Goal: Information Seeking & Learning: Learn about a topic

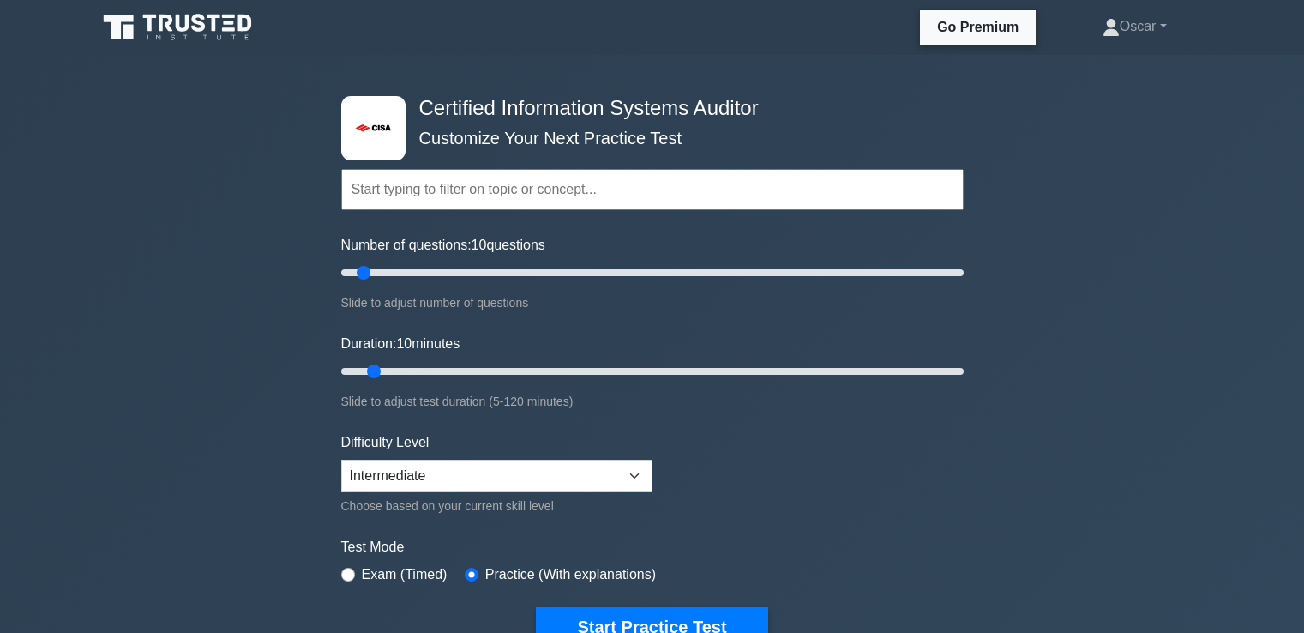
select select "intermediate"
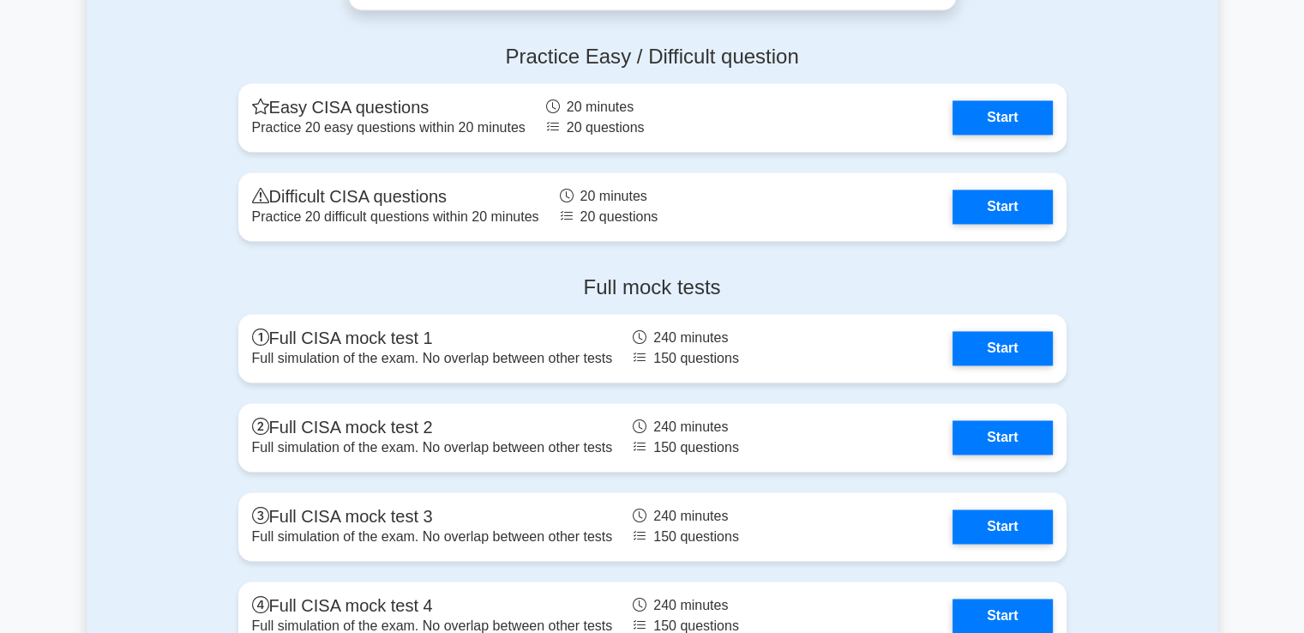
scroll to position [2573, 0]
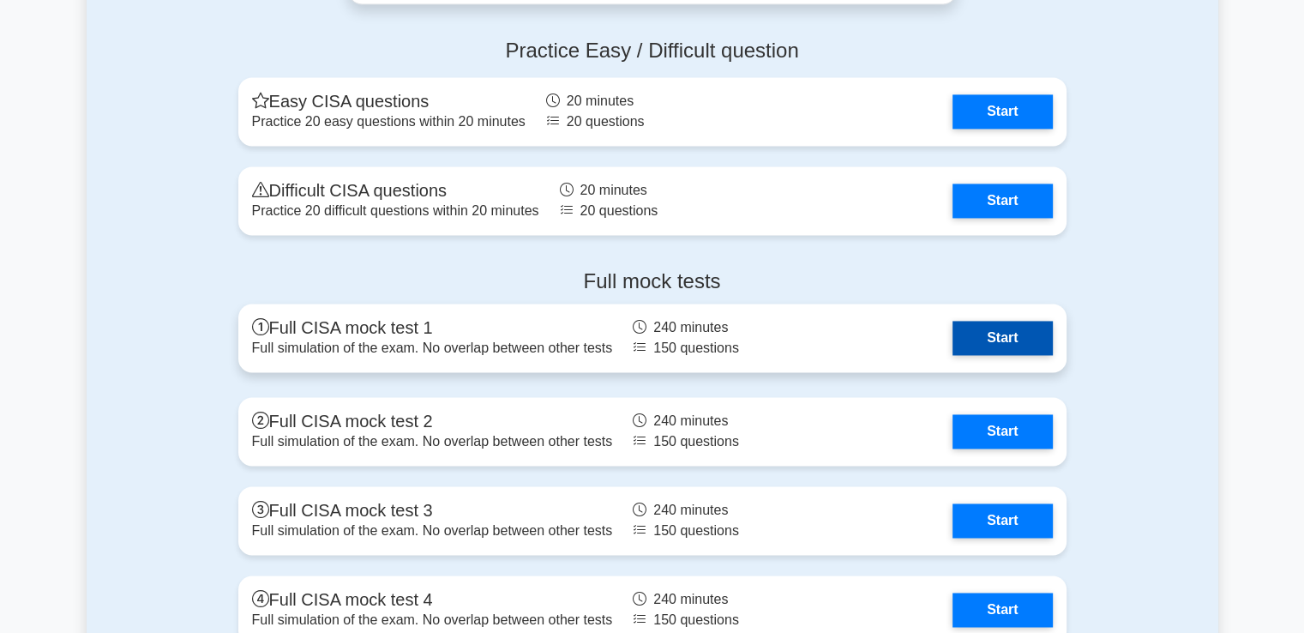
click at [978, 326] on link "Start" at bounding box center [1002, 338] width 99 height 34
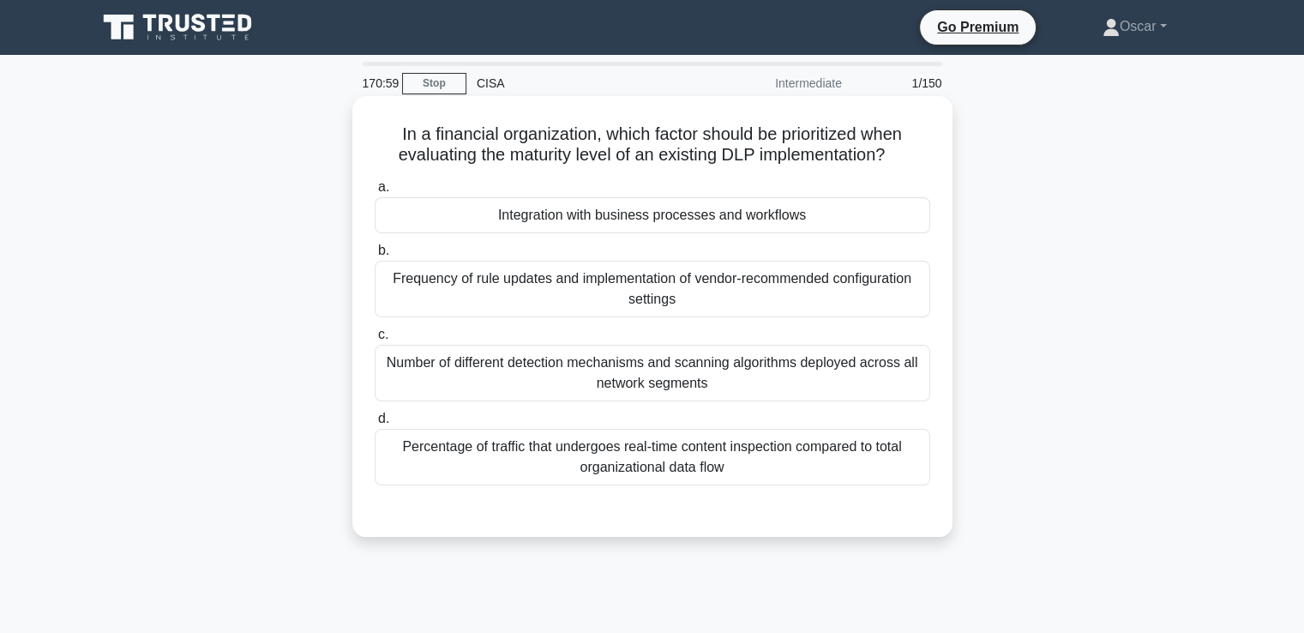
click at [626, 214] on div "Integration with business processes and workflows" at bounding box center [653, 215] width 556 height 36
click at [375, 193] on input "a. Integration with business processes and workflows" at bounding box center [375, 187] width 0 height 11
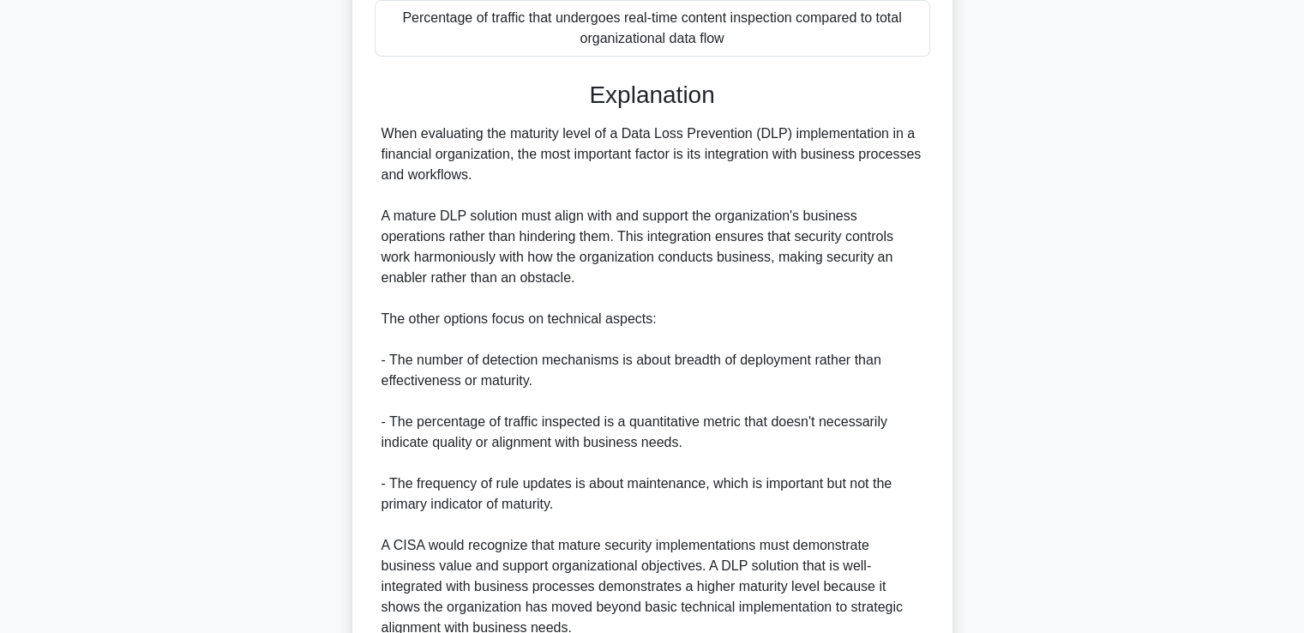
scroll to position [588, 0]
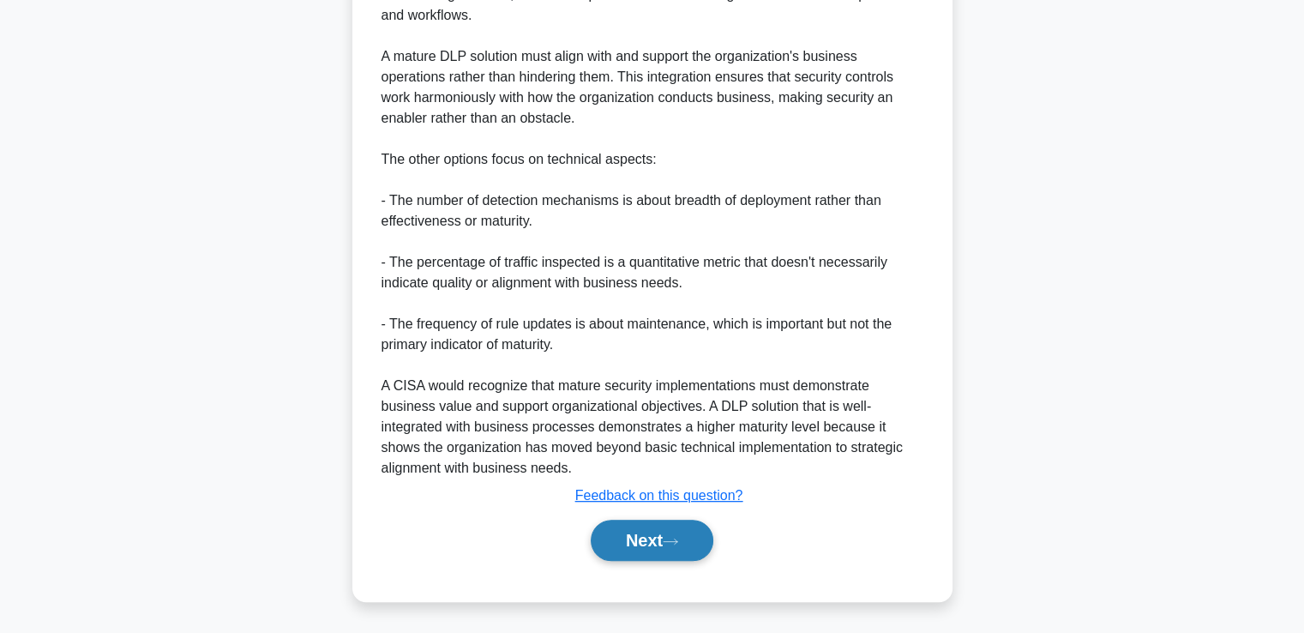
click at [659, 529] on button "Next" at bounding box center [652, 540] width 123 height 41
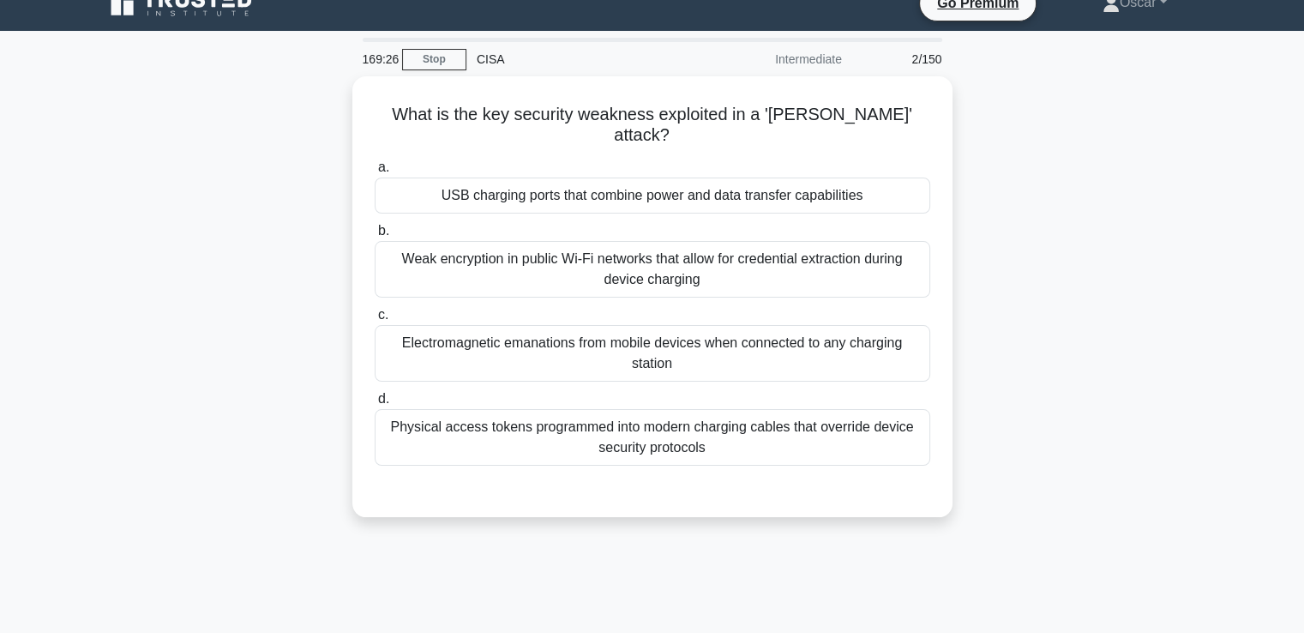
scroll to position [0, 0]
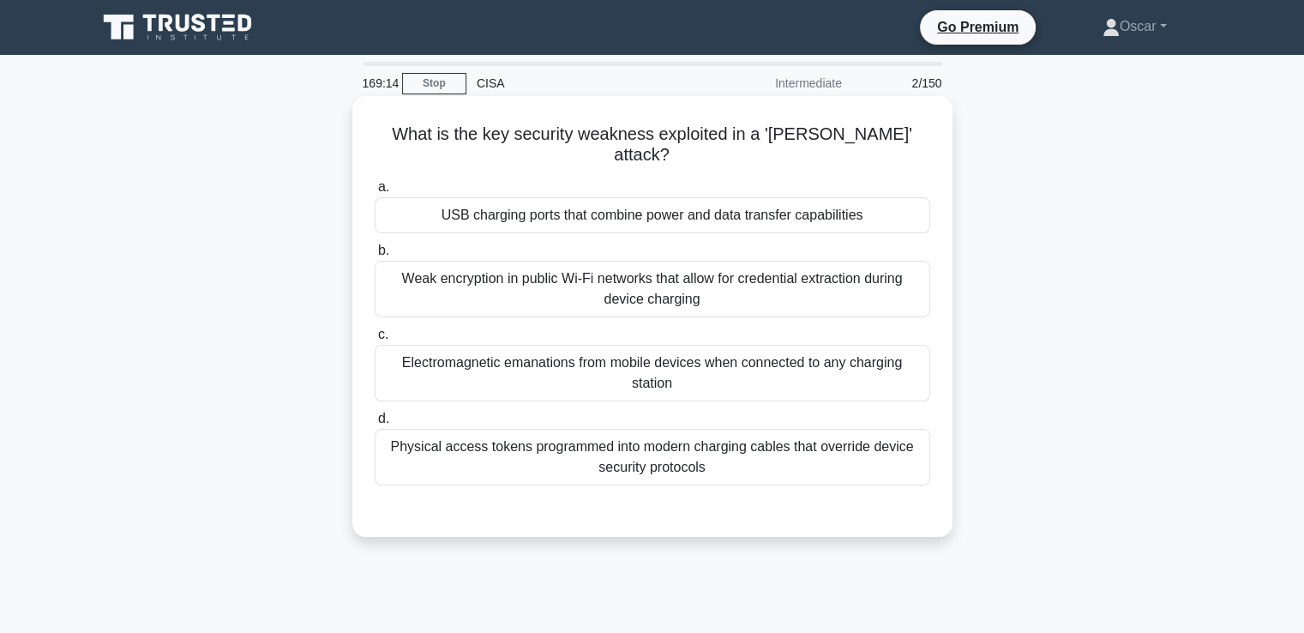
click at [617, 293] on div "Weak encryption in public Wi-Fi networks that allow for credential extraction d…" at bounding box center [653, 289] width 556 height 57
click at [375, 256] on input "b. Weak encryption in public Wi-Fi networks that allow for credential extractio…" at bounding box center [375, 250] width 0 height 11
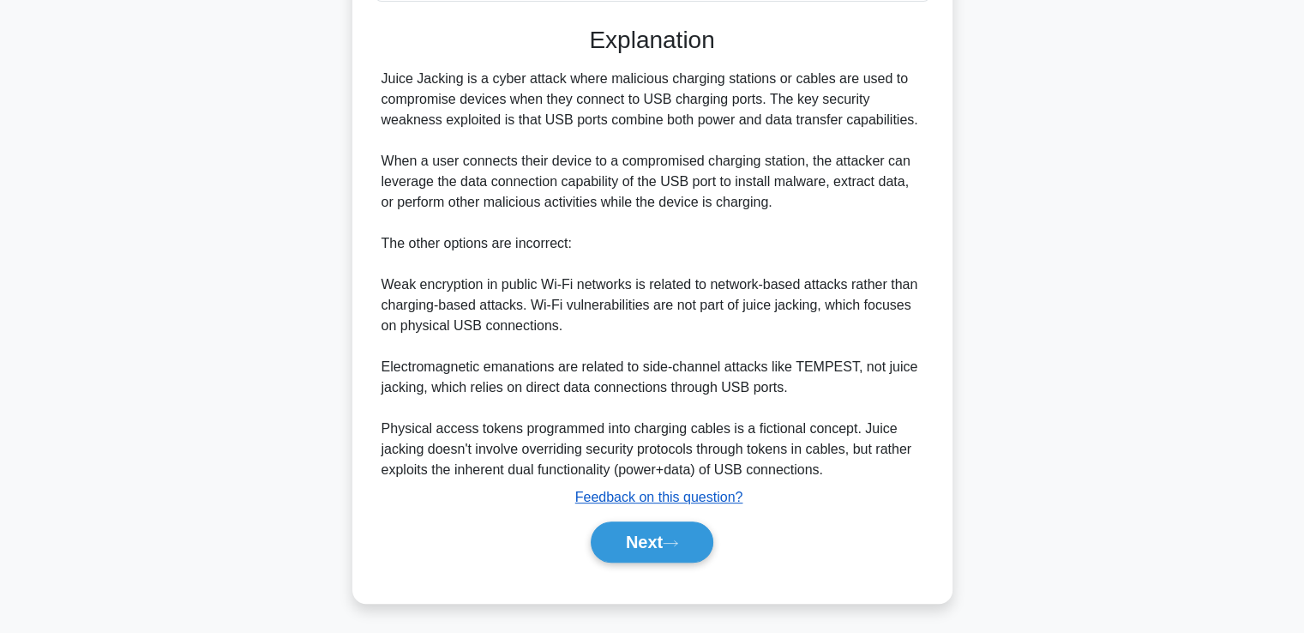
scroll to position [487, 0]
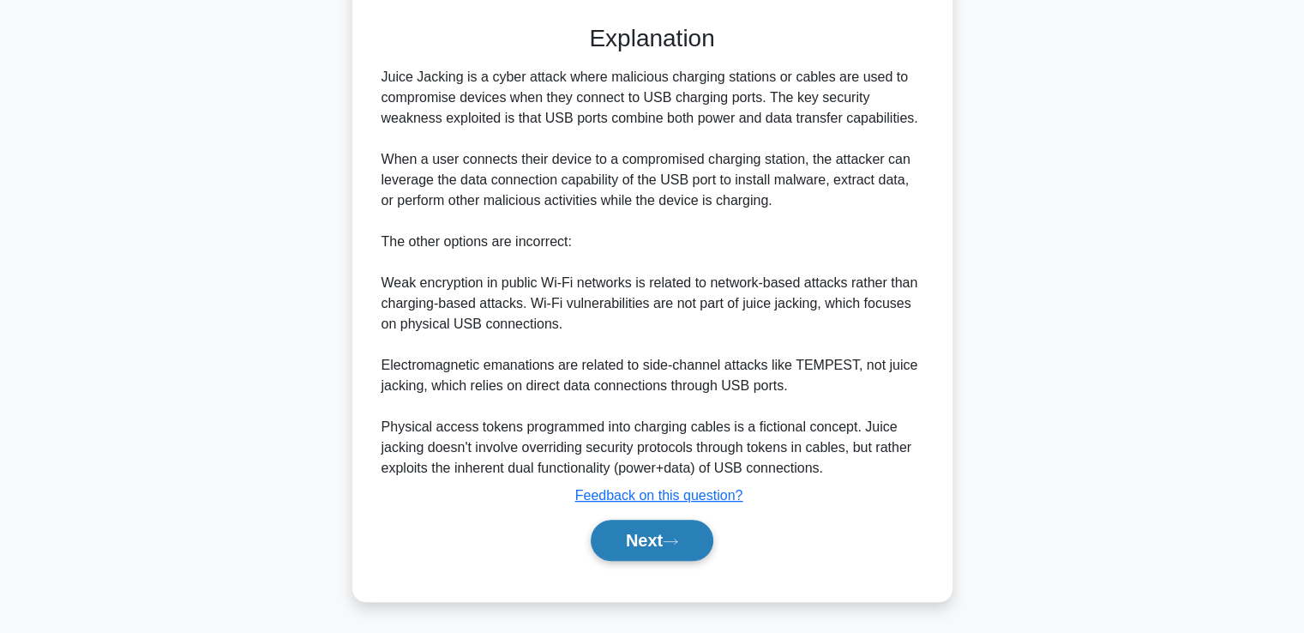
click at [665, 539] on button "Next" at bounding box center [652, 540] width 123 height 41
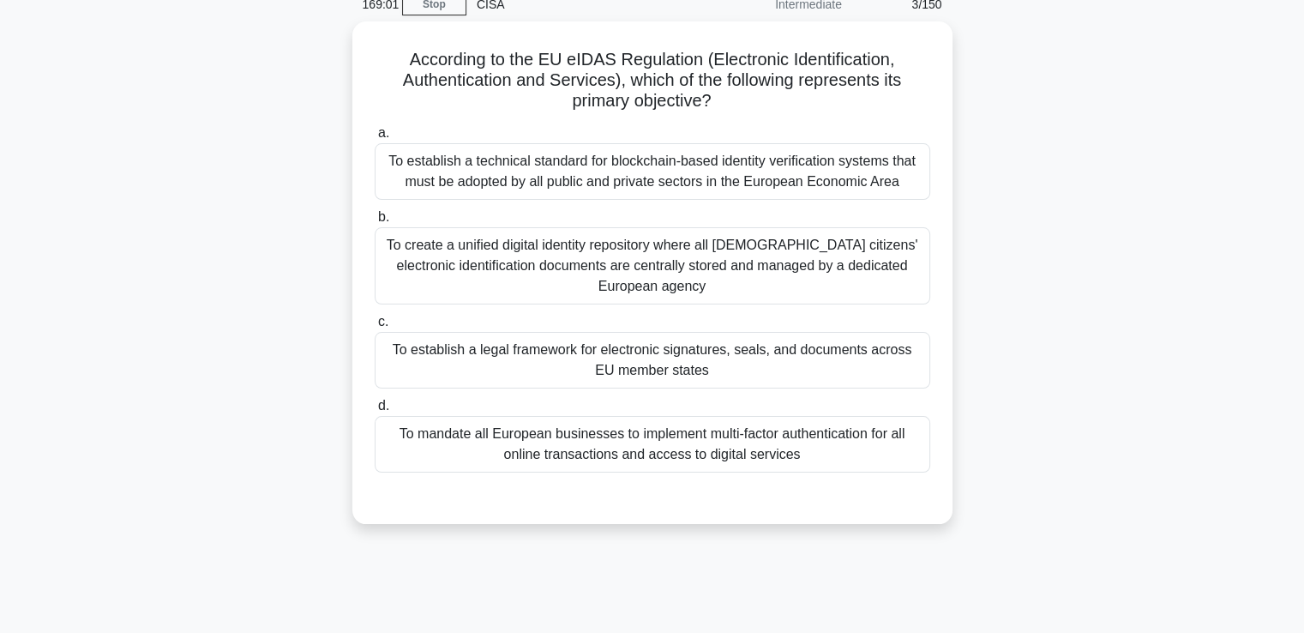
scroll to position [37, 0]
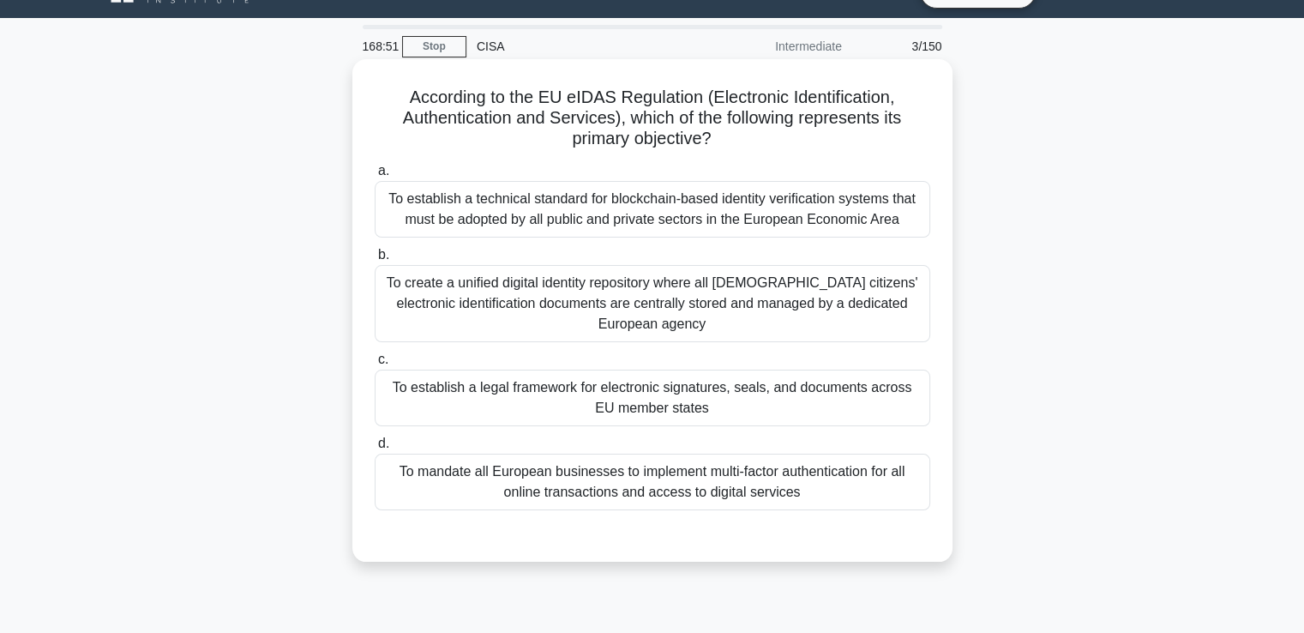
click at [671, 304] on div "To create a unified digital identity repository where all [DEMOGRAPHIC_DATA] ci…" at bounding box center [653, 303] width 556 height 77
click at [375, 261] on input "b. To create a unified digital identity repository where all [DEMOGRAPHIC_DATA]…" at bounding box center [375, 255] width 0 height 11
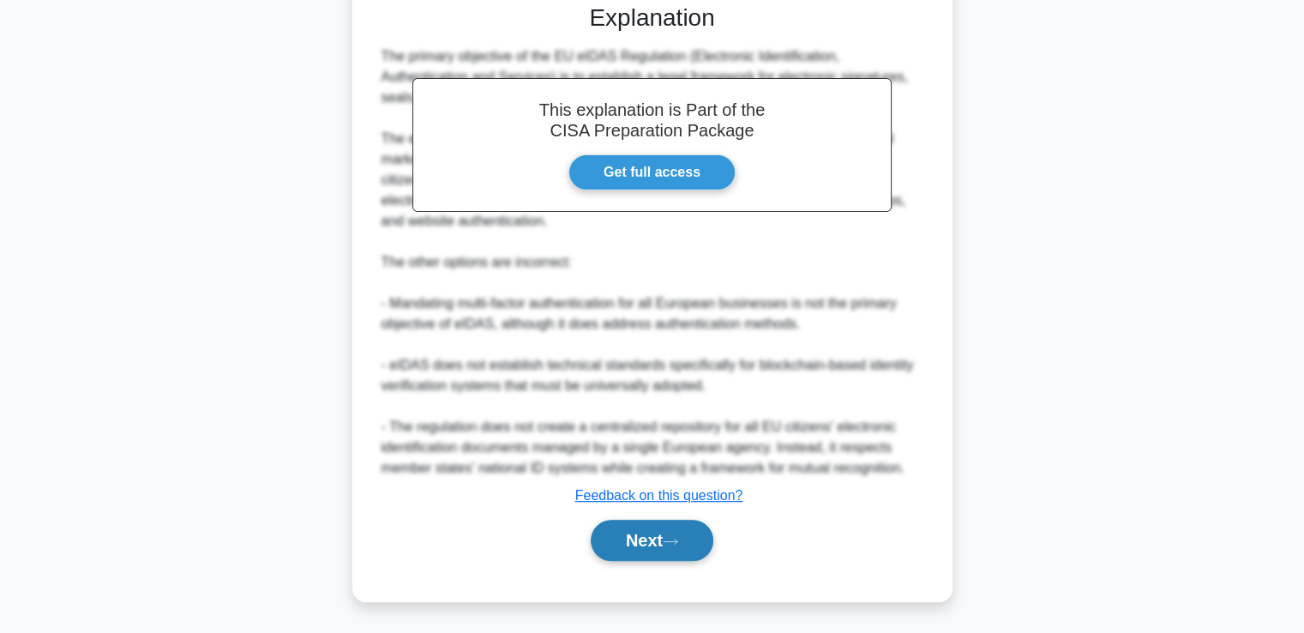
click at [635, 526] on button "Next" at bounding box center [652, 540] width 123 height 41
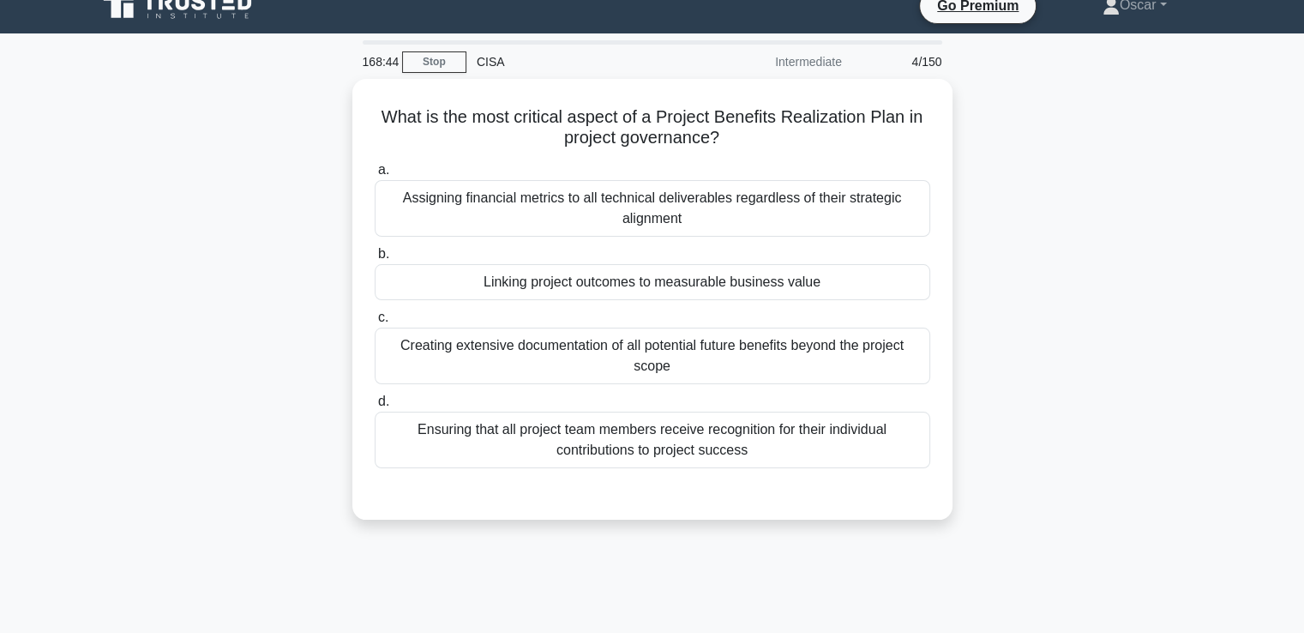
scroll to position [0, 0]
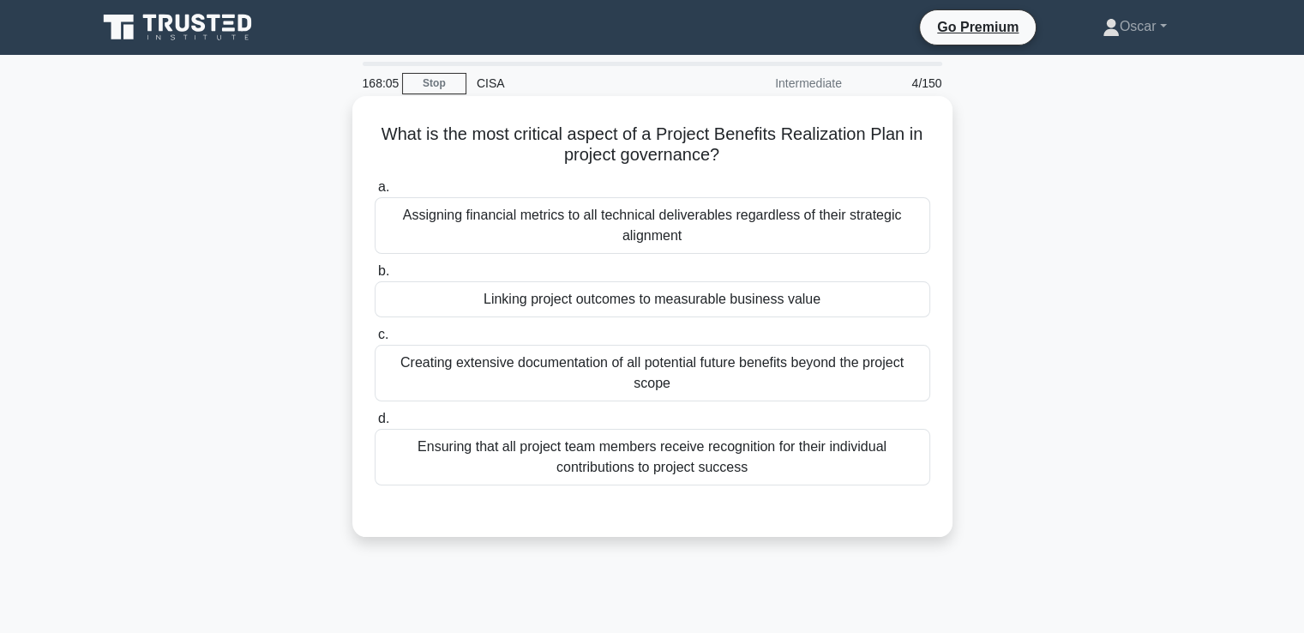
click at [547, 287] on div "Linking project outcomes to measurable business value" at bounding box center [653, 299] width 556 height 36
click at [375, 277] on input "b. Linking project outcomes to measurable business value" at bounding box center [375, 271] width 0 height 11
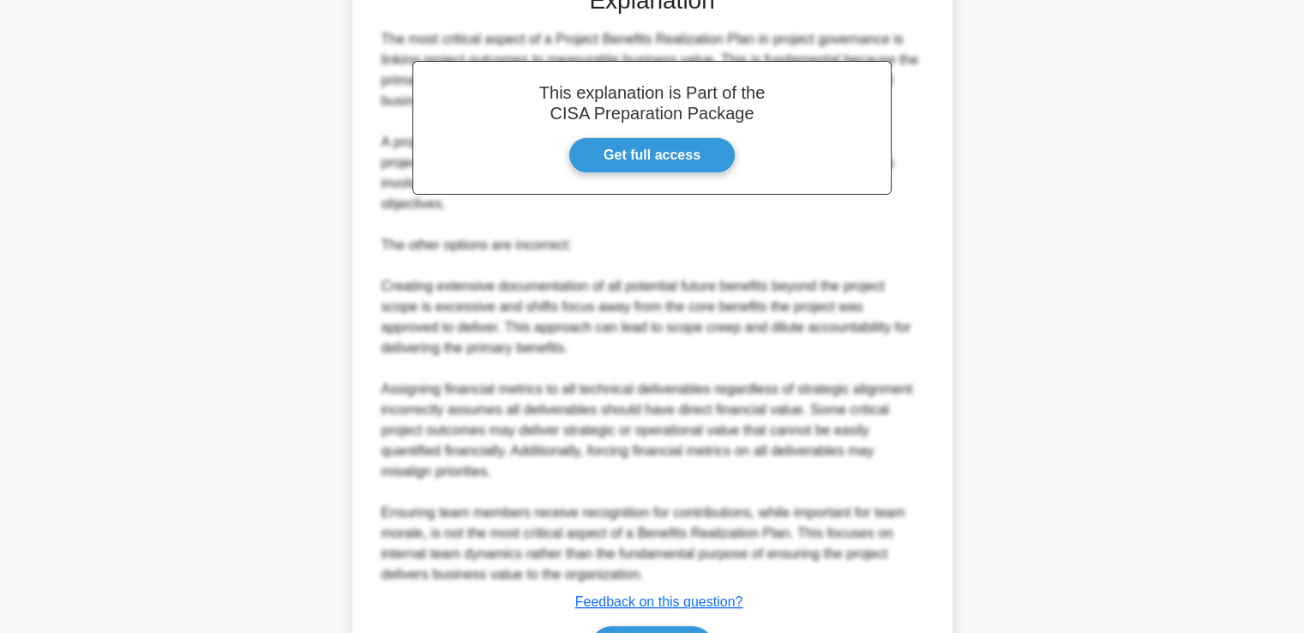
scroll to position [609, 0]
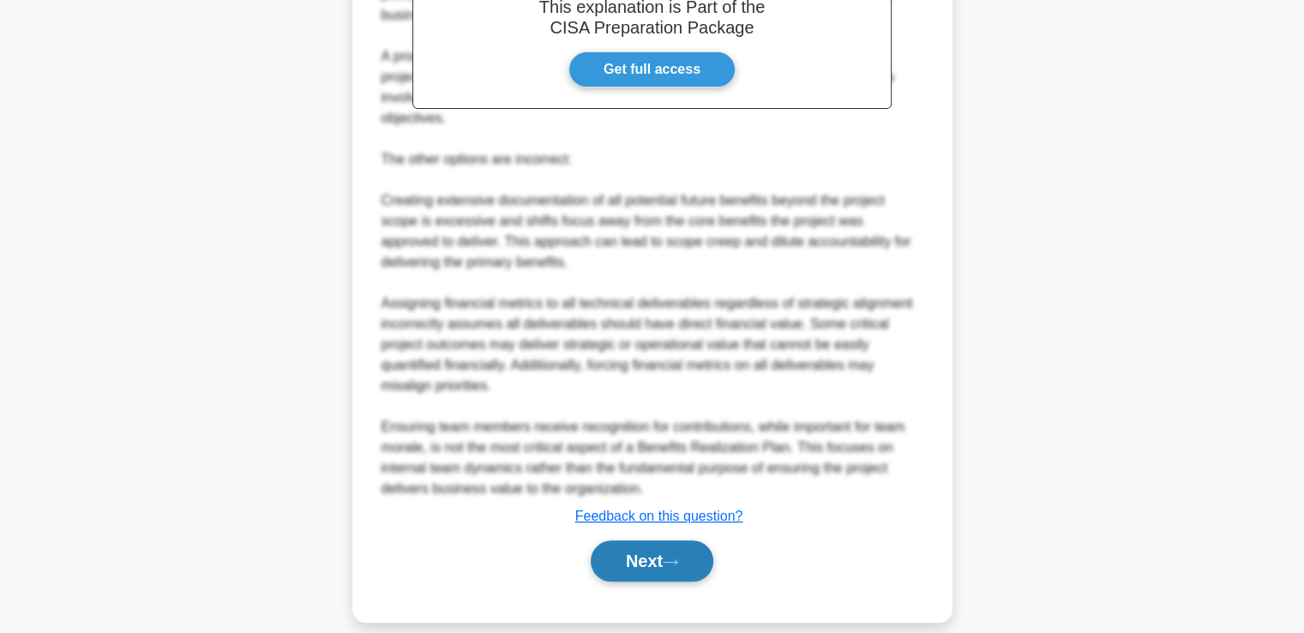
click at [673, 548] on button "Next" at bounding box center [652, 560] width 123 height 41
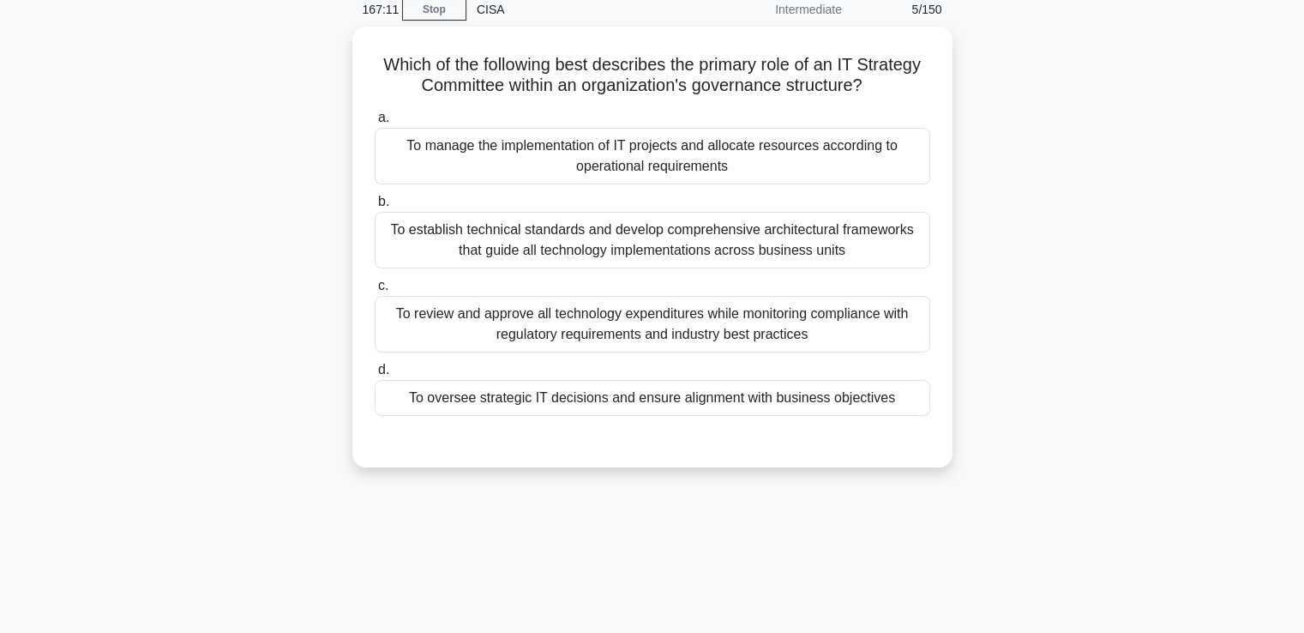
scroll to position [0, 0]
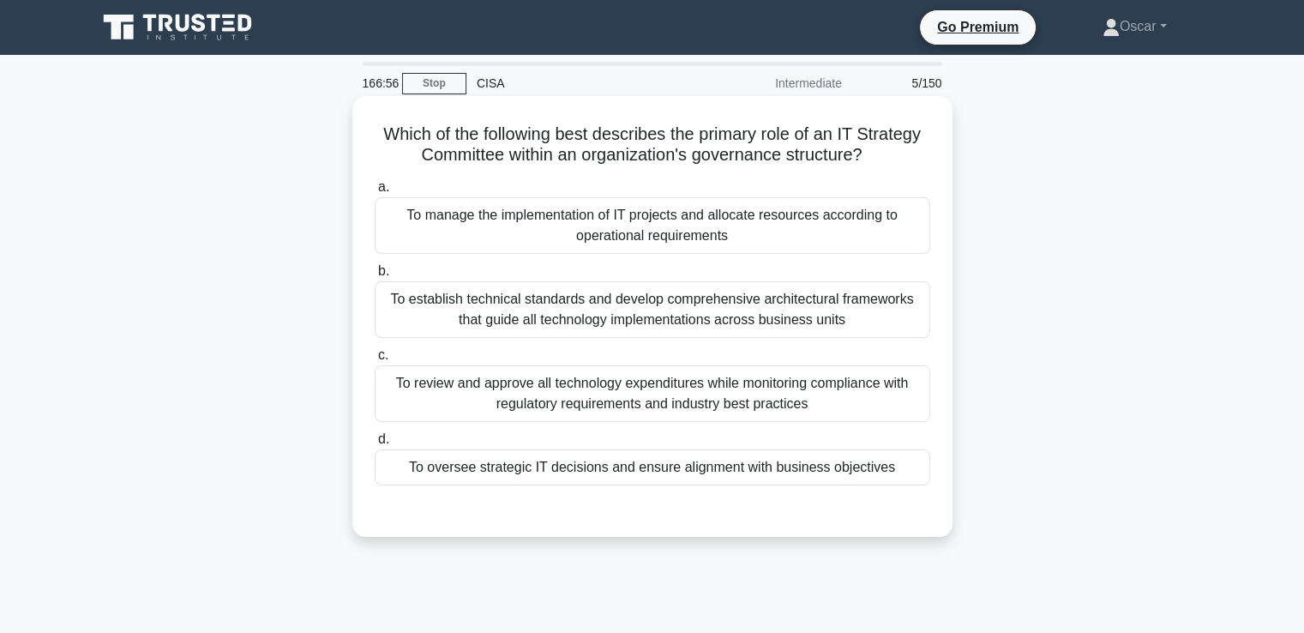
click at [658, 464] on div "To oversee strategic IT decisions and ensure alignment with business objectives" at bounding box center [653, 467] width 556 height 36
click at [375, 445] on input "d. To oversee strategic IT decisions and ensure alignment with business objecti…" at bounding box center [375, 439] width 0 height 11
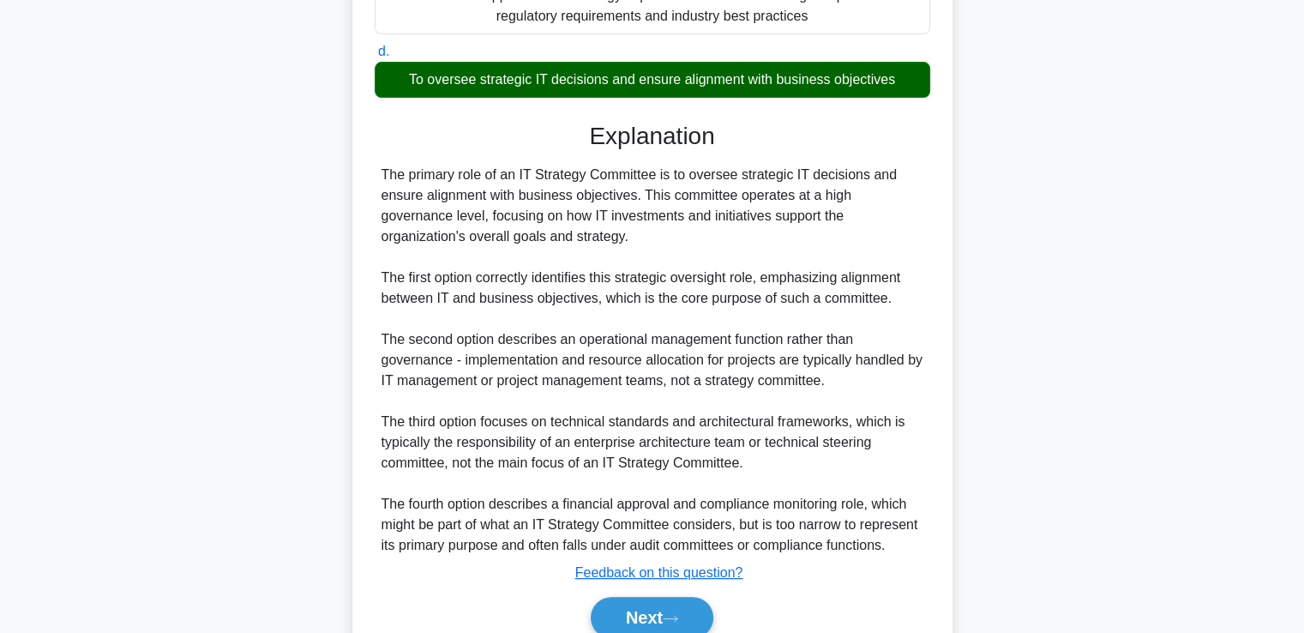
scroll to position [465, 0]
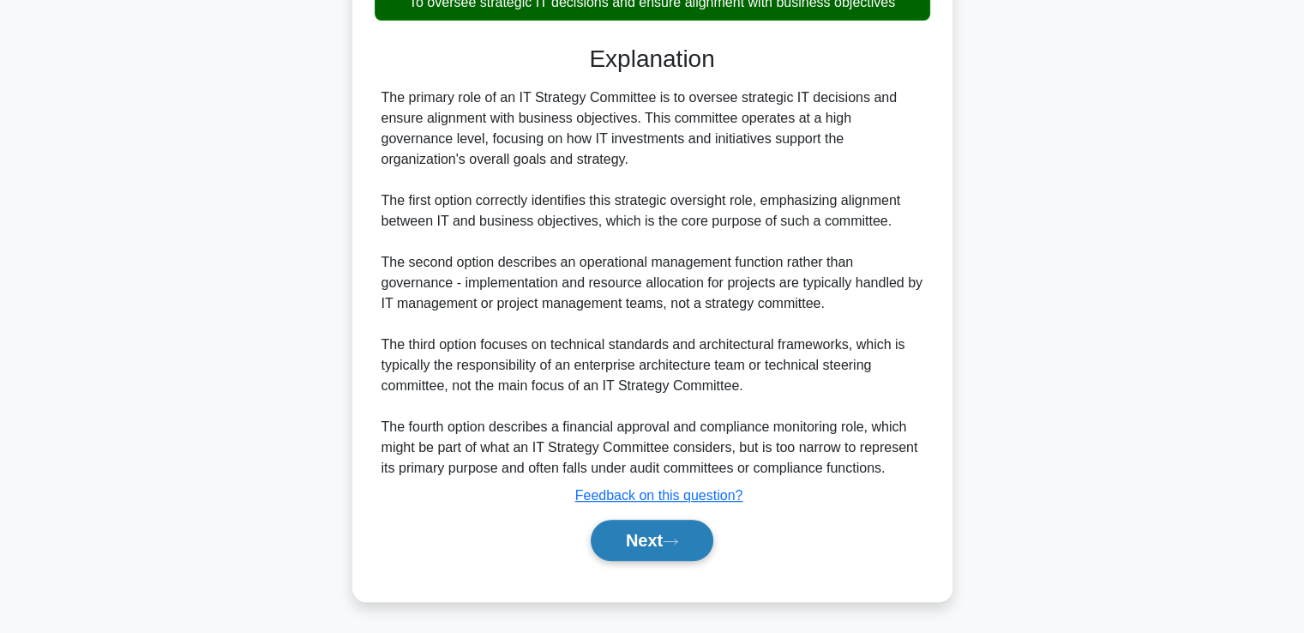
click at [665, 536] on button "Next" at bounding box center [652, 540] width 123 height 41
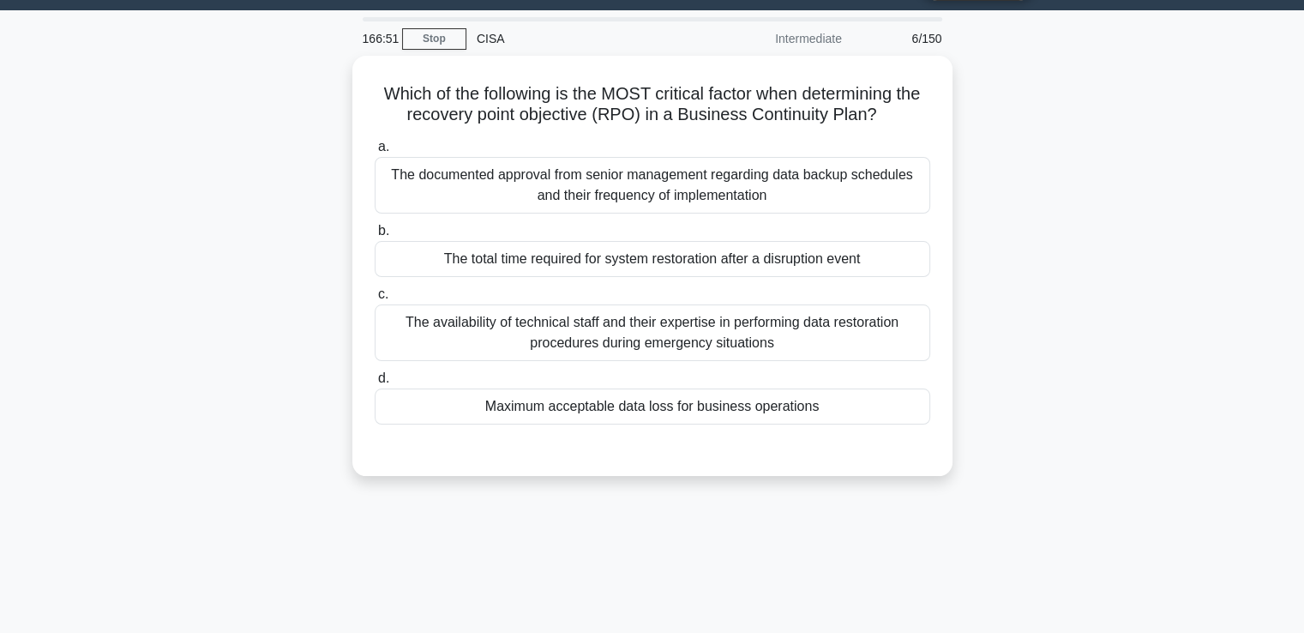
scroll to position [37, 0]
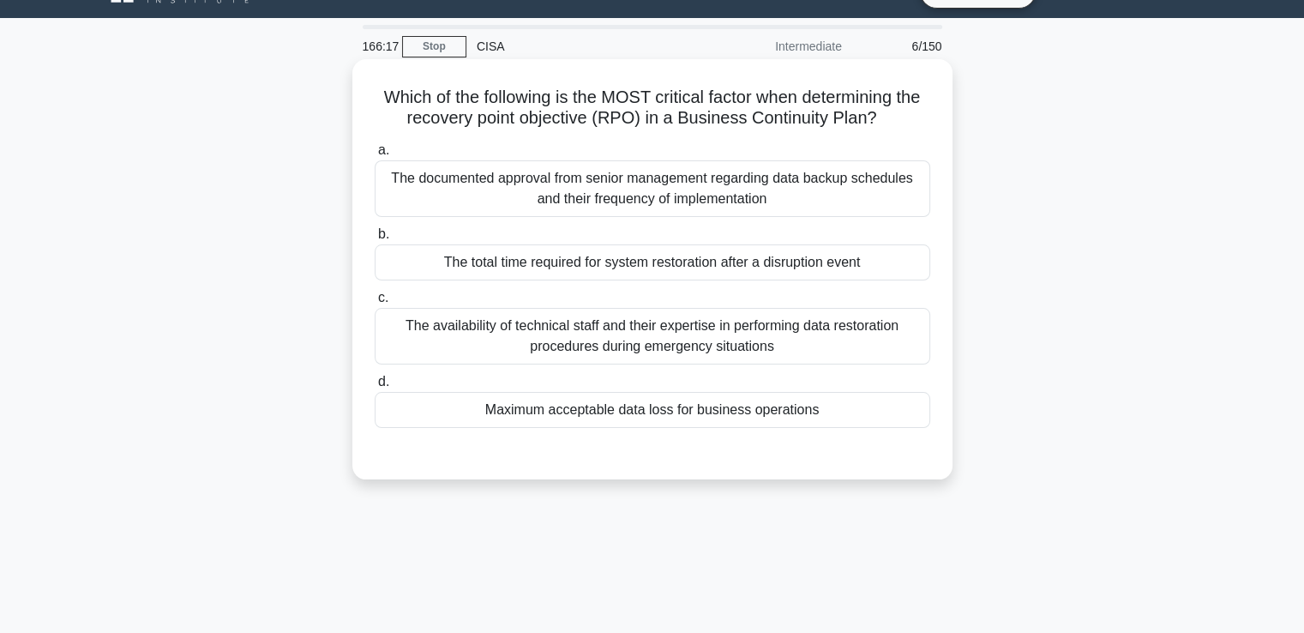
click at [621, 415] on div "Maximum acceptable data loss for business operations" at bounding box center [653, 410] width 556 height 36
click at [375, 388] on input "d. Maximum acceptable data loss for business operations" at bounding box center [375, 381] width 0 height 11
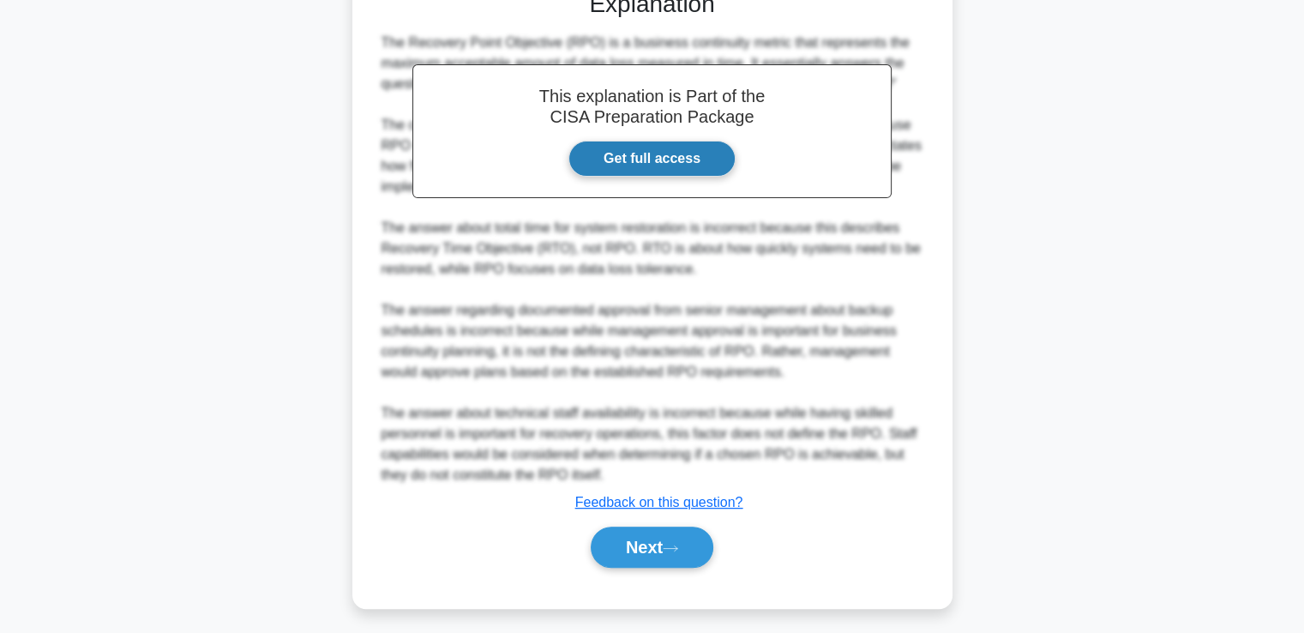
scroll to position [506, 0]
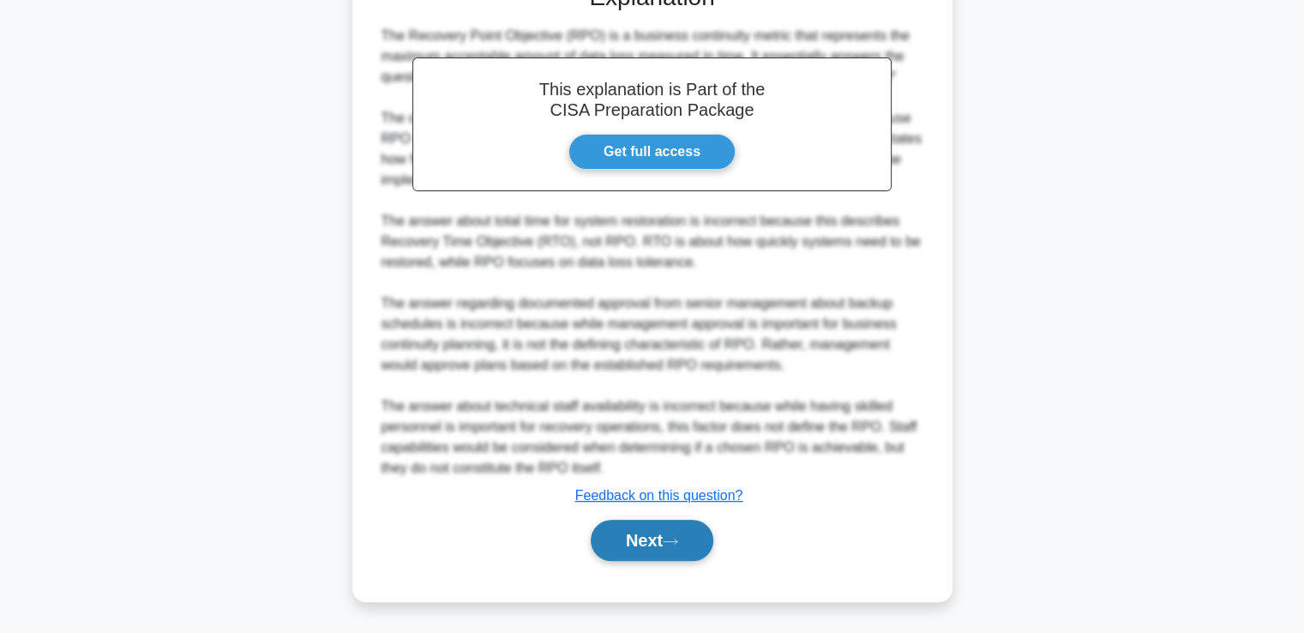
click at [666, 537] on button "Next" at bounding box center [652, 540] width 123 height 41
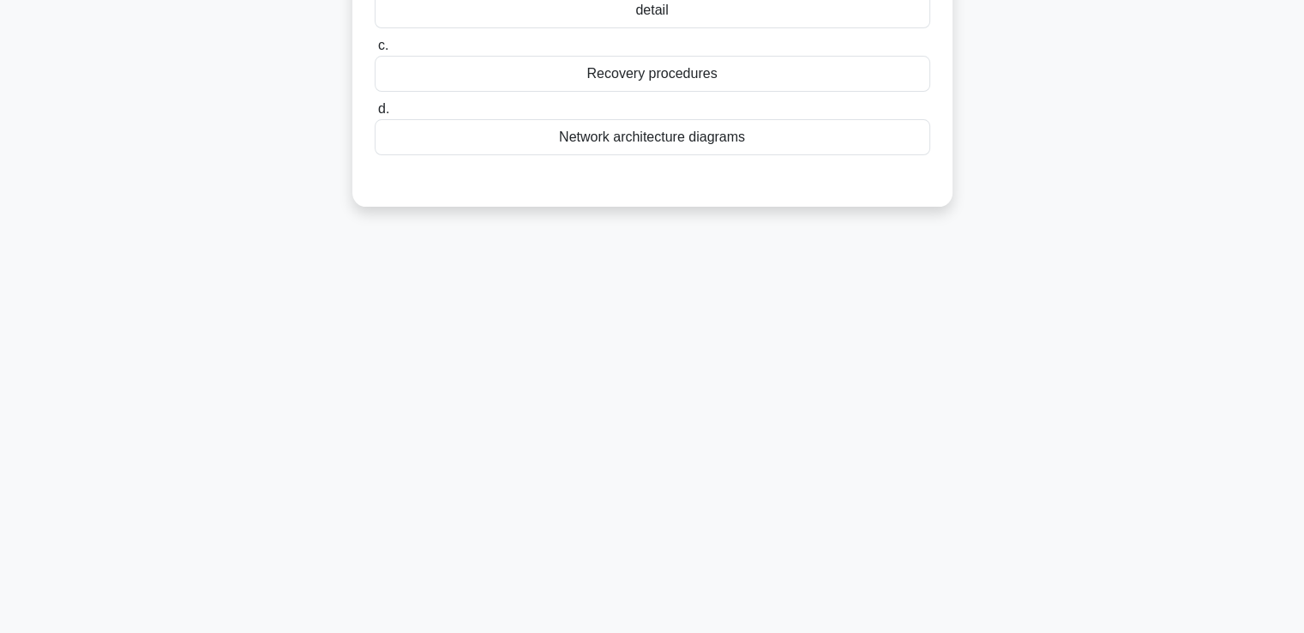
scroll to position [37, 0]
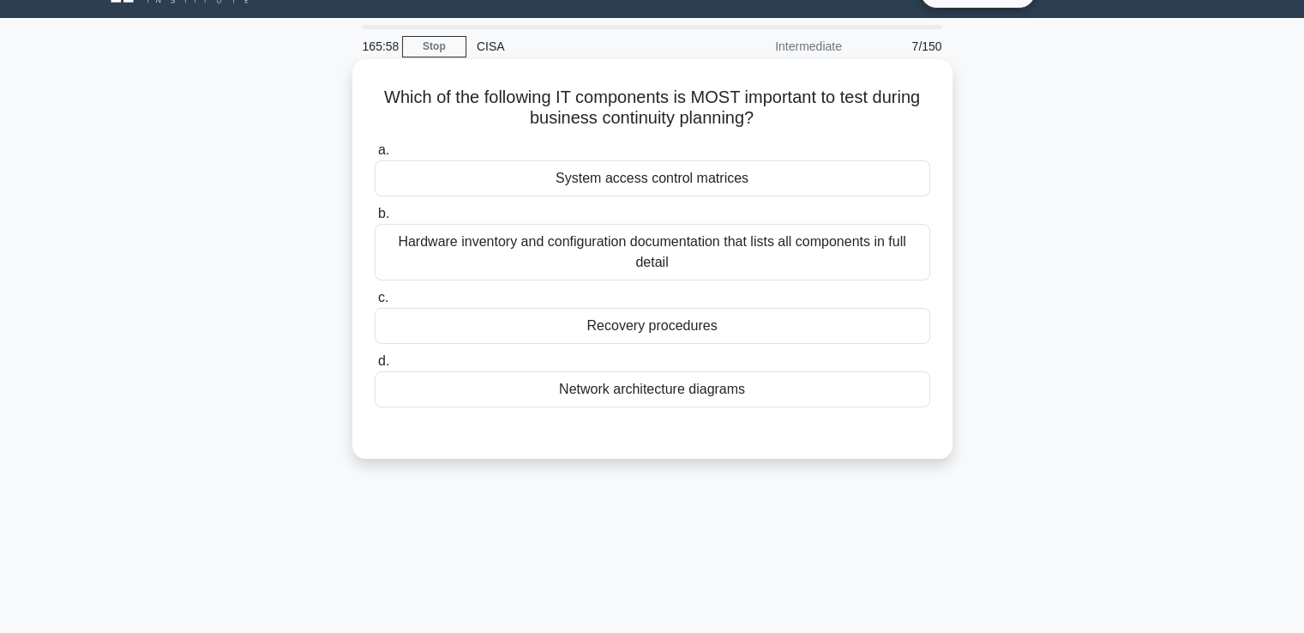
click at [589, 334] on div "Recovery procedures" at bounding box center [653, 326] width 556 height 36
click at [375, 304] on input "c. Recovery procedures" at bounding box center [375, 297] width 0 height 11
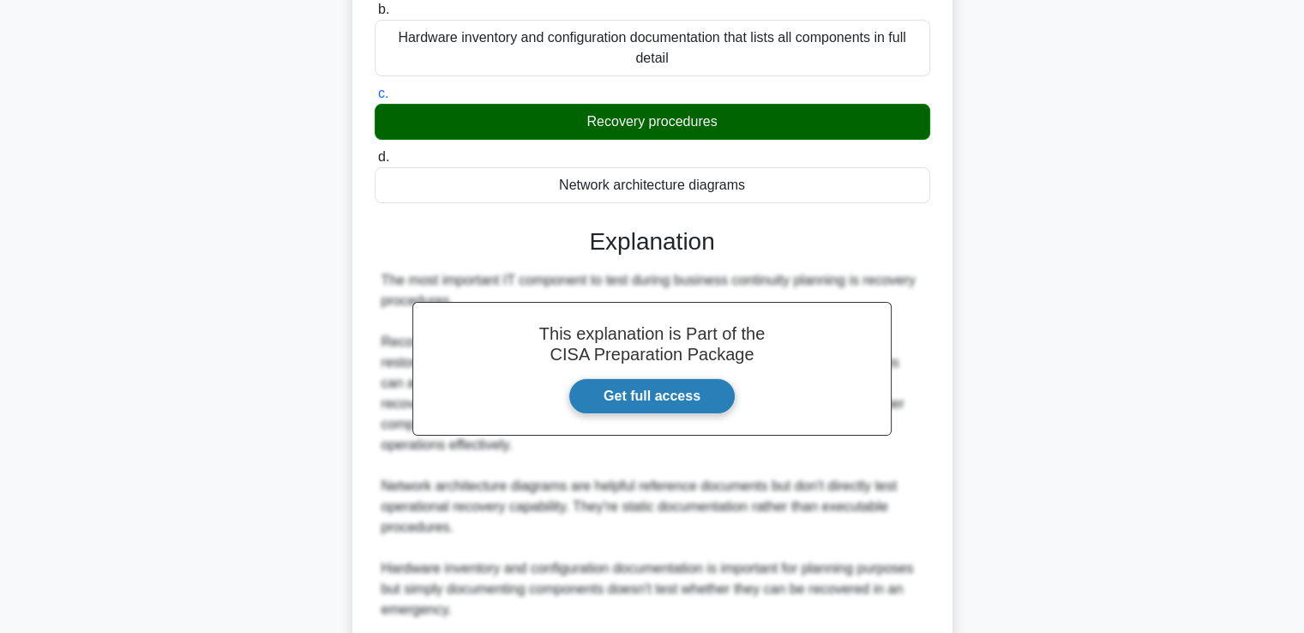
scroll to position [465, 0]
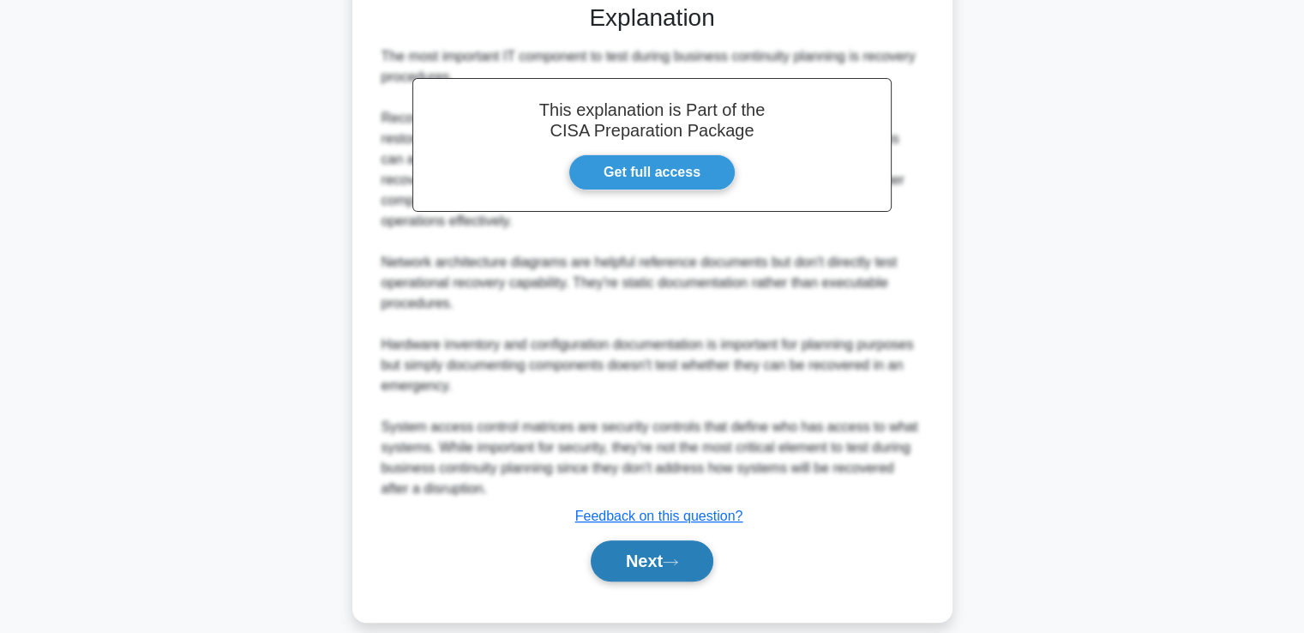
click at [679, 540] on button "Next" at bounding box center [652, 560] width 123 height 41
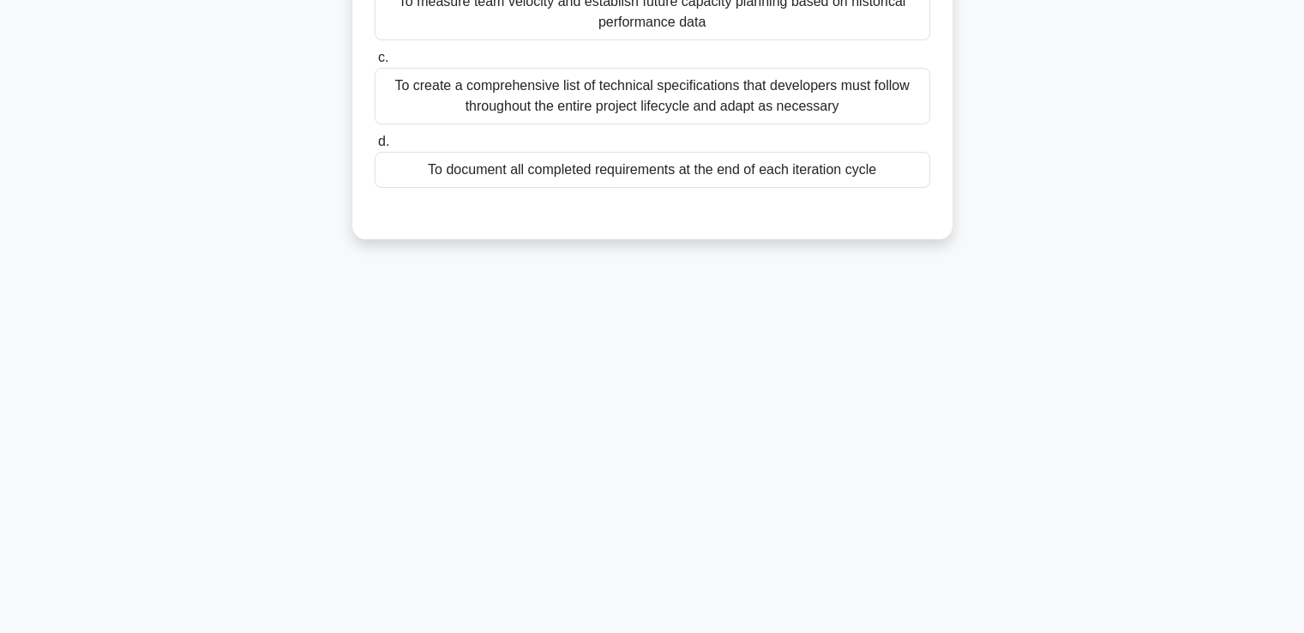
scroll to position [37, 0]
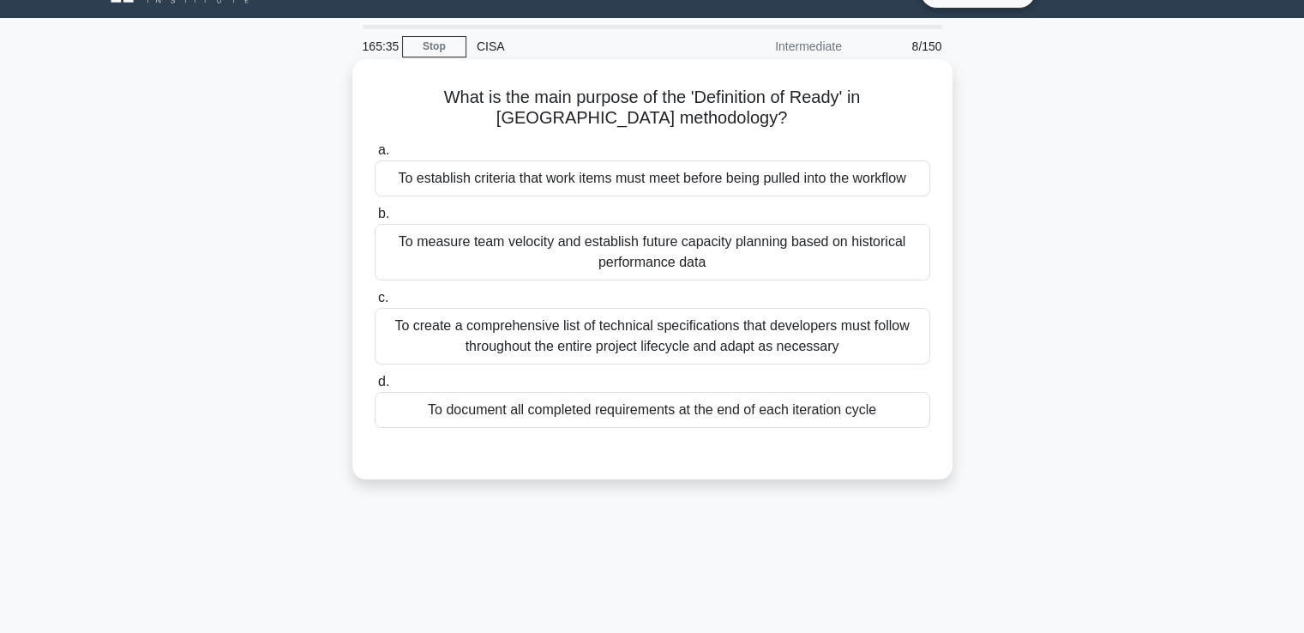
click at [539, 179] on div "To establish criteria that work items must meet before being pulled into the wo…" at bounding box center [653, 178] width 556 height 36
click at [375, 156] on input "a. To establish criteria that work items must meet before being pulled into the…" at bounding box center [375, 150] width 0 height 11
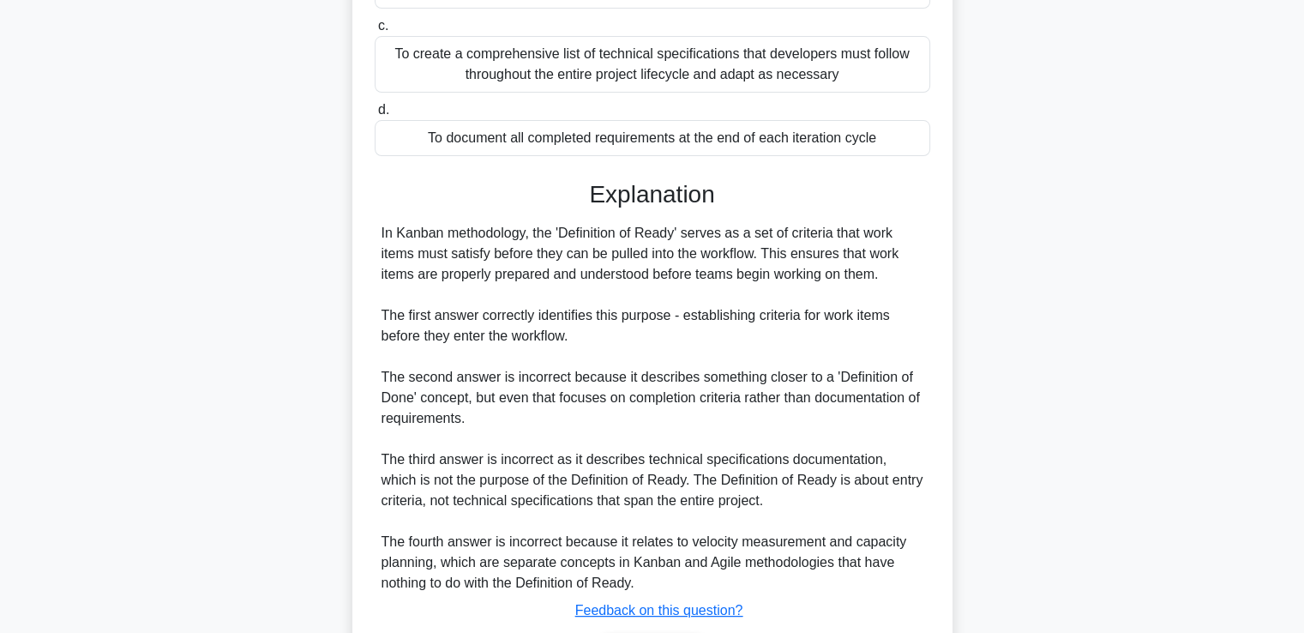
scroll to position [424, 0]
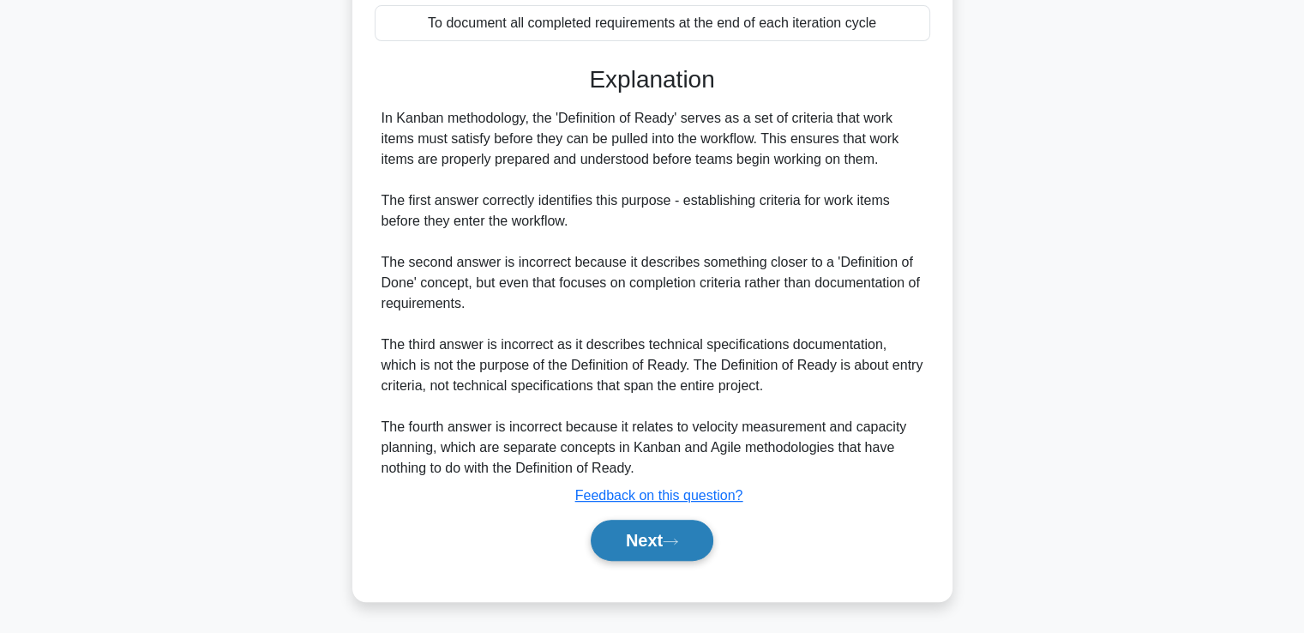
click at [625, 529] on button "Next" at bounding box center [652, 540] width 123 height 41
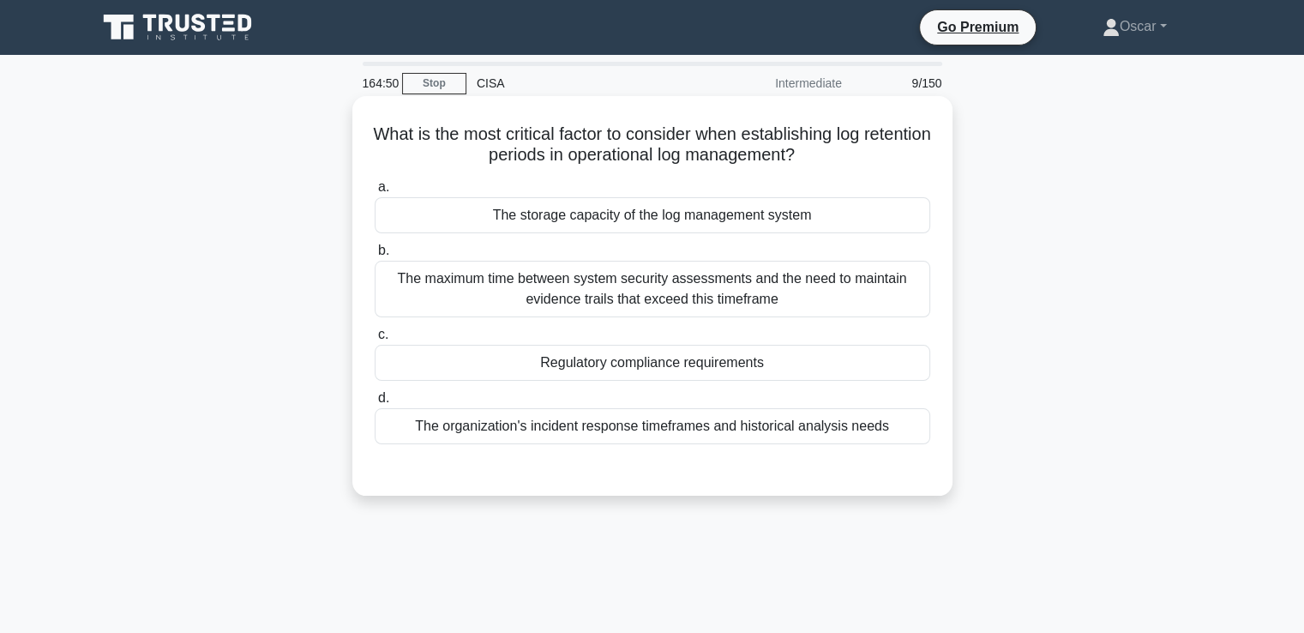
scroll to position [0, 0]
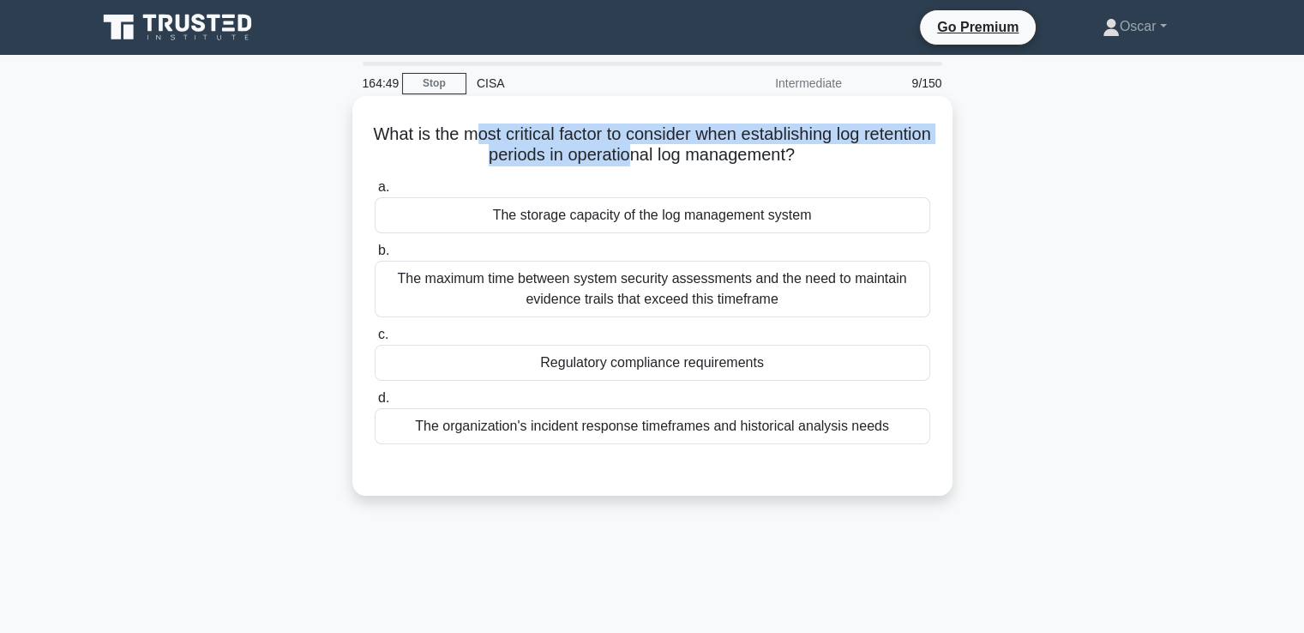
drag, startPoint x: 665, startPoint y: 163, endPoint x: 513, endPoint y: 137, distance: 153.9
click at [513, 137] on h5 "What is the most critical factor to consider when establishing log retention pe…" at bounding box center [652, 144] width 559 height 43
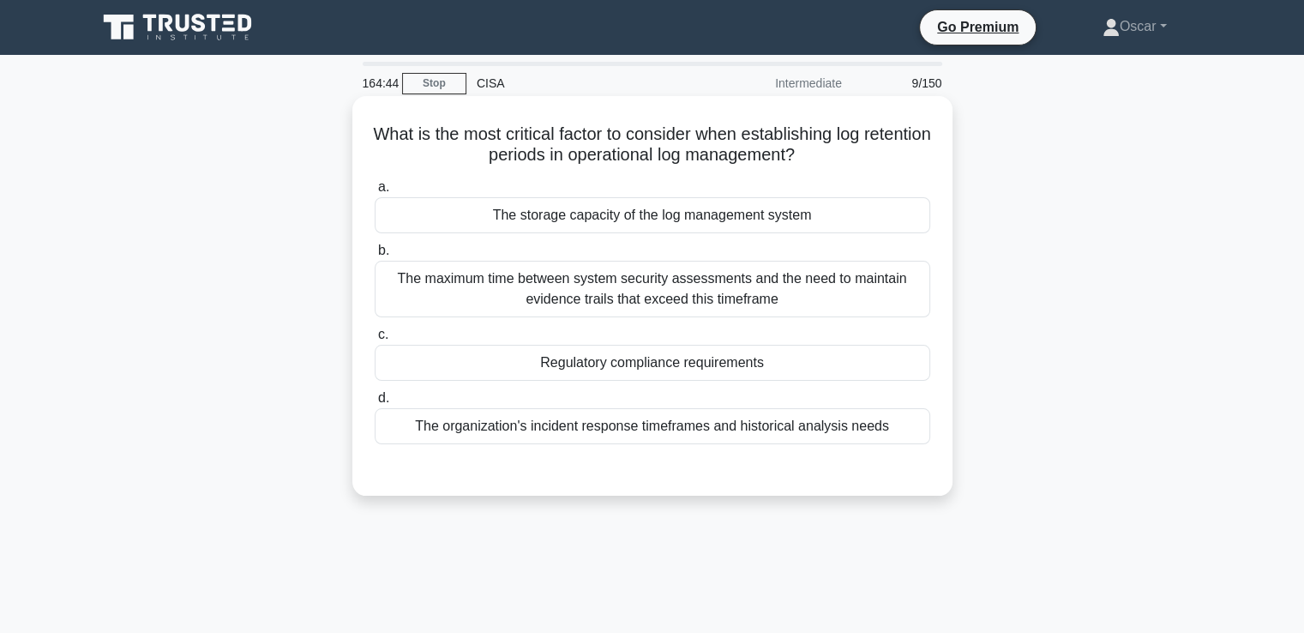
click at [593, 292] on div "The maximum time between system security assessments and the need to maintain e…" at bounding box center [653, 289] width 556 height 57
click at [375, 256] on input "b. The maximum time between system security assessments and the need to maintai…" at bounding box center [375, 250] width 0 height 11
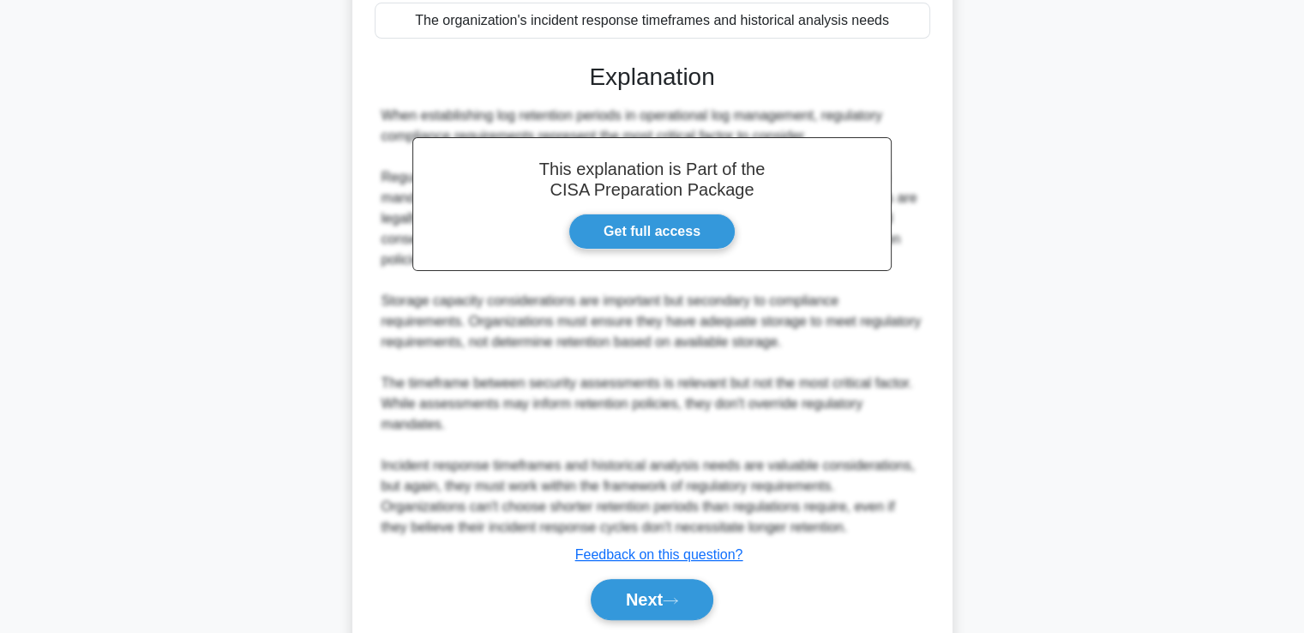
scroll to position [466, 0]
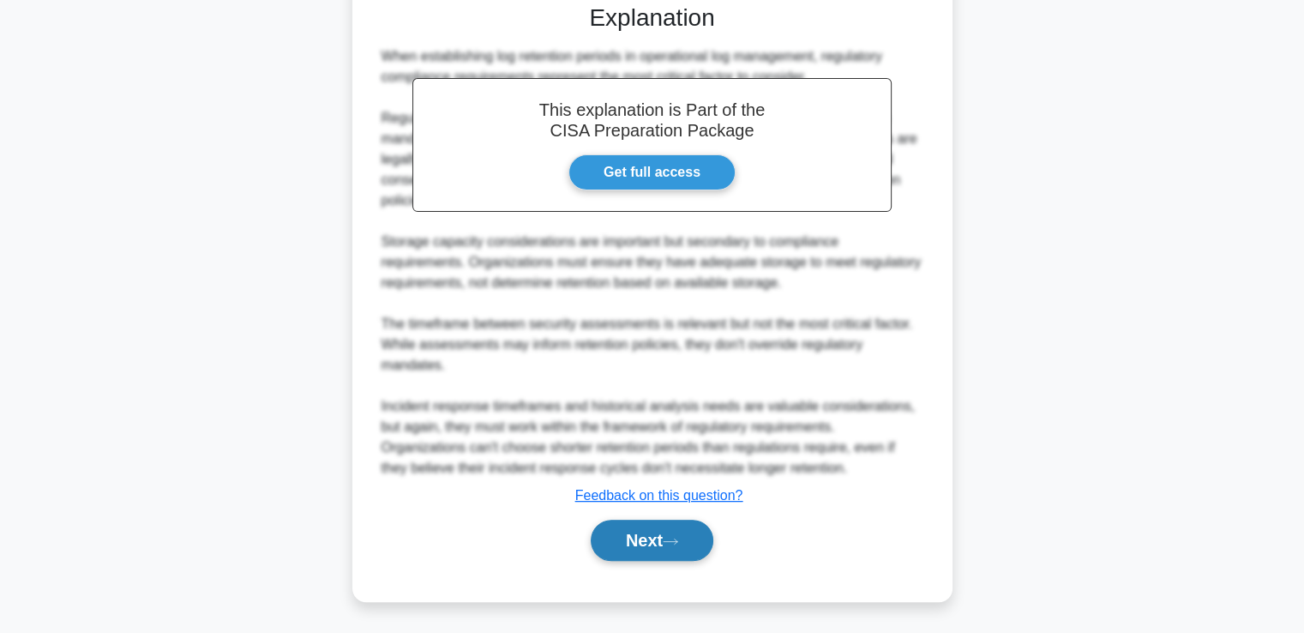
click at [693, 534] on button "Next" at bounding box center [652, 540] width 123 height 41
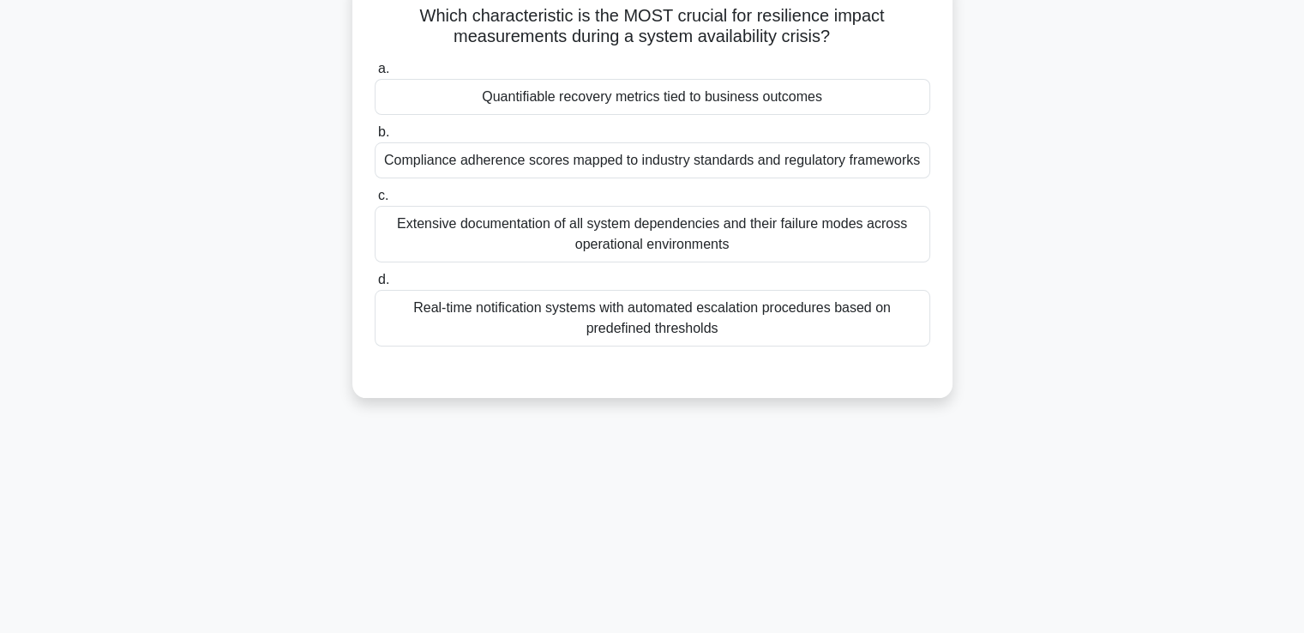
scroll to position [37, 0]
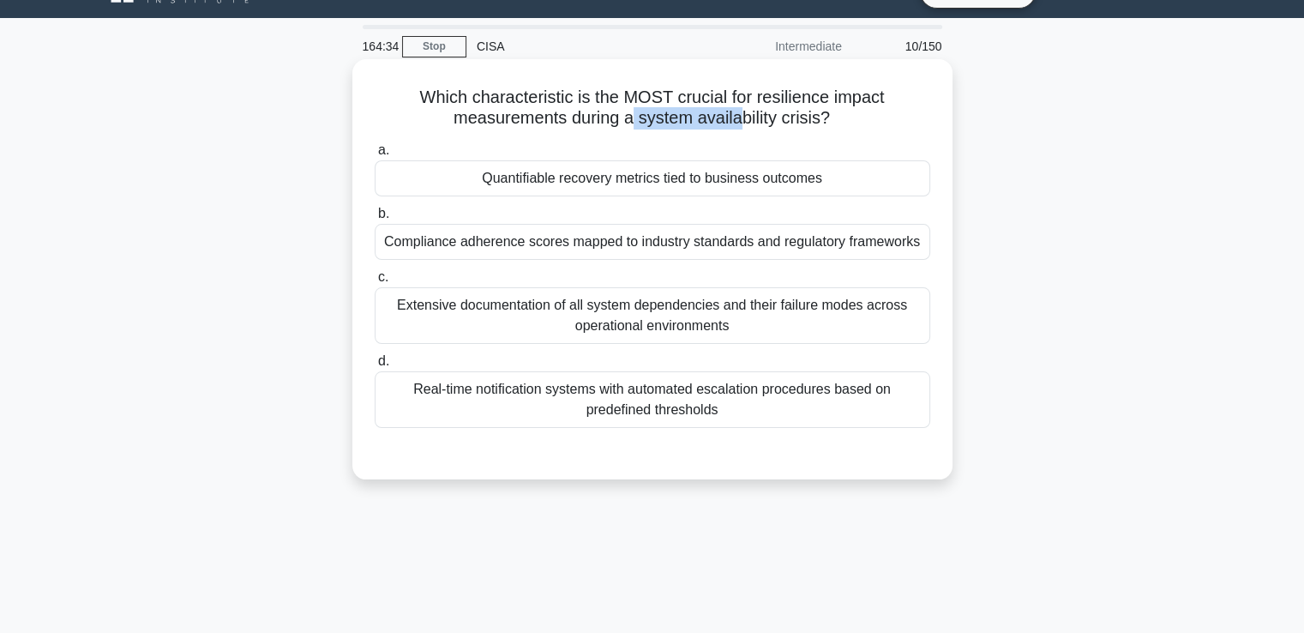
drag, startPoint x: 629, startPoint y: 124, endPoint x: 743, endPoint y: 124, distance: 114.0
click at [743, 124] on h5 "Which characteristic is the MOST crucial for resilience impact measurements dur…" at bounding box center [652, 108] width 559 height 43
drag, startPoint x: 688, startPoint y: 124, endPoint x: 762, endPoint y: 125, distance: 74.6
click at [762, 125] on h5 "Which characteristic is the MOST crucial for resilience impact measurements dur…" at bounding box center [652, 108] width 559 height 43
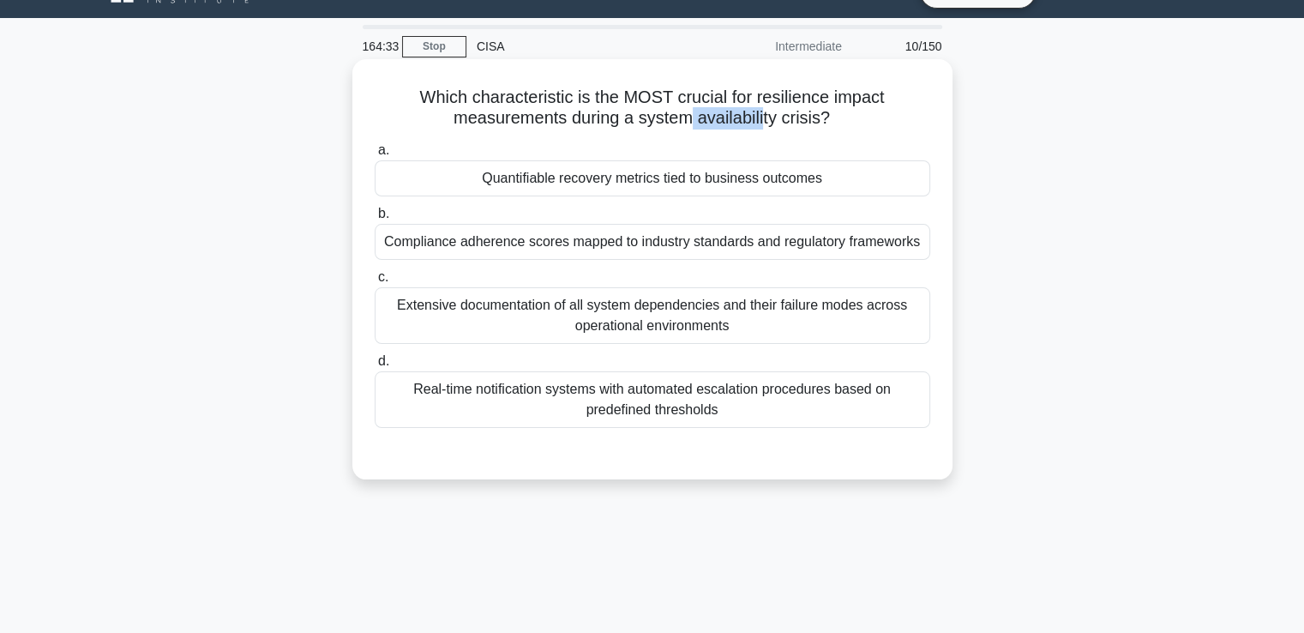
click at [762, 125] on h5 "Which characteristic is the MOST crucial for resilience impact measurements dur…" at bounding box center [652, 108] width 559 height 43
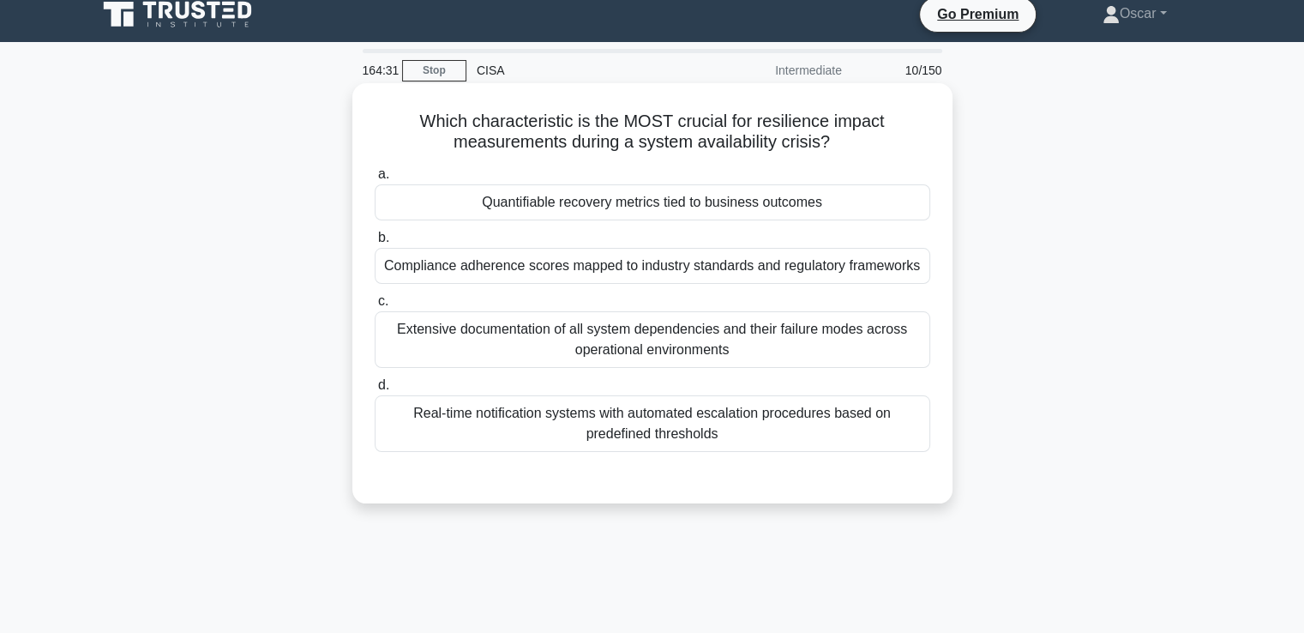
scroll to position [0, 0]
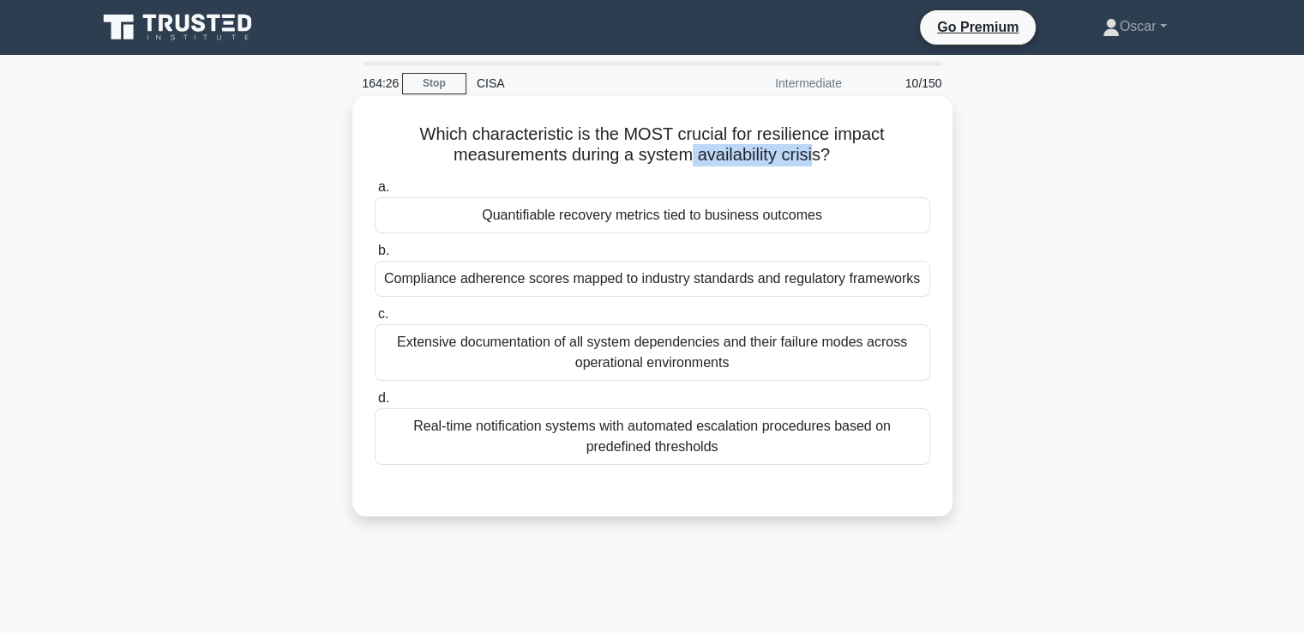
drag, startPoint x: 691, startPoint y: 148, endPoint x: 817, endPoint y: 148, distance: 126.1
click at [817, 148] on h5 "Which characteristic is the MOST crucial for resilience impact measurements dur…" at bounding box center [652, 144] width 559 height 43
drag, startPoint x: 689, startPoint y: 148, endPoint x: 796, endPoint y: 145, distance: 106.4
click at [795, 145] on h5 "Which characteristic is the MOST crucial for resilience impact measurements dur…" at bounding box center [652, 144] width 559 height 43
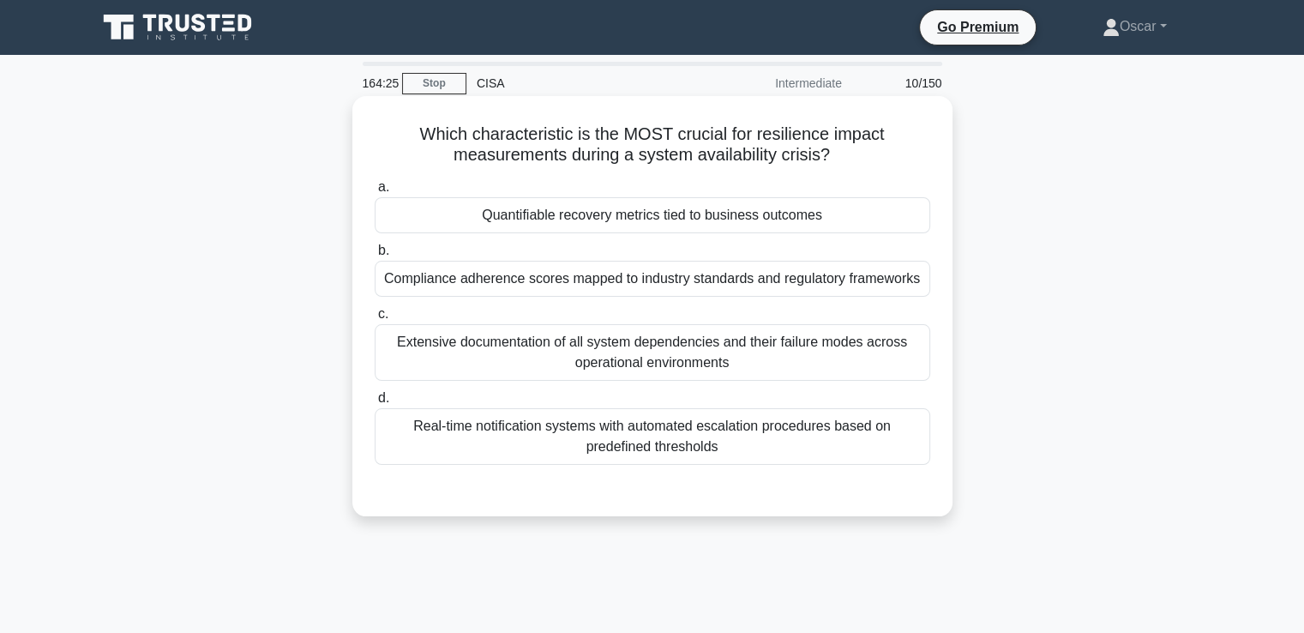
click at [796, 145] on h5 "Which characteristic is the MOST crucial for resilience impact measurements dur…" at bounding box center [652, 144] width 559 height 43
click at [614, 222] on div "Quantifiable recovery metrics tied to business outcomes" at bounding box center [653, 215] width 556 height 36
click at [375, 193] on input "a. Quantifiable recovery metrics tied to business outcomes" at bounding box center [375, 187] width 0 height 11
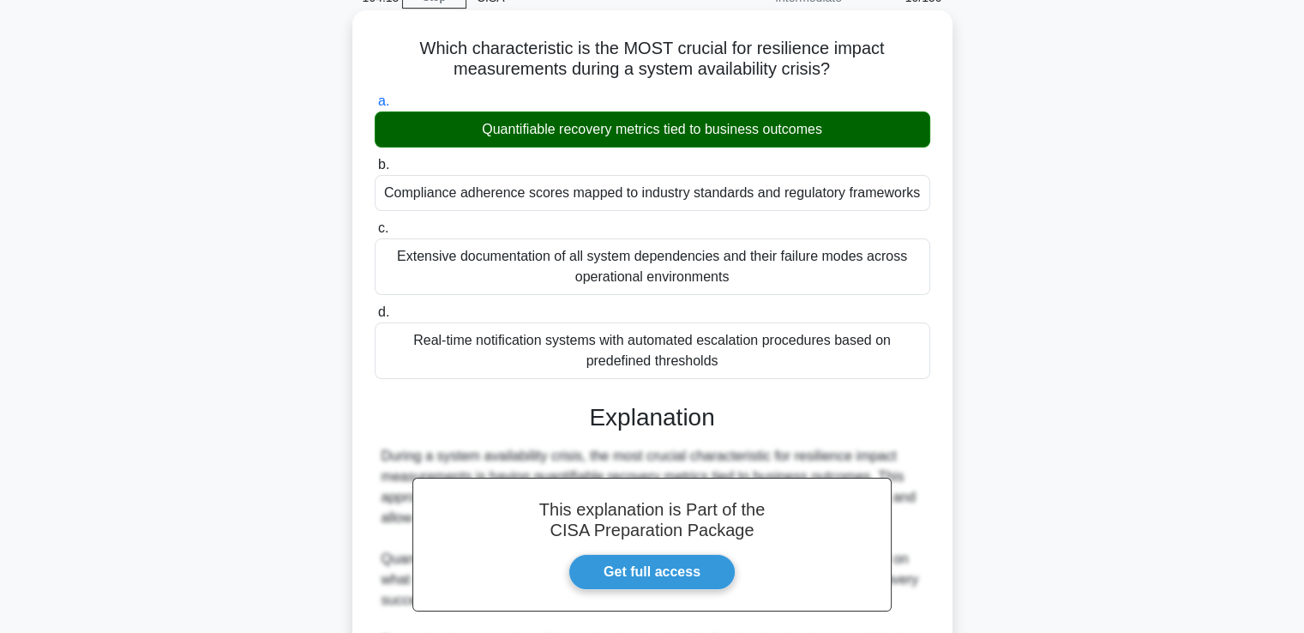
scroll to position [424, 0]
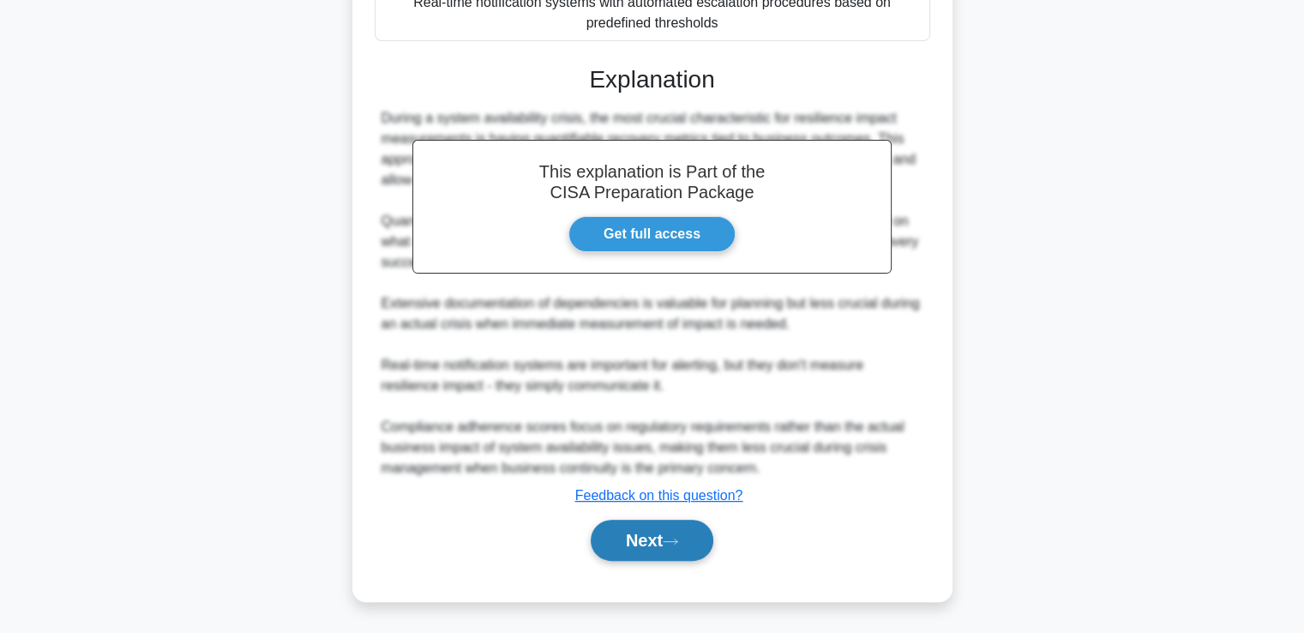
click at [646, 543] on button "Next" at bounding box center [652, 540] width 123 height 41
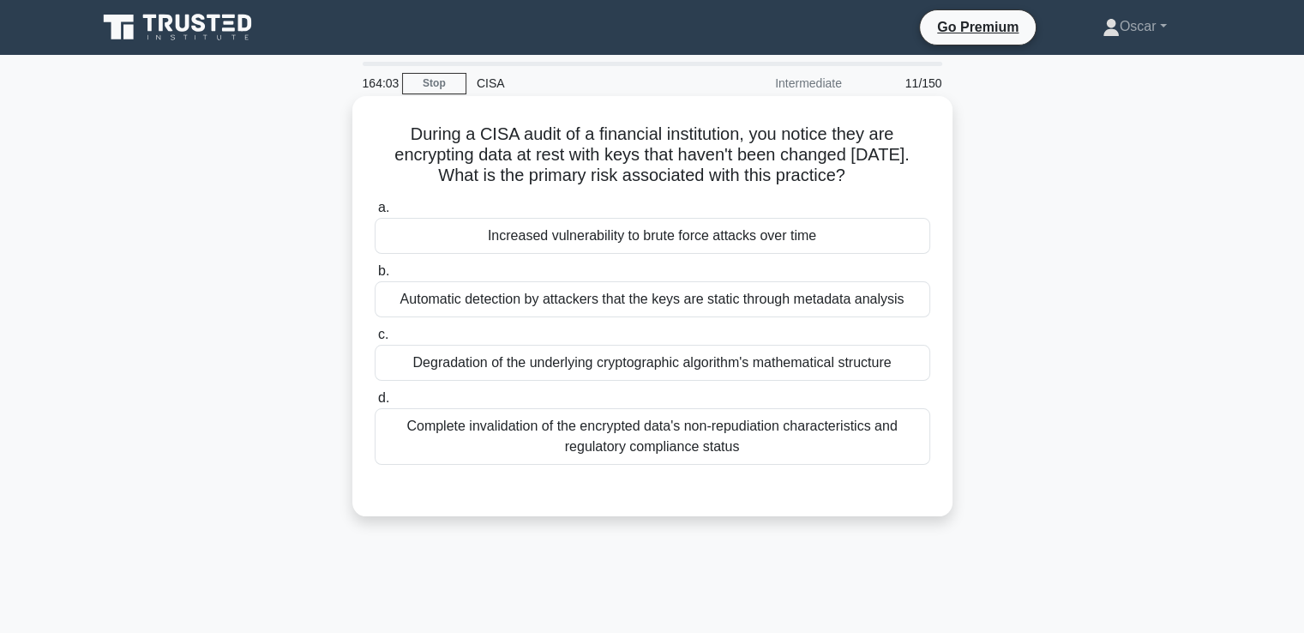
scroll to position [0, 0]
drag, startPoint x: 552, startPoint y: 128, endPoint x: 594, endPoint y: 136, distance: 42.9
click at [594, 136] on h5 "During a CISA audit of a financial institution, you notice they are encrypting …" at bounding box center [652, 154] width 559 height 63
drag, startPoint x: 578, startPoint y: 146, endPoint x: 616, endPoint y: 150, distance: 38.0
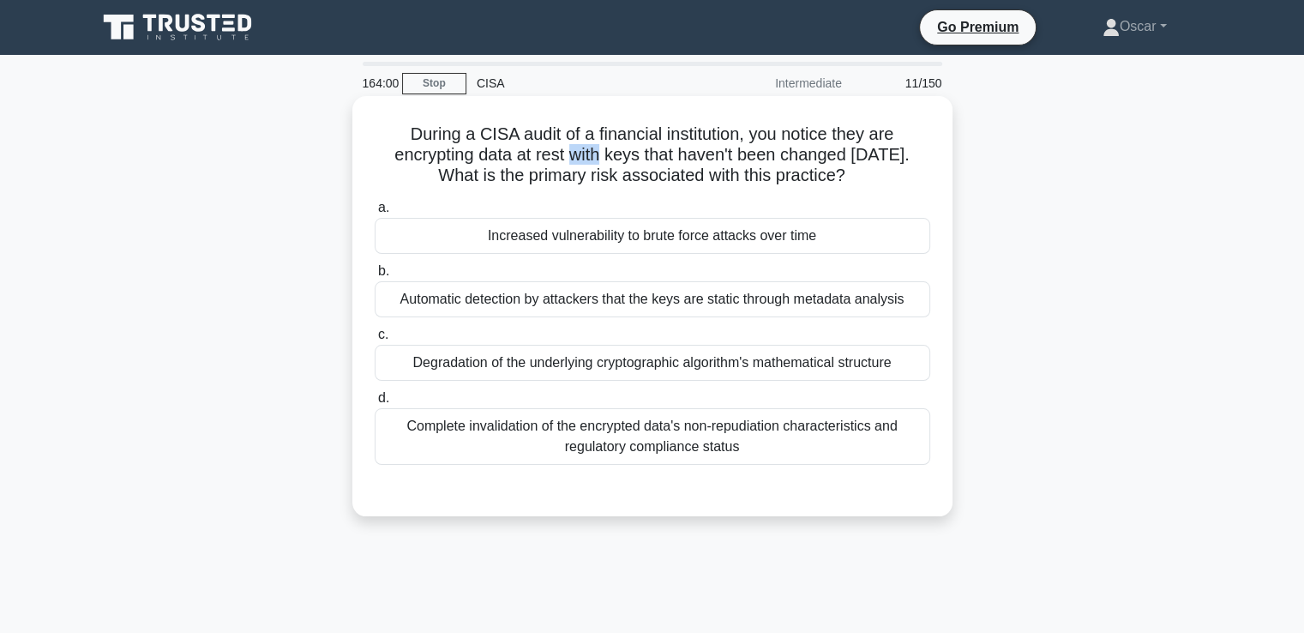
click at [616, 150] on h5 "During a CISA audit of a financial institution, you notice they are encrypting …" at bounding box center [652, 154] width 559 height 63
click at [590, 450] on div "Complete invalidation of the encrypted data's non-repudiation characteristics a…" at bounding box center [653, 436] width 556 height 57
click at [375, 404] on input "d. Complete invalidation of the encrypted data's non-repudiation characteristic…" at bounding box center [375, 398] width 0 height 11
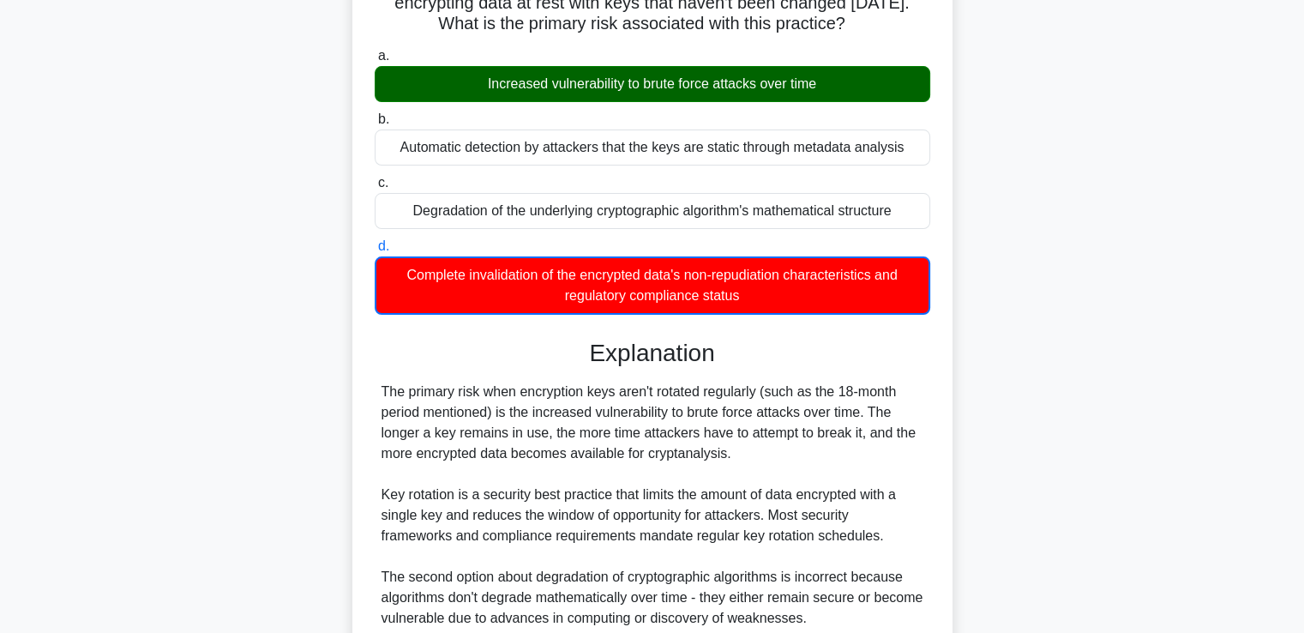
scroll to position [172, 0]
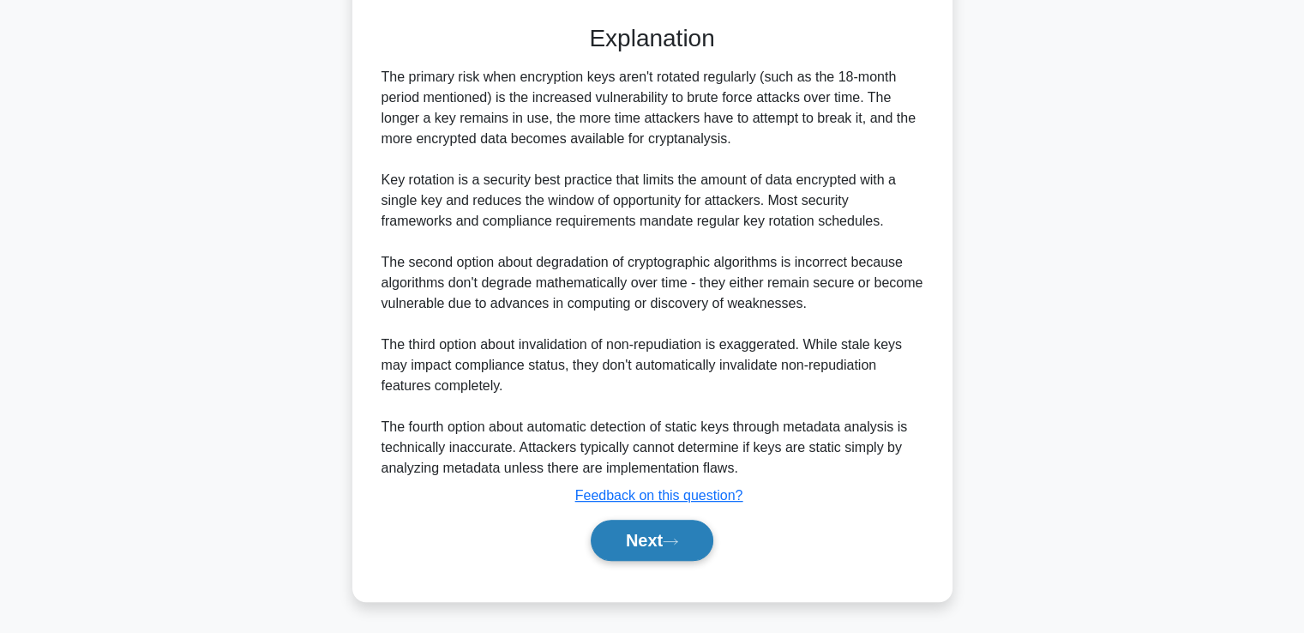
click at [628, 539] on button "Next" at bounding box center [652, 540] width 123 height 41
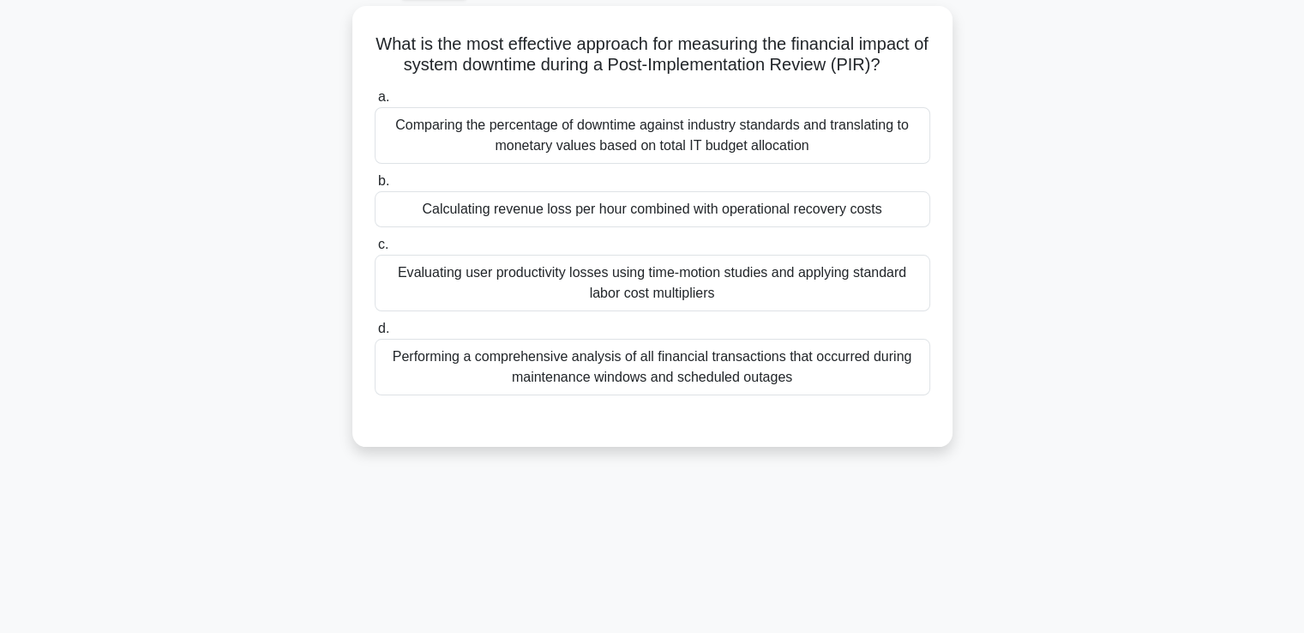
scroll to position [37, 0]
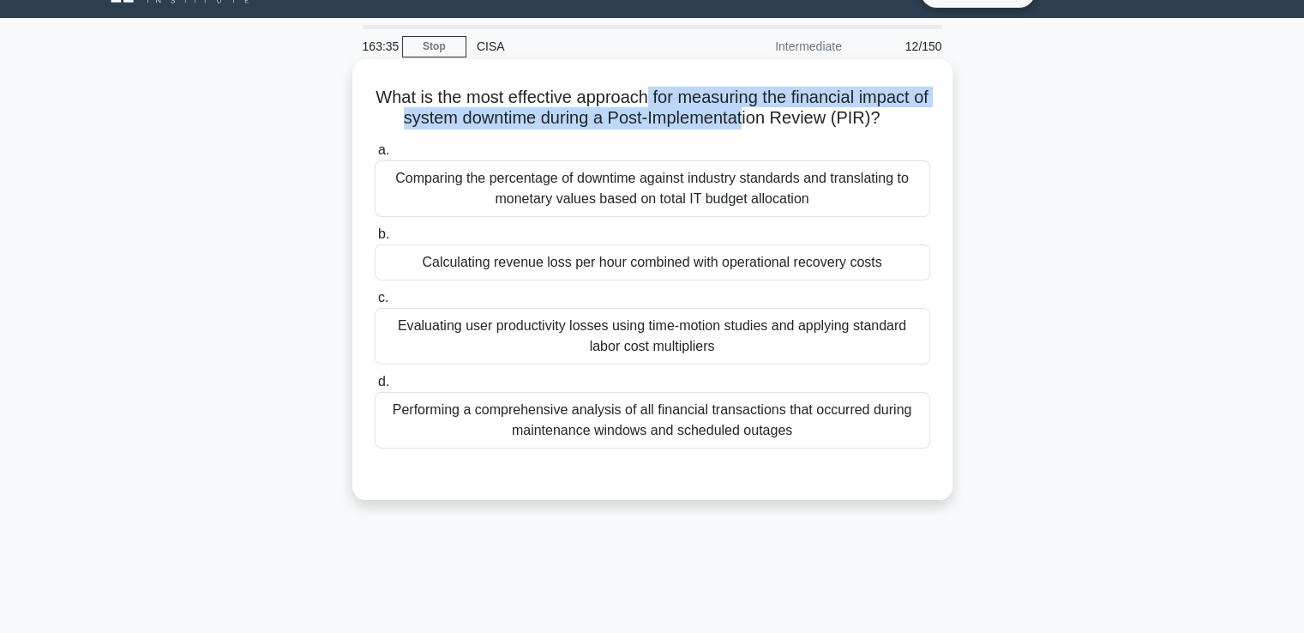
drag, startPoint x: 658, startPoint y: 95, endPoint x: 756, endPoint y: 111, distance: 100.0
click at [756, 111] on h5 "What is the most effective approach for measuring the financial impact of syste…" at bounding box center [652, 108] width 559 height 43
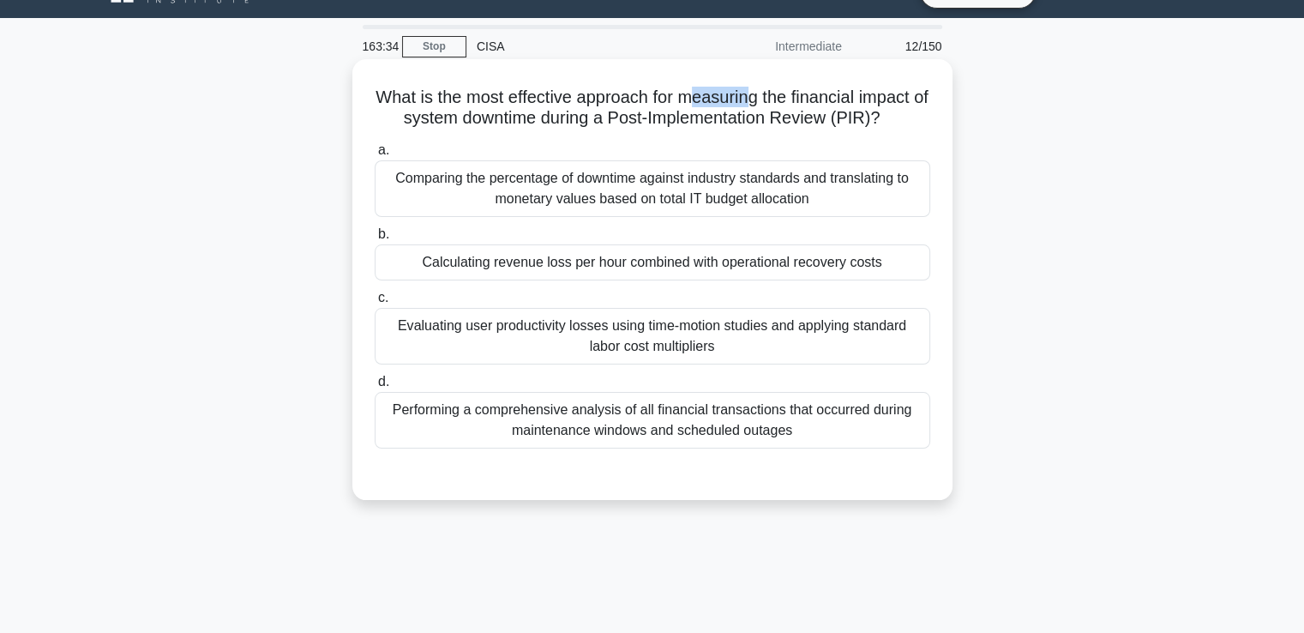
drag, startPoint x: 696, startPoint y: 100, endPoint x: 761, endPoint y: 100, distance: 65.2
click at [761, 100] on h5 "What is the most effective approach for measuring the financial impact of syste…" at bounding box center [652, 108] width 559 height 43
drag, startPoint x: 580, startPoint y: 102, endPoint x: 655, endPoint y: 107, distance: 75.6
click at [655, 107] on h5 "What is the most effective approach for measuring the financial impact of syste…" at bounding box center [652, 108] width 559 height 43
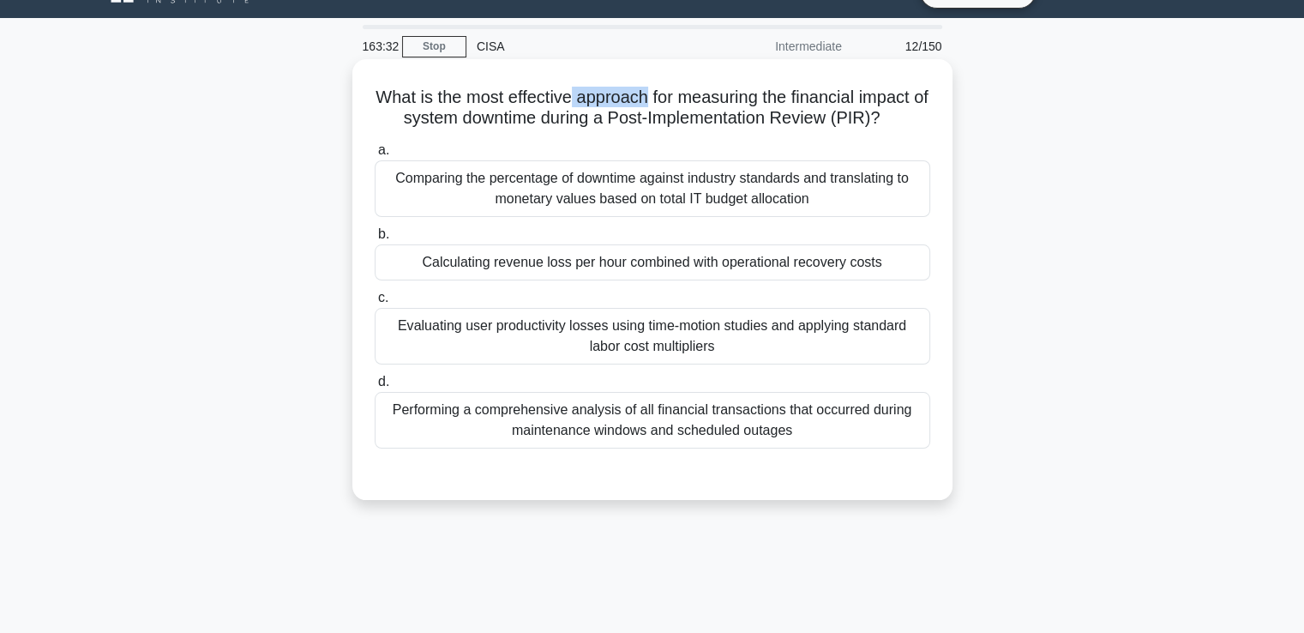
click at [655, 107] on h5 "What is the most effective approach for measuring the financial impact of syste…" at bounding box center [652, 108] width 559 height 43
click at [538, 262] on div "Calculating revenue loss per hour combined with operational recovery costs" at bounding box center [653, 262] width 556 height 36
click at [375, 240] on input "b. Calculating revenue loss per hour combined with operational recovery costs" at bounding box center [375, 234] width 0 height 11
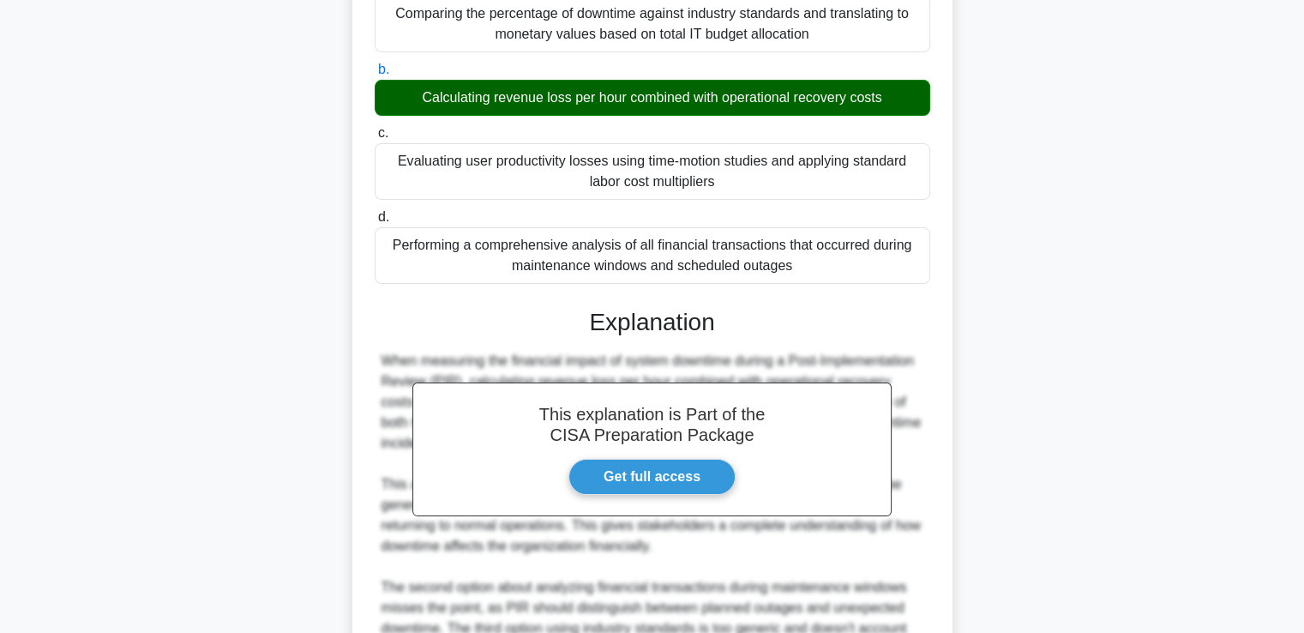
scroll to position [424, 0]
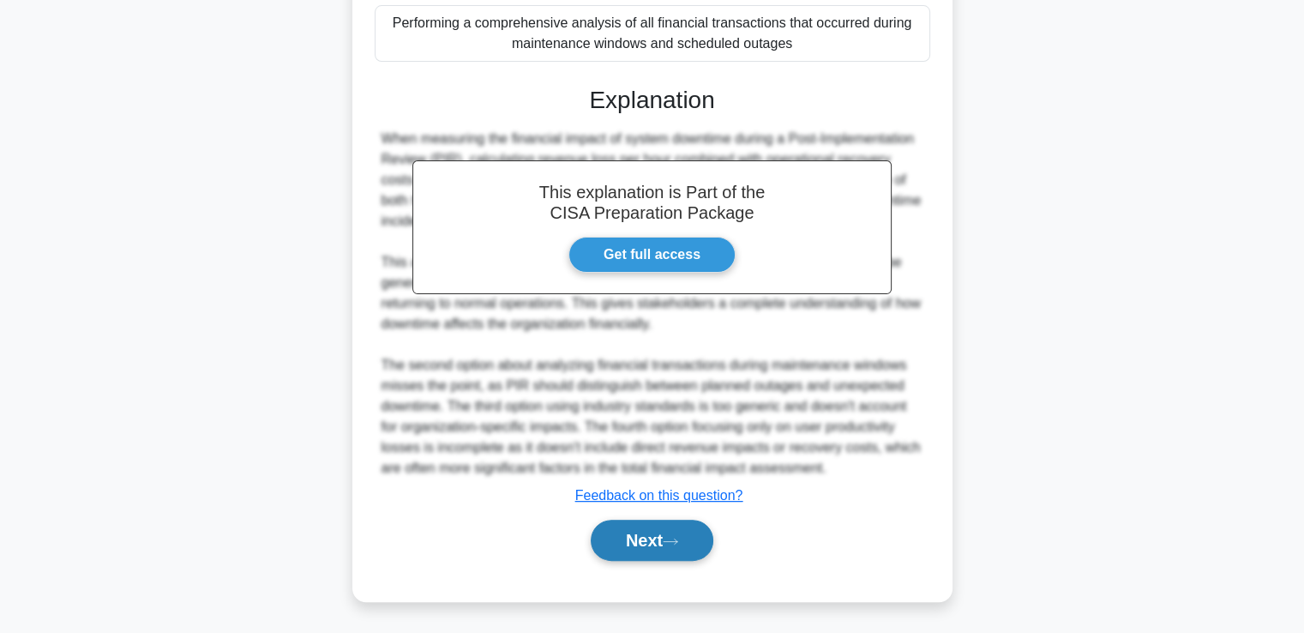
click at [675, 541] on icon at bounding box center [670, 541] width 15 height 9
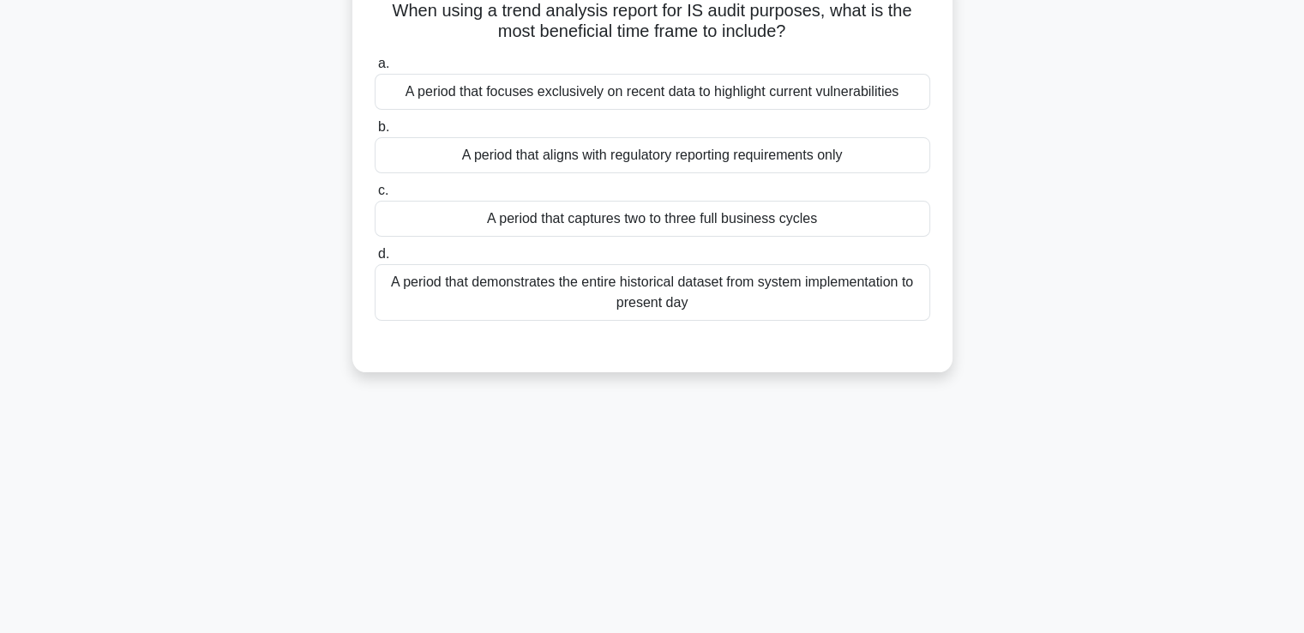
scroll to position [0, 0]
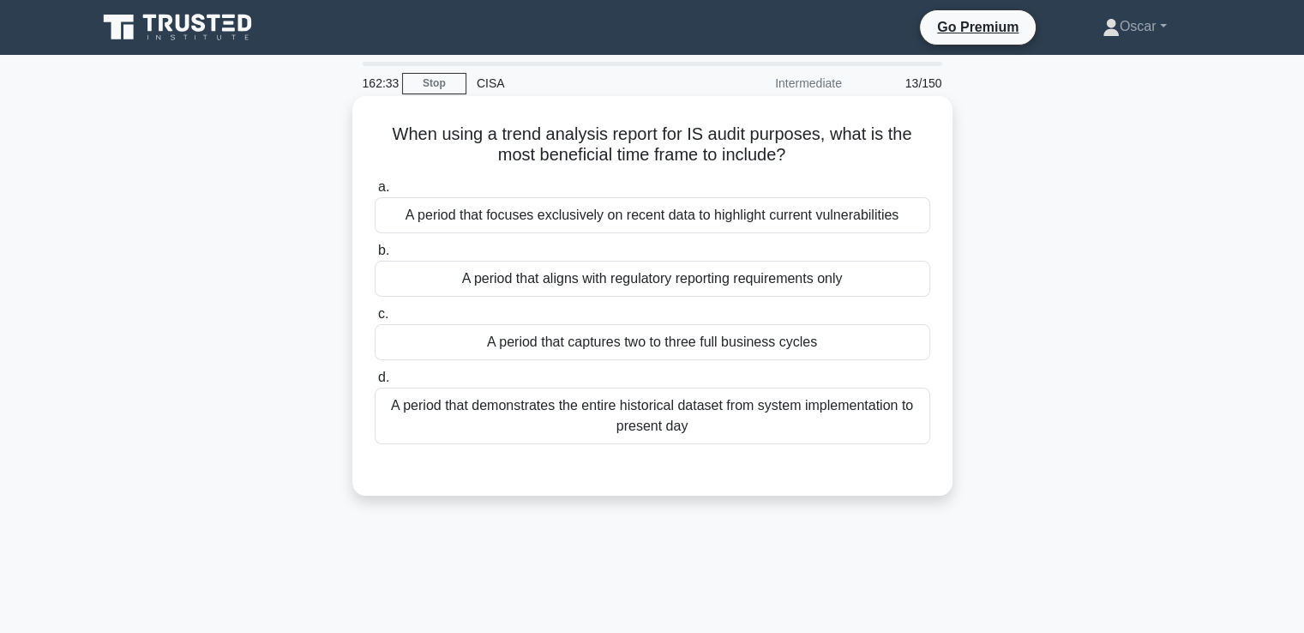
click at [605, 337] on div "A period that captures two to three full business cycles" at bounding box center [653, 342] width 556 height 36
click at [375, 320] on input "c. A period that captures two to three full business cycles" at bounding box center [375, 314] width 0 height 11
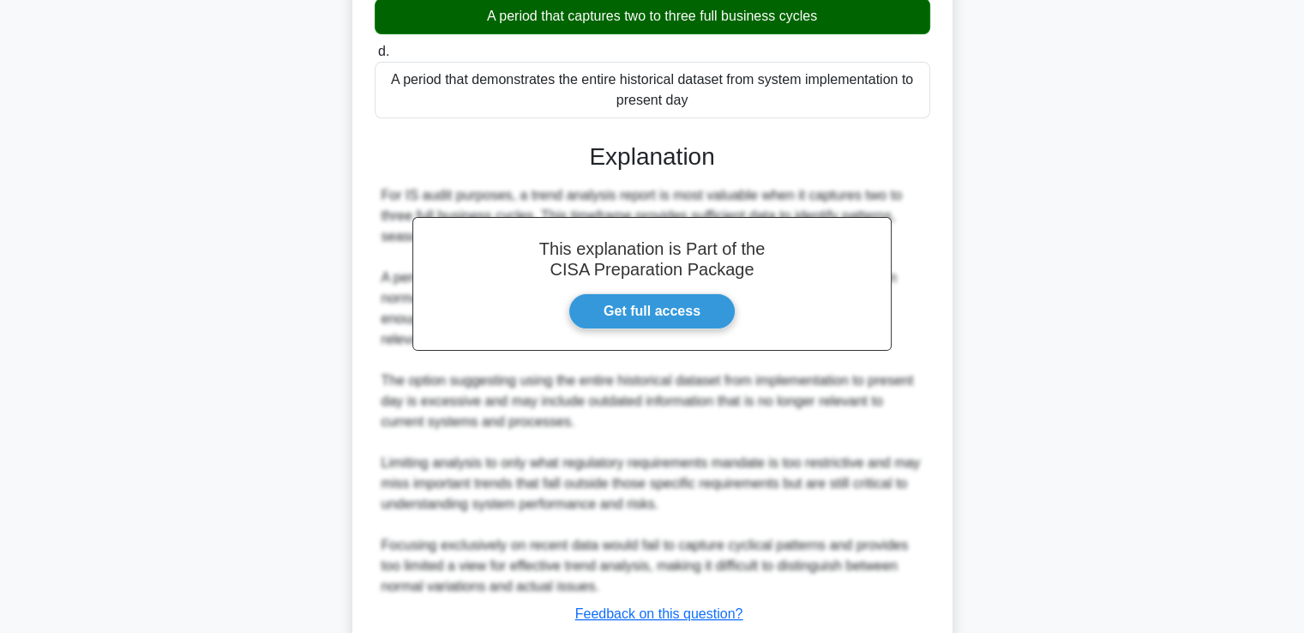
scroll to position [424, 0]
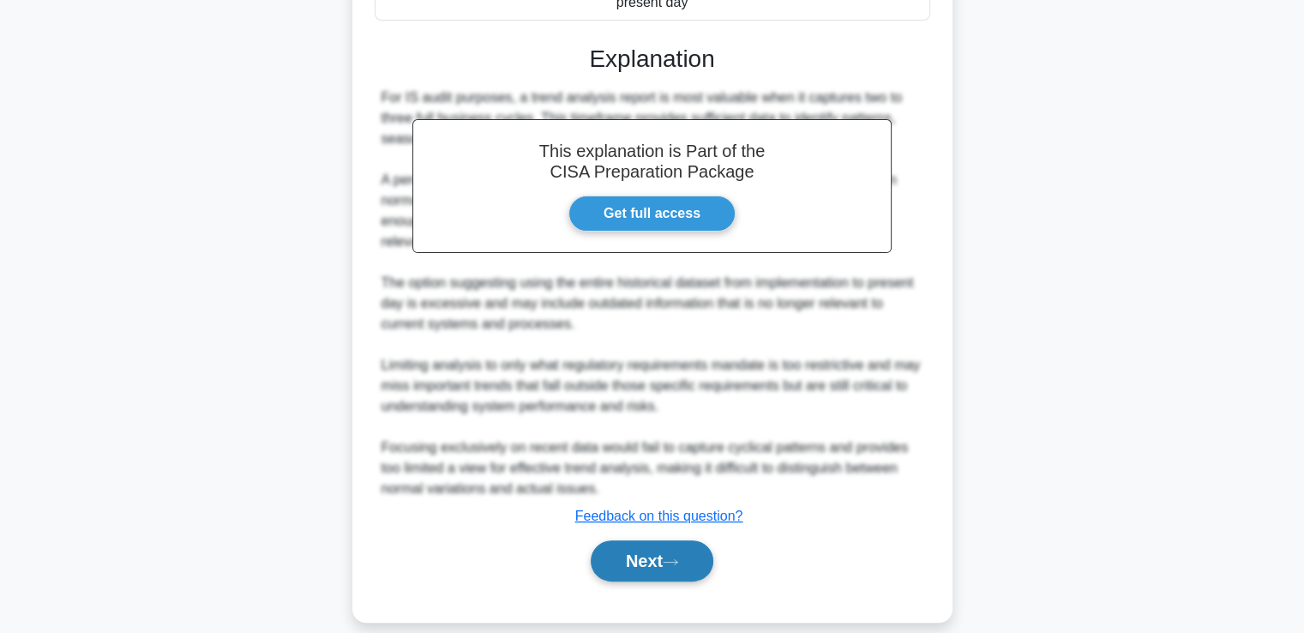
click at [686, 545] on button "Next" at bounding box center [652, 560] width 123 height 41
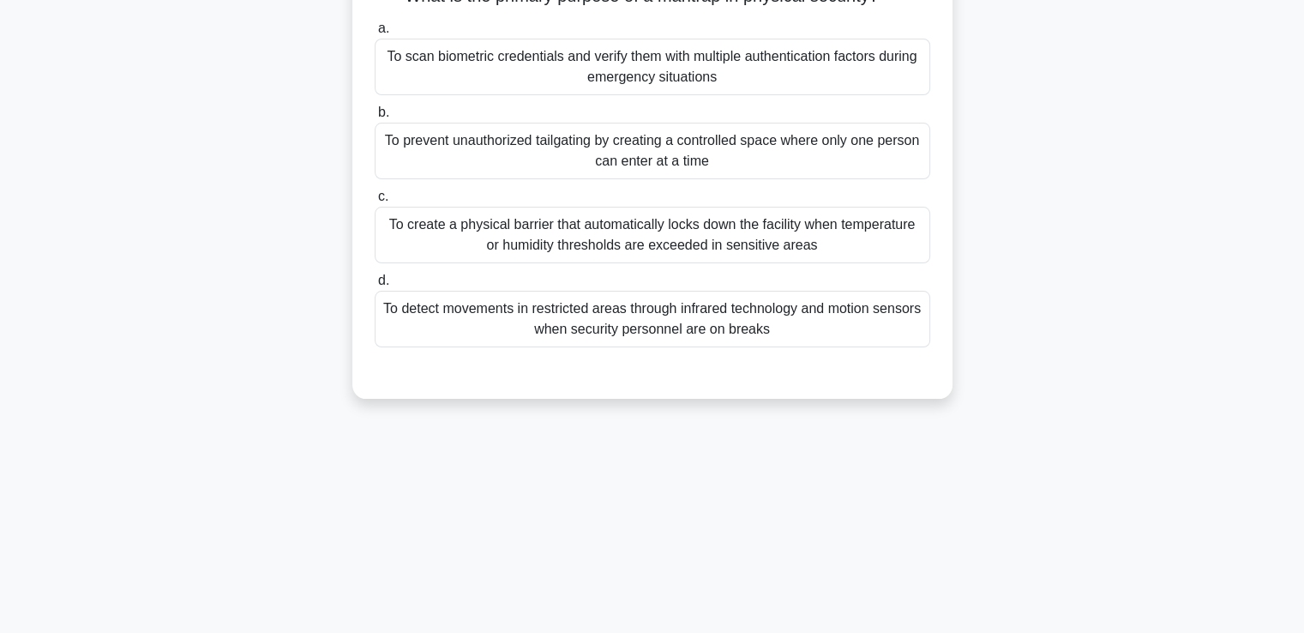
scroll to position [37, 0]
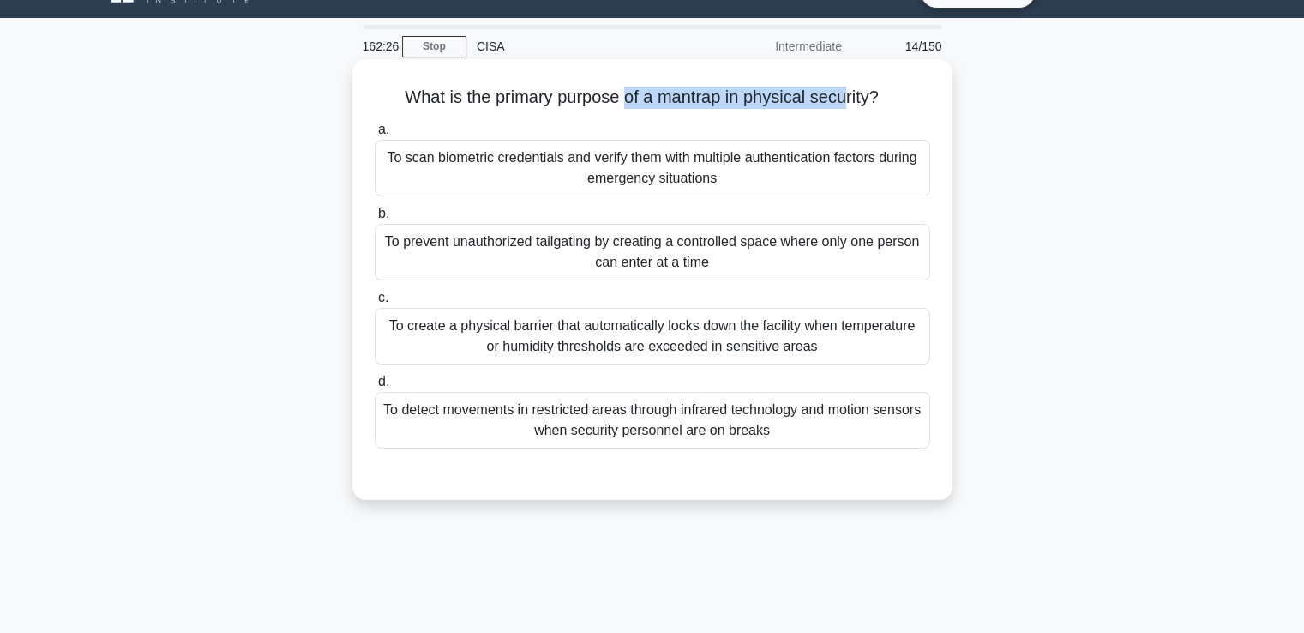
drag, startPoint x: 628, startPoint y: 98, endPoint x: 848, endPoint y: 104, distance: 220.5
click at [848, 104] on h5 "What is the primary purpose of a mantrap in physical security? .spinner_0XTQ{tr…" at bounding box center [652, 98] width 559 height 22
click at [569, 242] on div "To prevent unauthorized tailgating by creating a controlled space where only on…" at bounding box center [653, 252] width 556 height 57
click at [375, 220] on input "b. To prevent unauthorized tailgating by creating a controlled space where only…" at bounding box center [375, 213] width 0 height 11
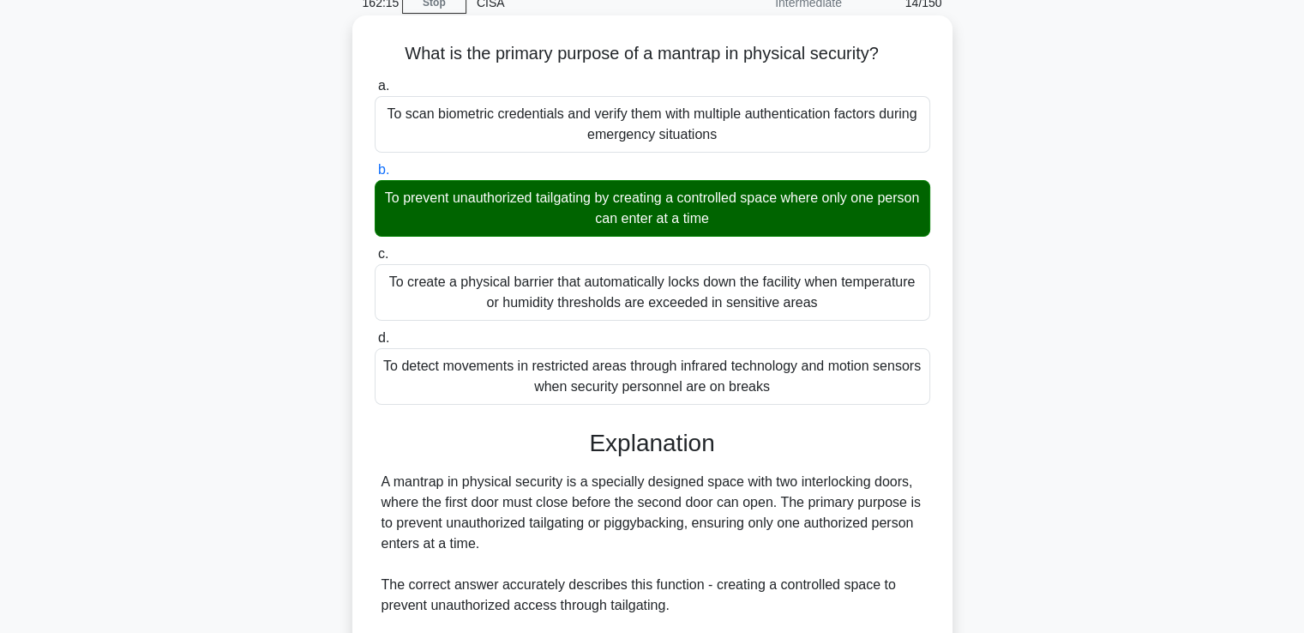
scroll to position [380, 0]
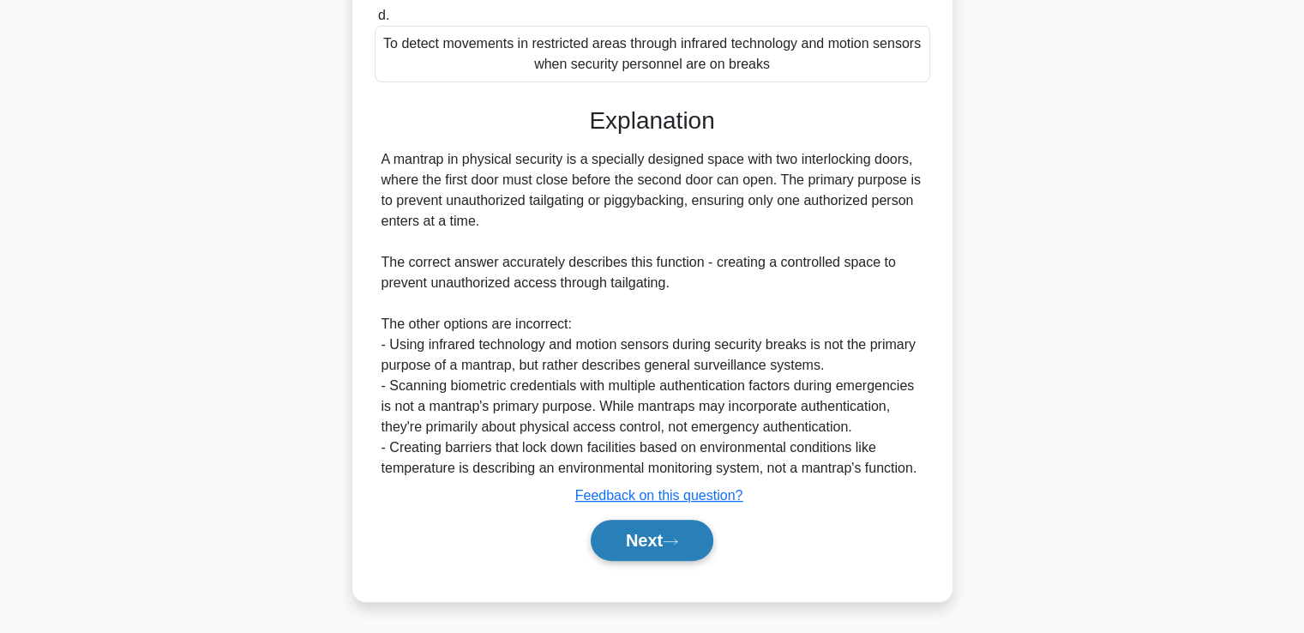
click at [649, 525] on button "Next" at bounding box center [652, 540] width 123 height 41
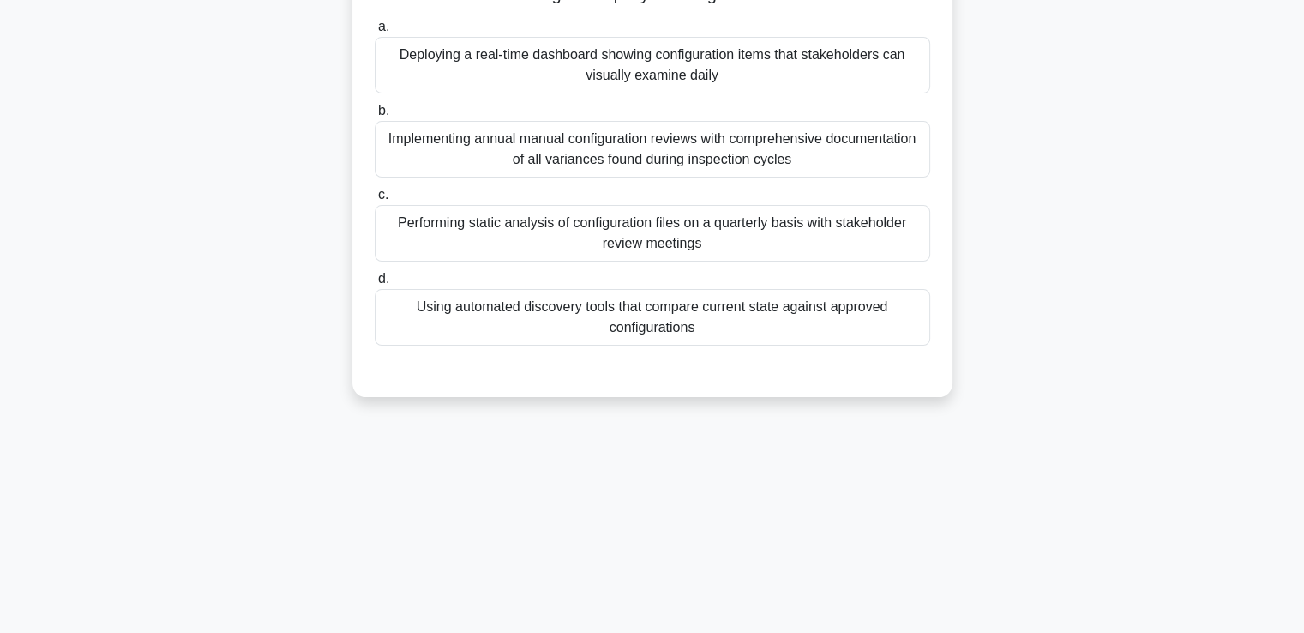
scroll to position [0, 0]
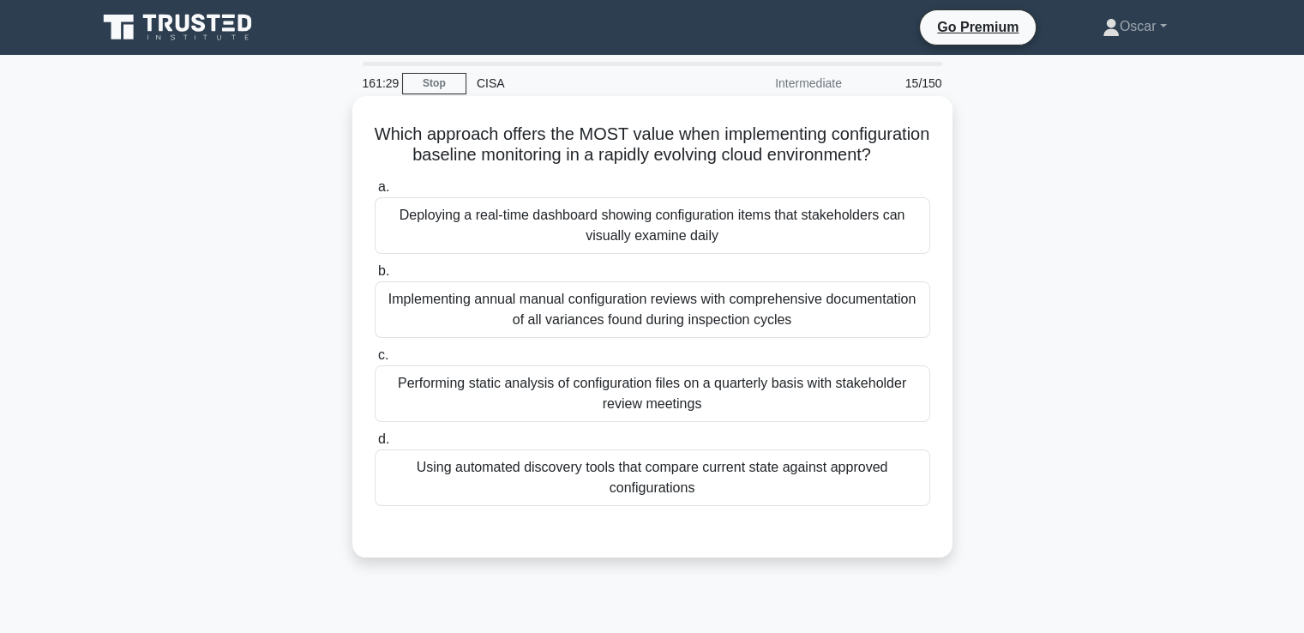
click at [671, 506] on div "Using automated discovery tools that compare current state against approved con…" at bounding box center [653, 477] width 556 height 57
click at [375, 445] on input "d. Using automated discovery tools that compare current state against approved …" at bounding box center [375, 439] width 0 height 11
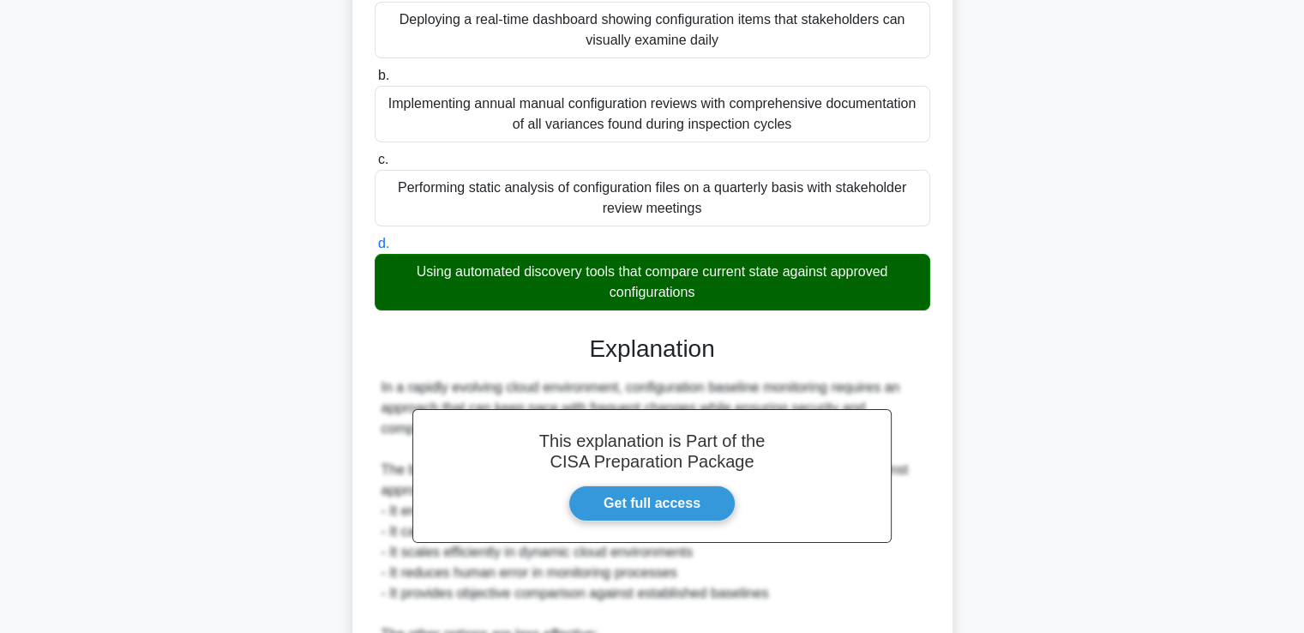
scroll to position [429, 0]
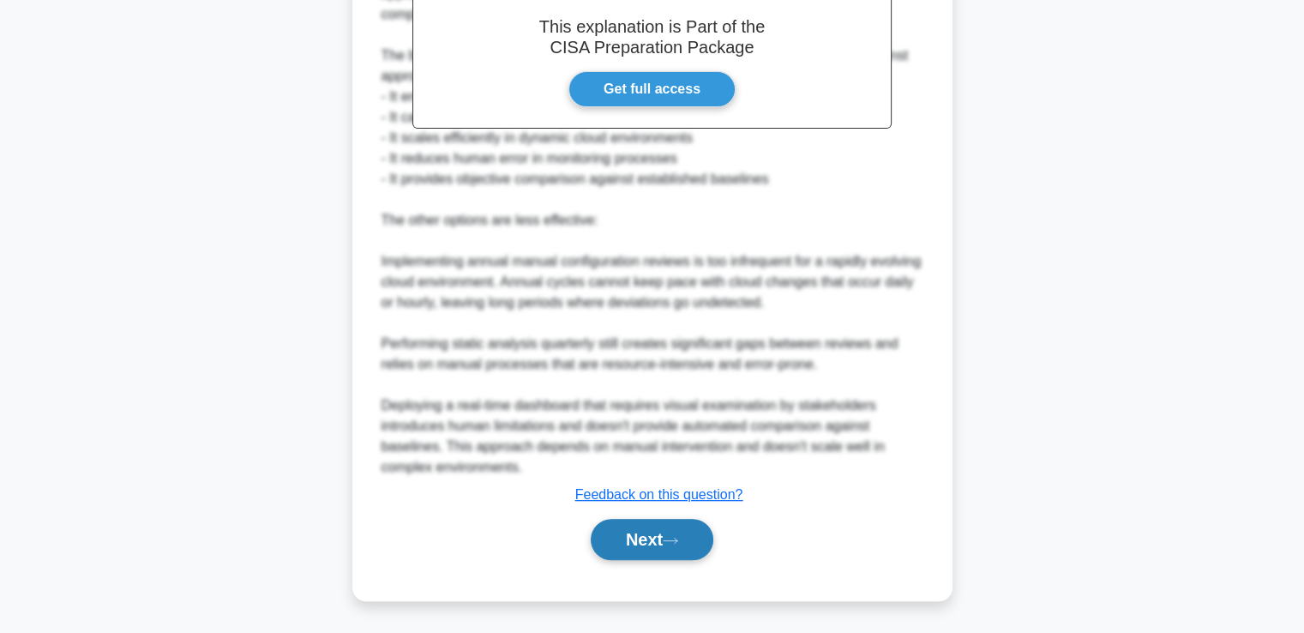
click at [671, 538] on icon at bounding box center [670, 540] width 15 height 9
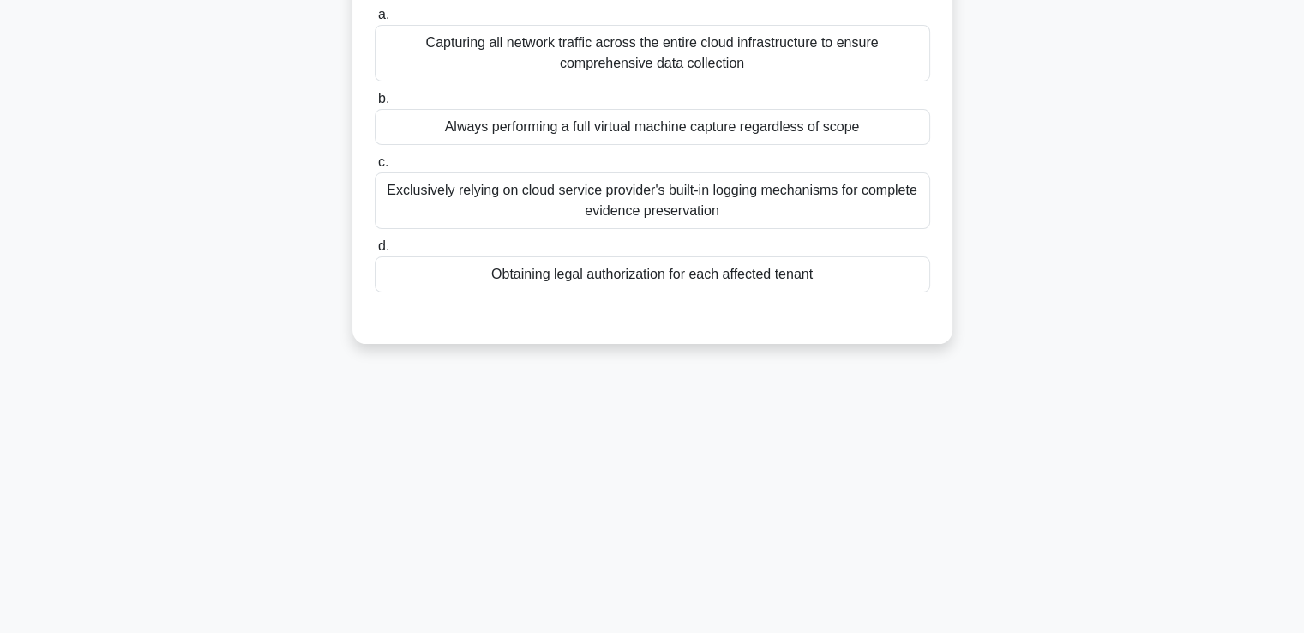
scroll to position [37, 0]
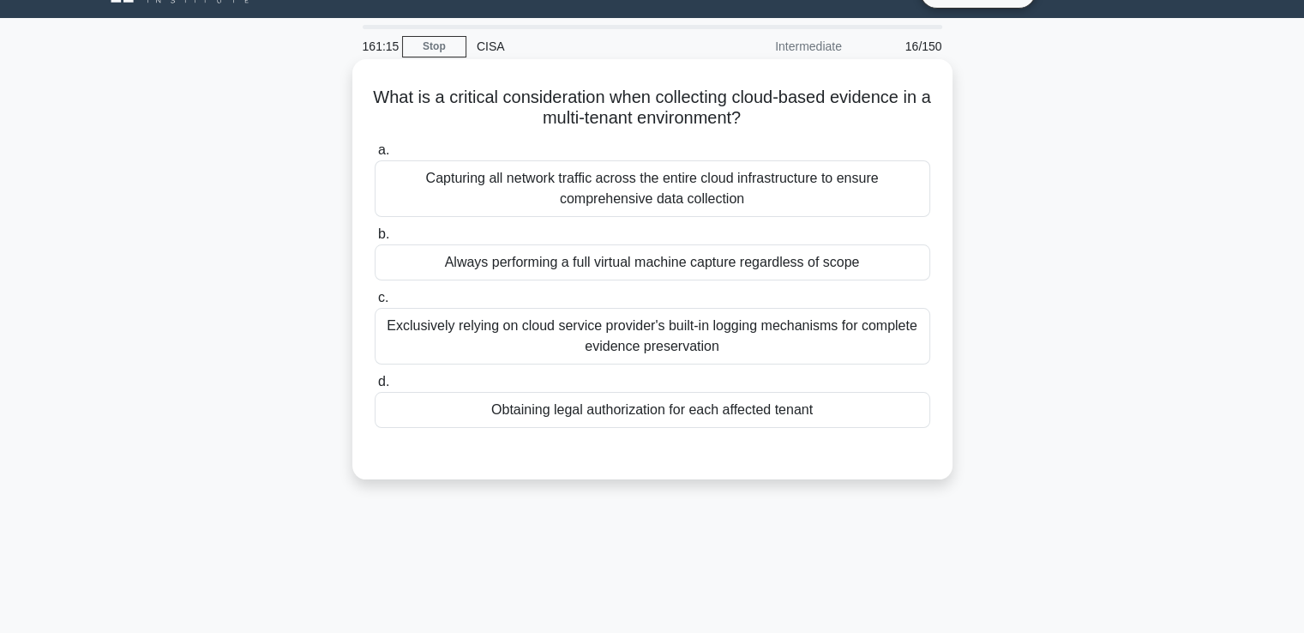
click at [647, 409] on div "Obtaining legal authorization for each affected tenant" at bounding box center [653, 410] width 556 height 36
click at [375, 388] on input "d. Obtaining legal authorization for each affected tenant" at bounding box center [375, 381] width 0 height 11
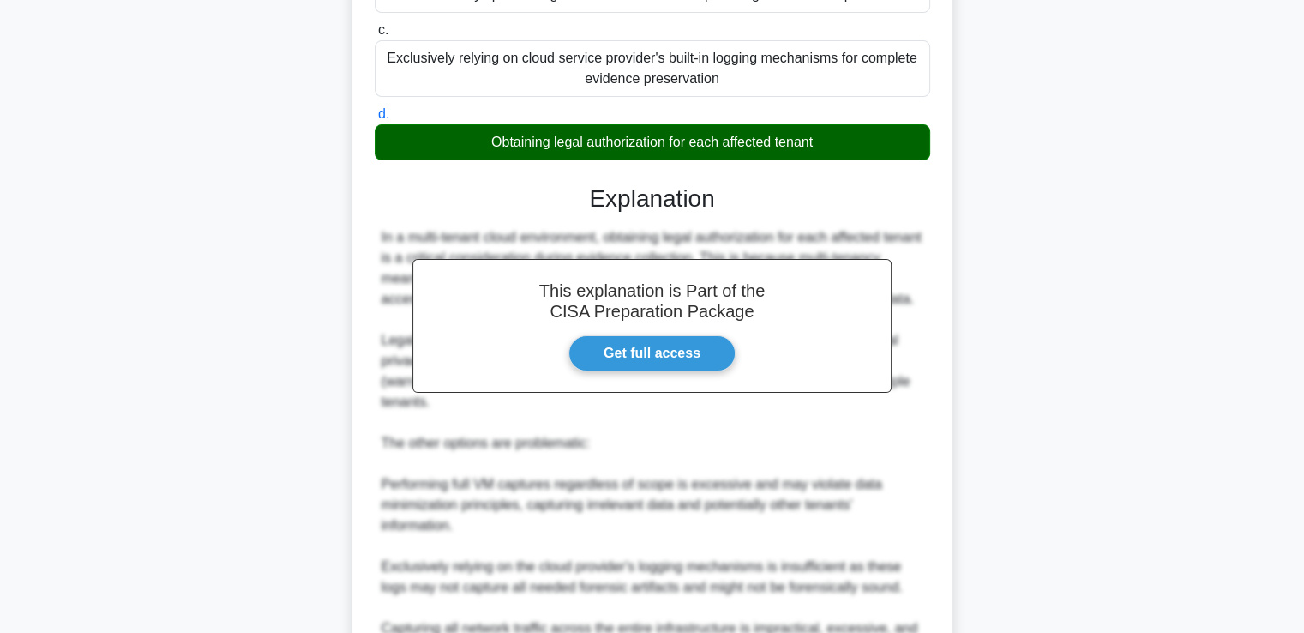
scroll to position [465, 0]
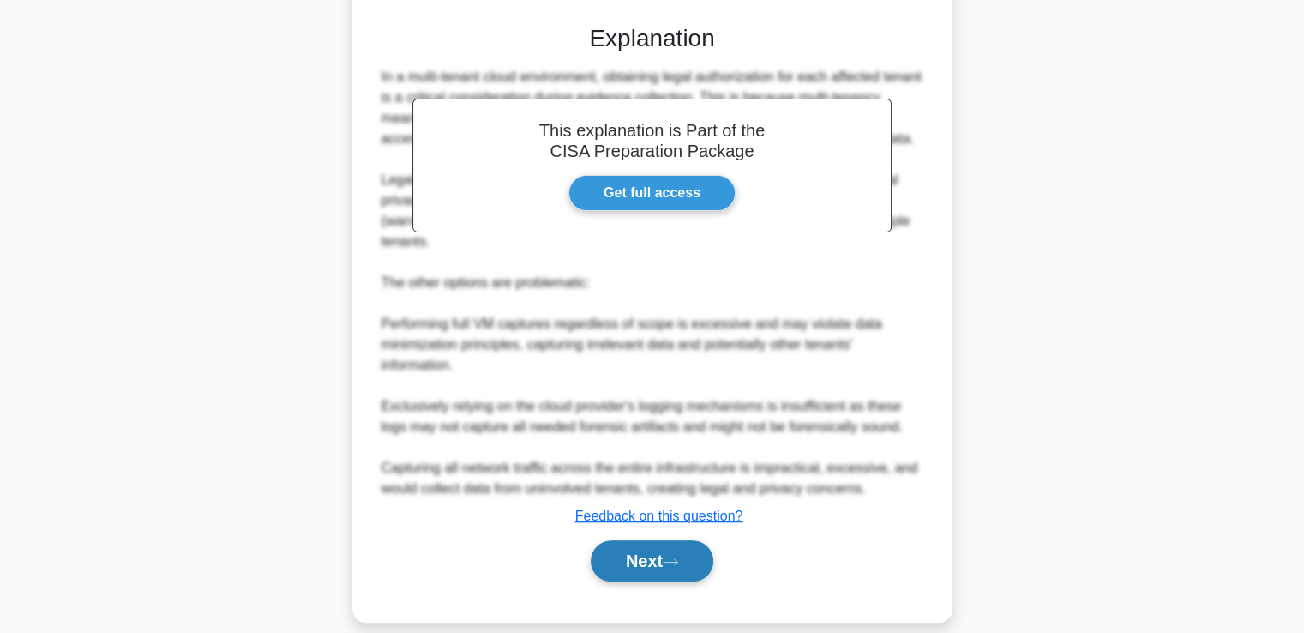
click at [647, 540] on button "Next" at bounding box center [652, 560] width 123 height 41
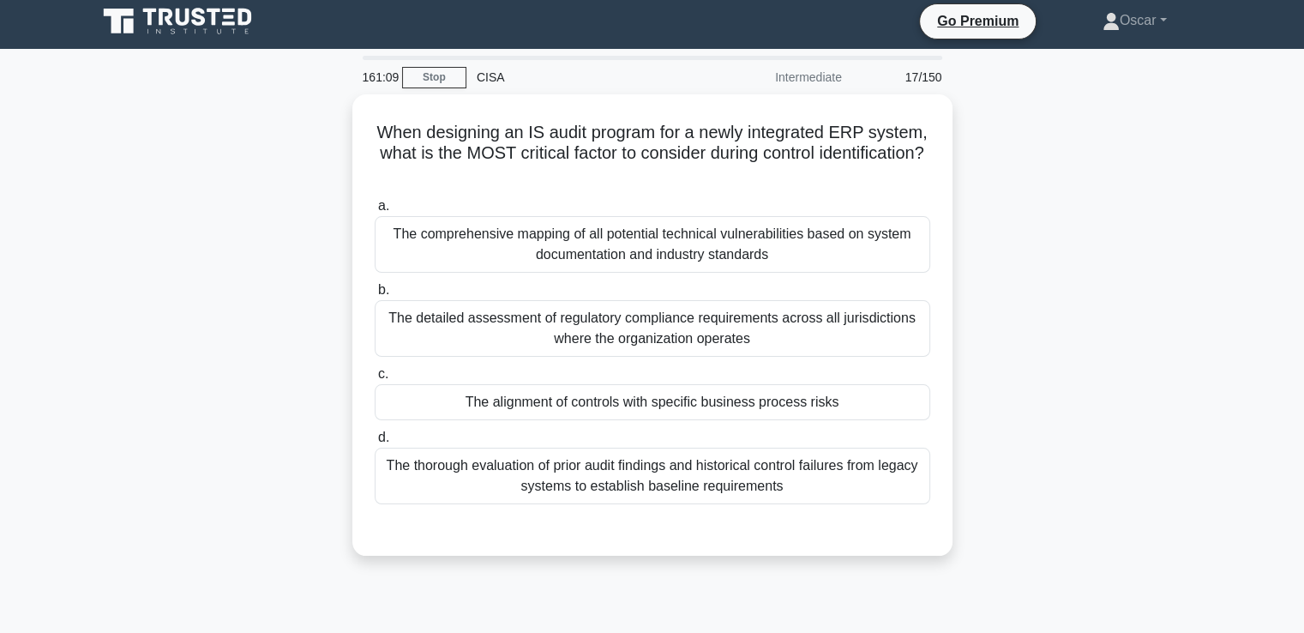
scroll to position [0, 0]
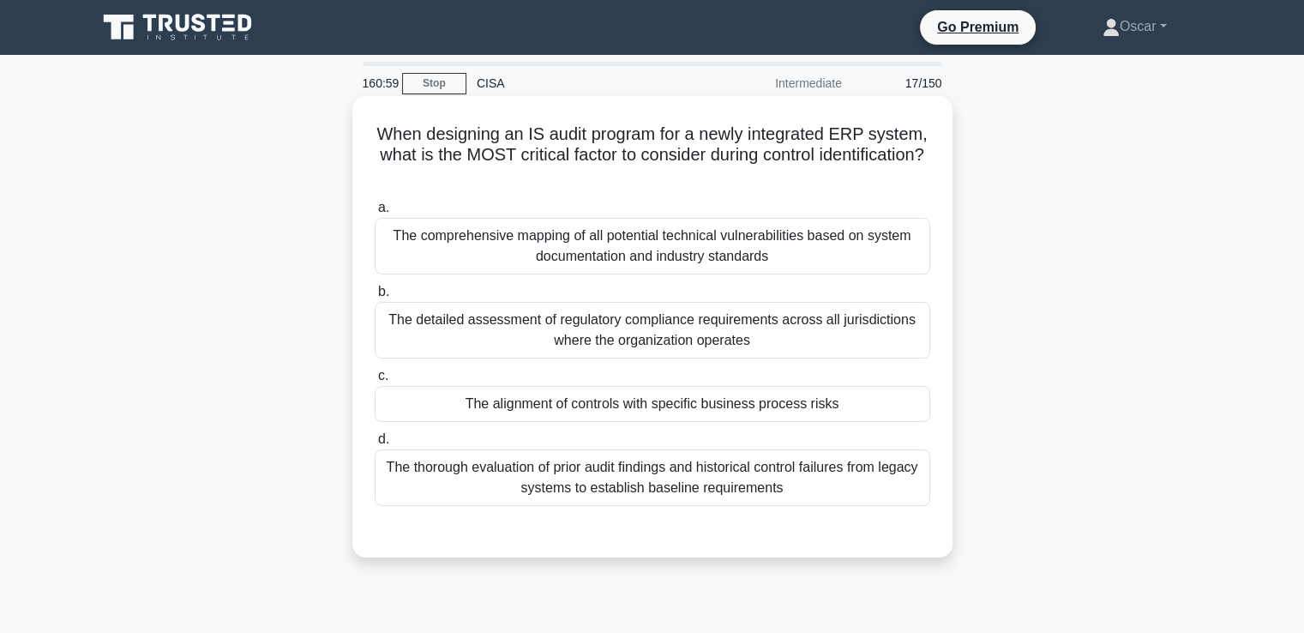
click at [659, 409] on div "The alignment of controls with specific business process risks" at bounding box center [653, 404] width 556 height 36
click at [375, 382] on input "c. The alignment of controls with specific business process risks" at bounding box center [375, 375] width 0 height 11
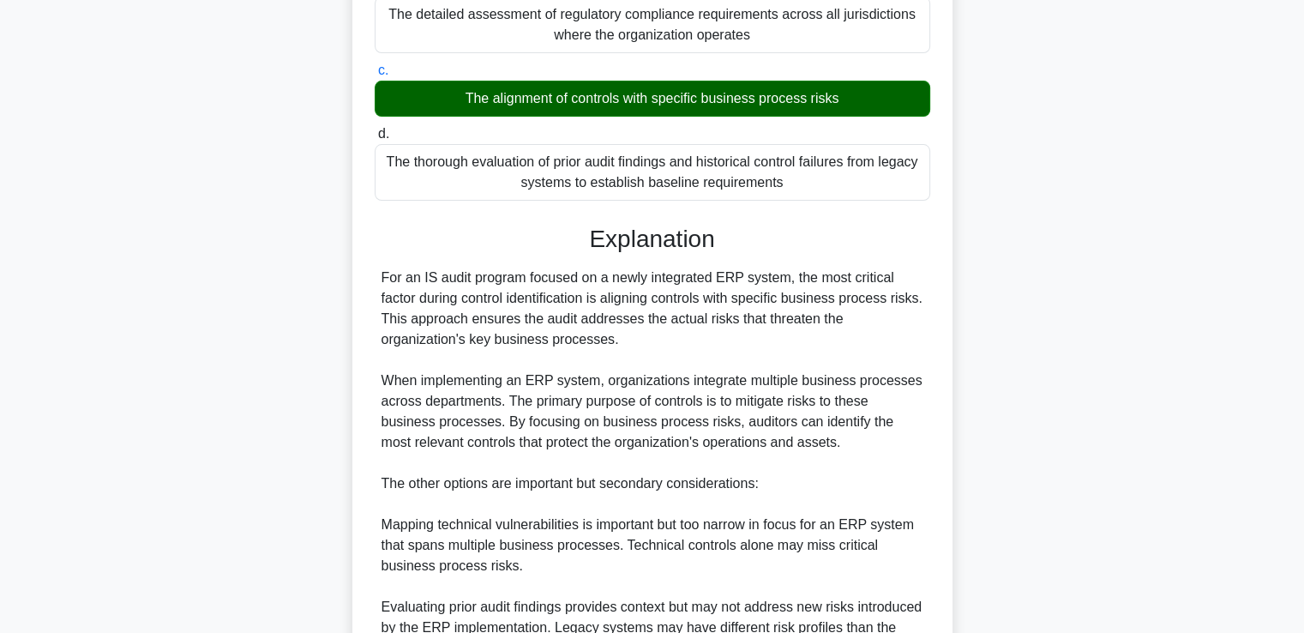
scroll to position [568, 0]
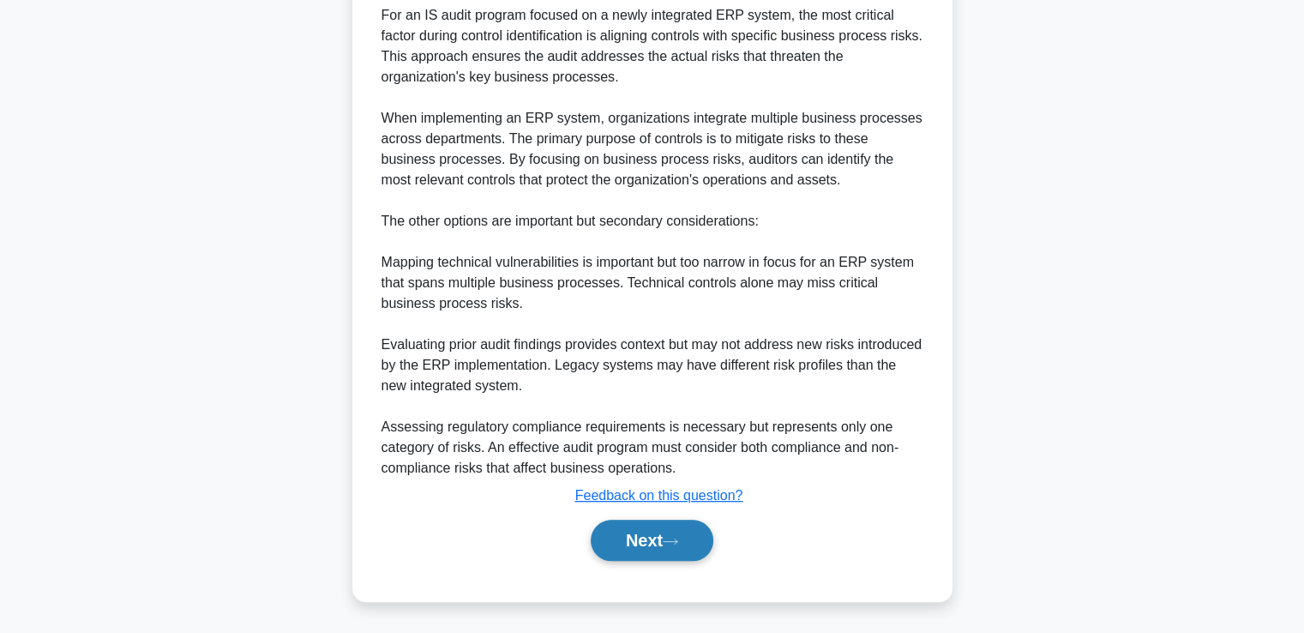
click at [663, 533] on button "Next" at bounding box center [652, 540] width 123 height 41
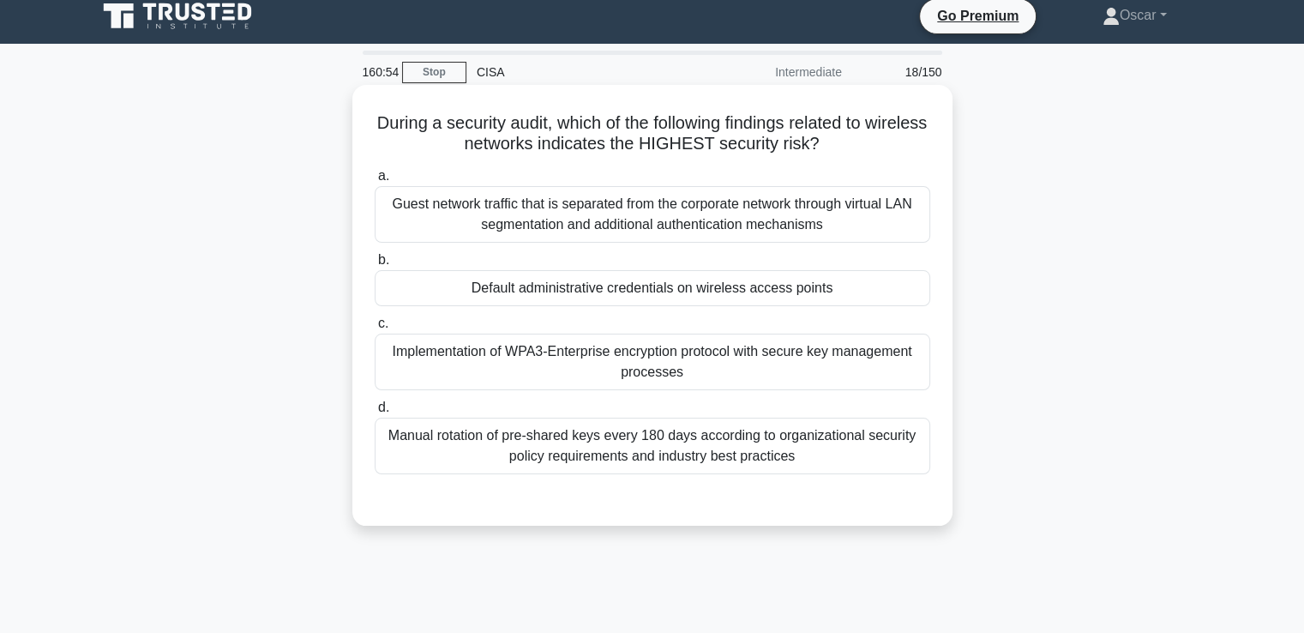
scroll to position [0, 0]
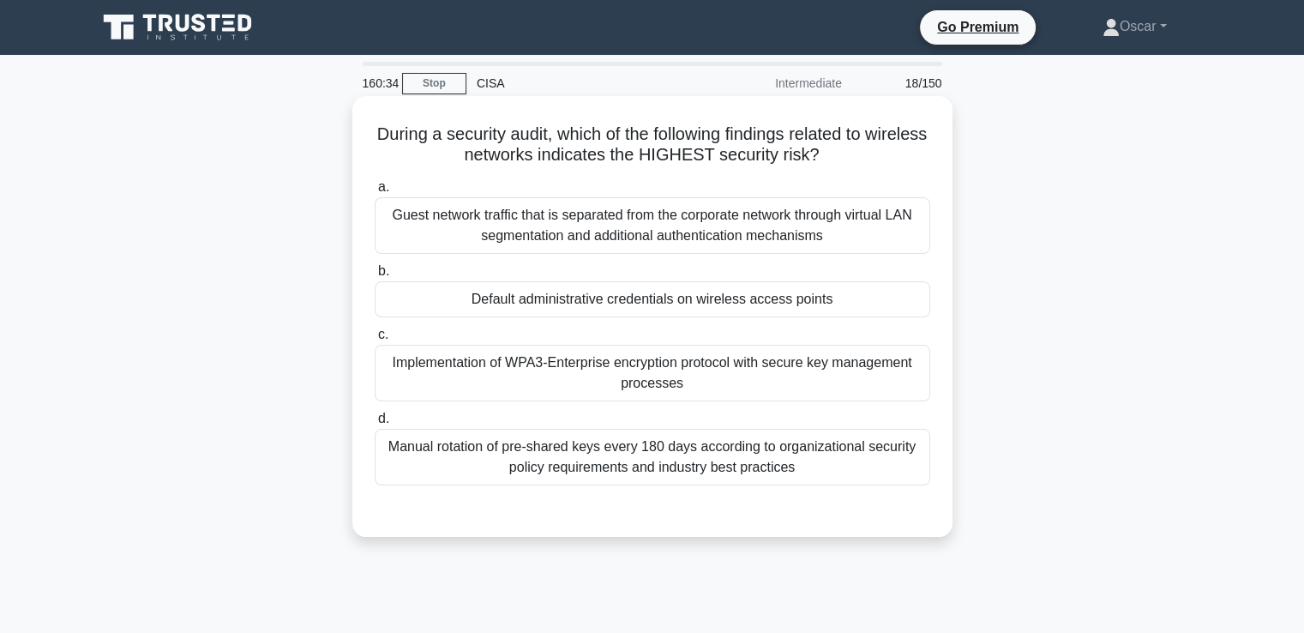
click at [595, 310] on div "Default administrative credentials on wireless access points" at bounding box center [653, 299] width 556 height 36
click at [375, 277] on input "b. Default administrative credentials on wireless access points" at bounding box center [375, 271] width 0 height 11
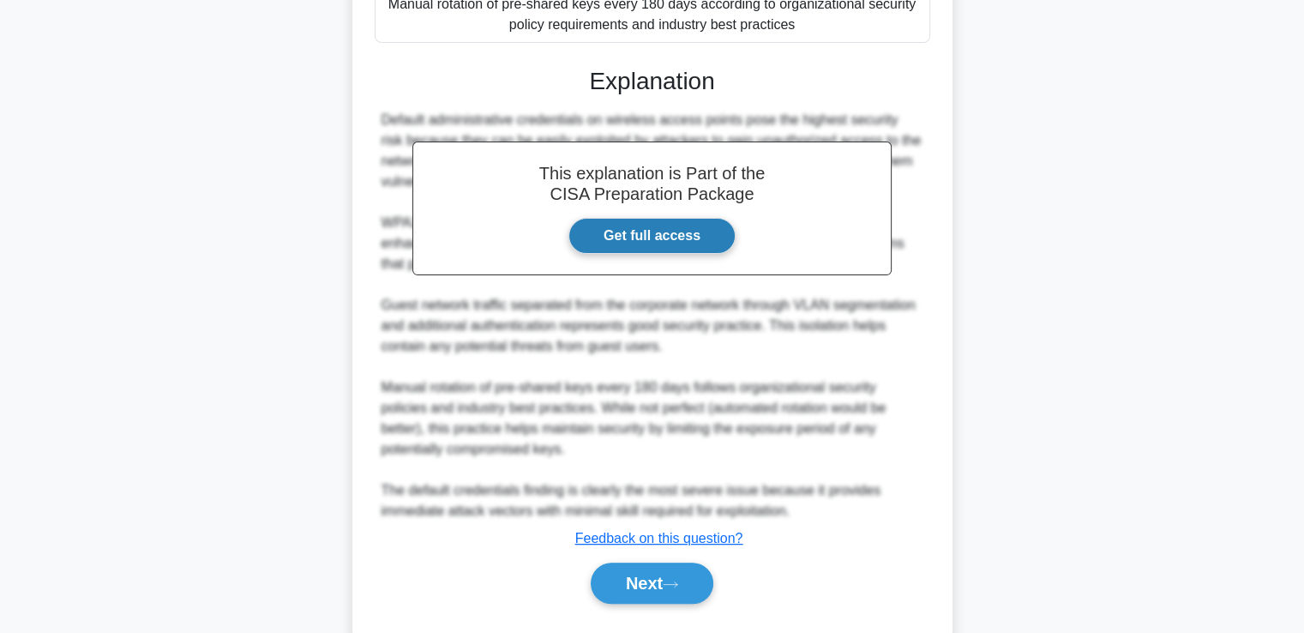
scroll to position [485, 0]
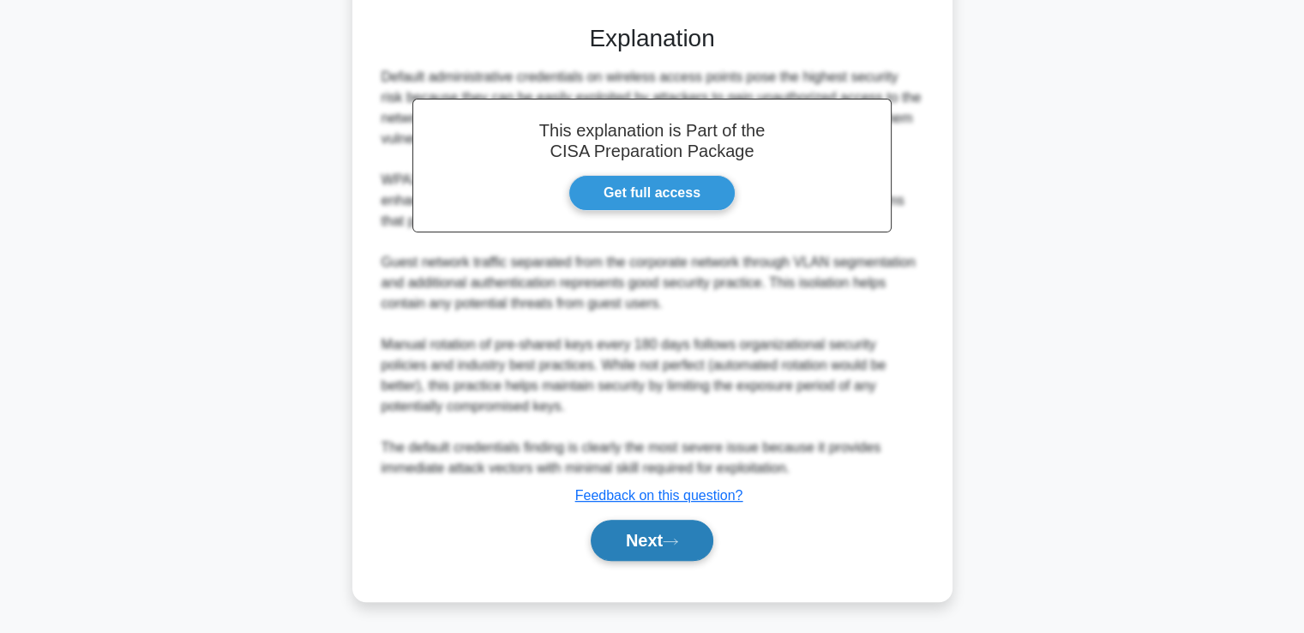
click at [652, 526] on button "Next" at bounding box center [652, 540] width 123 height 41
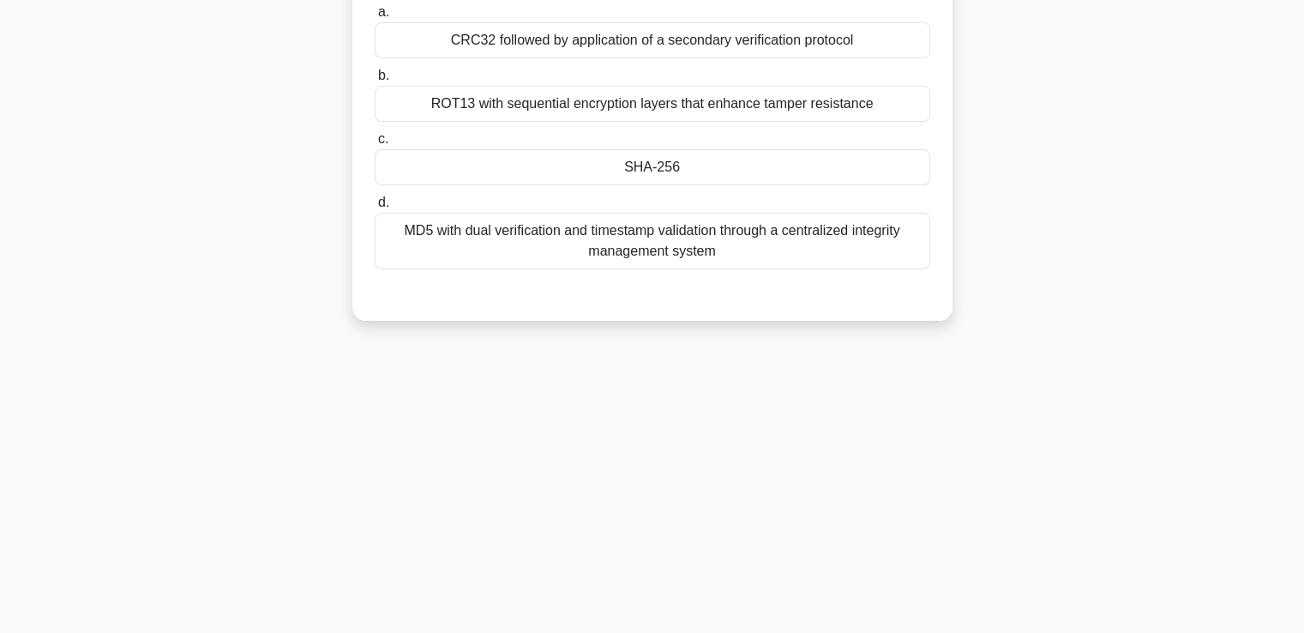
scroll to position [0, 0]
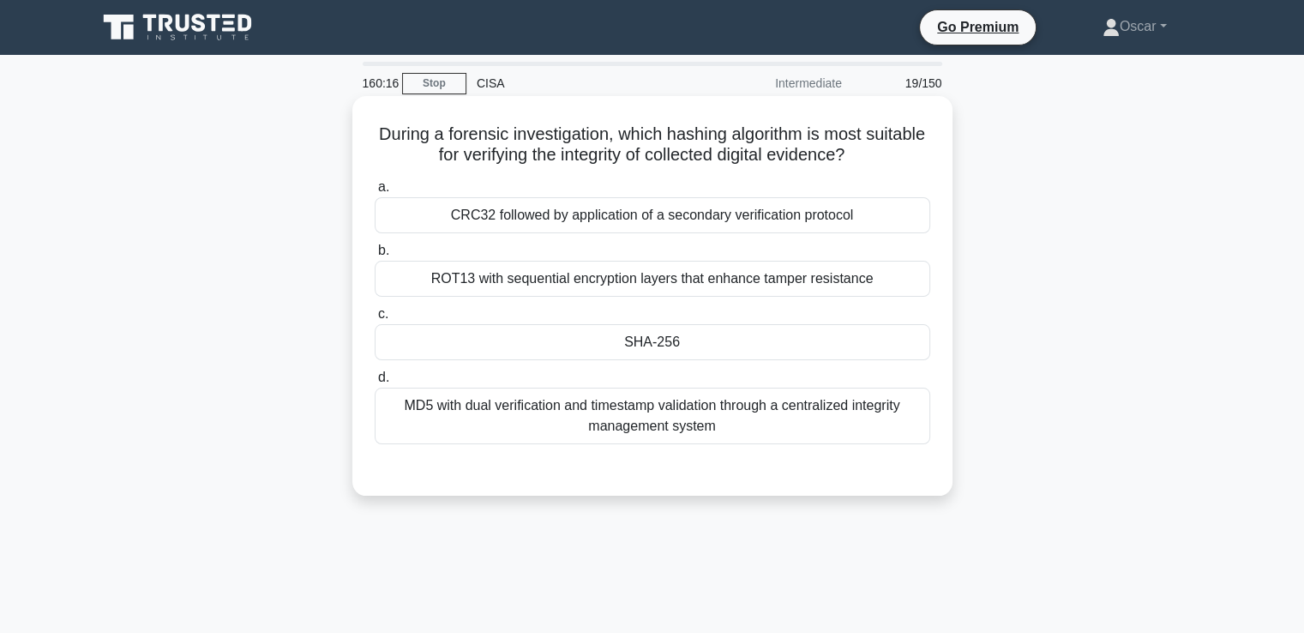
click at [685, 422] on div "MD5 with dual verification and timestamp validation through a centralized integ…" at bounding box center [653, 416] width 556 height 57
click at [375, 383] on input "d. MD5 with dual verification and timestamp validation through a centralized in…" at bounding box center [375, 377] width 0 height 11
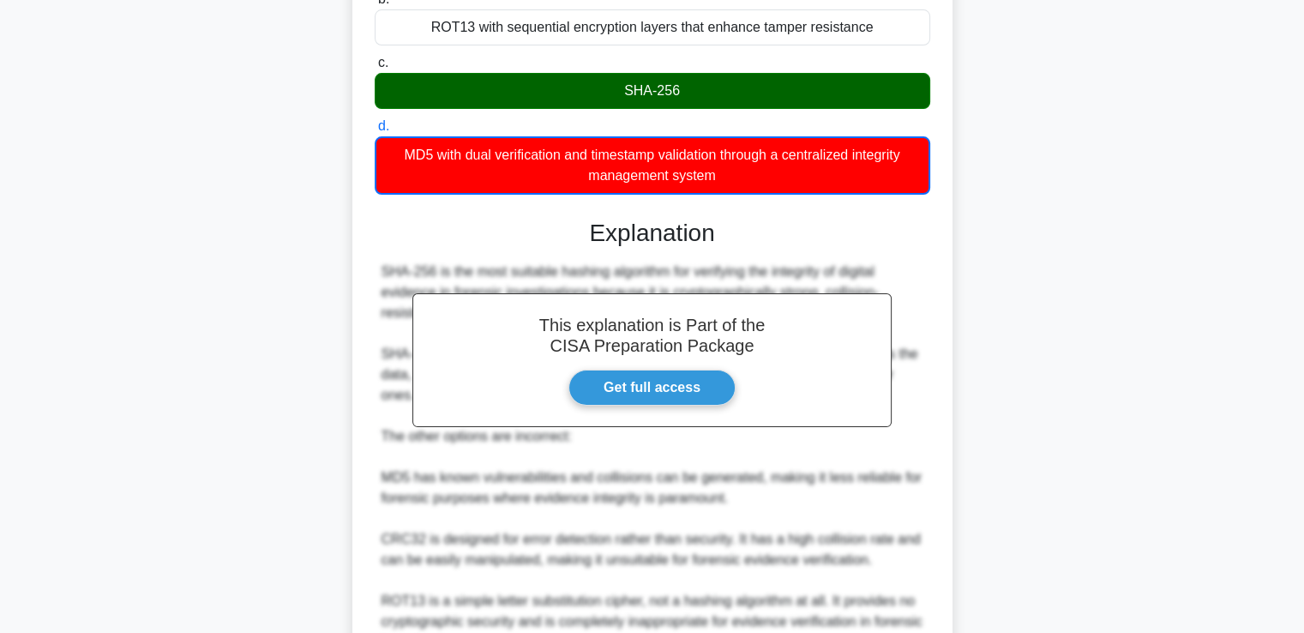
scroll to position [425, 0]
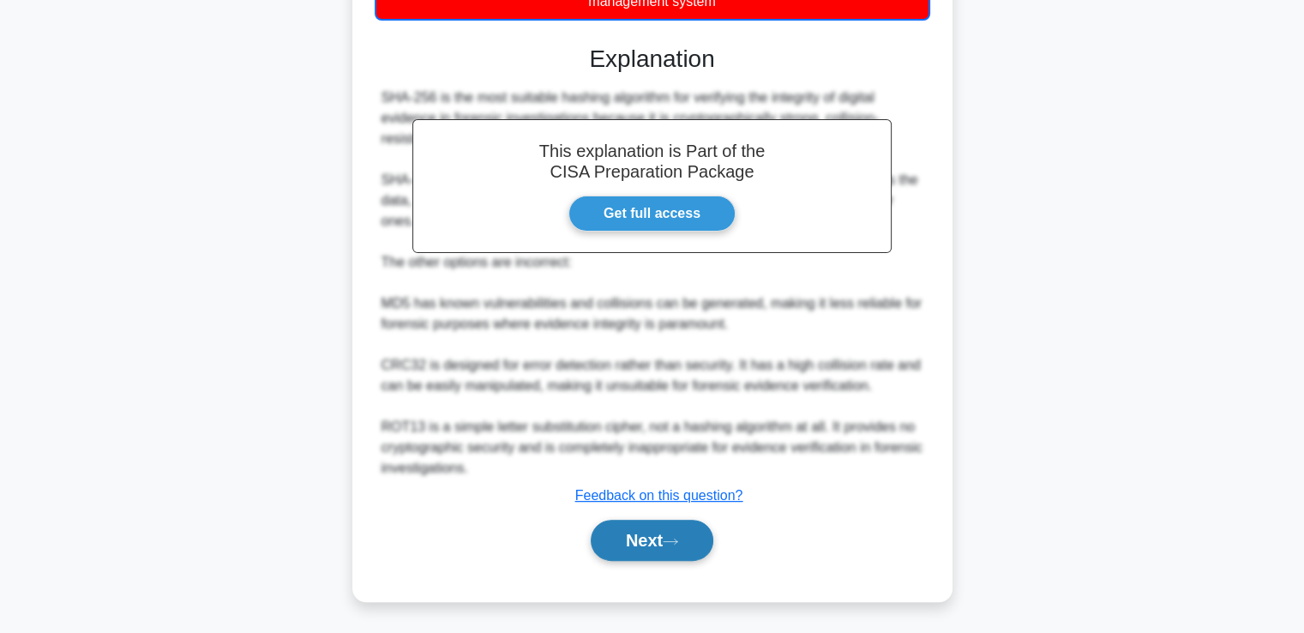
click at [685, 530] on button "Next" at bounding box center [652, 540] width 123 height 41
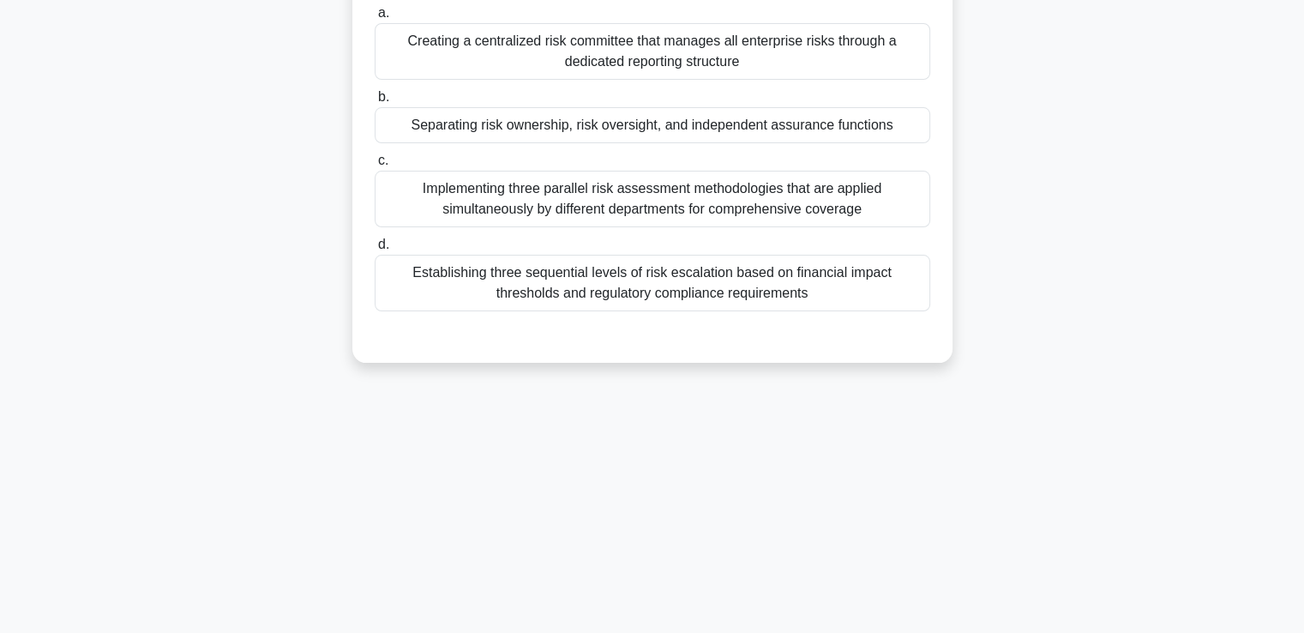
scroll to position [37, 0]
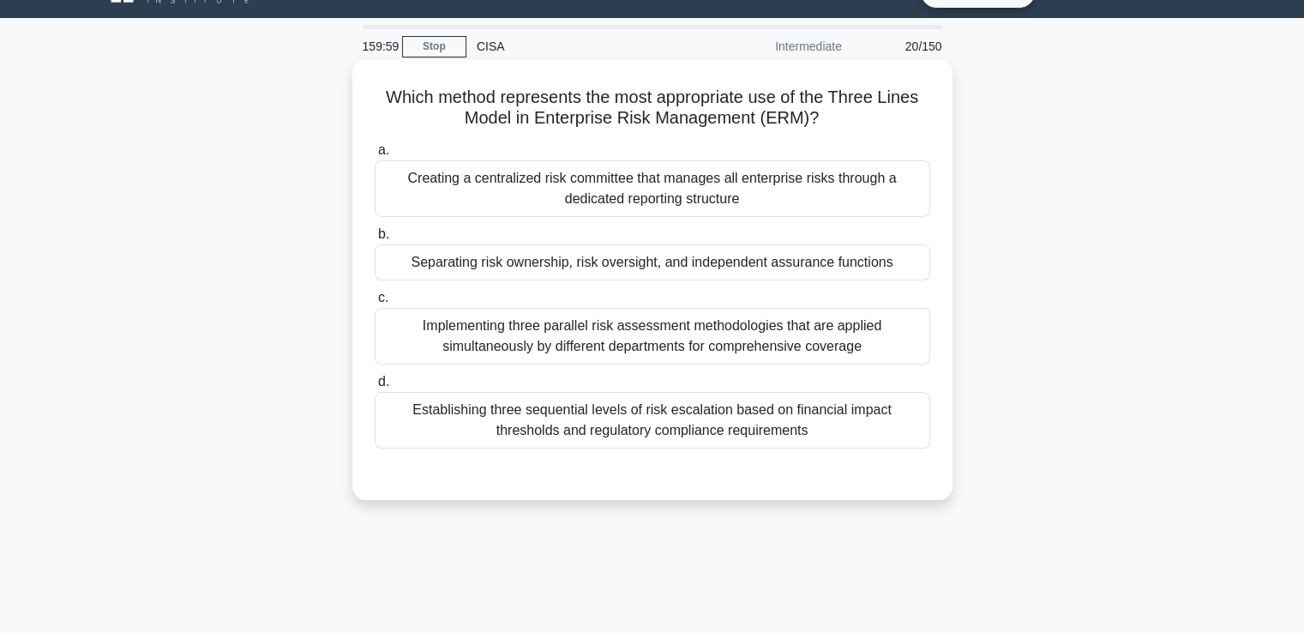
click at [674, 278] on div "Separating risk ownership, risk oversight, and independent assurance functions" at bounding box center [653, 262] width 556 height 36
click at [375, 240] on input "b. Separating risk ownership, risk oversight, and independent assurance functio…" at bounding box center [375, 234] width 0 height 11
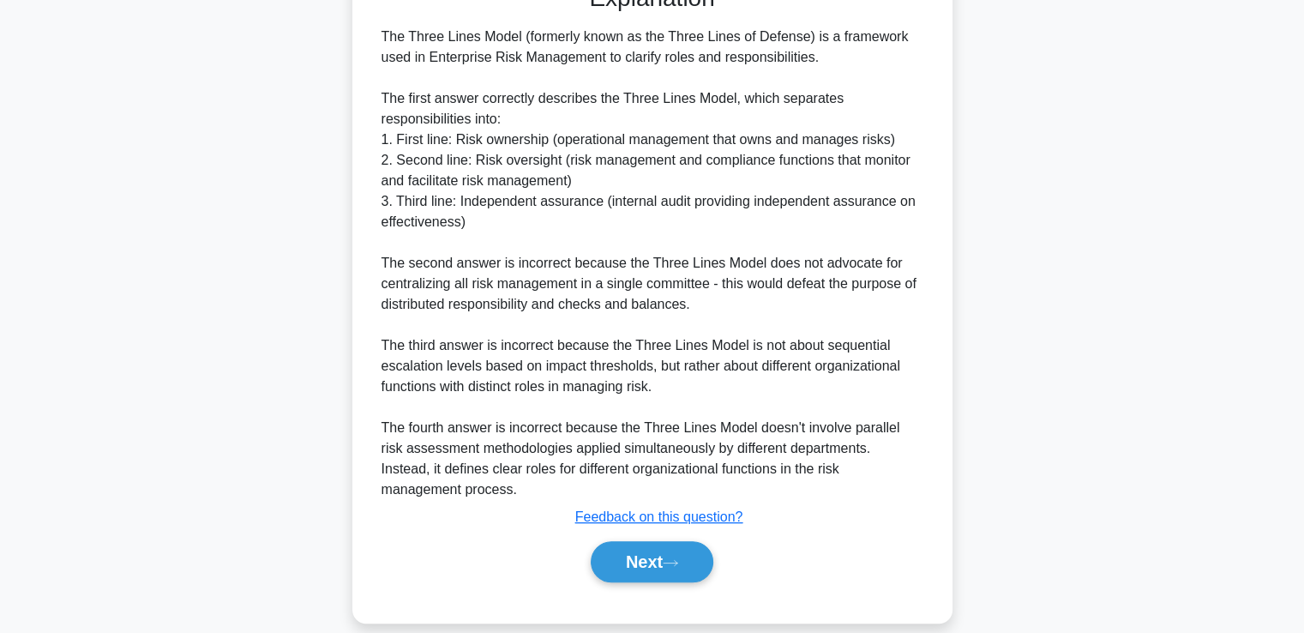
scroll to position [527, 0]
click at [650, 540] on button "Next" at bounding box center [652, 560] width 123 height 41
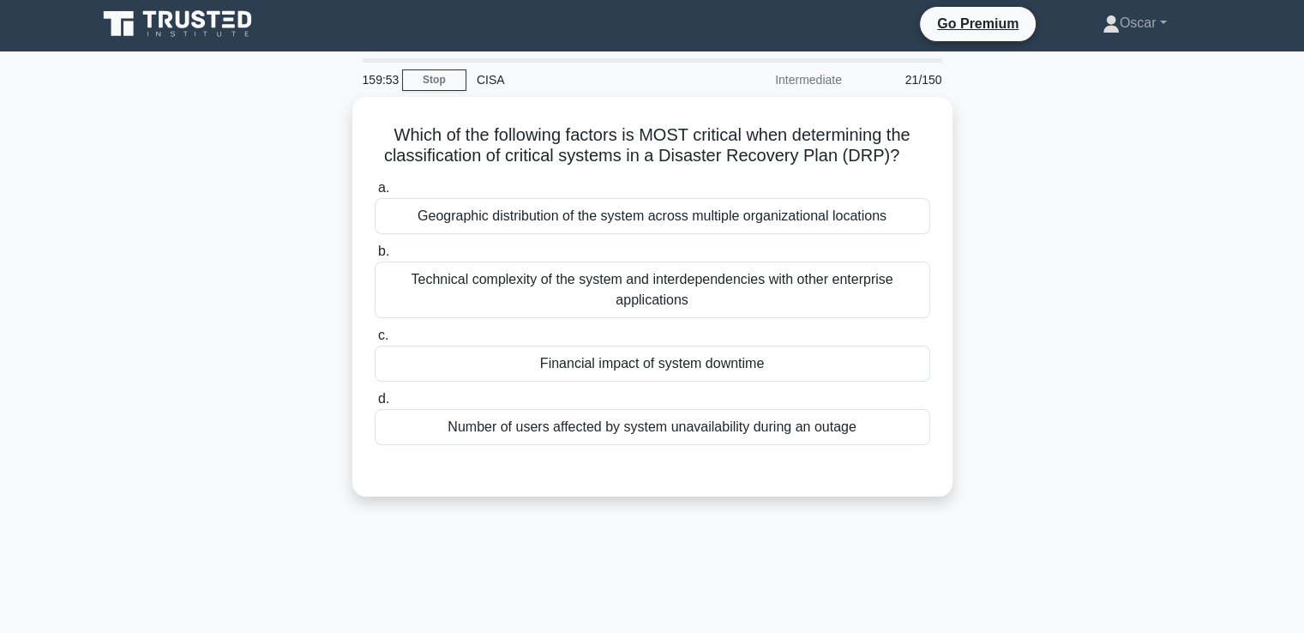
scroll to position [0, 0]
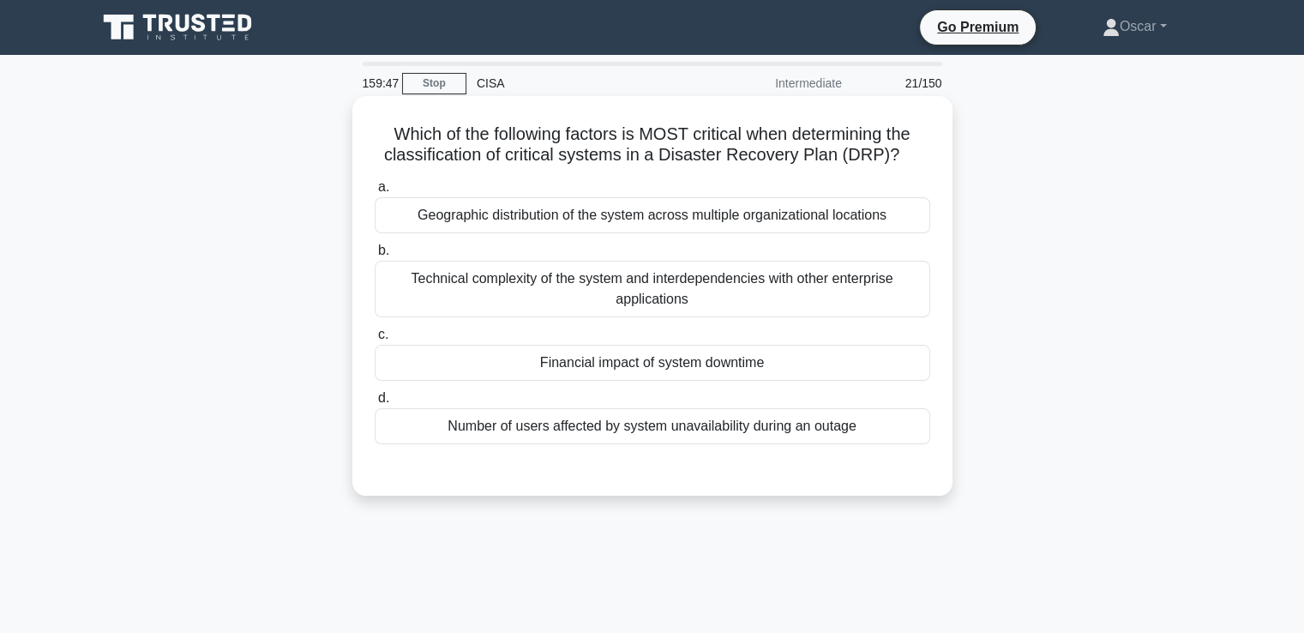
click at [645, 361] on div "Financial impact of system downtime" at bounding box center [653, 363] width 556 height 36
click at [375, 340] on input "c. Financial impact of system downtime" at bounding box center [375, 334] width 0 height 11
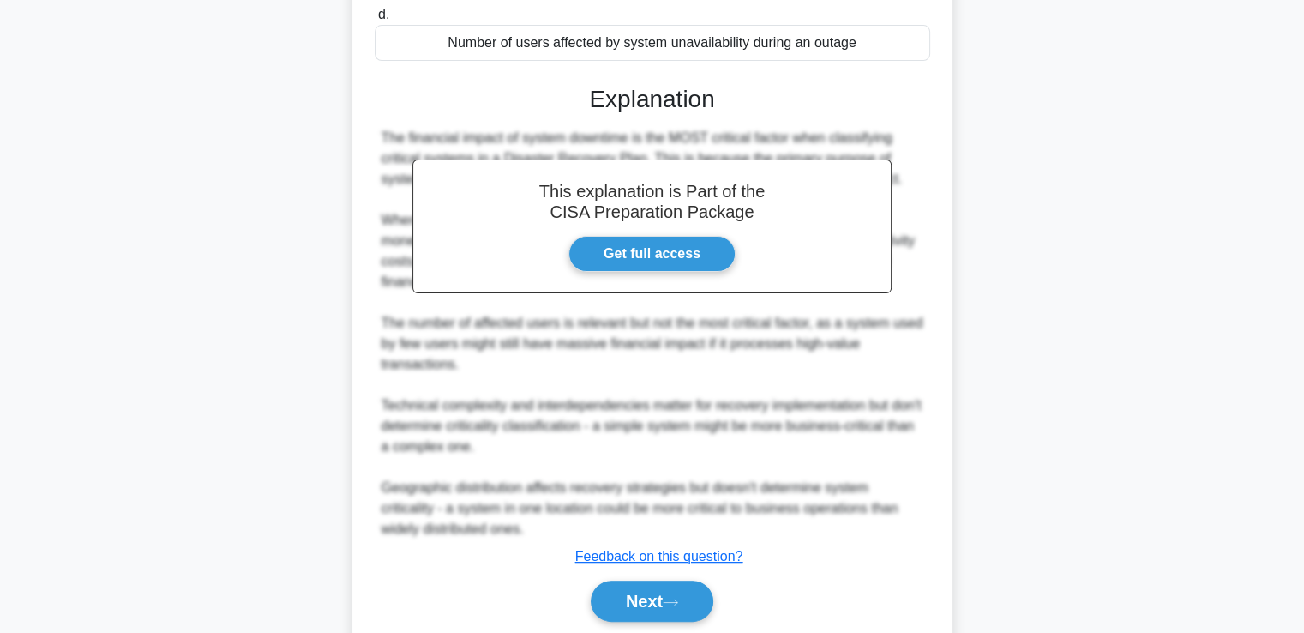
scroll to position [444, 0]
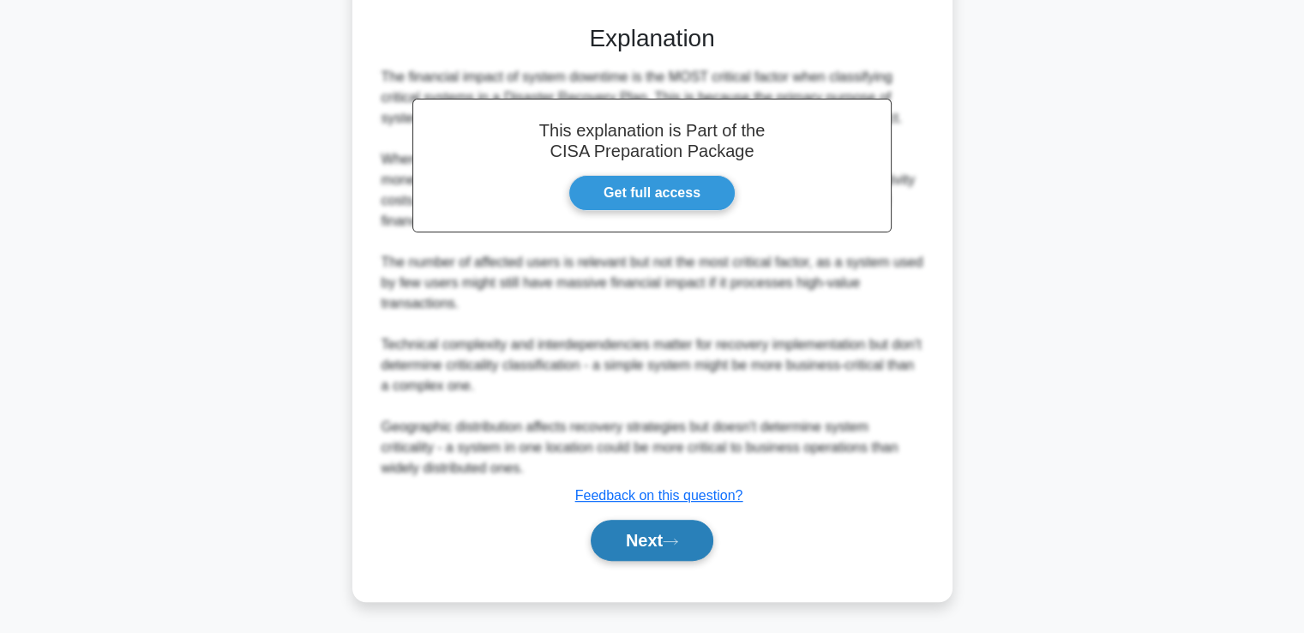
click at [653, 533] on button "Next" at bounding box center [652, 540] width 123 height 41
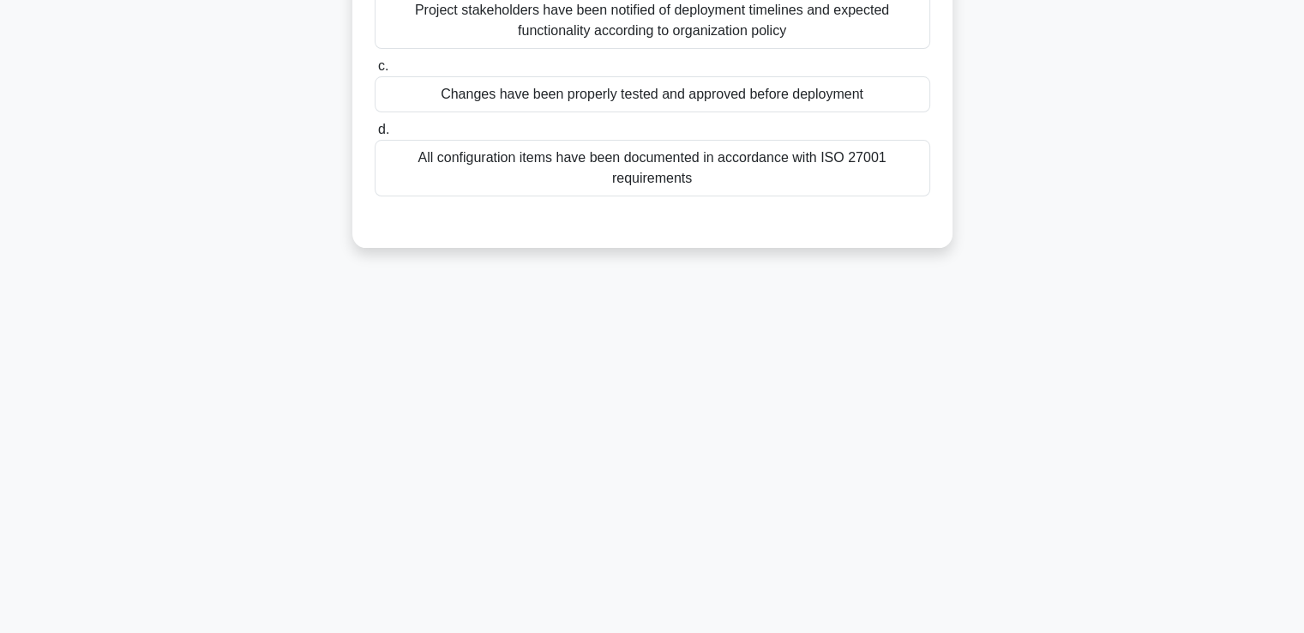
scroll to position [0, 0]
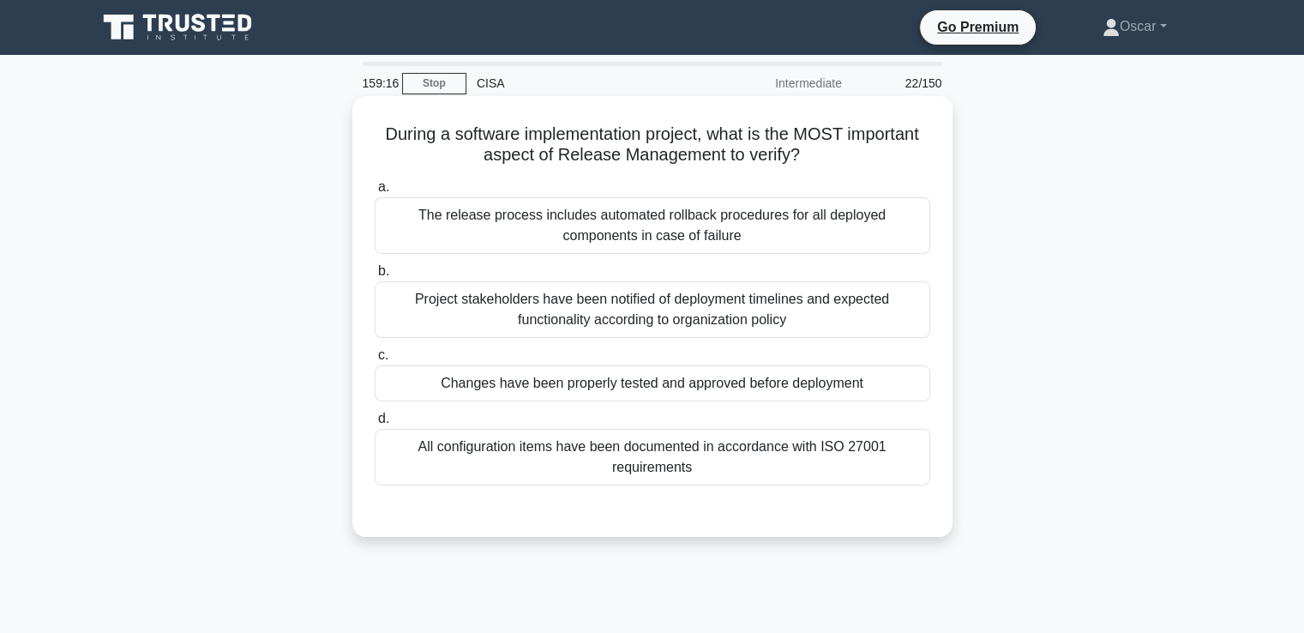
click at [582, 246] on div "The release process includes automated rollback procedures for all deployed com…" at bounding box center [653, 225] width 556 height 57
click at [375, 193] on input "a. The release process includes automated rollback procedures for all deployed …" at bounding box center [375, 187] width 0 height 11
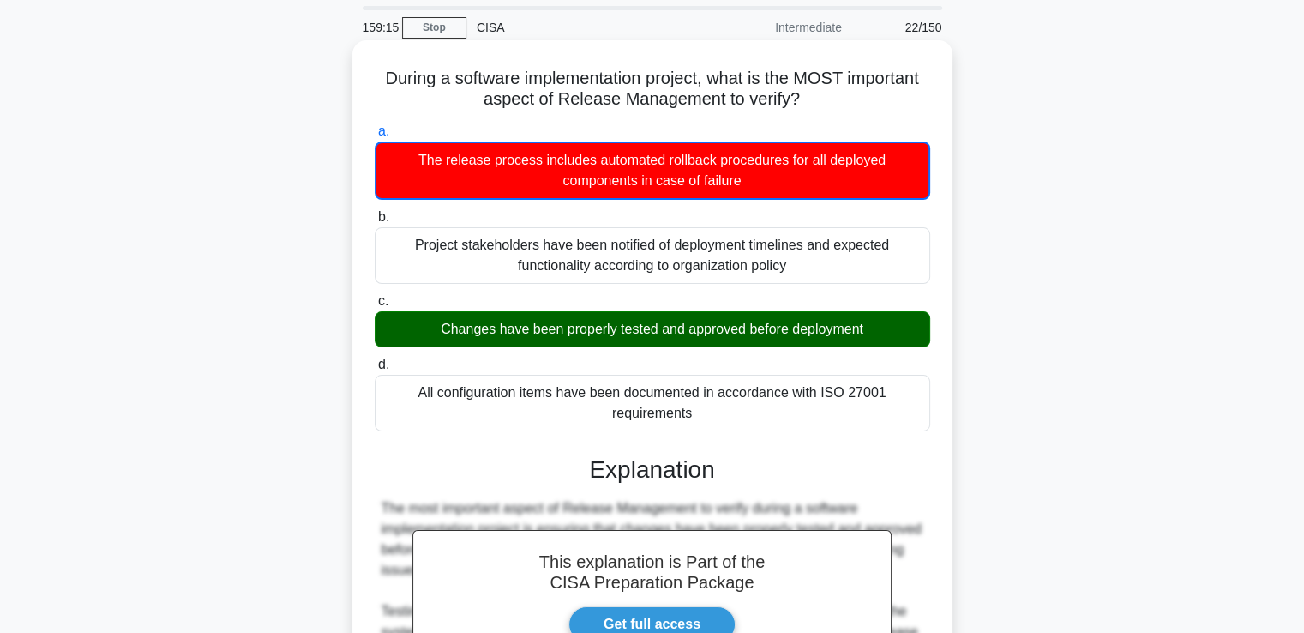
scroll to position [86, 0]
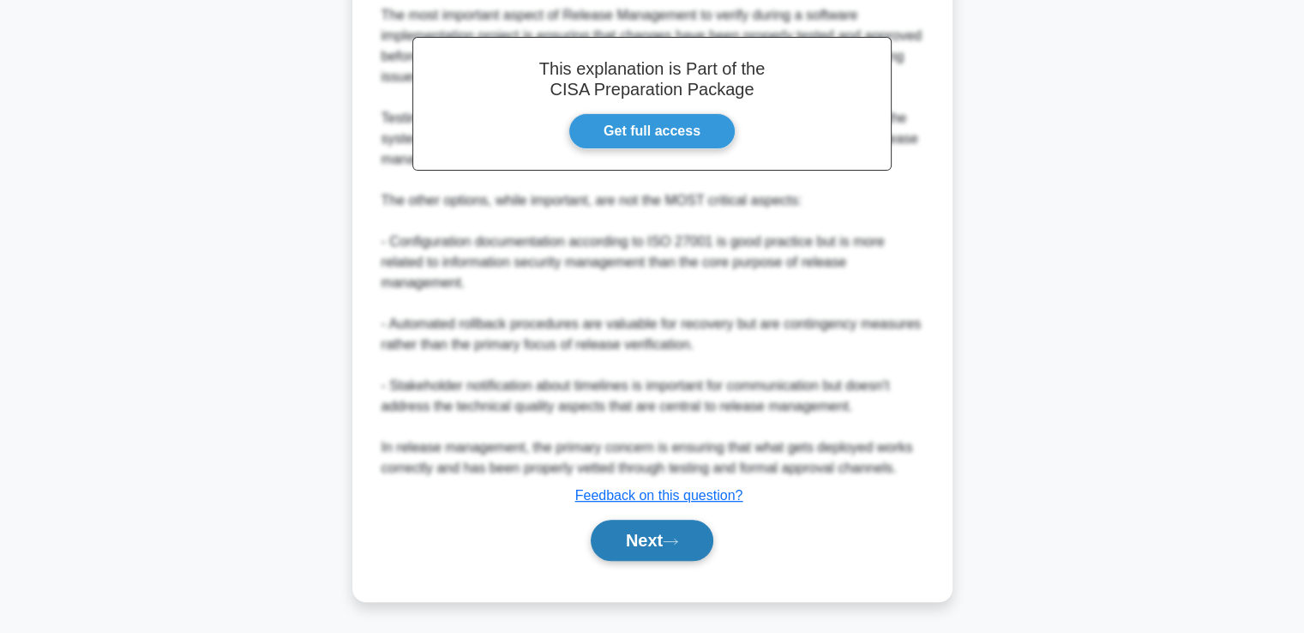
click at [659, 533] on button "Next" at bounding box center [652, 540] width 123 height 41
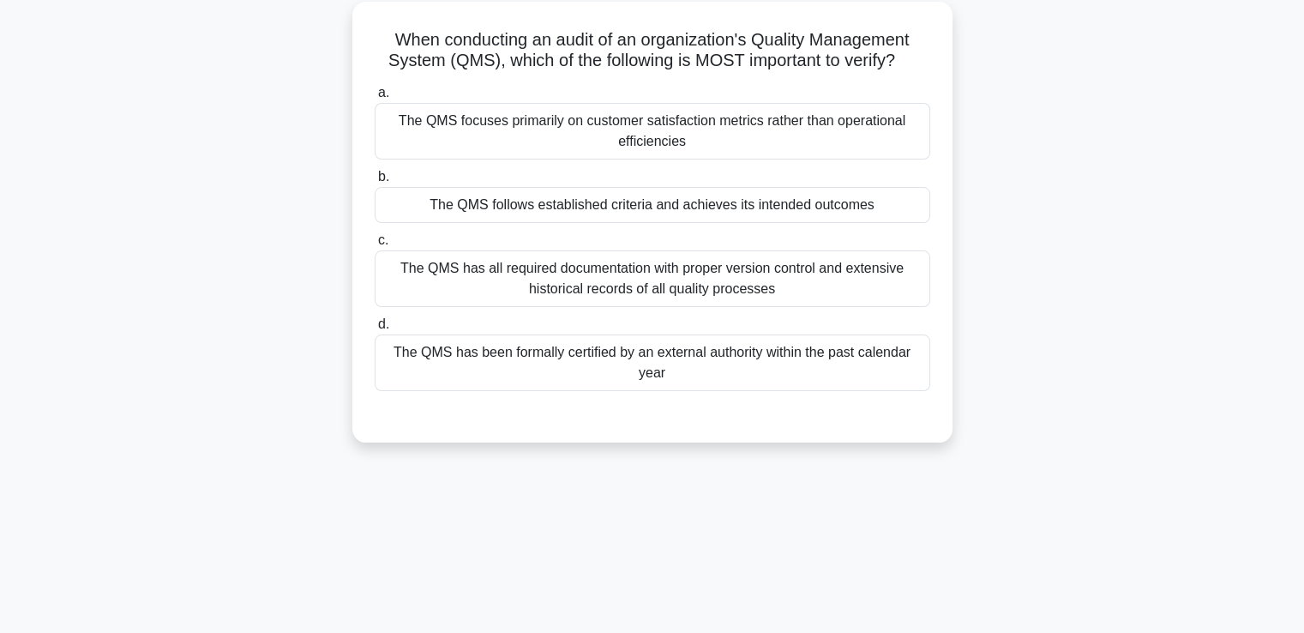
scroll to position [0, 0]
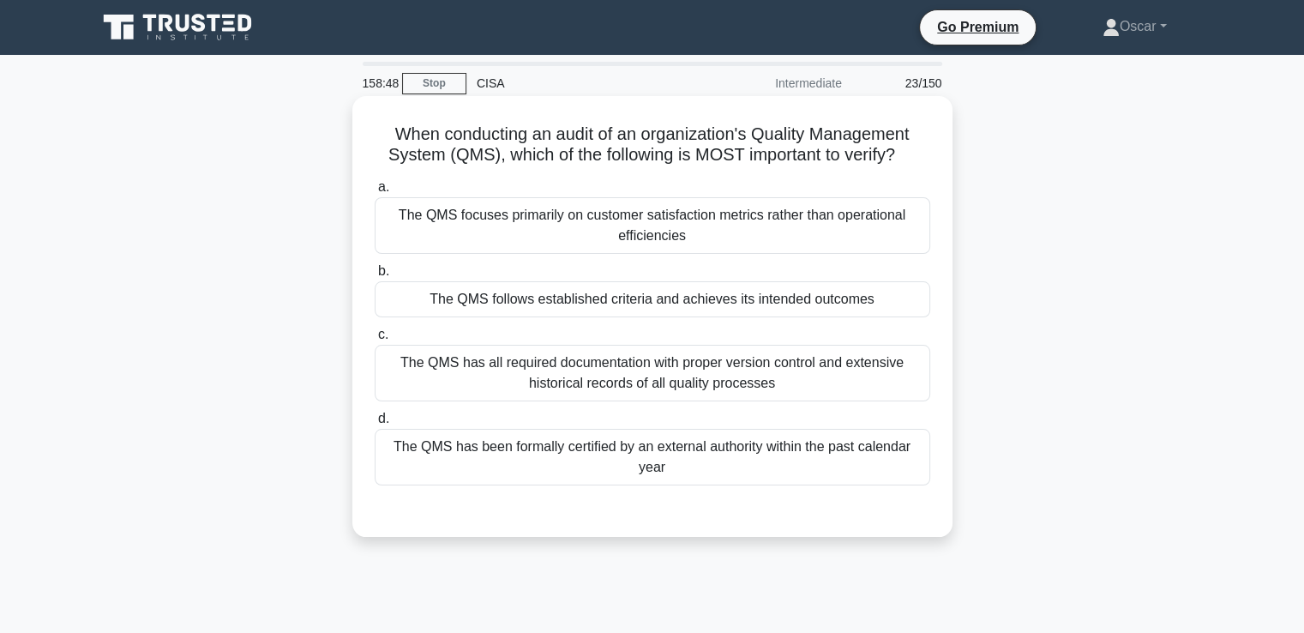
click at [614, 310] on div "The QMS follows established criteria and achieves its intended outcomes" at bounding box center [653, 299] width 556 height 36
click at [375, 277] on input "b. The QMS follows established criteria and achieves its intended outcomes" at bounding box center [375, 271] width 0 height 11
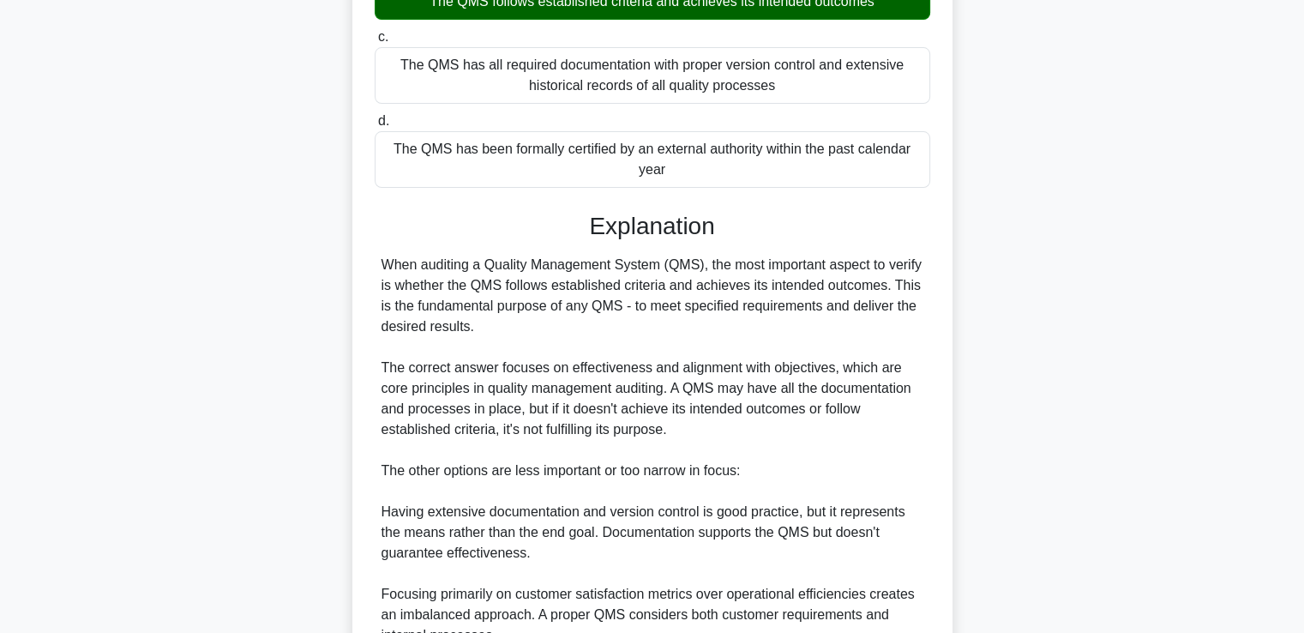
scroll to position [547, 0]
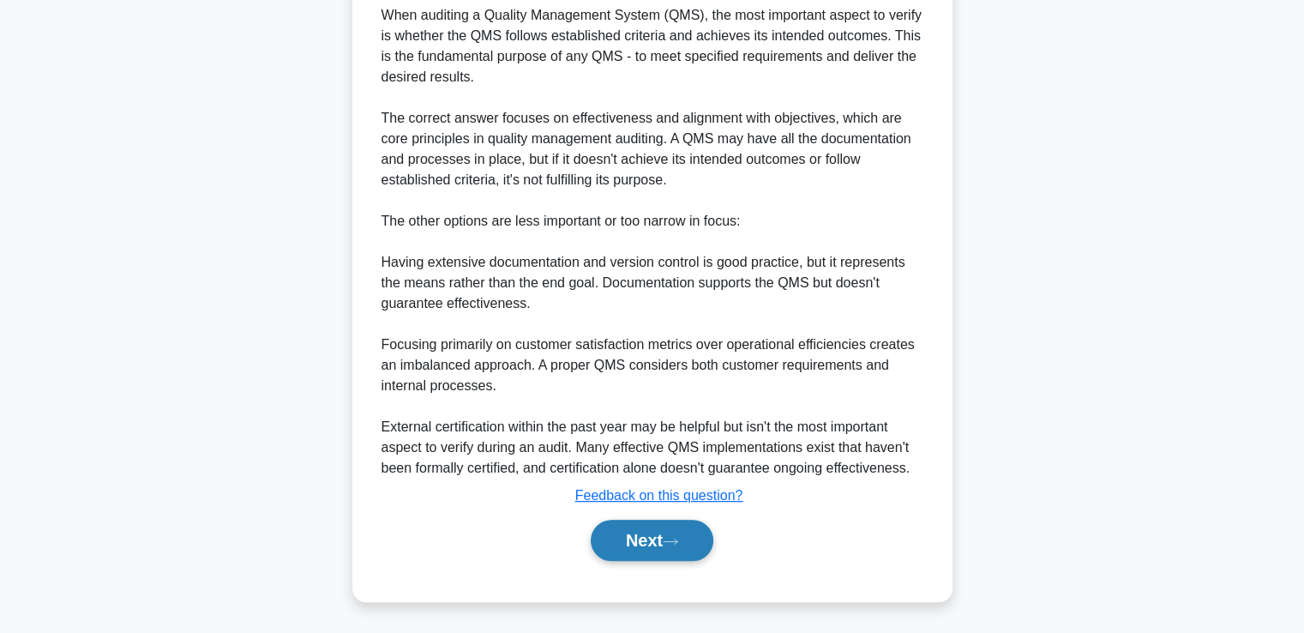
click at [661, 547] on button "Next" at bounding box center [652, 540] width 123 height 41
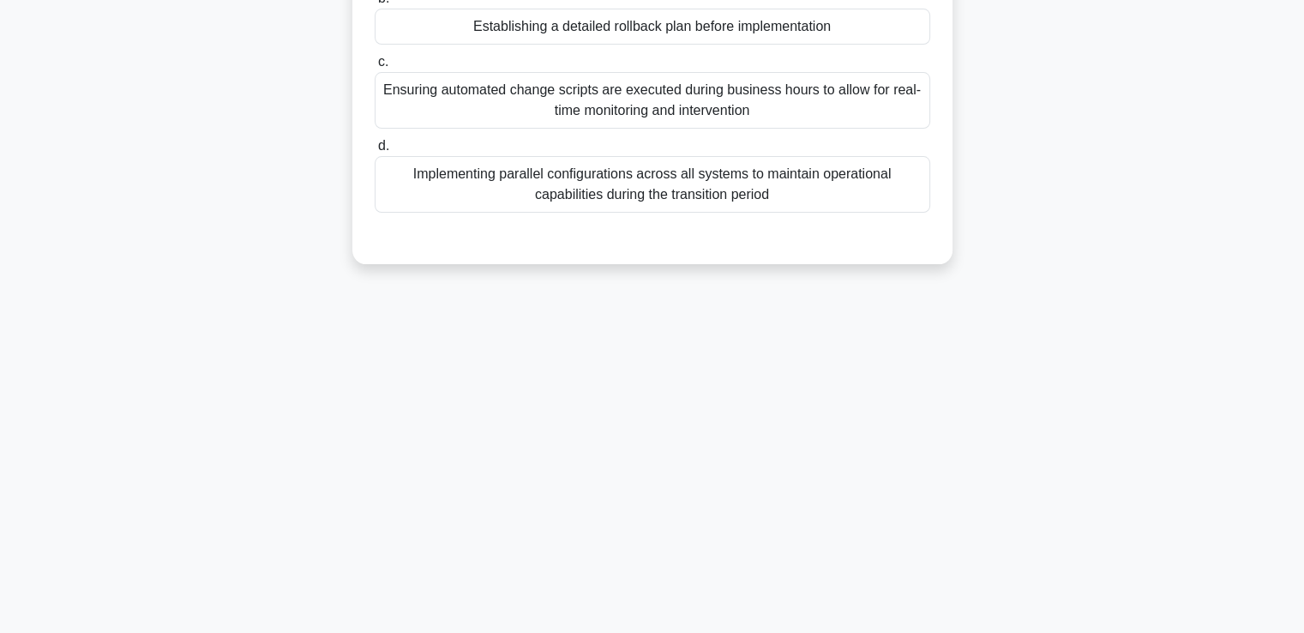
scroll to position [37, 0]
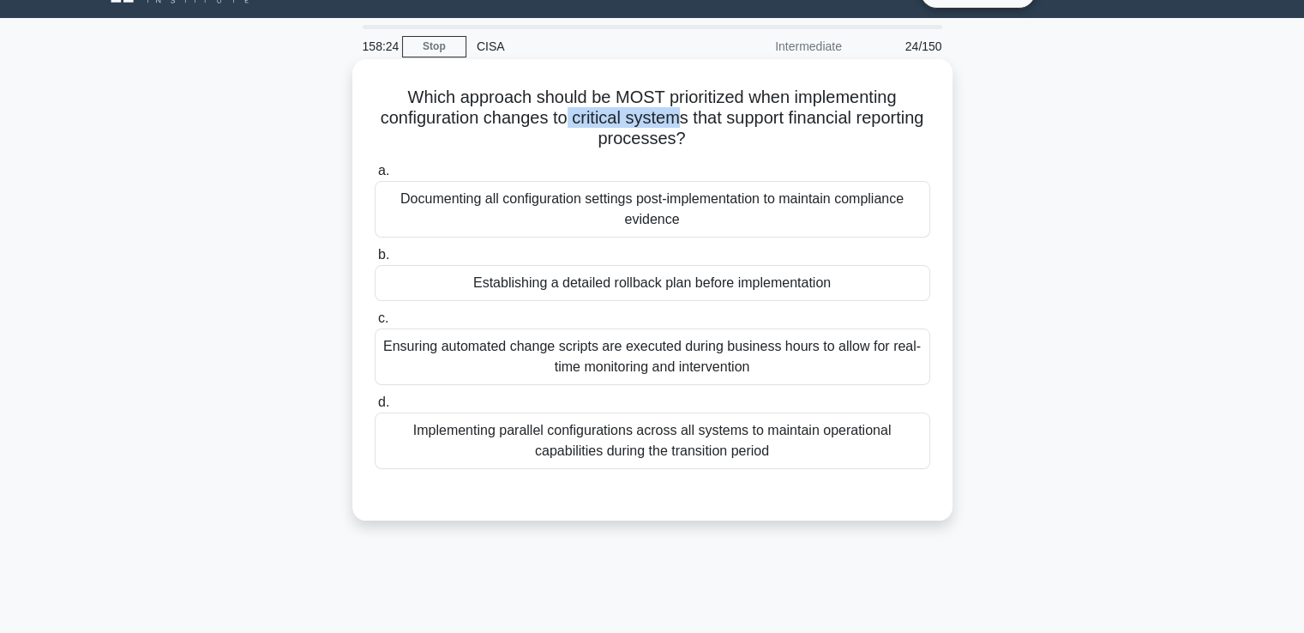
drag, startPoint x: 599, startPoint y: 119, endPoint x: 715, endPoint y: 128, distance: 116.9
click at [715, 128] on h5 "Which approach should be MOST prioritized when implementing configuration chang…" at bounding box center [652, 118] width 559 height 63
click at [575, 150] on h5 "Which approach should be MOST prioritized when implementing configuration chang…" at bounding box center [652, 118] width 559 height 63
click at [561, 284] on div "Establishing a detailed rollback plan before implementation" at bounding box center [653, 283] width 556 height 36
click at [375, 261] on input "b. Establishing a detailed rollback plan before implementation" at bounding box center [375, 255] width 0 height 11
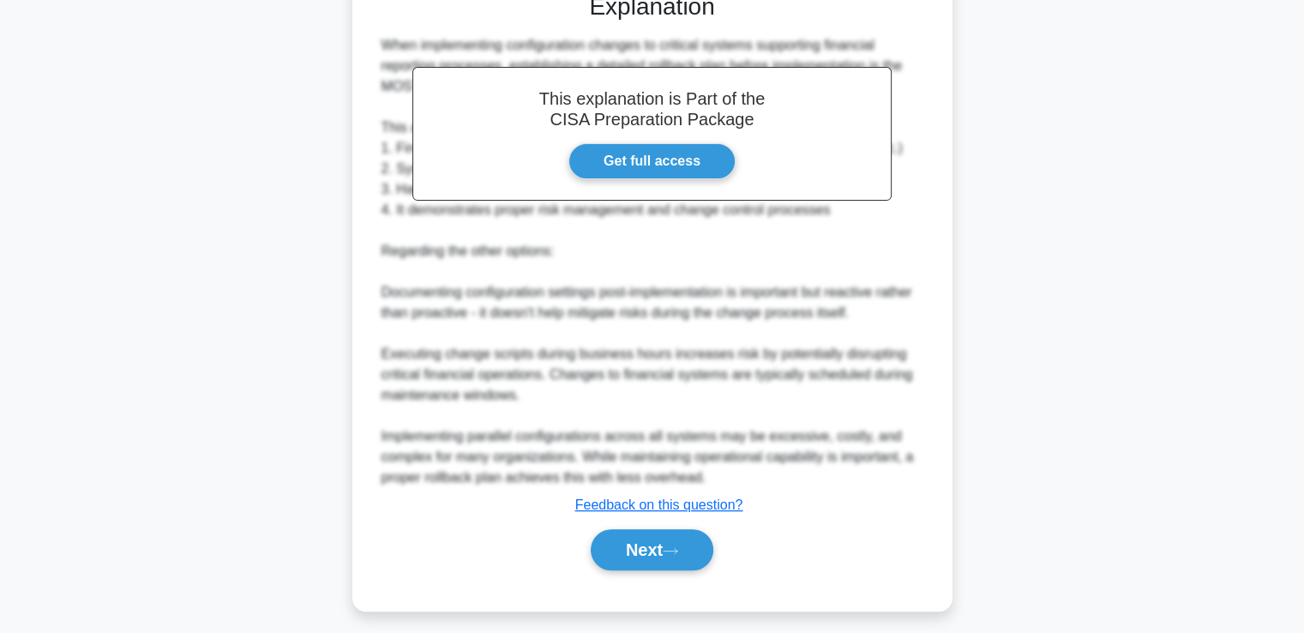
scroll to position [547, 0]
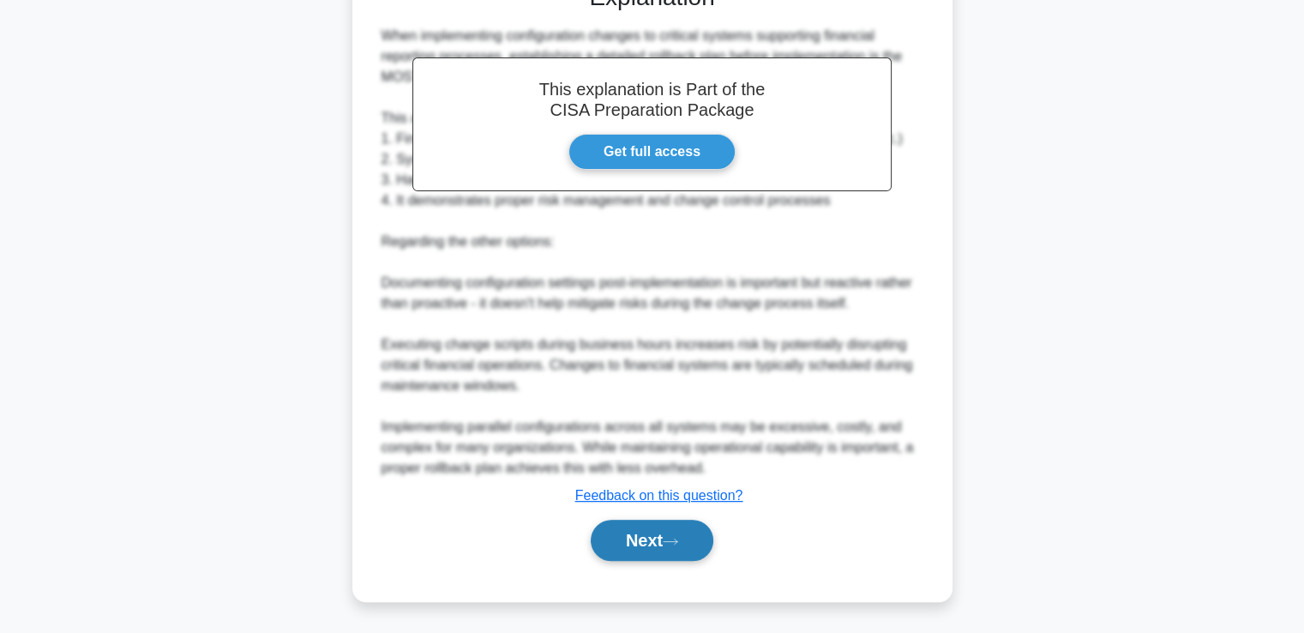
click at [676, 534] on button "Next" at bounding box center [652, 540] width 123 height 41
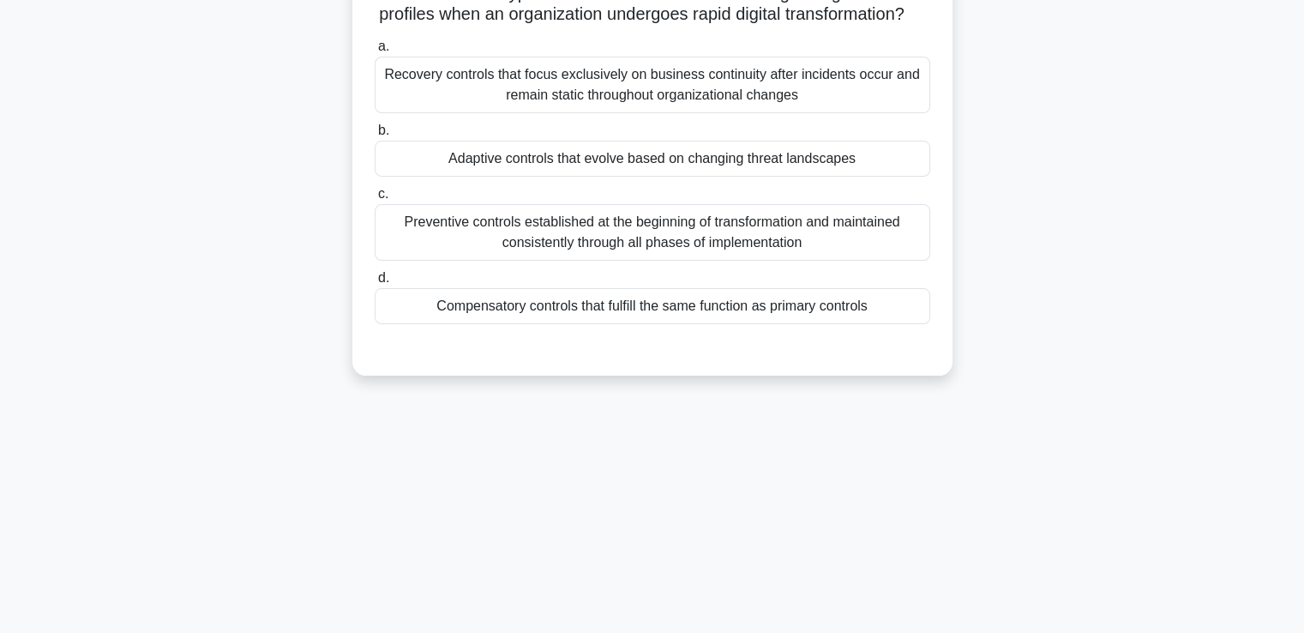
scroll to position [0, 0]
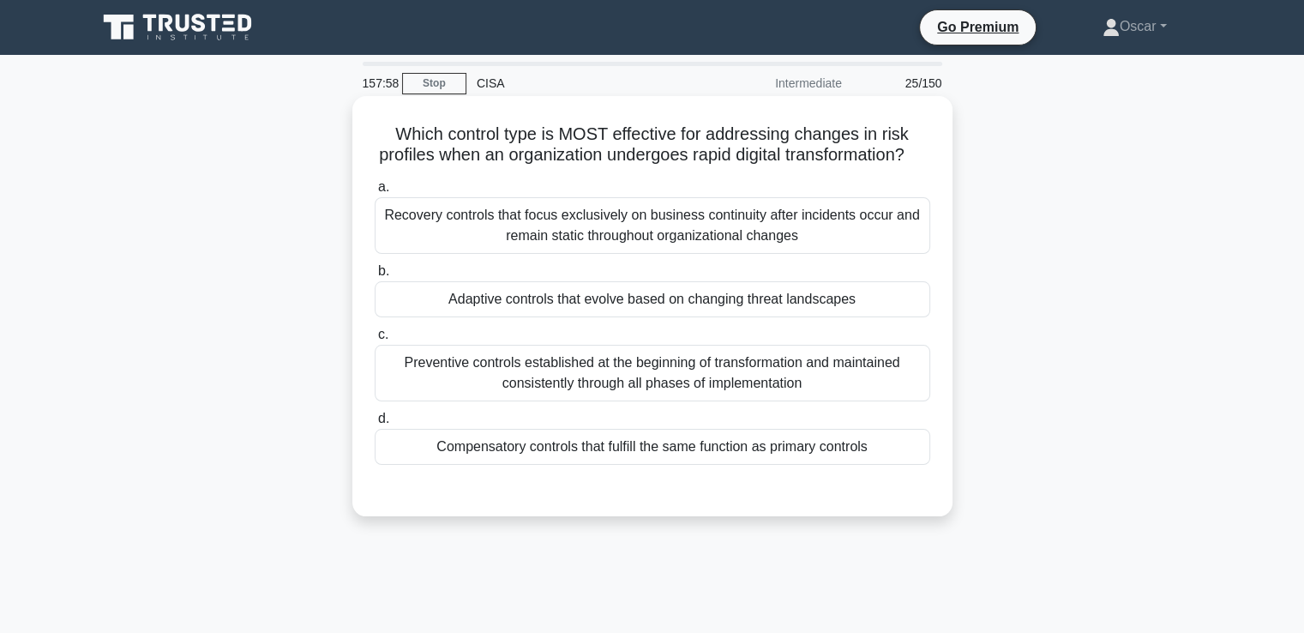
click at [679, 317] on div "Adaptive controls that evolve based on changing threat landscapes" at bounding box center [653, 299] width 556 height 36
click at [375, 277] on input "b. Adaptive controls that evolve based on changing threat landscapes" at bounding box center [375, 271] width 0 height 11
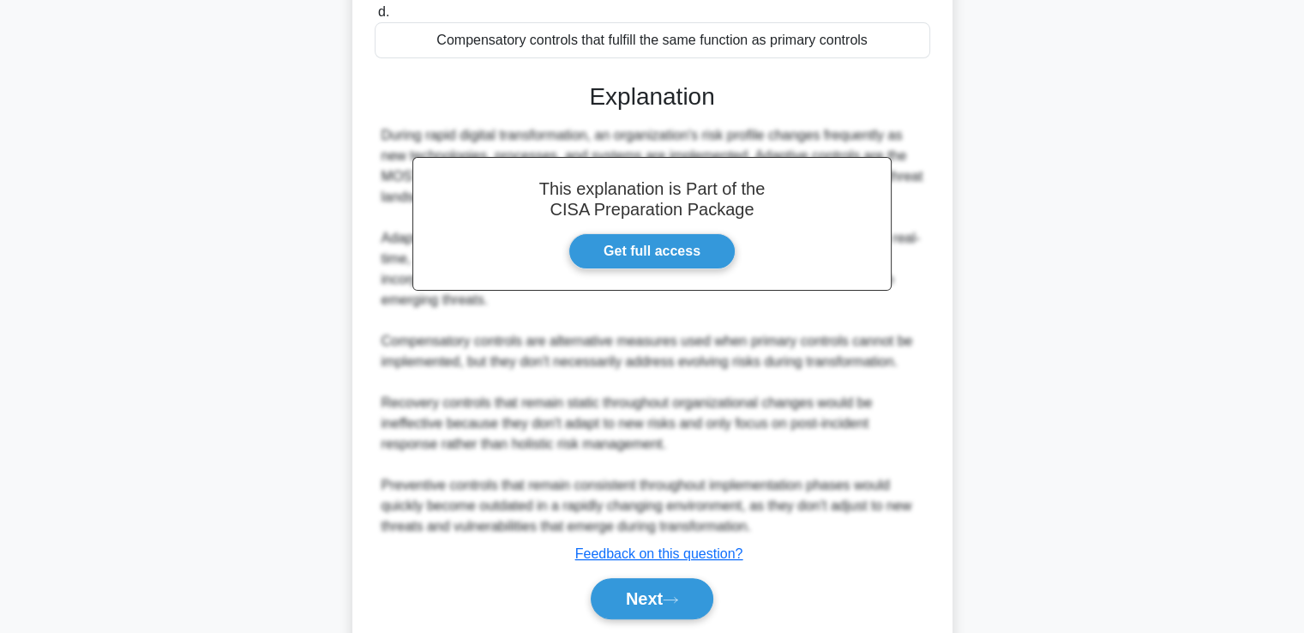
scroll to position [485, 0]
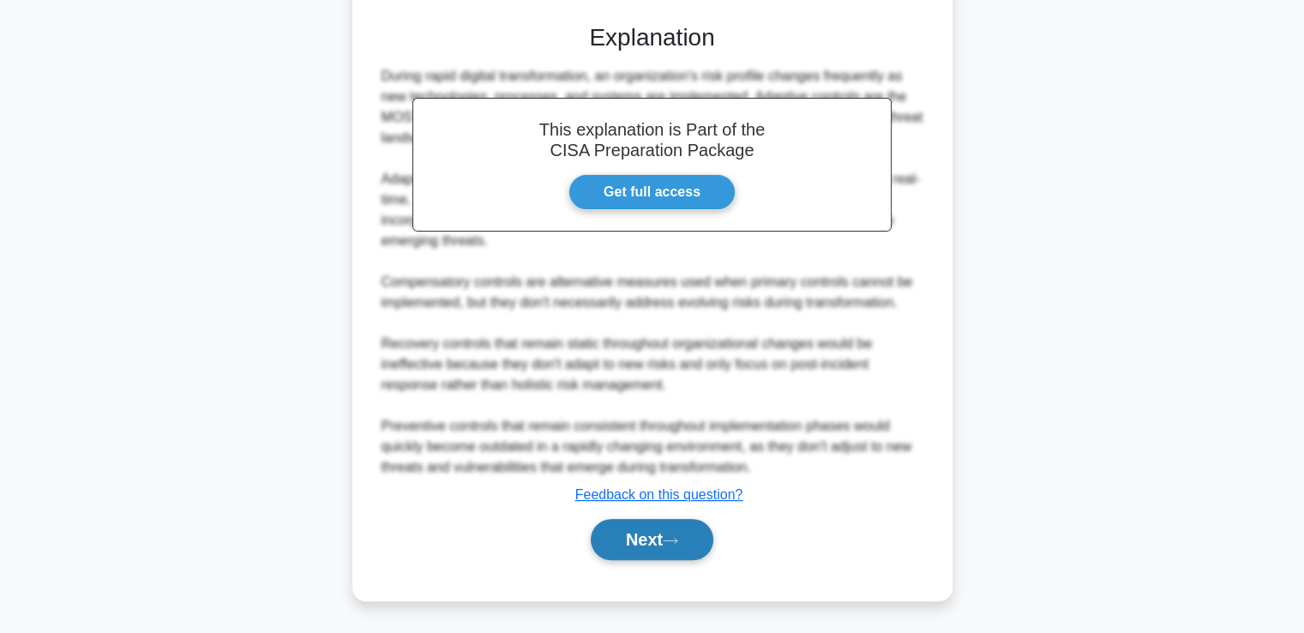
click at [677, 521] on button "Next" at bounding box center [652, 539] width 123 height 41
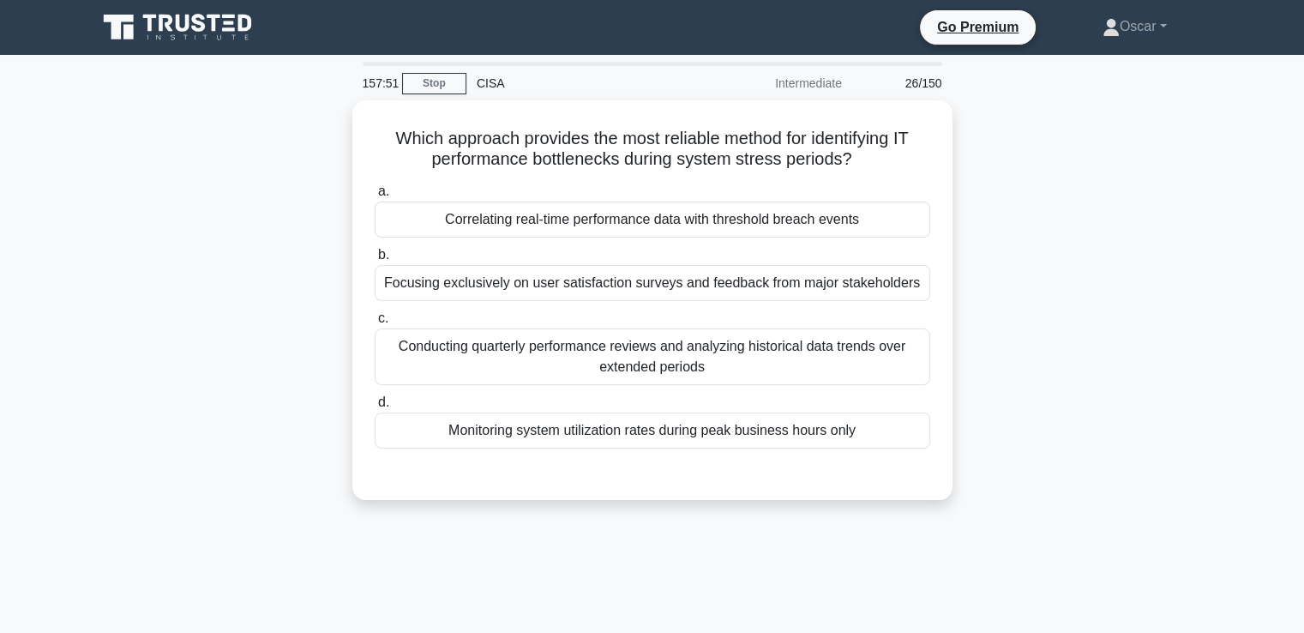
scroll to position [0, 0]
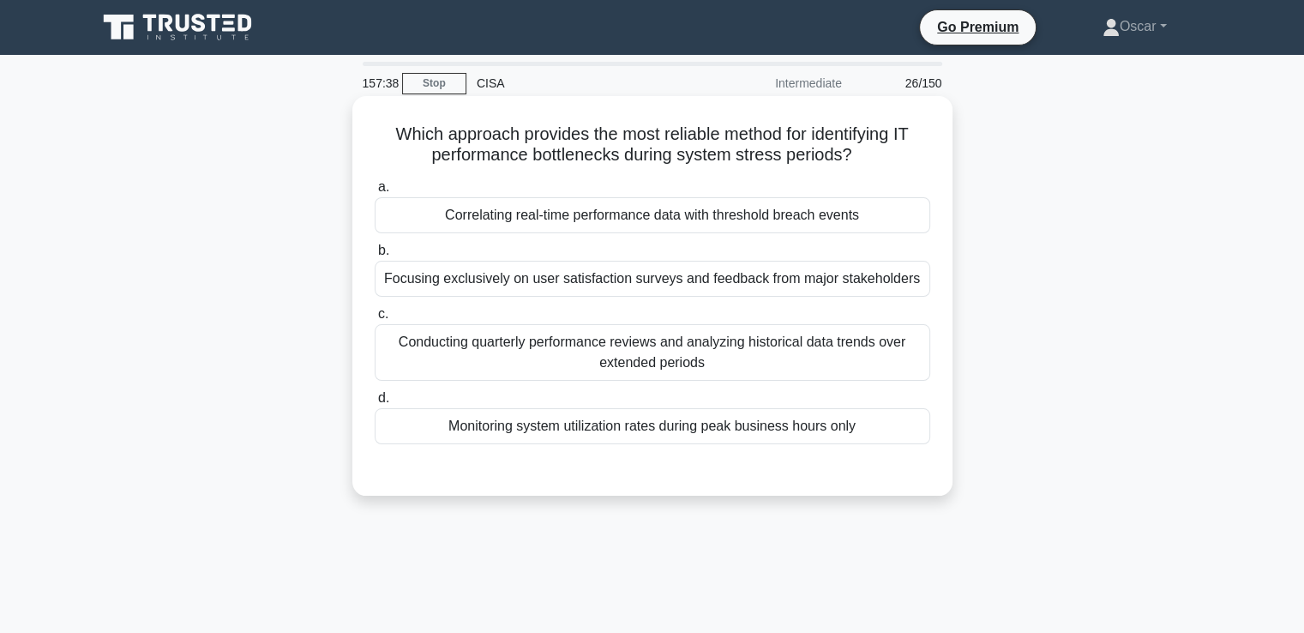
click at [577, 215] on div "Correlating real-time performance data with threshold breach events" at bounding box center [653, 215] width 556 height 36
click at [375, 193] on input "a. Correlating real-time performance data with threshold breach events" at bounding box center [375, 187] width 0 height 11
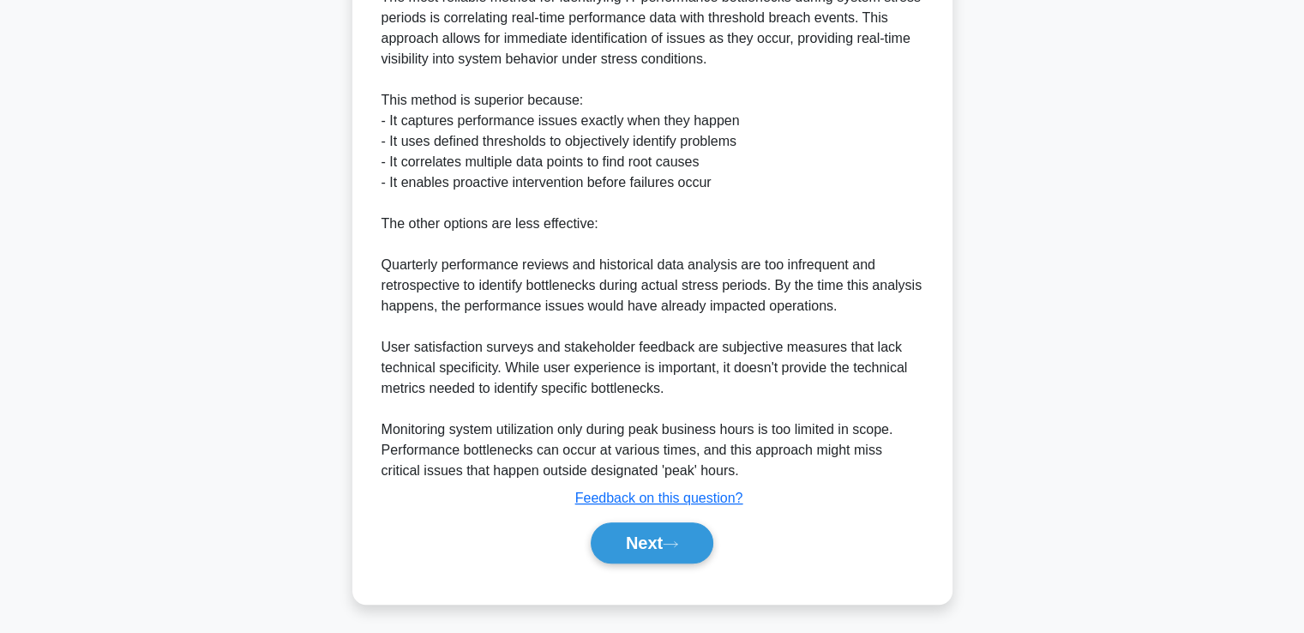
scroll to position [527, 0]
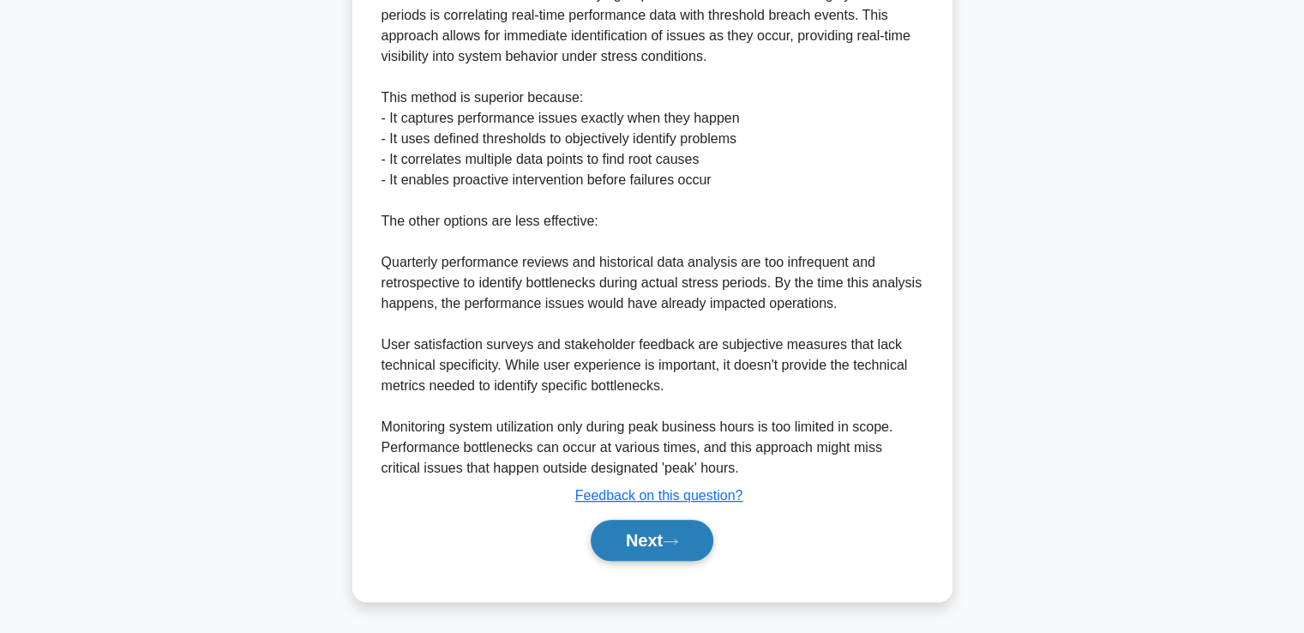
click at [618, 557] on button "Next" at bounding box center [652, 540] width 123 height 41
click at [665, 534] on button "Next" at bounding box center [652, 540] width 123 height 41
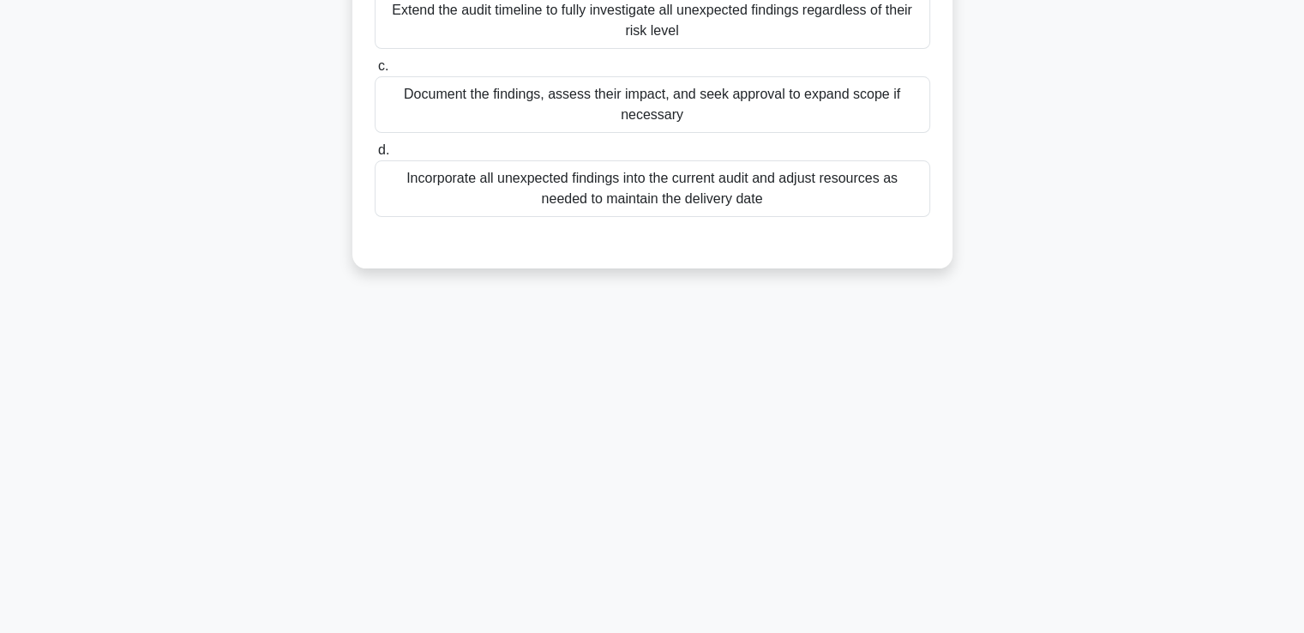
scroll to position [0, 0]
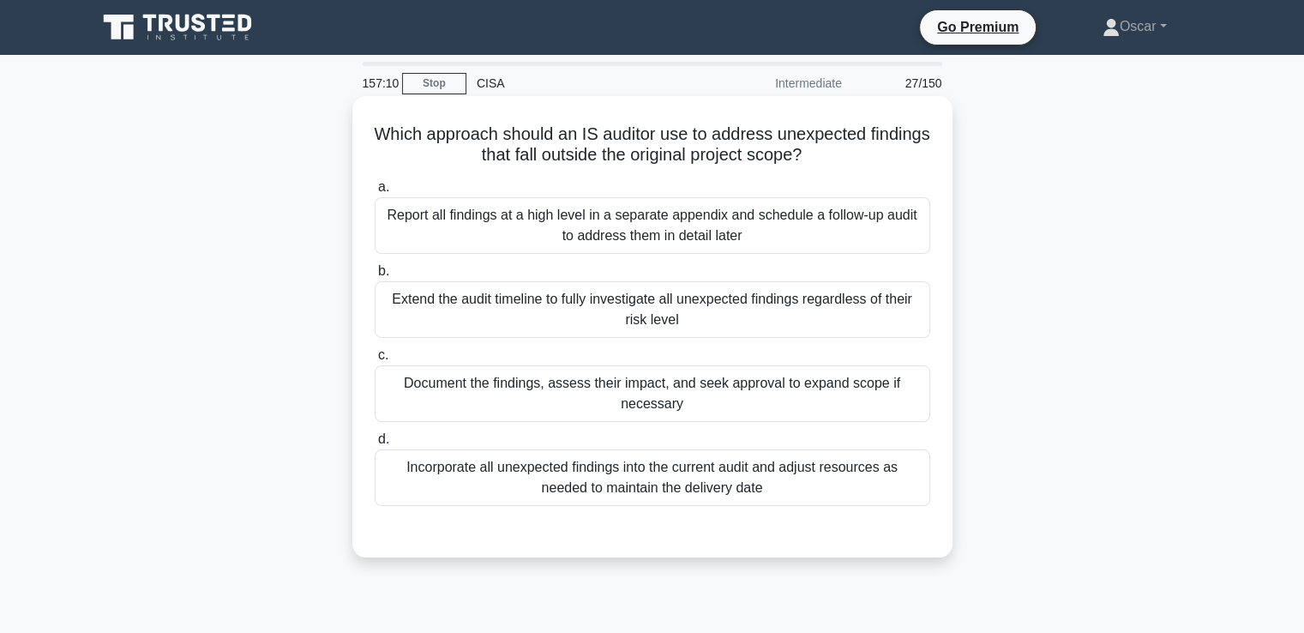
click at [563, 388] on div "Document the findings, assess their impact, and seek approval to expand scope i…" at bounding box center [653, 393] width 556 height 57
click at [375, 361] on input "c. Document the findings, assess their impact, and seek approval to expand scop…" at bounding box center [375, 355] width 0 height 11
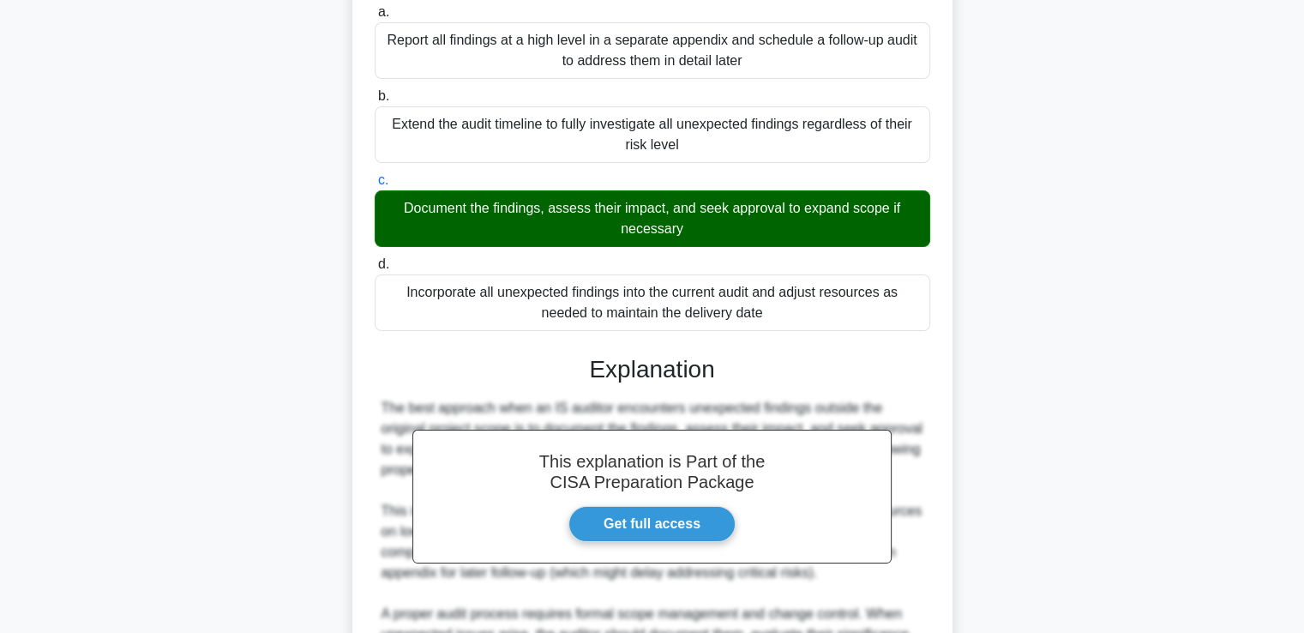
scroll to position [382, 0]
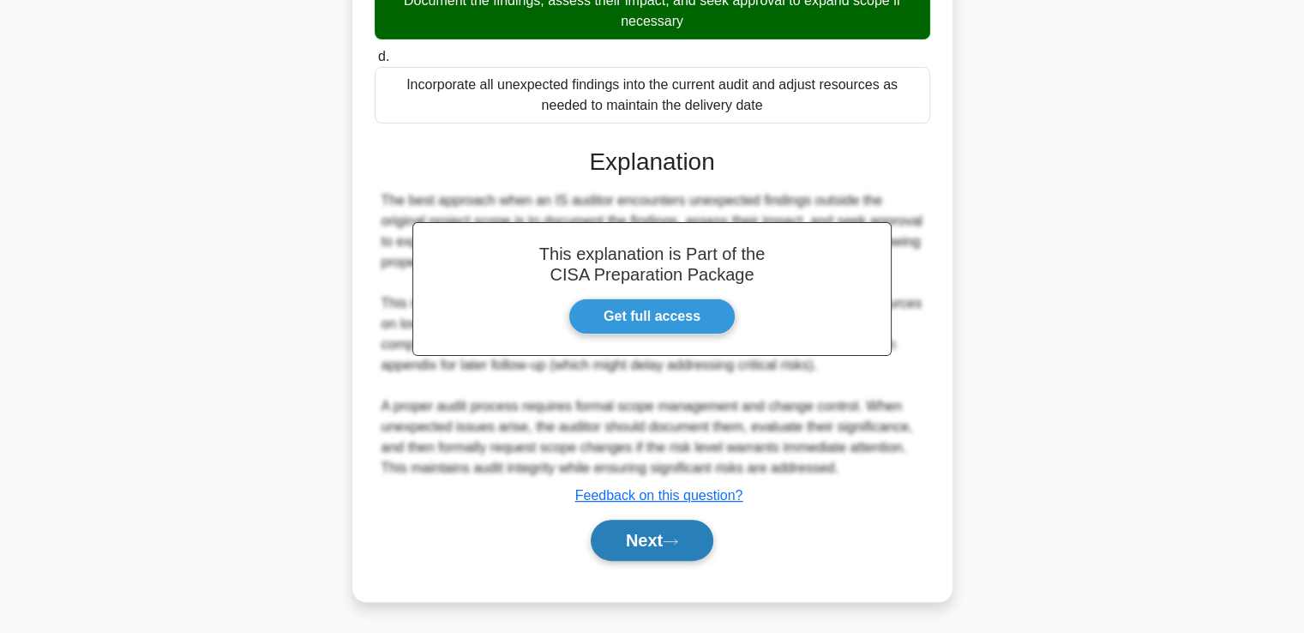
click at [668, 549] on button "Next" at bounding box center [652, 540] width 123 height 41
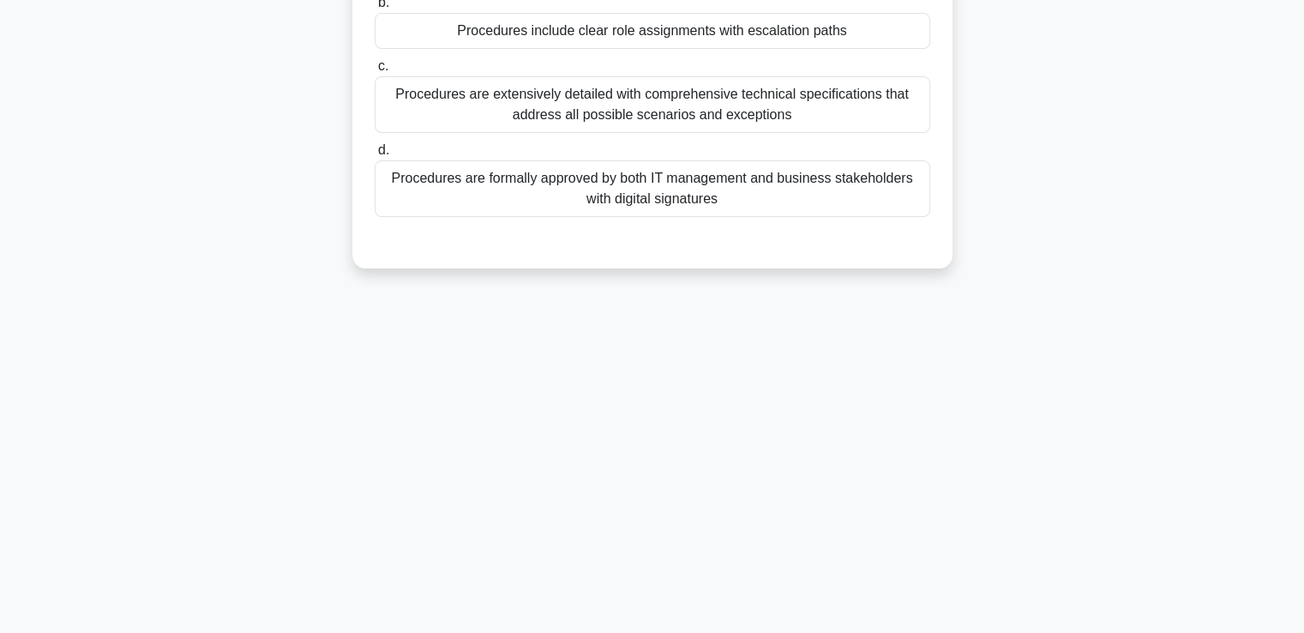
scroll to position [37, 0]
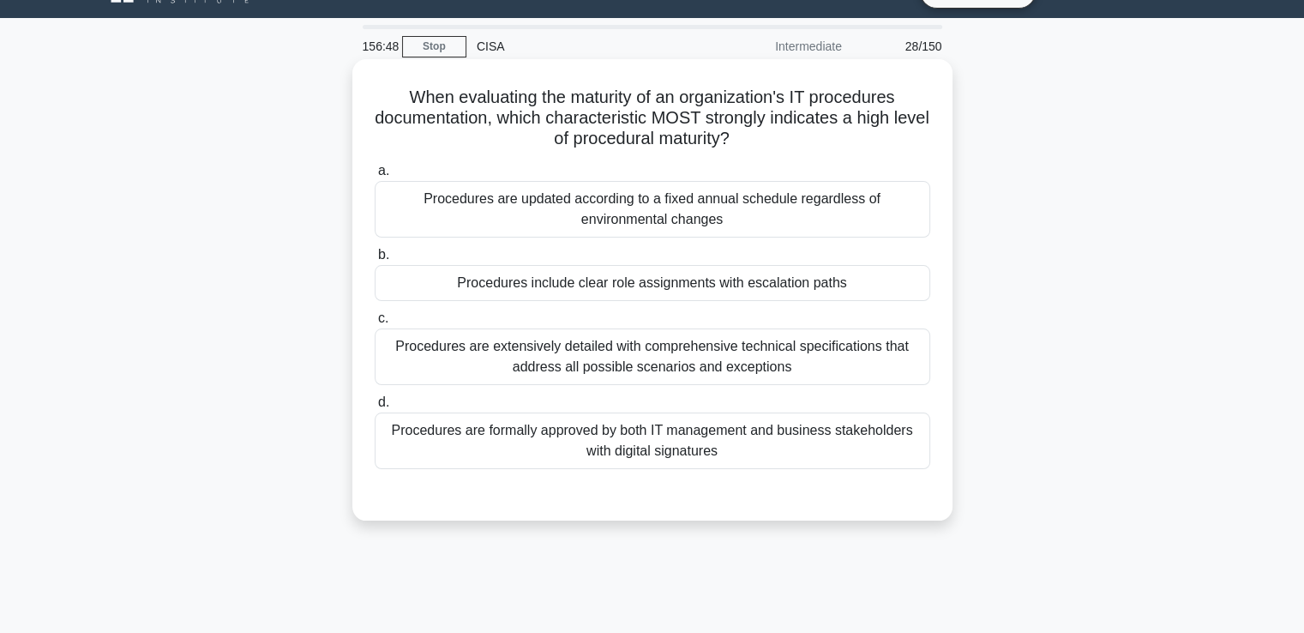
click at [525, 444] on div "Procedures are formally approved by both IT management and business stakeholder…" at bounding box center [653, 440] width 556 height 57
click at [375, 408] on input "d. Procedures are formally approved by both IT management and business stakehol…" at bounding box center [375, 402] width 0 height 11
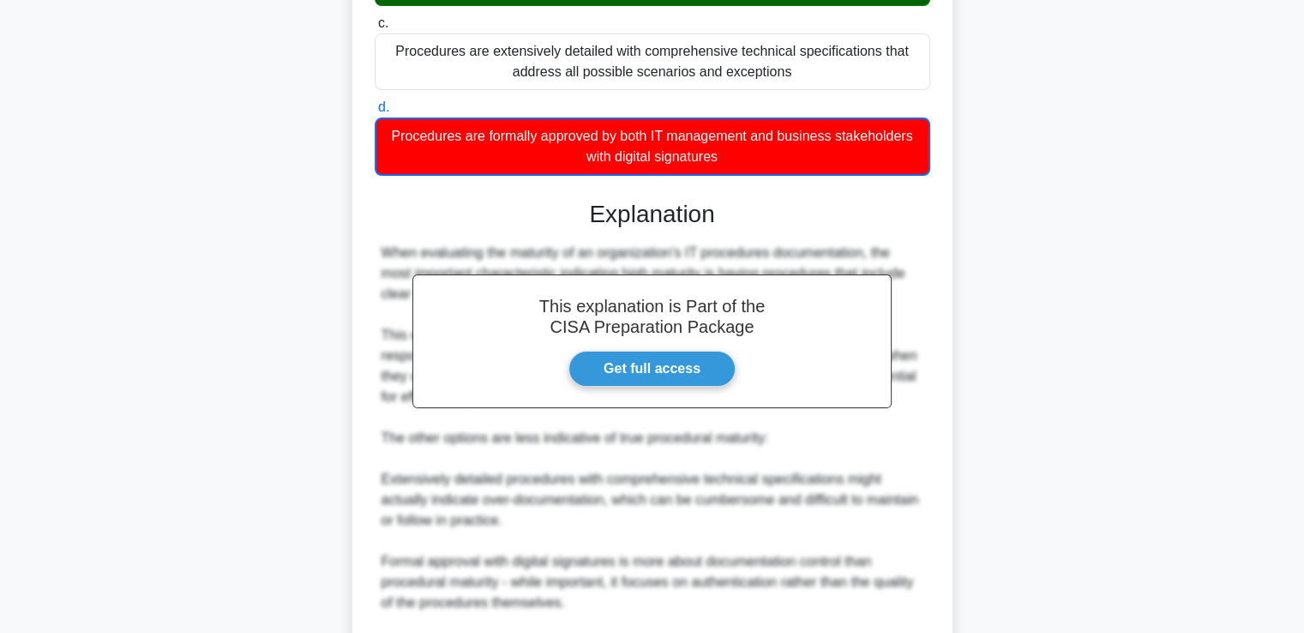
scroll to position [549, 0]
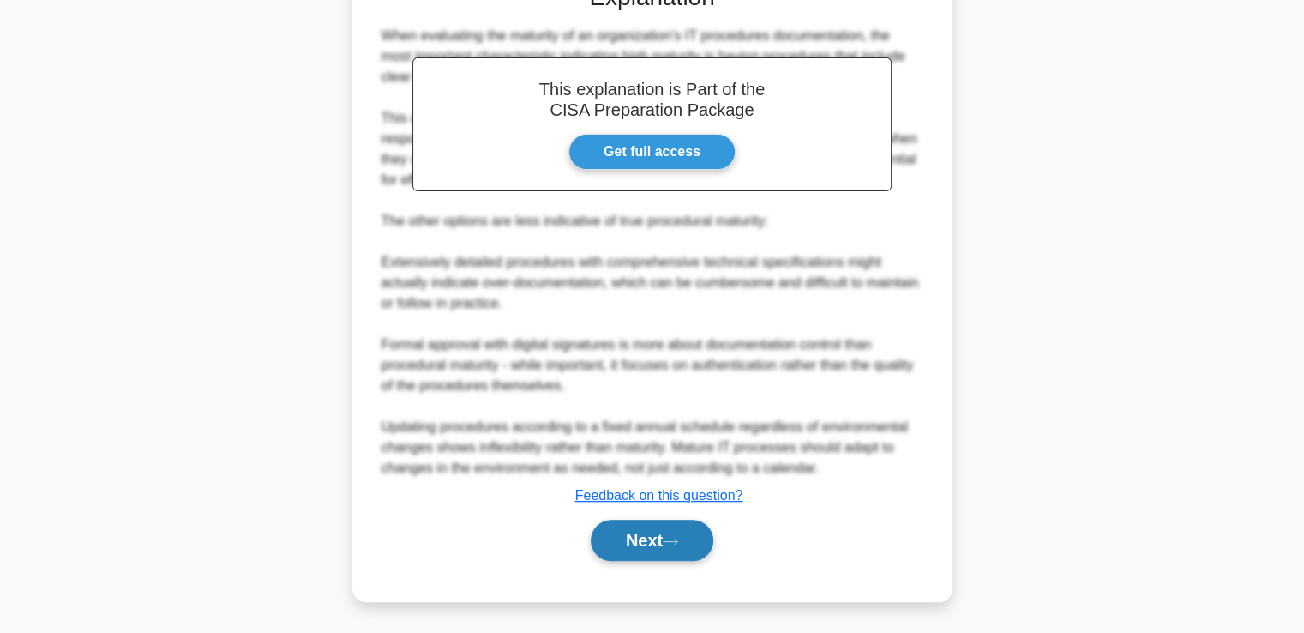
click at [621, 529] on button "Next" at bounding box center [652, 540] width 123 height 41
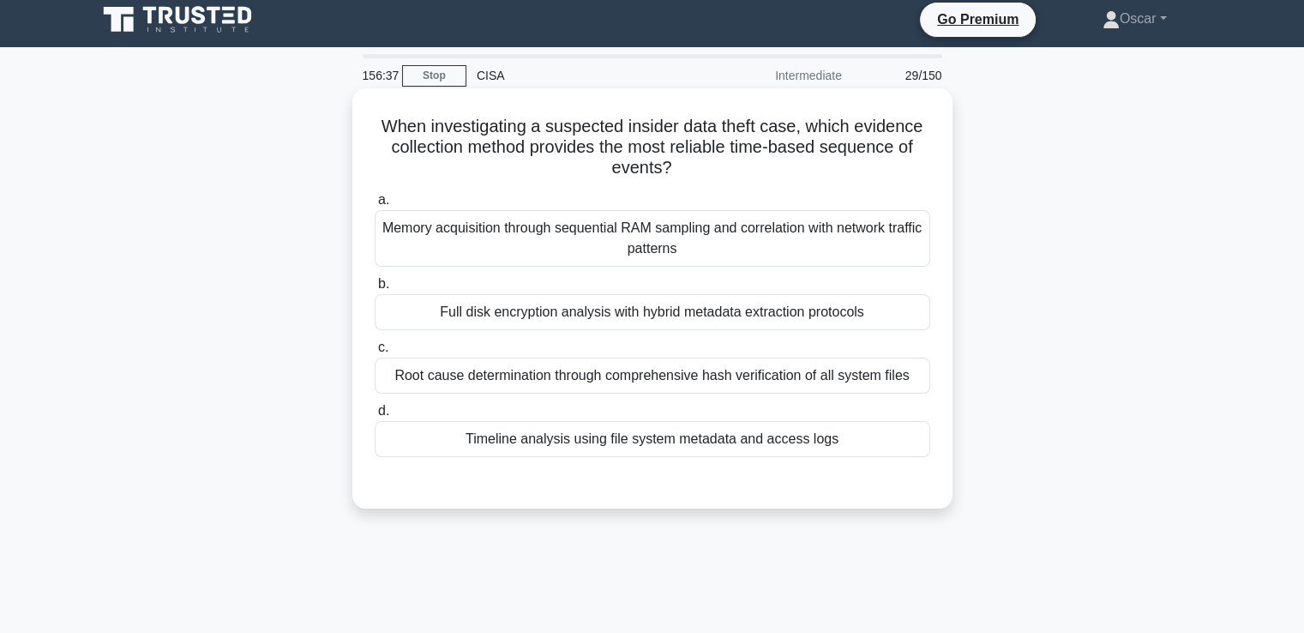
scroll to position [0, 0]
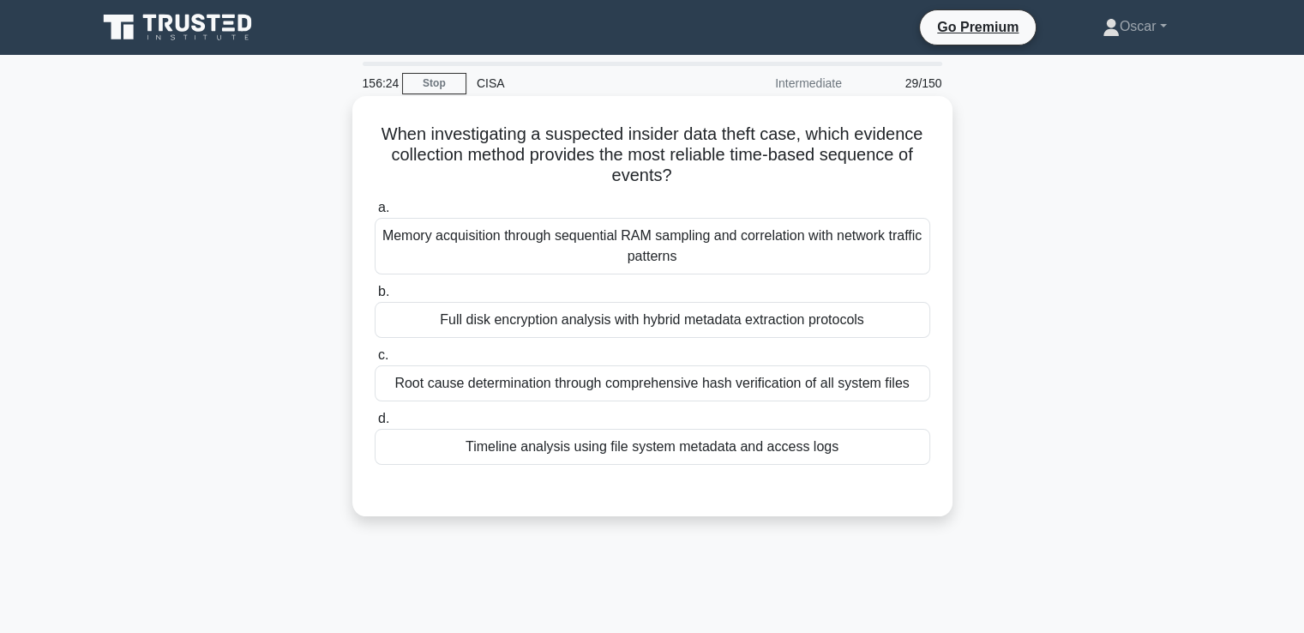
click at [620, 451] on div "Timeline analysis using file system metadata and access logs" at bounding box center [653, 447] width 556 height 36
click at [375, 424] on input "d. Timeline analysis using file system metadata and access logs" at bounding box center [375, 418] width 0 height 11
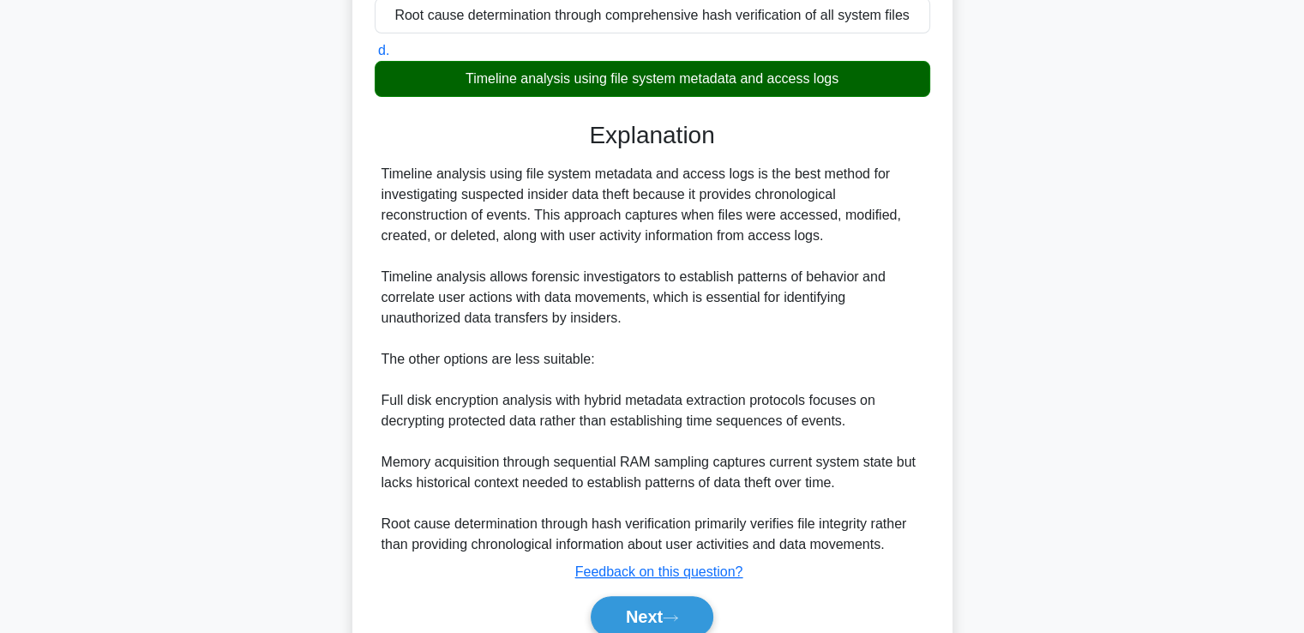
scroll to position [444, 0]
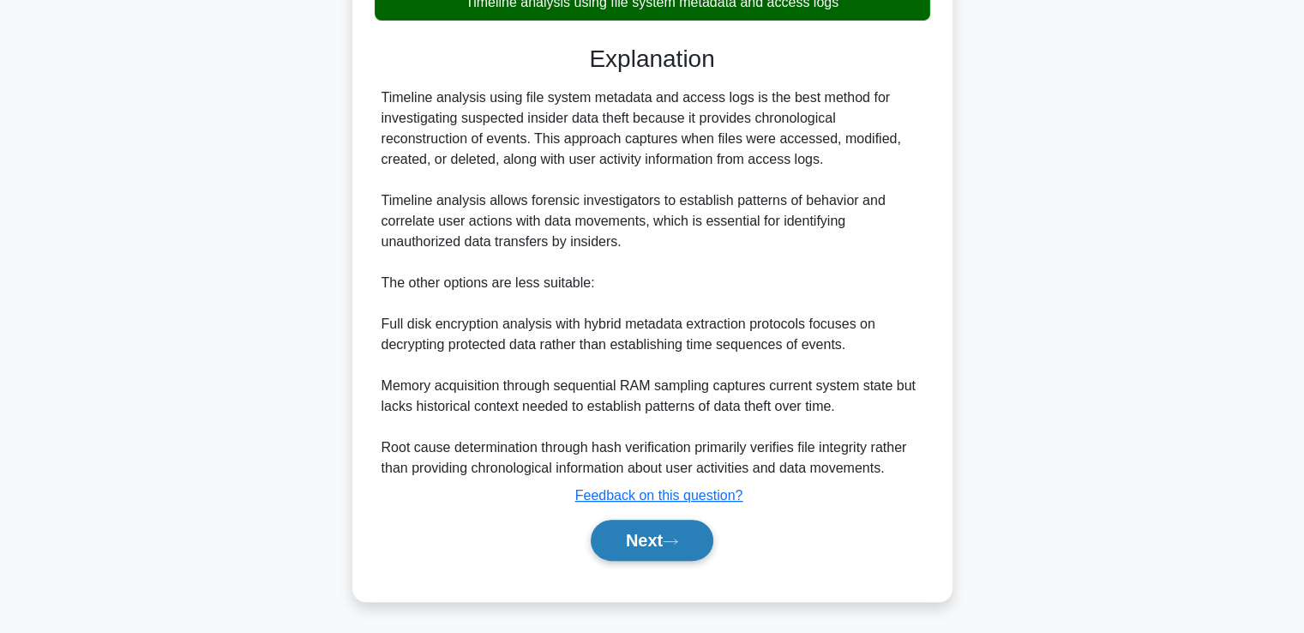
click at [650, 525] on button "Next" at bounding box center [652, 540] width 123 height 41
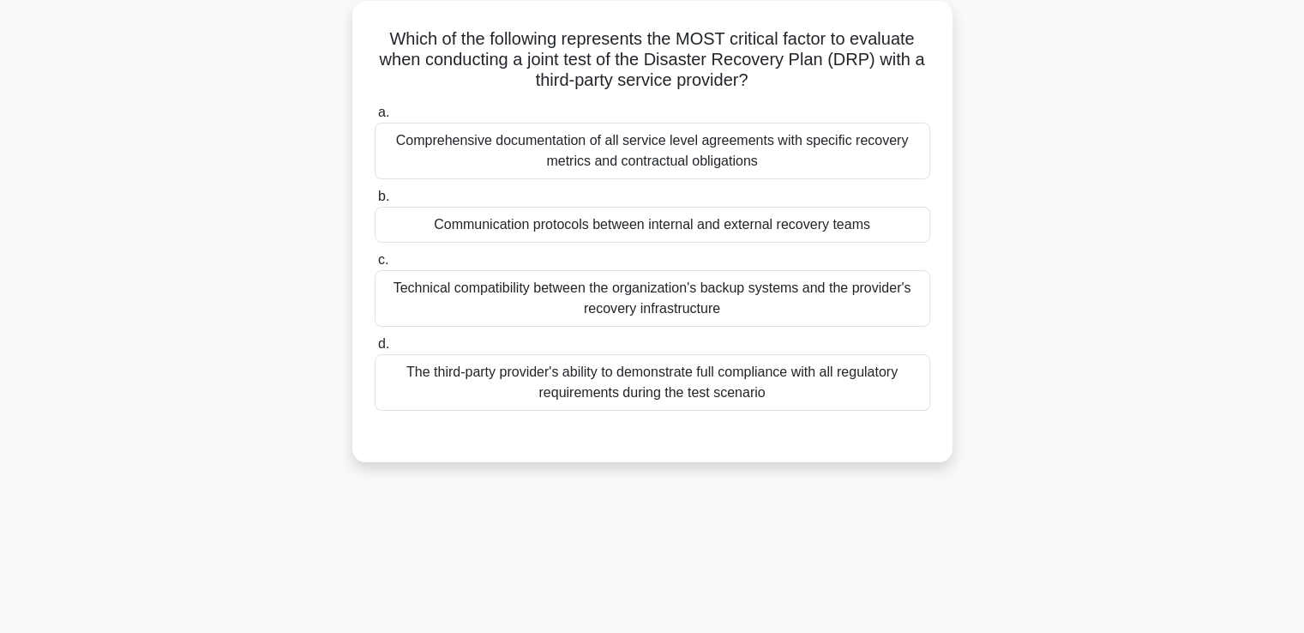
scroll to position [0, 0]
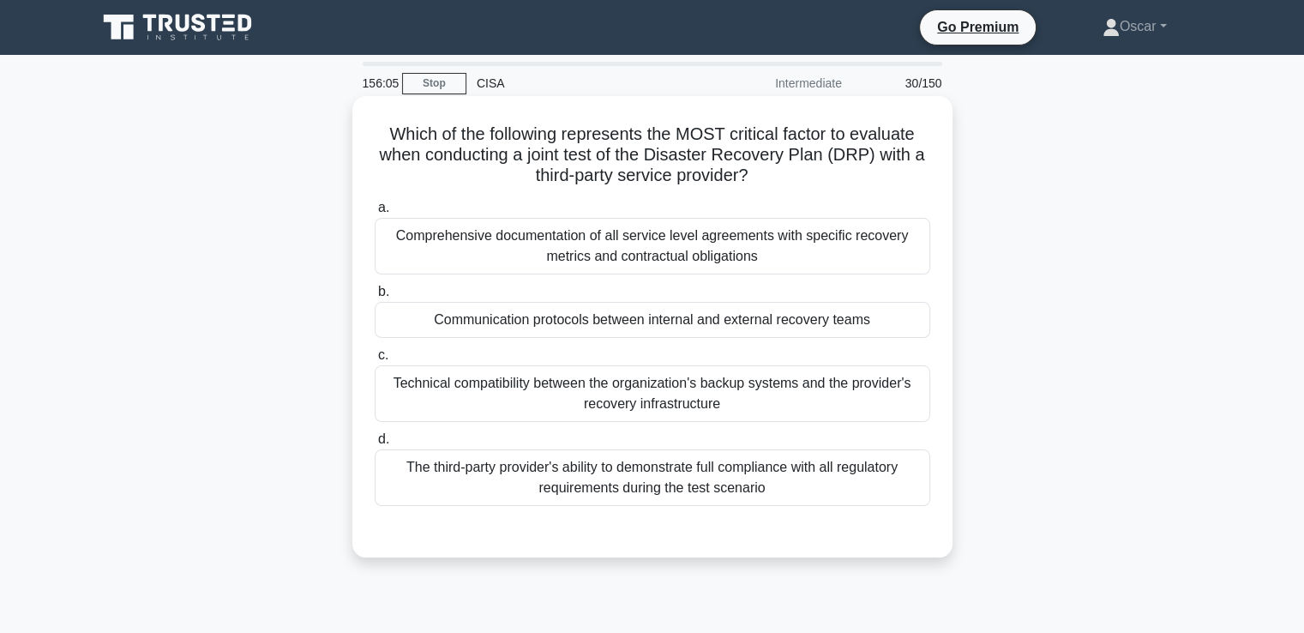
click at [662, 386] on div "Technical compatibility between the organization's backup systems and the provi…" at bounding box center [653, 393] width 556 height 57
click at [375, 361] on input "c. Technical compatibility between the organization's backup systems and the pr…" at bounding box center [375, 355] width 0 height 11
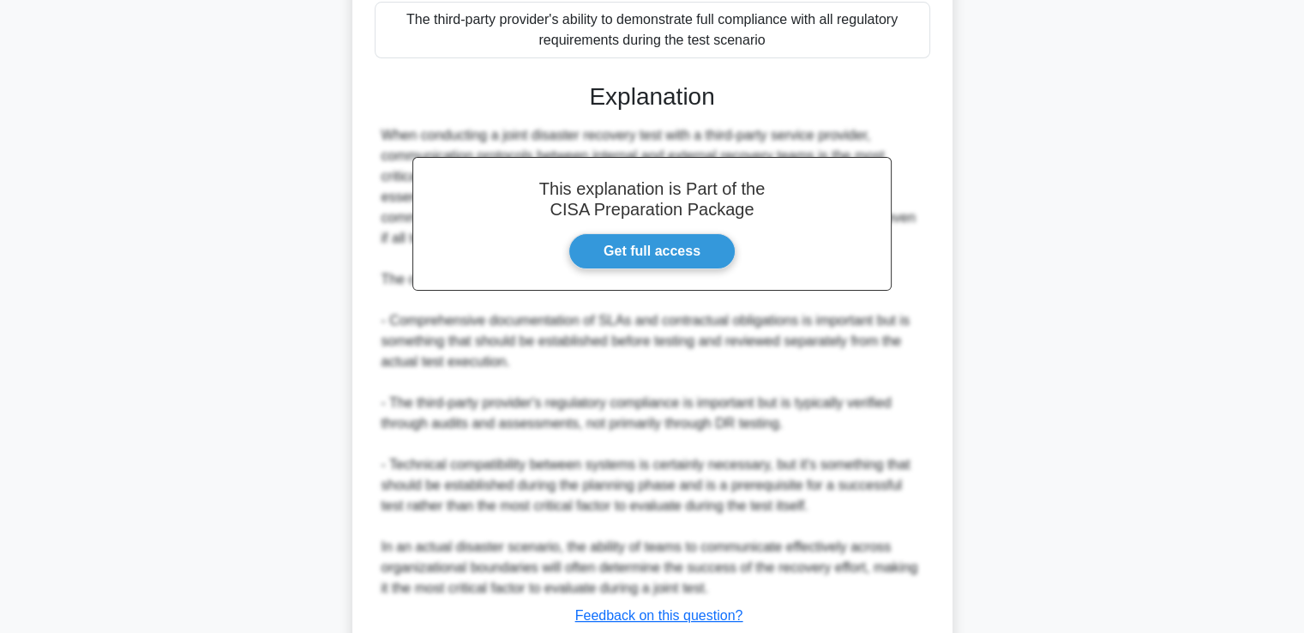
scroll to position [569, 0]
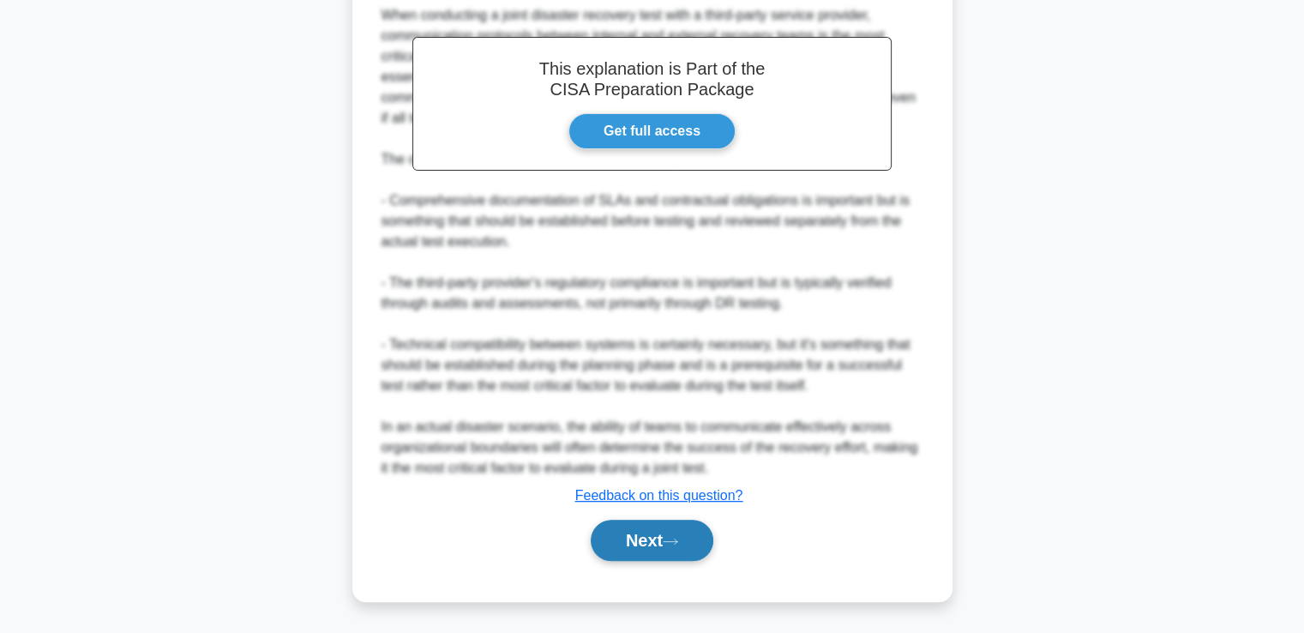
click at [641, 554] on button "Next" at bounding box center [652, 540] width 123 height 41
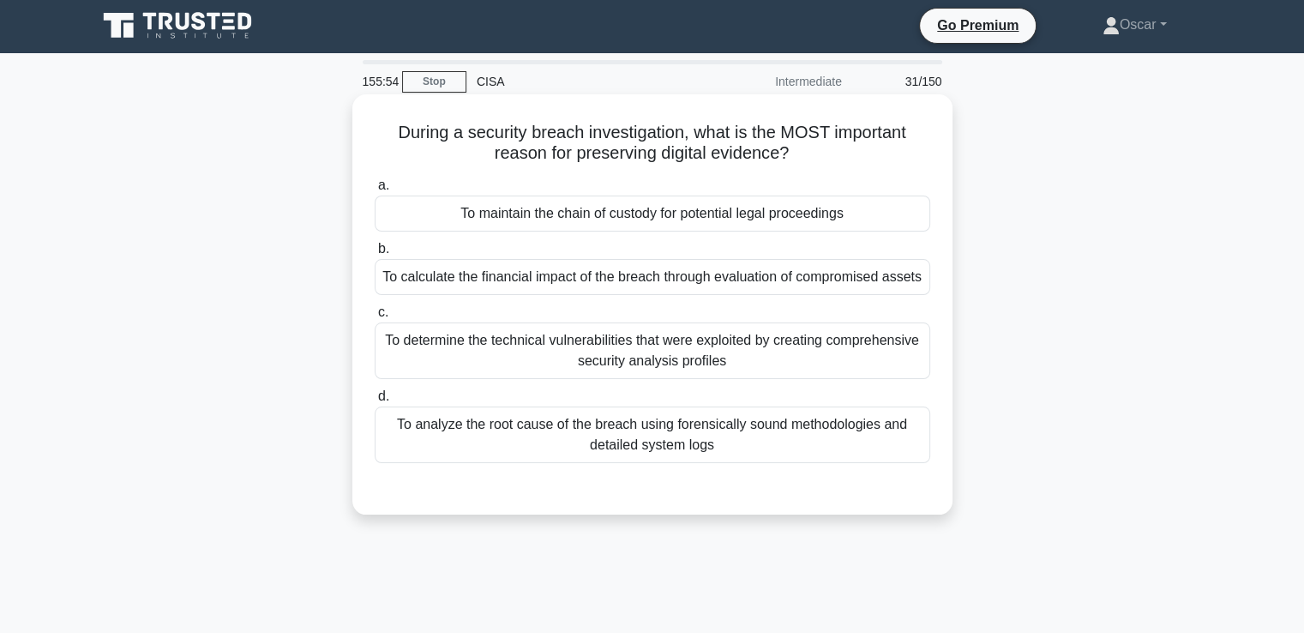
scroll to position [0, 0]
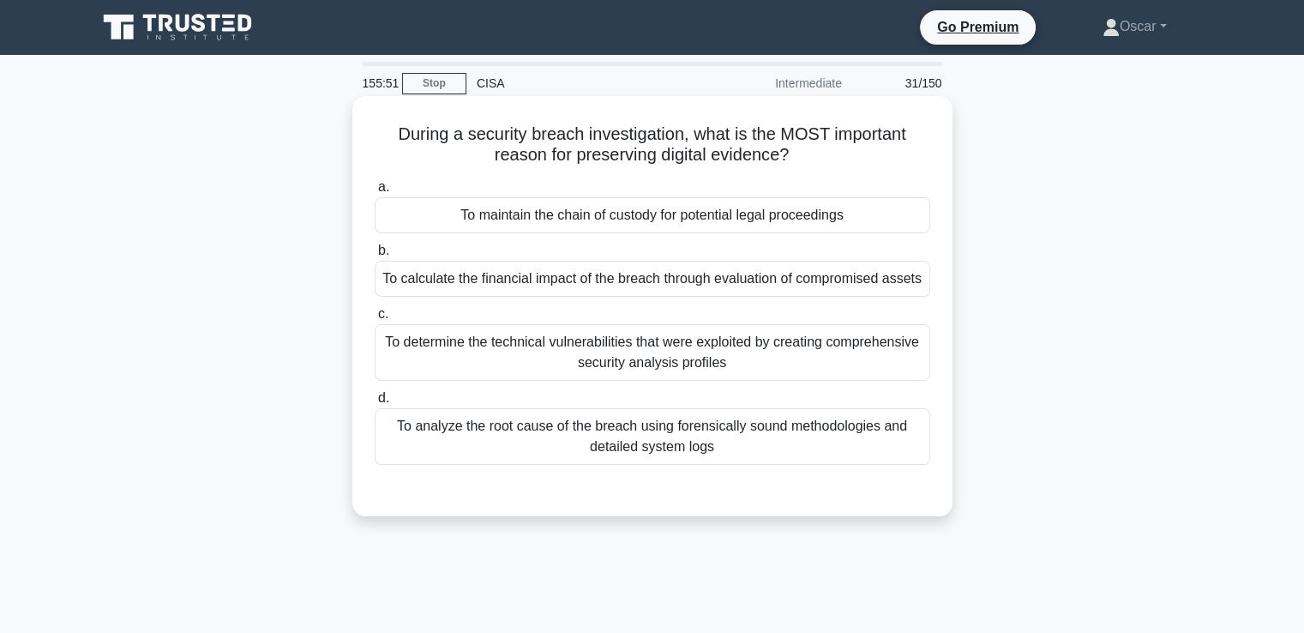
click at [653, 233] on div "To maintain the chain of custody for potential legal proceedings" at bounding box center [653, 215] width 556 height 36
click at [375, 193] on input "a. To maintain the chain of custody for potential legal proceedings" at bounding box center [375, 187] width 0 height 11
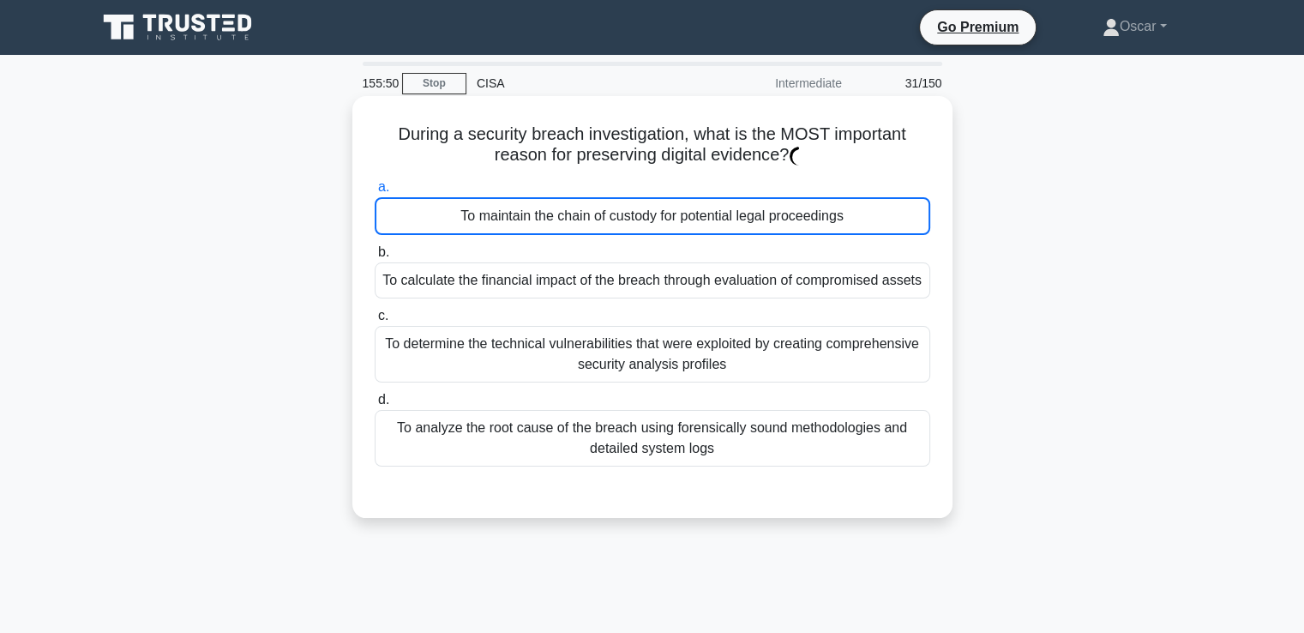
click at [653, 224] on div "To maintain the chain of custody for potential legal proceedings" at bounding box center [653, 216] width 556 height 38
click at [375, 193] on input "a. To maintain the chain of custody for potential legal proceedings" at bounding box center [375, 187] width 0 height 11
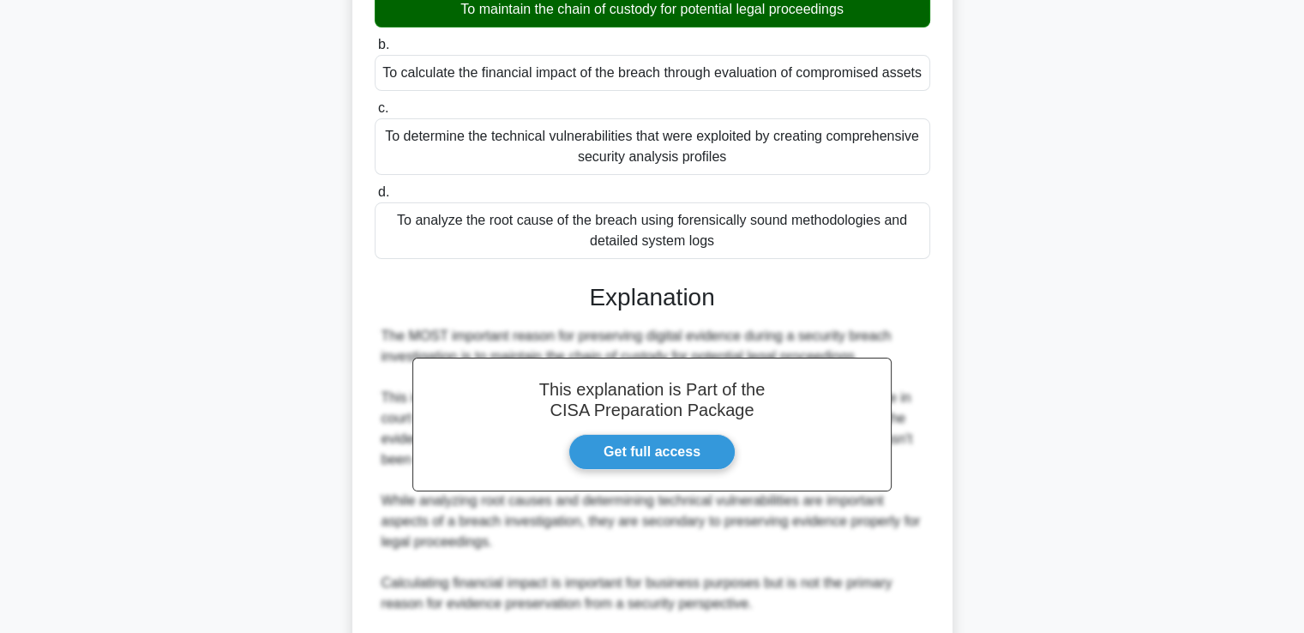
scroll to position [424, 0]
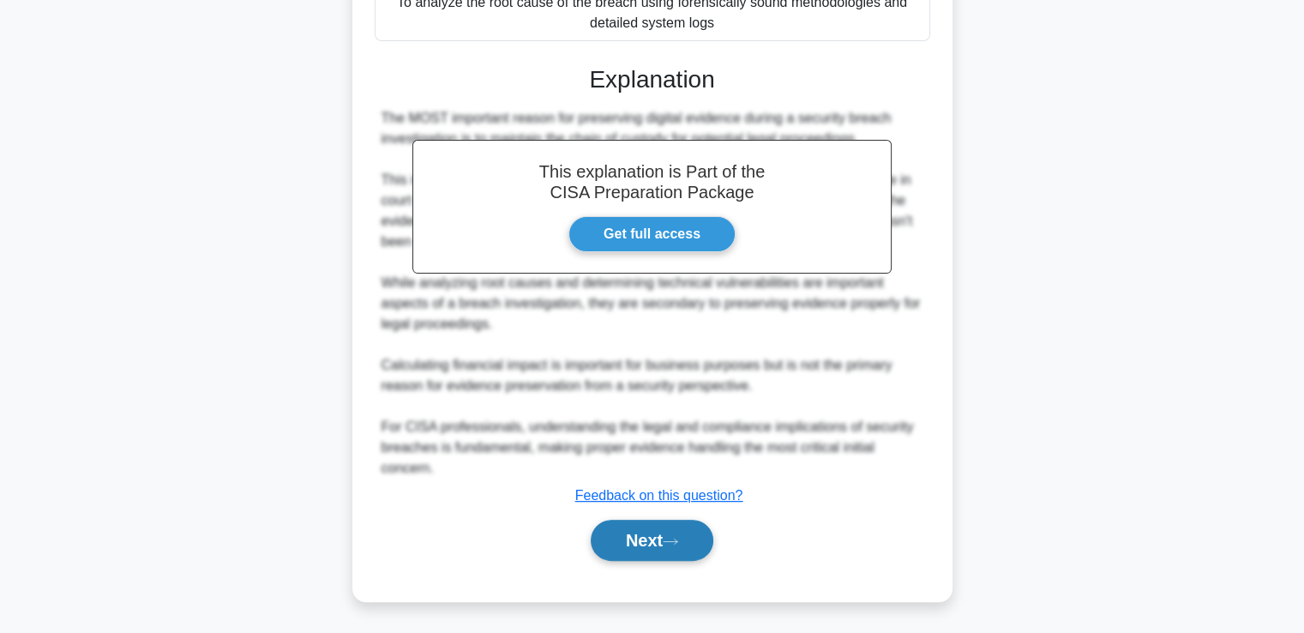
click at [663, 539] on button "Next" at bounding box center [652, 540] width 123 height 41
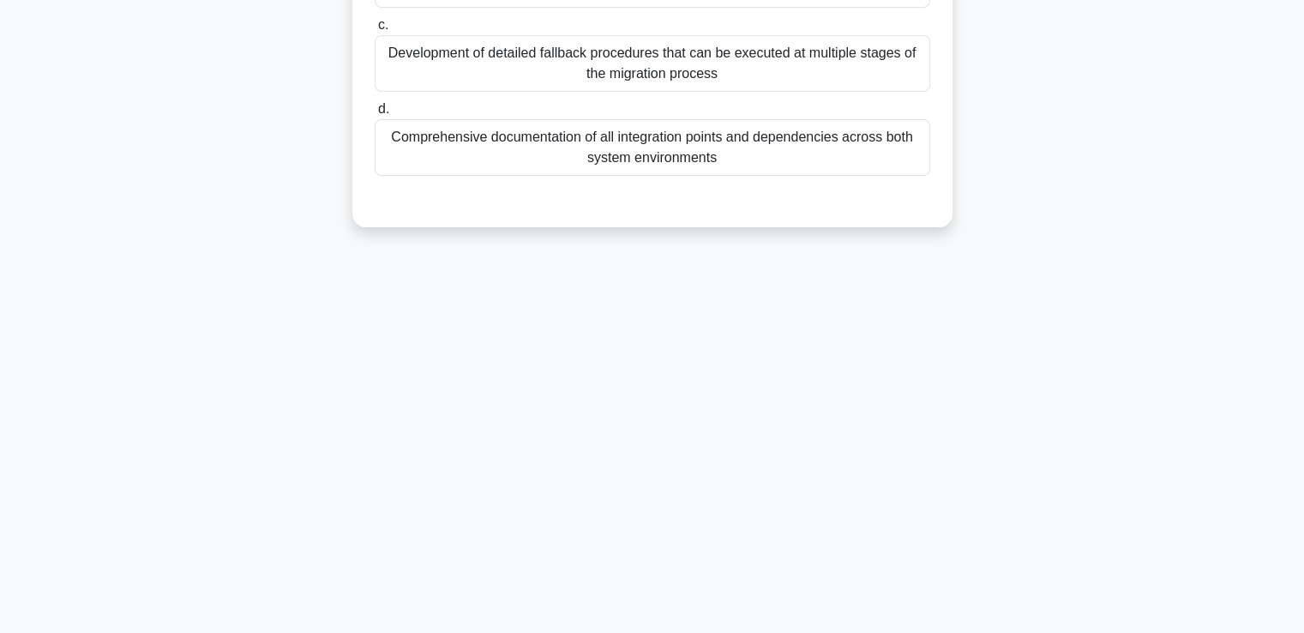
scroll to position [0, 0]
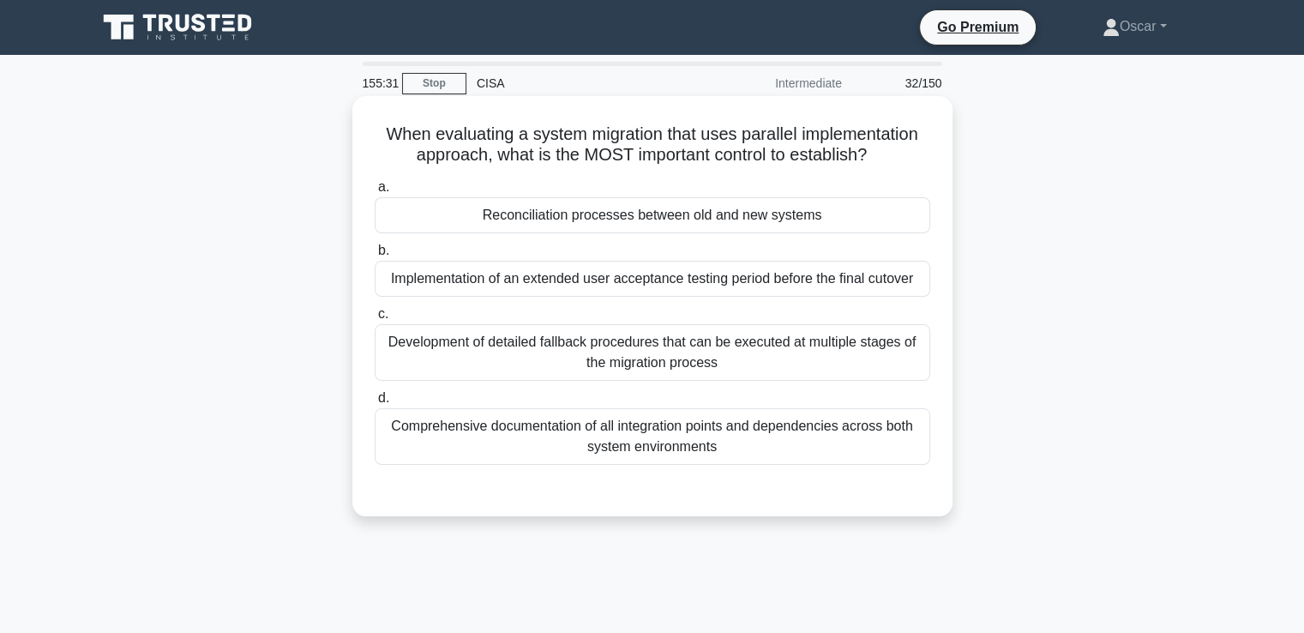
click at [587, 229] on div "Reconciliation processes between old and new systems" at bounding box center [653, 215] width 556 height 36
click at [375, 193] on input "a. Reconciliation processes between old and new systems" at bounding box center [375, 187] width 0 height 11
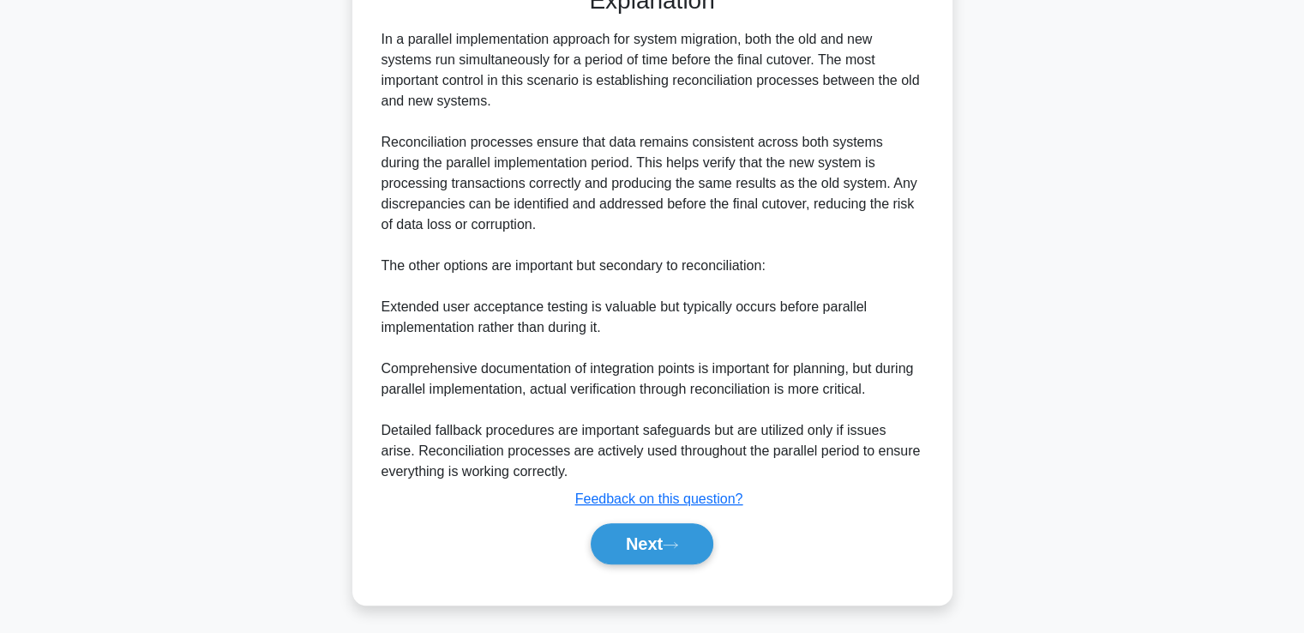
scroll to position [506, 0]
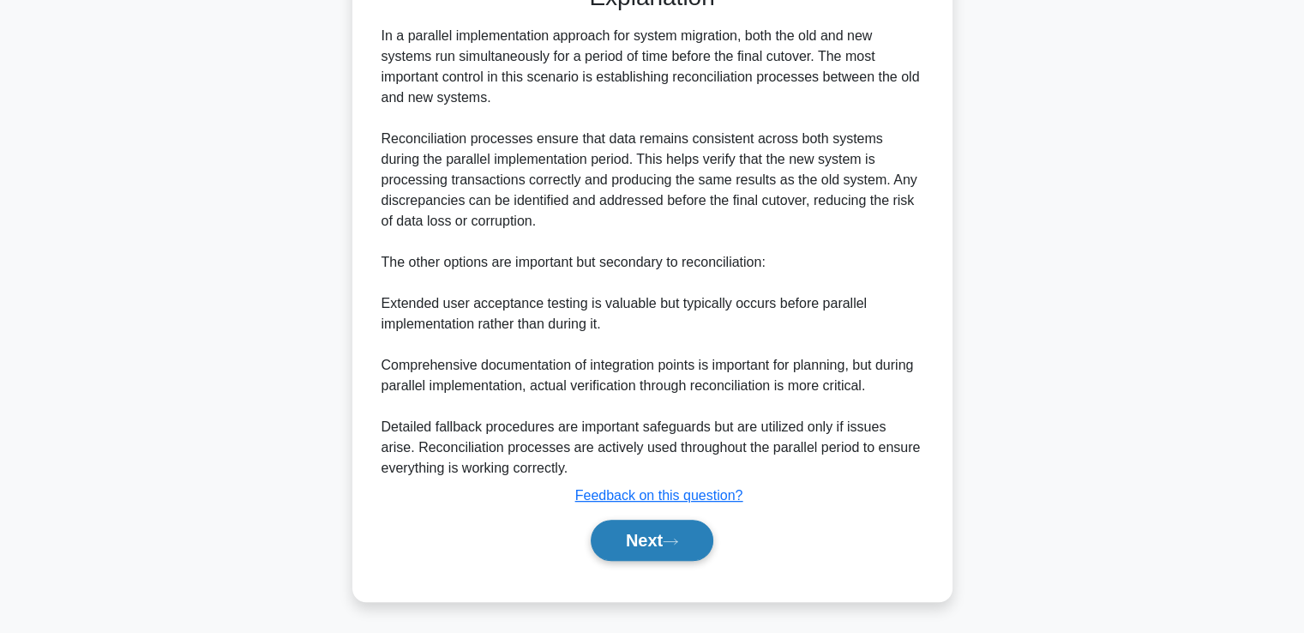
click at [702, 534] on button "Next" at bounding box center [652, 540] width 123 height 41
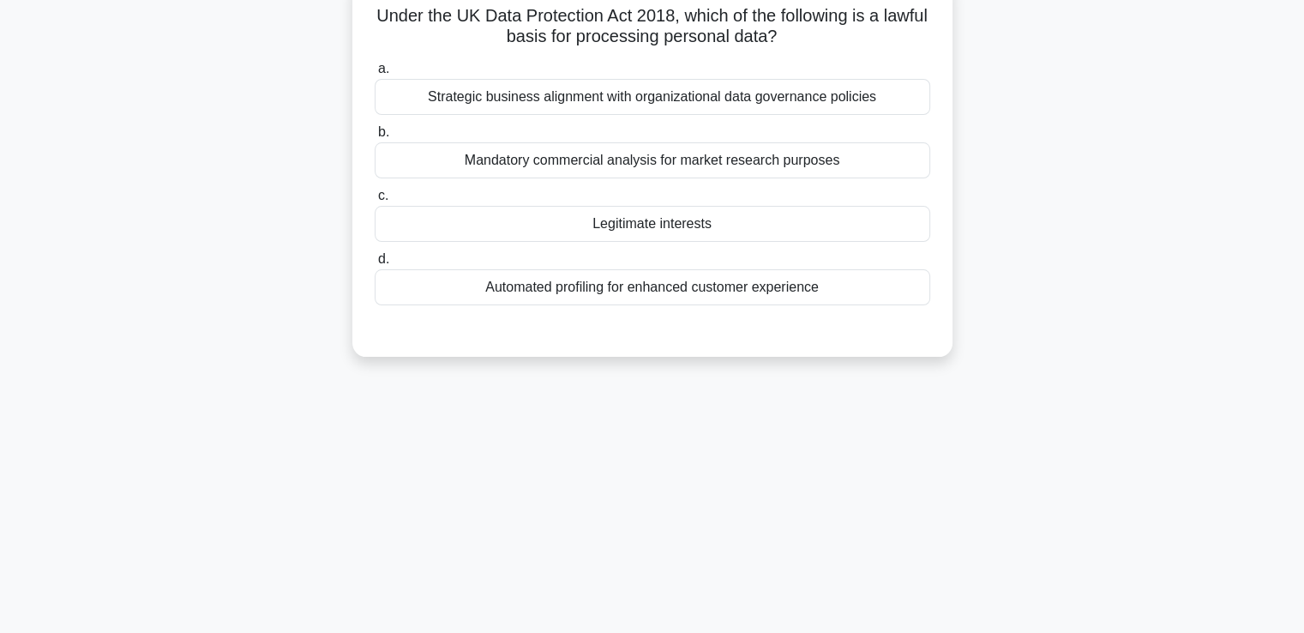
scroll to position [37, 0]
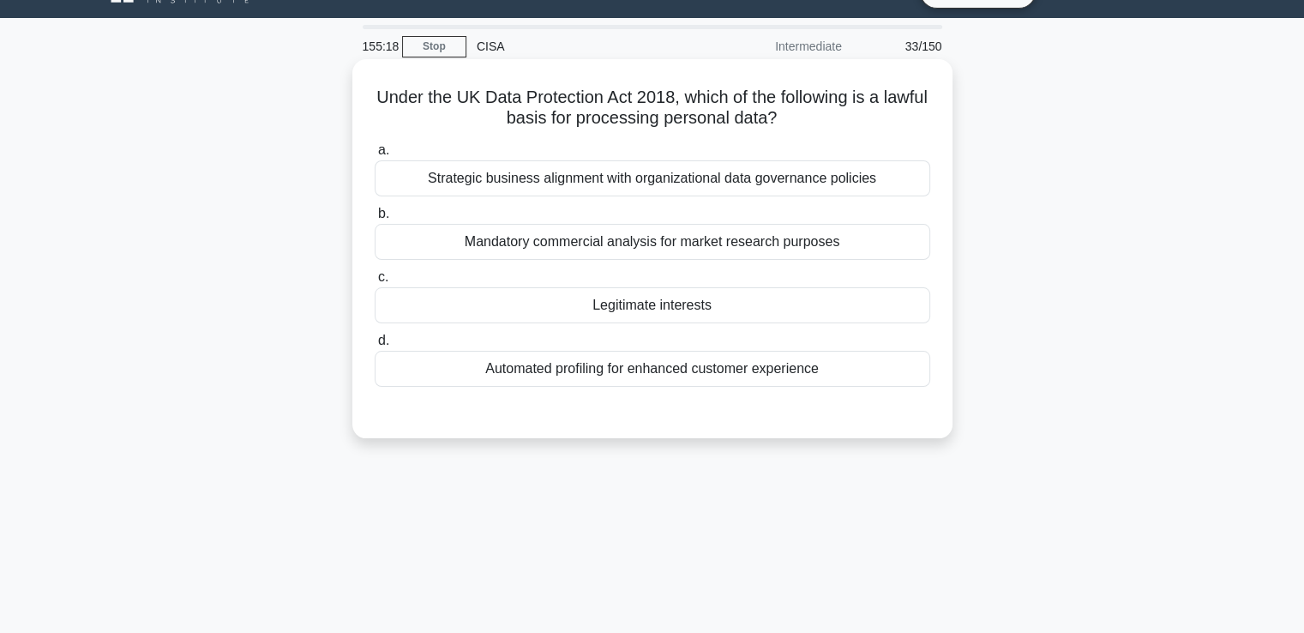
click at [651, 307] on div "Legitimate interests" at bounding box center [653, 305] width 556 height 36
click at [375, 283] on input "c. Legitimate interests" at bounding box center [375, 277] width 0 height 11
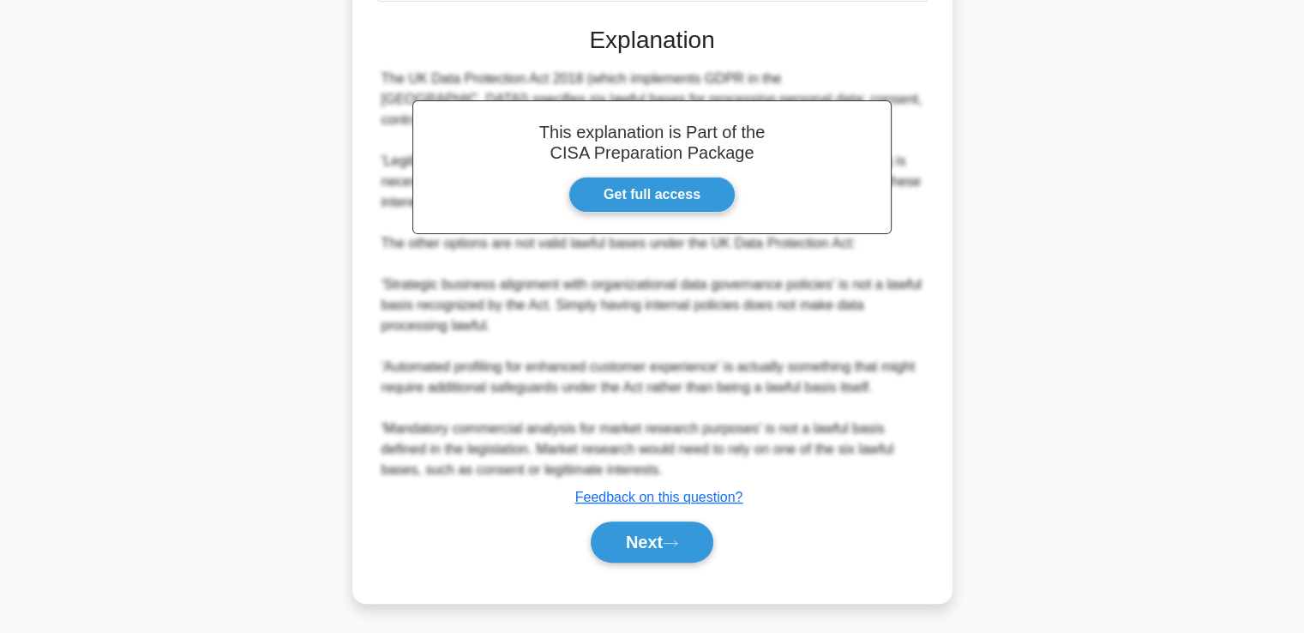
scroll to position [424, 0]
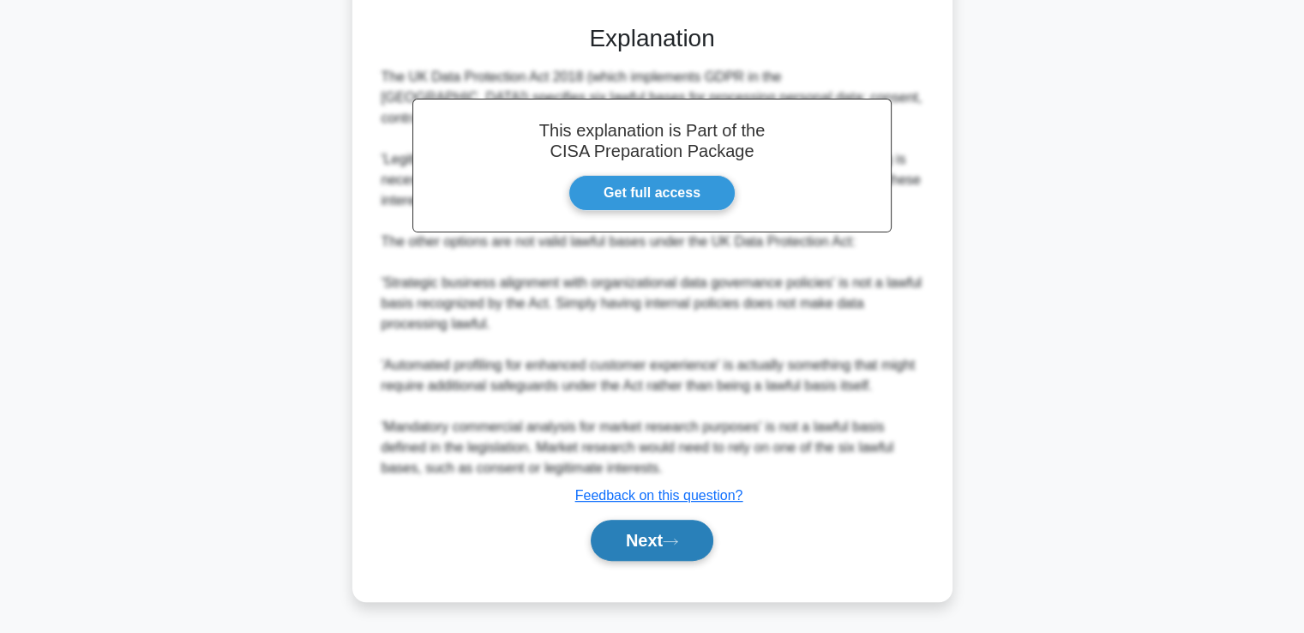
click at [691, 527] on button "Next" at bounding box center [652, 540] width 123 height 41
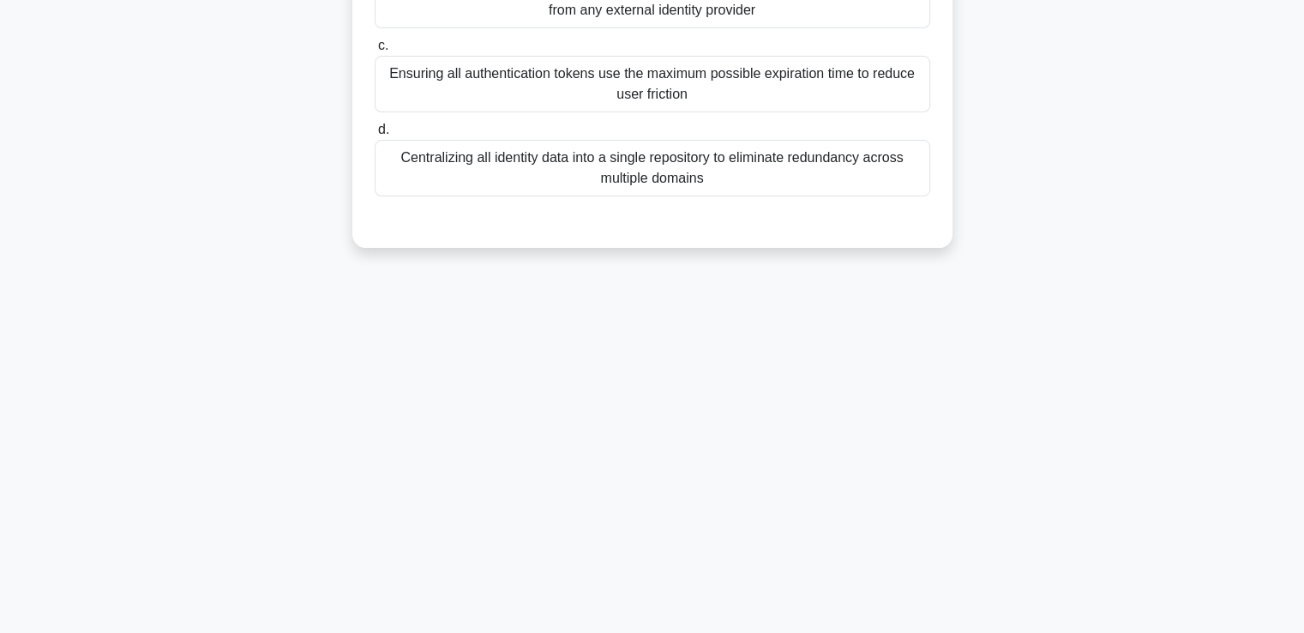
scroll to position [37, 0]
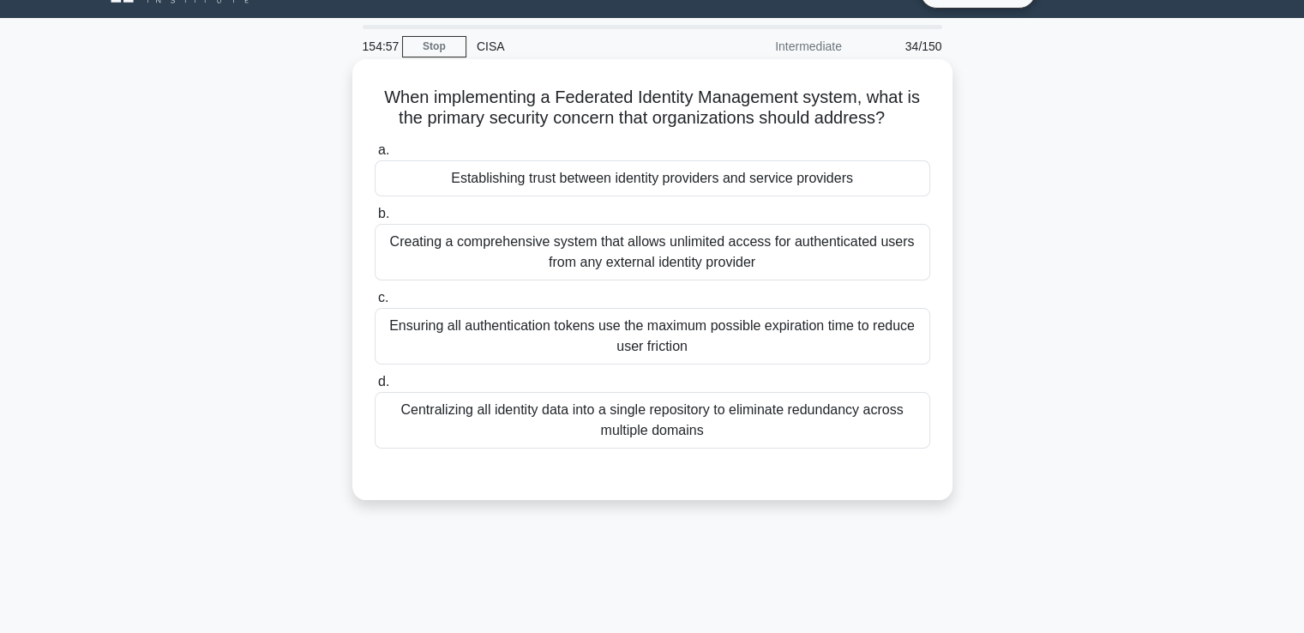
click at [722, 173] on div "Establishing trust between identity providers and service providers" at bounding box center [653, 178] width 556 height 36
click at [375, 156] on input "a. Establishing trust between identity providers and service providers" at bounding box center [375, 150] width 0 height 11
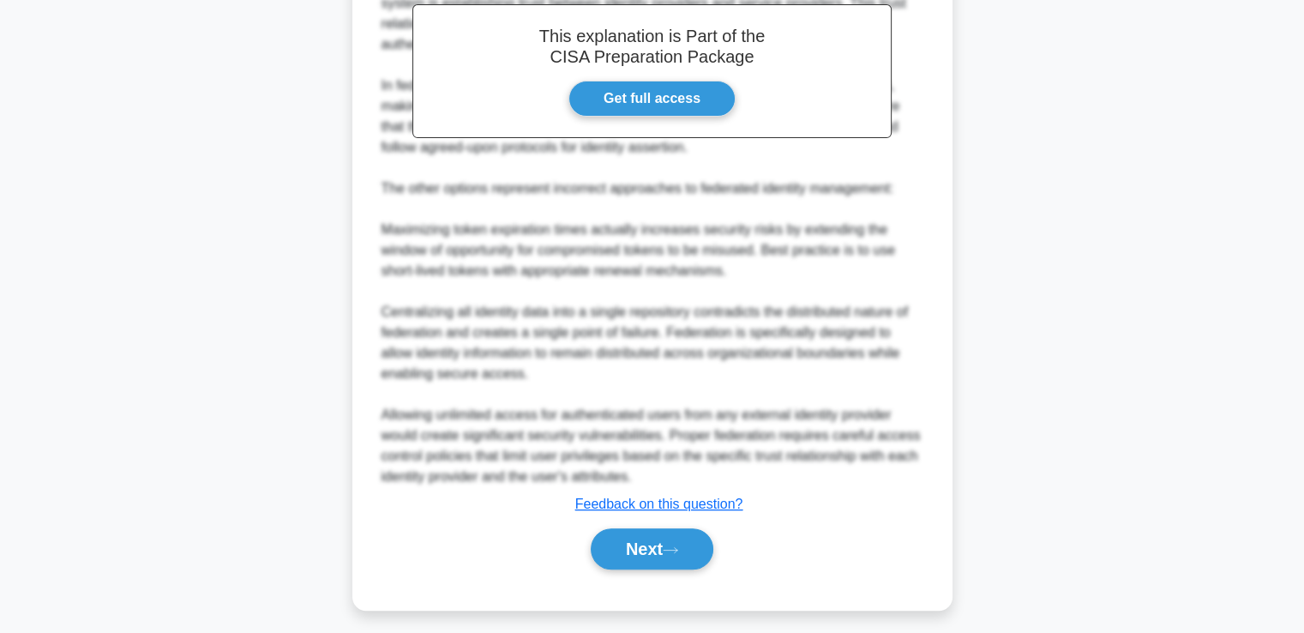
scroll to position [588, 0]
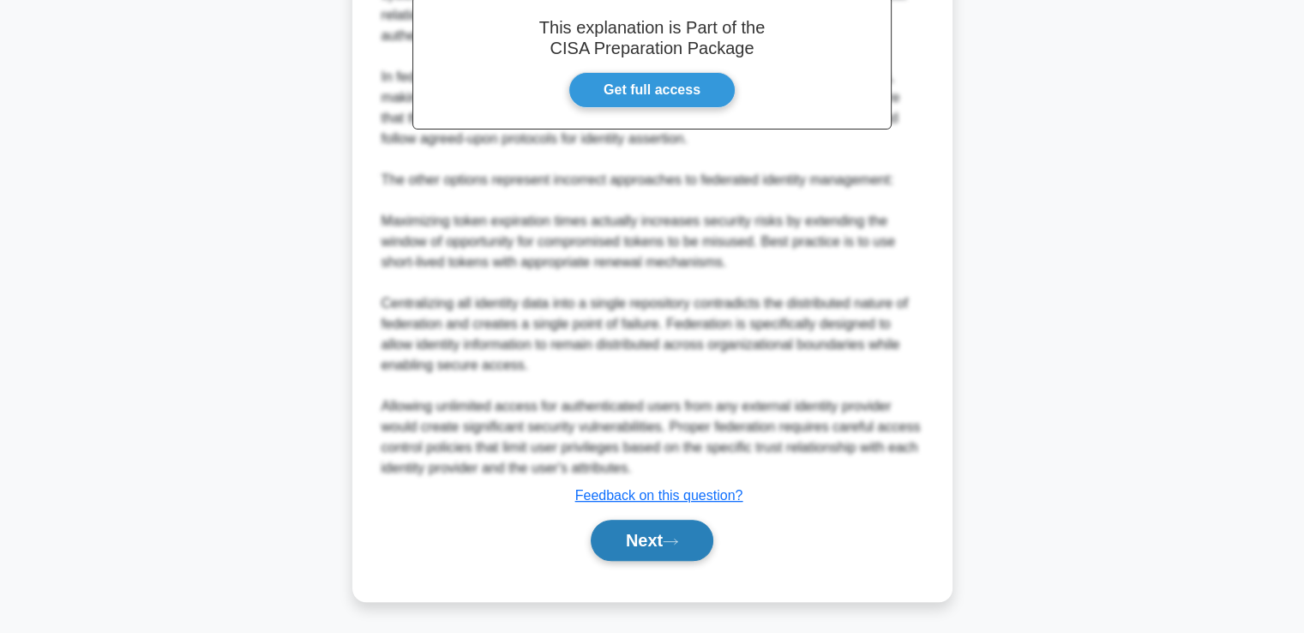
click at [682, 523] on button "Next" at bounding box center [652, 540] width 123 height 41
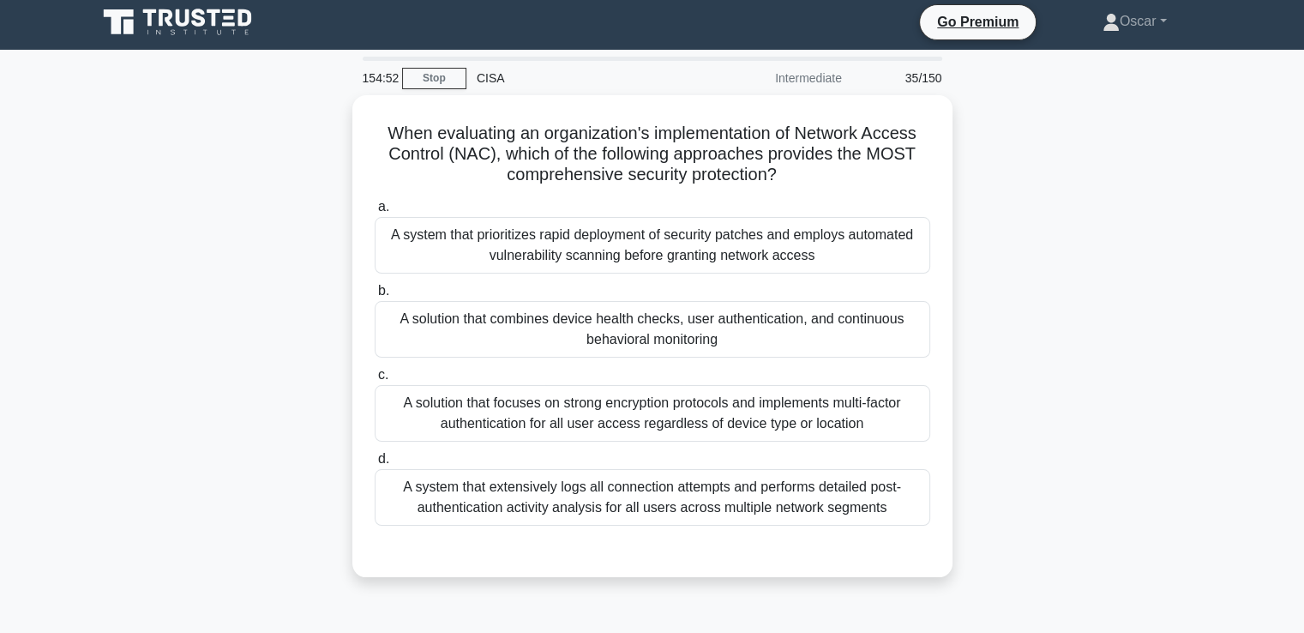
scroll to position [0, 0]
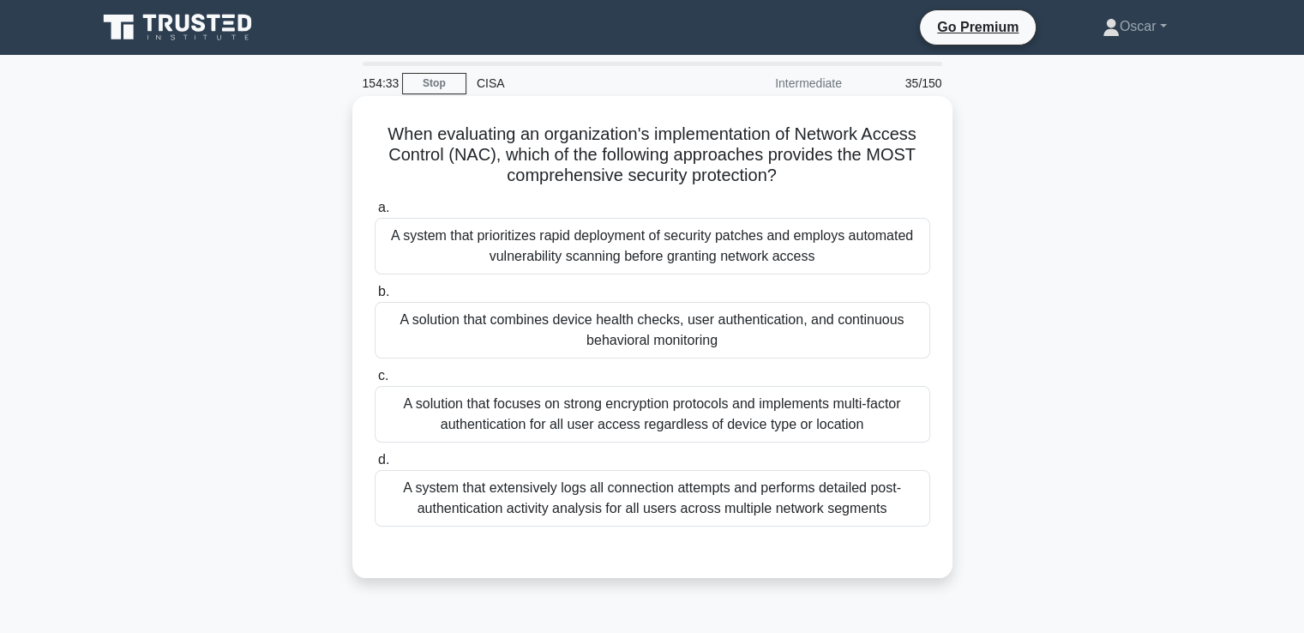
click at [664, 343] on div "A solution that combines device health checks, user authentication, and continu…" at bounding box center [653, 330] width 556 height 57
click at [375, 298] on input "b. A solution that combines device health checks, user authentication, and cont…" at bounding box center [375, 291] width 0 height 11
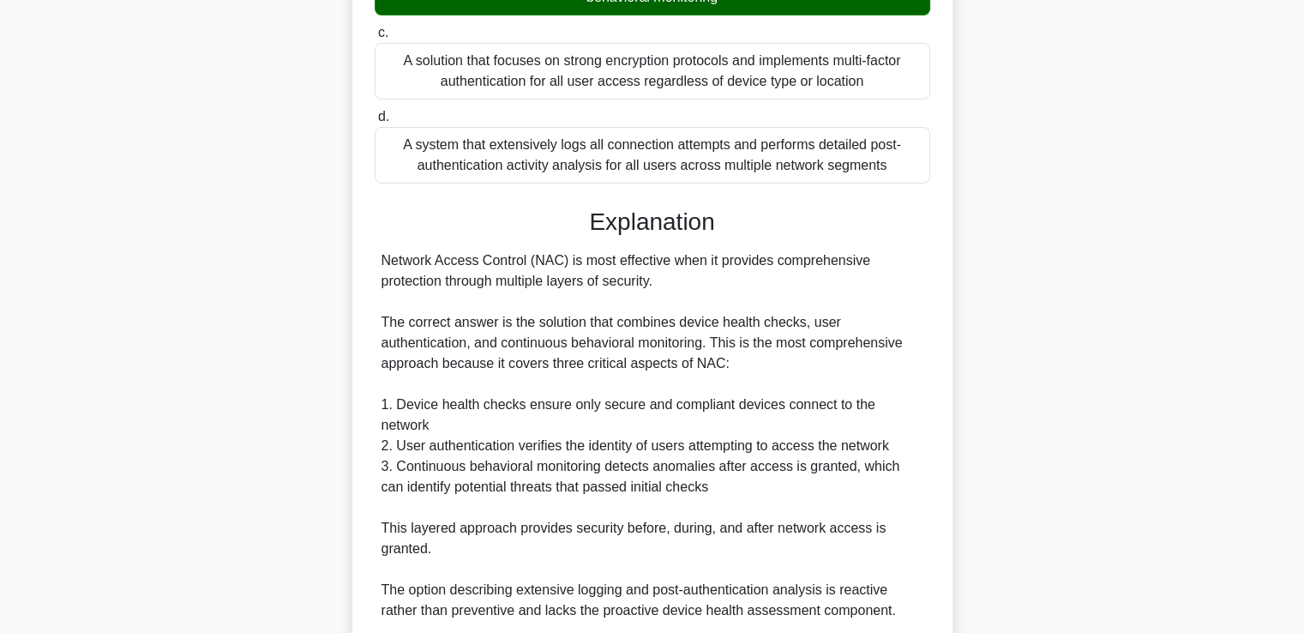
scroll to position [609, 0]
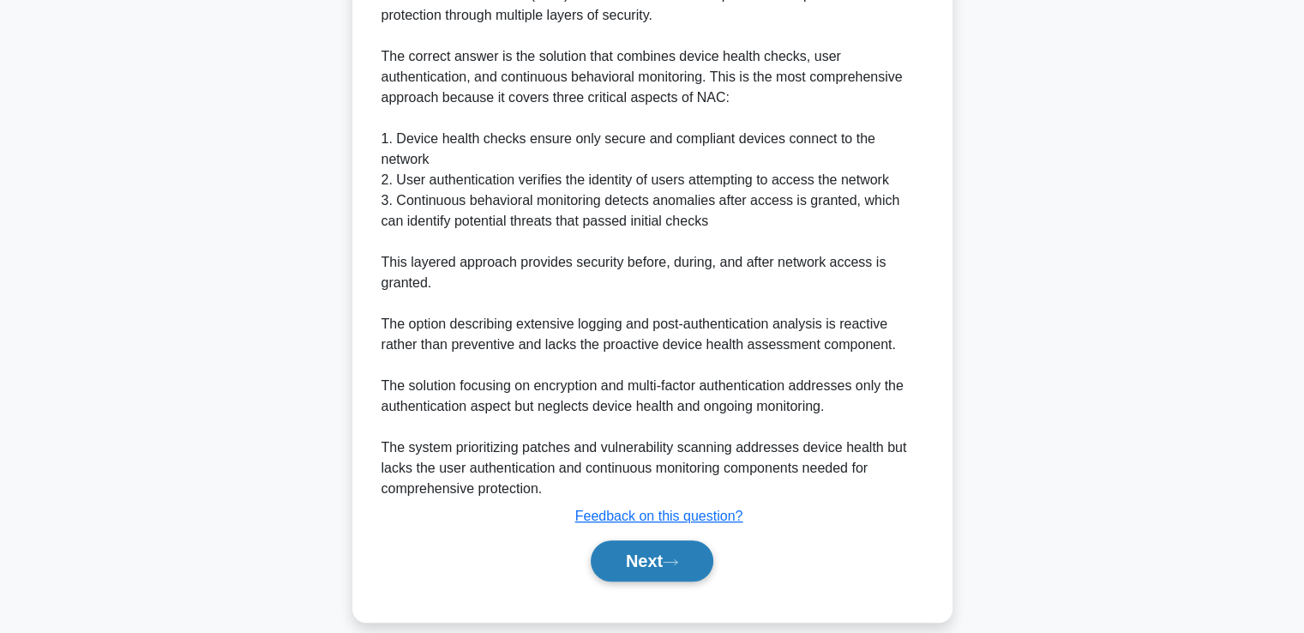
click at [670, 550] on button "Next" at bounding box center [652, 560] width 123 height 41
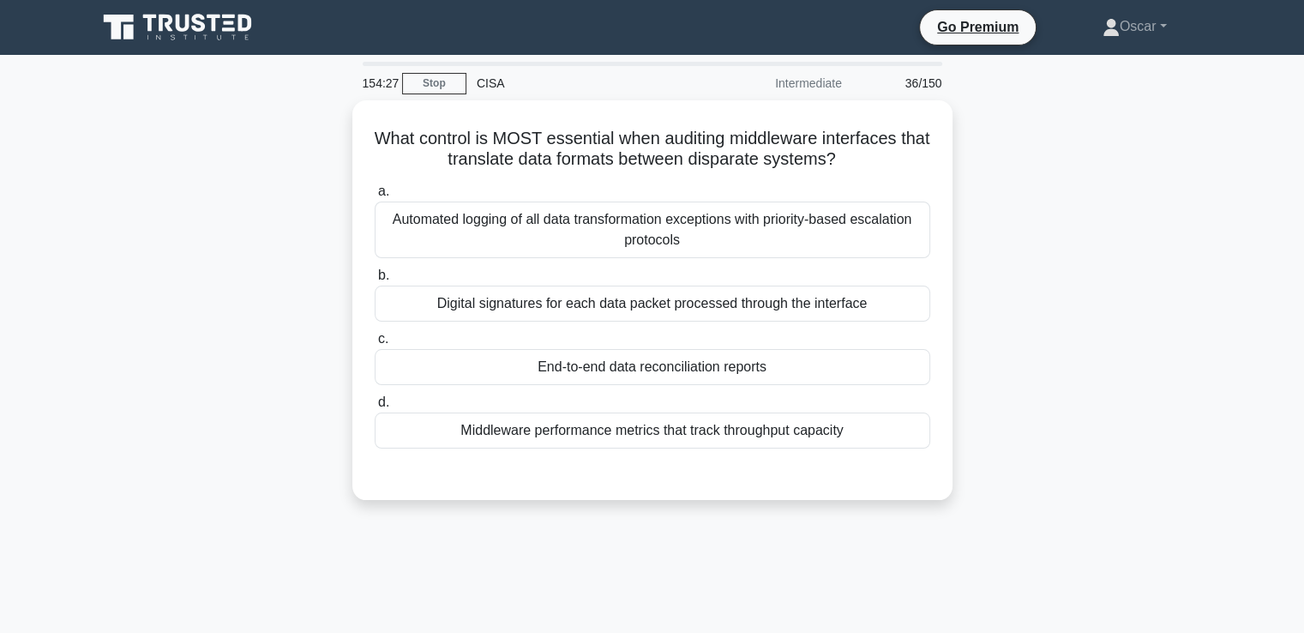
scroll to position [0, 0]
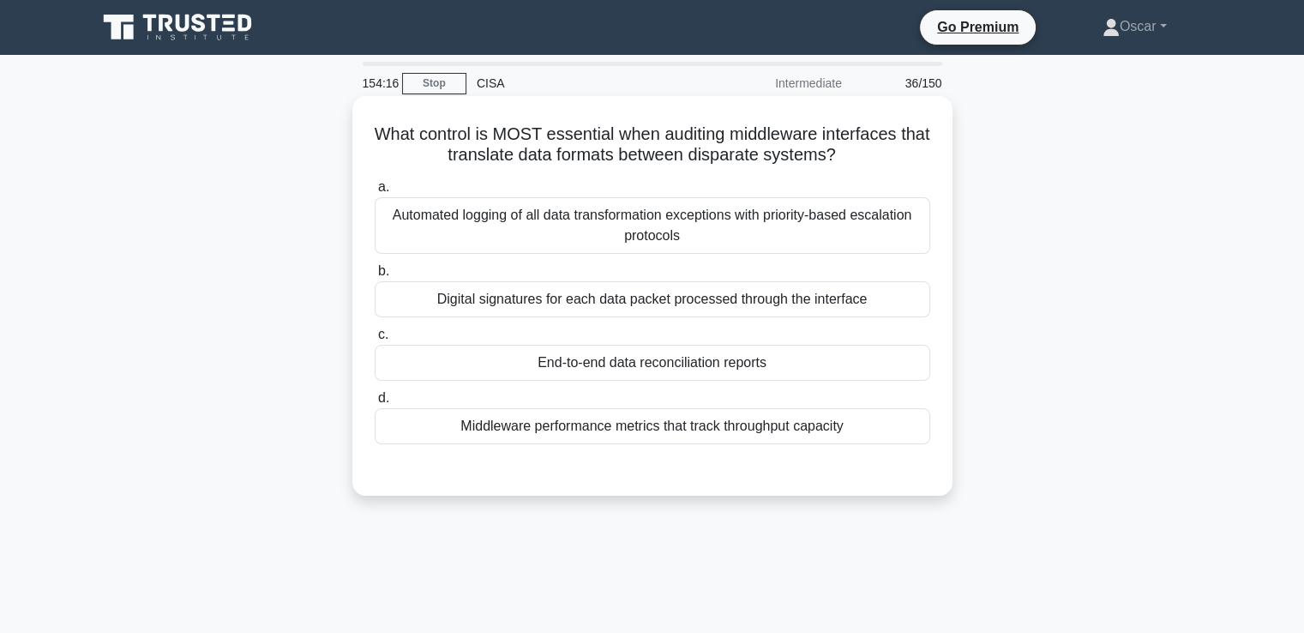
click at [607, 367] on div "End-to-end data reconciliation reports" at bounding box center [653, 363] width 556 height 36
click at [375, 340] on input "c. End-to-end data reconciliation reports" at bounding box center [375, 334] width 0 height 11
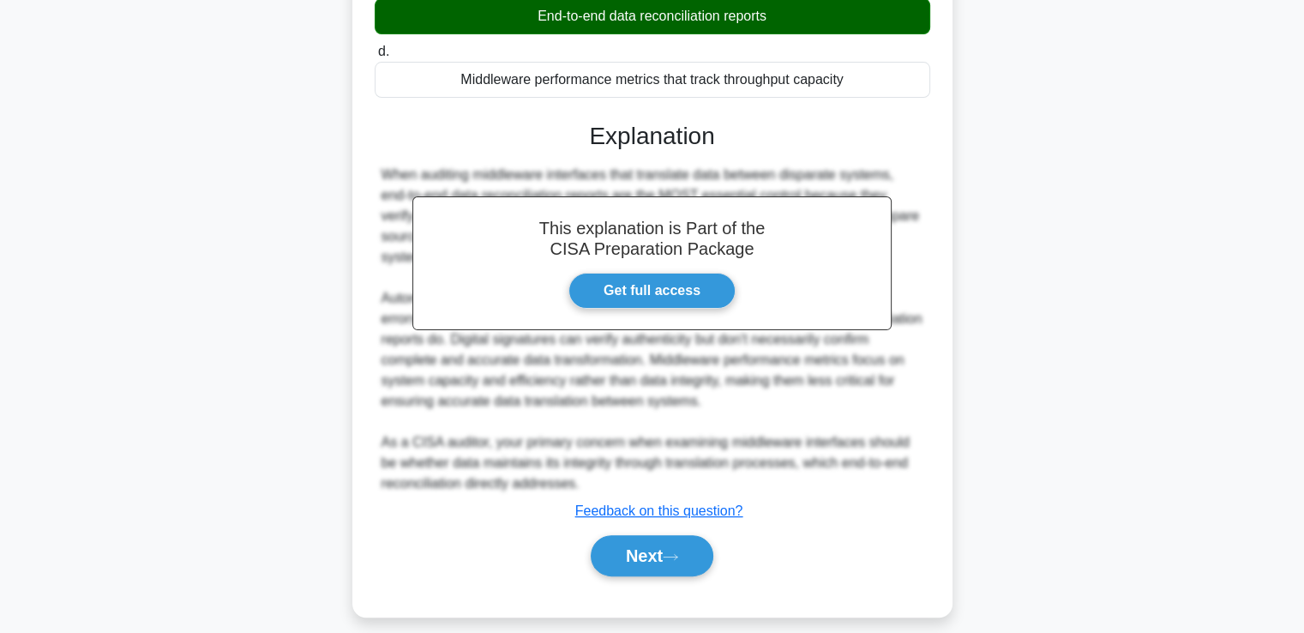
scroll to position [362, 0]
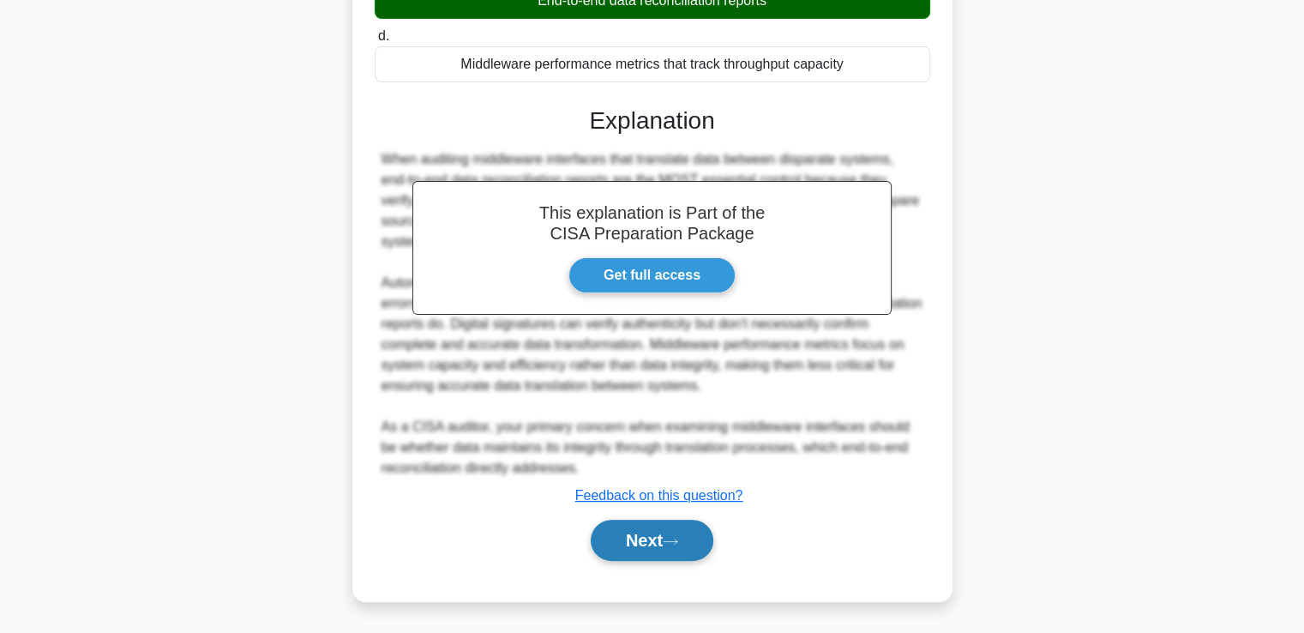
click at [631, 553] on button "Next" at bounding box center [652, 540] width 123 height 41
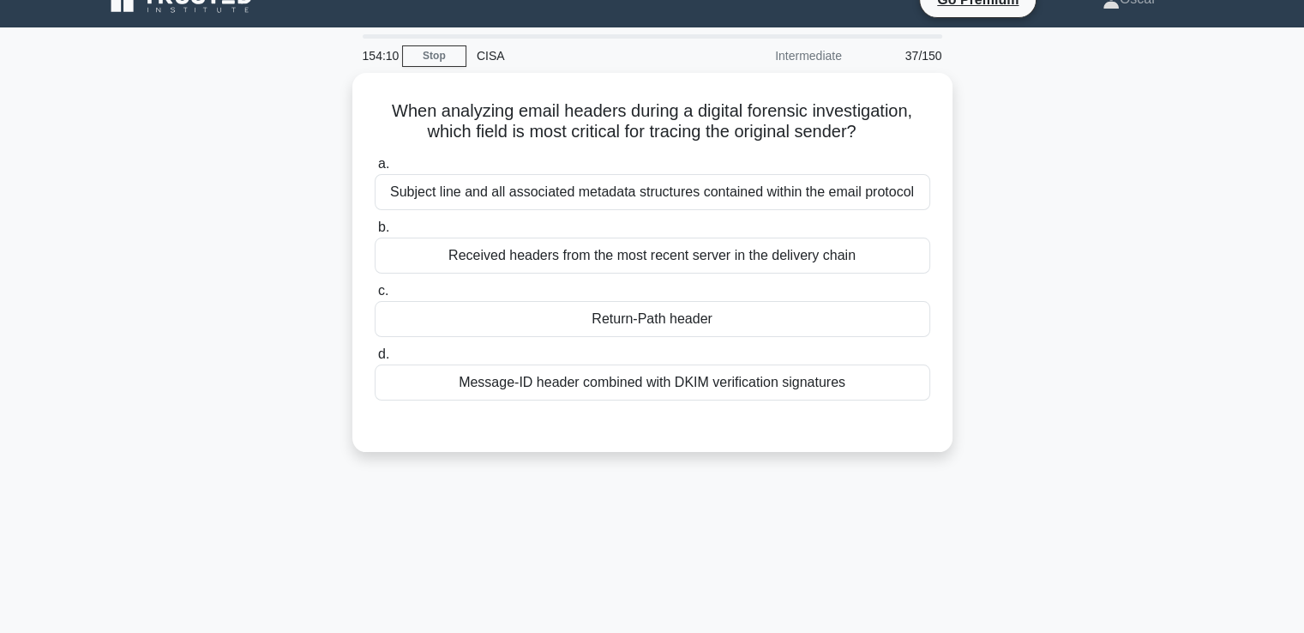
scroll to position [0, 0]
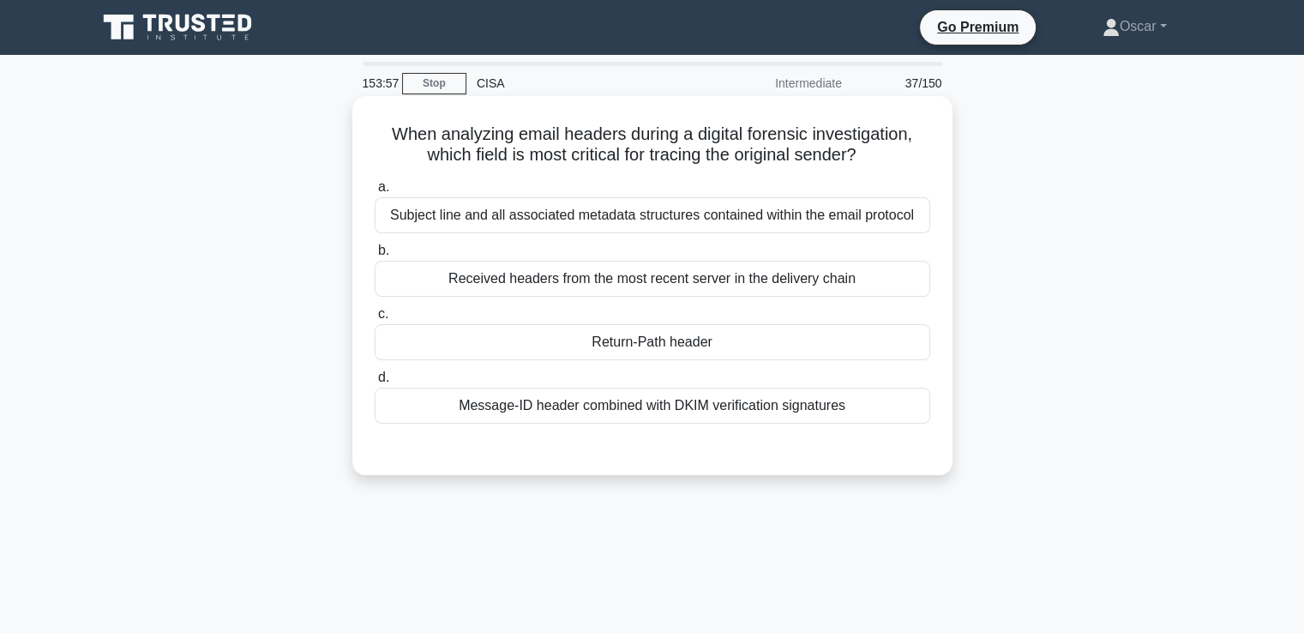
click at [651, 412] on div "Message-ID header combined with DKIM verification signatures" at bounding box center [653, 406] width 556 height 36
click at [375, 383] on input "d. Message-ID header combined with DKIM verification signatures" at bounding box center [375, 377] width 0 height 11
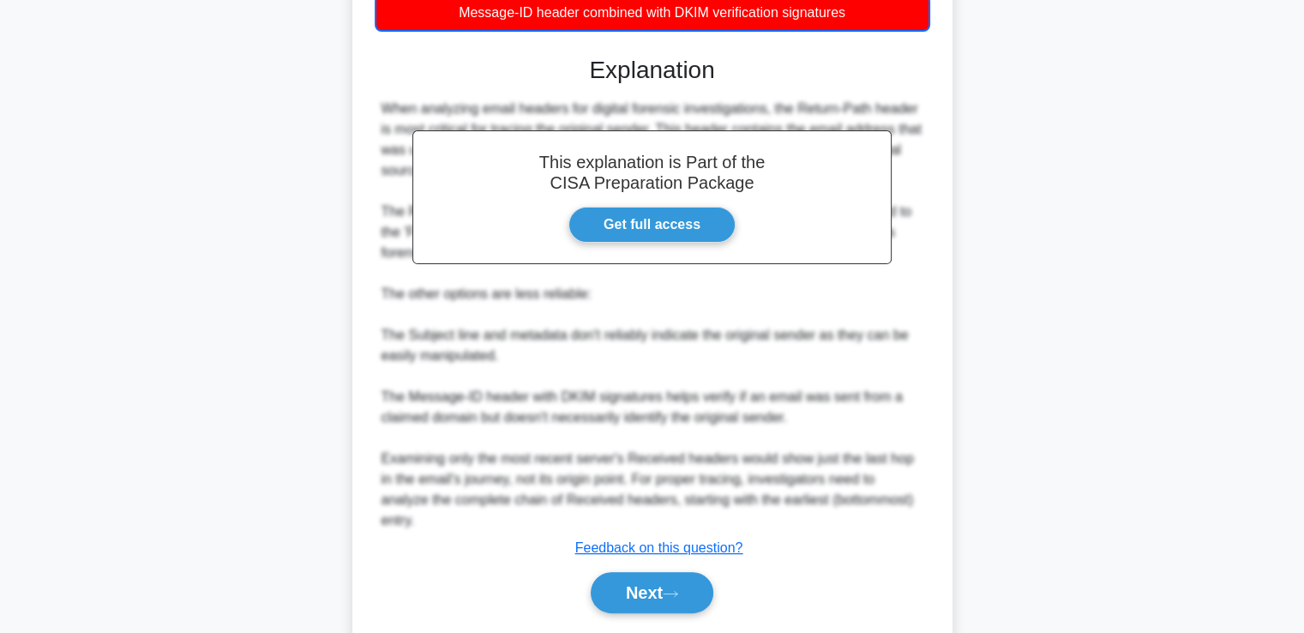
scroll to position [425, 0]
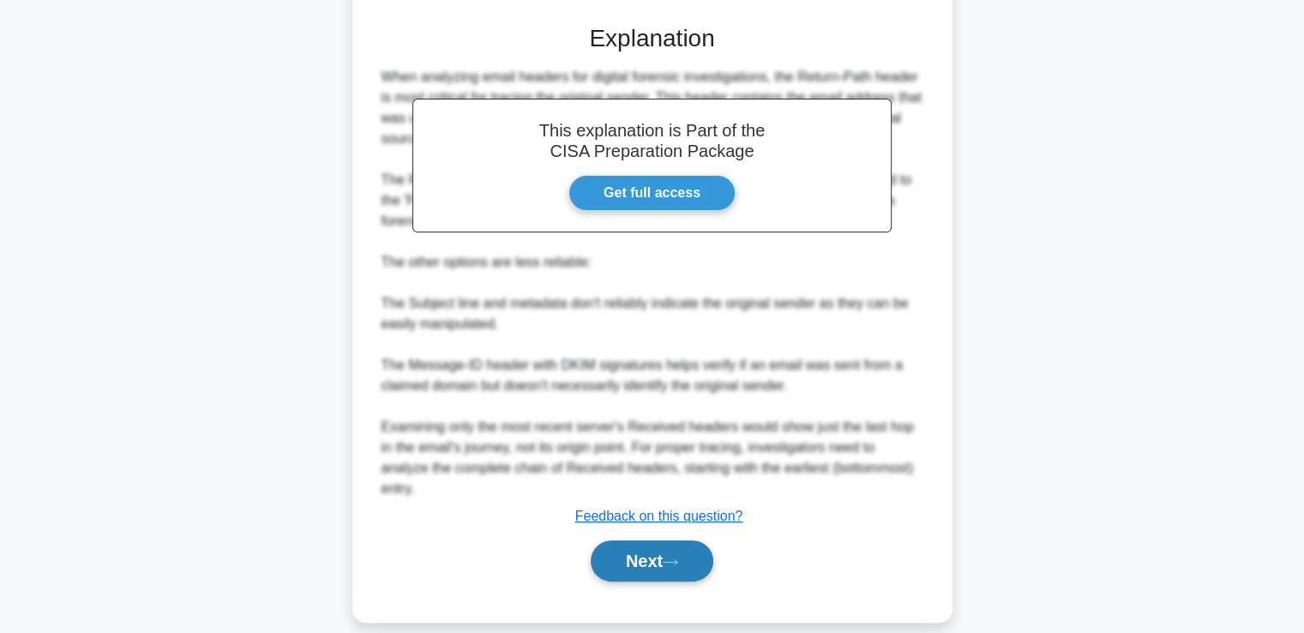
click at [627, 540] on button "Next" at bounding box center [652, 560] width 123 height 41
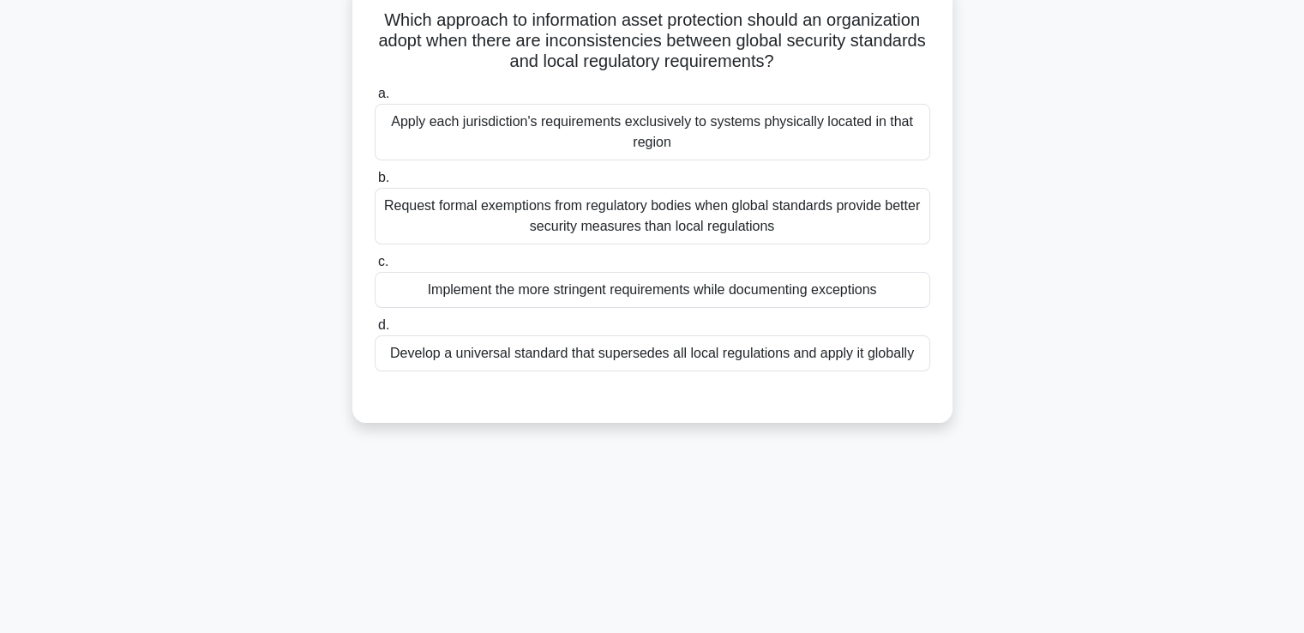
scroll to position [0, 0]
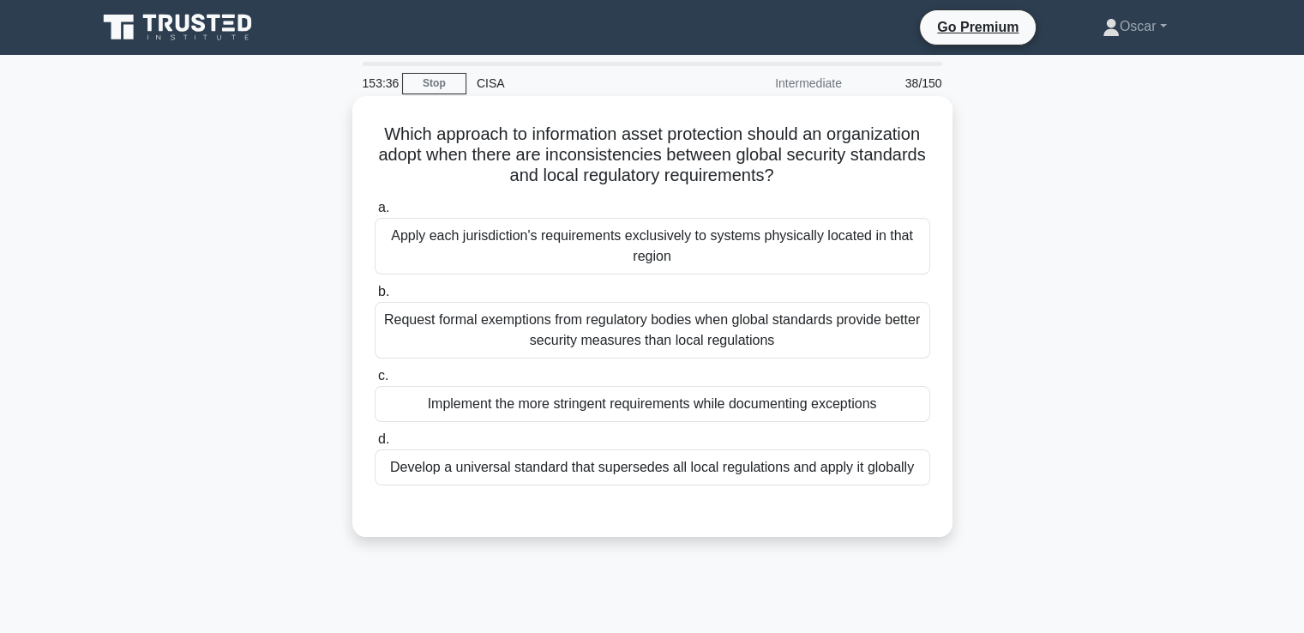
click at [583, 267] on div "Apply each jurisdiction's requirements exclusively to systems physically locate…" at bounding box center [653, 246] width 556 height 57
click at [375, 214] on input "a. Apply each jurisdiction's requirements exclusively to systems physically loc…" at bounding box center [375, 207] width 0 height 11
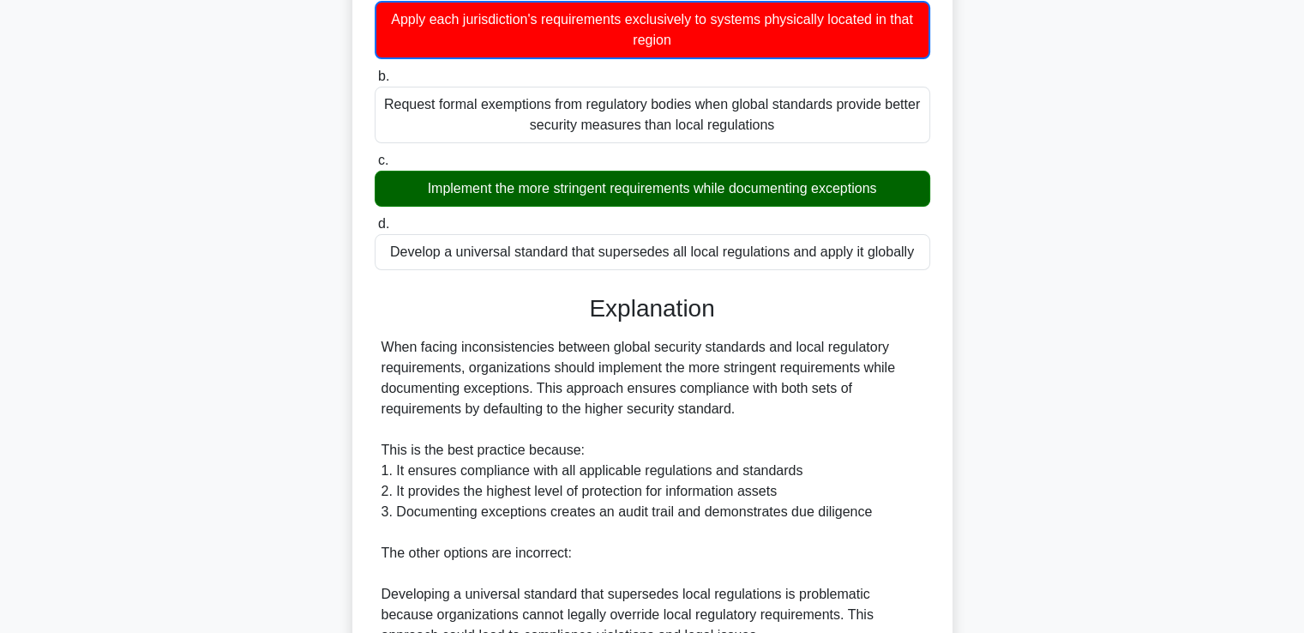
scroll to position [257, 0]
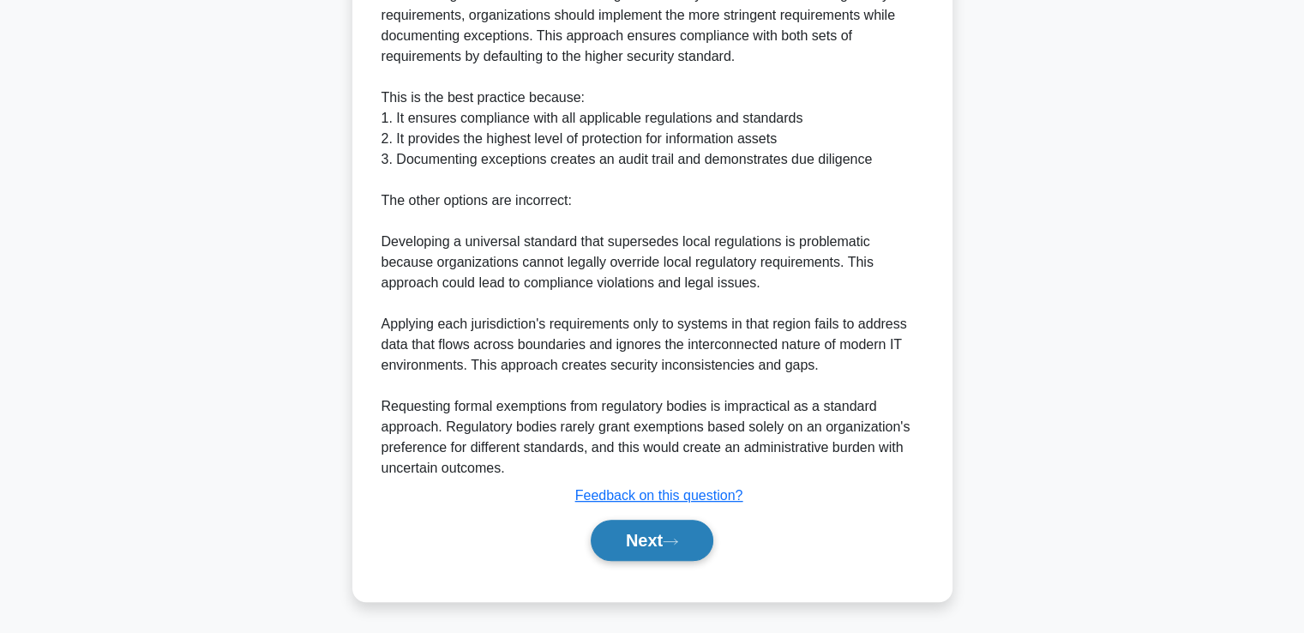
click at [707, 530] on button "Next" at bounding box center [652, 540] width 123 height 41
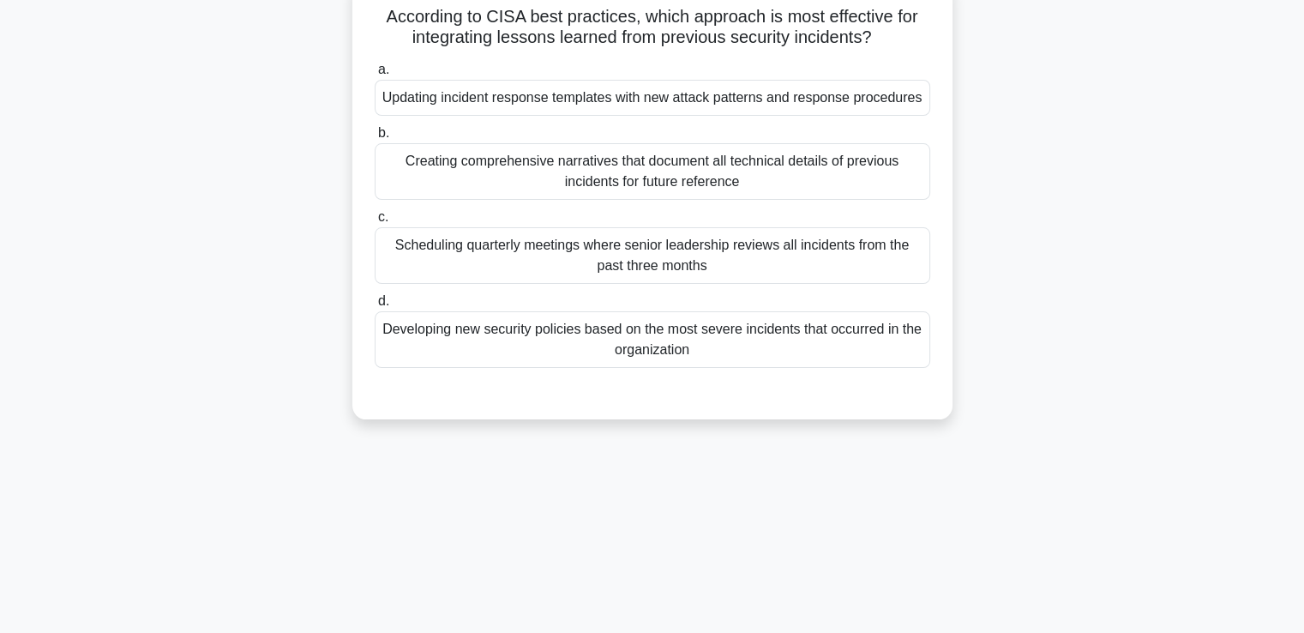
scroll to position [0, 0]
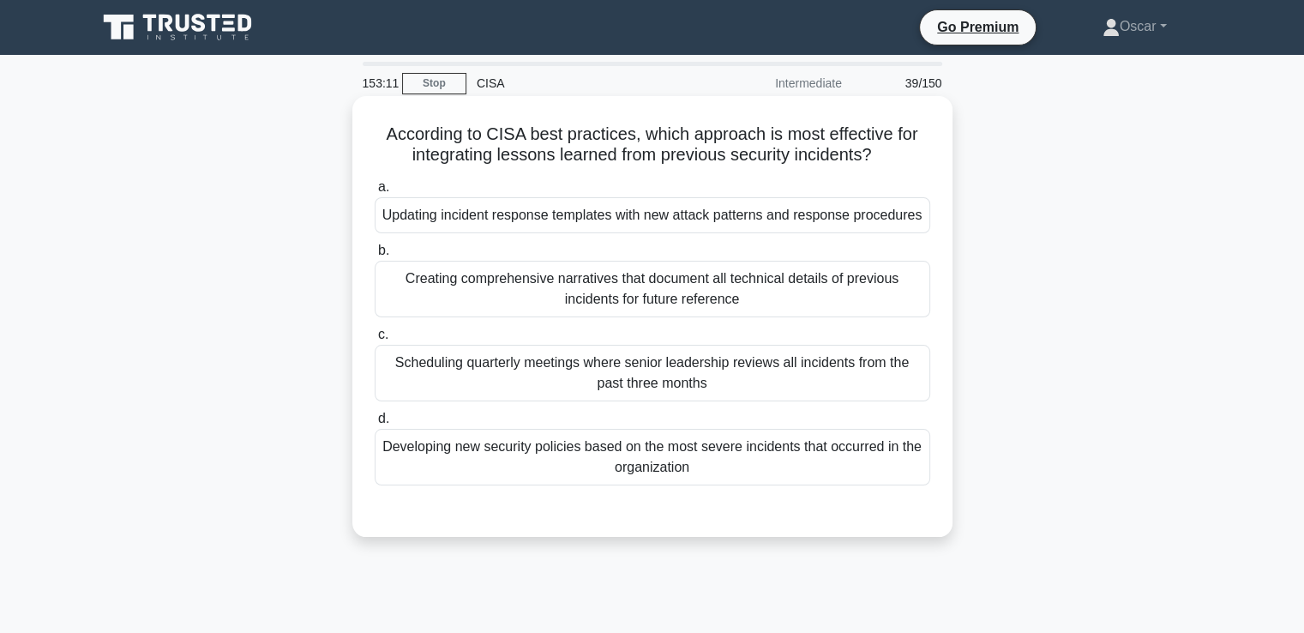
click at [675, 220] on div "Updating incident response templates with new attack patterns and response proc…" at bounding box center [653, 215] width 556 height 36
click at [375, 193] on input "a. Updating incident response templates with new attack patterns and response p…" at bounding box center [375, 187] width 0 height 11
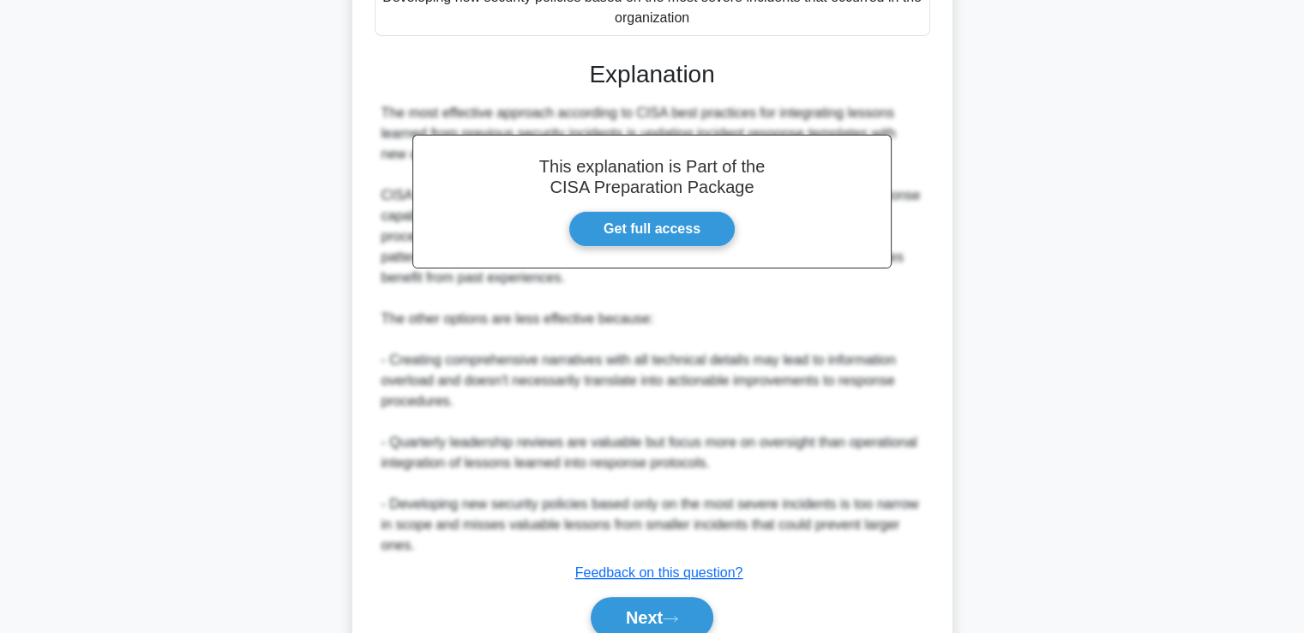
scroll to position [547, 0]
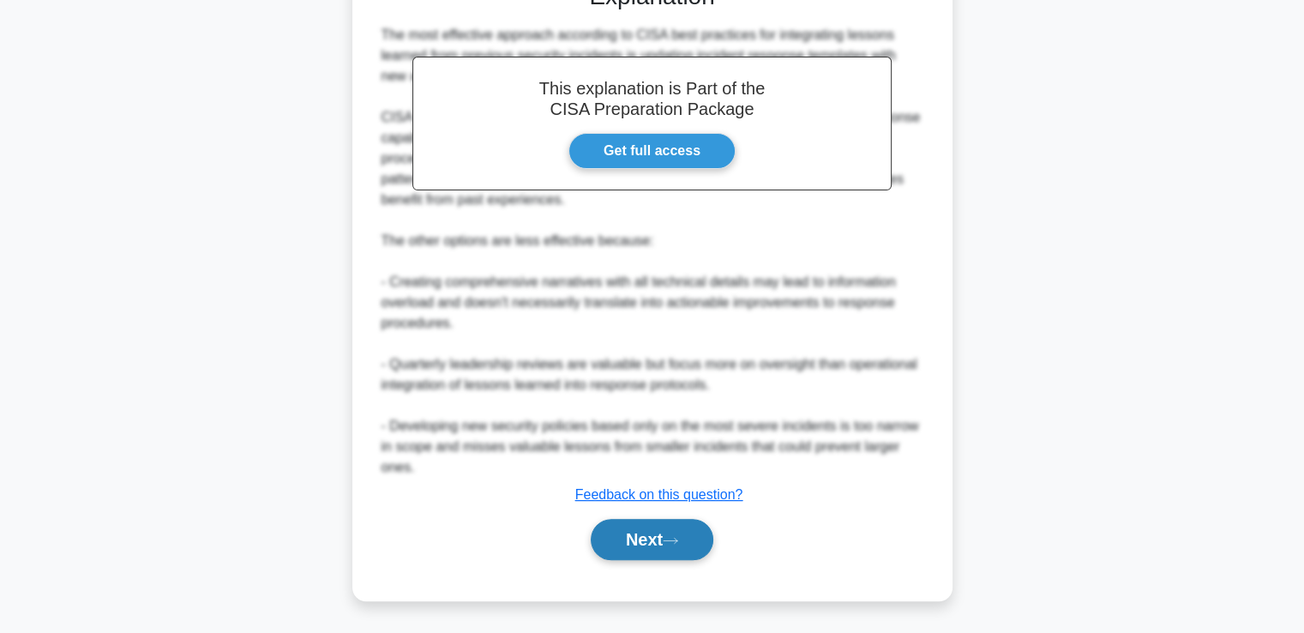
click at [670, 534] on button "Next" at bounding box center [652, 539] width 123 height 41
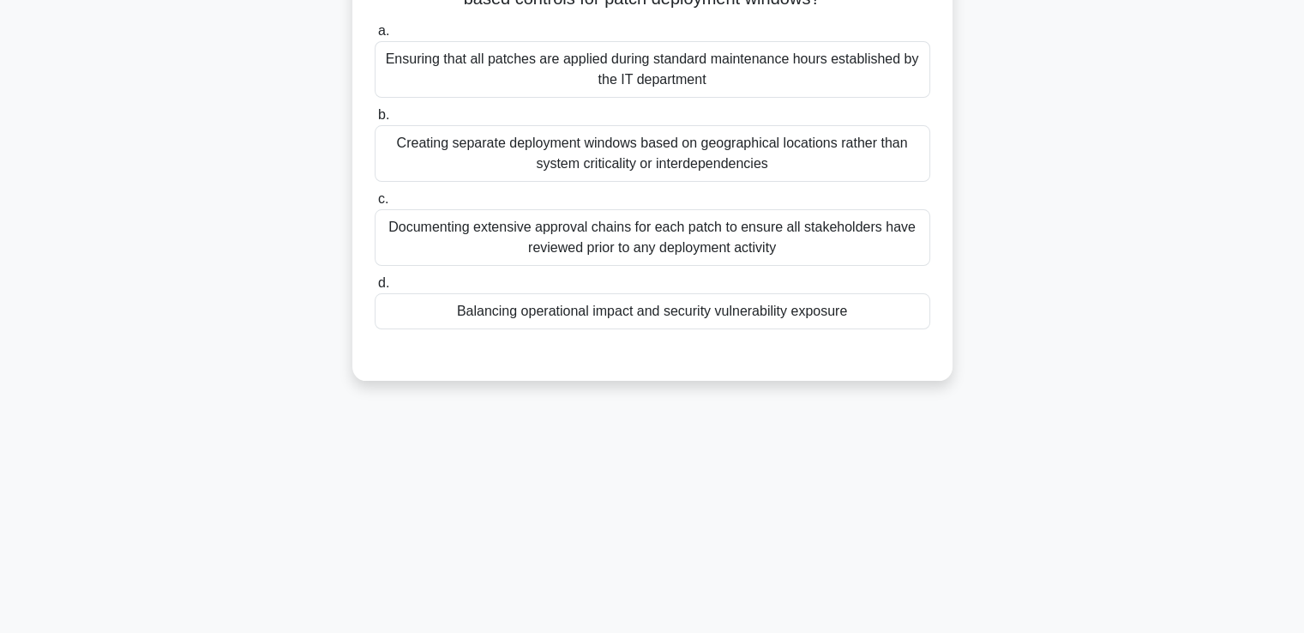
scroll to position [0, 0]
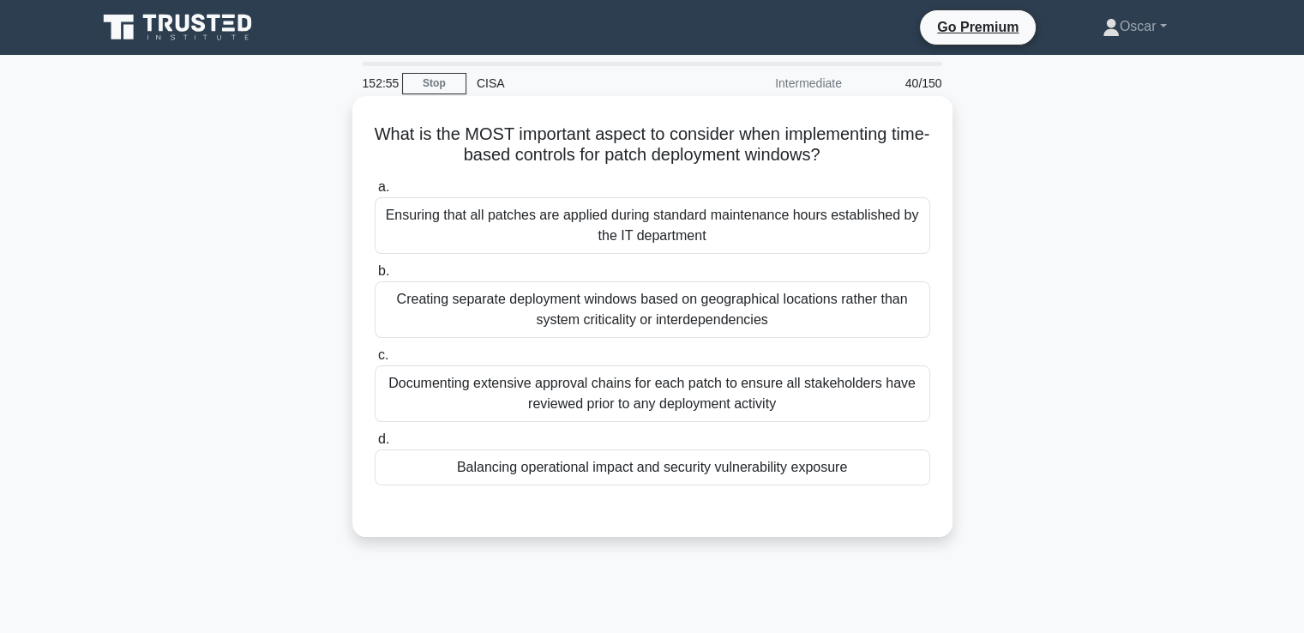
click at [590, 476] on div "Balancing operational impact and security vulnerability exposure" at bounding box center [653, 467] width 556 height 36
click at [375, 445] on input "d. Balancing operational impact and security vulnerability exposure" at bounding box center [375, 439] width 0 height 11
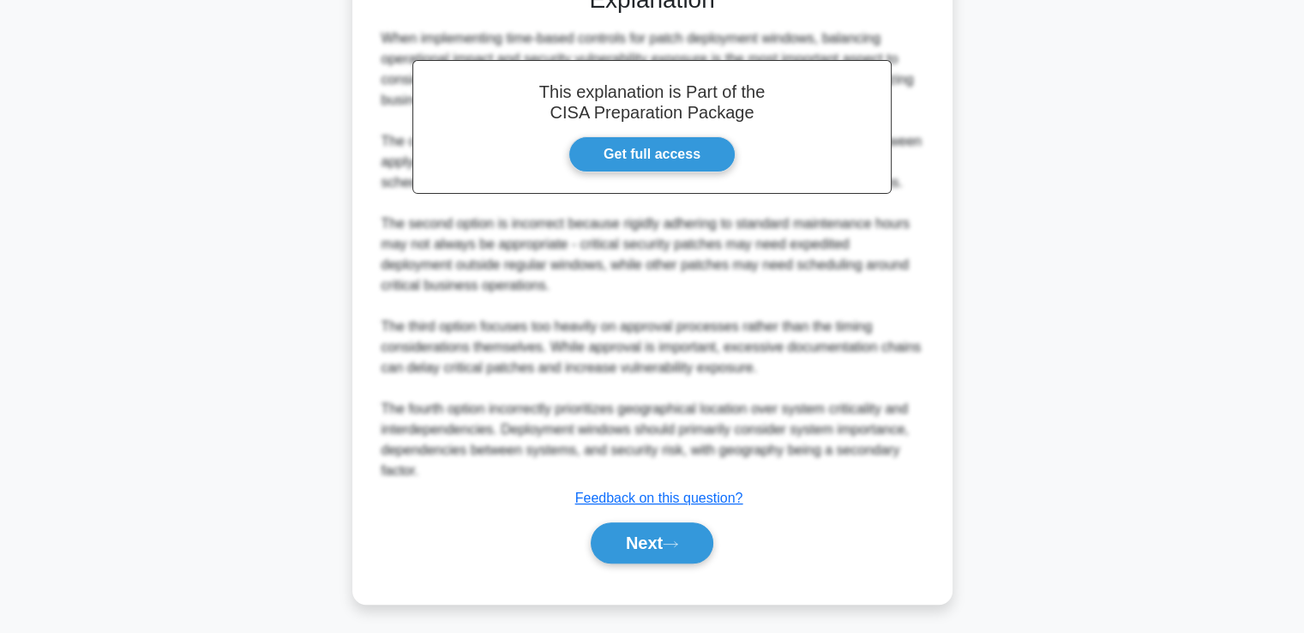
scroll to position [527, 0]
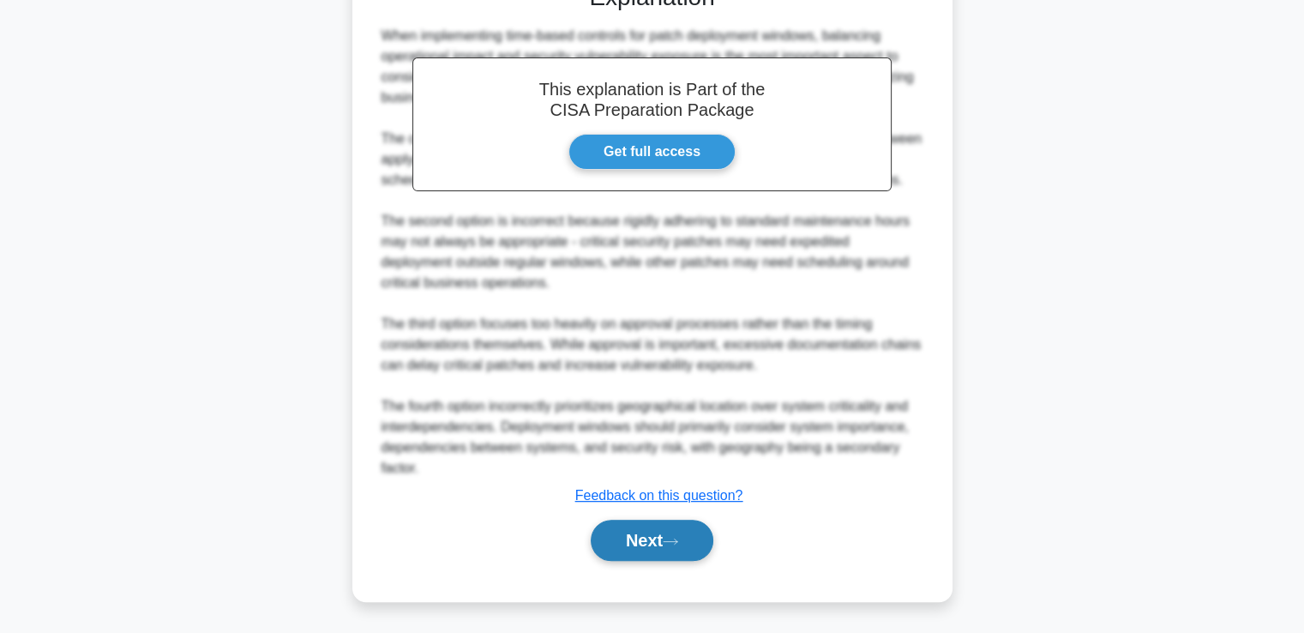
click at [632, 537] on button "Next" at bounding box center [652, 540] width 123 height 41
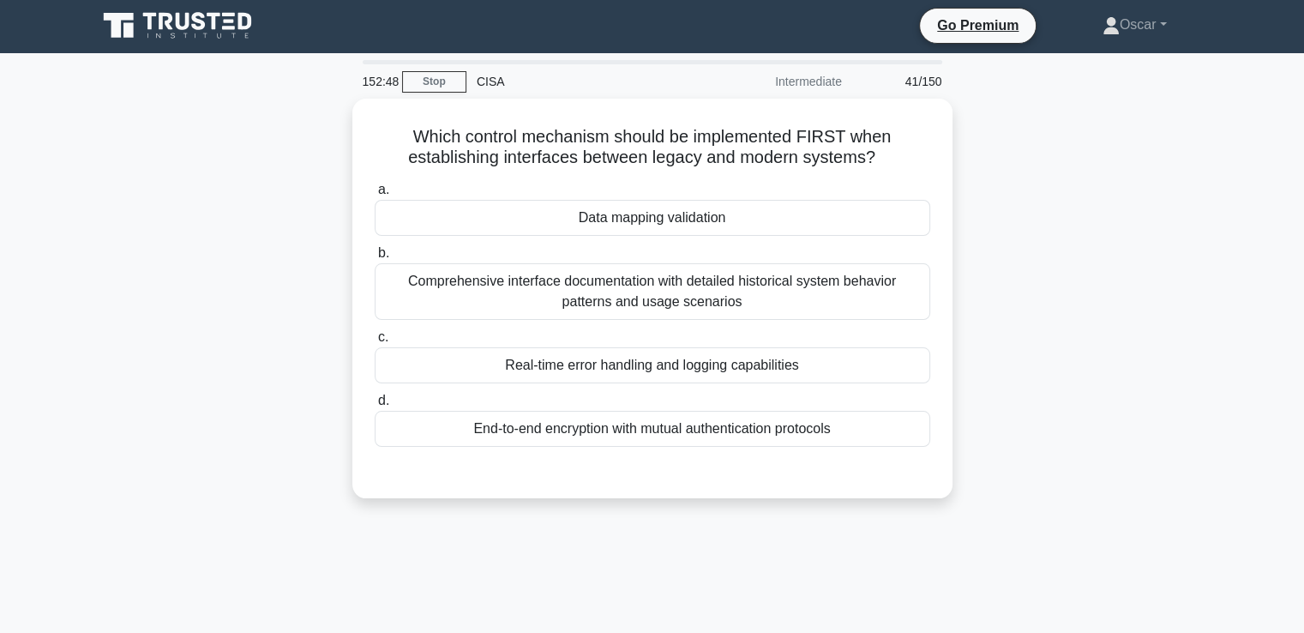
scroll to position [0, 0]
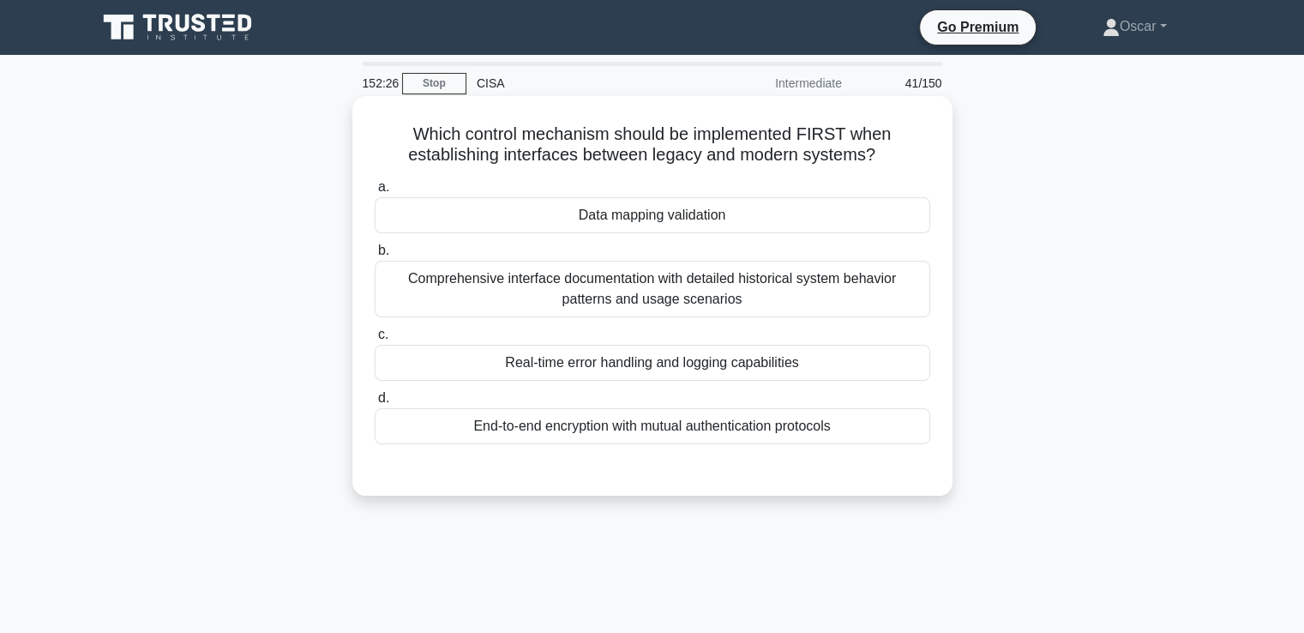
click at [556, 216] on div "Data mapping validation" at bounding box center [653, 215] width 556 height 36
click at [375, 193] on input "a. Data mapping validation" at bounding box center [375, 187] width 0 height 11
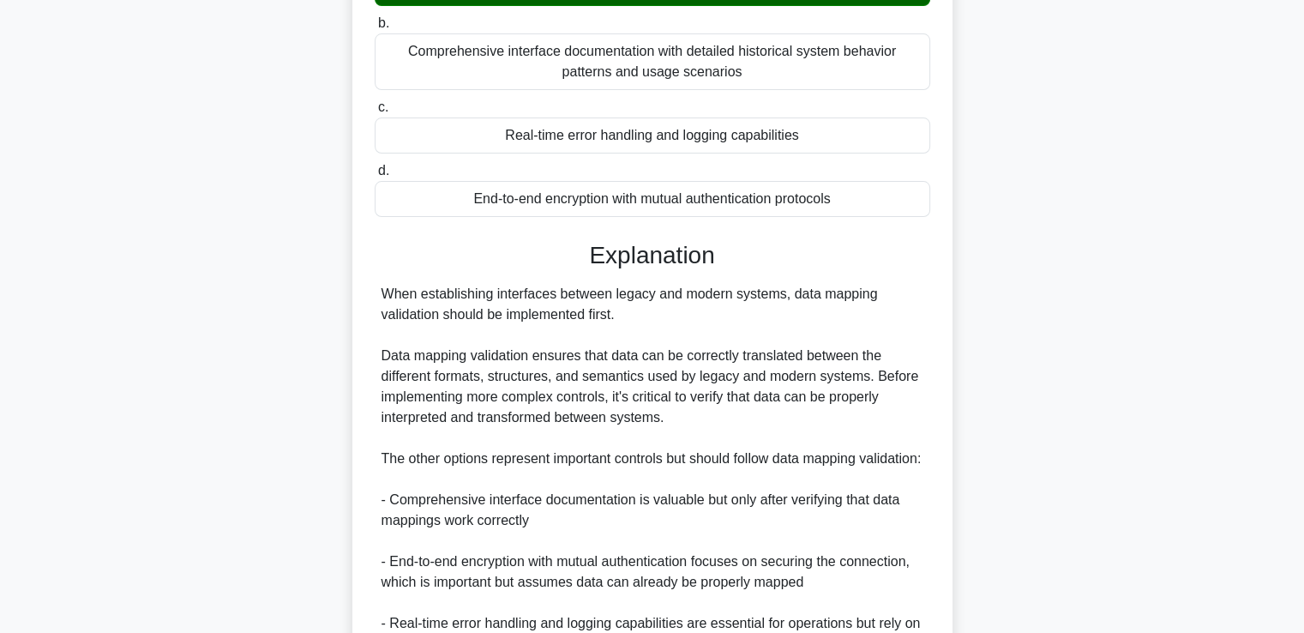
scroll to position [485, 0]
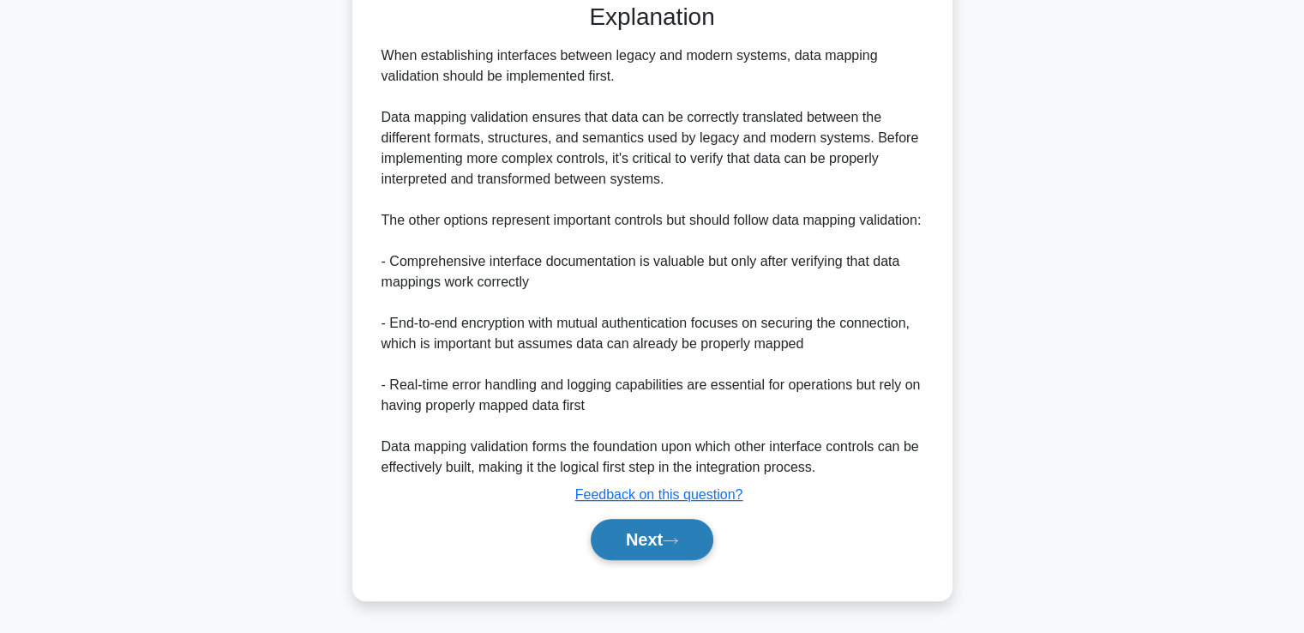
click at [659, 542] on button "Next" at bounding box center [652, 539] width 123 height 41
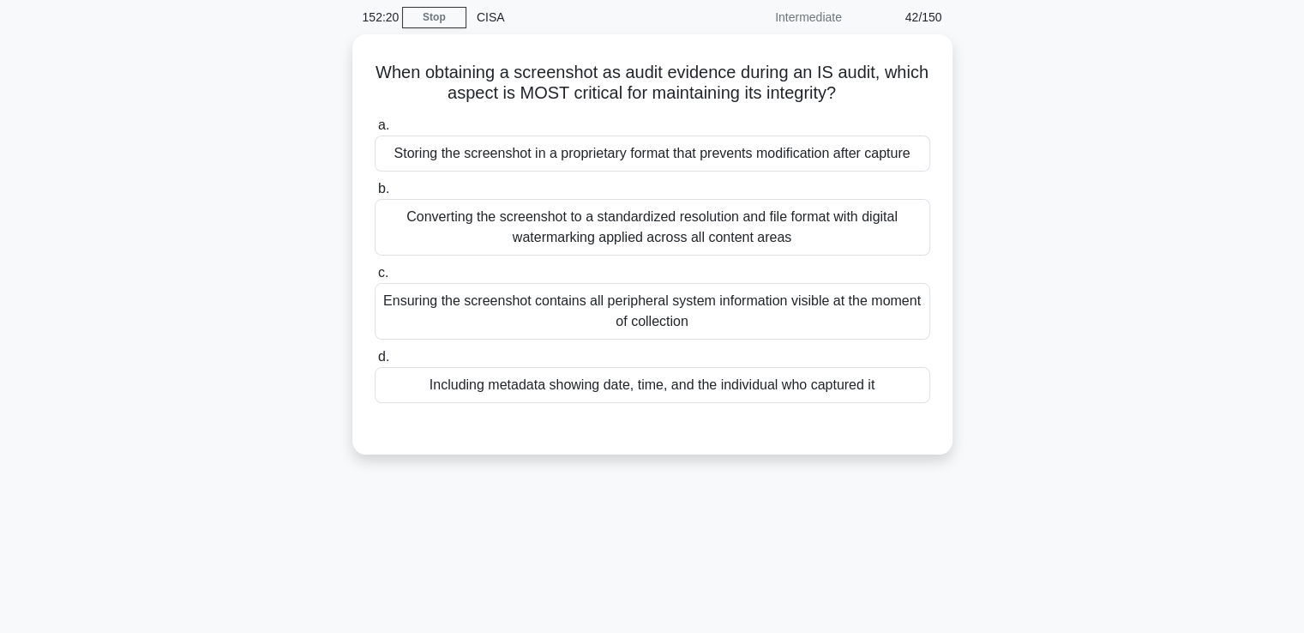
scroll to position [0, 0]
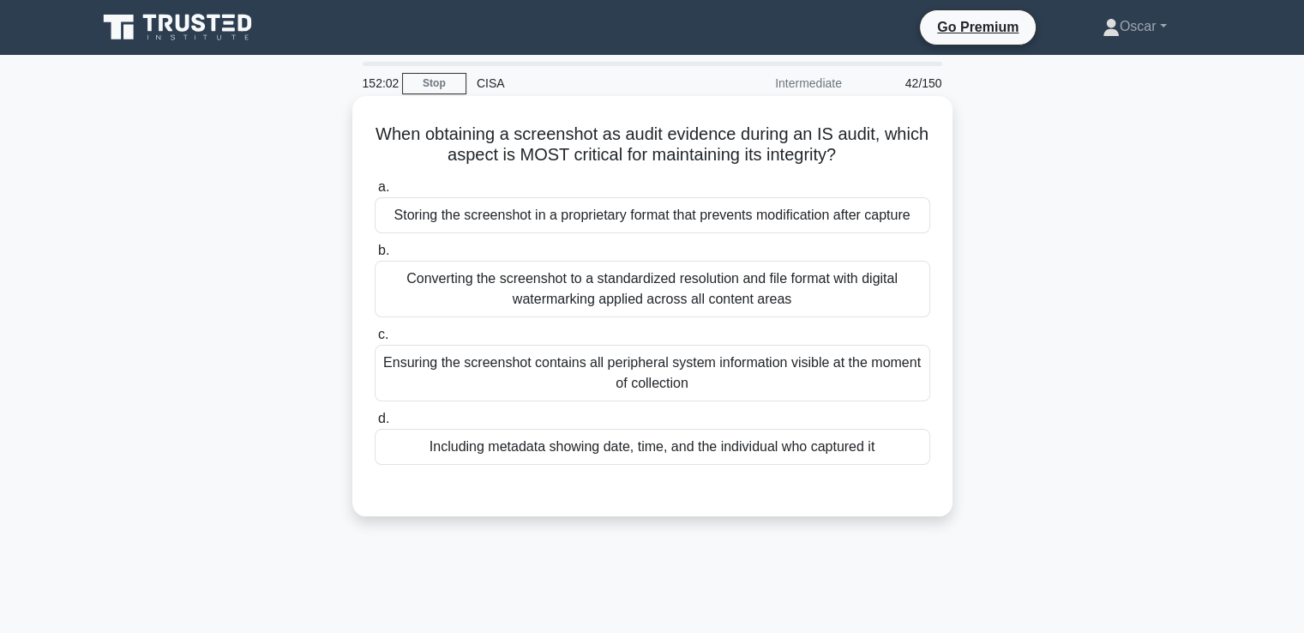
click at [603, 449] on div "Including metadata showing date, time, and the individual who captured it" at bounding box center [653, 447] width 556 height 36
click at [375, 424] on input "d. Including metadata showing date, time, and the individual who captured it" at bounding box center [375, 418] width 0 height 11
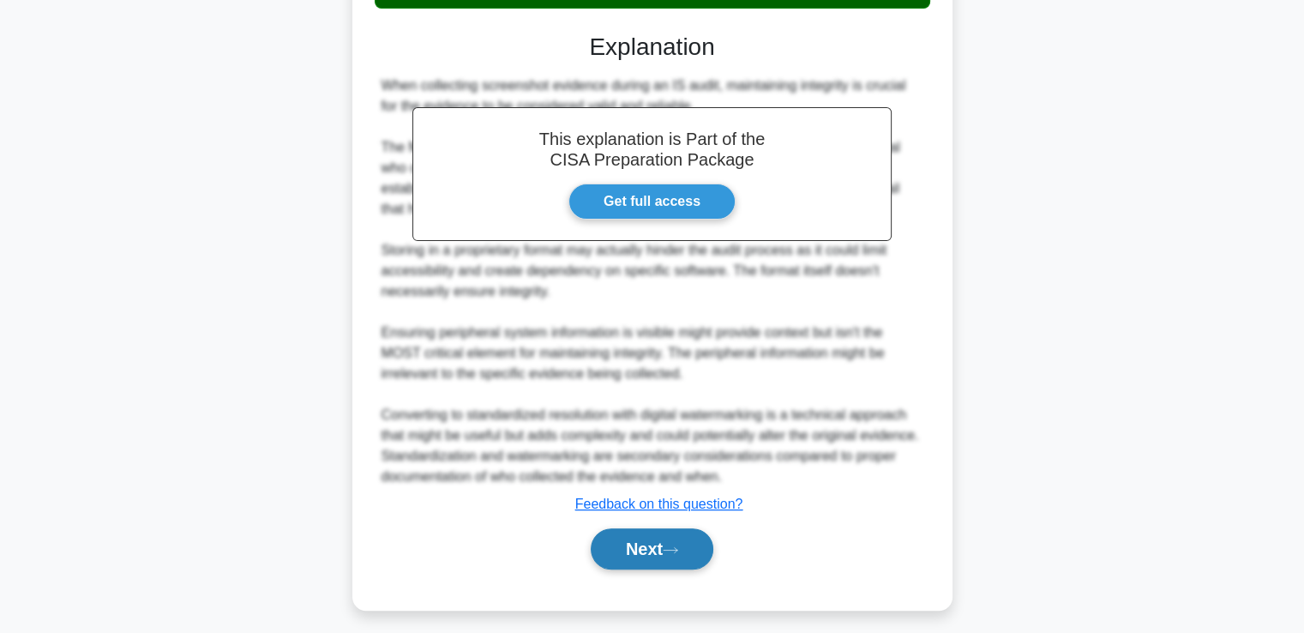
scroll to position [465, 0]
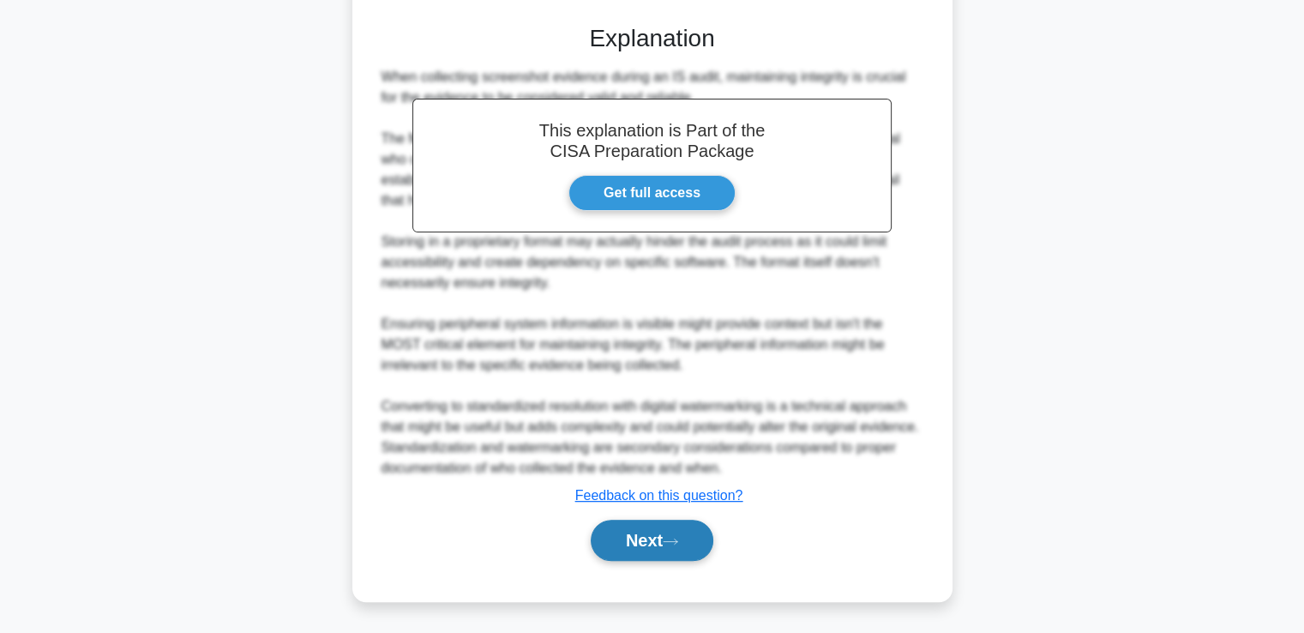
click at [685, 533] on button "Next" at bounding box center [652, 540] width 123 height 41
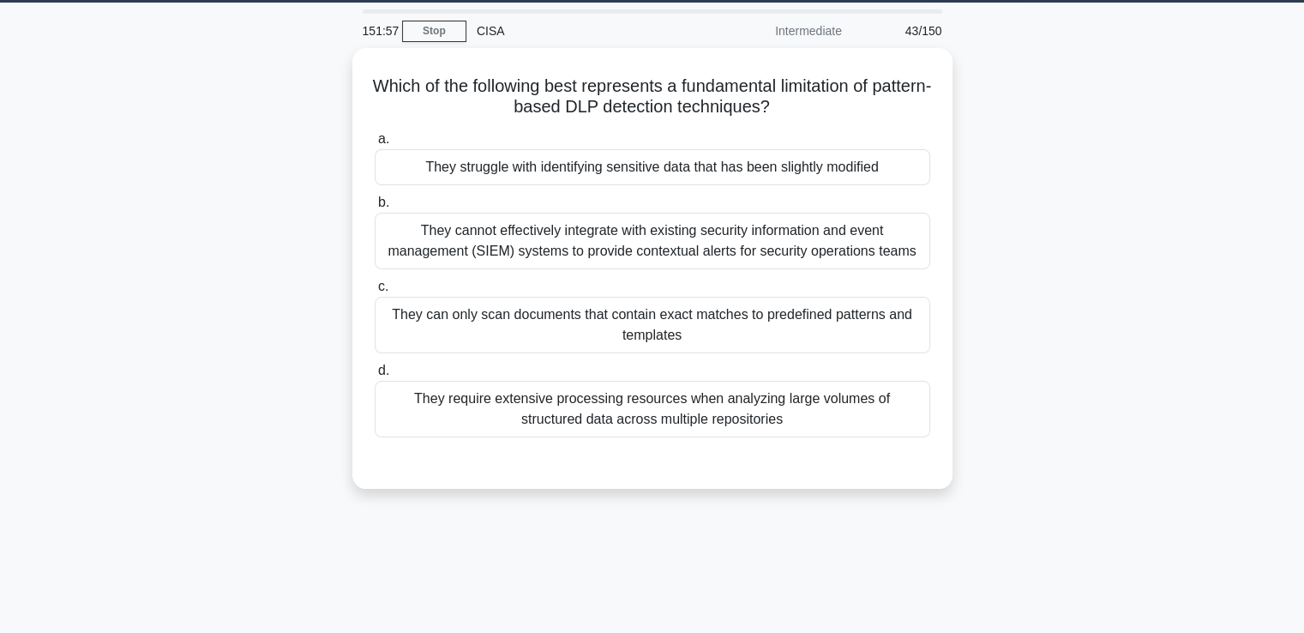
scroll to position [0, 0]
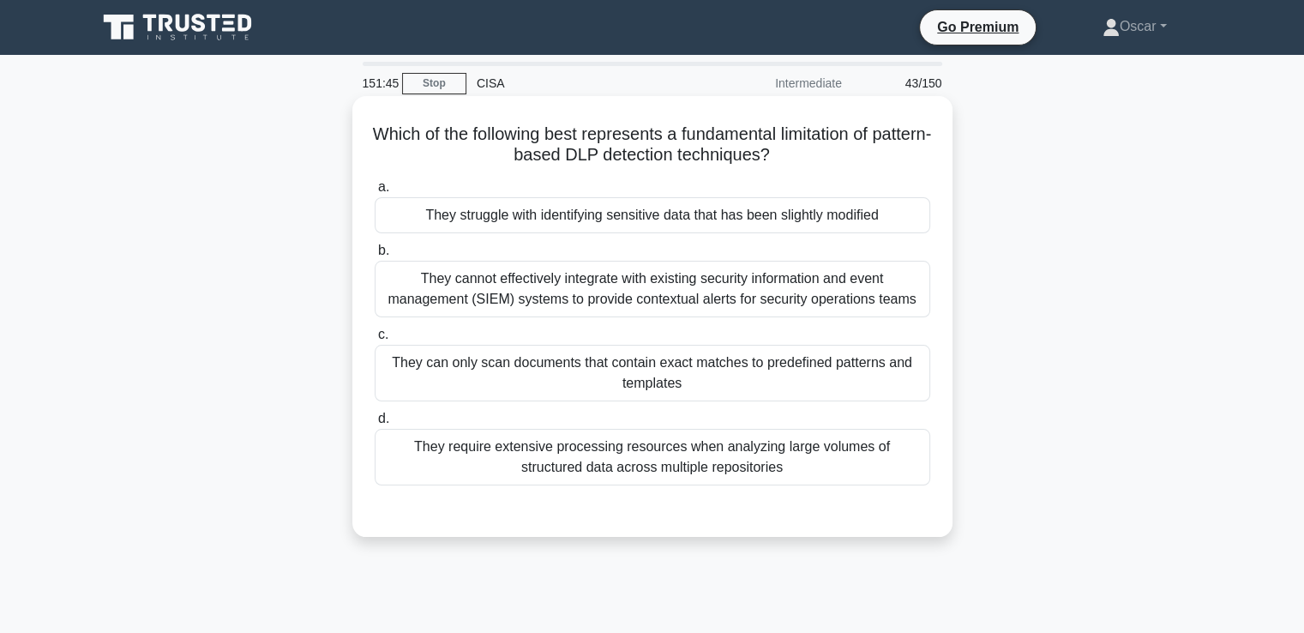
click at [625, 466] on div "They require extensive processing resources when analyzing large volumes of str…" at bounding box center [653, 457] width 556 height 57
click at [375, 424] on input "d. They require extensive processing resources when analyzing large volumes of …" at bounding box center [375, 418] width 0 height 11
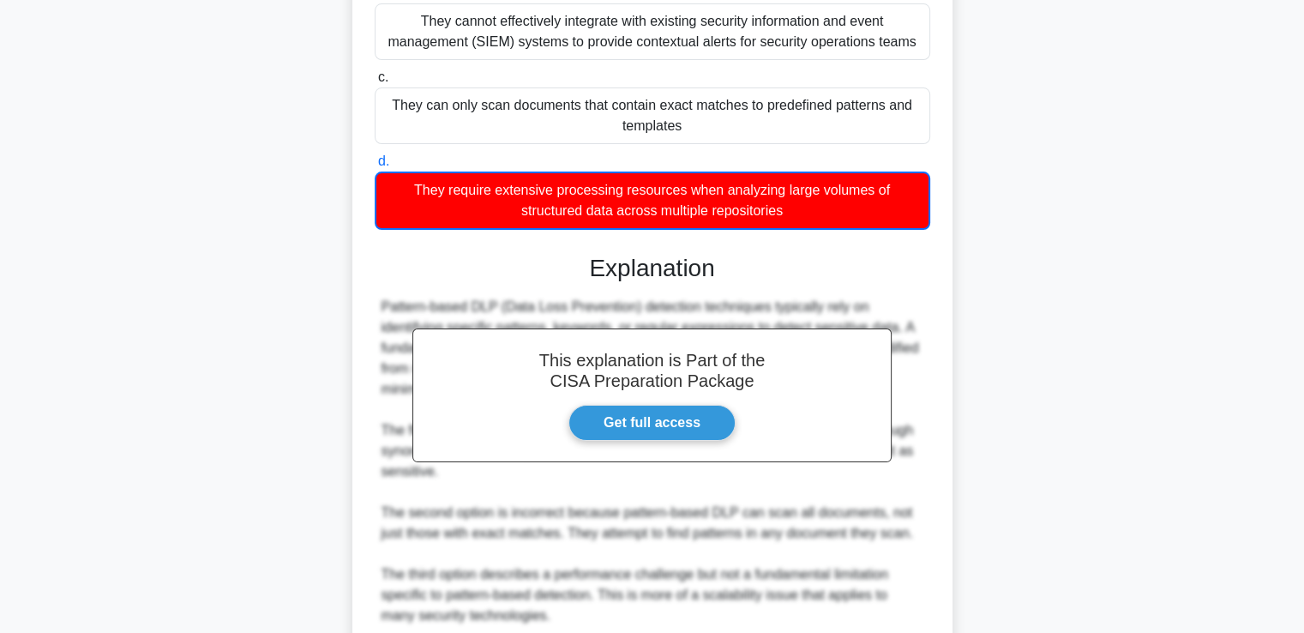
scroll to position [487, 0]
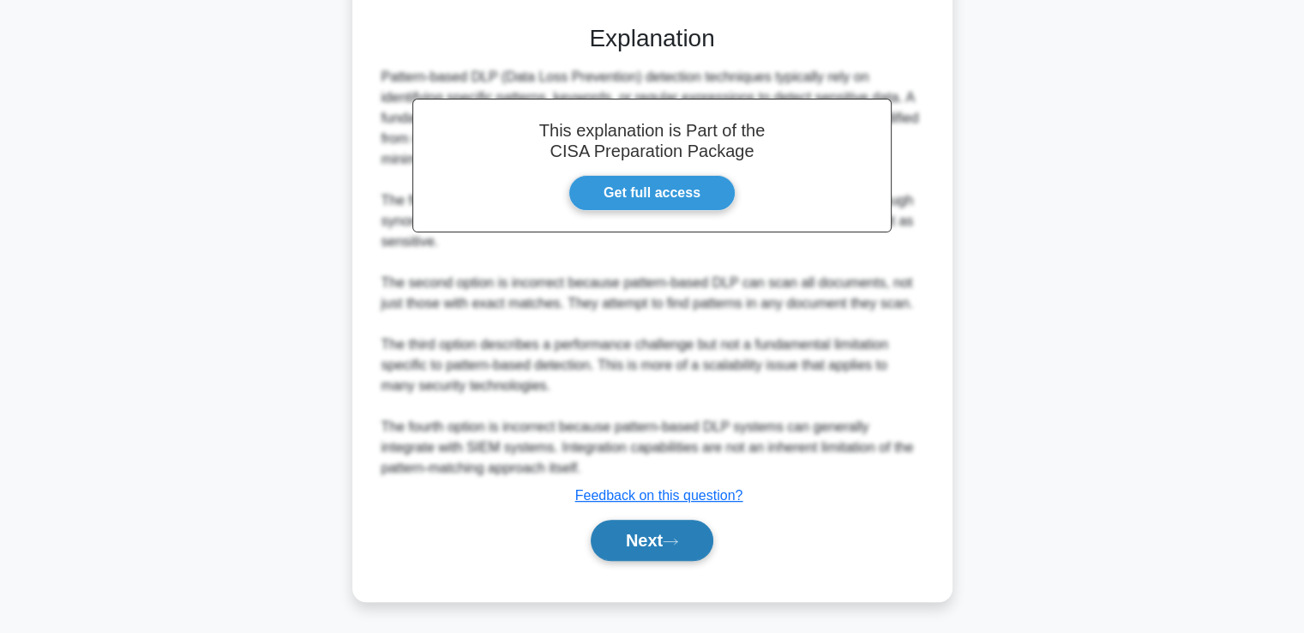
click at [635, 529] on button "Next" at bounding box center [652, 540] width 123 height 41
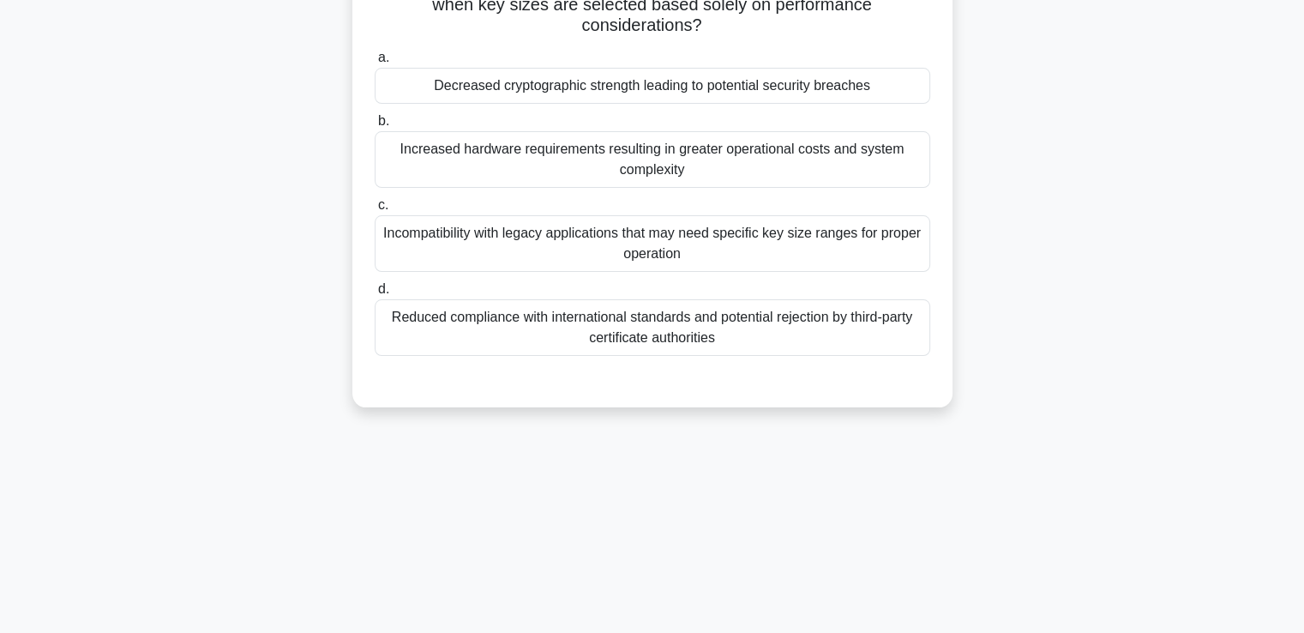
scroll to position [0, 0]
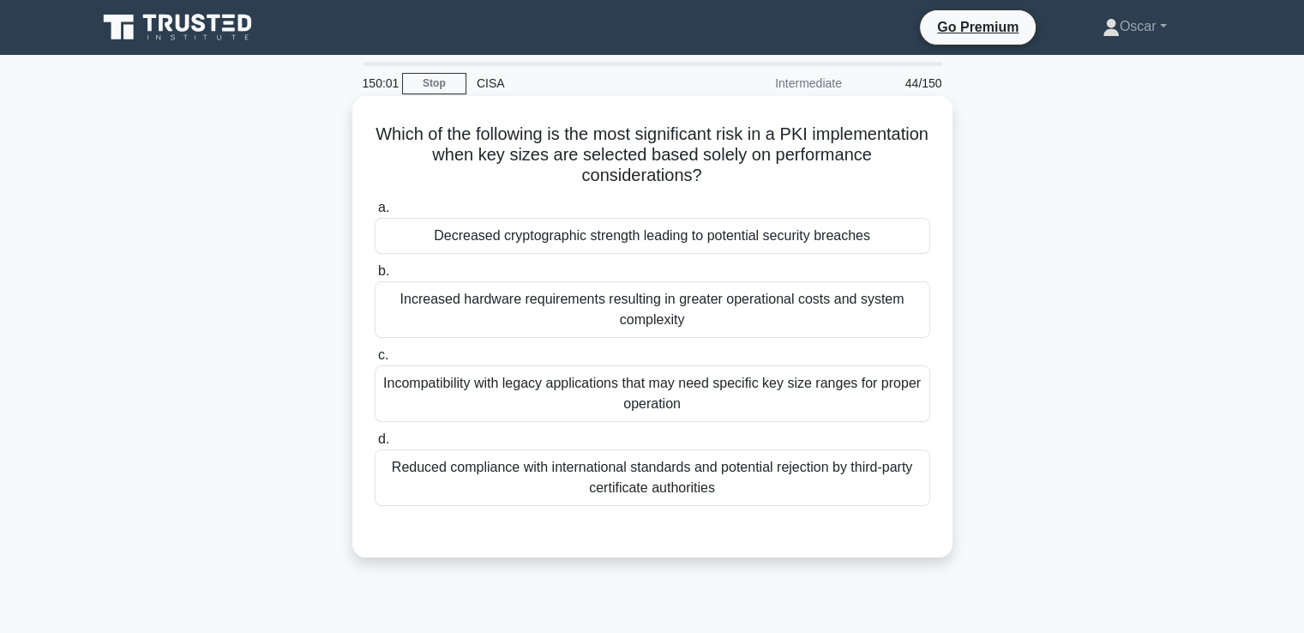
click at [594, 400] on div "Incompatibility with legacy applications that may need specific key size ranges…" at bounding box center [653, 393] width 556 height 57
click at [375, 361] on input "c. Incompatibility with legacy applications that may need specific key size ran…" at bounding box center [375, 355] width 0 height 11
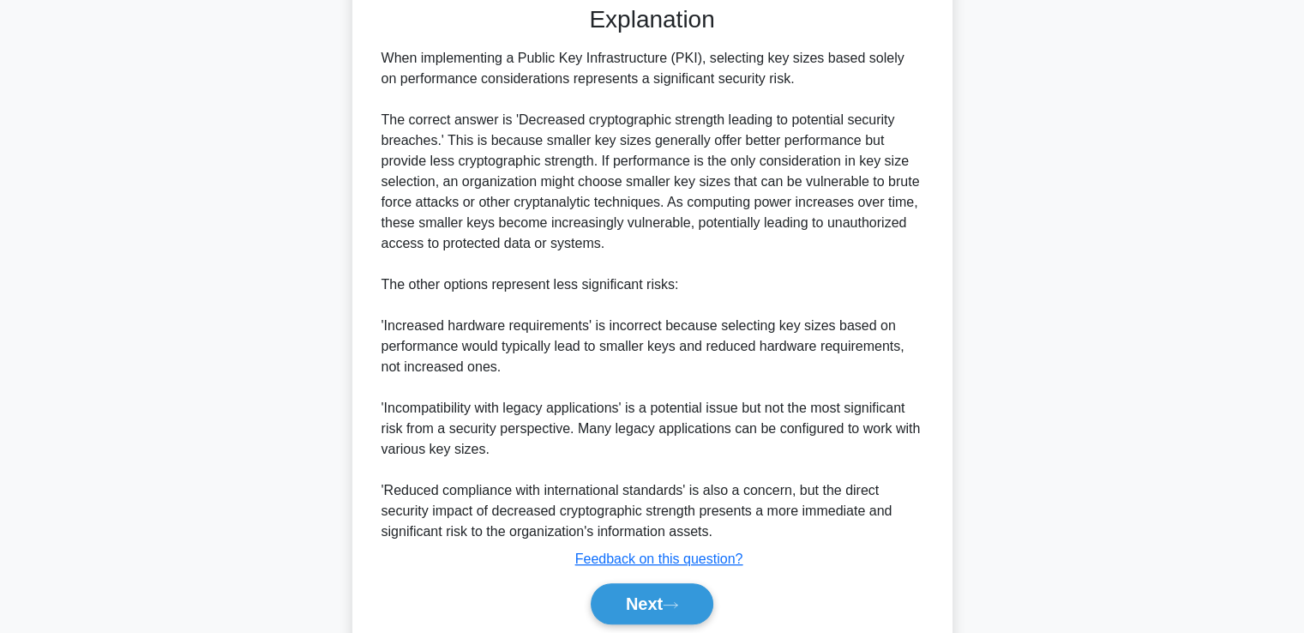
scroll to position [590, 0]
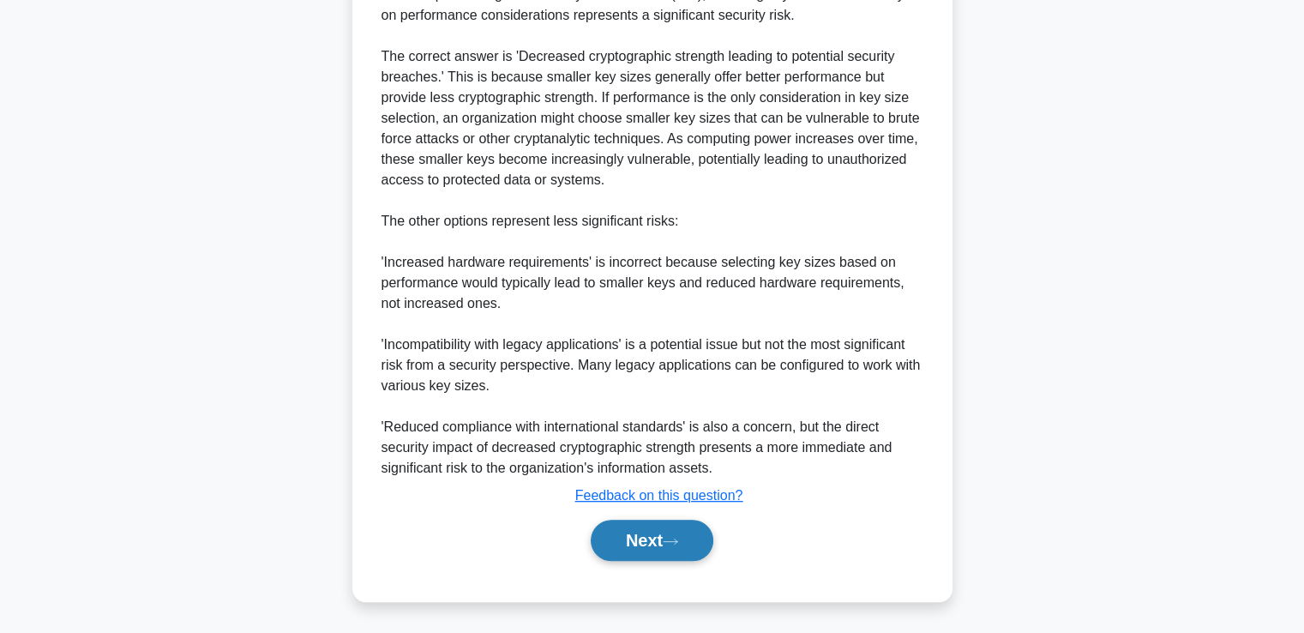
click at [653, 533] on button "Next" at bounding box center [652, 540] width 123 height 41
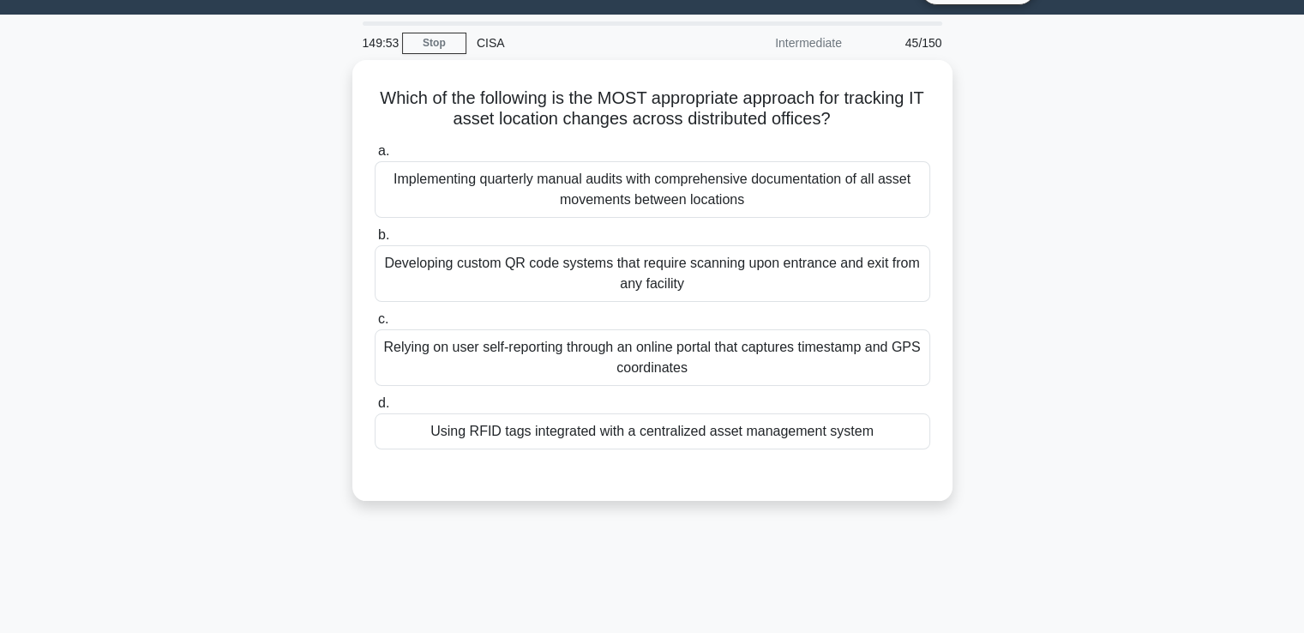
scroll to position [37, 0]
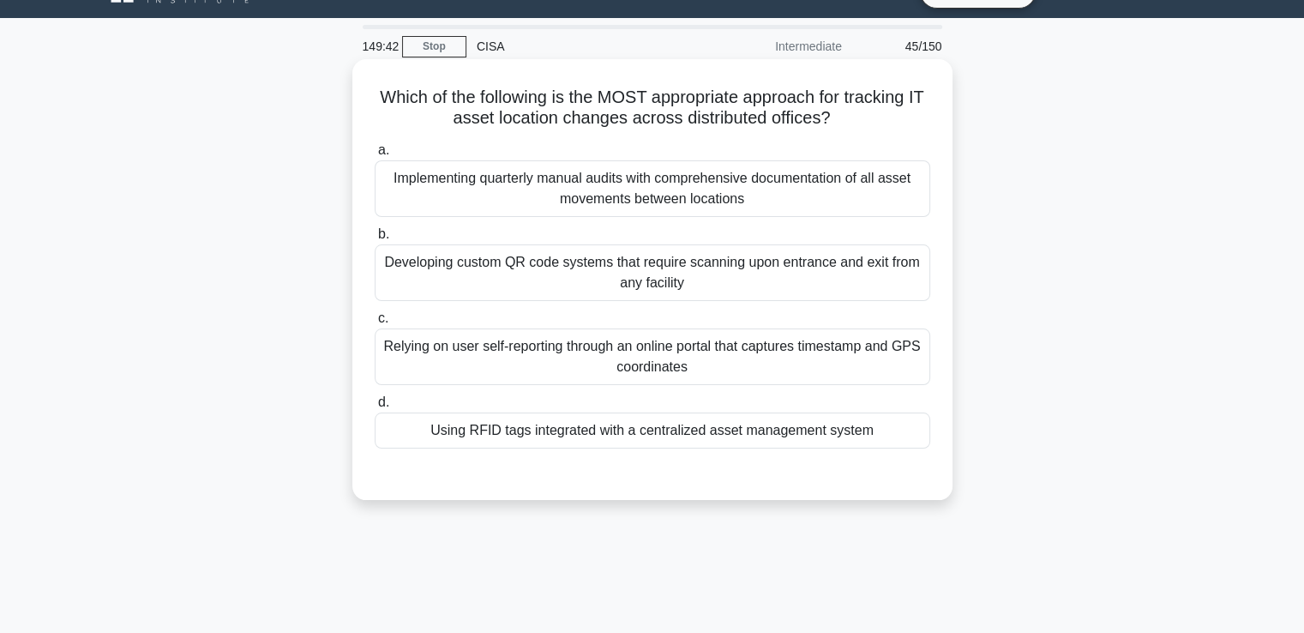
click at [545, 432] on div "Using RFID tags integrated with a centralized asset management system" at bounding box center [653, 430] width 556 height 36
click at [375, 408] on input "d. Using RFID tags integrated with a centralized asset management system" at bounding box center [375, 402] width 0 height 11
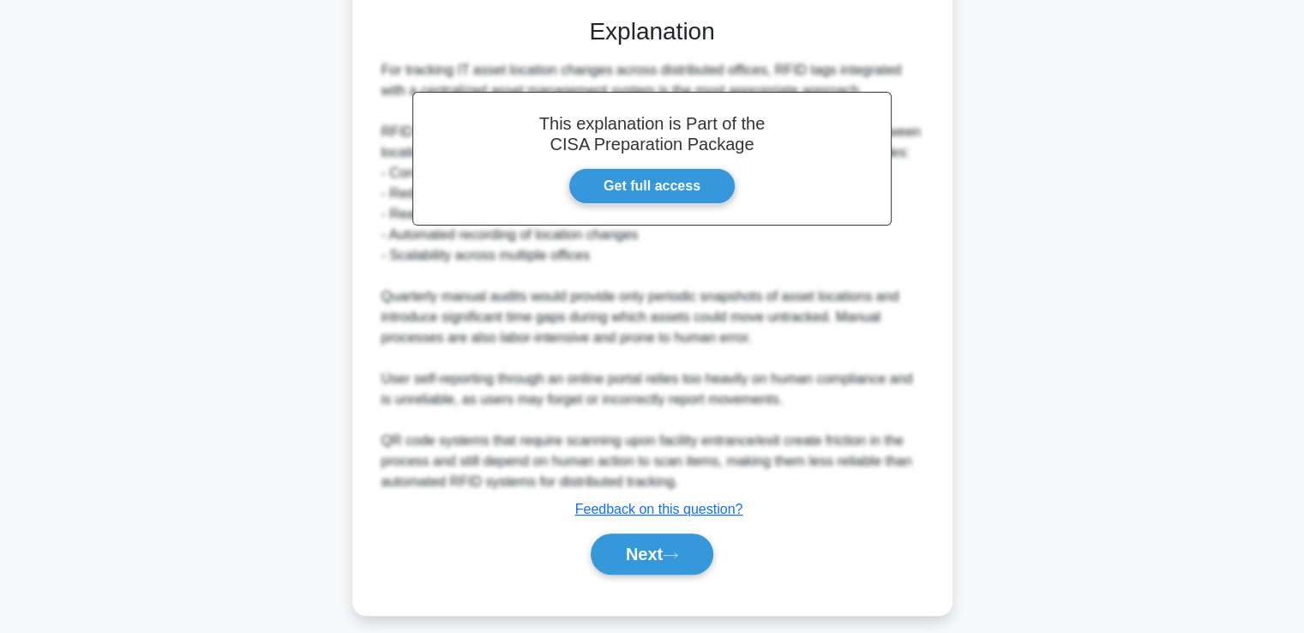
scroll to position [506, 0]
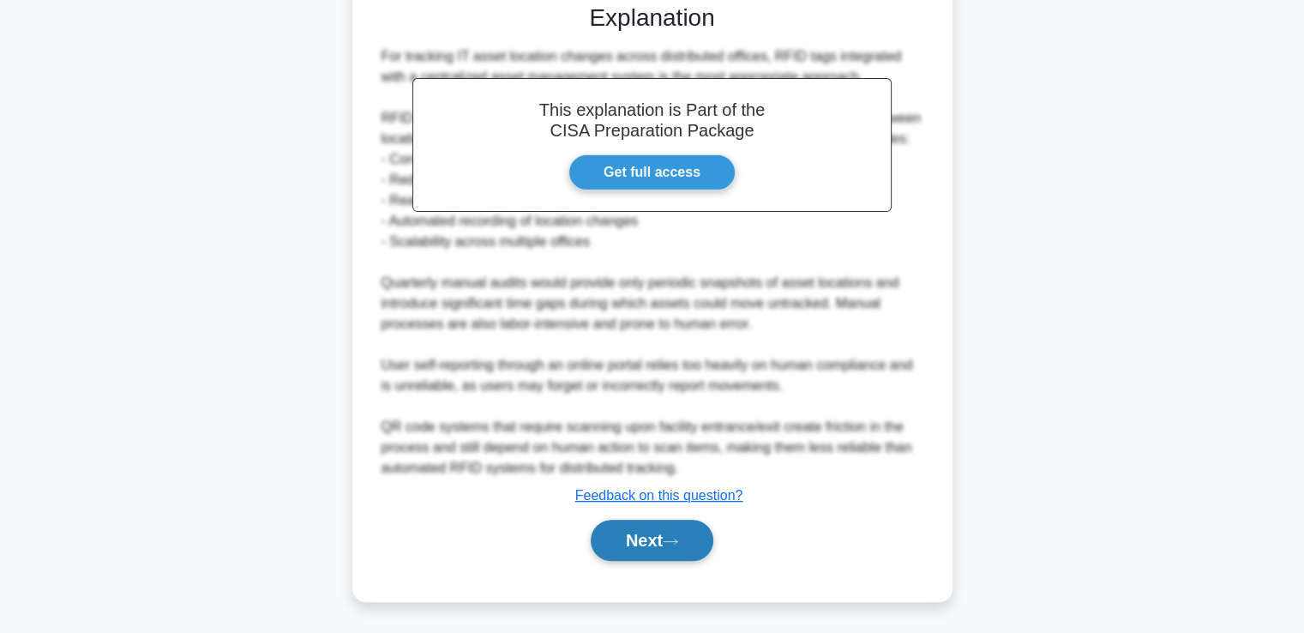
click at [628, 539] on button "Next" at bounding box center [652, 540] width 123 height 41
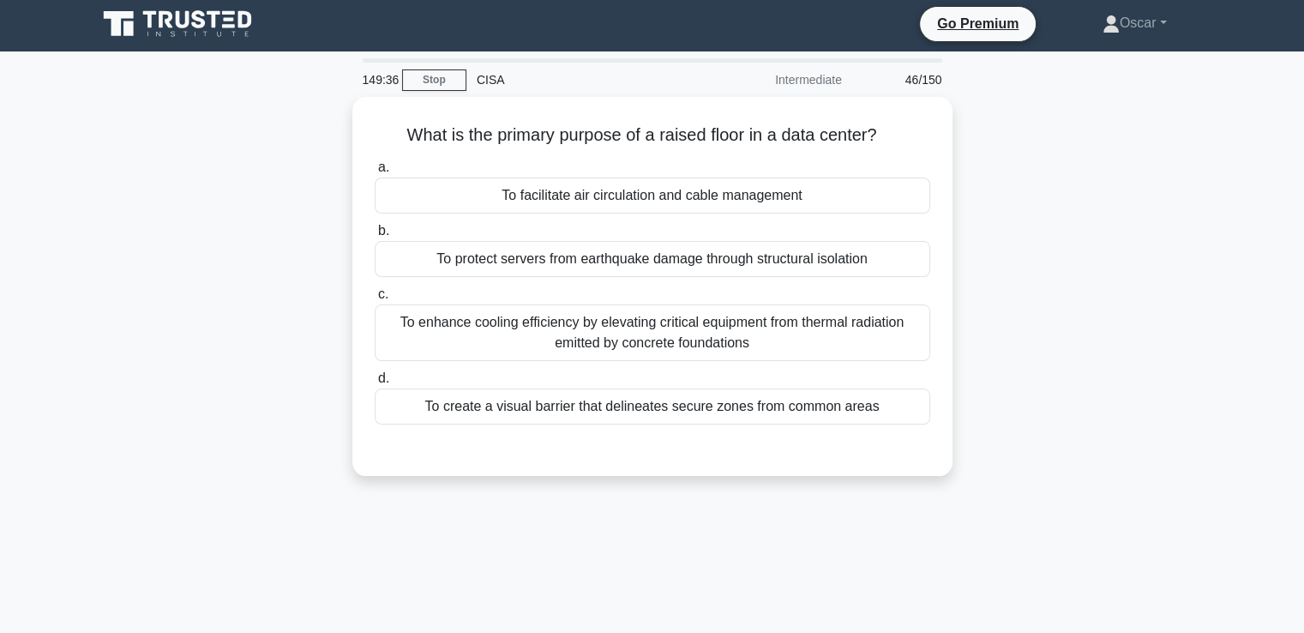
scroll to position [0, 0]
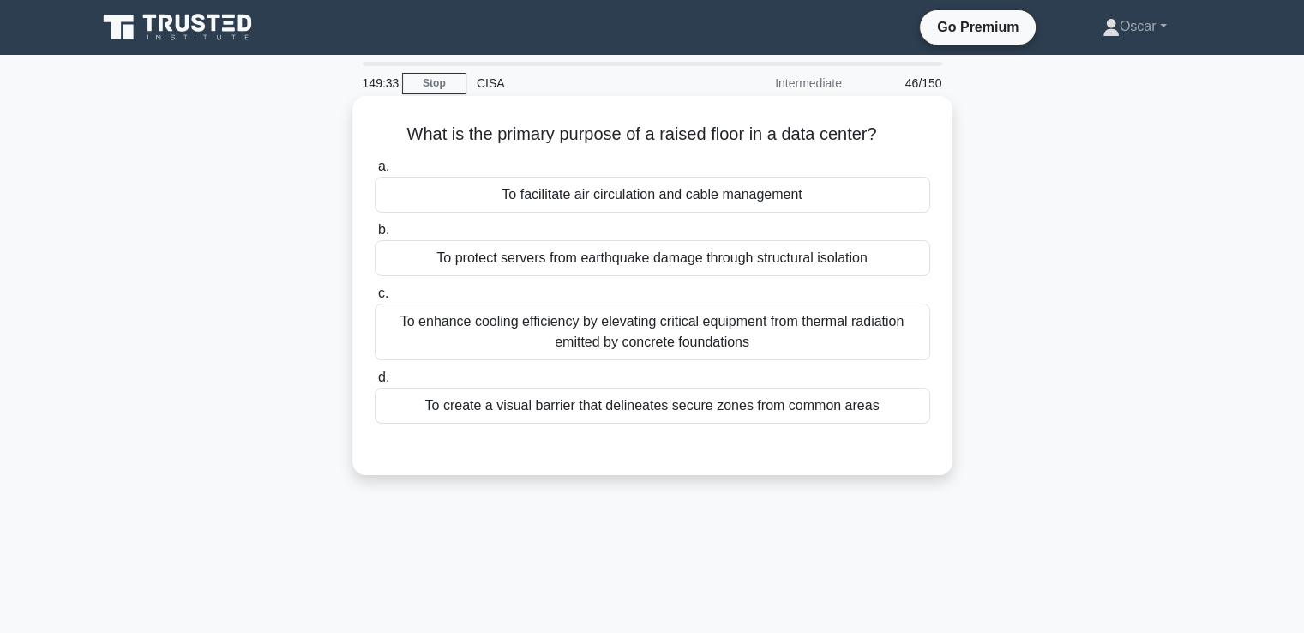
click at [648, 204] on div "To facilitate air circulation and cable management" at bounding box center [653, 195] width 556 height 36
click at [375, 172] on input "a. To facilitate air circulation and cable management" at bounding box center [375, 166] width 0 height 11
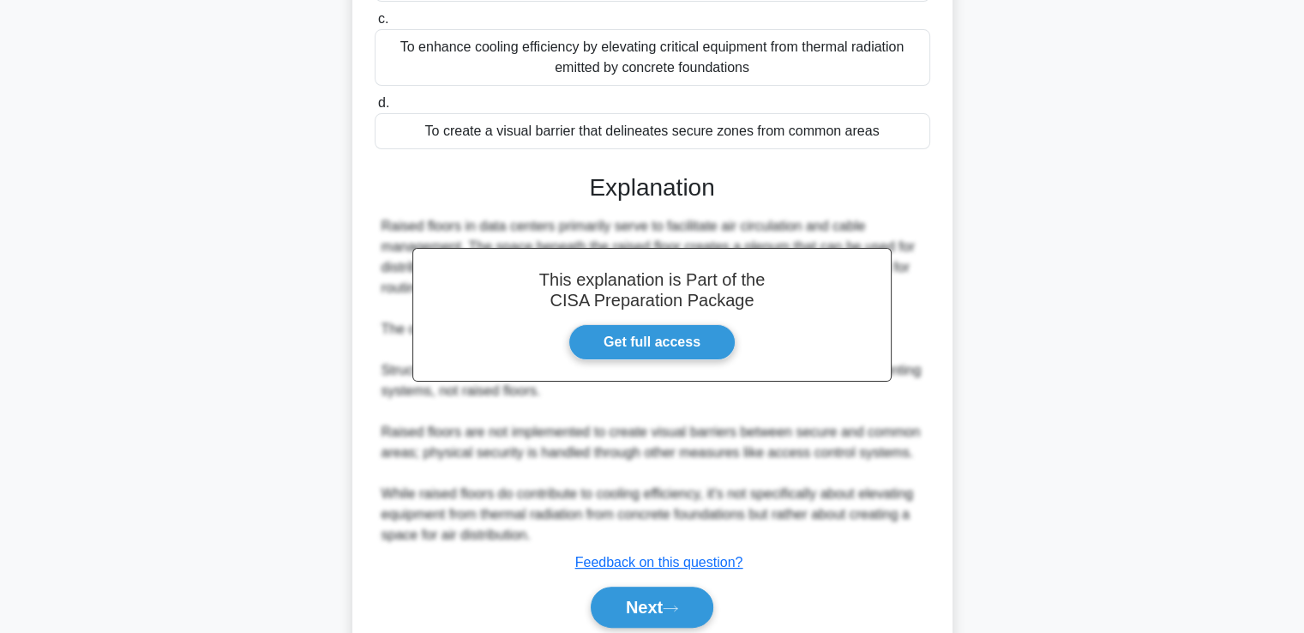
scroll to position [341, 0]
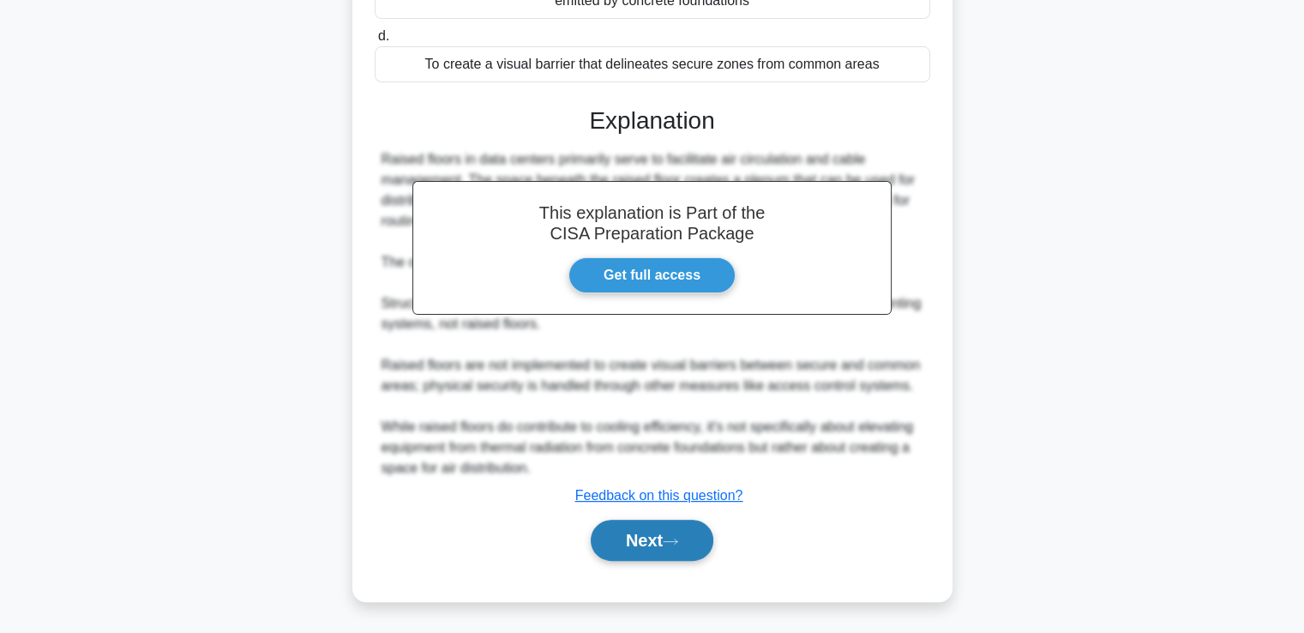
click at [671, 526] on button "Next" at bounding box center [652, 540] width 123 height 41
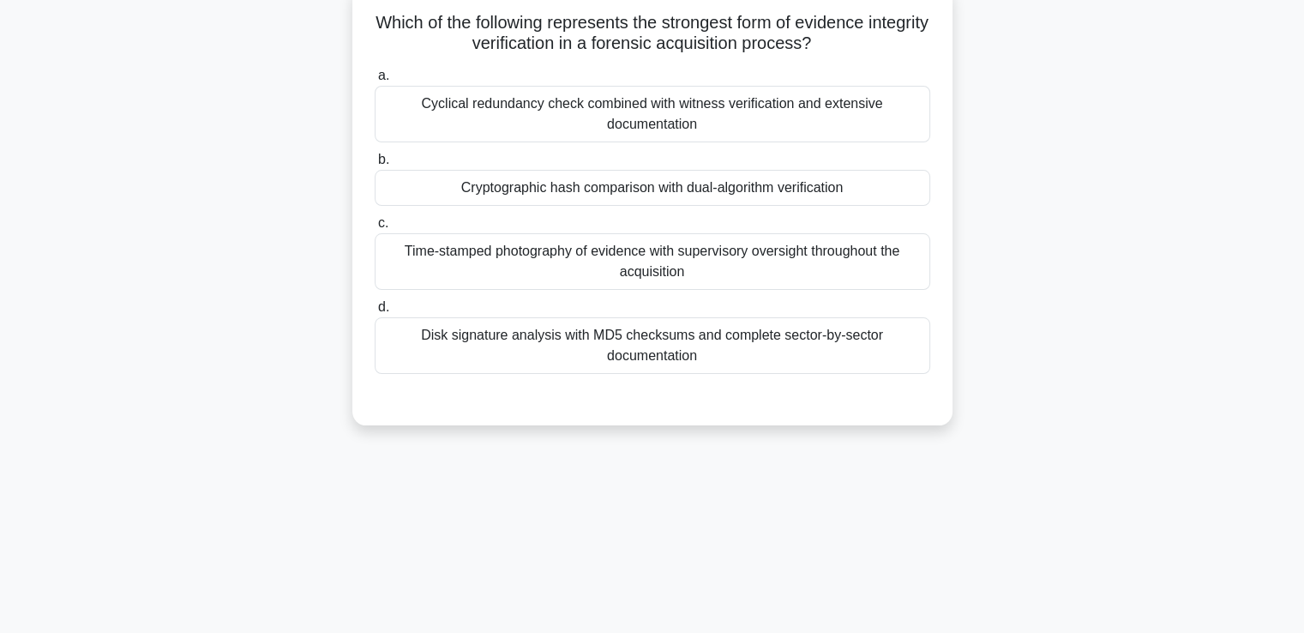
scroll to position [0, 0]
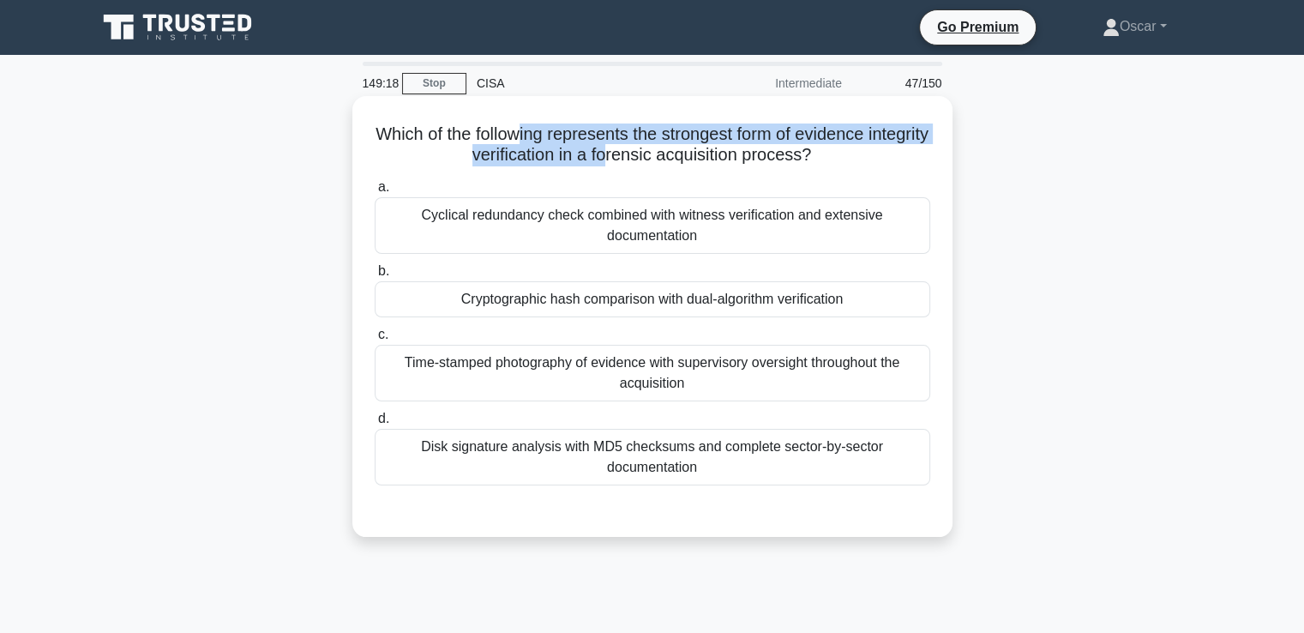
drag, startPoint x: 551, startPoint y: 143, endPoint x: 638, endPoint y: 145, distance: 87.5
click at [638, 145] on h5 "Which of the following represents the strongest form of evidence integrity veri…" at bounding box center [652, 144] width 559 height 43
click at [630, 145] on h5 "Which of the following represents the strongest form of evidence integrity veri…" at bounding box center [652, 144] width 559 height 43
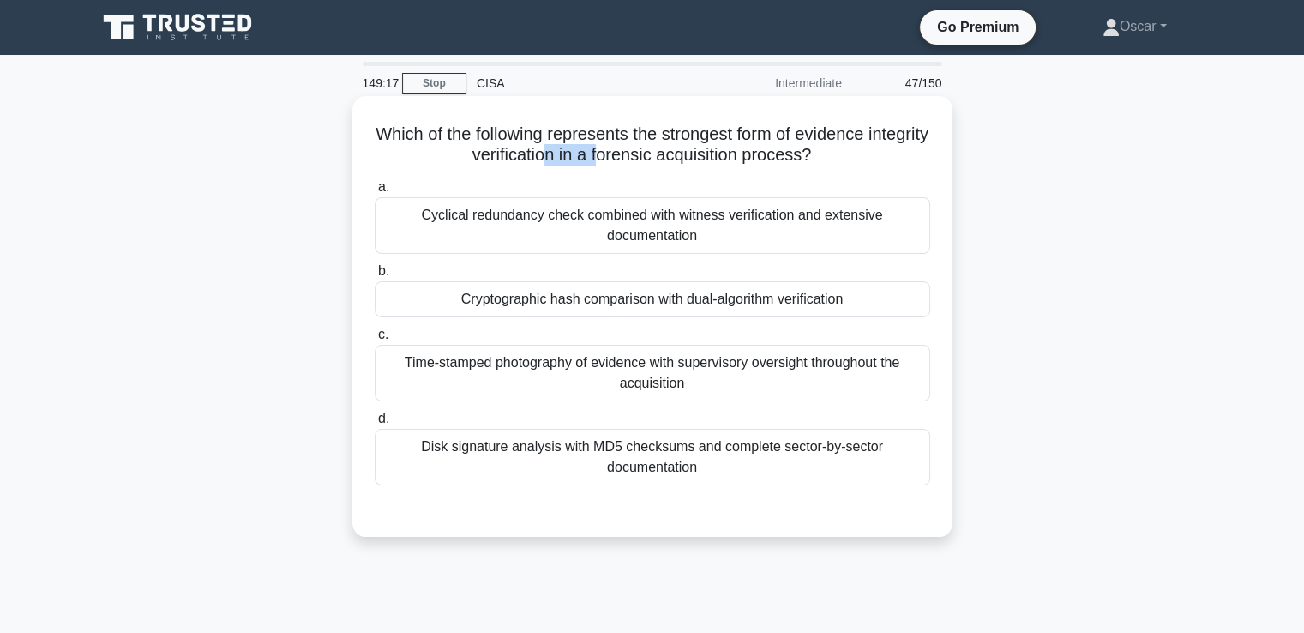
drag, startPoint x: 581, startPoint y: 148, endPoint x: 630, endPoint y: 149, distance: 48.9
click at [630, 149] on h5 "Which of the following represents the strongest form of evidence integrity veri…" at bounding box center [652, 144] width 559 height 43
click at [593, 370] on div "Time-stamped photography of evidence with supervisory oversight throughout the …" at bounding box center [653, 373] width 556 height 57
click at [375, 340] on input "c. Time-stamped photography of evidence with supervisory oversight throughout t…" at bounding box center [375, 334] width 0 height 11
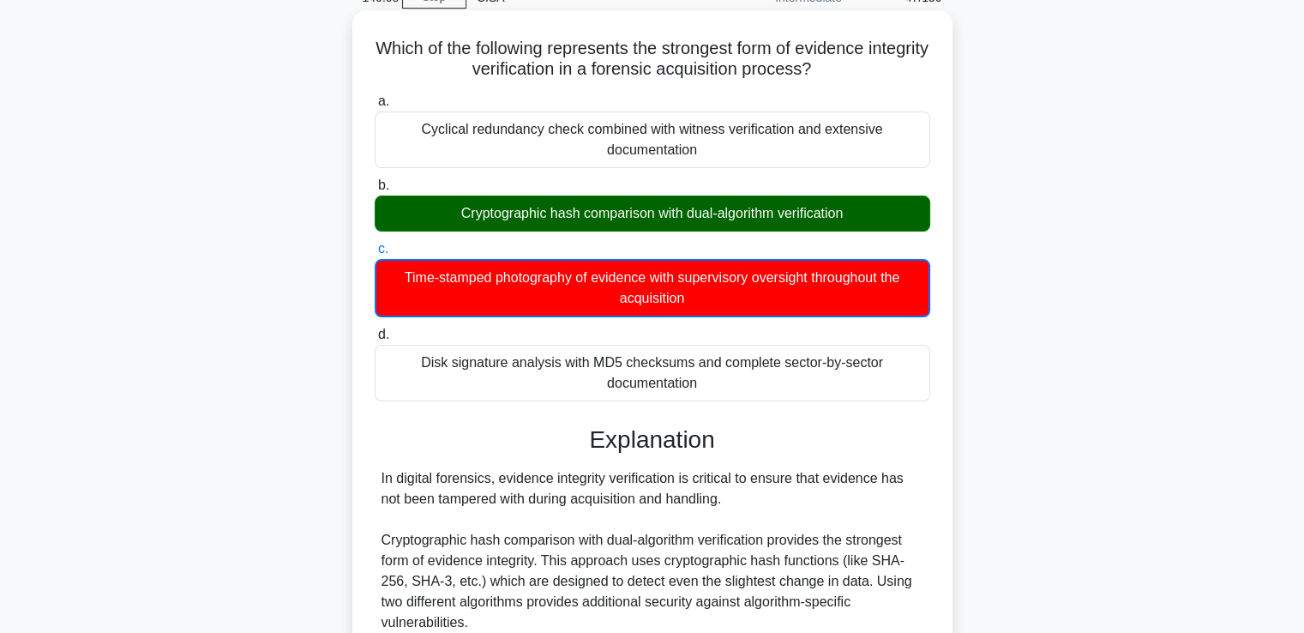
scroll to position [172, 0]
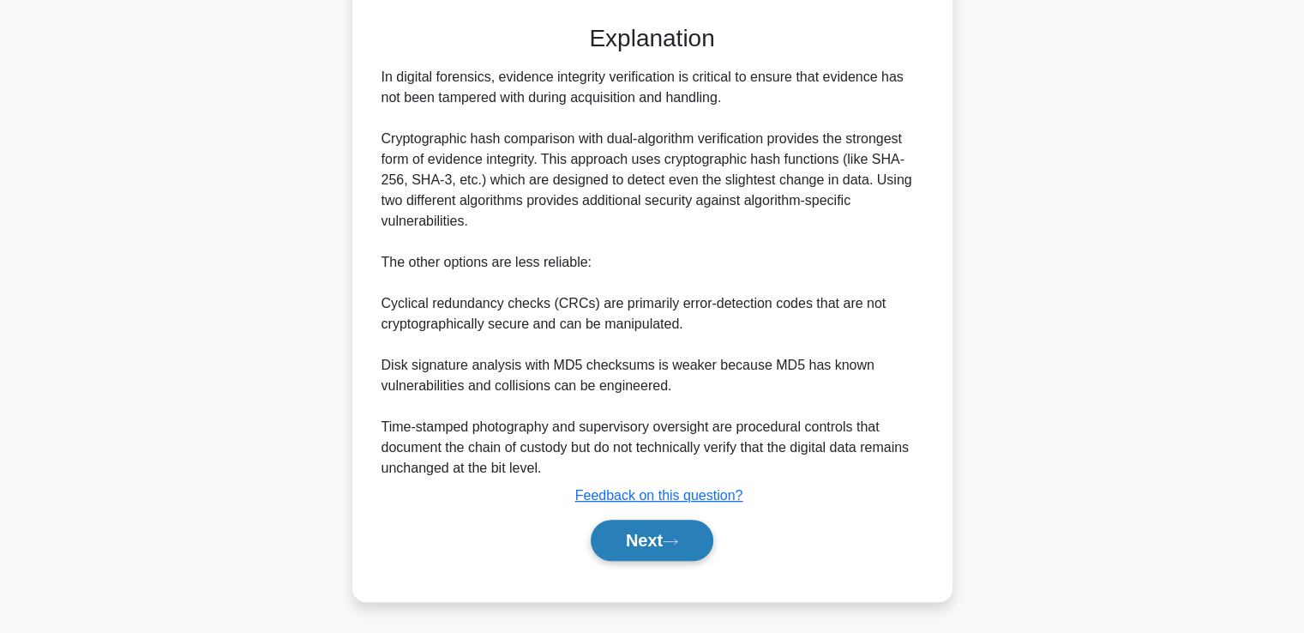
click at [697, 539] on button "Next" at bounding box center [652, 540] width 123 height 41
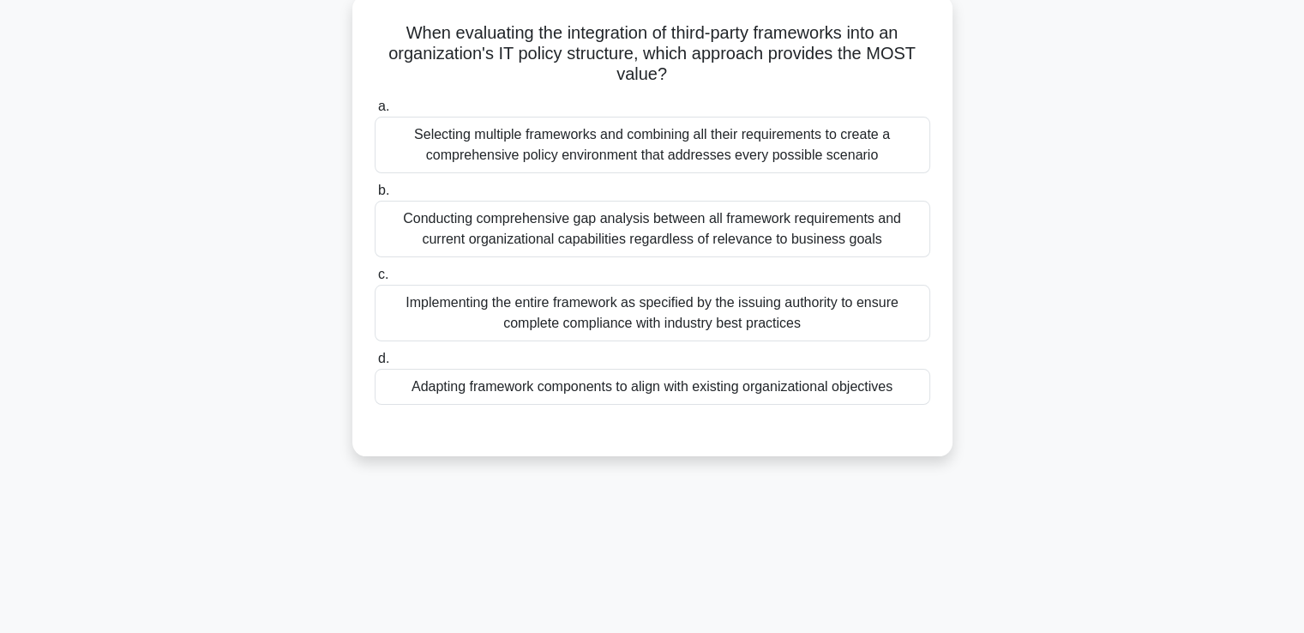
scroll to position [0, 0]
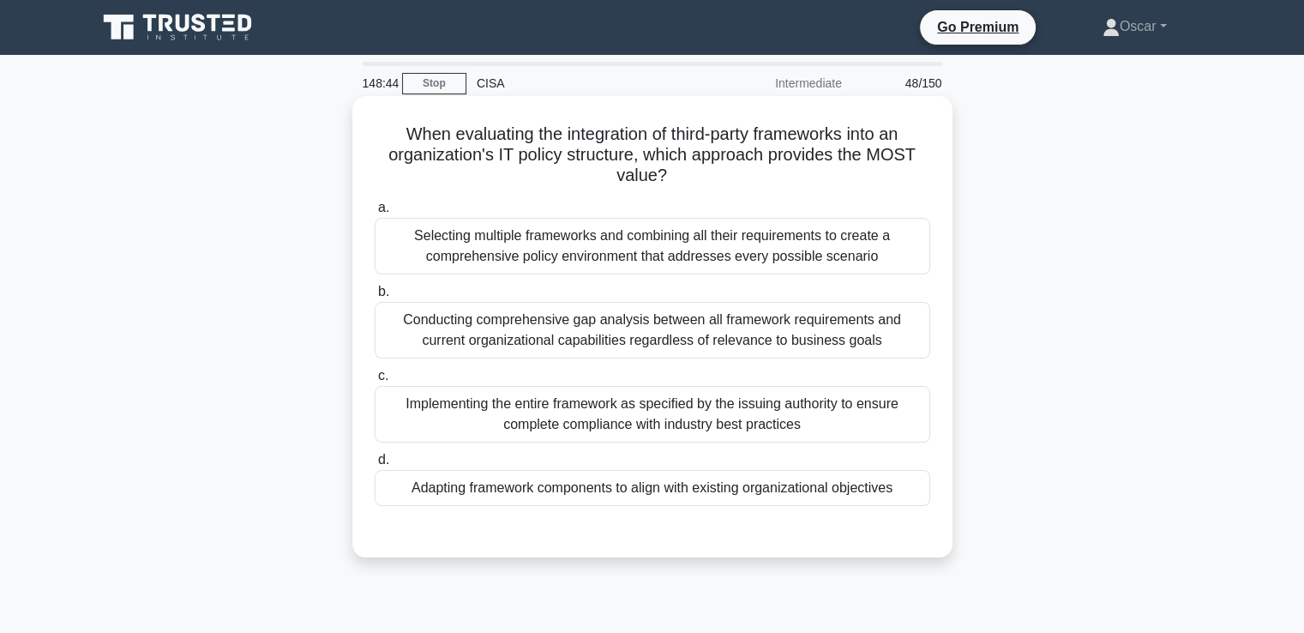
click at [590, 494] on div "Adapting framework components to align with existing organizational objectives" at bounding box center [653, 488] width 556 height 36
click at [375, 466] on input "d. Adapting framework components to align with existing organizational objectiv…" at bounding box center [375, 459] width 0 height 11
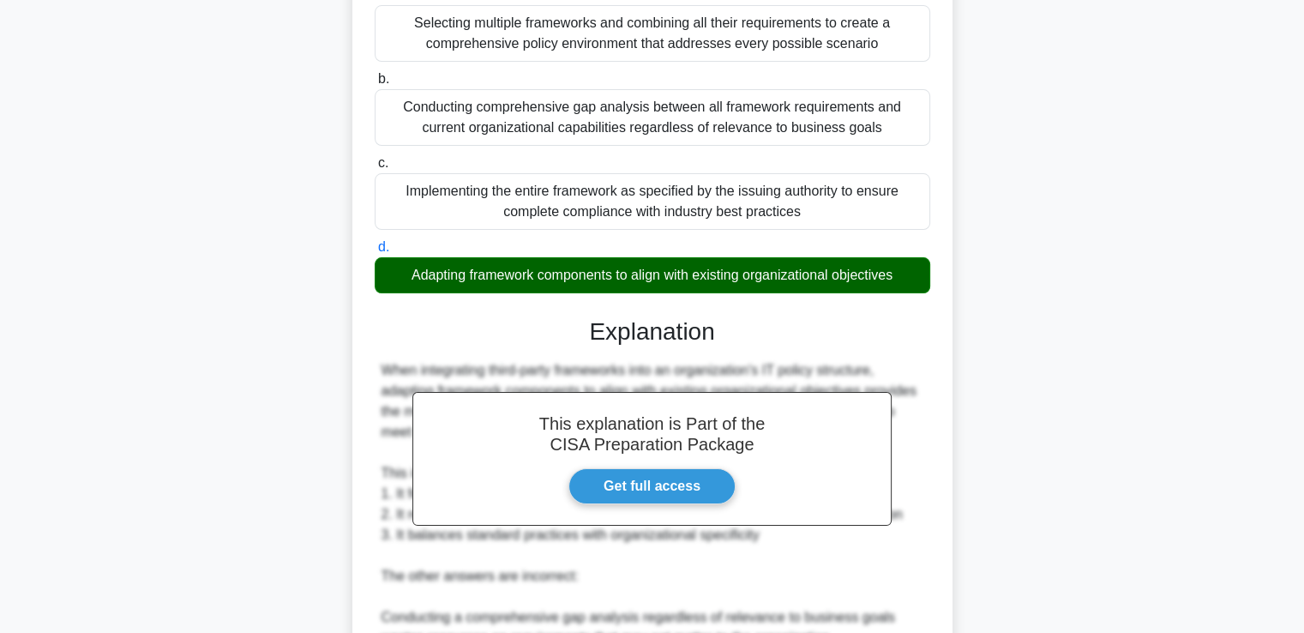
scroll to position [515, 0]
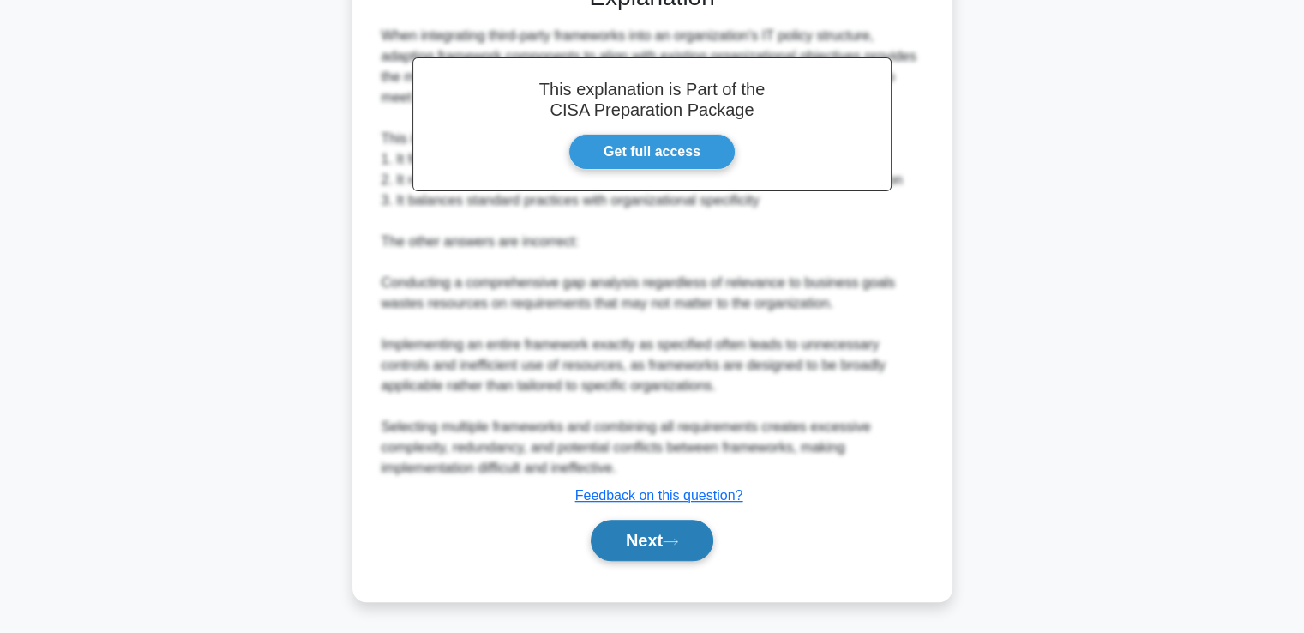
click at [634, 539] on button "Next" at bounding box center [652, 540] width 123 height 41
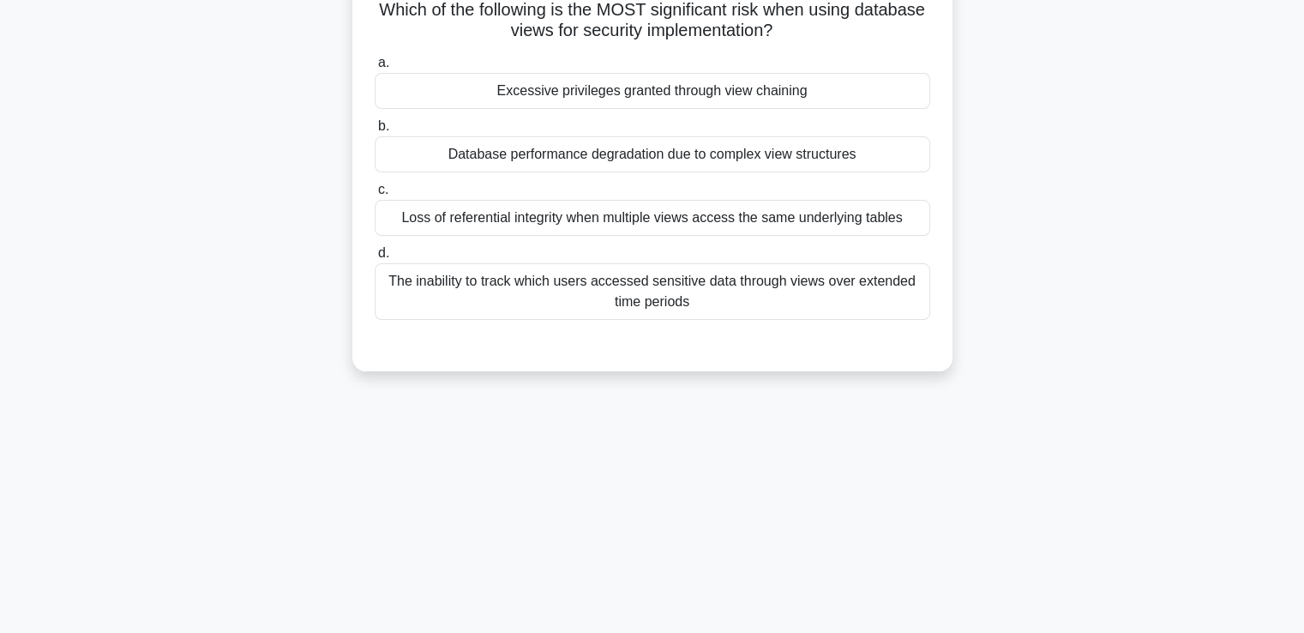
scroll to position [0, 0]
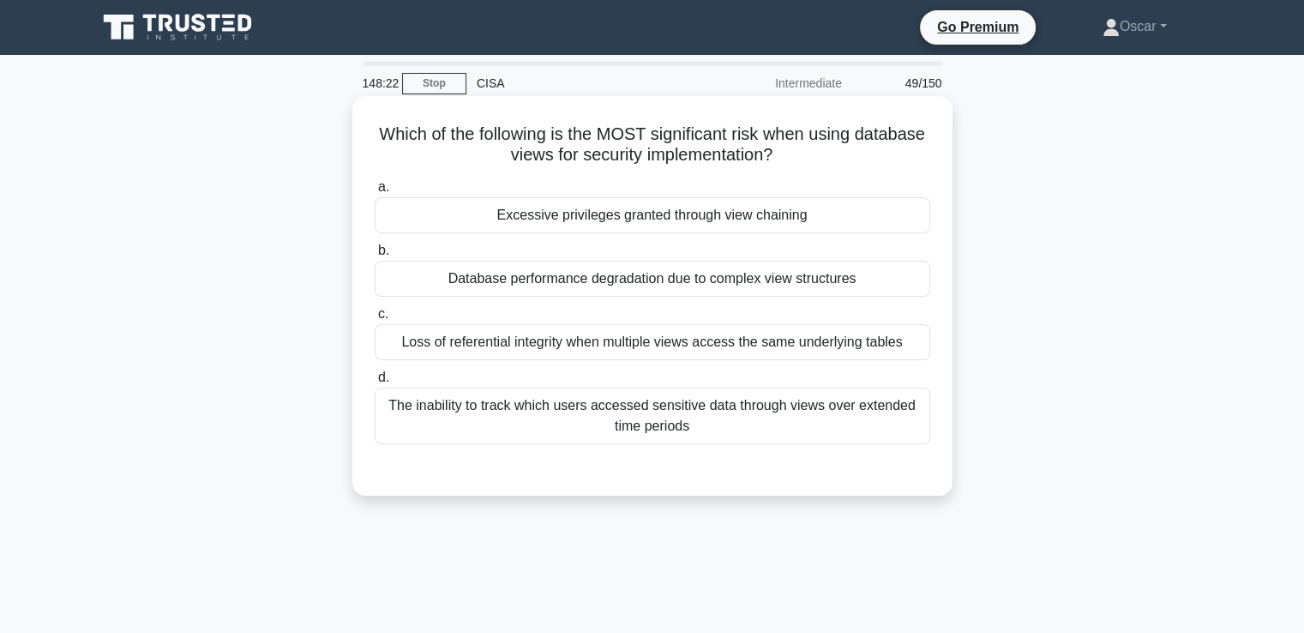
click at [587, 418] on div "The inability to track which users accessed sensitive data through views over e…" at bounding box center [653, 416] width 556 height 57
click at [375, 383] on input "d. The inability to track which users accessed sensitive data through views ove…" at bounding box center [375, 377] width 0 height 11
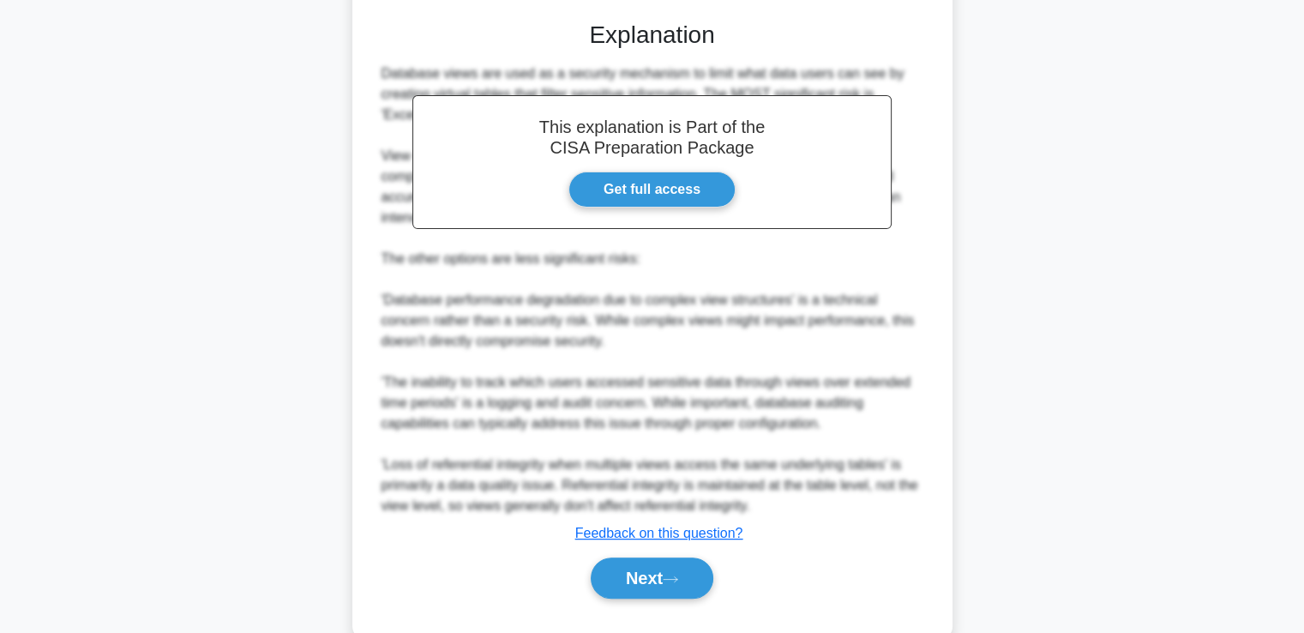
scroll to position [487, 0]
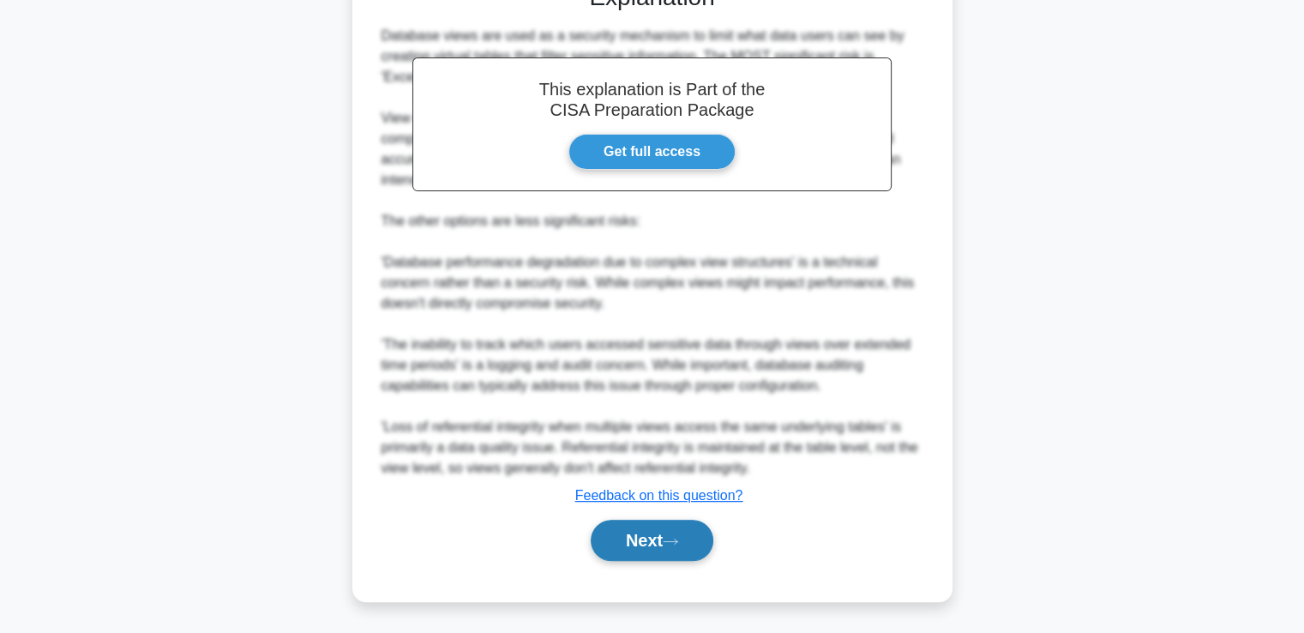
click at [666, 543] on button "Next" at bounding box center [652, 540] width 123 height 41
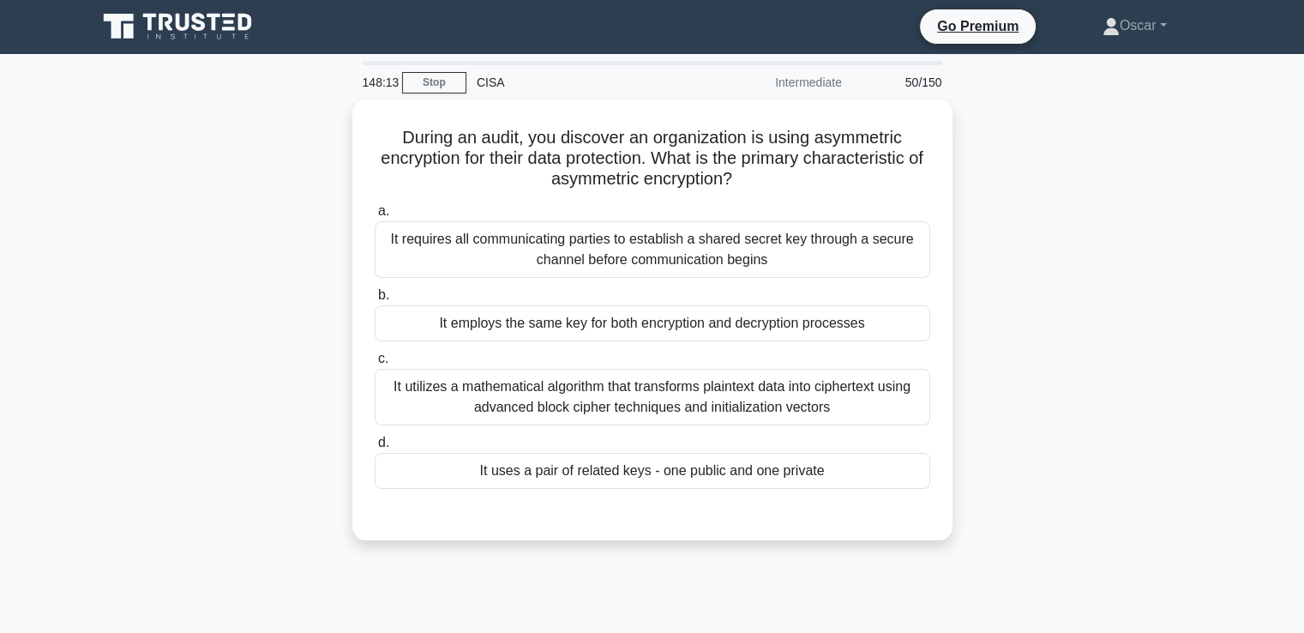
scroll to position [0, 0]
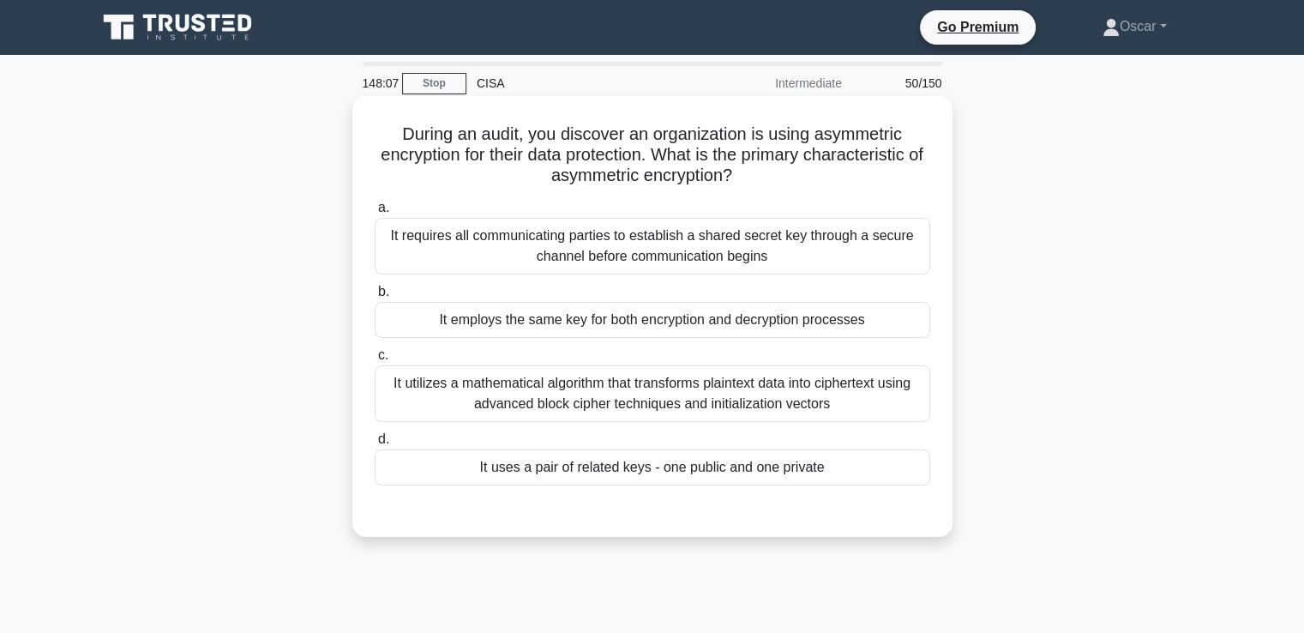
click at [659, 472] on div "It uses a pair of related keys - one public and one private" at bounding box center [653, 467] width 556 height 36
click at [375, 445] on input "d. It uses a pair of related keys - one public and one private" at bounding box center [375, 439] width 0 height 11
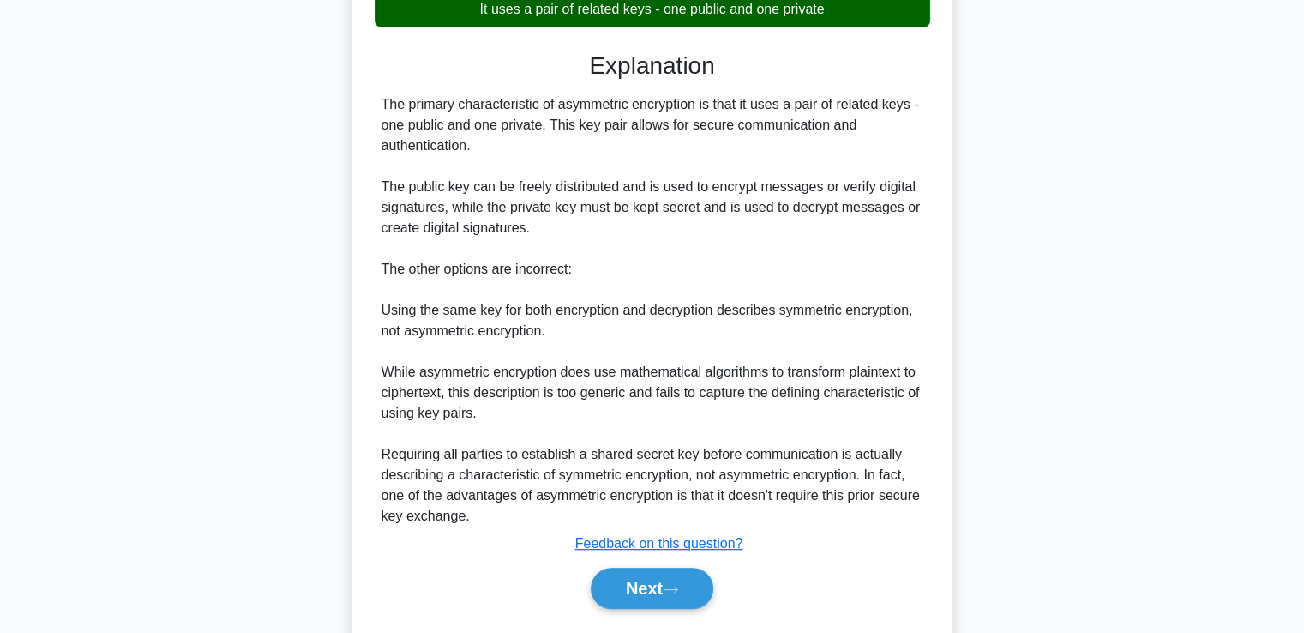
scroll to position [506, 0]
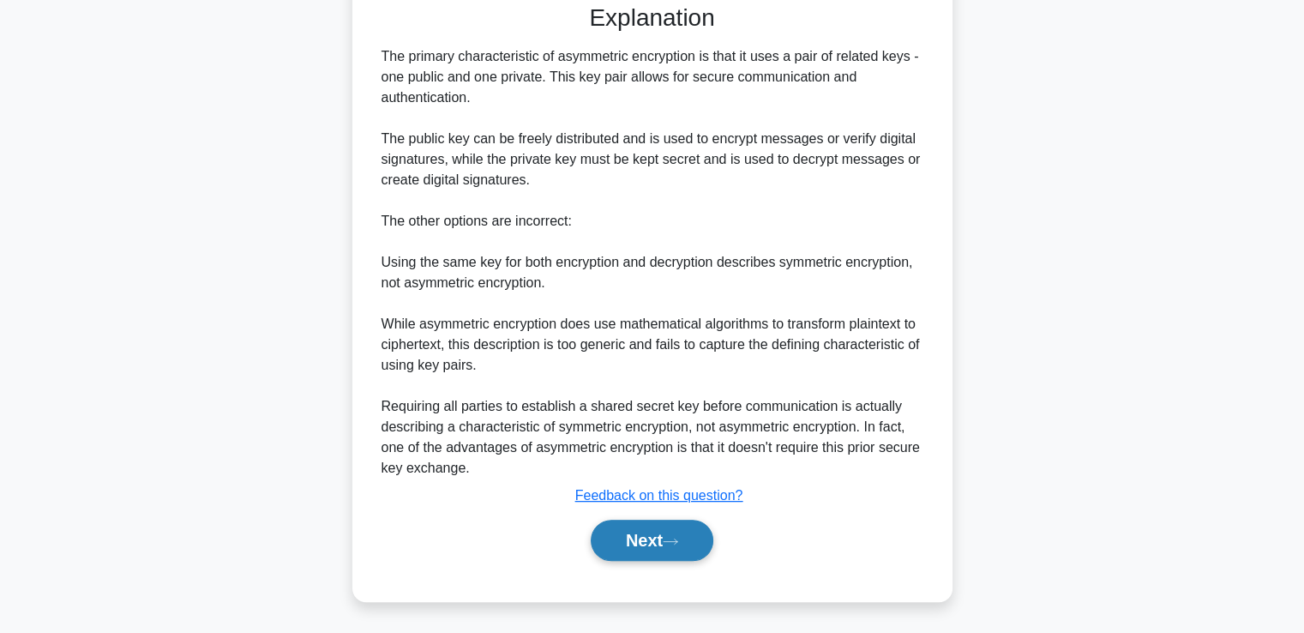
click at [657, 538] on button "Next" at bounding box center [652, 540] width 123 height 41
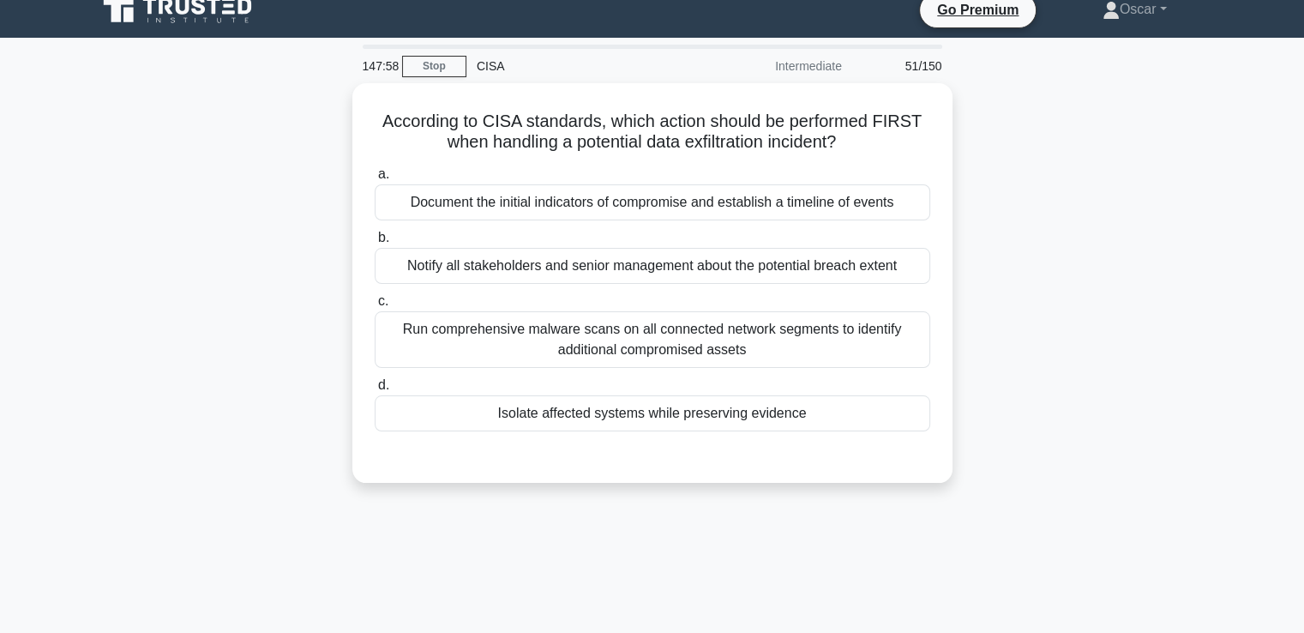
scroll to position [0, 0]
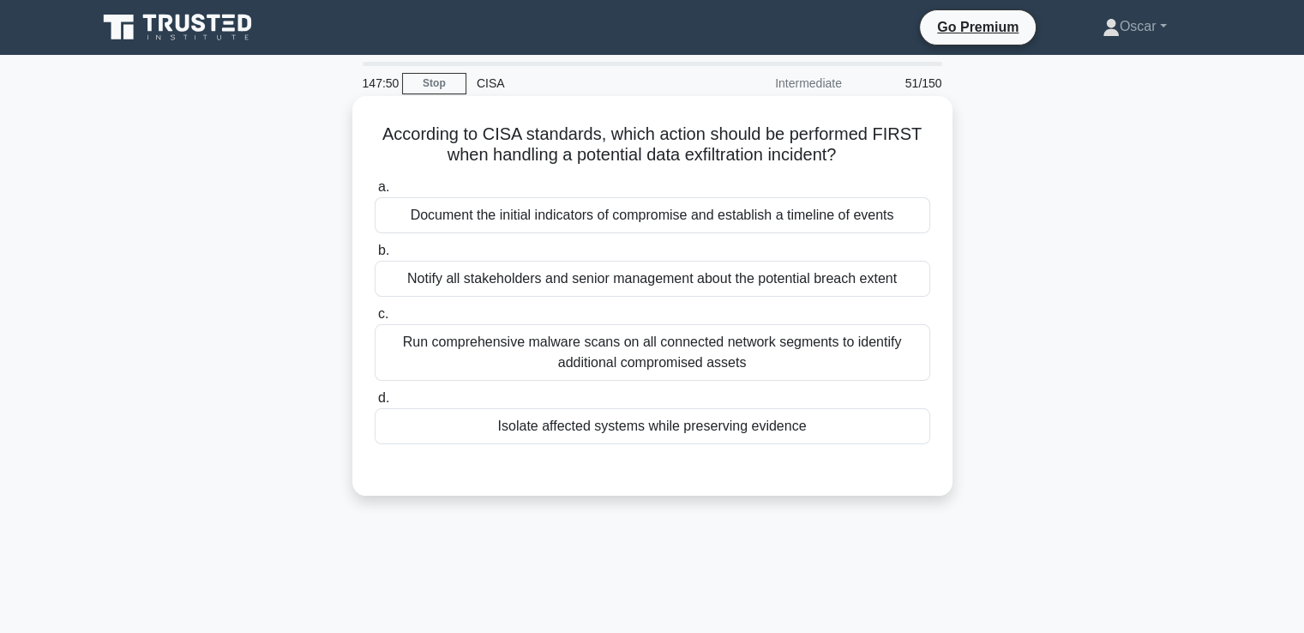
click at [599, 422] on div "Isolate affected systems while preserving evidence" at bounding box center [653, 426] width 556 height 36
click at [375, 404] on input "d. Isolate affected systems while preserving evidence" at bounding box center [375, 398] width 0 height 11
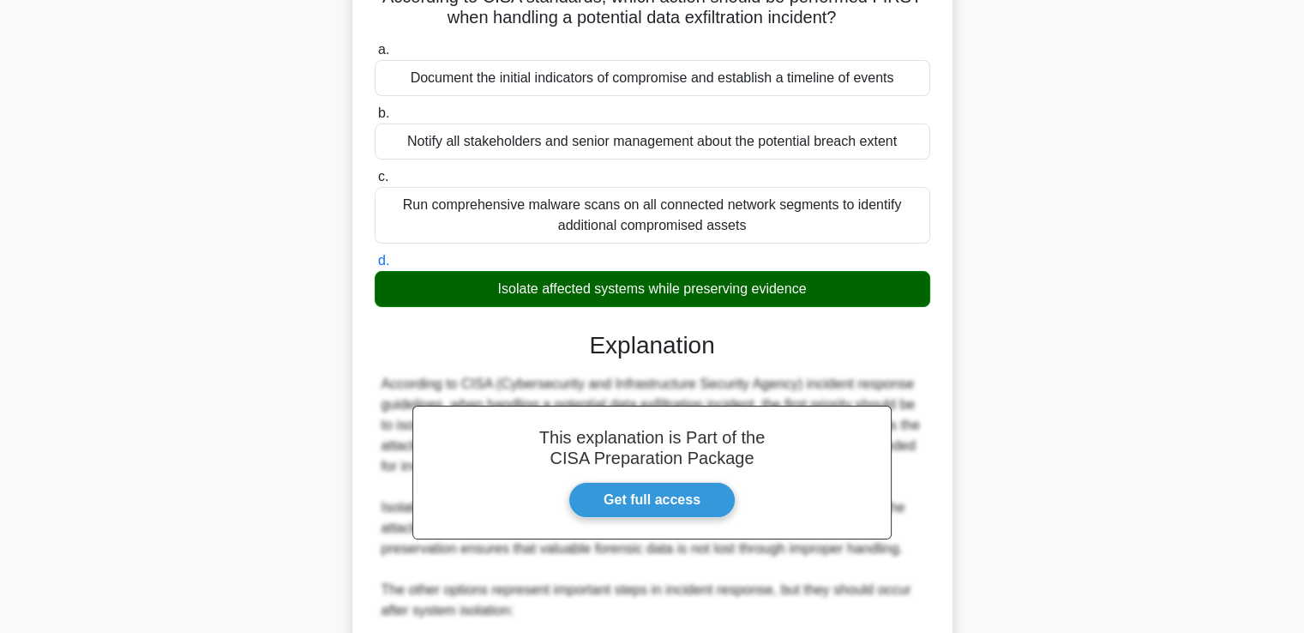
scroll to position [343, 0]
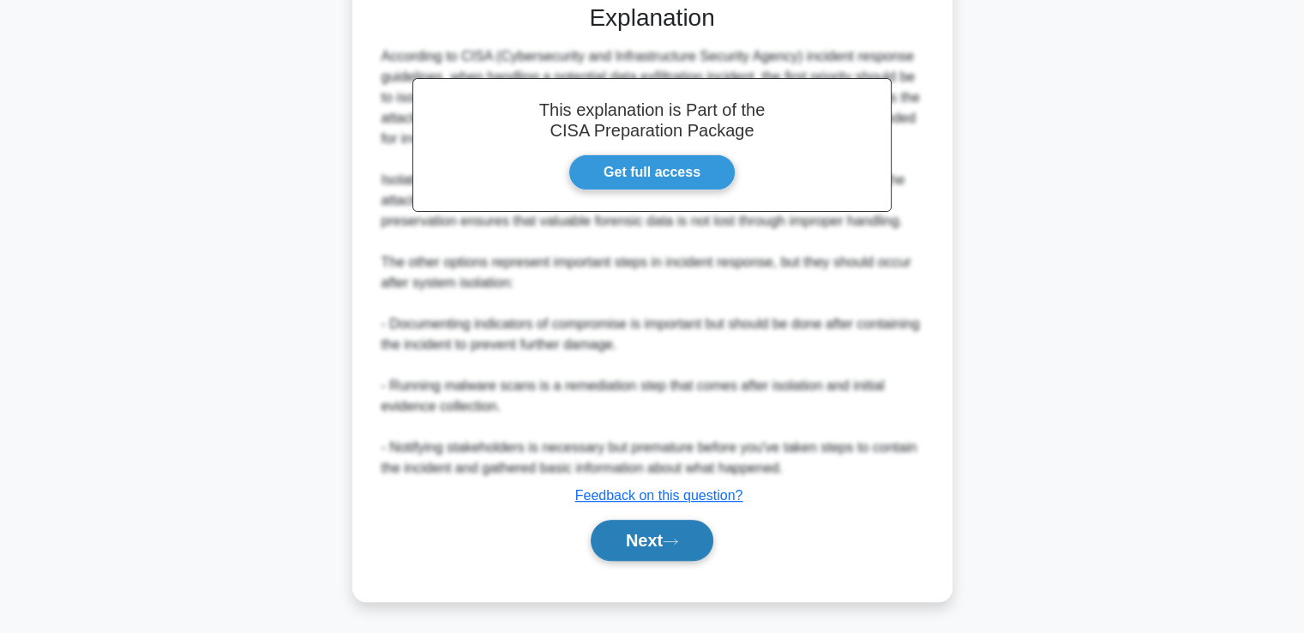
click at [662, 524] on button "Next" at bounding box center [652, 540] width 123 height 41
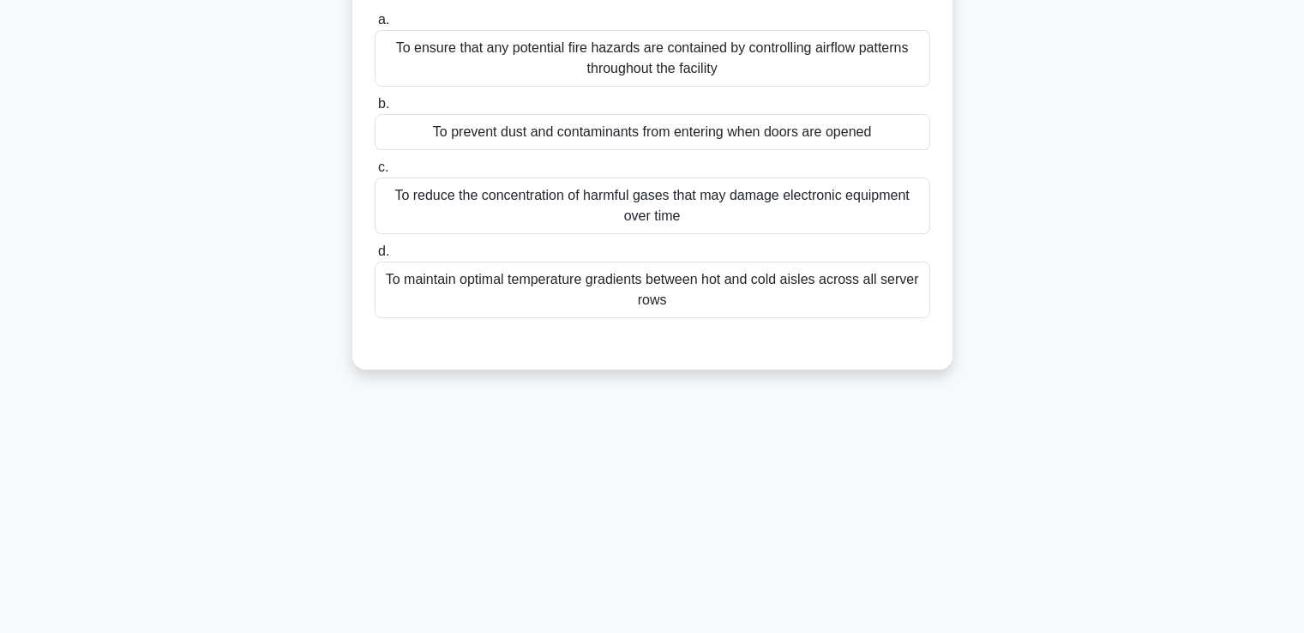
scroll to position [0, 0]
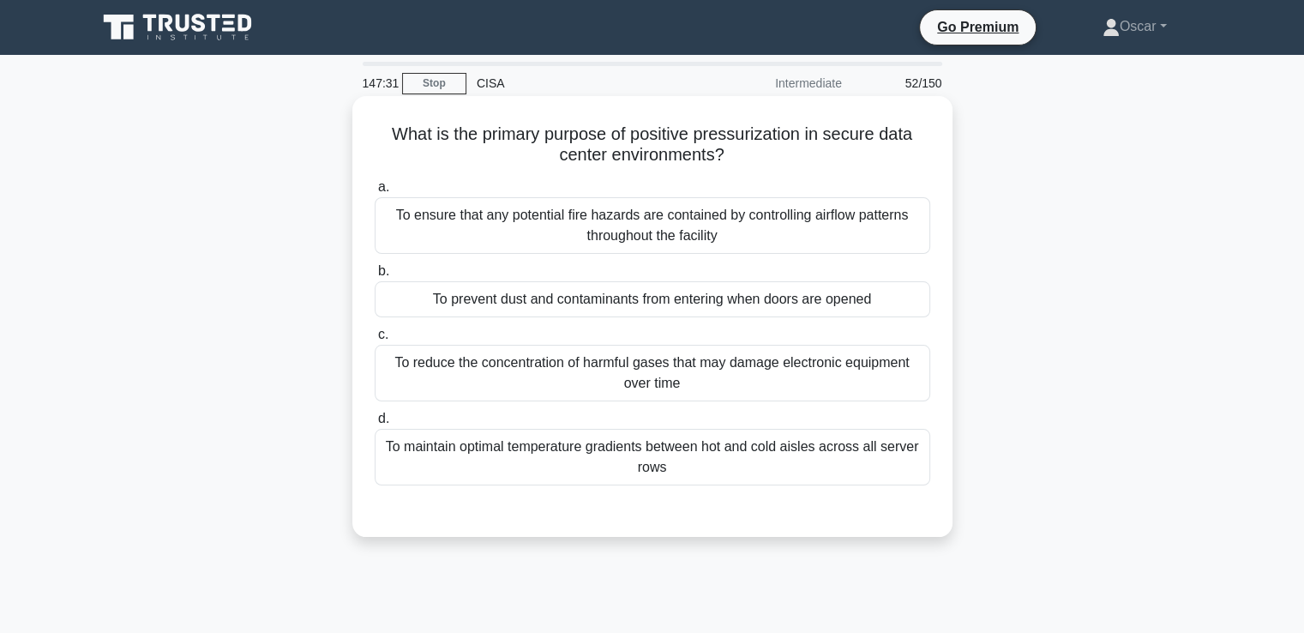
click at [663, 214] on div "To ensure that any potential fire hazards are contained by controlling airflow …" at bounding box center [653, 225] width 556 height 57
click at [375, 193] on input "a. To ensure that any potential fire hazards are contained by controlling airfl…" at bounding box center [375, 187] width 0 height 11
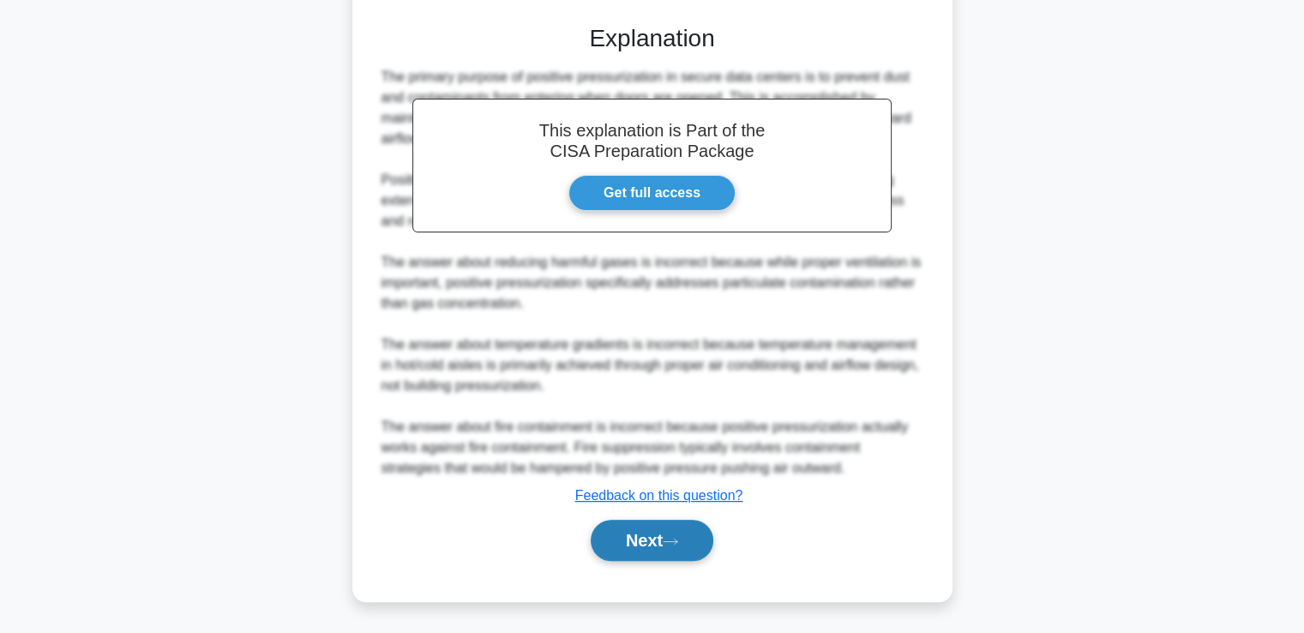
click at [677, 530] on button "Next" at bounding box center [652, 540] width 123 height 41
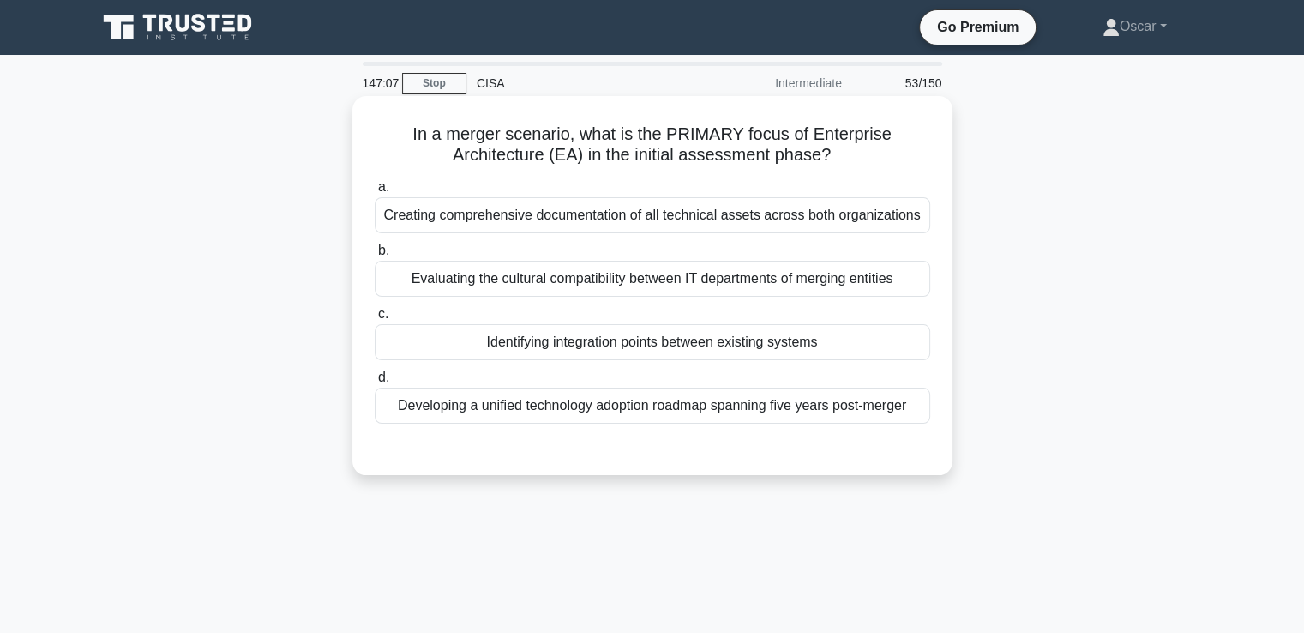
click at [665, 340] on div "Identifying integration points between existing systems" at bounding box center [653, 342] width 556 height 36
click at [375, 320] on input "c. Identifying integration points between existing systems" at bounding box center [375, 314] width 0 height 11
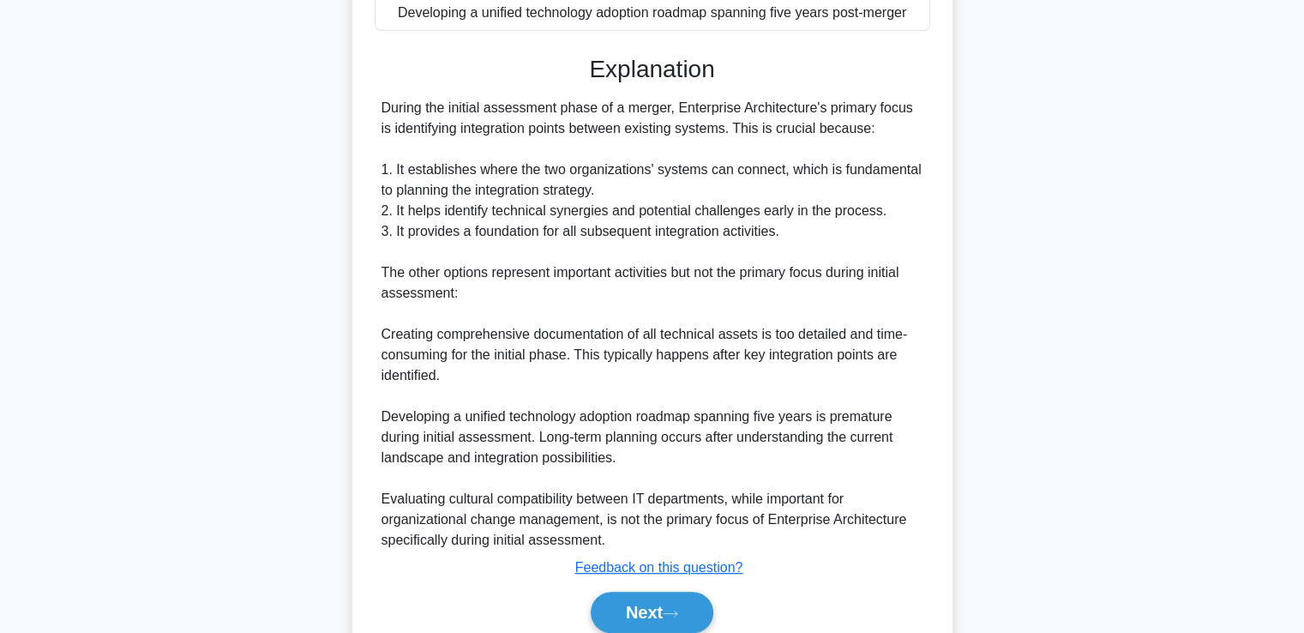
scroll to position [465, 0]
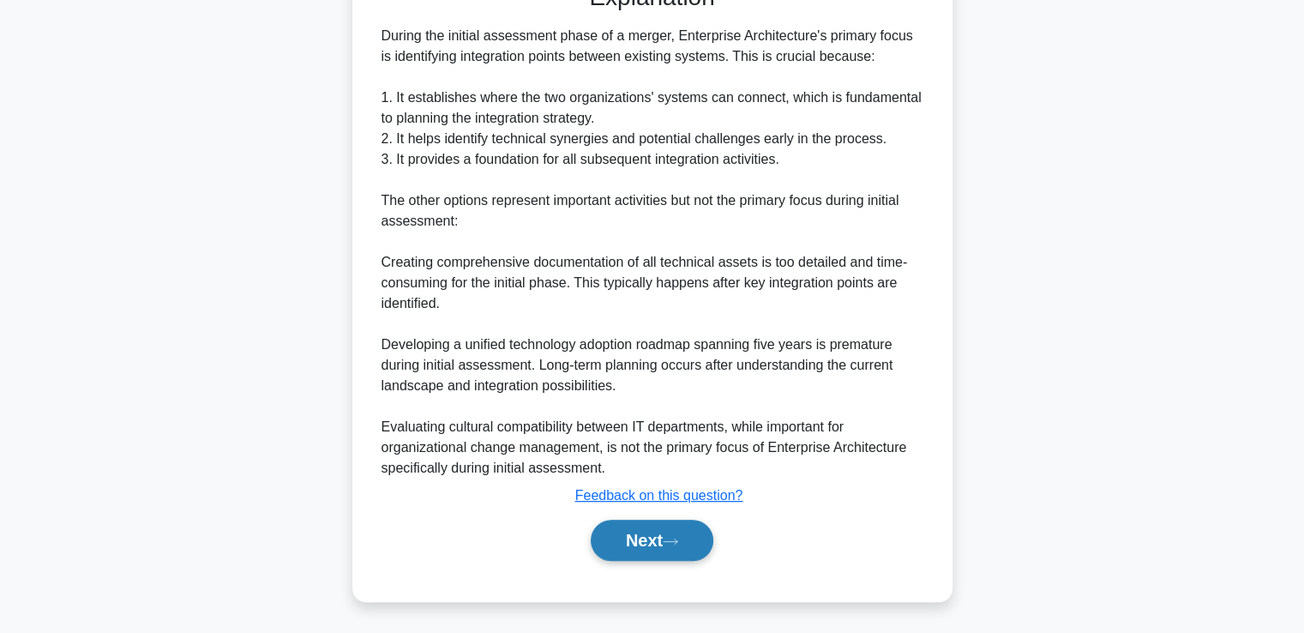
click at [698, 539] on button "Next" at bounding box center [652, 540] width 123 height 41
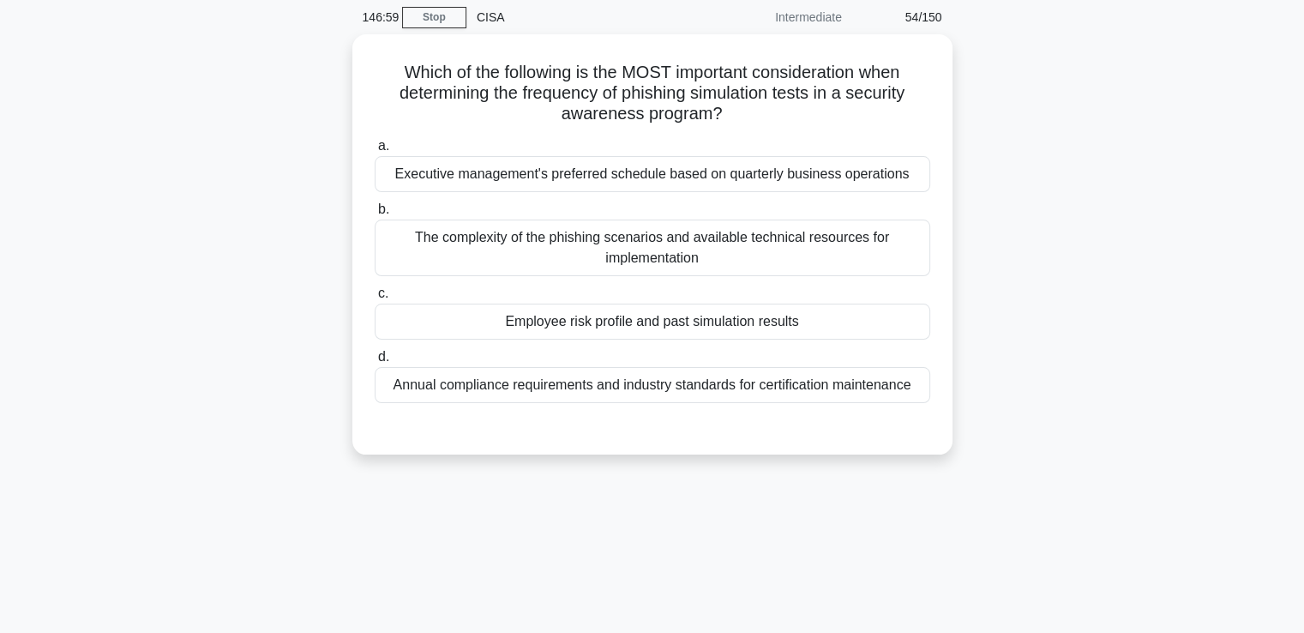
scroll to position [37, 0]
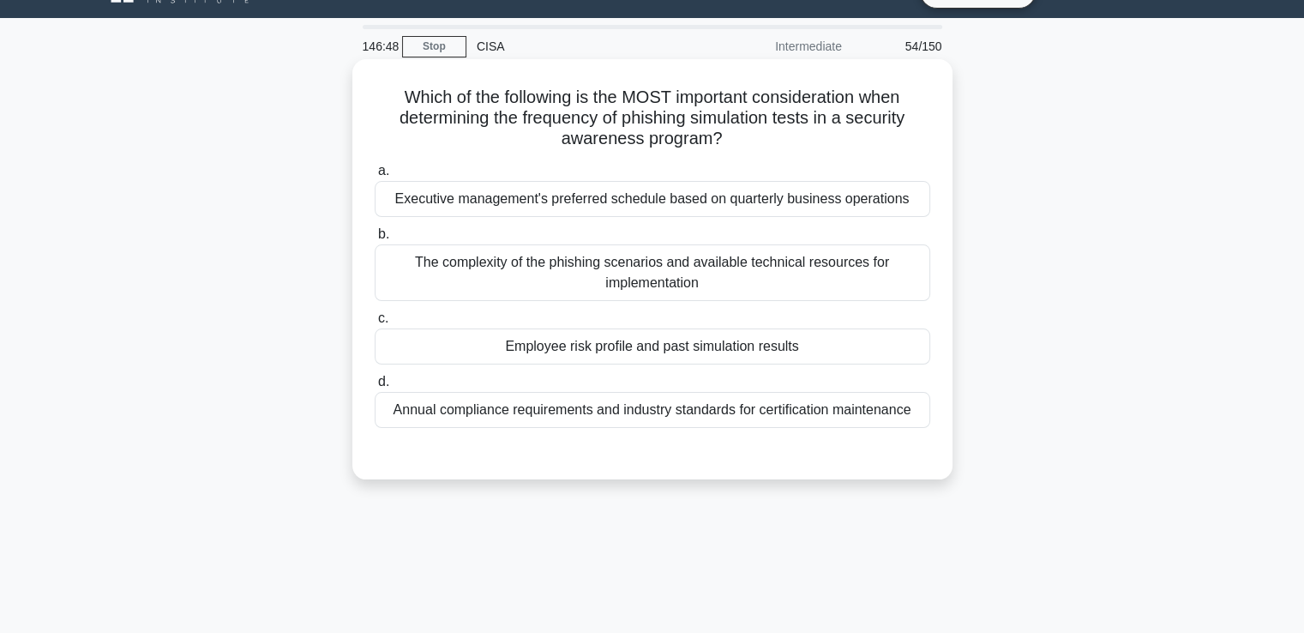
click at [704, 347] on div "Employee risk profile and past simulation results" at bounding box center [653, 346] width 556 height 36
click at [375, 324] on input "c. Employee risk profile and past simulation results" at bounding box center [375, 318] width 0 height 11
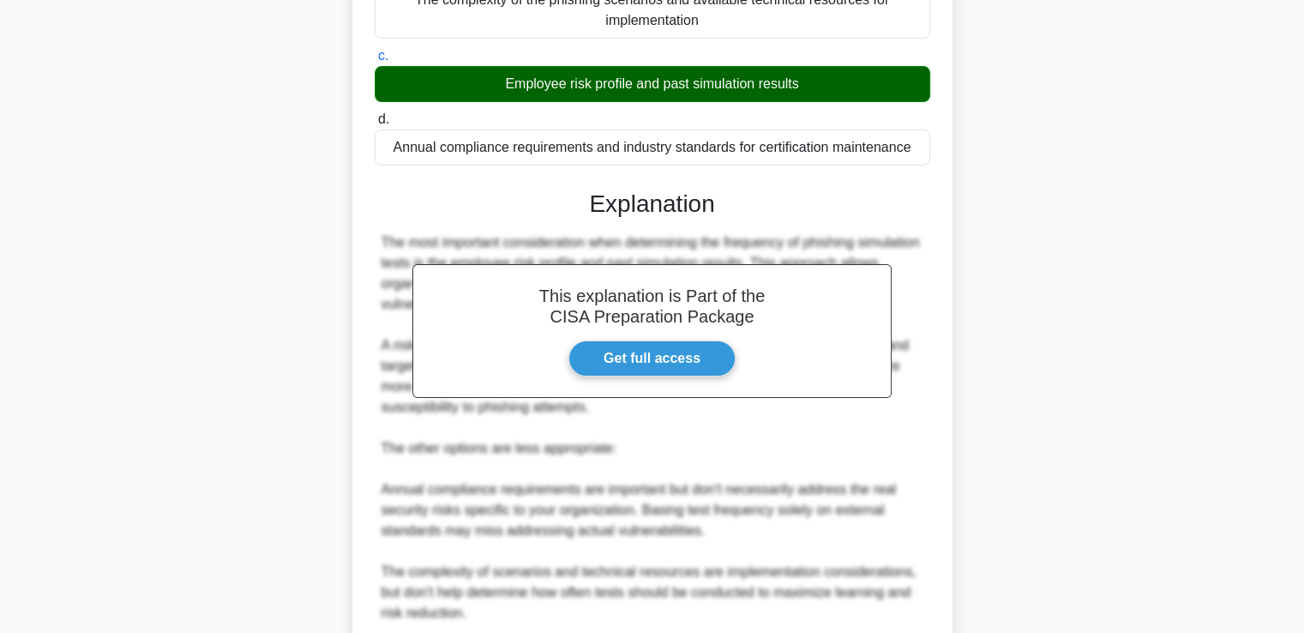
scroll to position [527, 0]
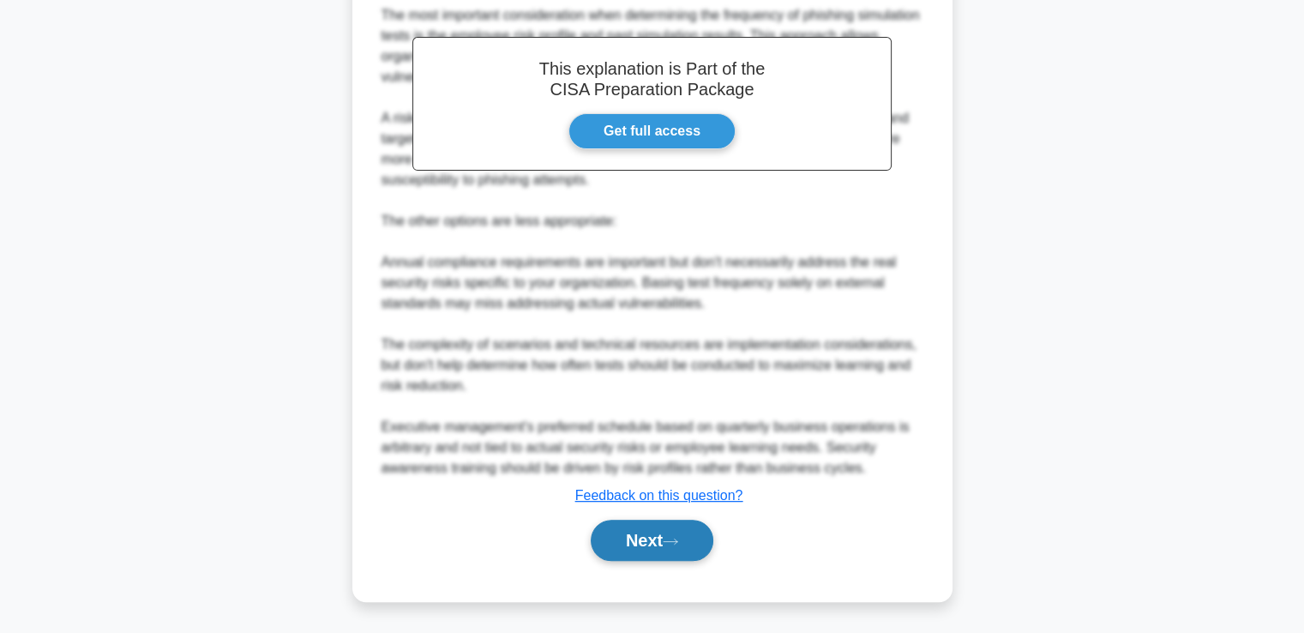
click at [678, 537] on icon at bounding box center [670, 541] width 15 height 9
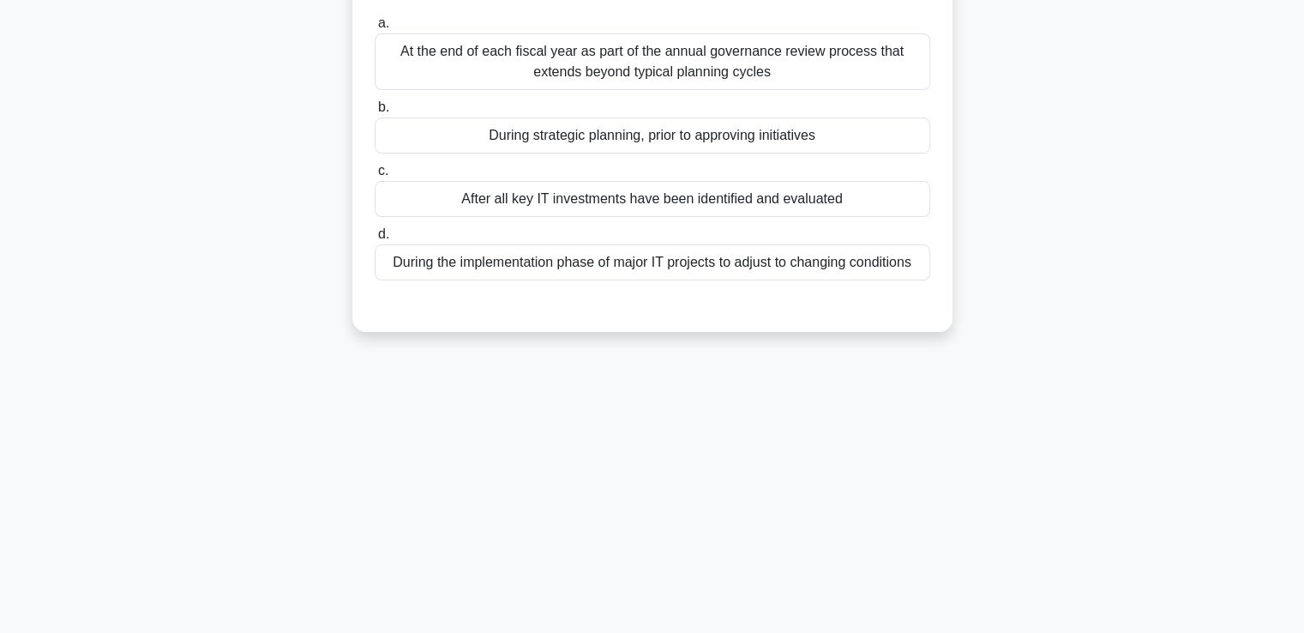
scroll to position [0, 0]
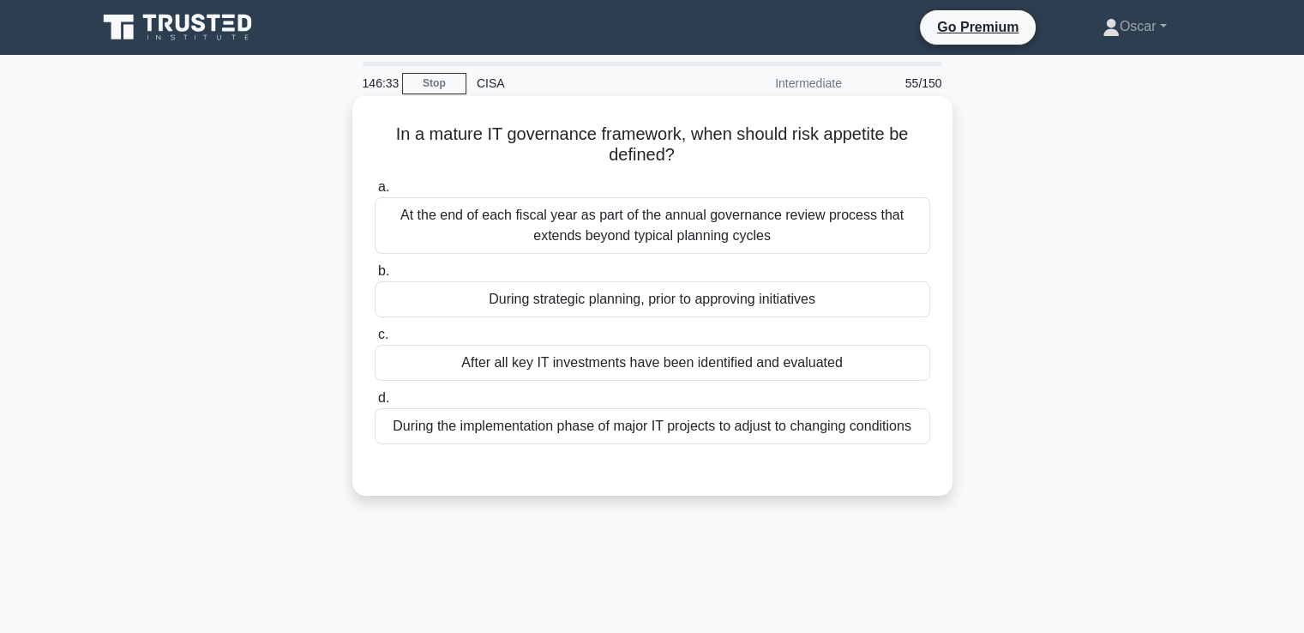
click at [663, 308] on div "During strategic planning, prior to approving initiatives" at bounding box center [653, 299] width 556 height 36
click at [375, 277] on input "b. During strategic planning, prior to approving initiatives" at bounding box center [375, 271] width 0 height 11
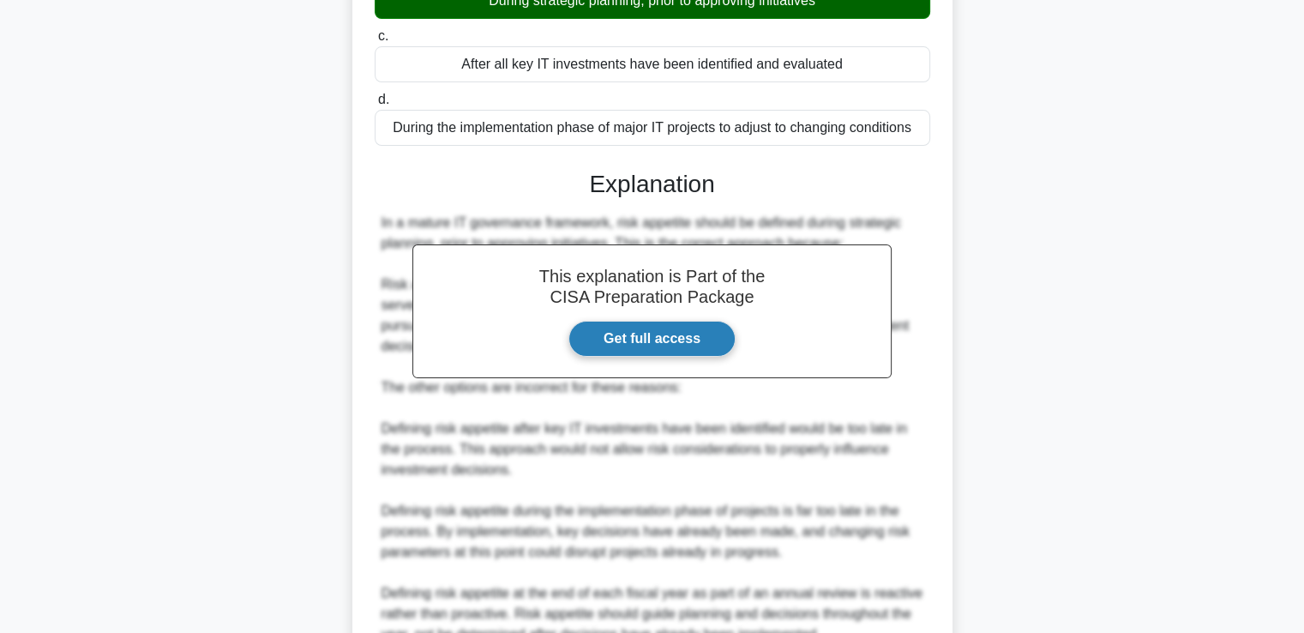
scroll to position [343, 0]
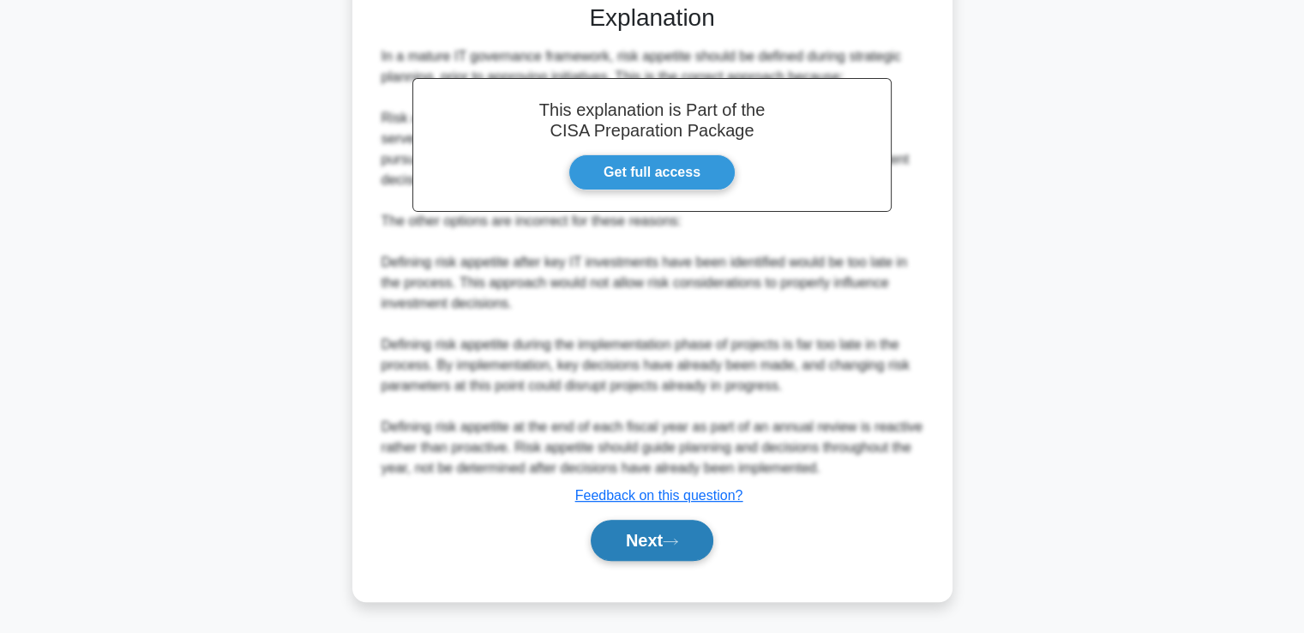
click at [652, 545] on button "Next" at bounding box center [652, 540] width 123 height 41
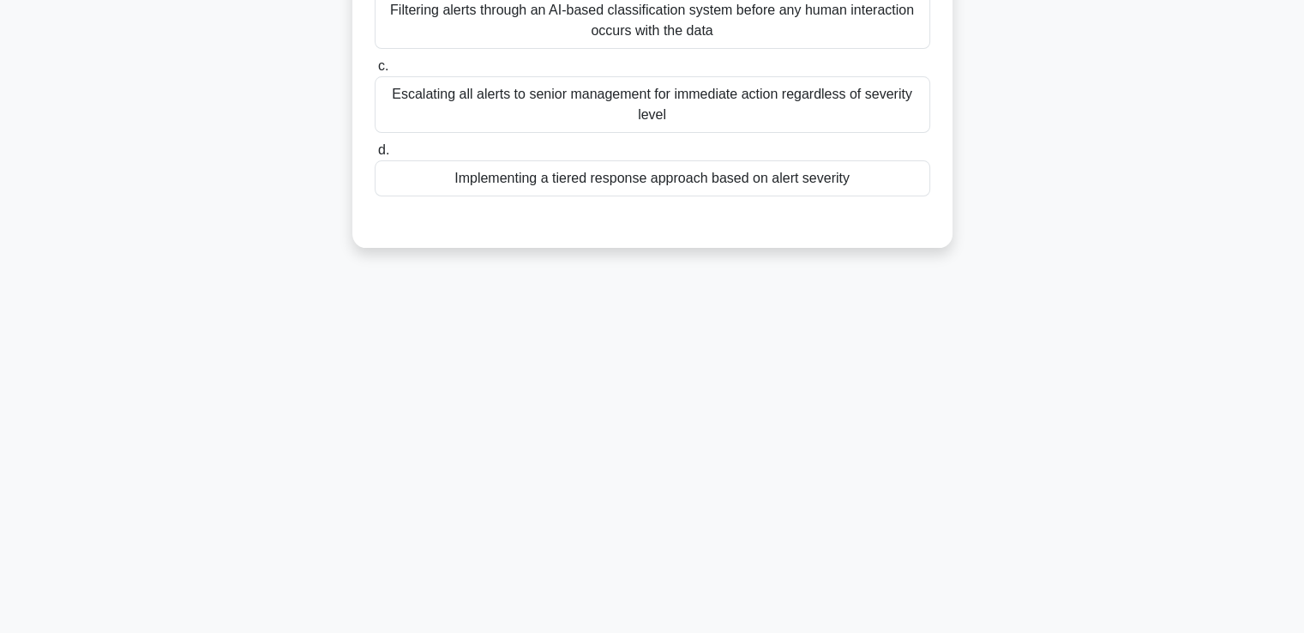
scroll to position [0, 0]
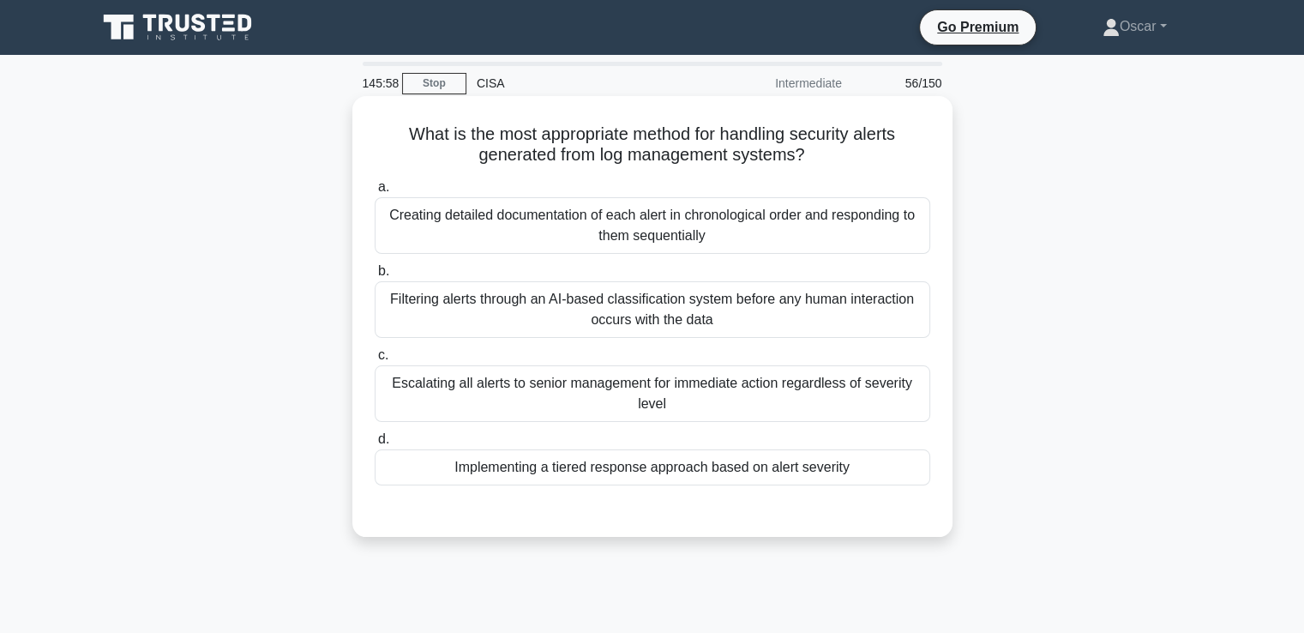
click at [643, 478] on div "Implementing a tiered response approach based on alert severity" at bounding box center [653, 467] width 556 height 36
click at [375, 445] on input "d. Implementing a tiered response approach based on alert severity" at bounding box center [375, 439] width 0 height 11
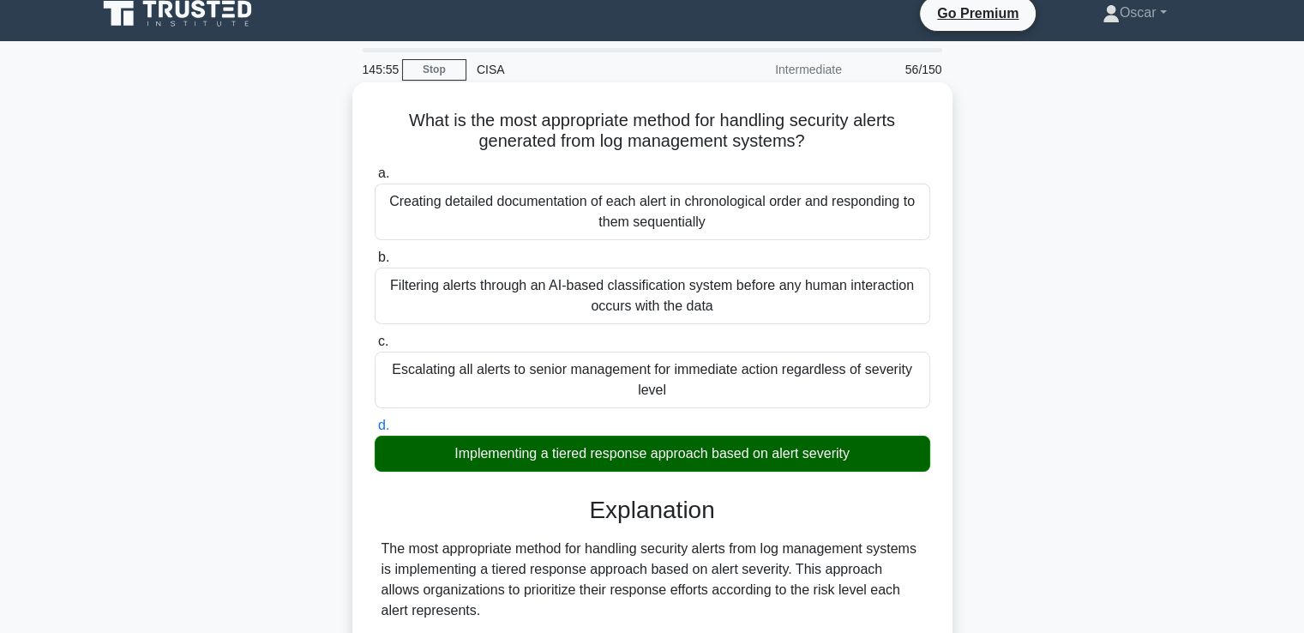
scroll to position [515, 0]
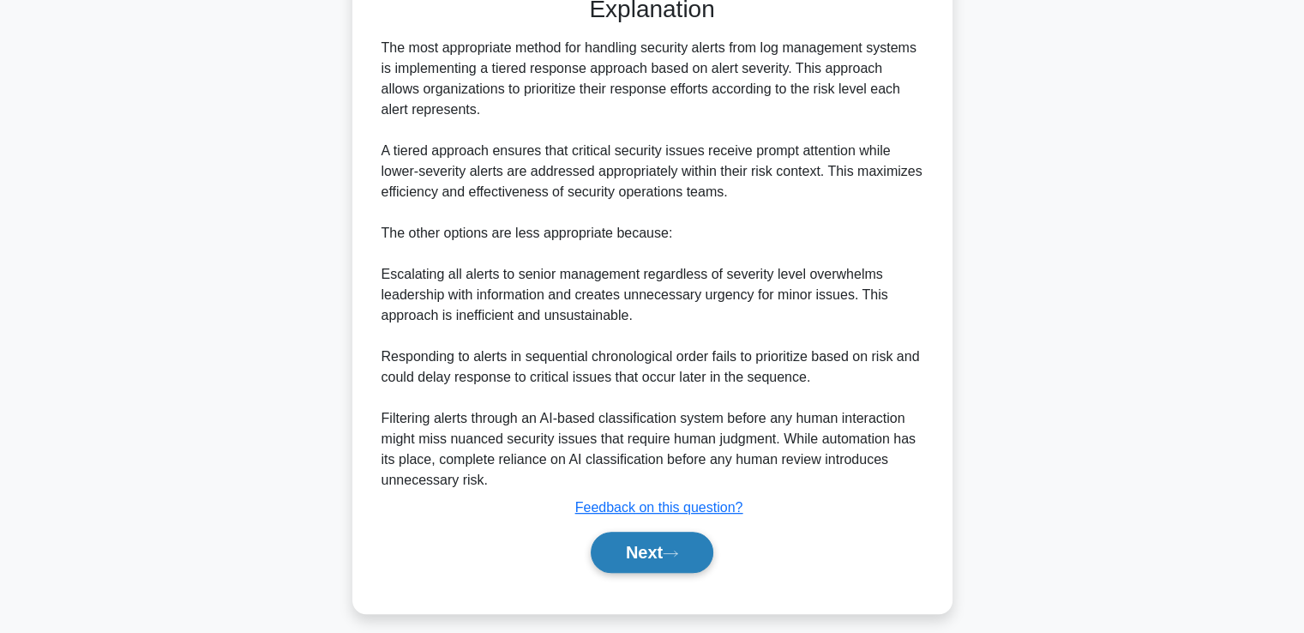
click at [665, 555] on button "Next" at bounding box center [652, 552] width 123 height 41
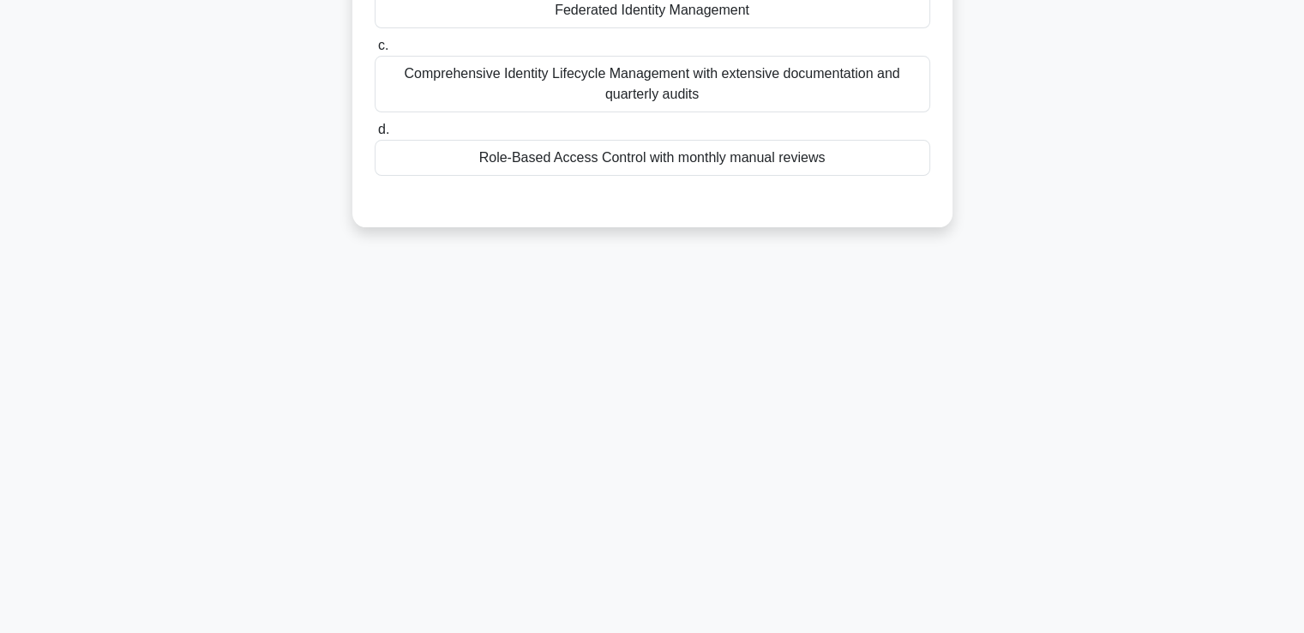
scroll to position [37, 0]
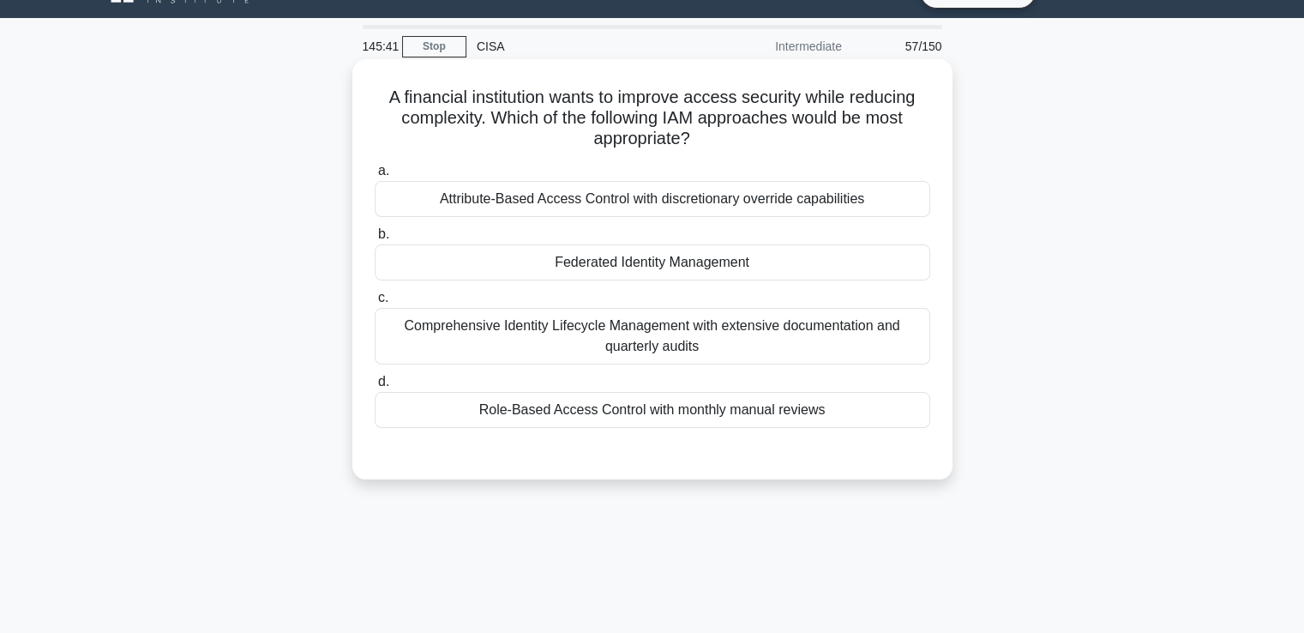
click at [631, 419] on div "Role-Based Access Control with monthly manual reviews" at bounding box center [653, 410] width 556 height 36
click at [375, 388] on input "d. Role-Based Access Control with monthly manual reviews" at bounding box center [375, 381] width 0 height 11
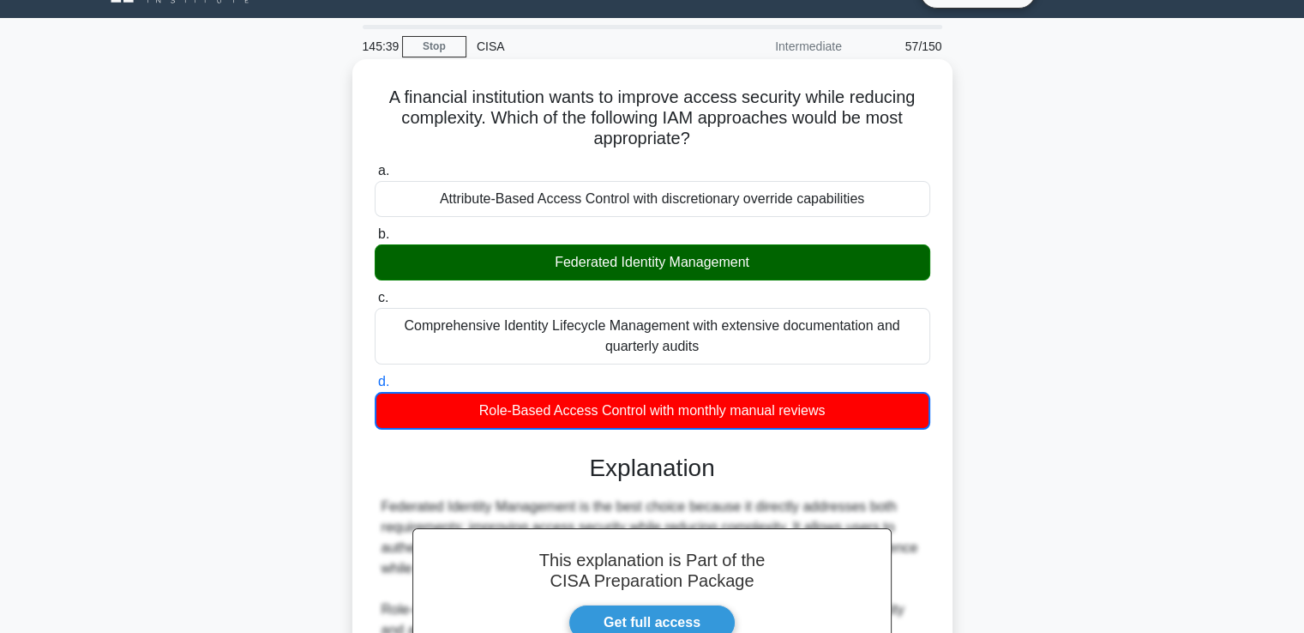
scroll to position [123, 0]
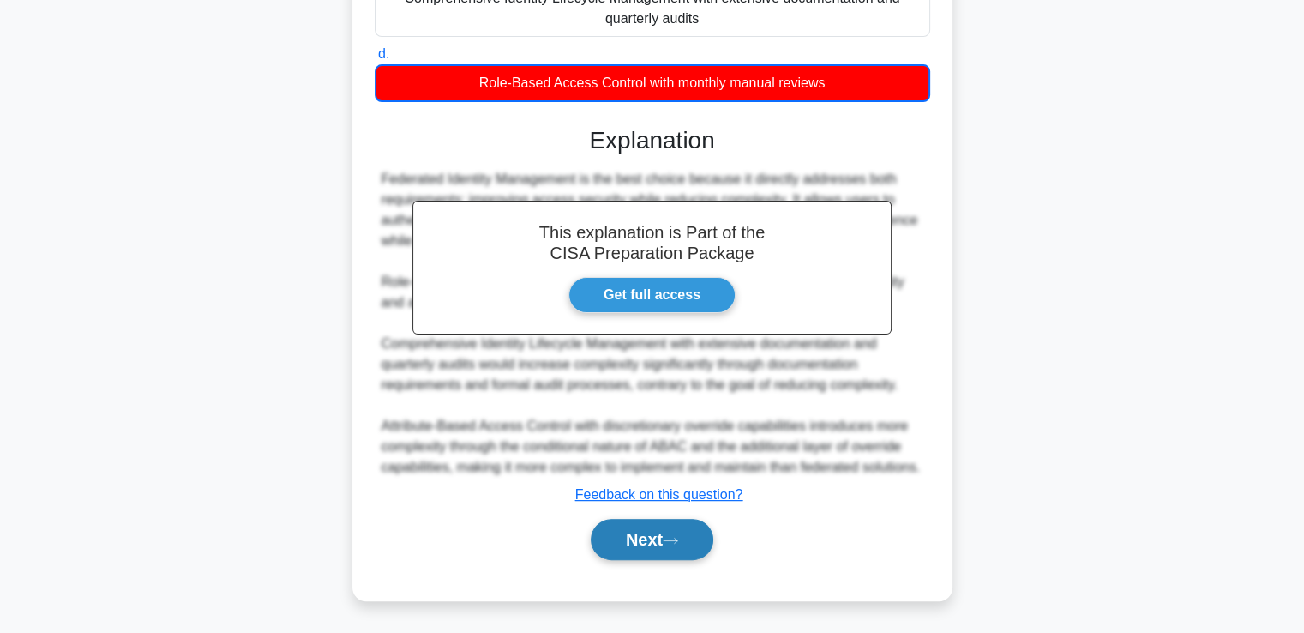
click at [651, 529] on button "Next" at bounding box center [652, 539] width 123 height 41
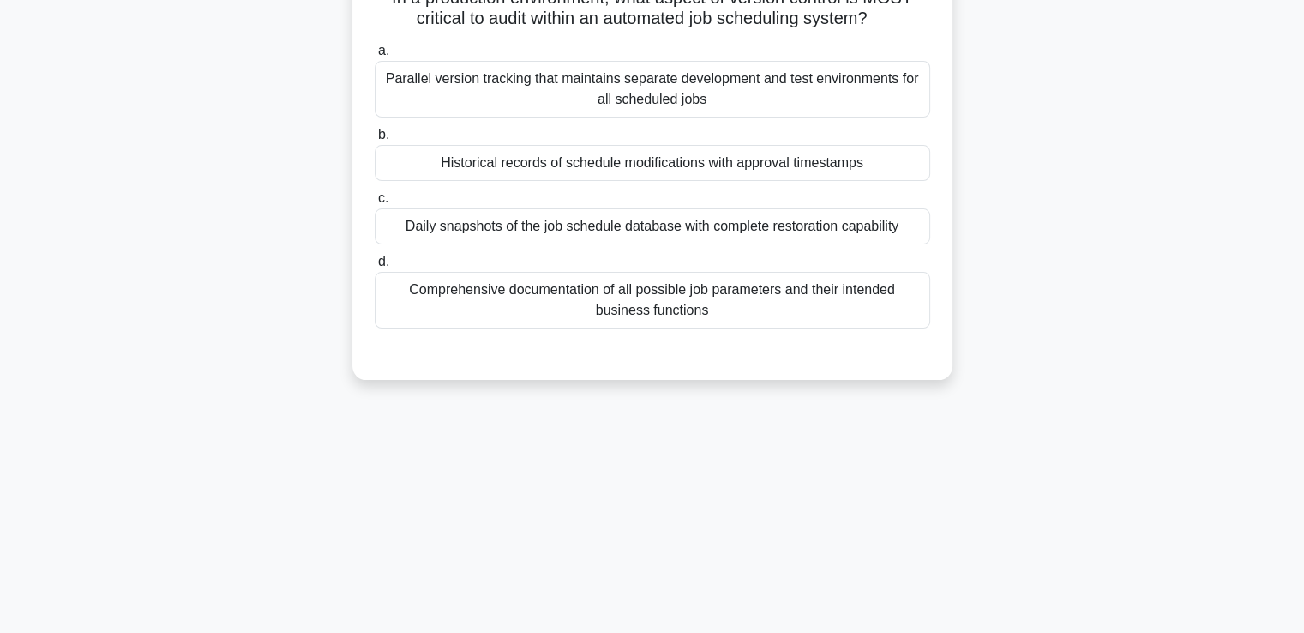
scroll to position [0, 0]
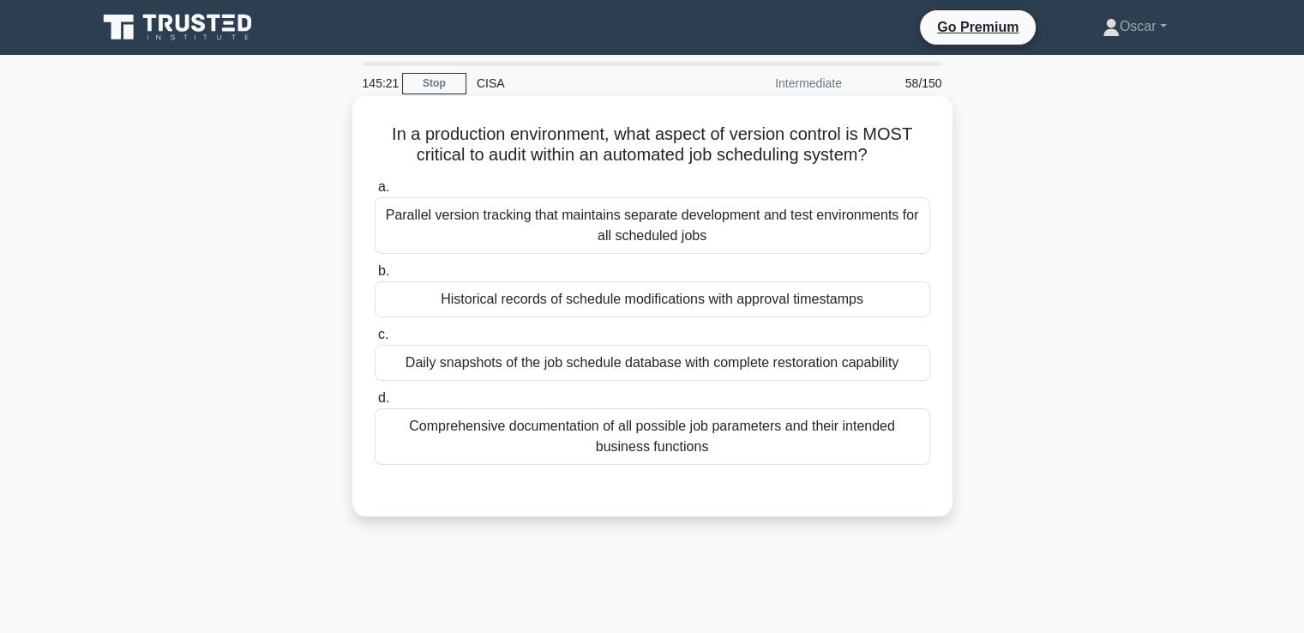
click at [644, 238] on div "Parallel version tracking that maintains separate development and test environm…" at bounding box center [653, 225] width 556 height 57
click at [375, 193] on input "a. Parallel version tracking that maintains separate development and test envir…" at bounding box center [375, 187] width 0 height 11
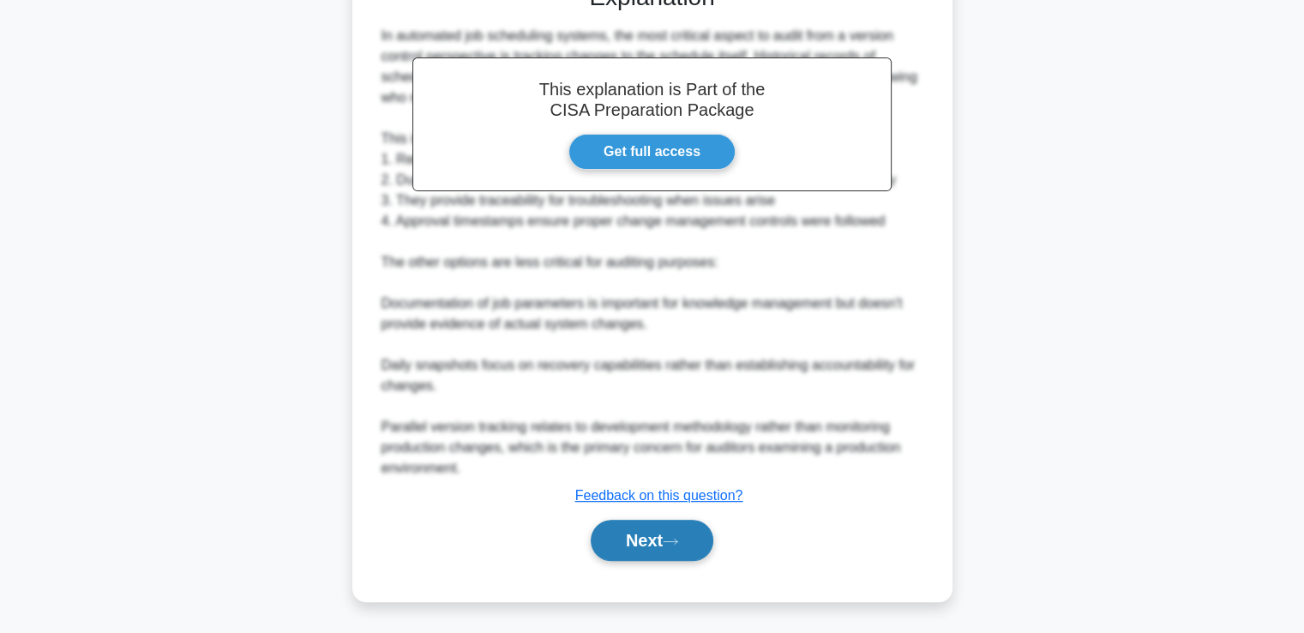
click at [673, 529] on button "Next" at bounding box center [652, 540] width 123 height 41
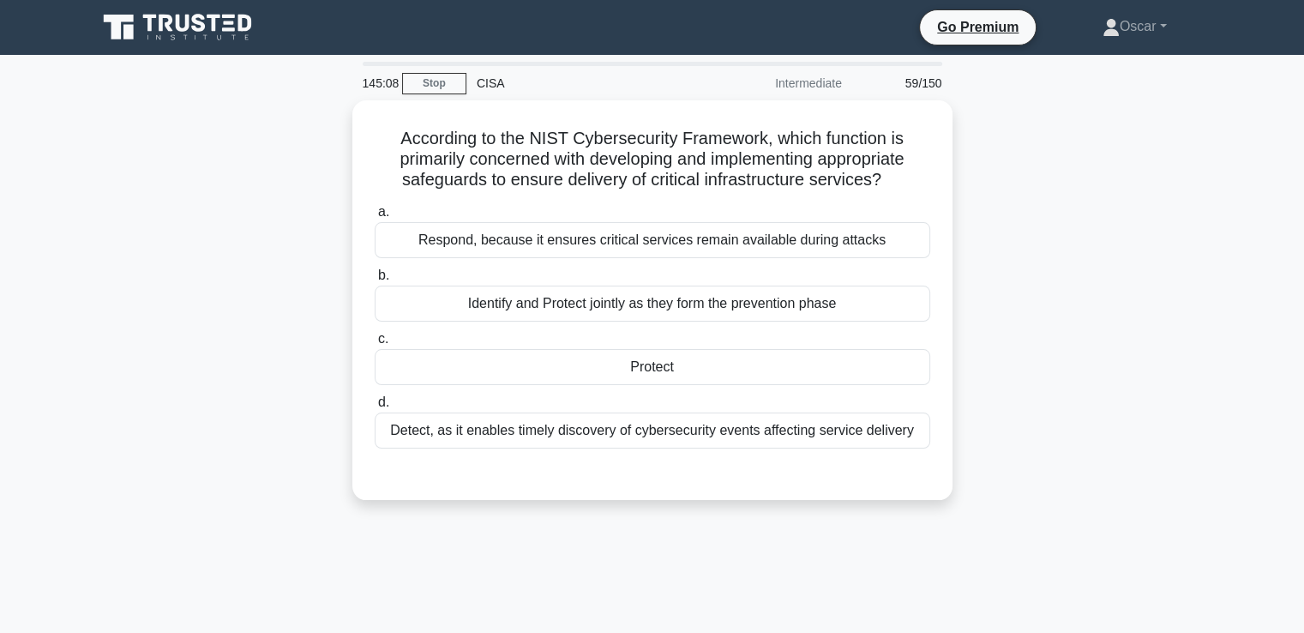
click at [618, 509] on div "According to the NIST Cybersecurity Framework, which function is primarily conc…" at bounding box center [653, 310] width 1132 height 420
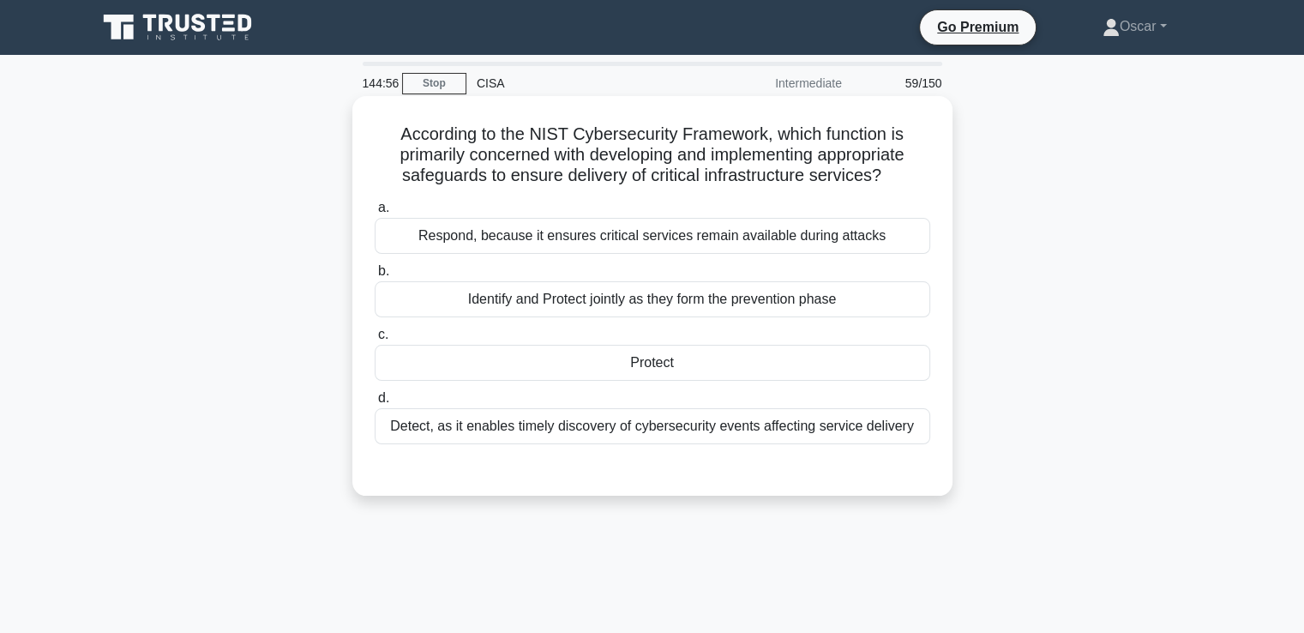
click at [605, 357] on div "Protect" at bounding box center [653, 363] width 556 height 36
click at [375, 340] on input "c. Protect" at bounding box center [375, 334] width 0 height 11
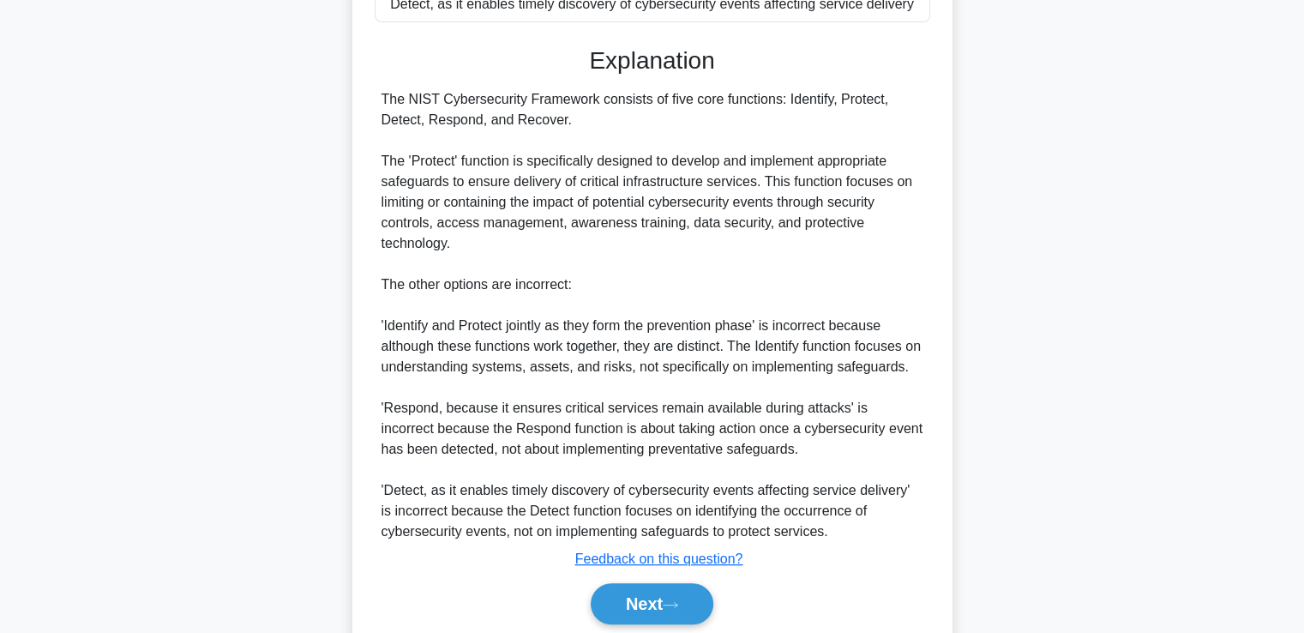
scroll to position [485, 0]
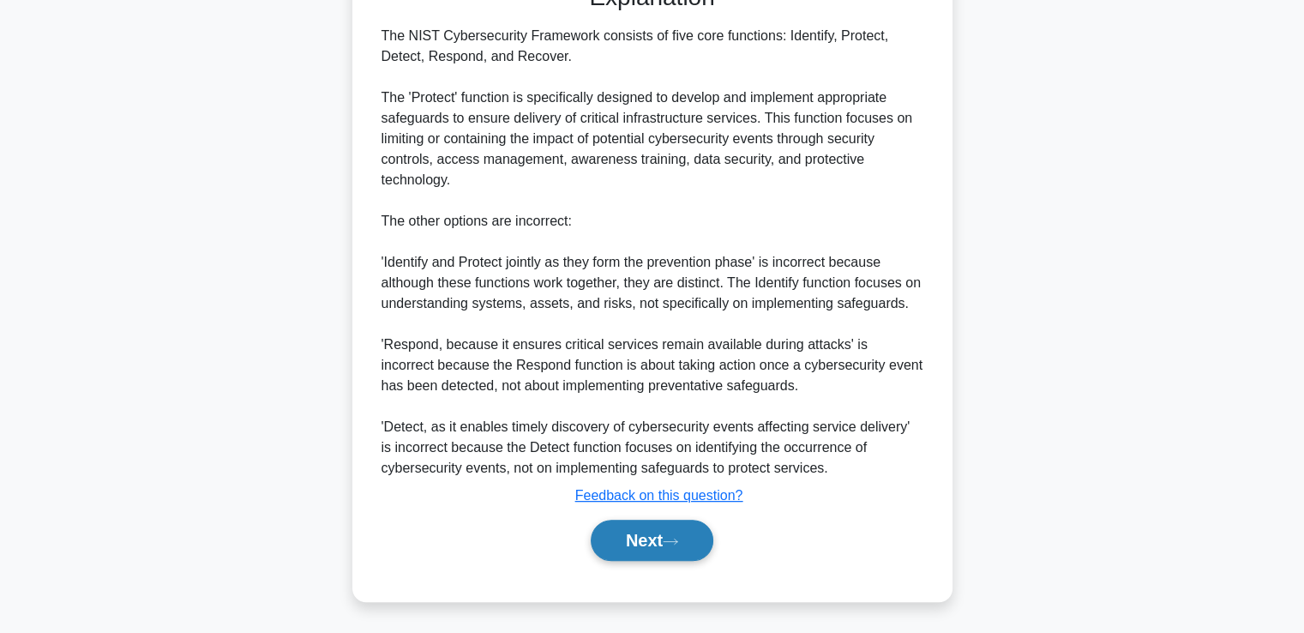
click at [659, 535] on button "Next" at bounding box center [652, 540] width 123 height 41
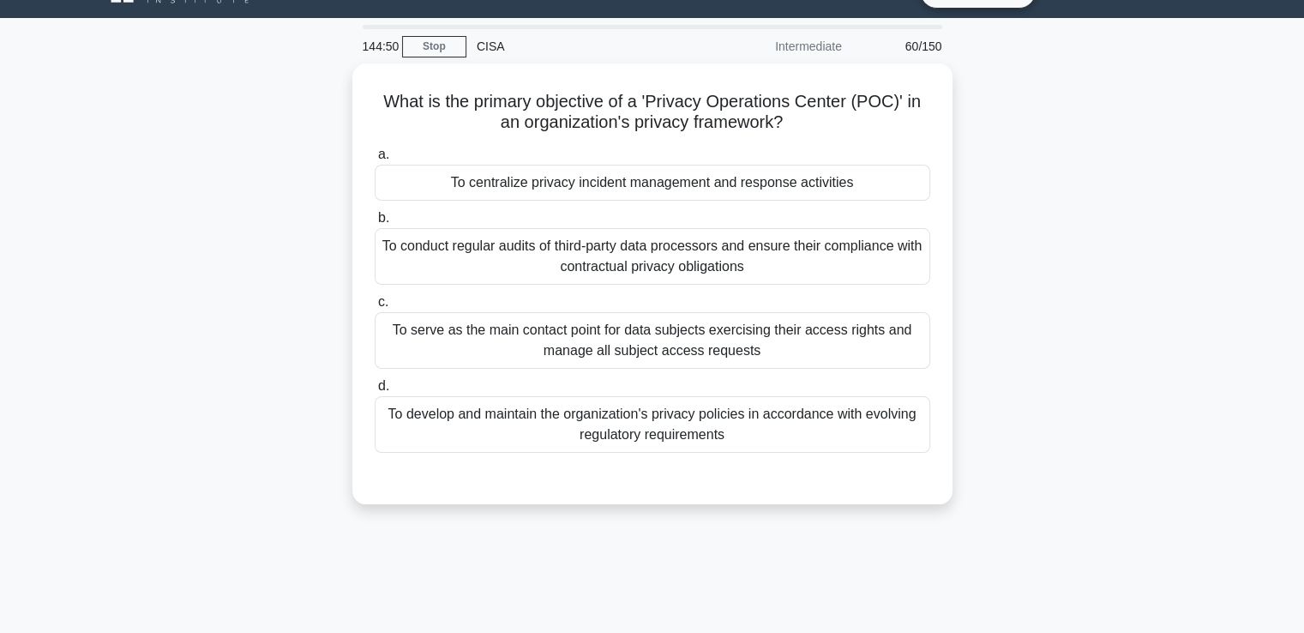
scroll to position [0, 0]
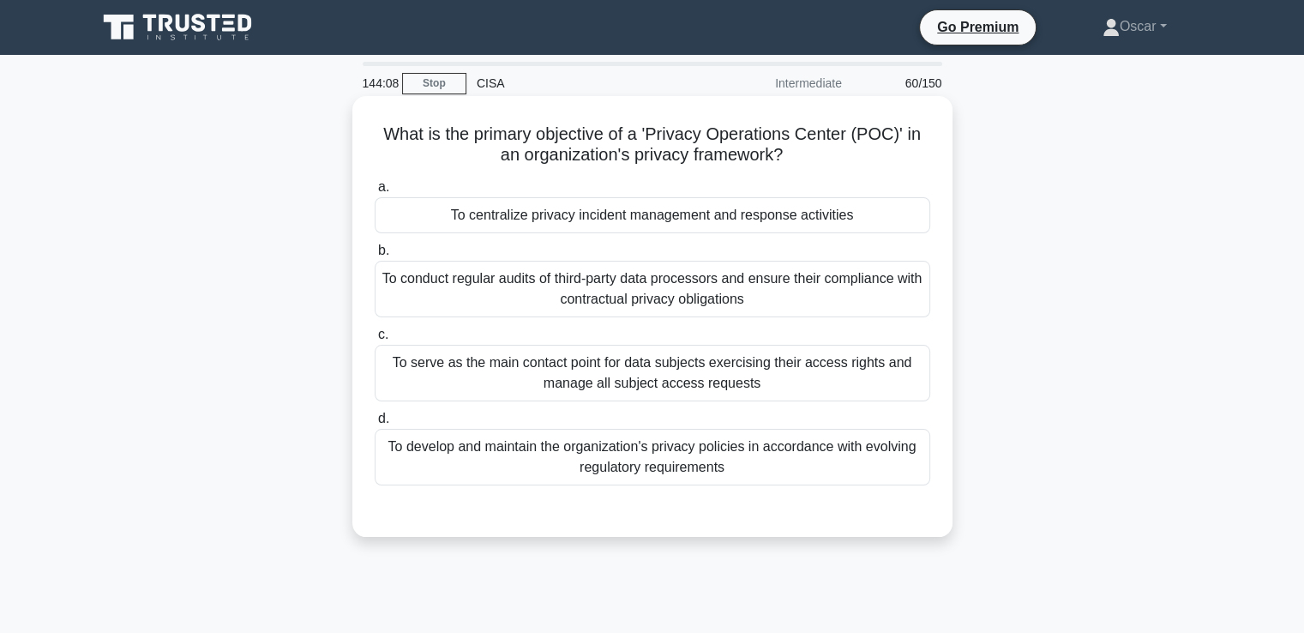
click at [729, 208] on div "To centralize privacy incident management and response activities" at bounding box center [653, 215] width 556 height 36
click at [375, 193] on input "a. To centralize privacy incident management and response activities" at bounding box center [375, 187] width 0 height 11
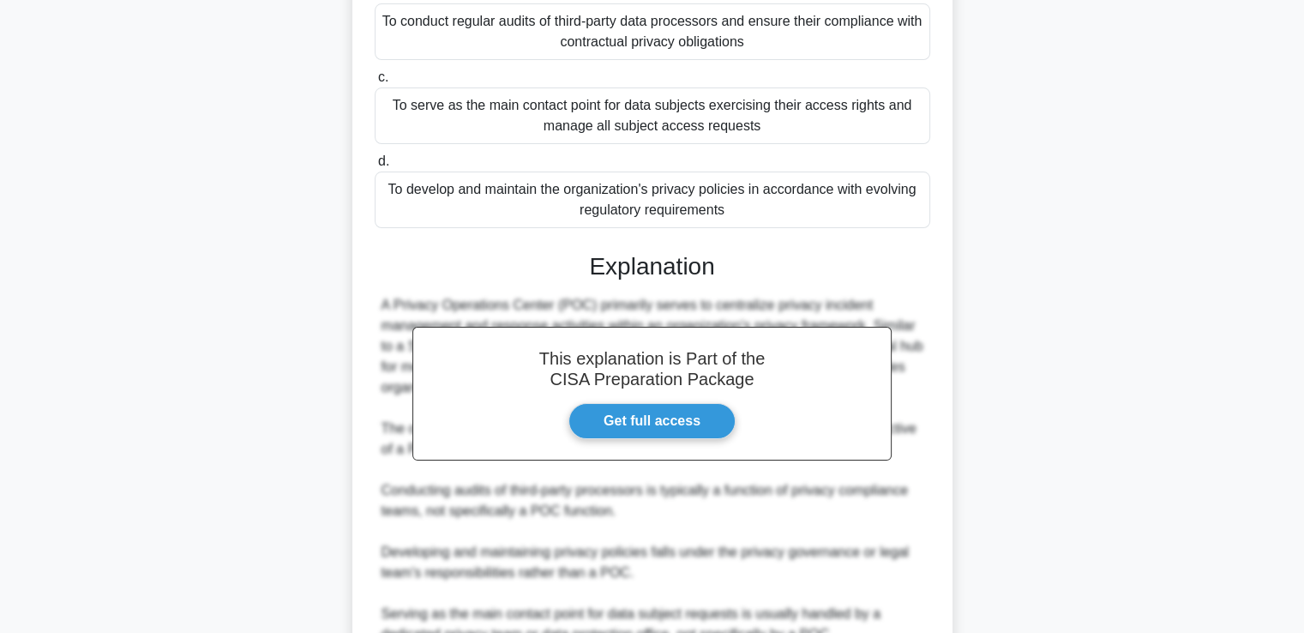
scroll to position [424, 0]
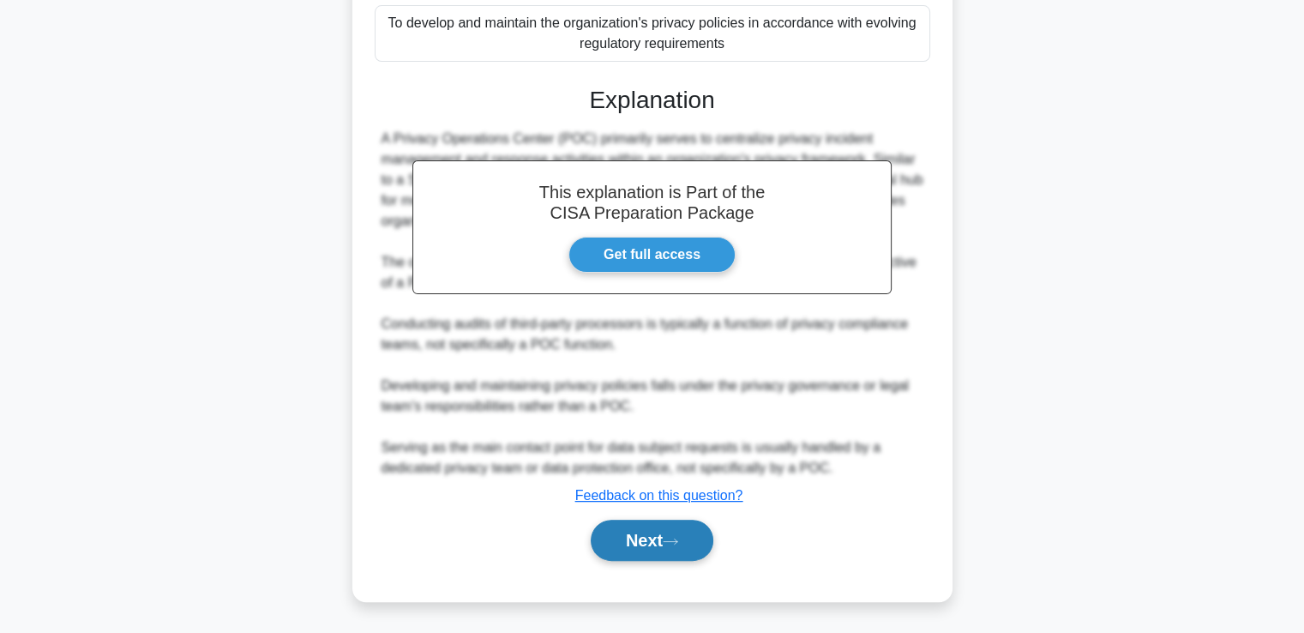
click at [639, 539] on button "Next" at bounding box center [652, 540] width 123 height 41
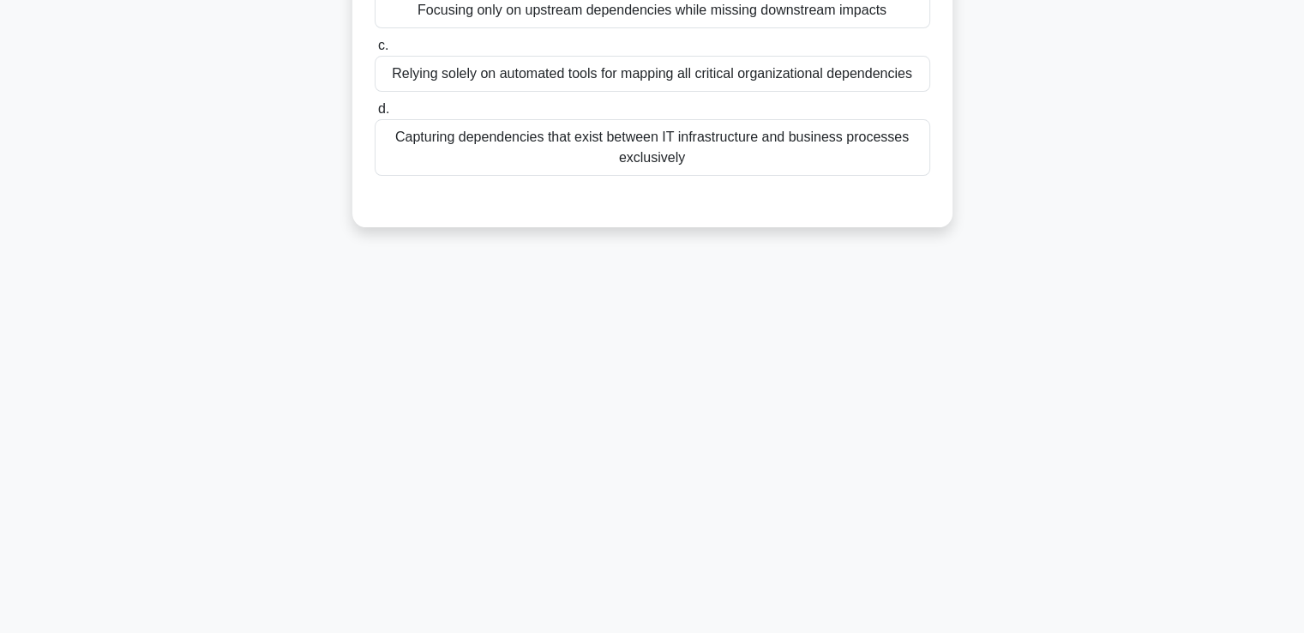
scroll to position [0, 0]
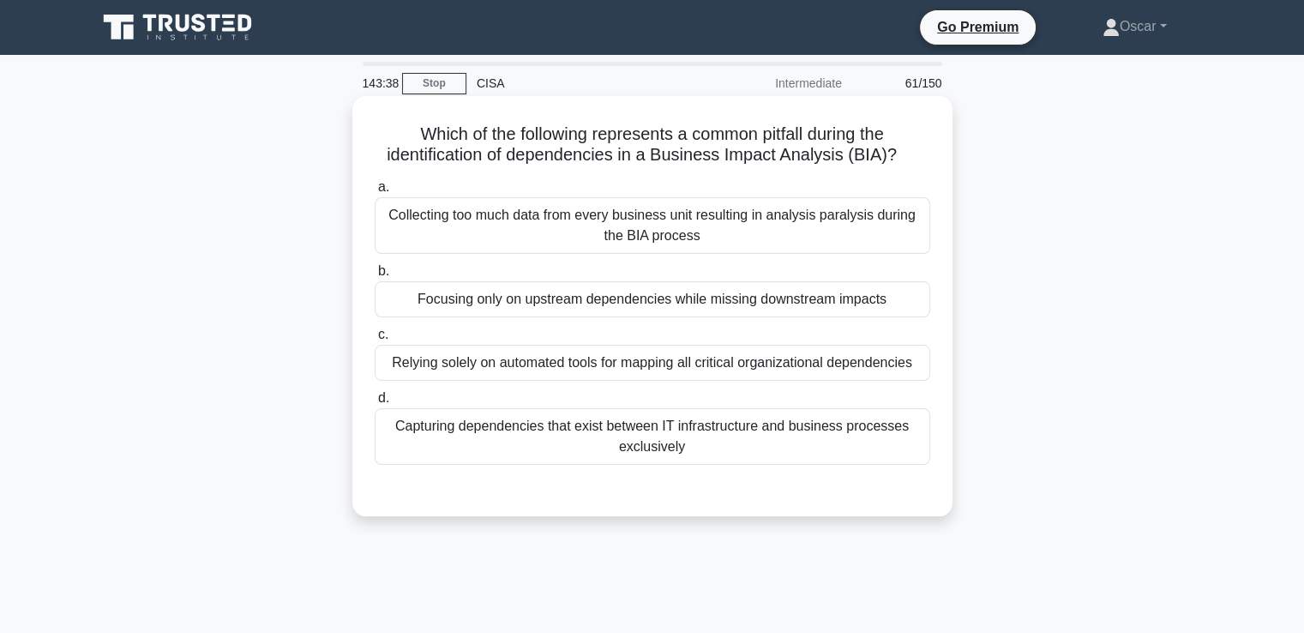
click at [639, 365] on div "Relying solely on automated tools for mapping all critical organizational depen…" at bounding box center [653, 363] width 556 height 36
click at [375, 340] on input "c. Relying solely on automated tools for mapping all critical organizational de…" at bounding box center [375, 334] width 0 height 11
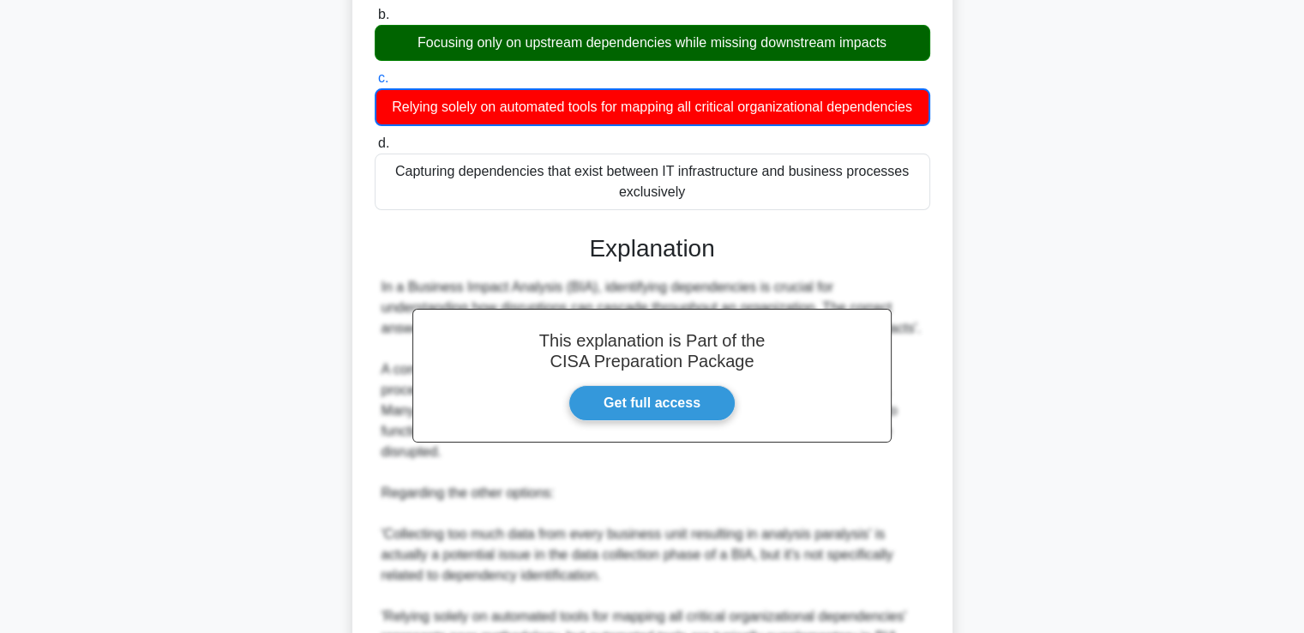
scroll to position [429, 0]
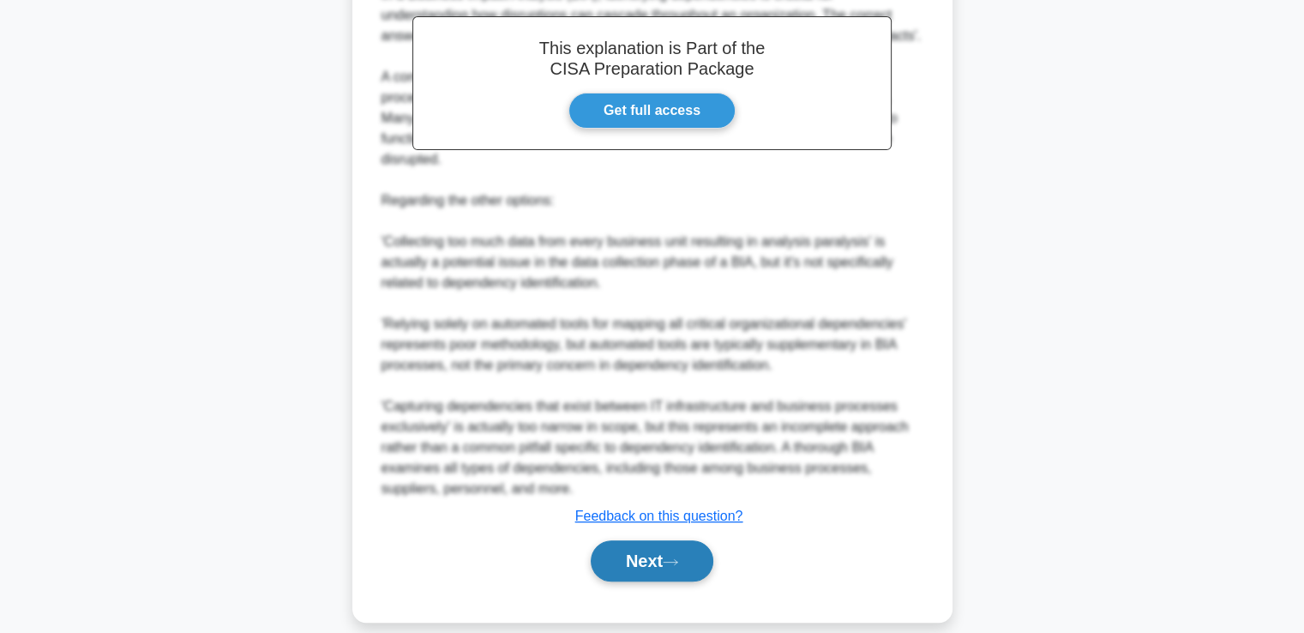
click at [644, 540] on button "Next" at bounding box center [652, 560] width 123 height 41
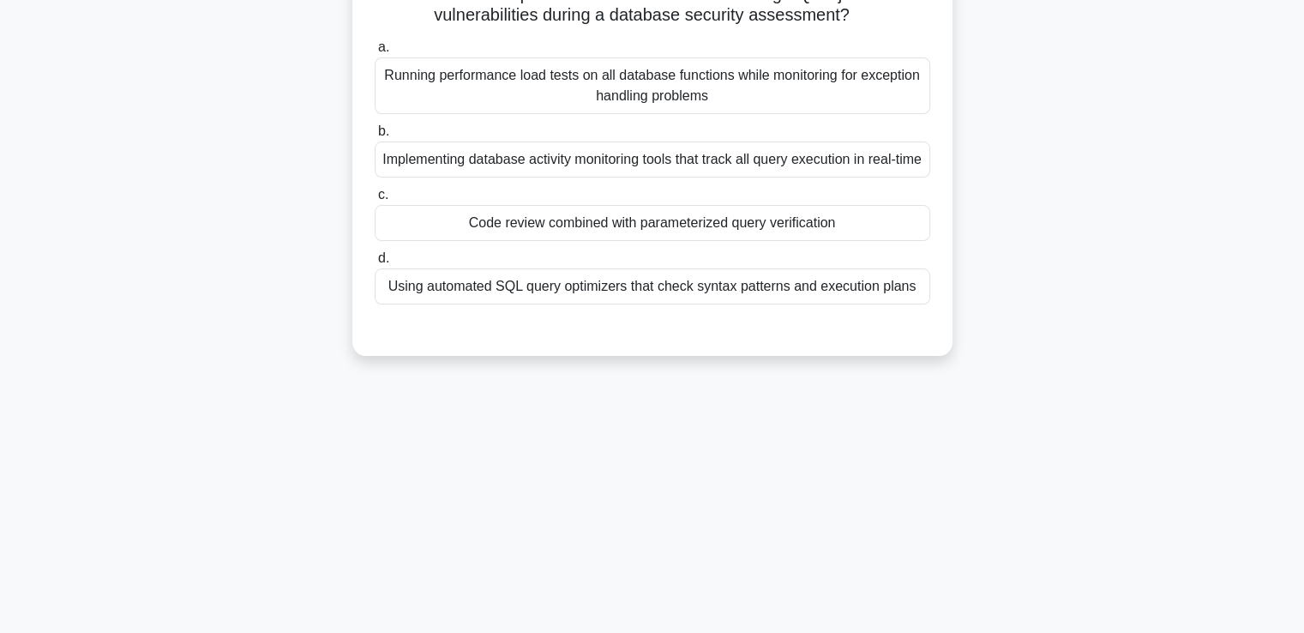
scroll to position [0, 0]
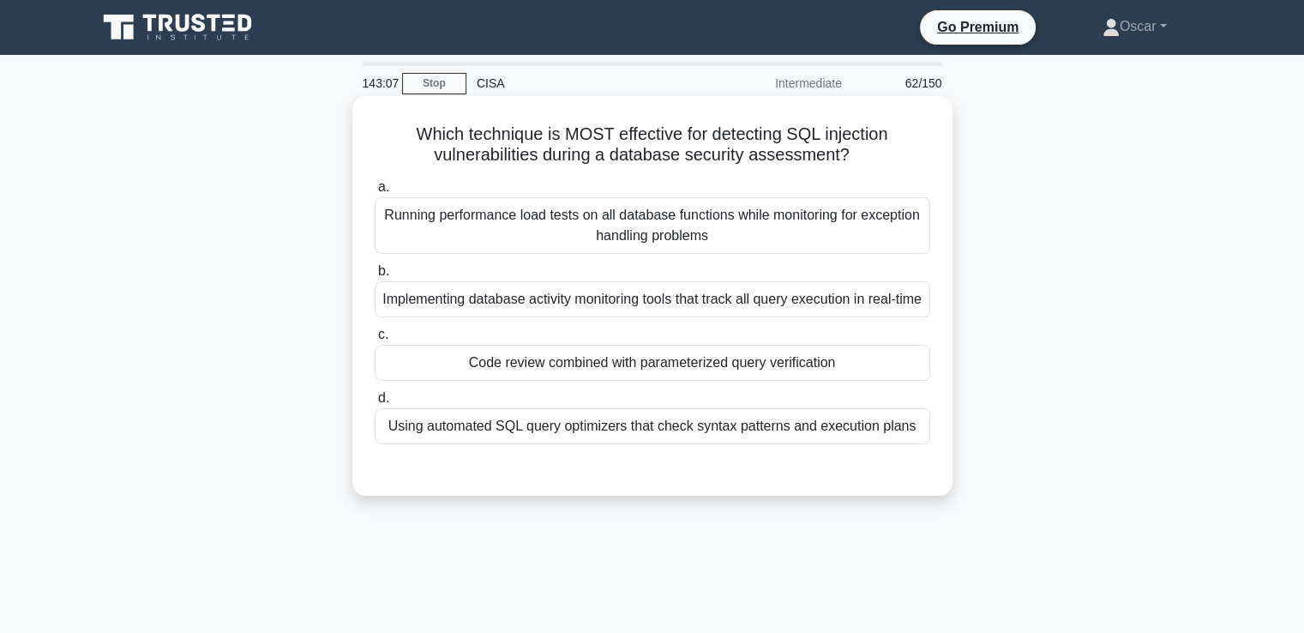
click at [638, 444] on div "Using automated SQL query optimizers that check syntax patterns and execution p…" at bounding box center [653, 426] width 556 height 36
click at [375, 404] on input "d. Using automated SQL query optimizers that check syntax patterns and executio…" at bounding box center [375, 398] width 0 height 11
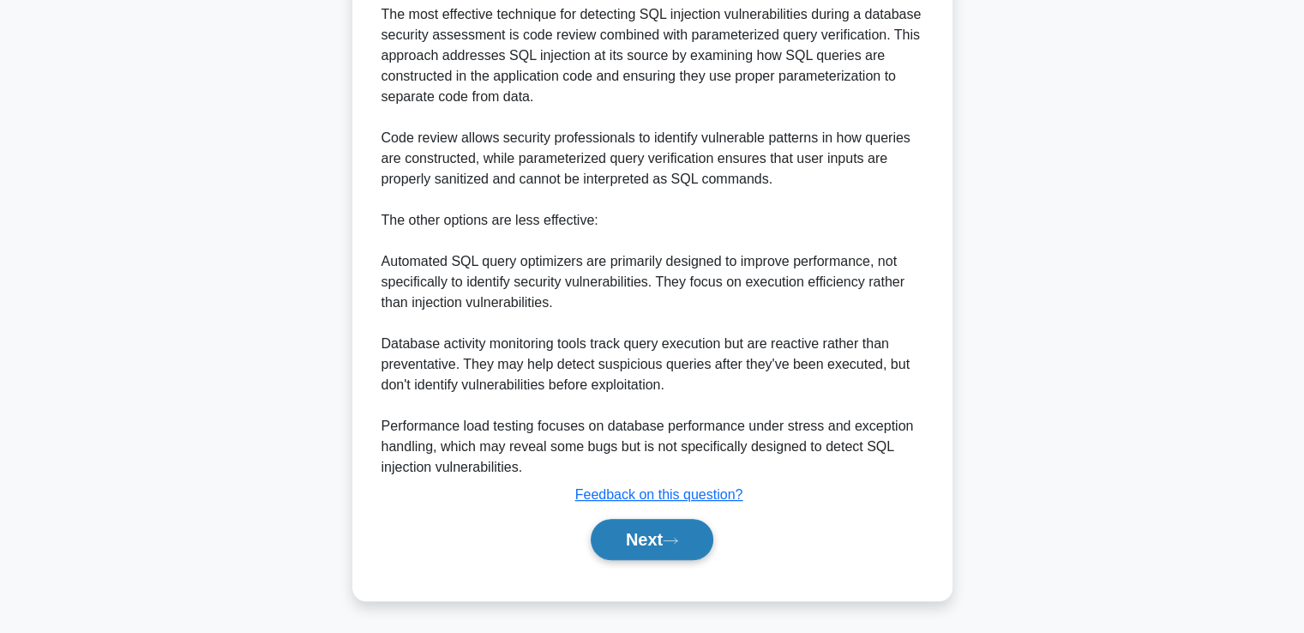
click at [615, 545] on button "Next" at bounding box center [652, 539] width 123 height 41
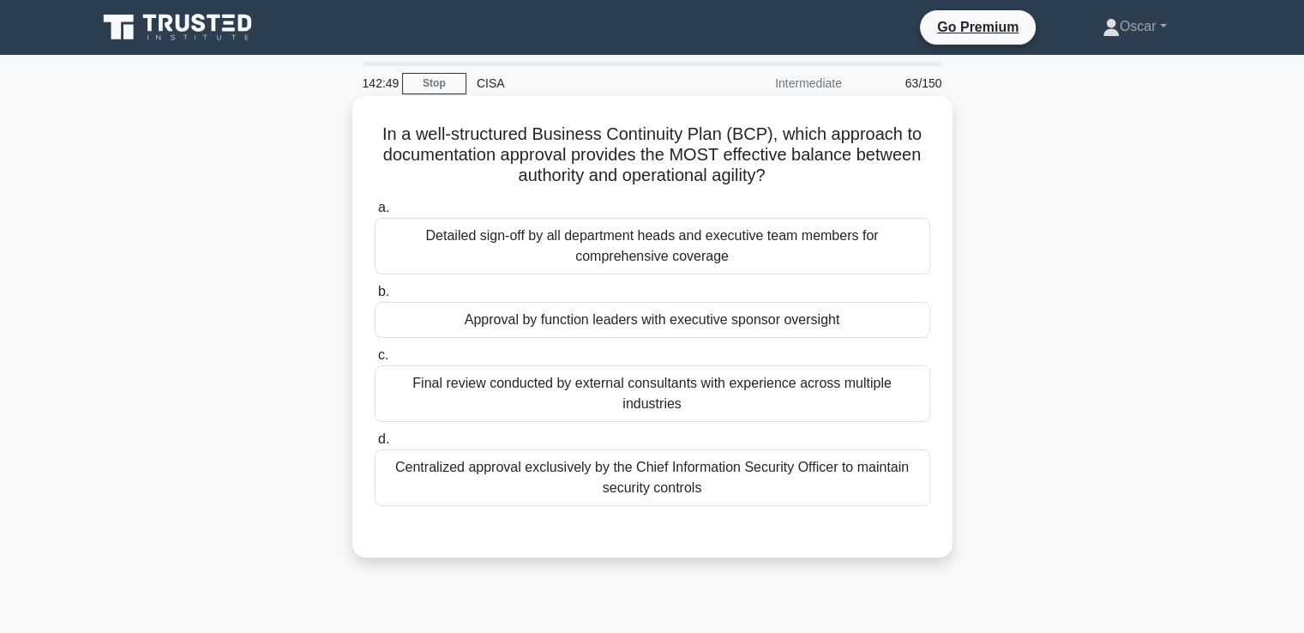
click at [615, 313] on div "Approval by function leaders with executive sponsor oversight" at bounding box center [653, 320] width 556 height 36
click at [375, 298] on input "b. Approval by function leaders with executive sponsor oversight" at bounding box center [375, 291] width 0 height 11
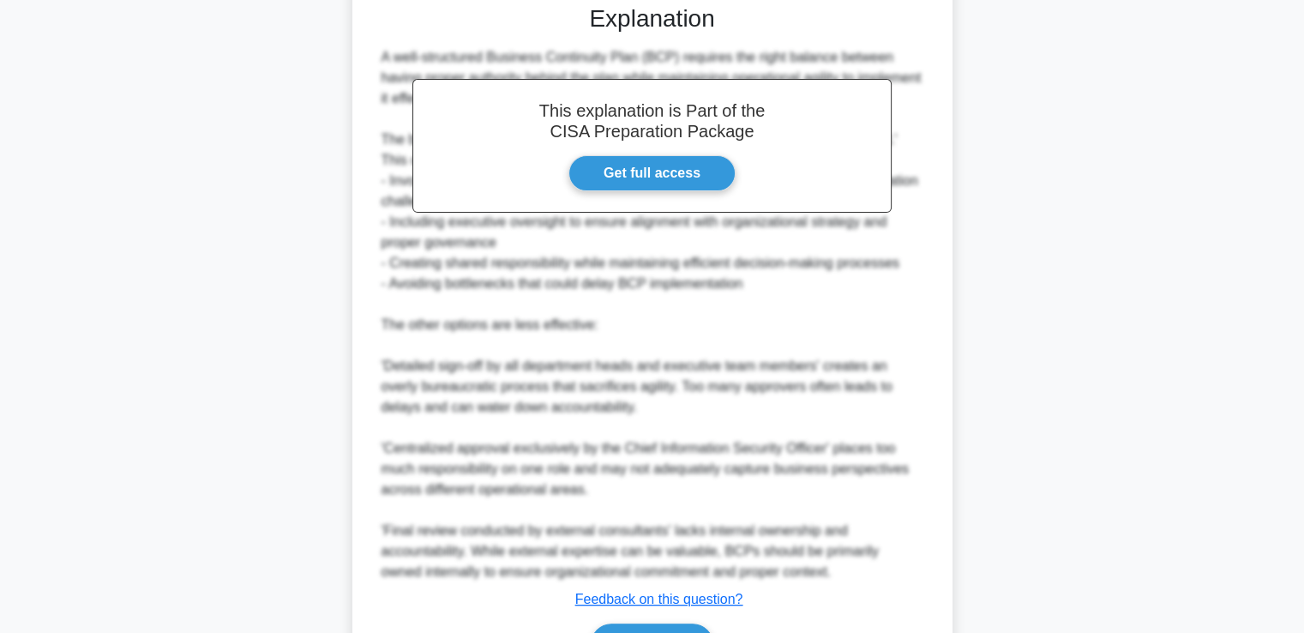
scroll to position [609, 0]
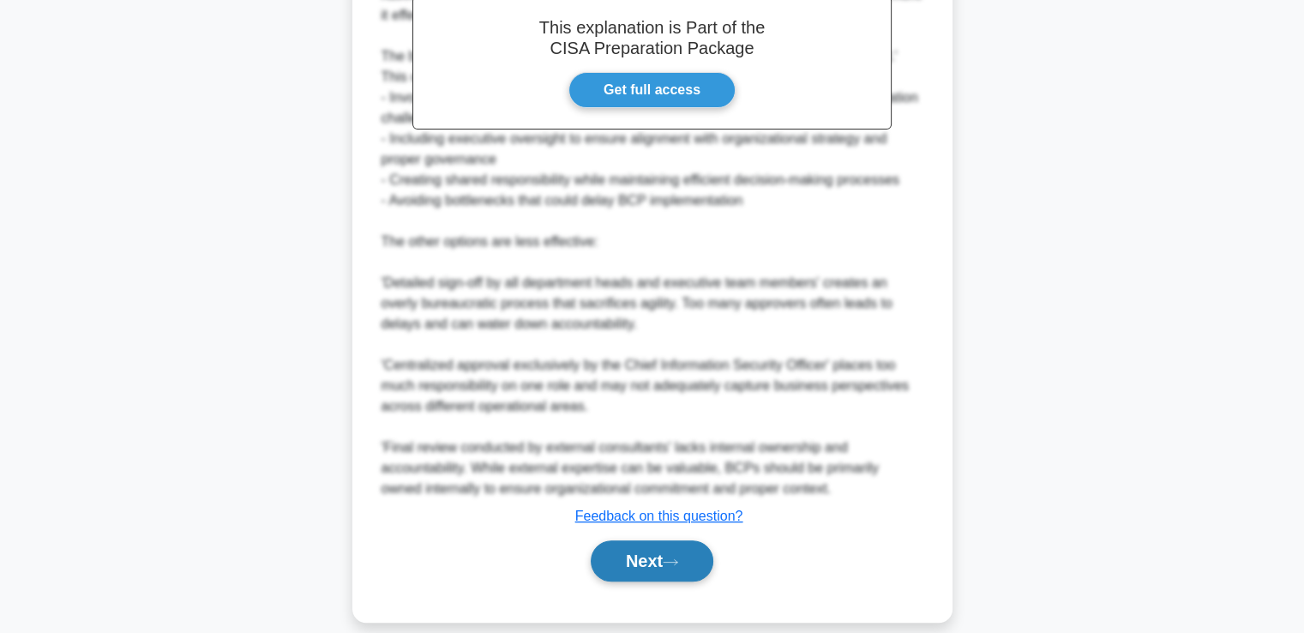
click at [627, 540] on button "Next" at bounding box center [652, 560] width 123 height 41
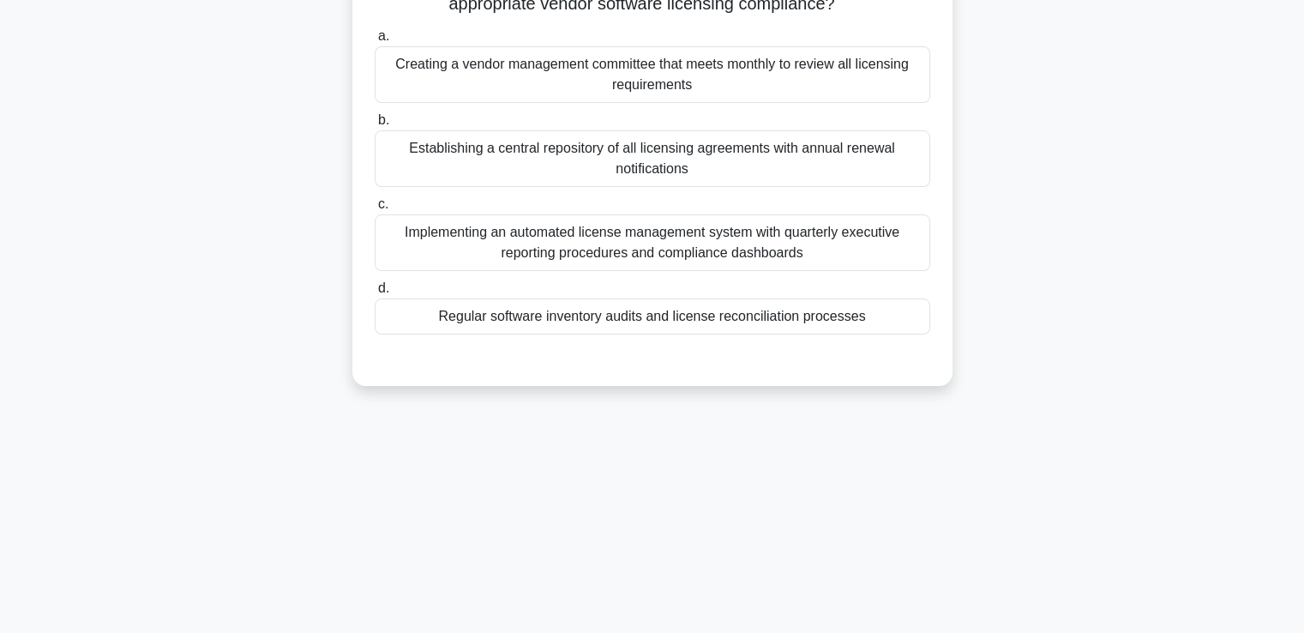
scroll to position [0, 0]
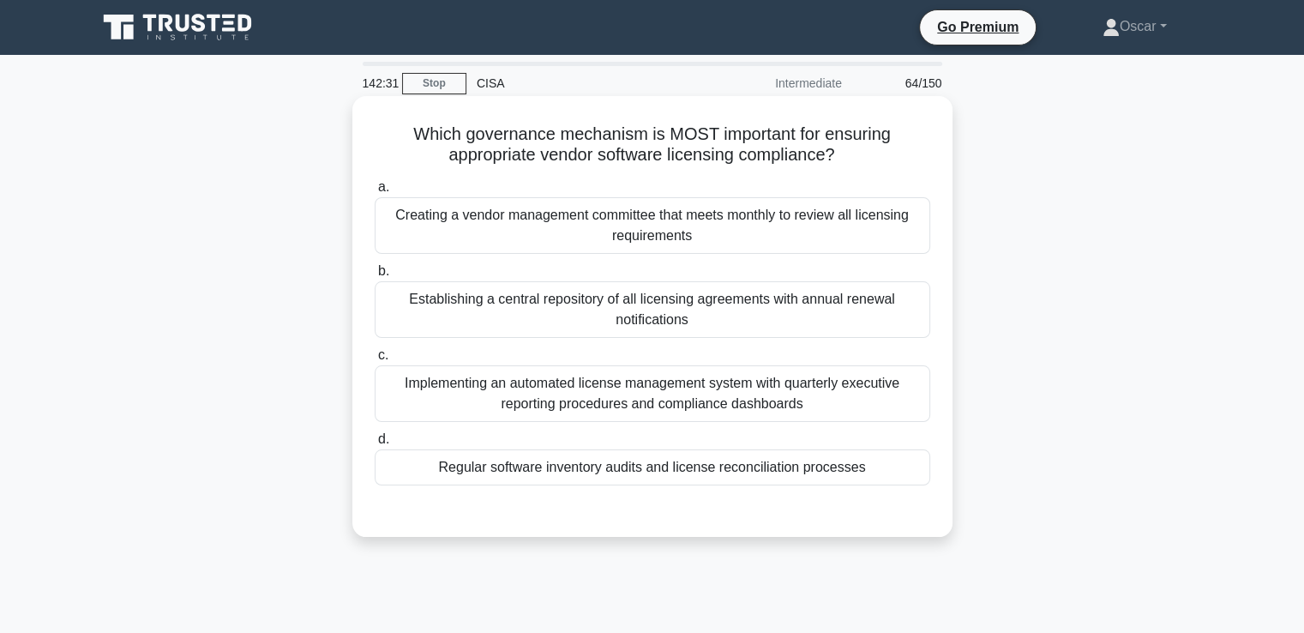
click at [737, 225] on div "Creating a vendor management committee that meets monthly to review all licensi…" at bounding box center [653, 225] width 556 height 57
click at [375, 193] on input "a. Creating a vendor management committee that meets monthly to review all lice…" at bounding box center [375, 187] width 0 height 11
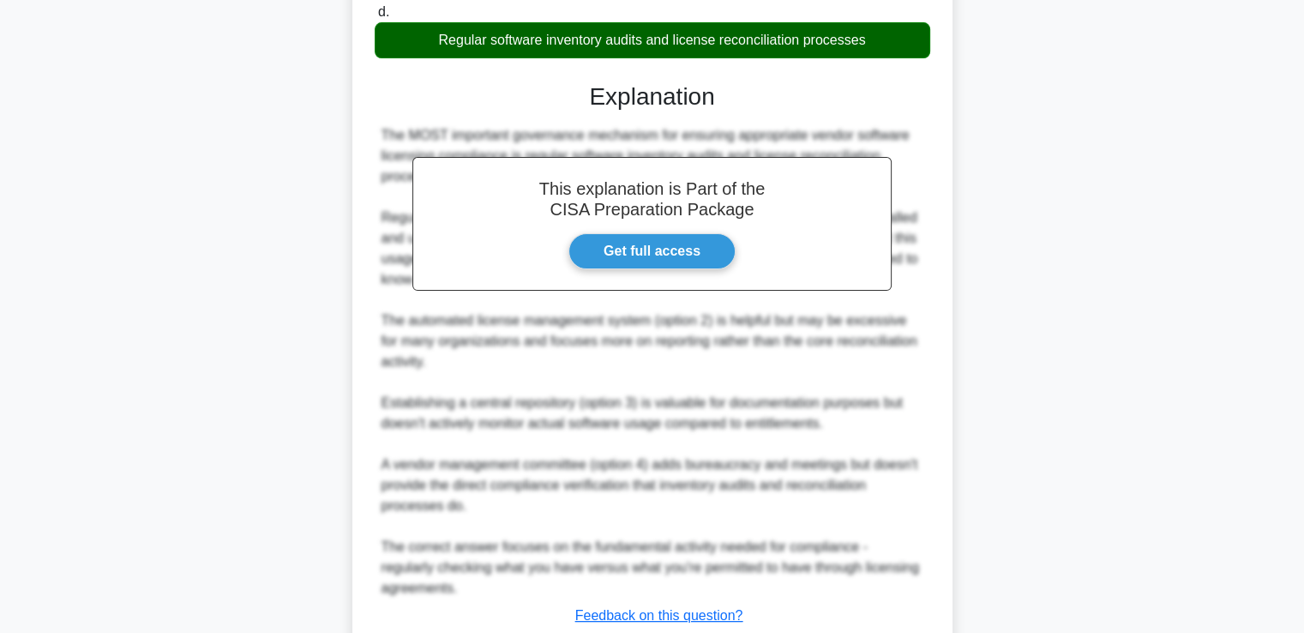
scroll to position [549, 0]
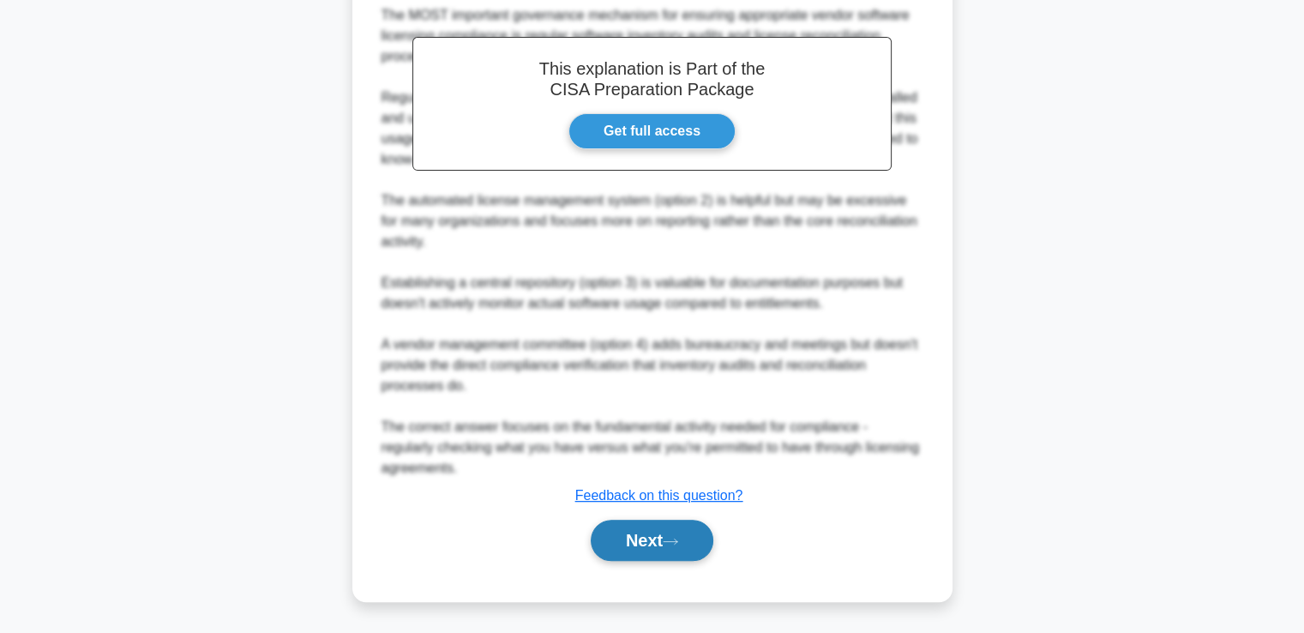
click at [671, 525] on button "Next" at bounding box center [652, 540] width 123 height 41
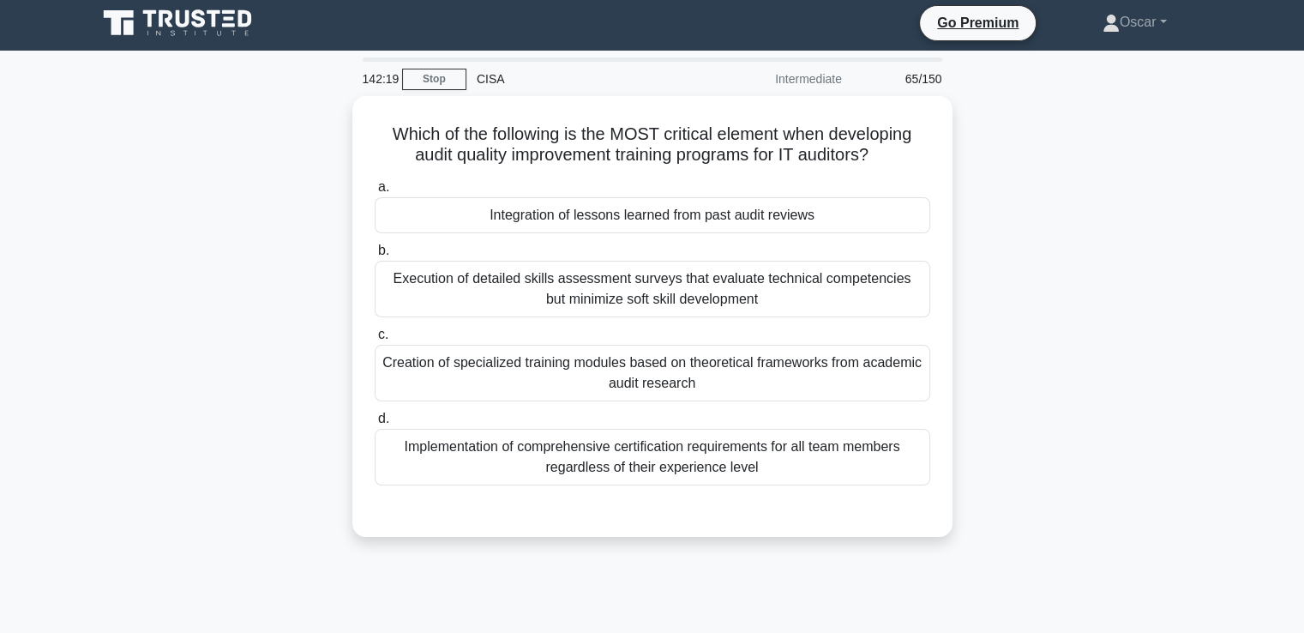
scroll to position [0, 0]
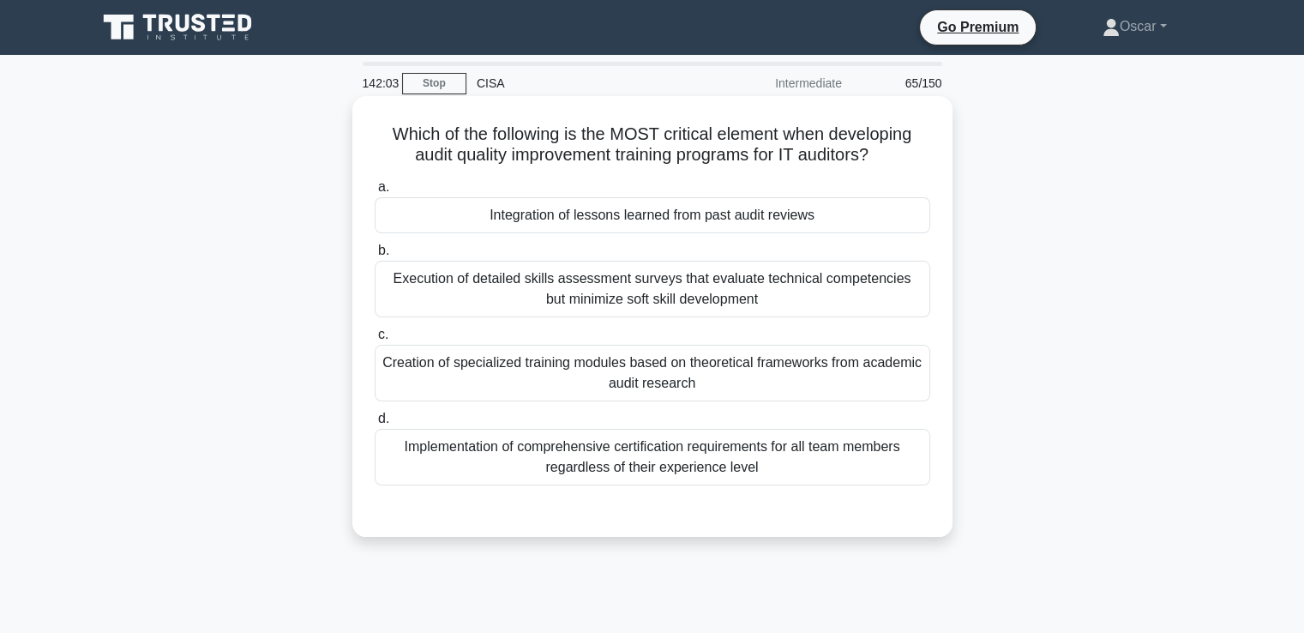
click at [713, 220] on div "Integration of lessons learned from past audit reviews" at bounding box center [653, 215] width 556 height 36
click at [375, 193] on input "a. Integration of lessons learned from past audit reviews" at bounding box center [375, 187] width 0 height 11
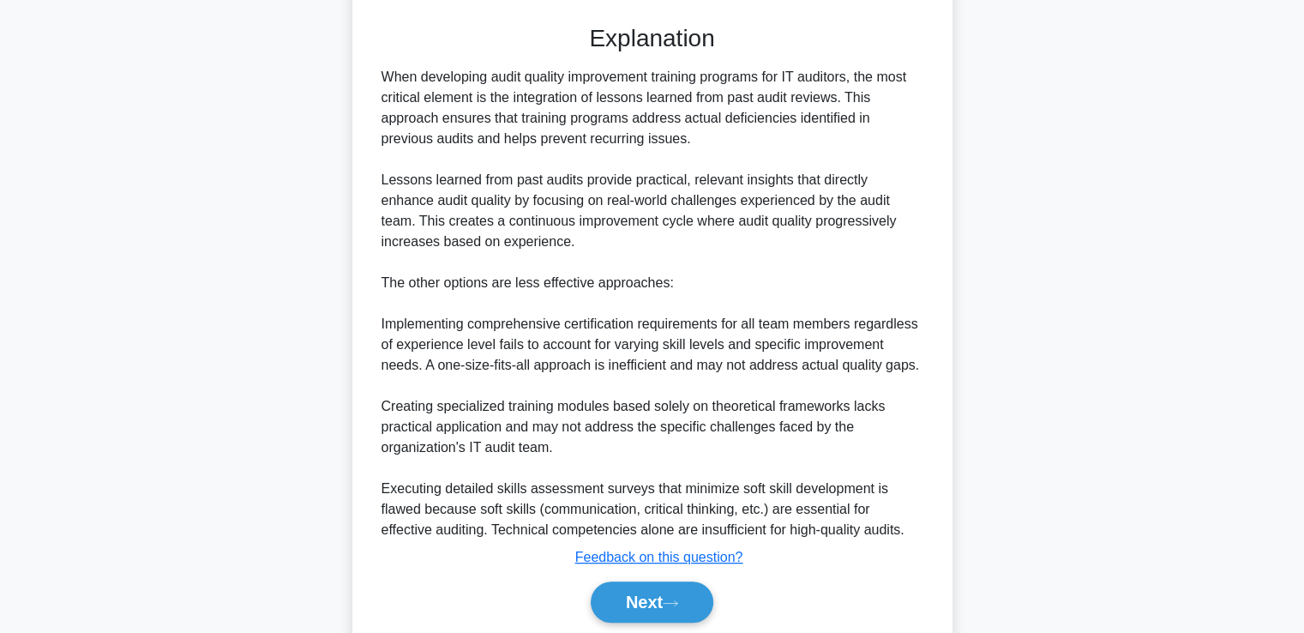
scroll to position [547, 0]
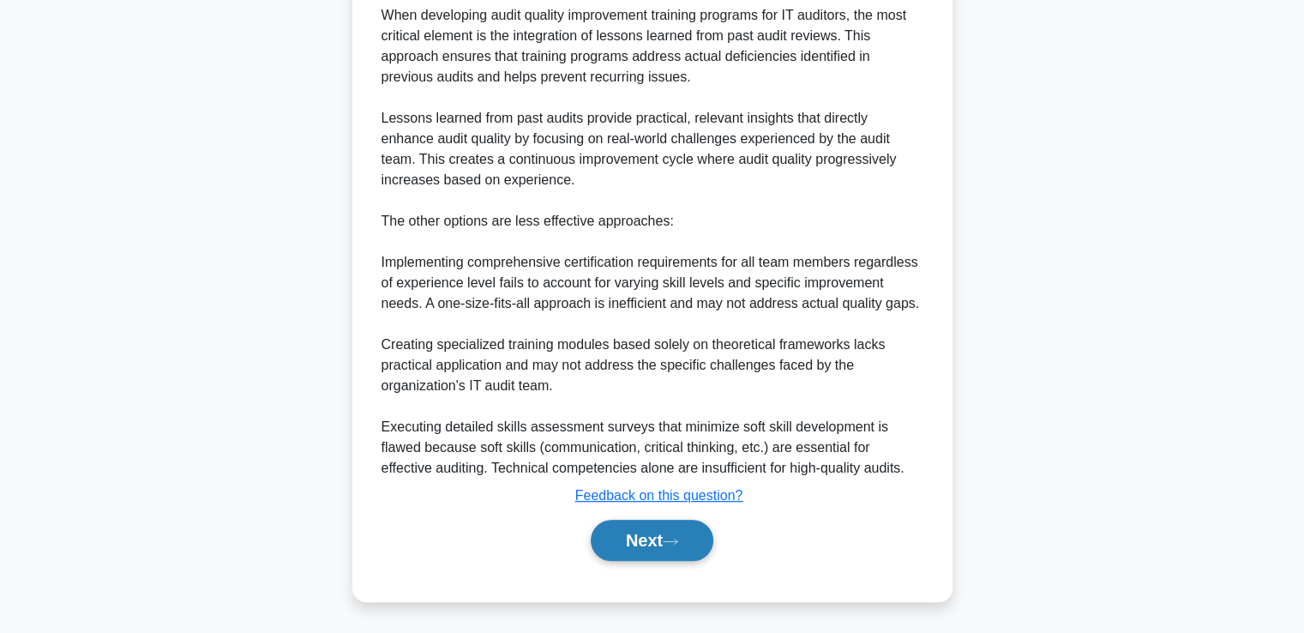
click at [698, 539] on button "Next" at bounding box center [652, 540] width 123 height 41
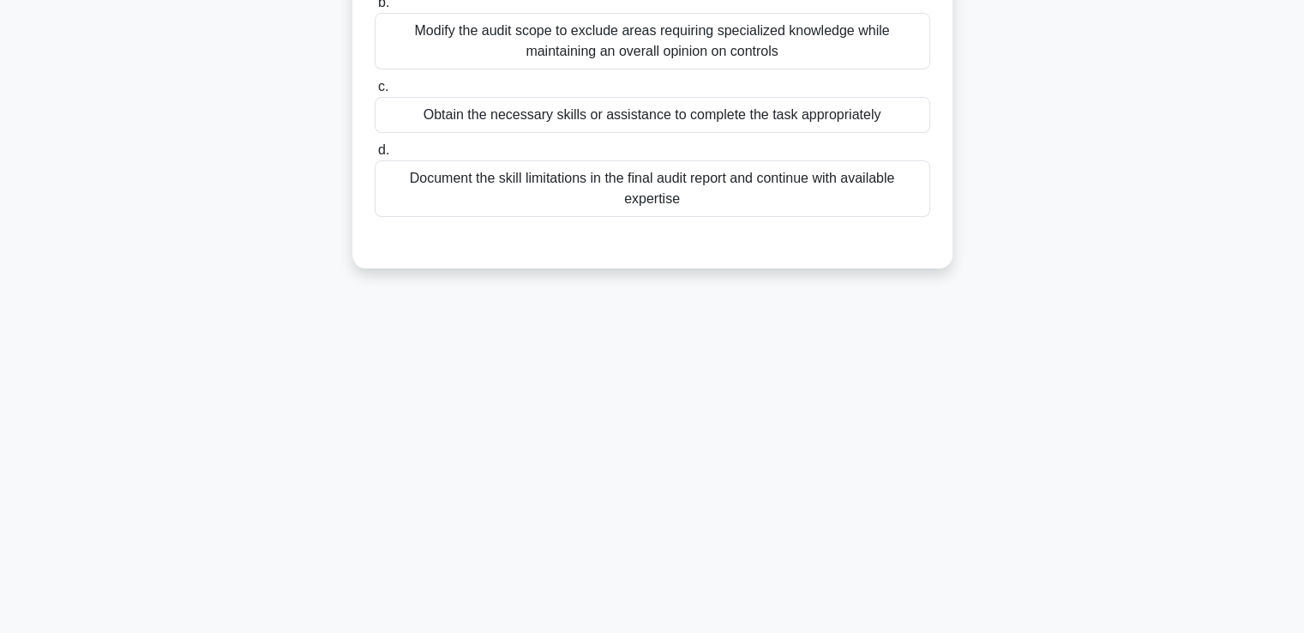
click at [1166, 155] on div "According to [PERSON_NAME]'s 'Due Professional Care' standard, what is the prim…" at bounding box center [653, 48] width 1132 height 482
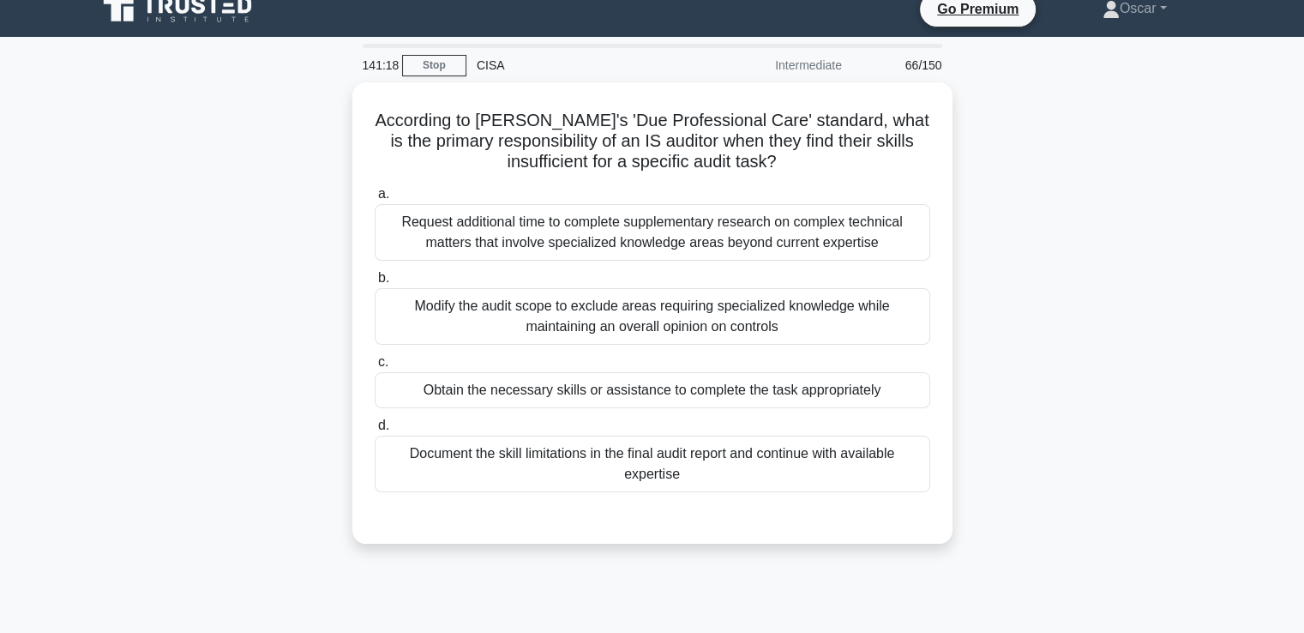
scroll to position [0, 0]
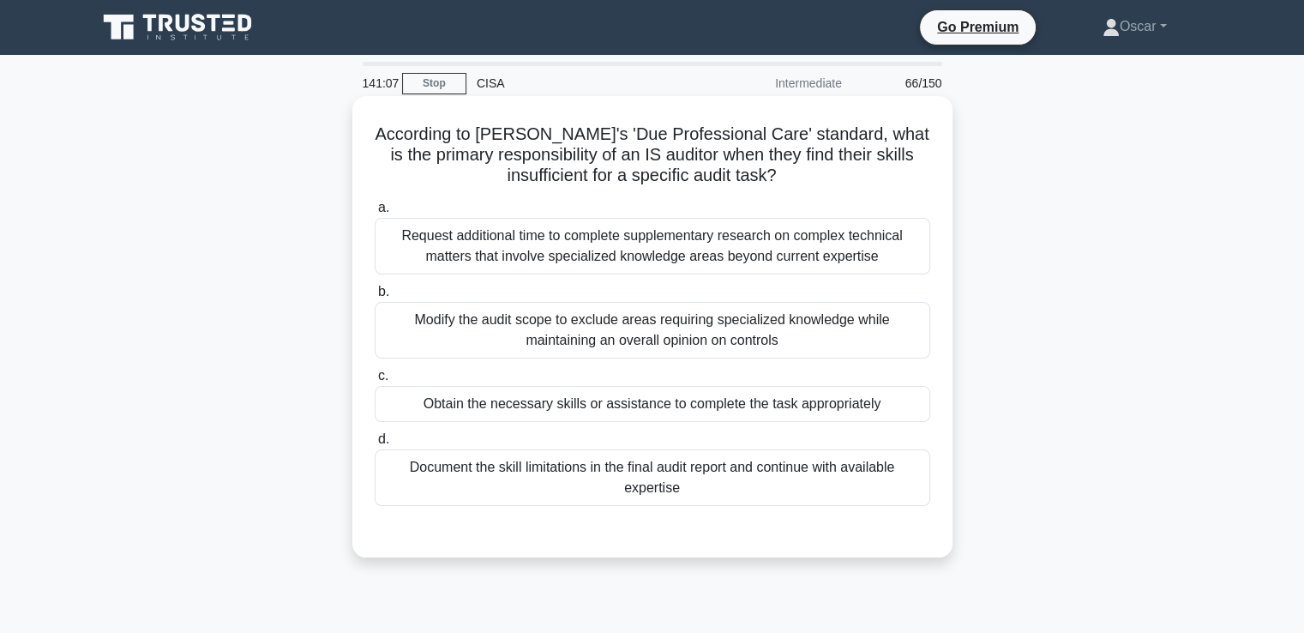
click at [844, 478] on div "Document the skill limitations in the final audit report and continue with avai…" at bounding box center [653, 477] width 556 height 57
click at [375, 445] on input "d. Document the skill limitations in the final audit report and continue with a…" at bounding box center [375, 439] width 0 height 11
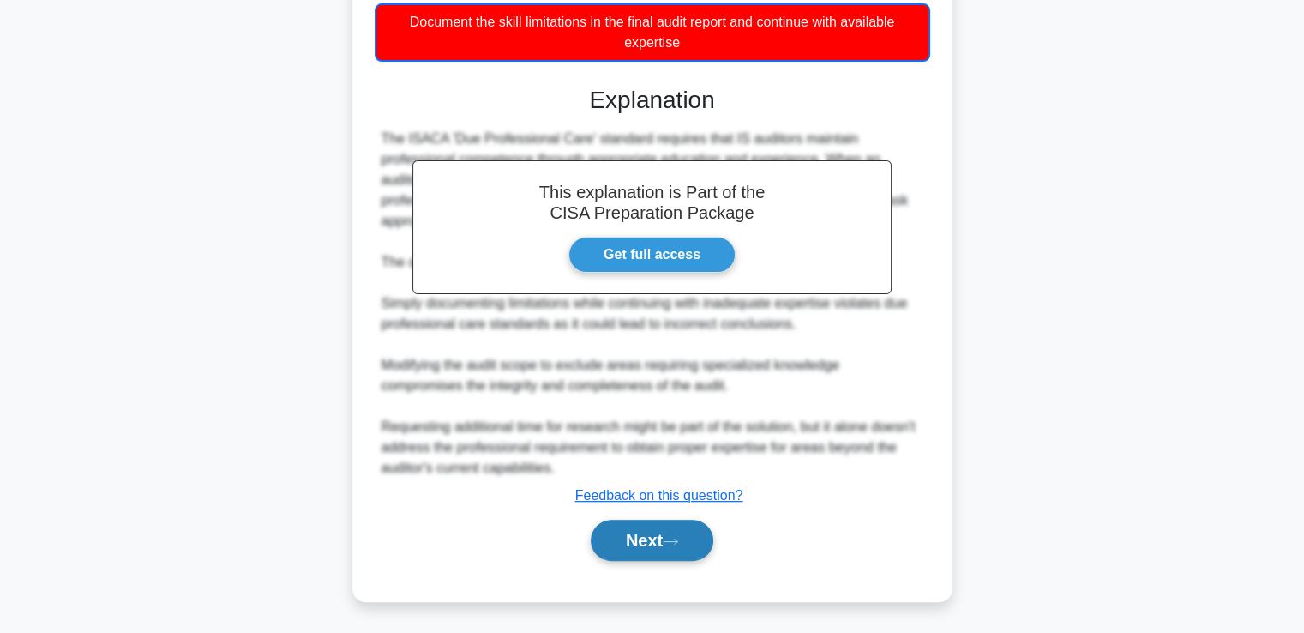
click at [683, 527] on button "Next" at bounding box center [652, 540] width 123 height 41
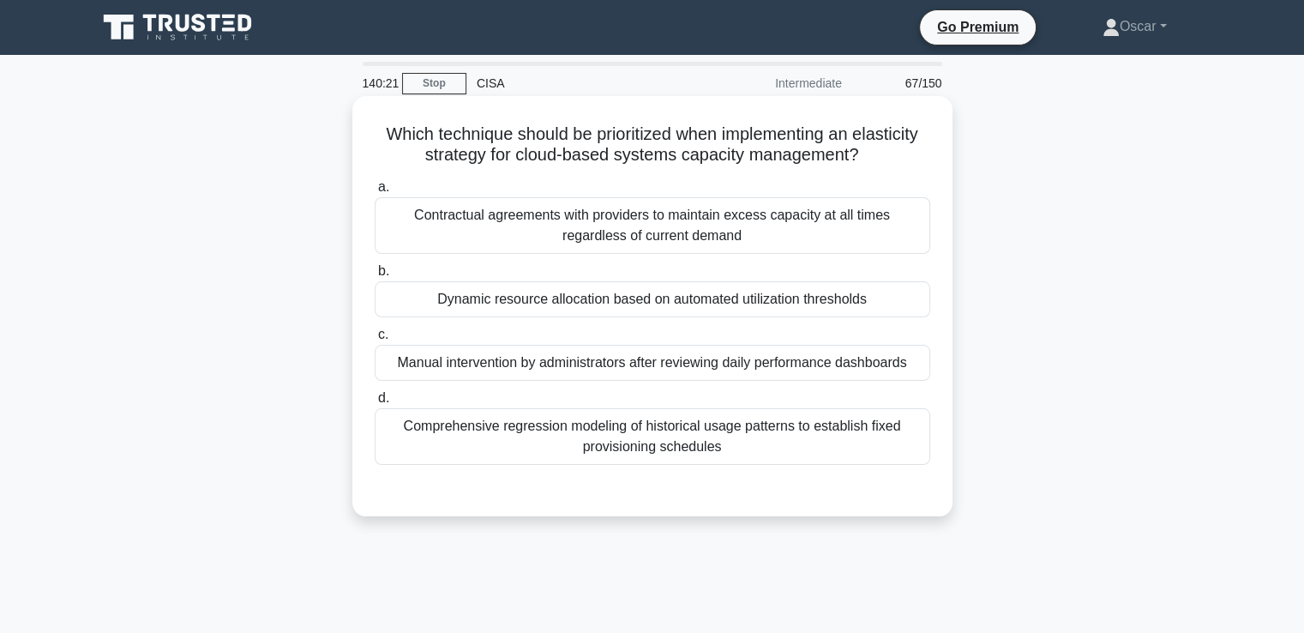
click at [662, 234] on div "Contractual agreements with providers to maintain excess capacity at all times …" at bounding box center [653, 225] width 556 height 57
click at [375, 193] on input "a. Contractual agreements with providers to maintain excess capacity at all tim…" at bounding box center [375, 187] width 0 height 11
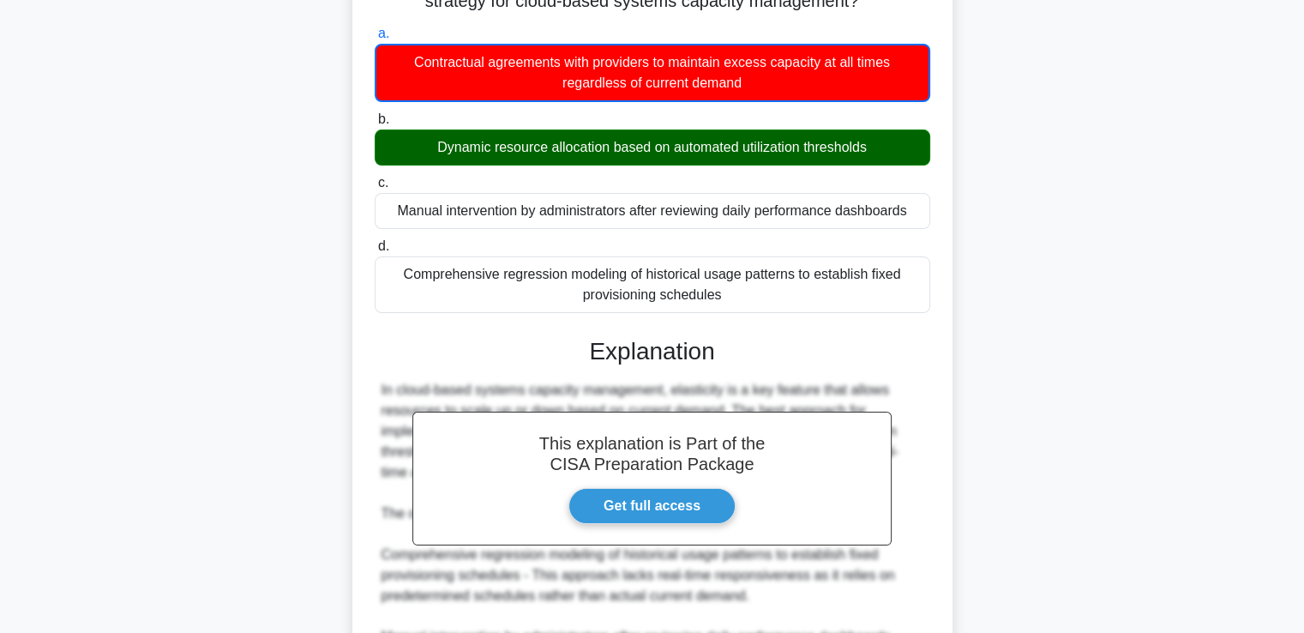
scroll to position [429, 0]
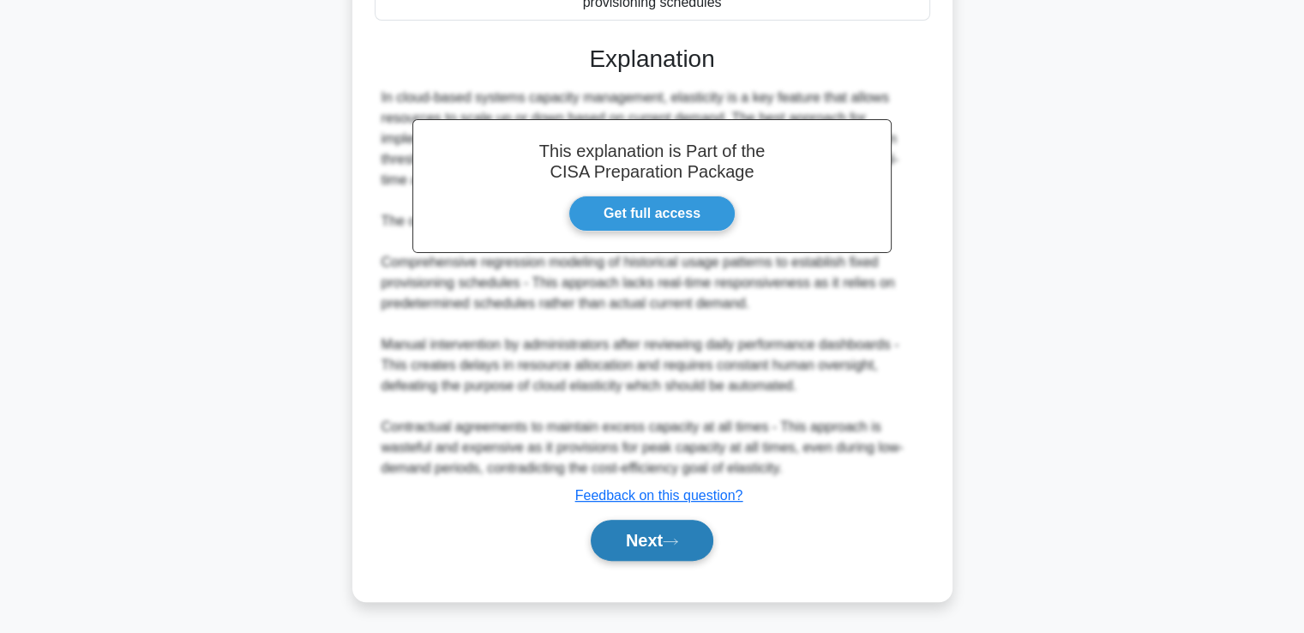
click at [677, 537] on icon at bounding box center [670, 541] width 15 height 9
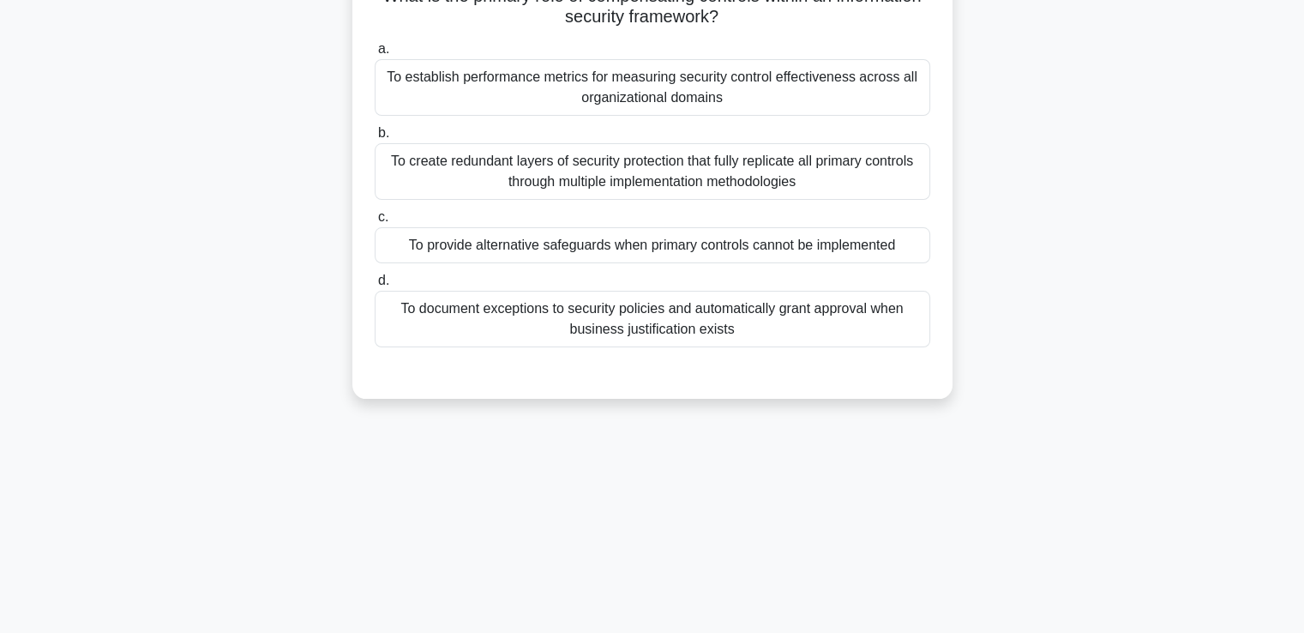
scroll to position [0, 0]
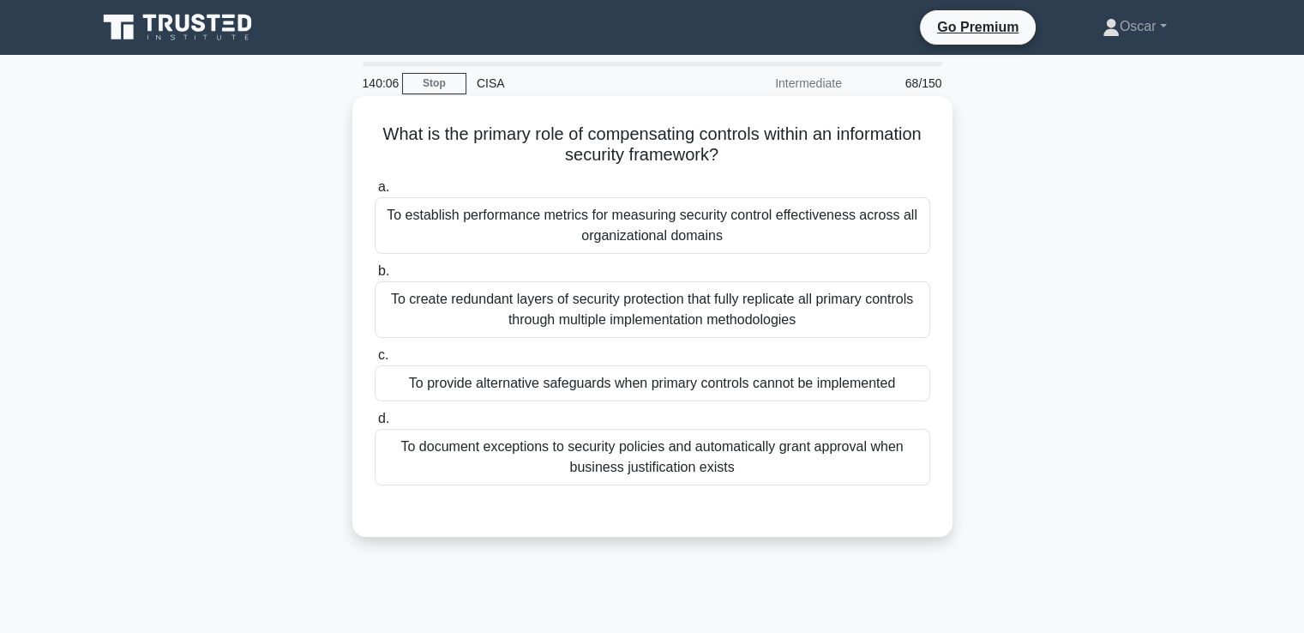
click at [601, 382] on div "To provide alternative safeguards when primary controls cannot be implemented" at bounding box center [653, 383] width 556 height 36
click at [375, 361] on input "c. To provide alternative safeguards when primary controls cannot be implemented" at bounding box center [375, 355] width 0 height 11
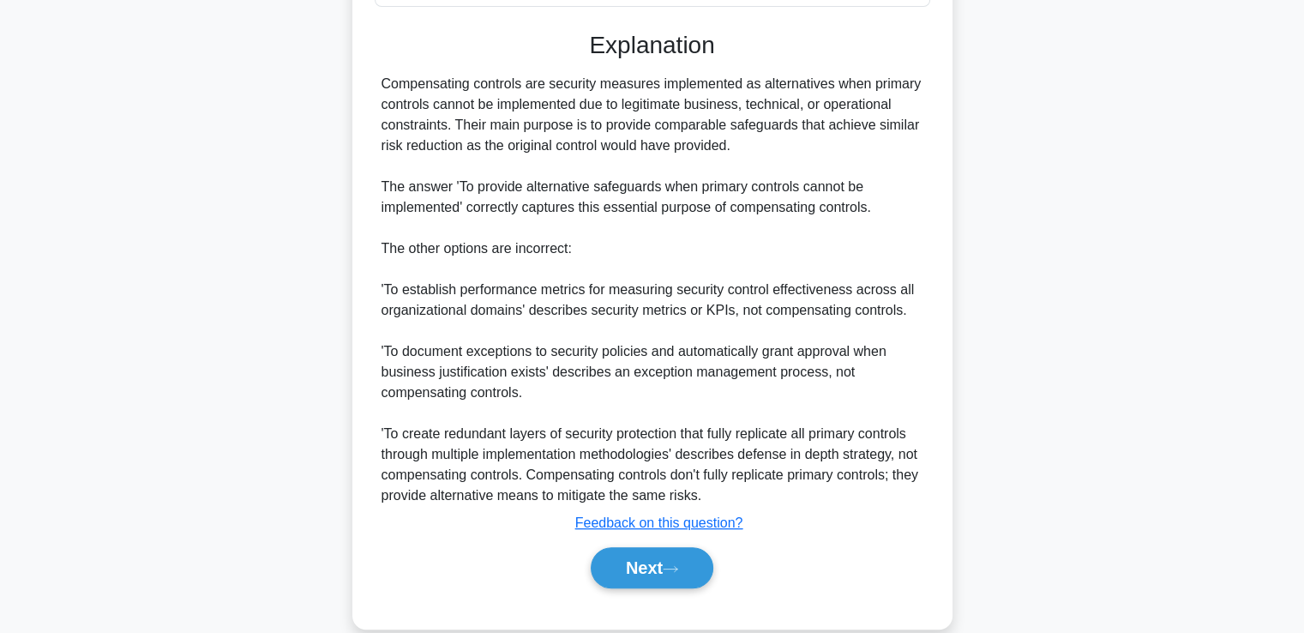
scroll to position [506, 0]
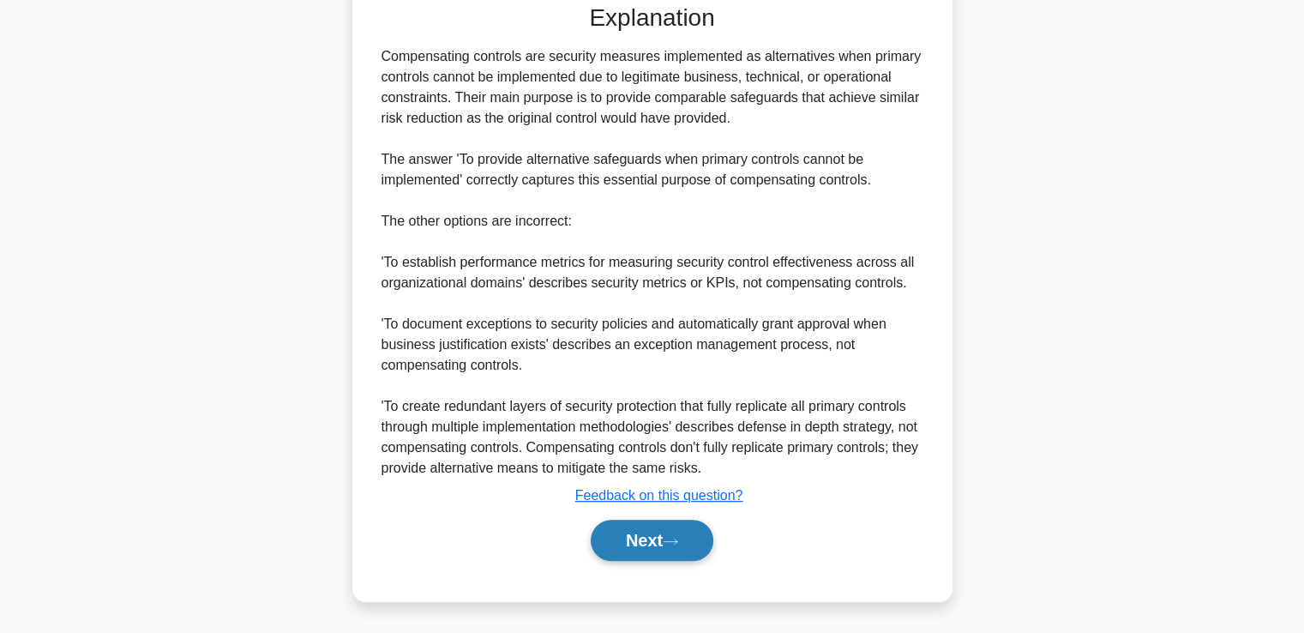
click at [627, 542] on button "Next" at bounding box center [652, 540] width 123 height 41
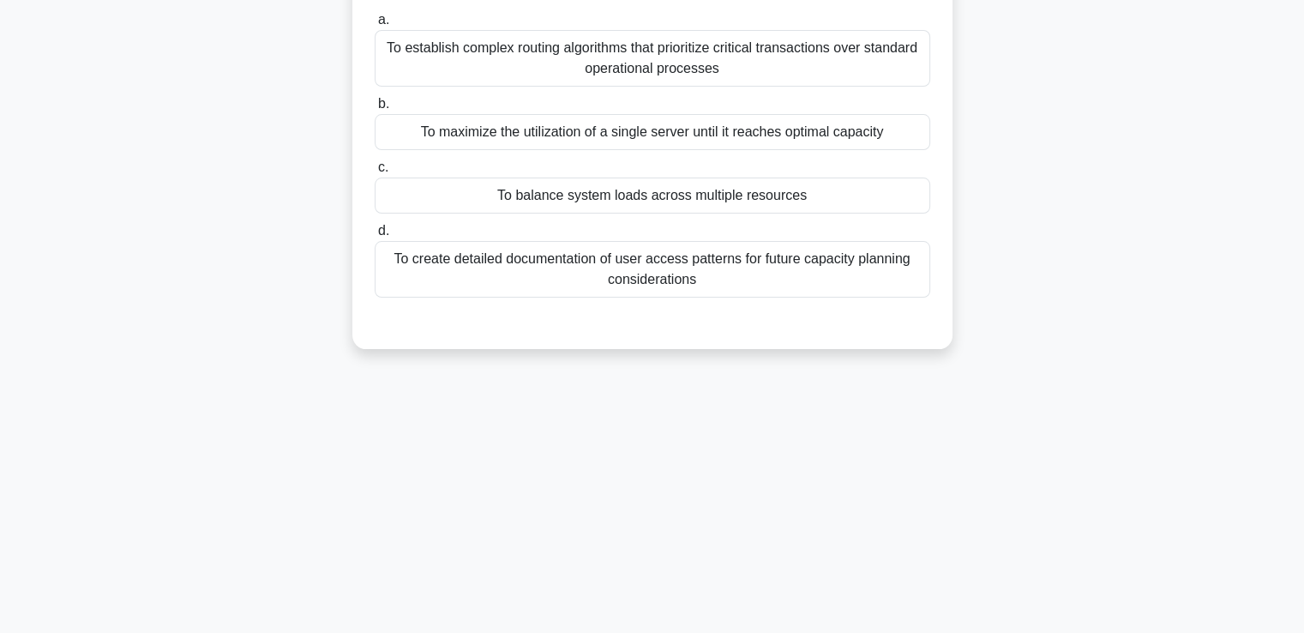
scroll to position [37, 0]
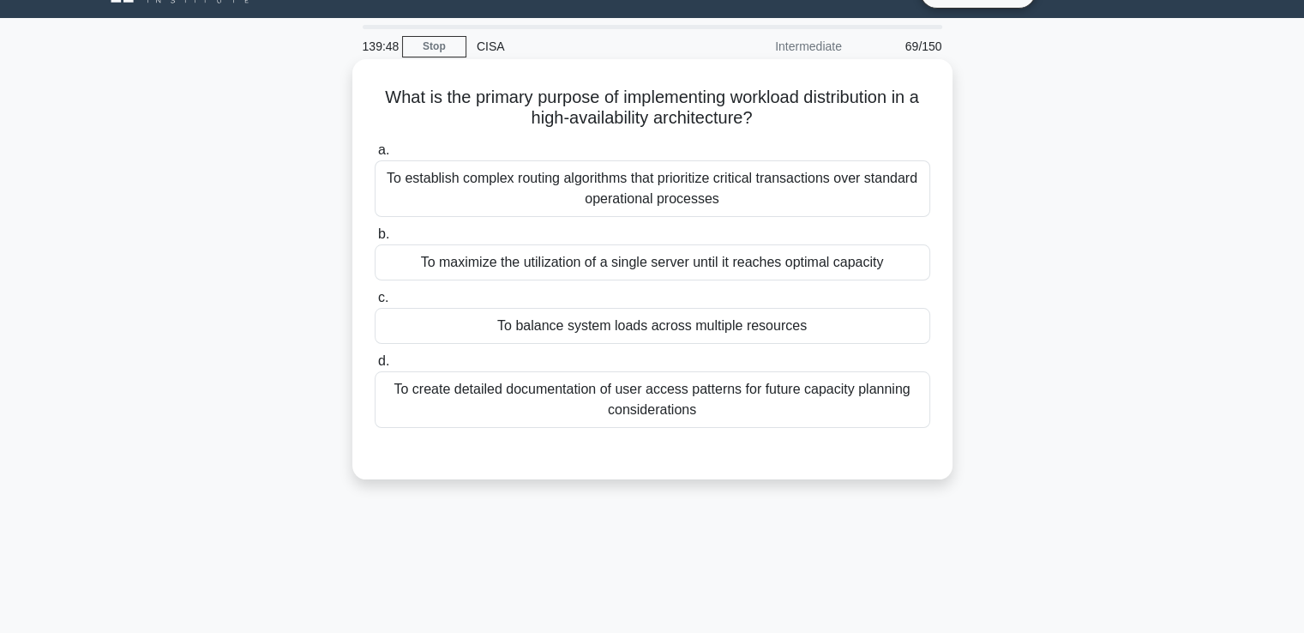
click at [702, 340] on div "To balance system loads across multiple resources" at bounding box center [653, 326] width 556 height 36
click at [375, 304] on input "c. To balance system loads across multiple resources" at bounding box center [375, 297] width 0 height 11
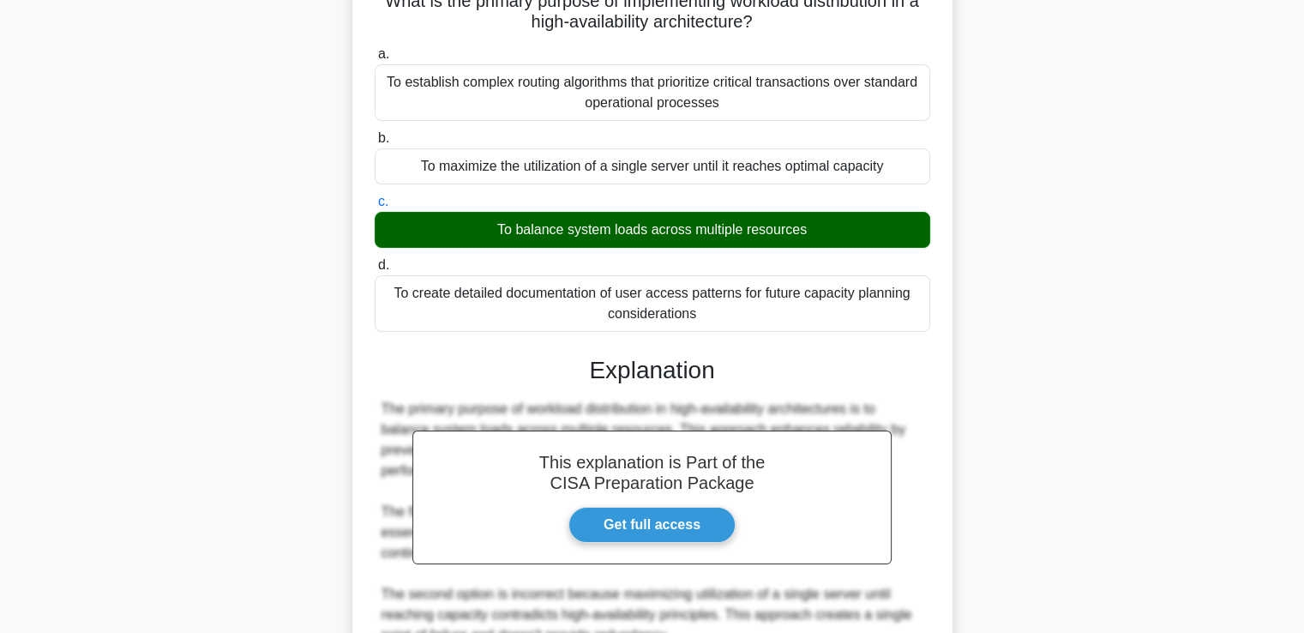
scroll to position [465, 0]
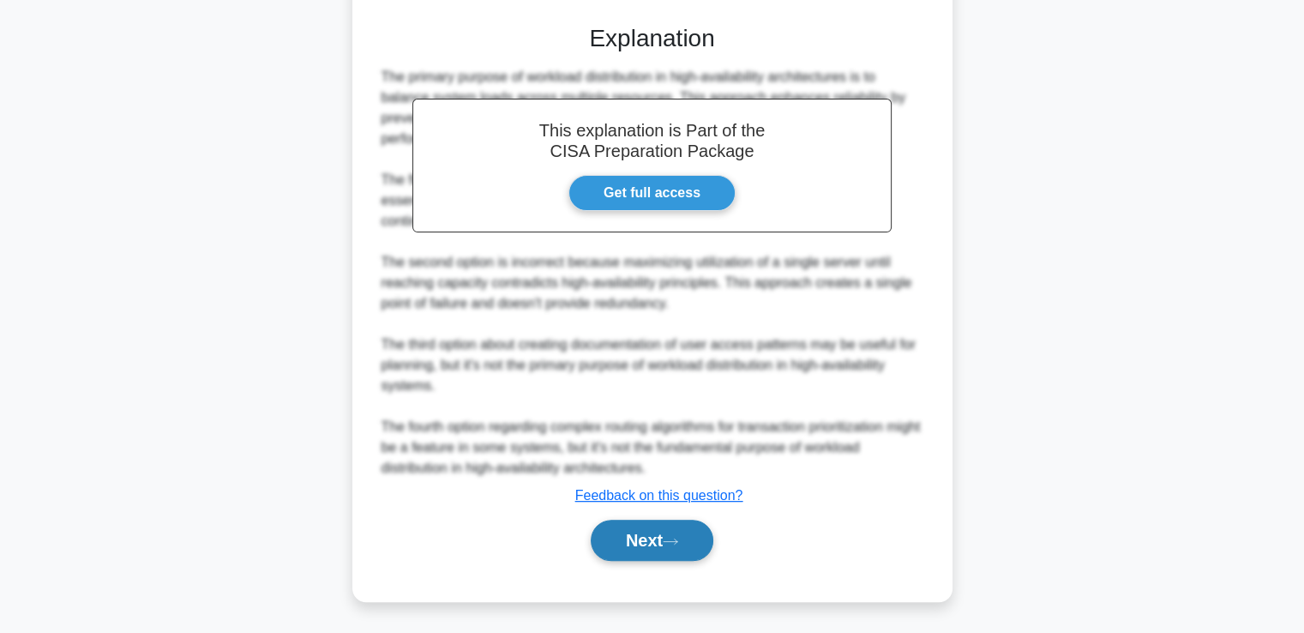
click at [629, 558] on button "Next" at bounding box center [652, 540] width 123 height 41
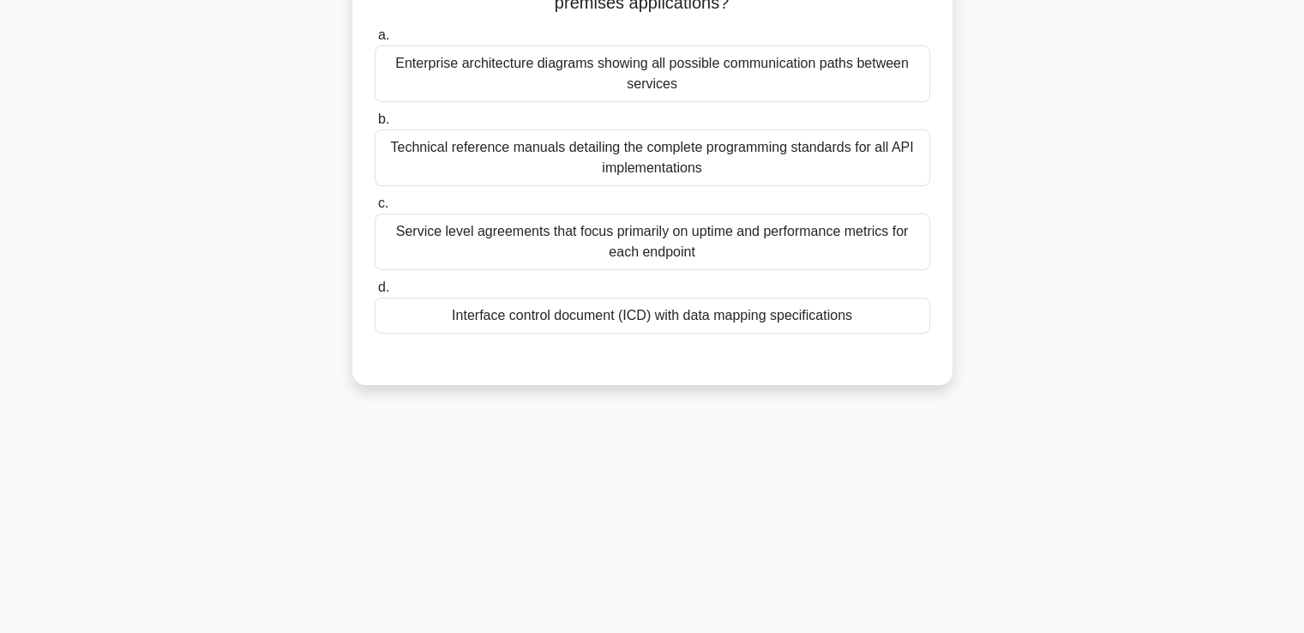
scroll to position [37, 0]
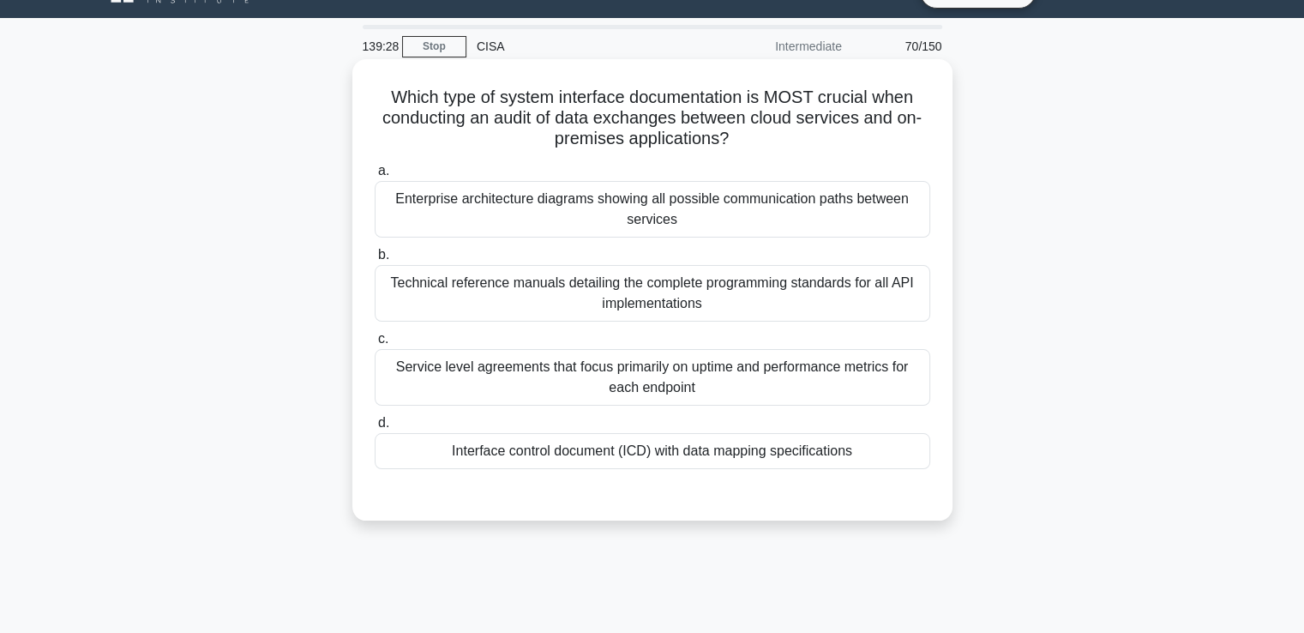
click at [513, 370] on div "Service level agreements that focus primarily on uptime and performance metrics…" at bounding box center [653, 377] width 556 height 57
click at [375, 345] on input "c. Service level agreements that focus primarily on uptime and performance metr…" at bounding box center [375, 339] width 0 height 11
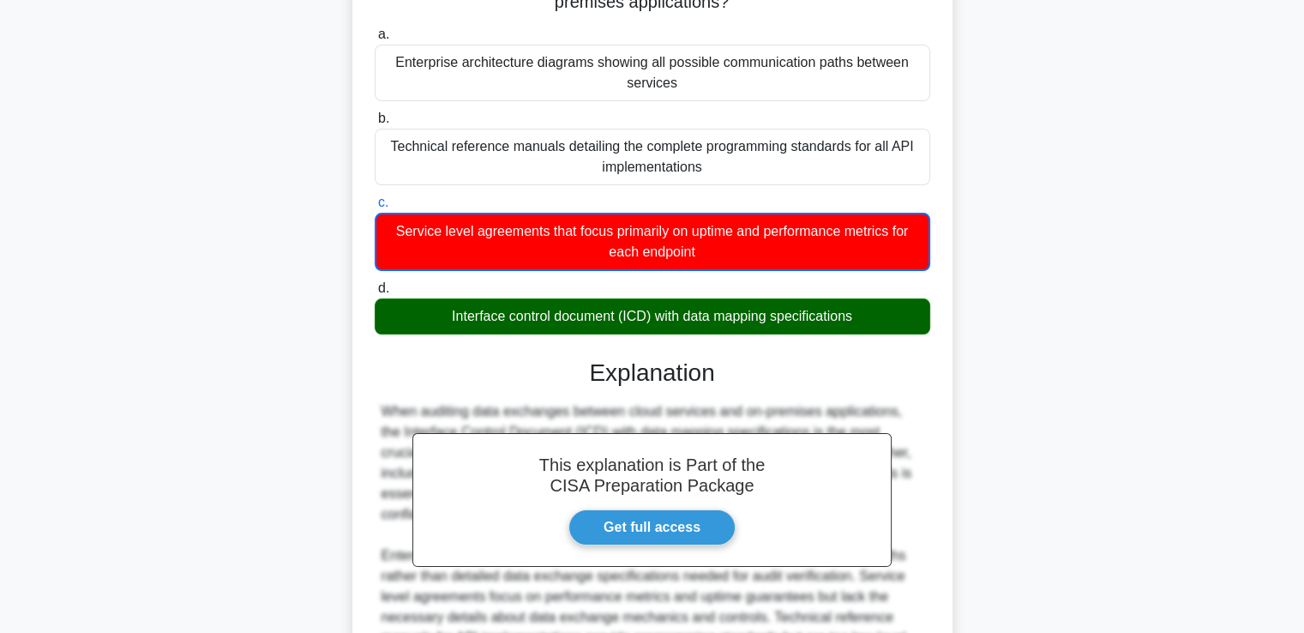
scroll to position [380, 0]
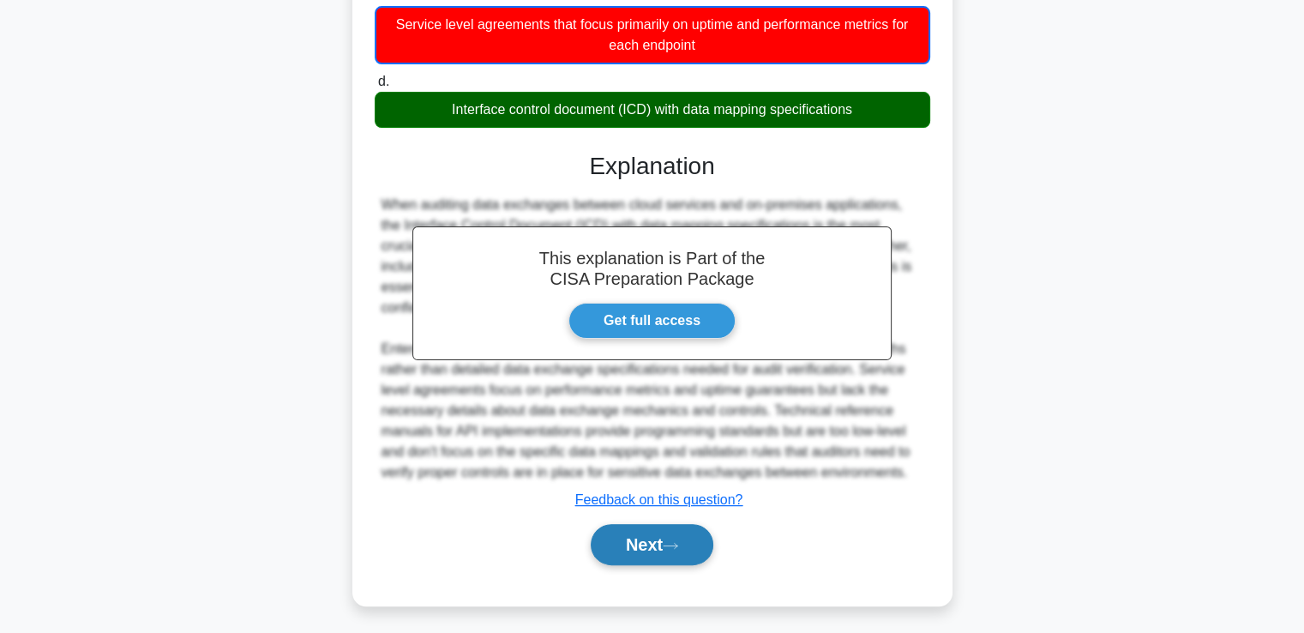
click at [669, 539] on button "Next" at bounding box center [652, 544] width 123 height 41
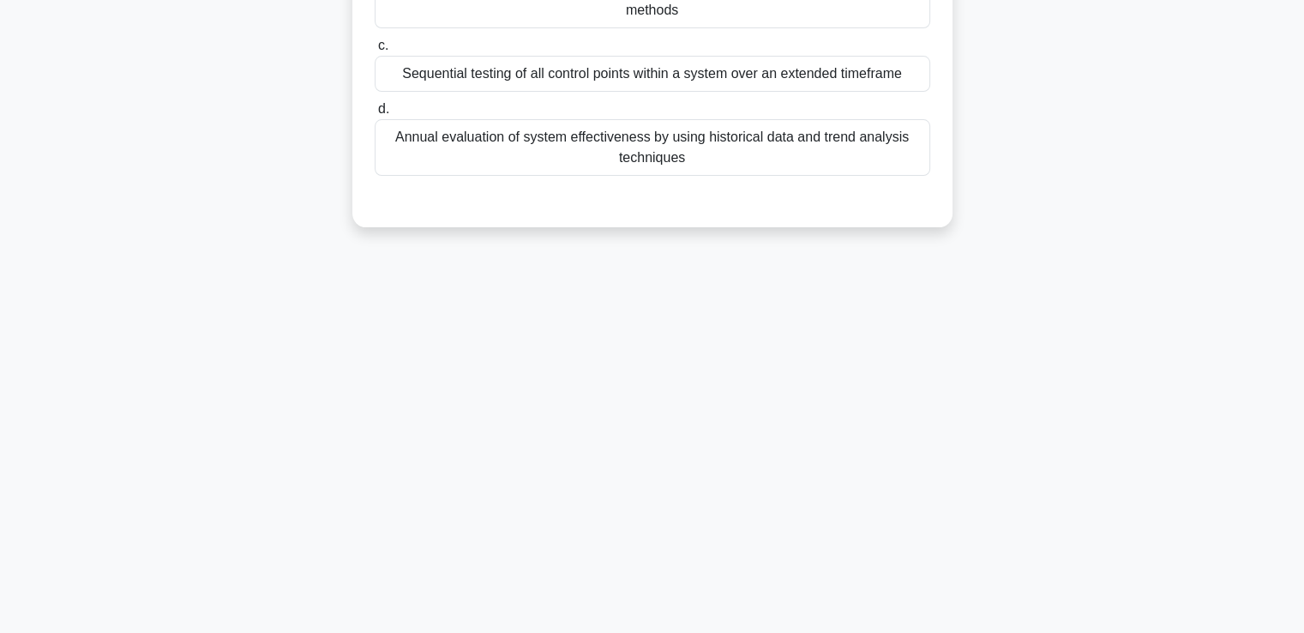
scroll to position [37, 0]
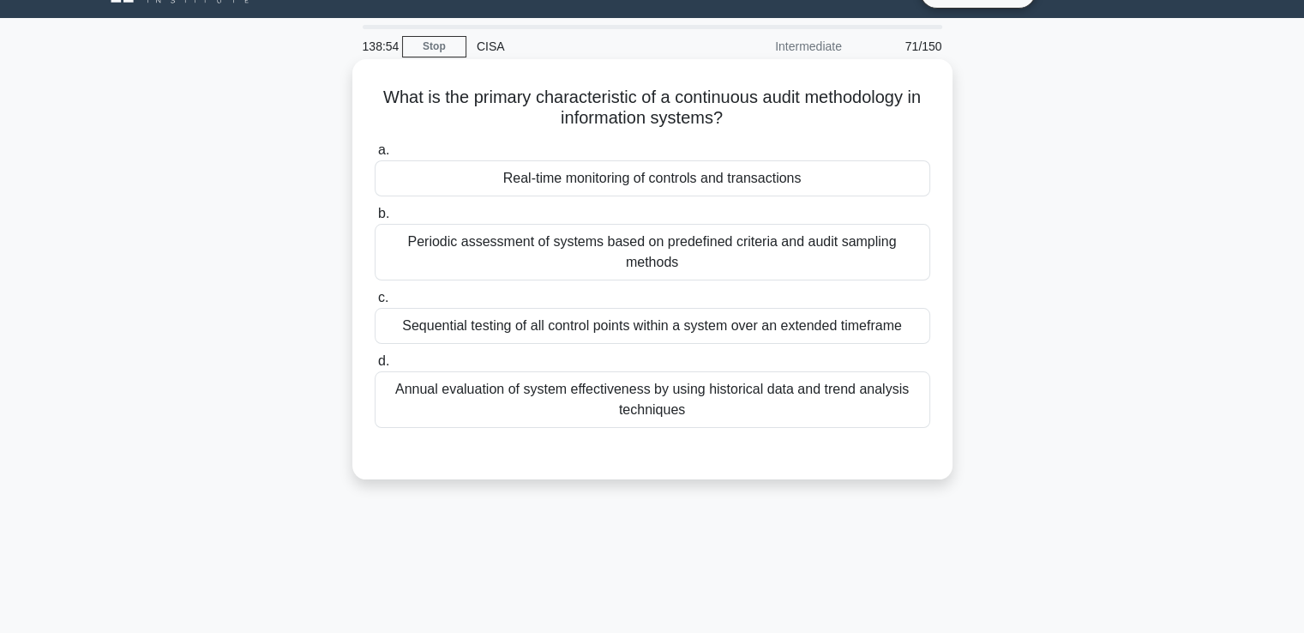
click at [663, 248] on div "Periodic assessment of systems based on predefined criteria and audit sampling …" at bounding box center [653, 252] width 556 height 57
click at [375, 220] on input "b. Periodic assessment of systems based on predefined criteria and audit sampli…" at bounding box center [375, 213] width 0 height 11
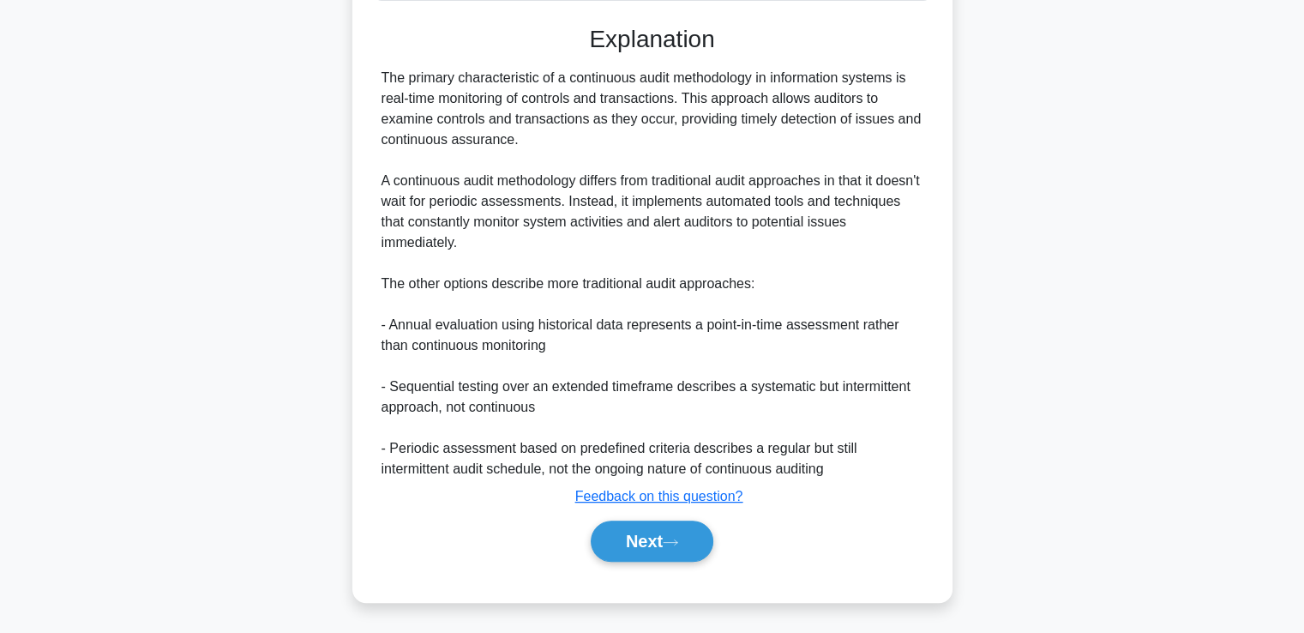
scroll to position [466, 0]
click at [677, 537] on icon at bounding box center [670, 541] width 15 height 9
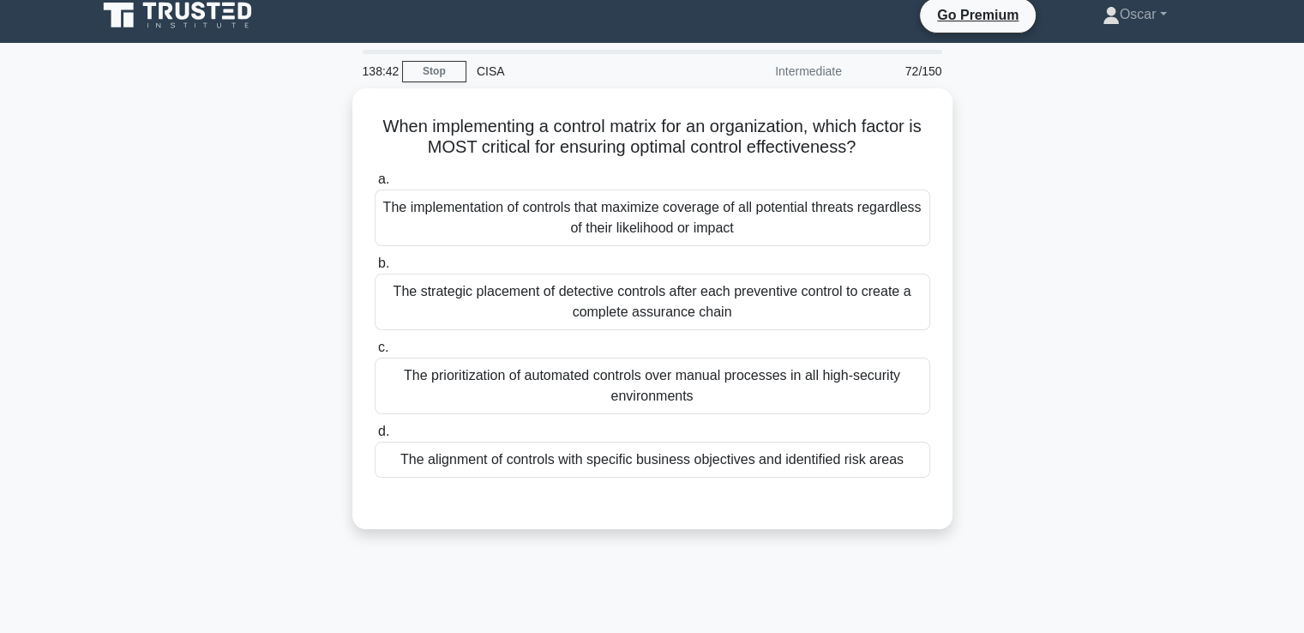
scroll to position [0, 0]
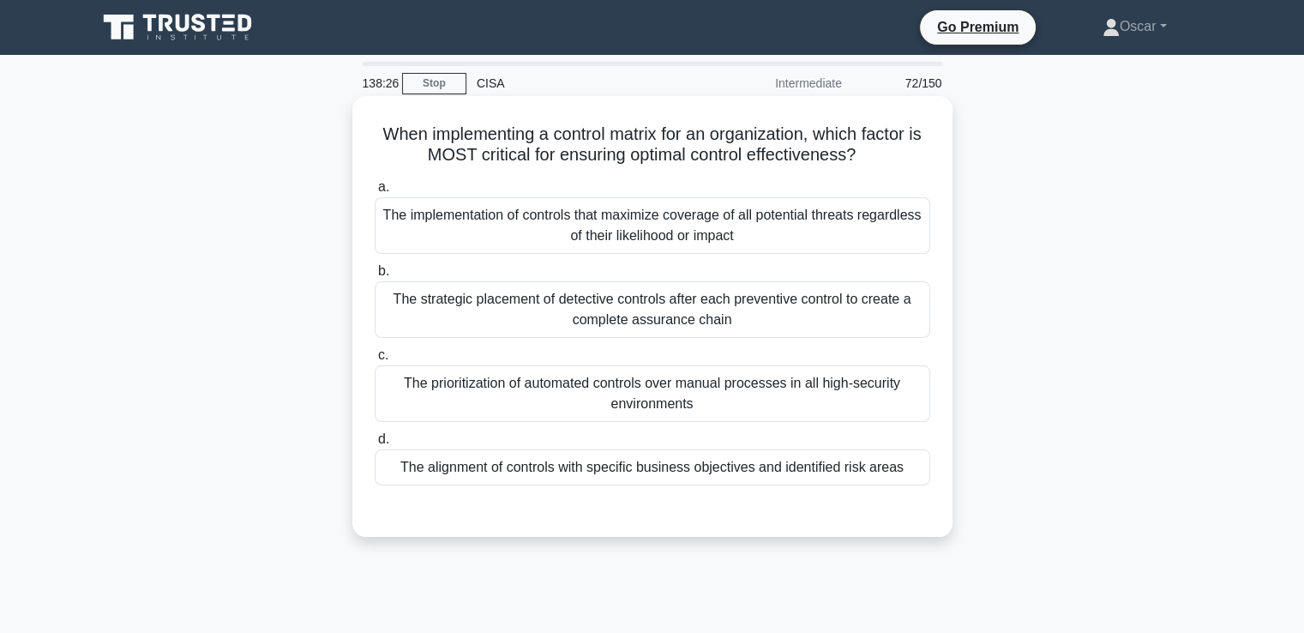
click at [719, 460] on div "The alignment of controls with specific business objectives and identified risk…" at bounding box center [653, 467] width 556 height 36
click at [375, 445] on input "d. The alignment of controls with specific business objectives and identified r…" at bounding box center [375, 439] width 0 height 11
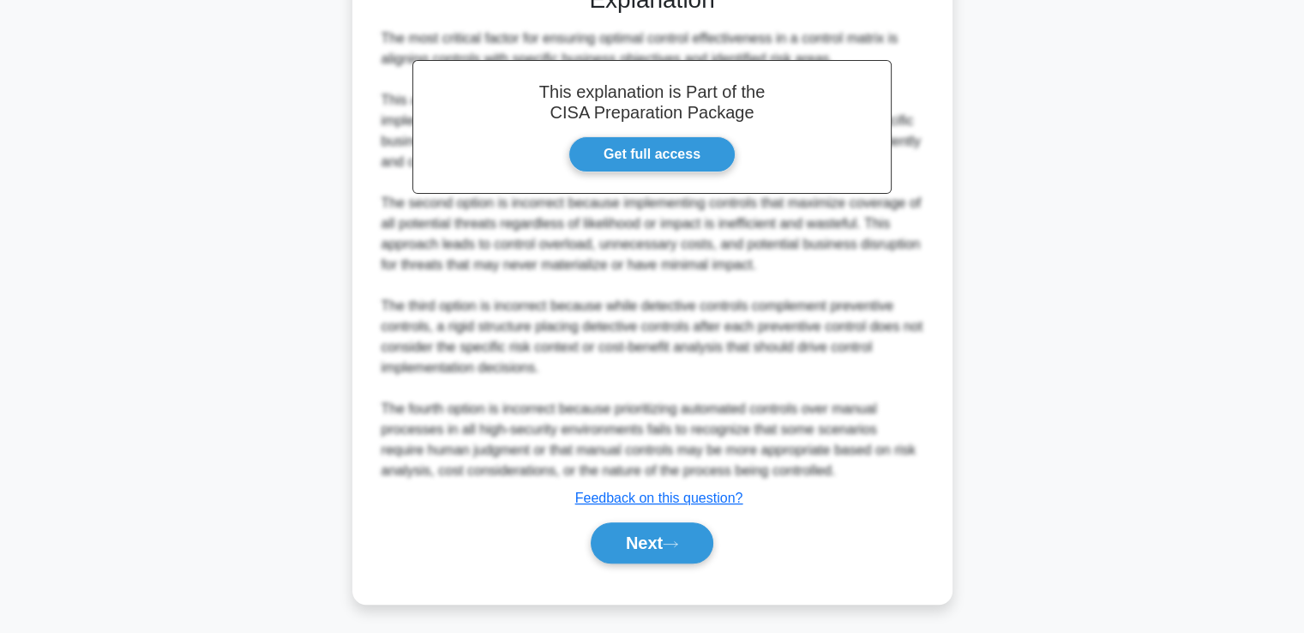
scroll to position [527, 0]
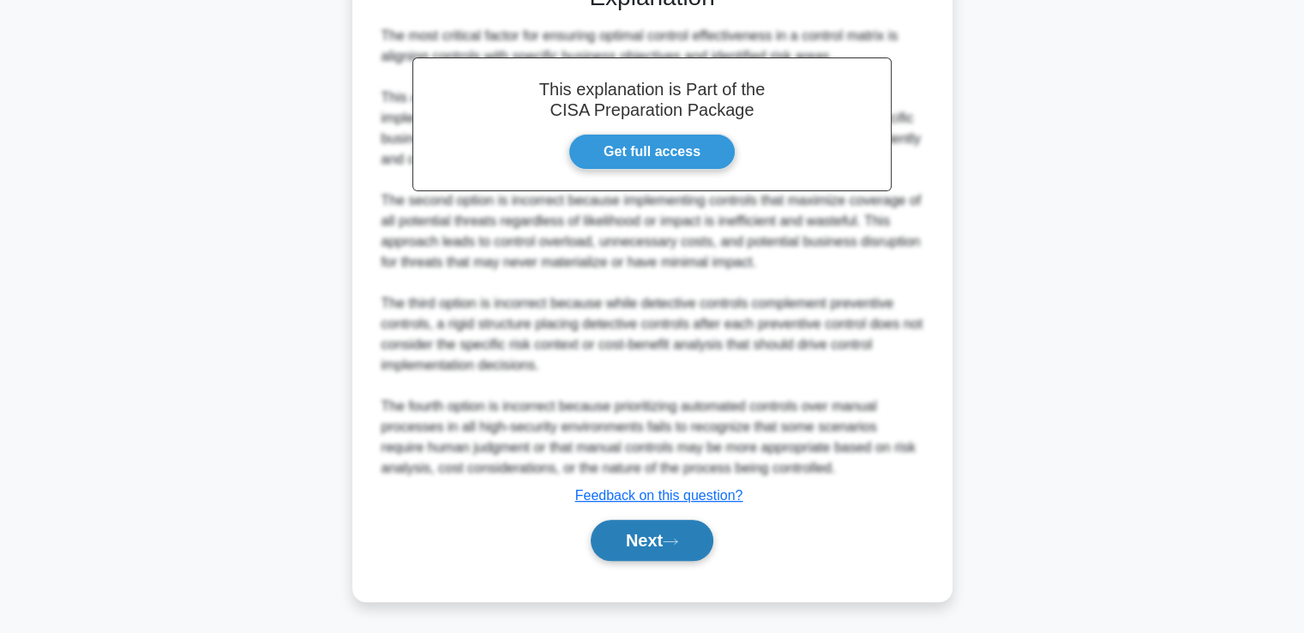
click at [692, 543] on button "Next" at bounding box center [652, 540] width 123 height 41
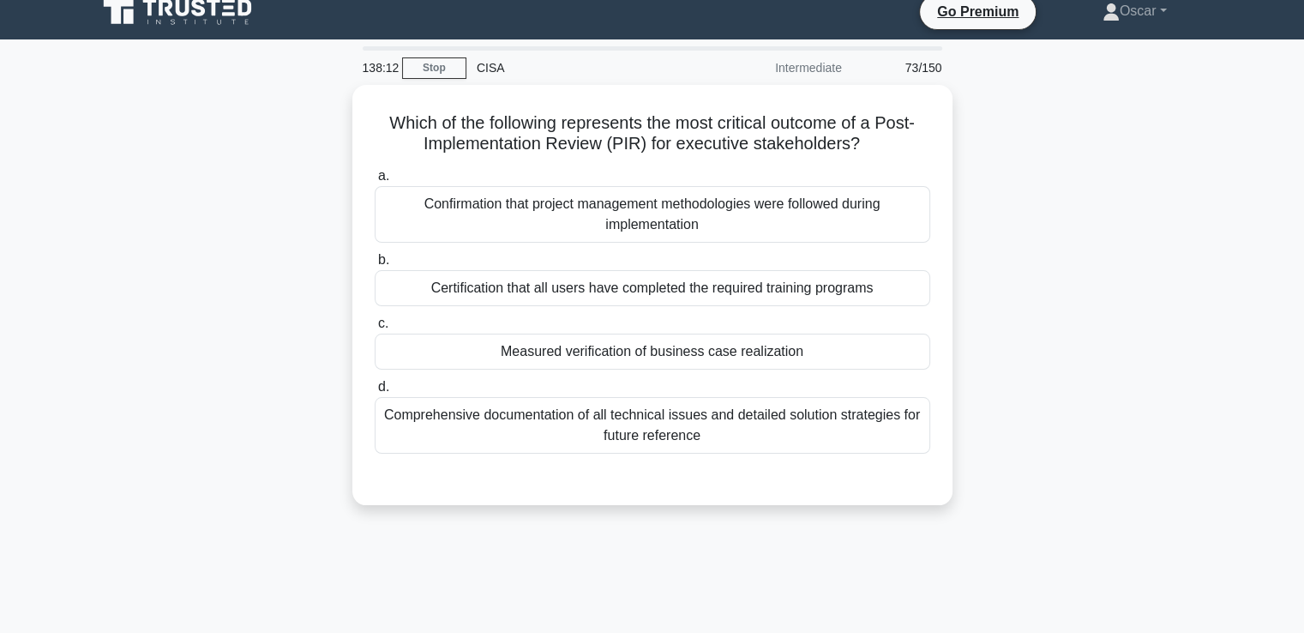
scroll to position [0, 0]
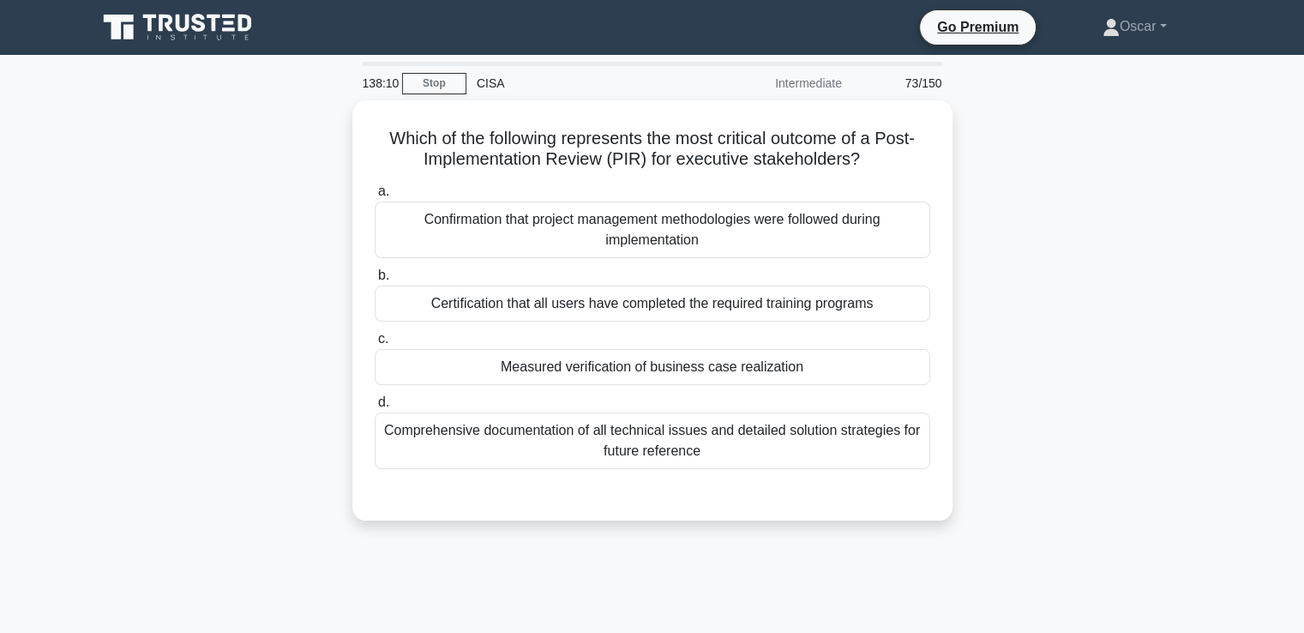
click at [1149, 376] on div "Which of the following represents the most critical outcome of a Post-Implement…" at bounding box center [653, 320] width 1132 height 441
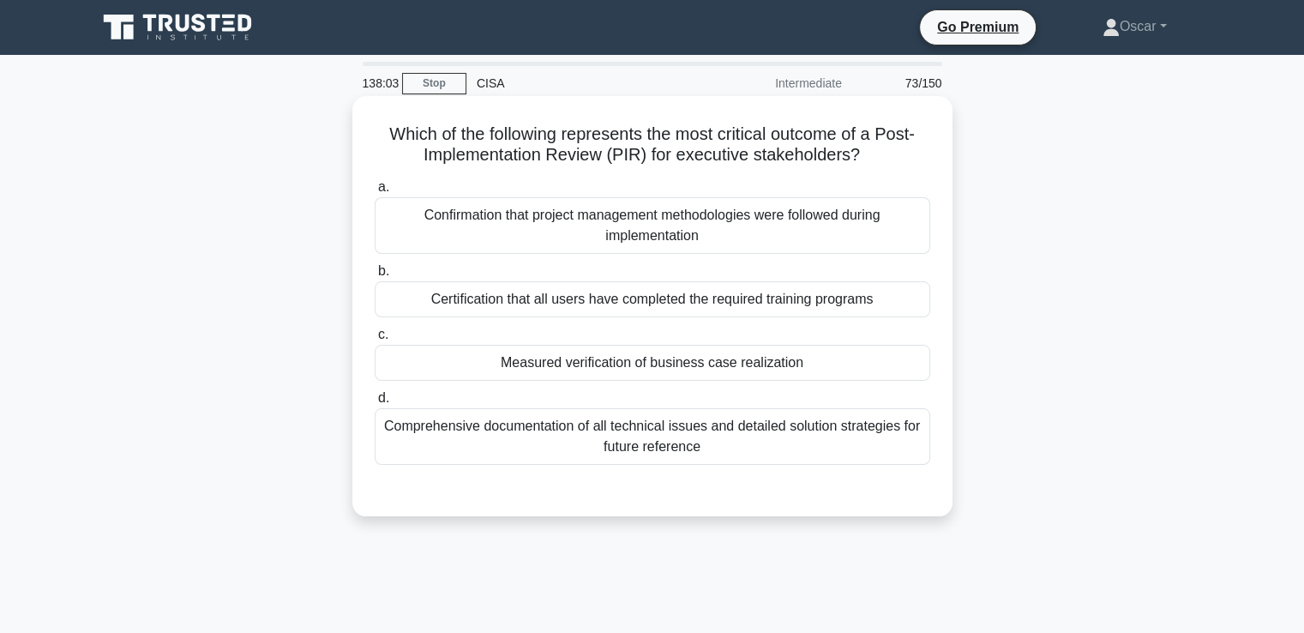
click at [641, 440] on div "Comprehensive documentation of all technical issues and detailed solution strat…" at bounding box center [653, 436] width 556 height 57
click at [375, 404] on input "d. Comprehensive documentation of all technical issues and detailed solution st…" at bounding box center [375, 398] width 0 height 11
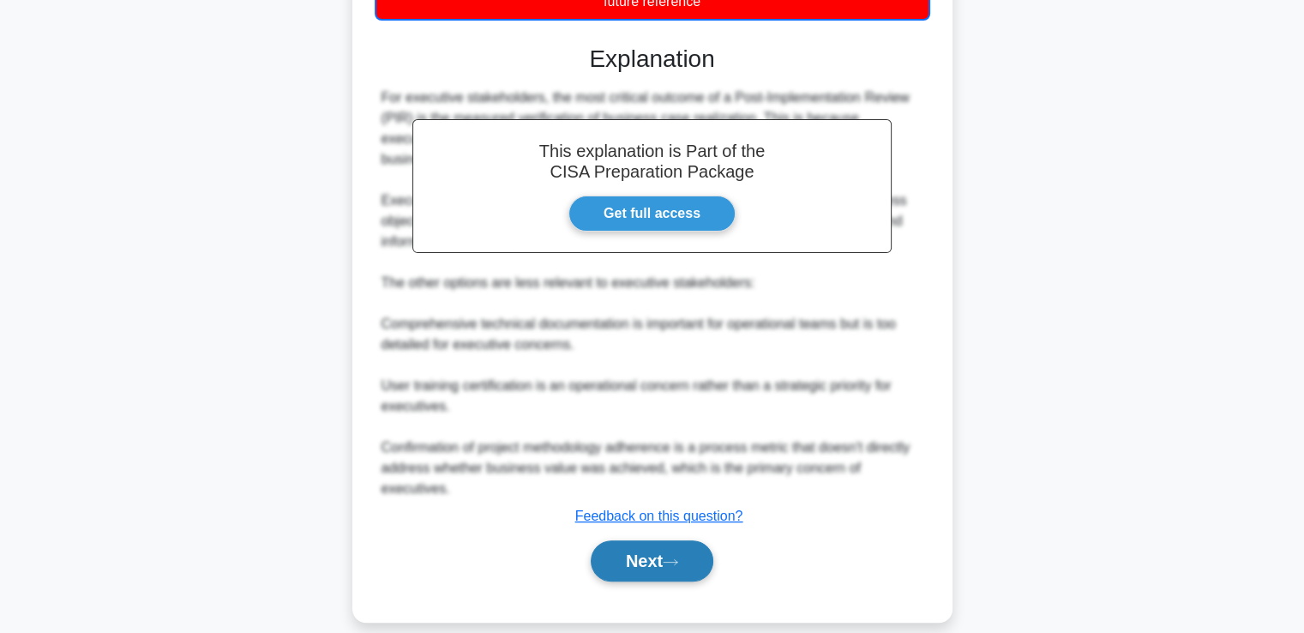
click at [679, 553] on button "Next" at bounding box center [652, 560] width 123 height 41
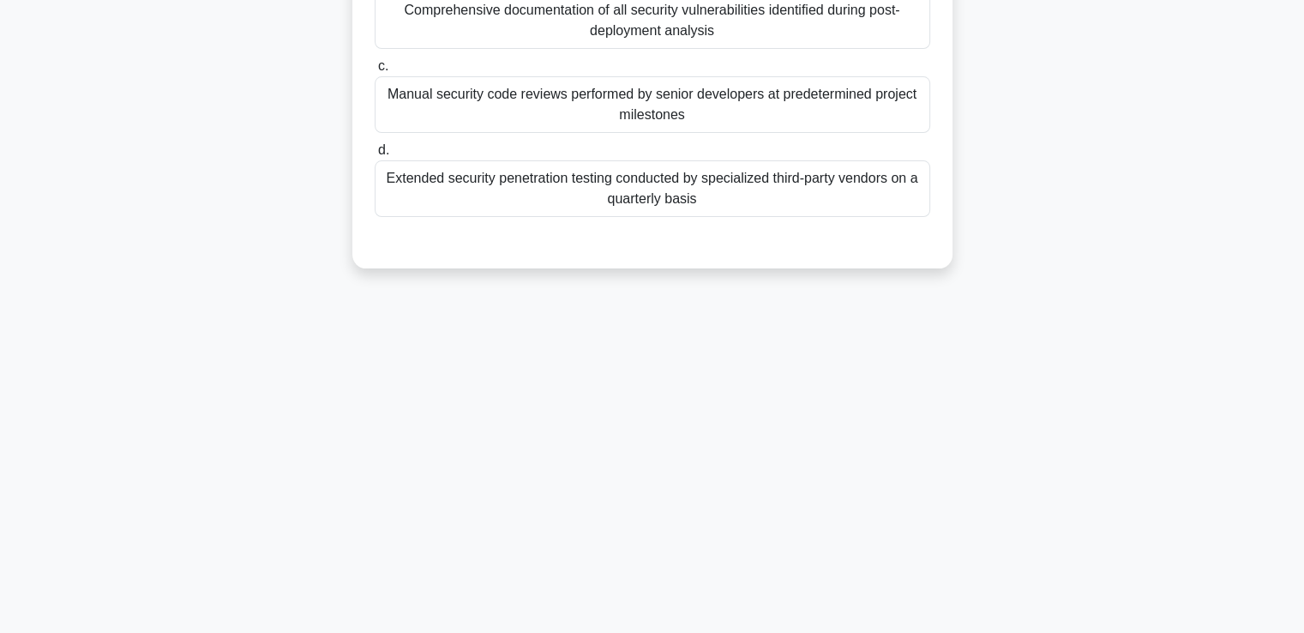
scroll to position [37, 0]
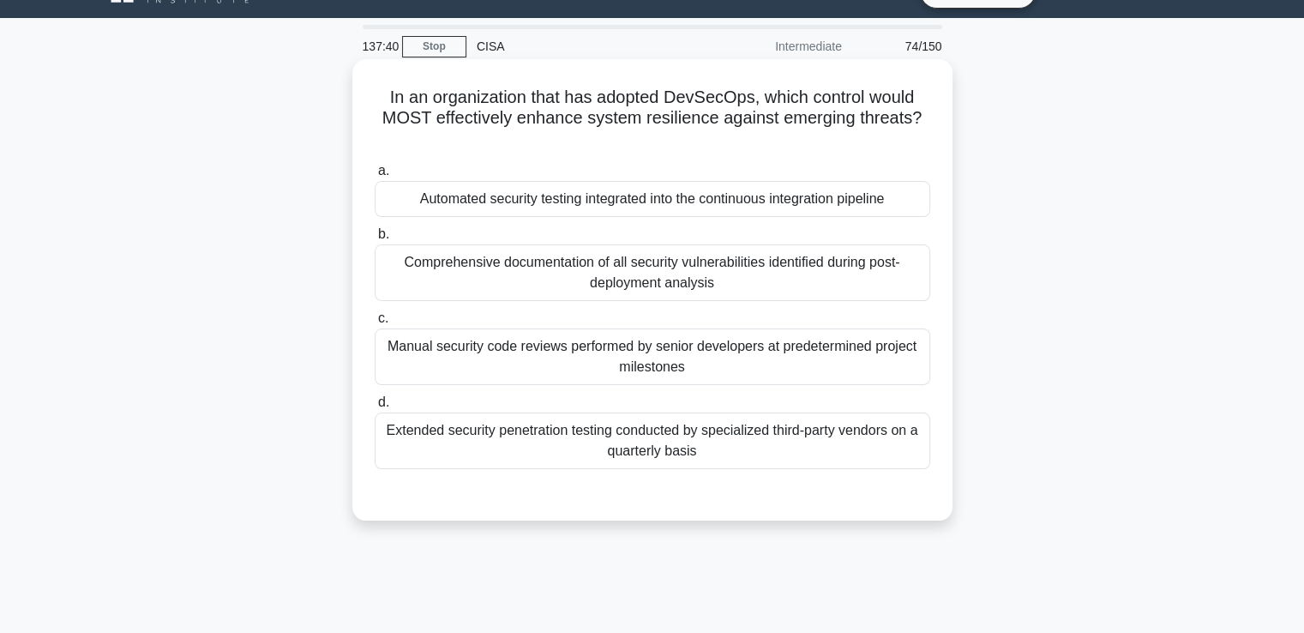
click at [603, 202] on div "Automated security testing integrated into the continuous integration pipeline" at bounding box center [653, 199] width 556 height 36
click at [375, 177] on input "a. Automated security testing integrated into the continuous integration pipeli…" at bounding box center [375, 170] width 0 height 11
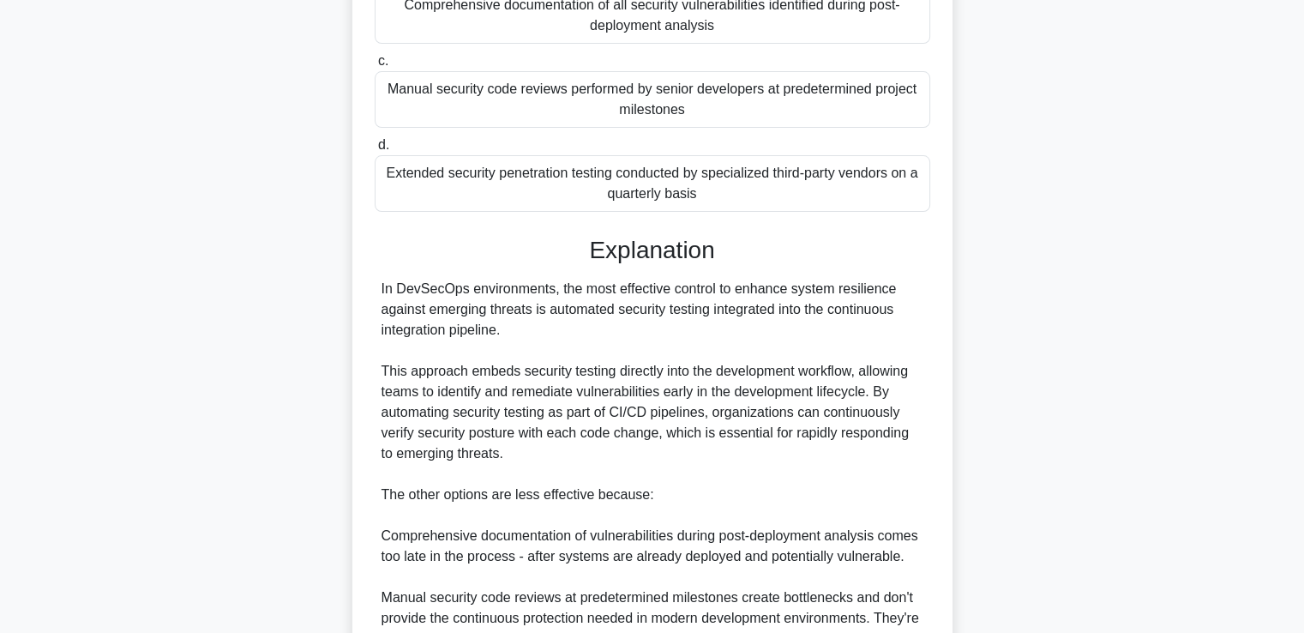
scroll to position [609, 0]
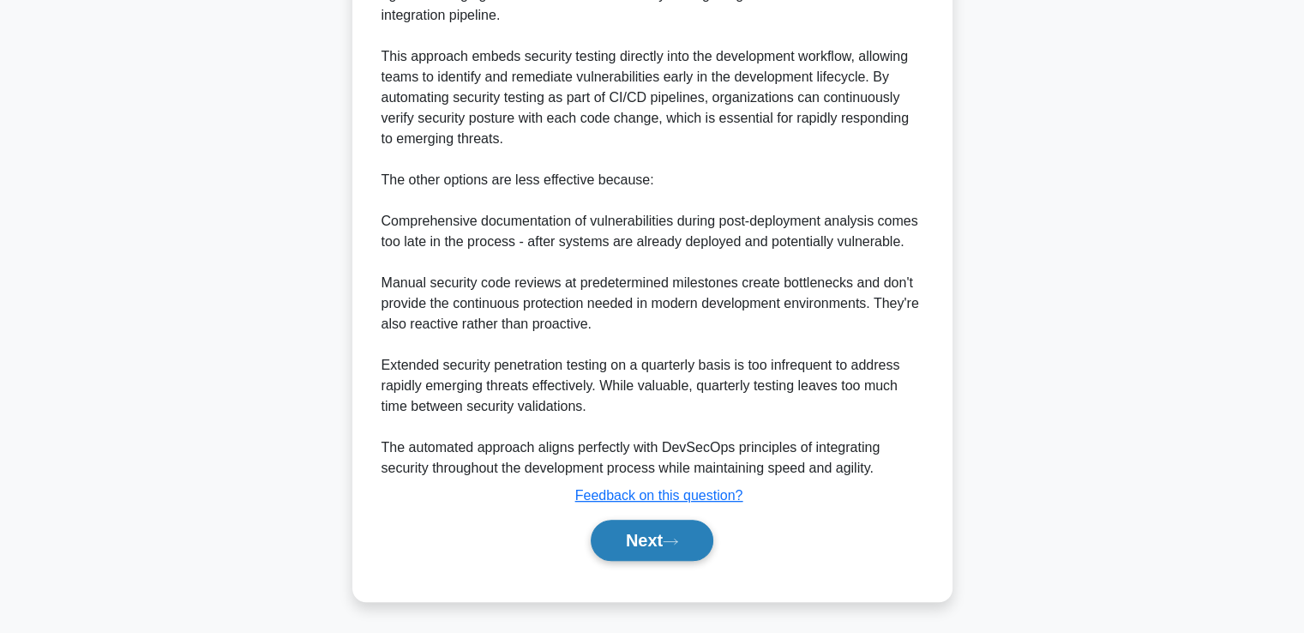
click at [681, 532] on button "Next" at bounding box center [652, 540] width 123 height 41
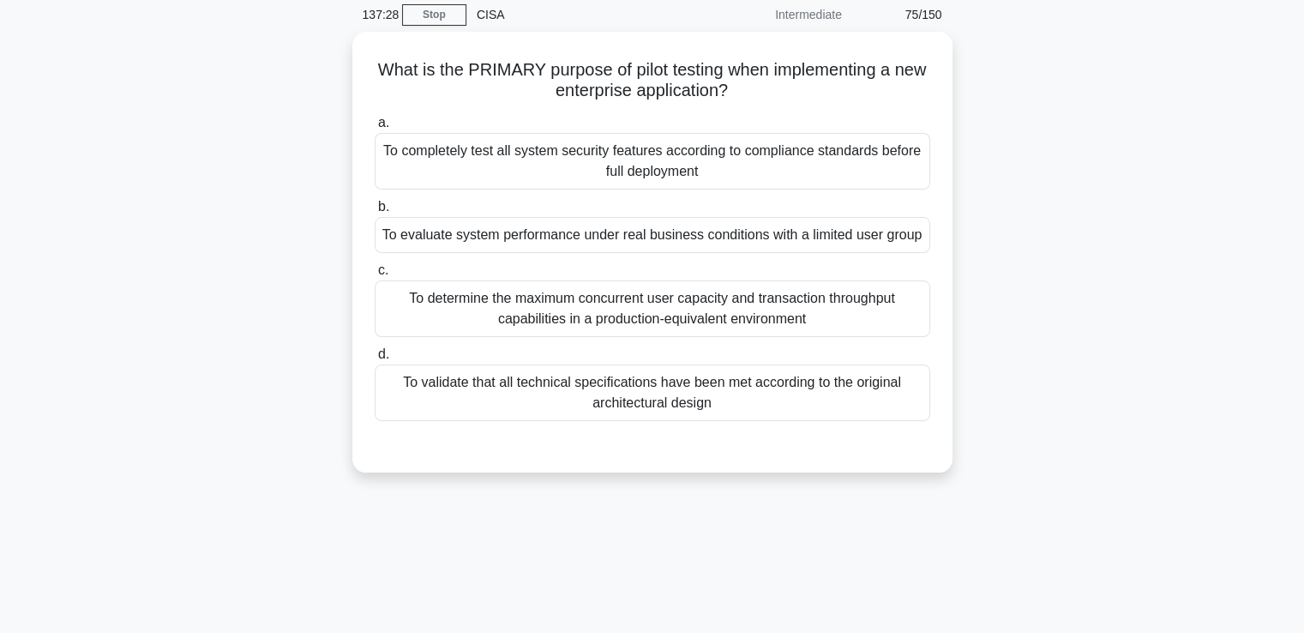
scroll to position [37, 0]
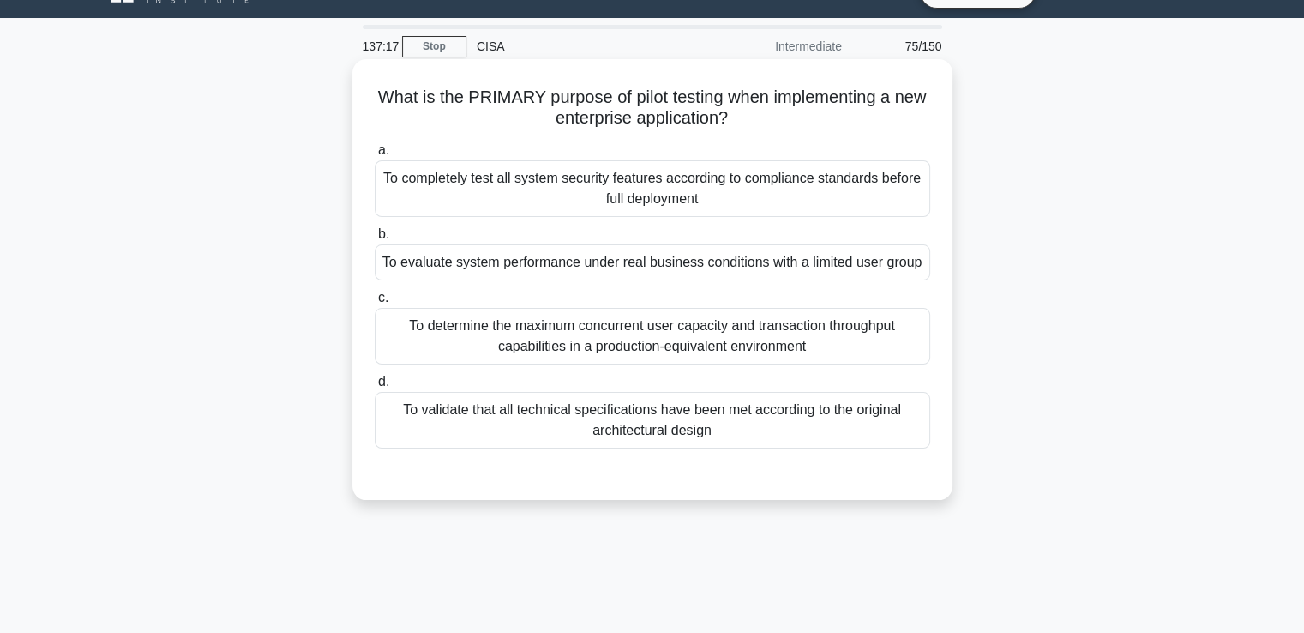
click at [583, 271] on div "To evaluate system performance under real business conditions with a limited us…" at bounding box center [653, 262] width 556 height 36
click at [375, 240] on input "b. To evaluate system performance under real business conditions with a limited…" at bounding box center [375, 234] width 0 height 11
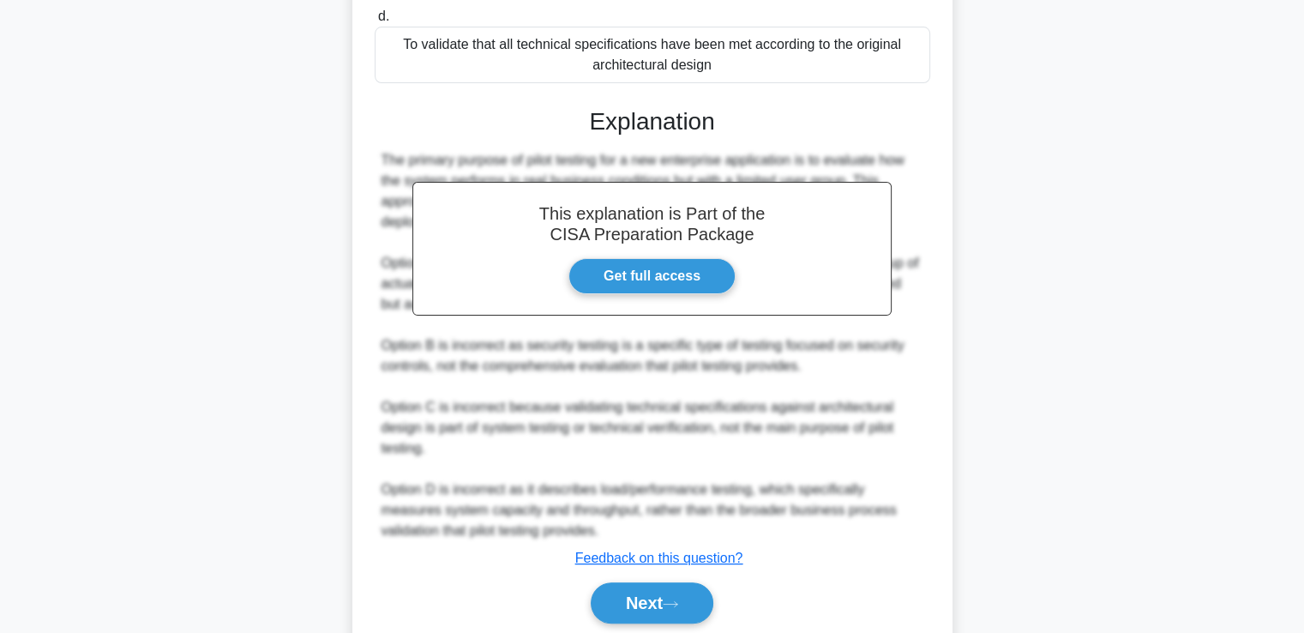
scroll to position [485, 0]
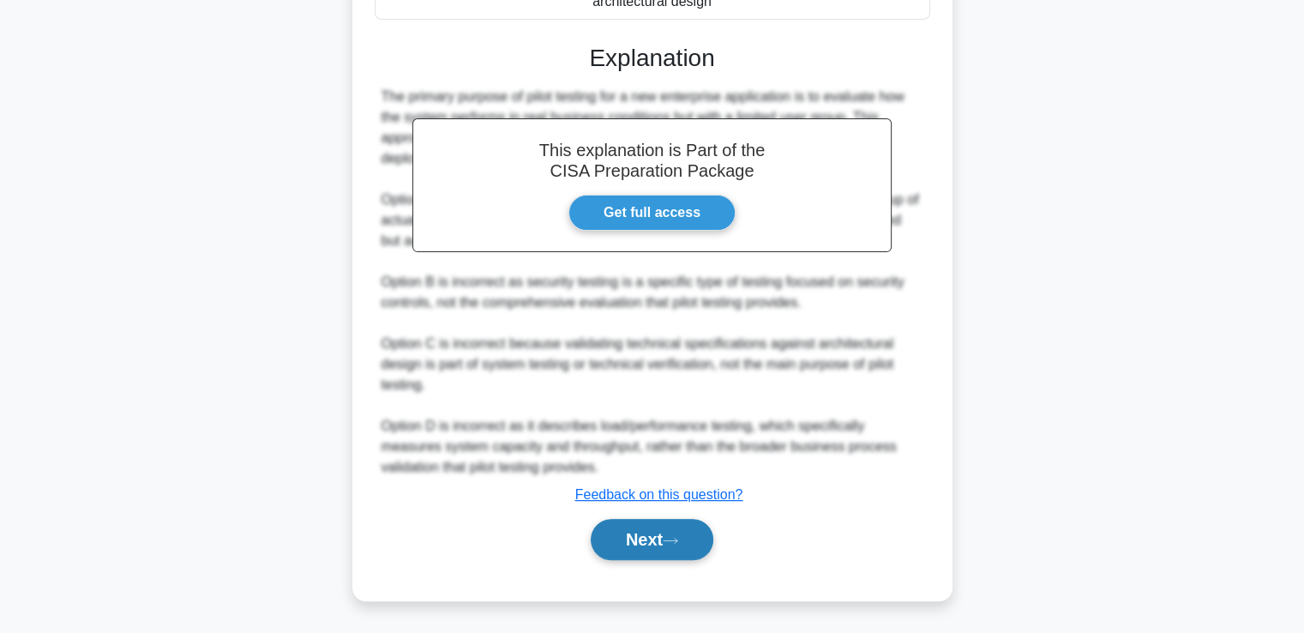
click at [647, 536] on button "Next" at bounding box center [652, 539] width 123 height 41
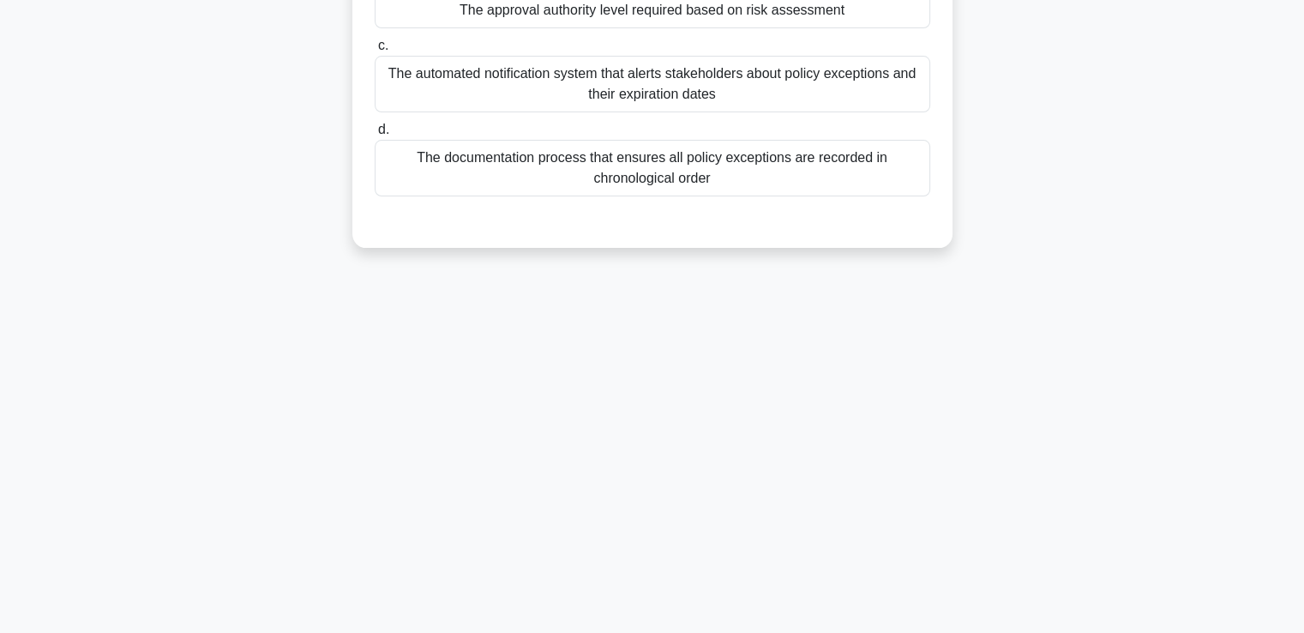
scroll to position [0, 0]
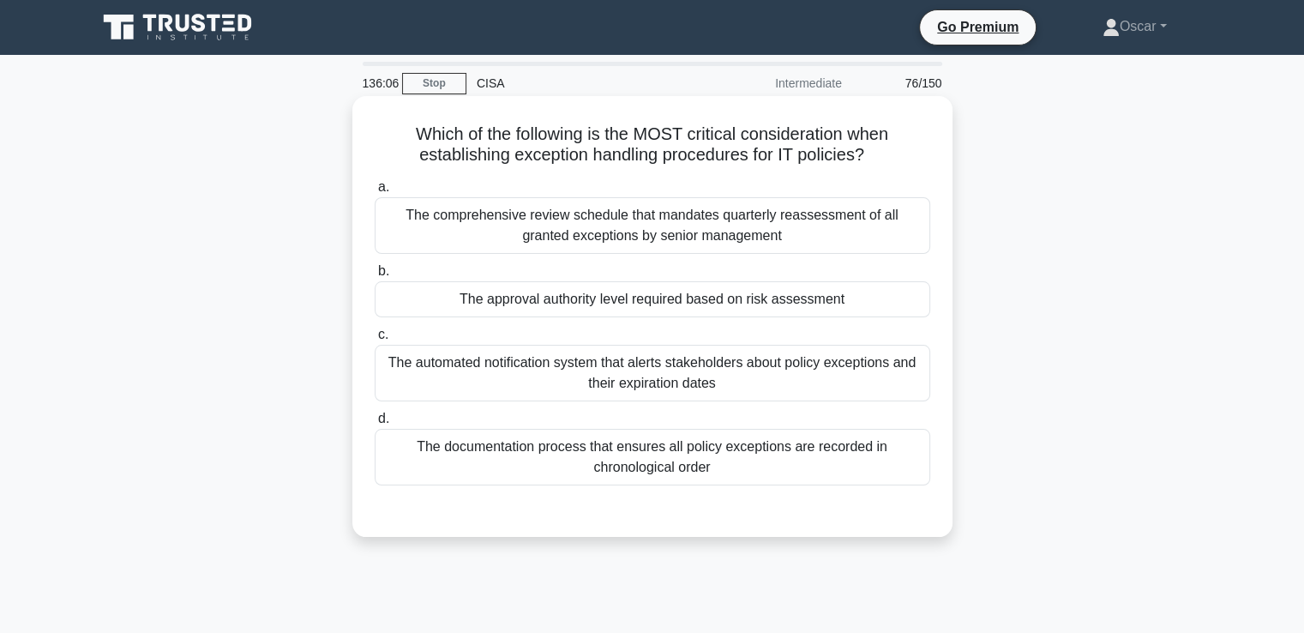
click at [556, 310] on div "The approval authority level required based on risk assessment" at bounding box center [653, 299] width 556 height 36
click at [375, 277] on input "b. The approval authority level required based on risk assessment" at bounding box center [375, 271] width 0 height 11
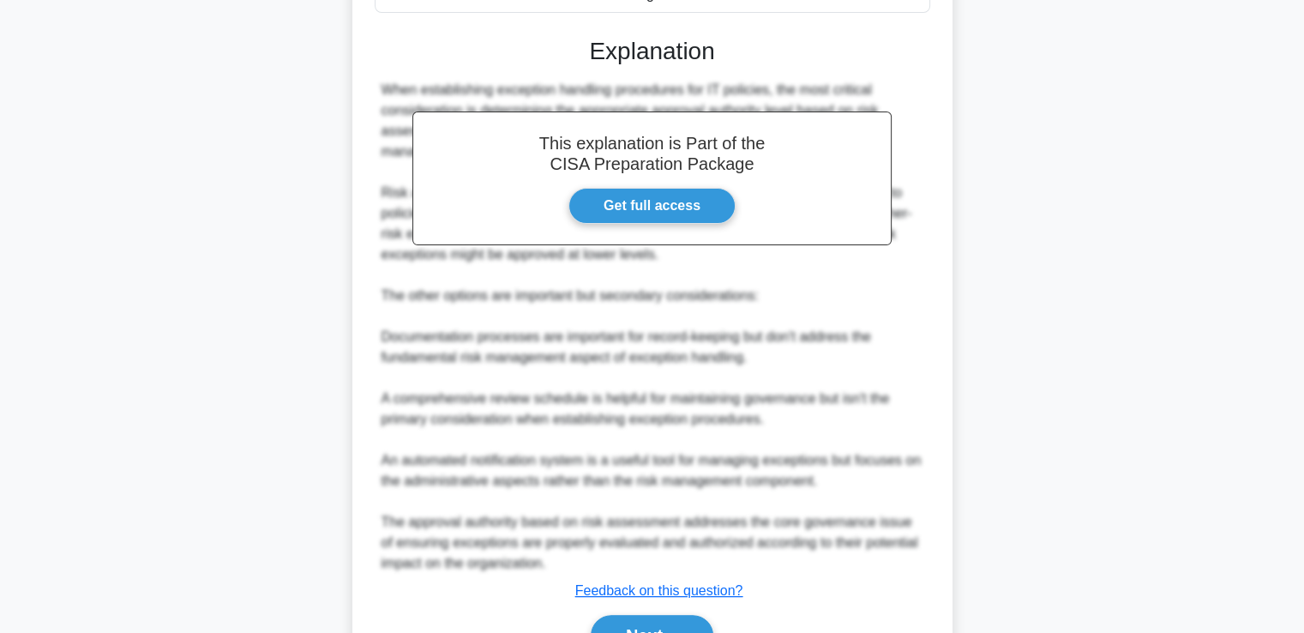
scroll to position [568, 0]
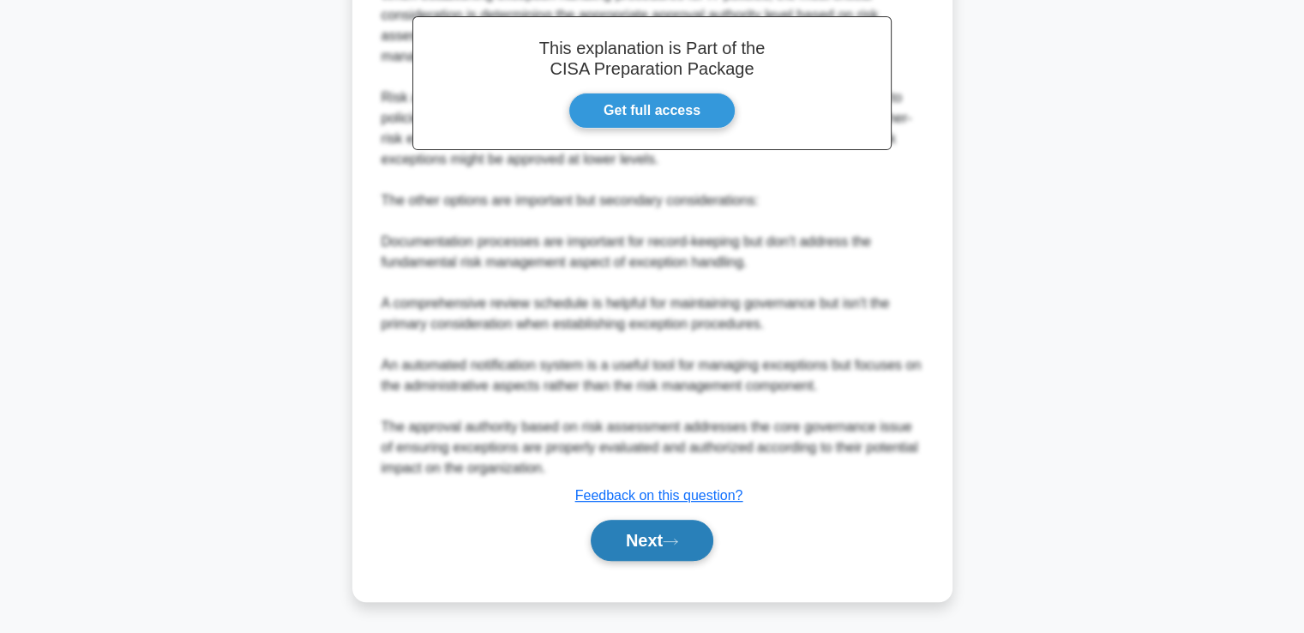
click at [631, 555] on button "Next" at bounding box center [652, 540] width 123 height 41
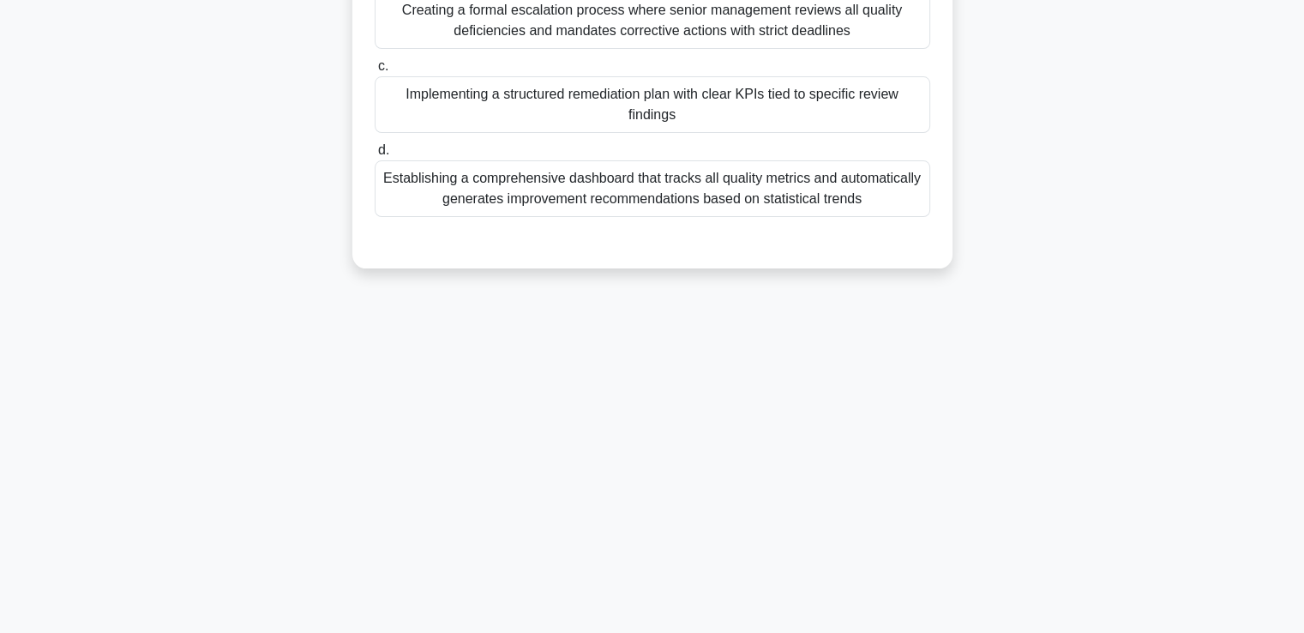
scroll to position [0, 0]
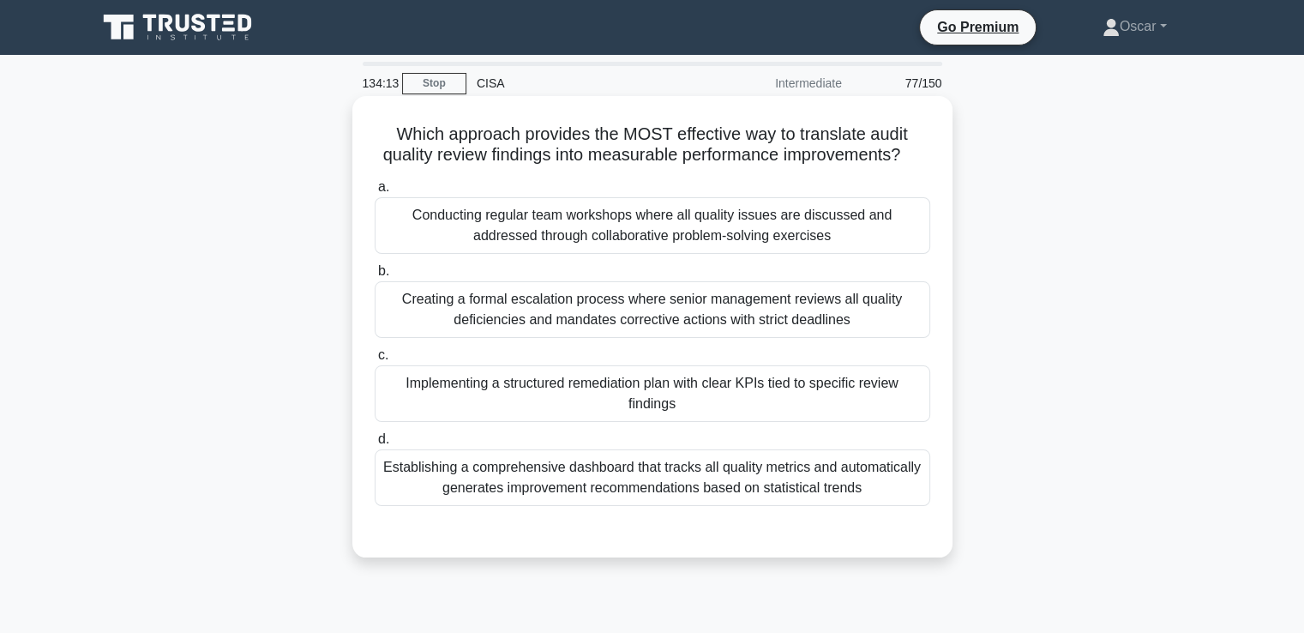
click at [671, 422] on div "Implementing a structured remediation plan with clear KPIs tied to specific rev…" at bounding box center [653, 393] width 556 height 57
click at [375, 361] on input "c. Implementing a structured remediation plan with clear KPIs tied to specific …" at bounding box center [375, 355] width 0 height 11
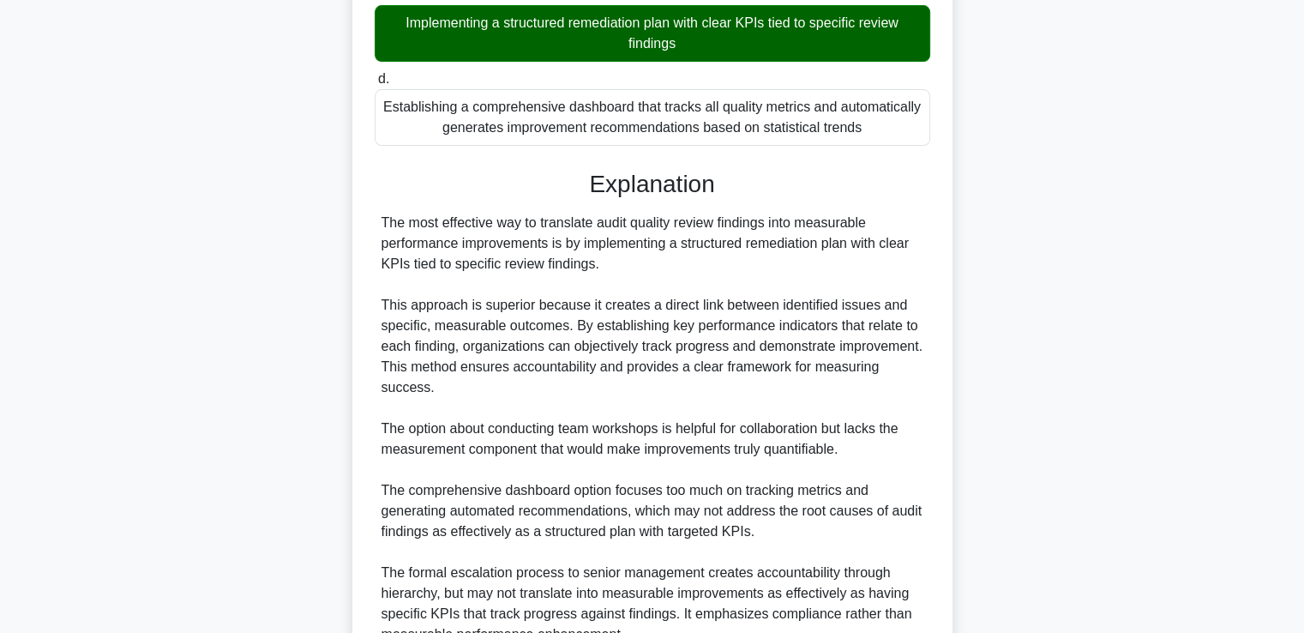
scroll to position [547, 0]
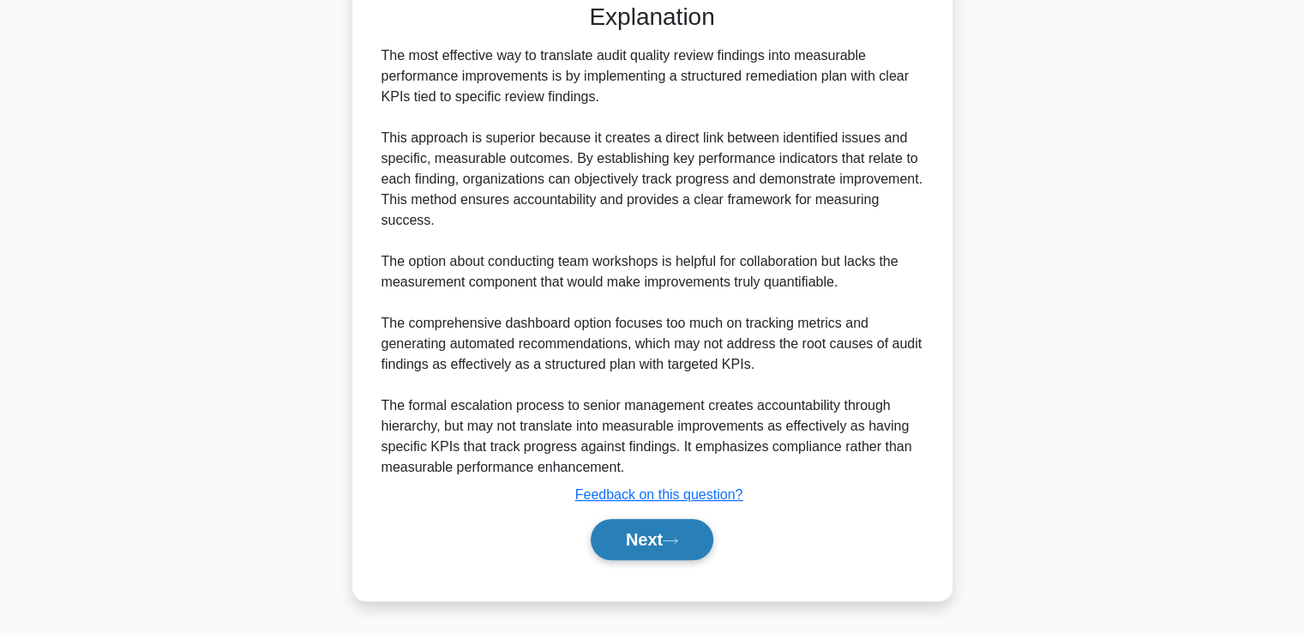
click at [678, 536] on icon at bounding box center [670, 540] width 15 height 9
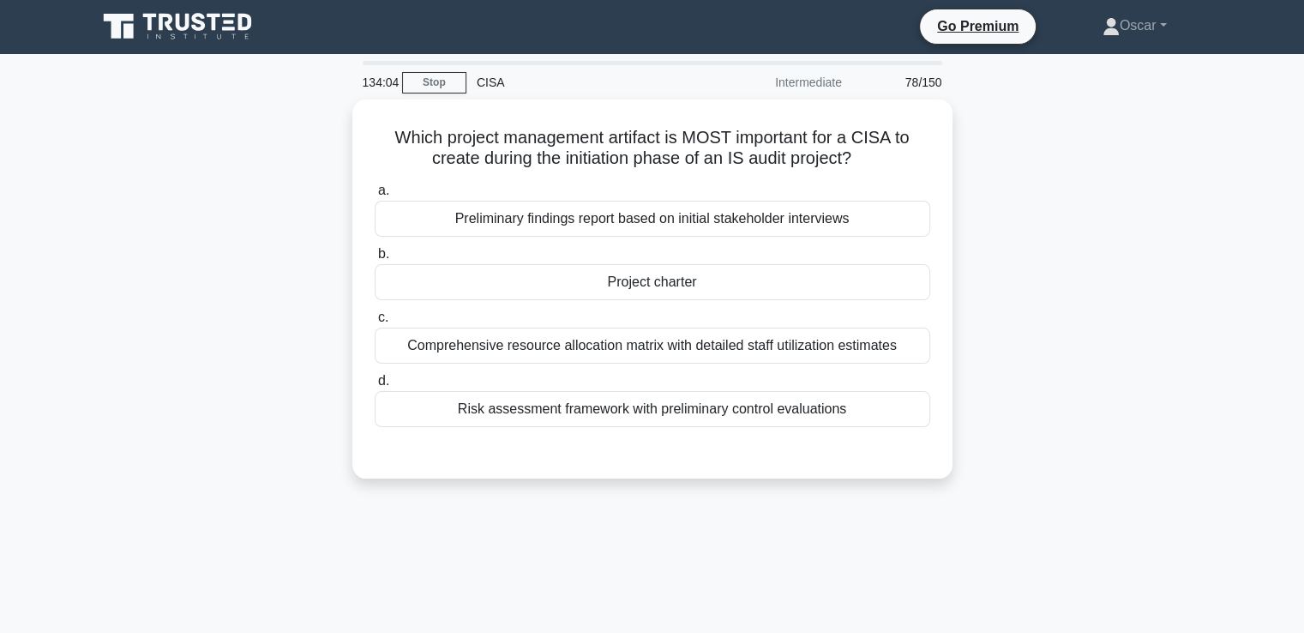
scroll to position [0, 0]
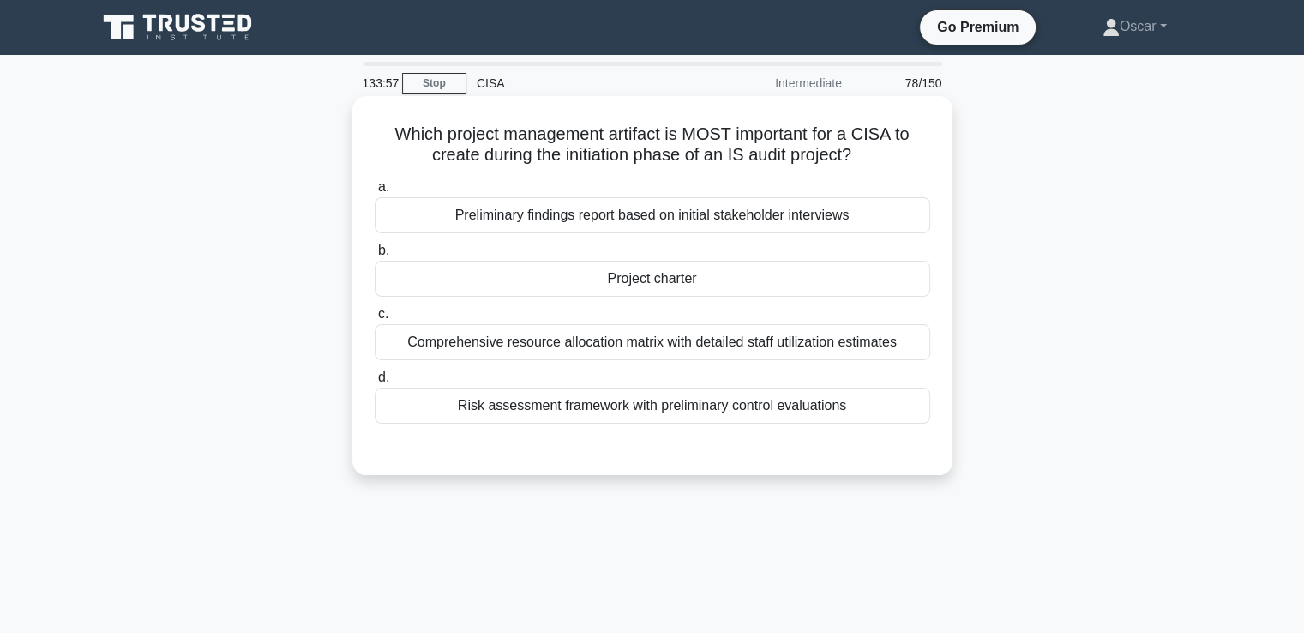
click at [674, 409] on div "Risk assessment framework with preliminary control evaluations" at bounding box center [653, 406] width 556 height 36
click at [375, 383] on input "d. Risk assessment framework with preliminary control evaluations" at bounding box center [375, 377] width 0 height 11
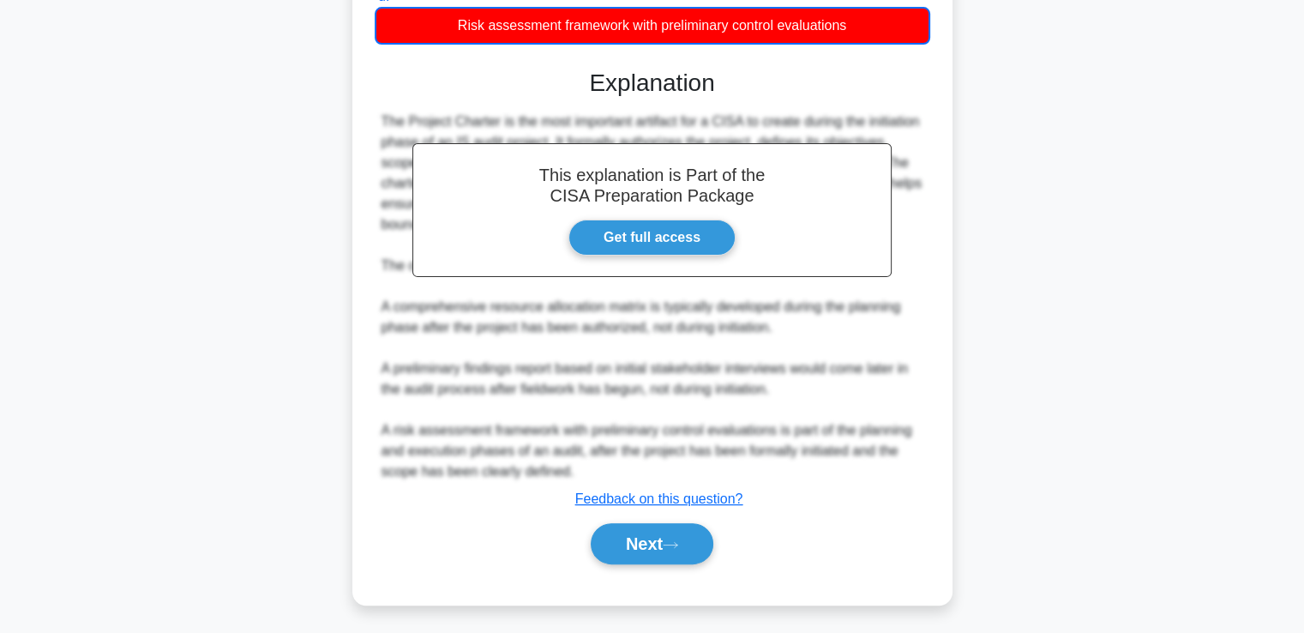
scroll to position [384, 0]
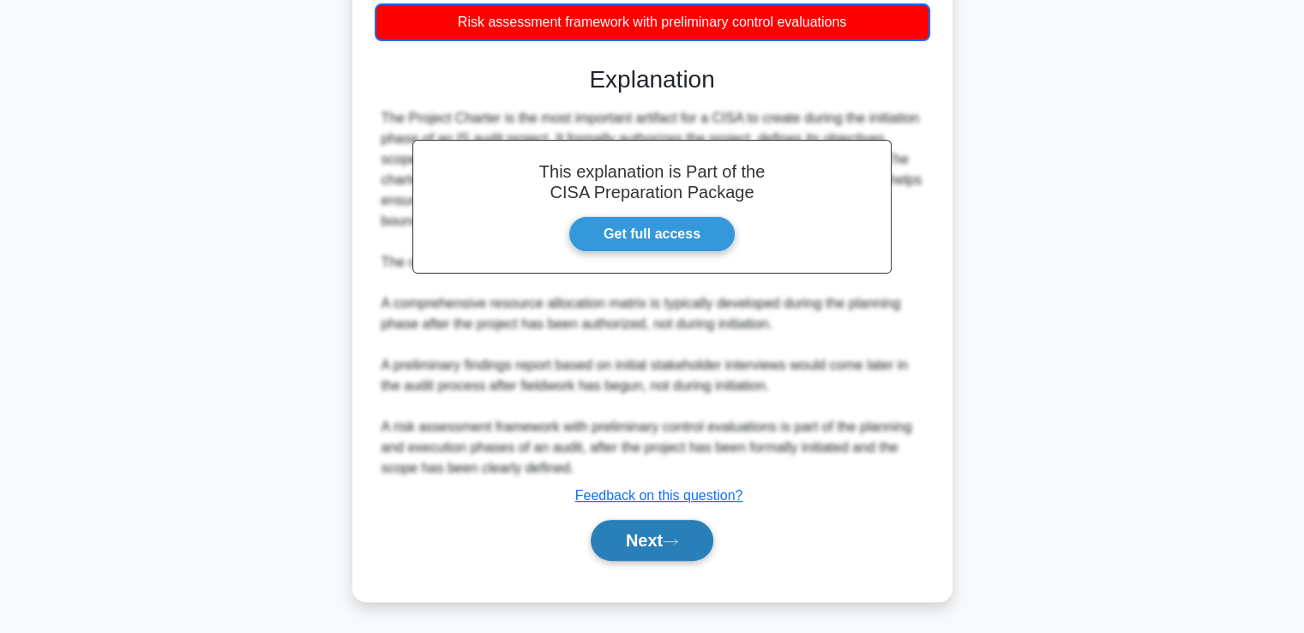
click at [665, 539] on button "Next" at bounding box center [652, 540] width 123 height 41
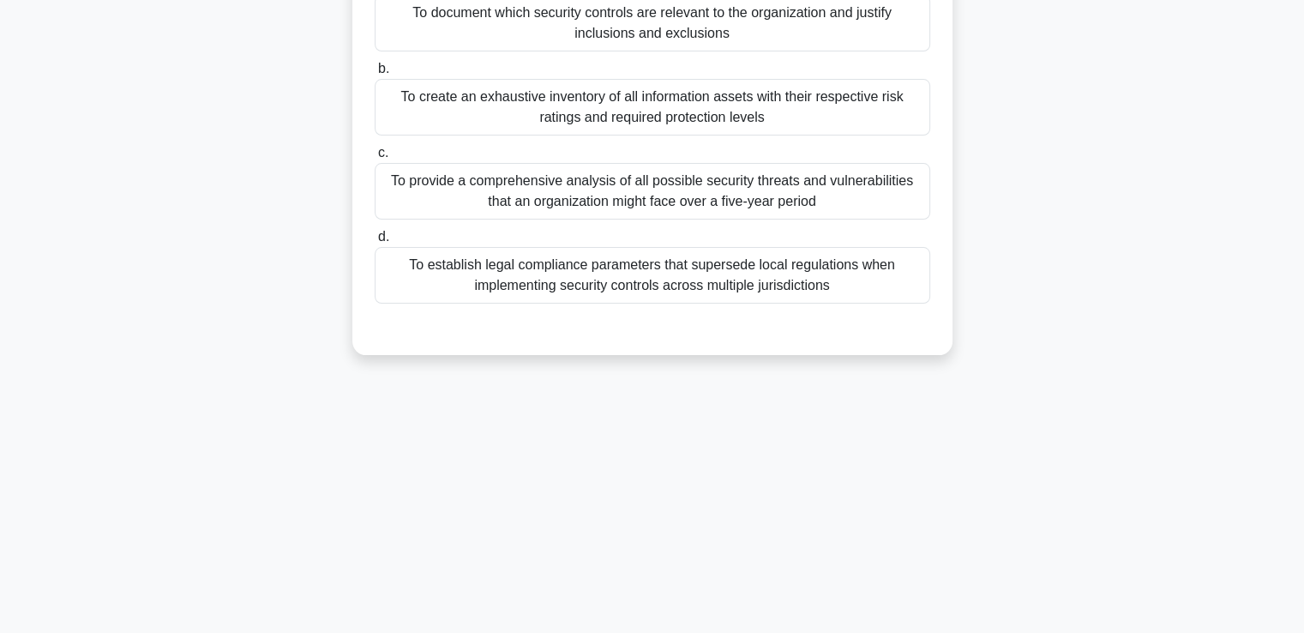
scroll to position [0, 0]
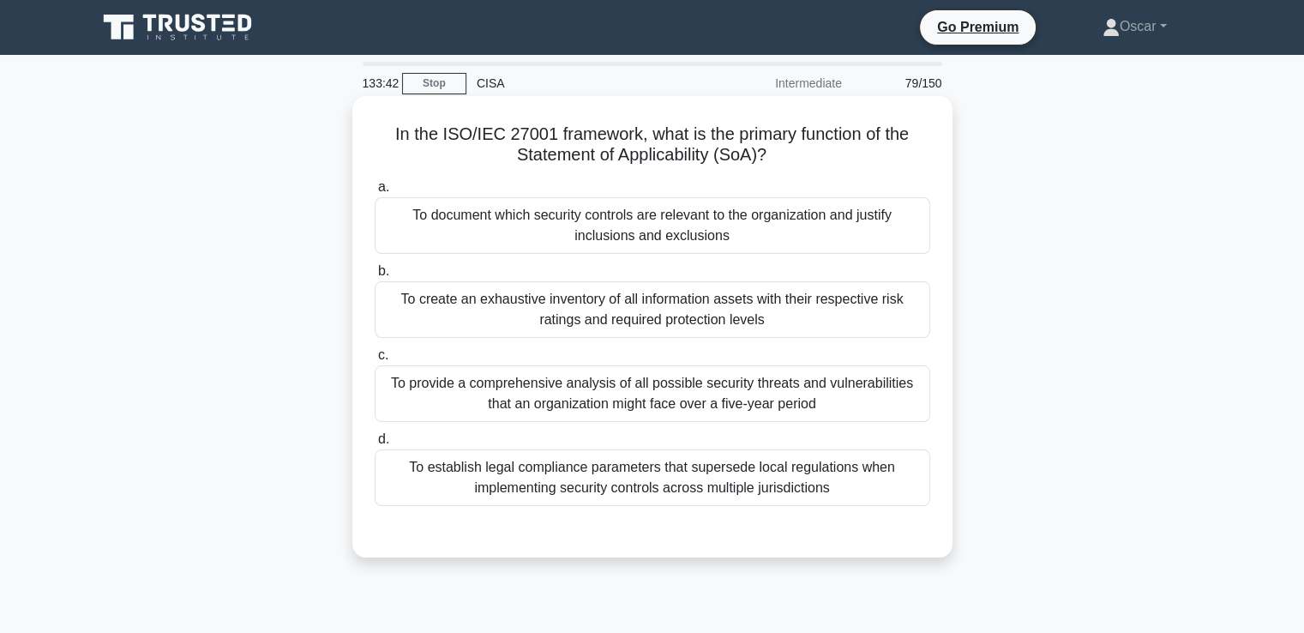
click at [684, 240] on div "To document which security controls are relevant to the organization and justif…" at bounding box center [653, 225] width 556 height 57
click at [375, 193] on input "a. To document which security controls are relevant to the organization and jus…" at bounding box center [375, 187] width 0 height 11
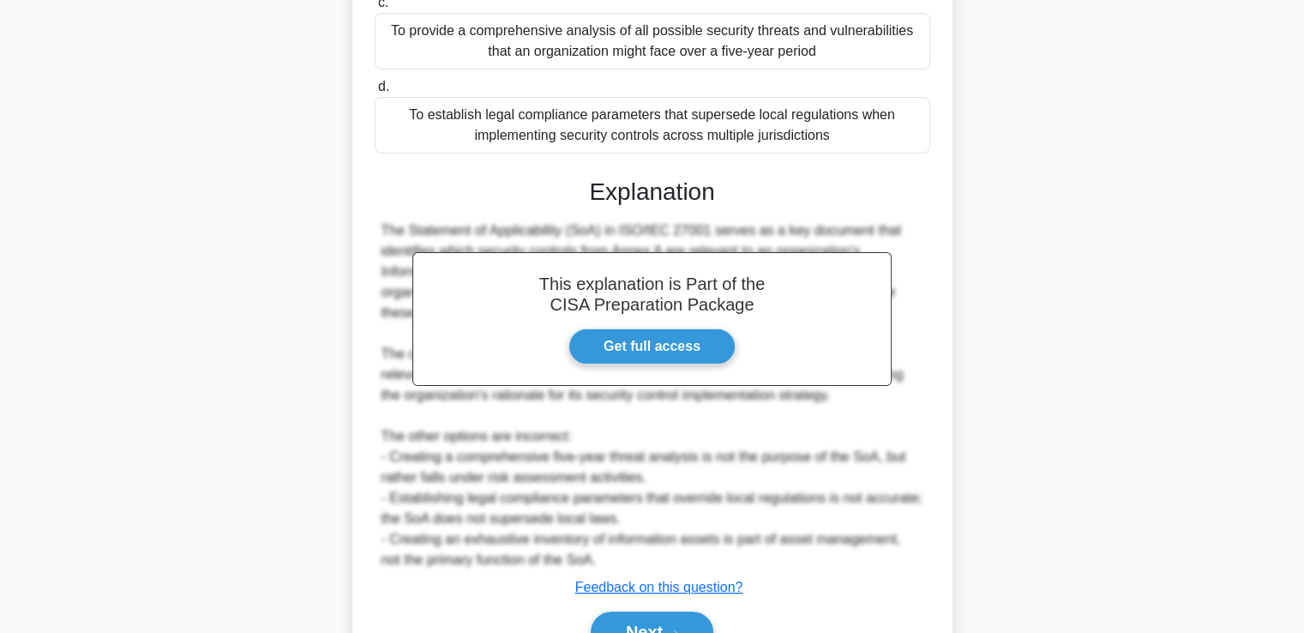
scroll to position [444, 0]
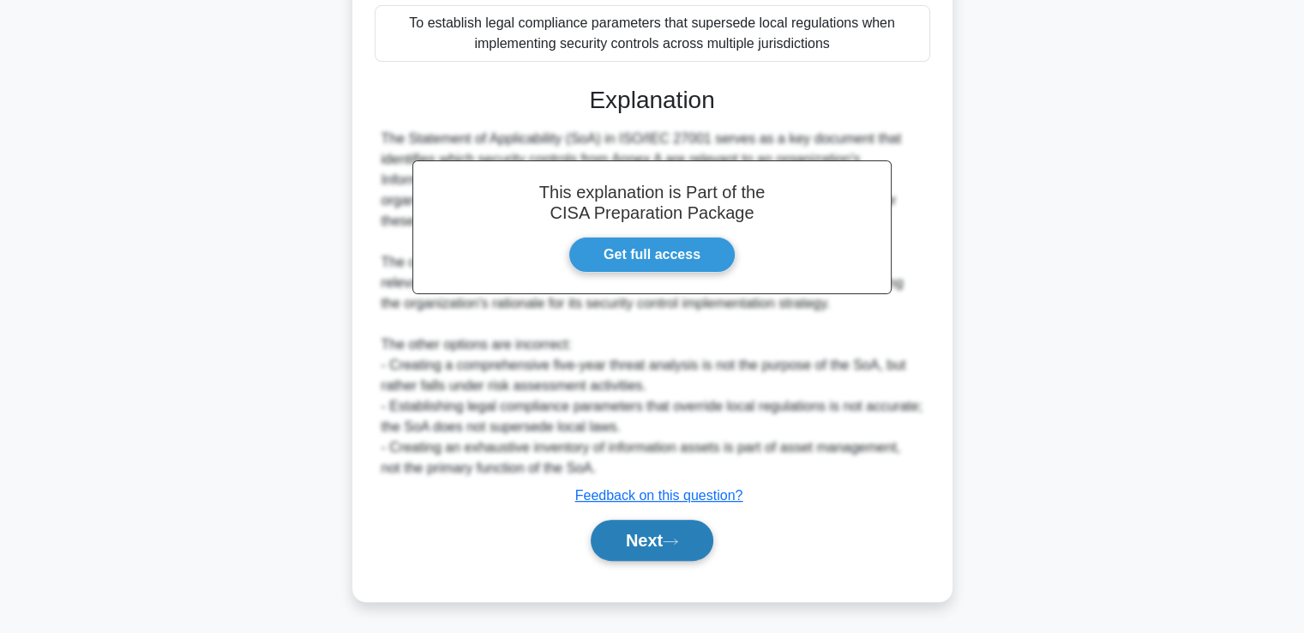
click at [681, 529] on button "Next" at bounding box center [652, 540] width 123 height 41
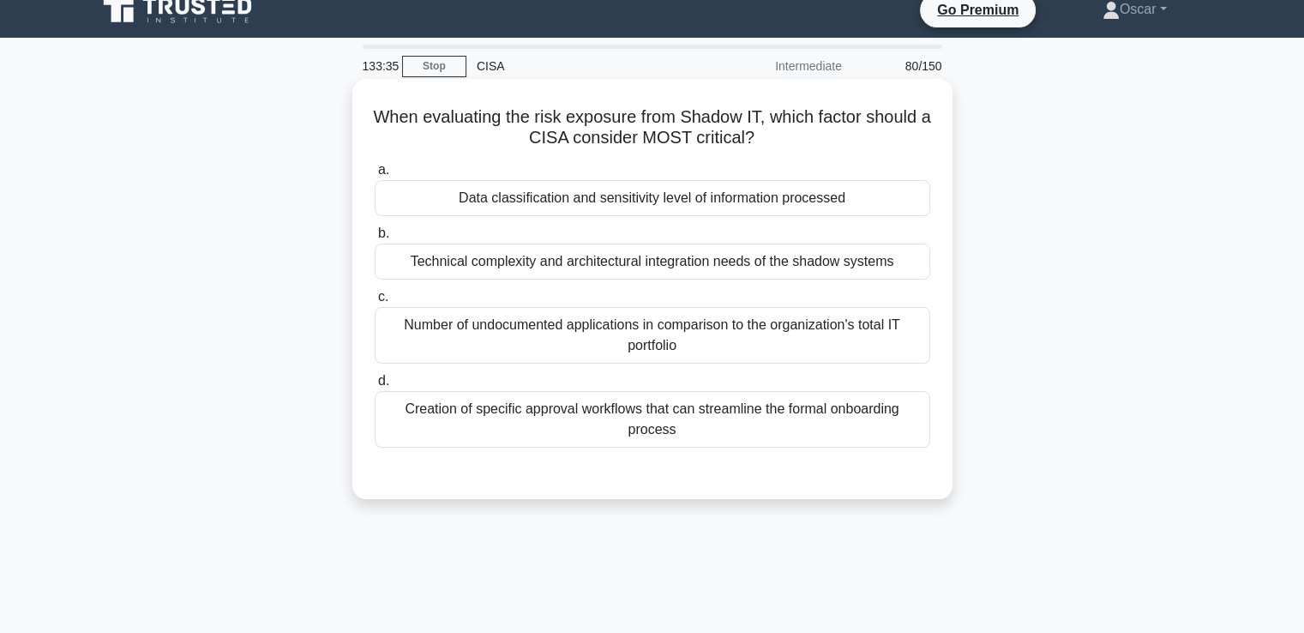
scroll to position [0, 0]
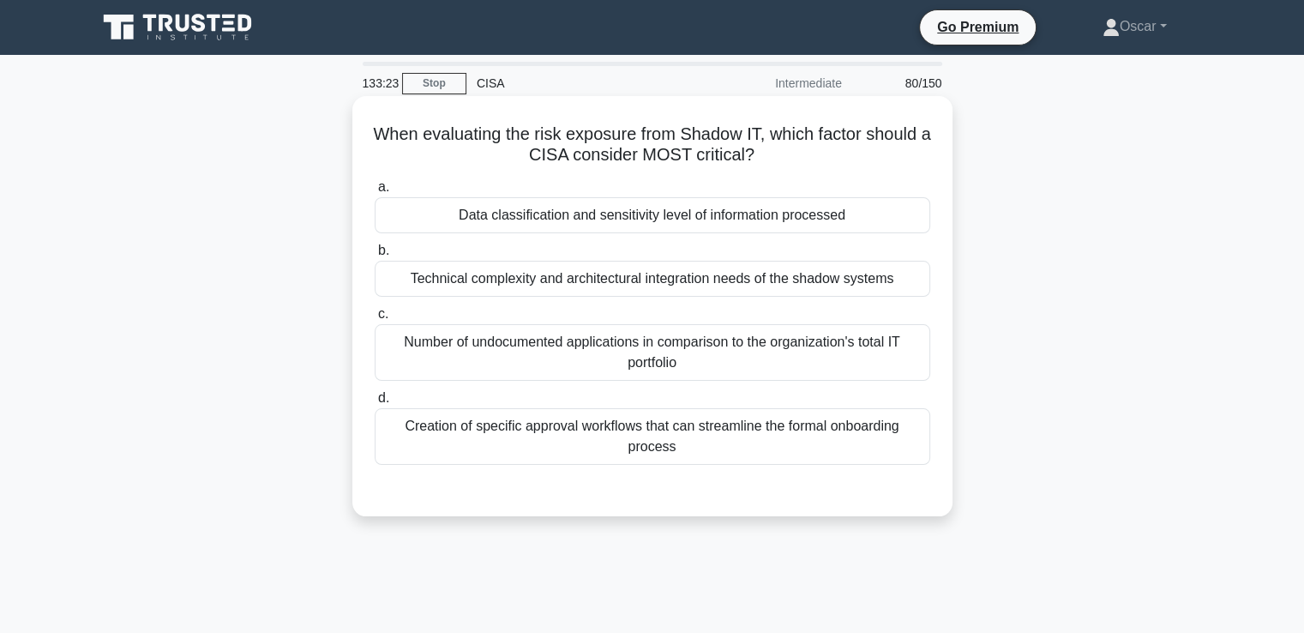
click at [545, 435] on div "Creation of specific approval workflows that can streamline the formal onboardi…" at bounding box center [653, 436] width 556 height 57
click at [375, 404] on input "d. Creation of specific approval workflows that can streamline the formal onboa…" at bounding box center [375, 398] width 0 height 11
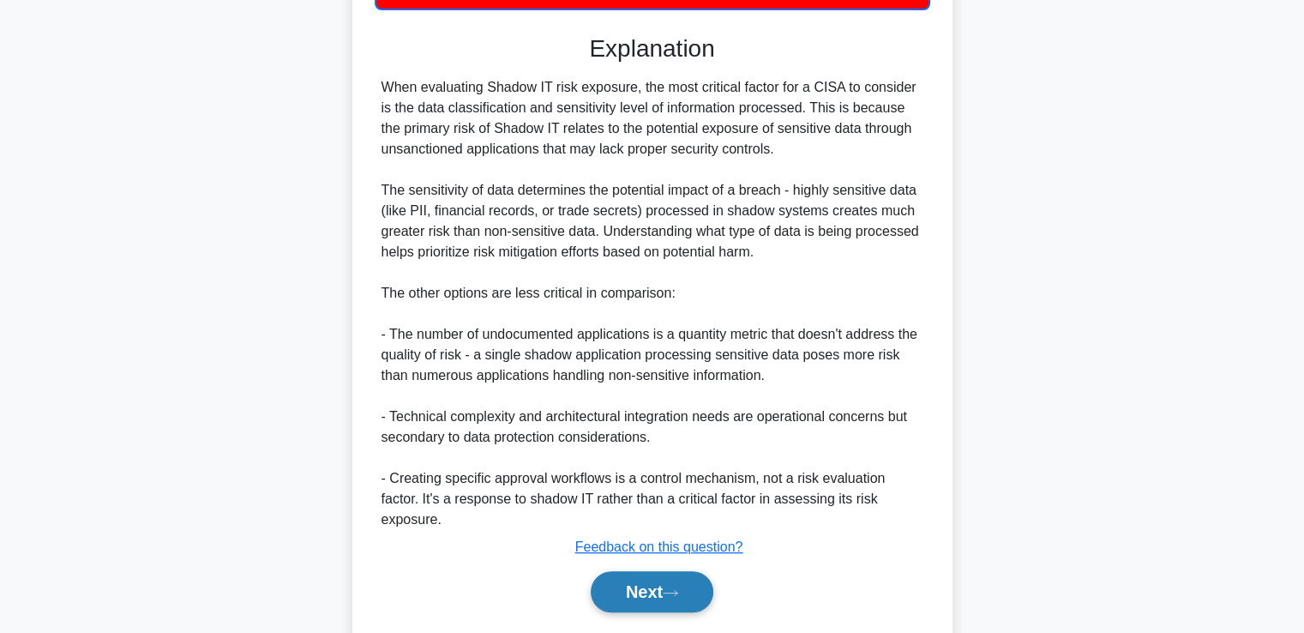
scroll to position [508, 0]
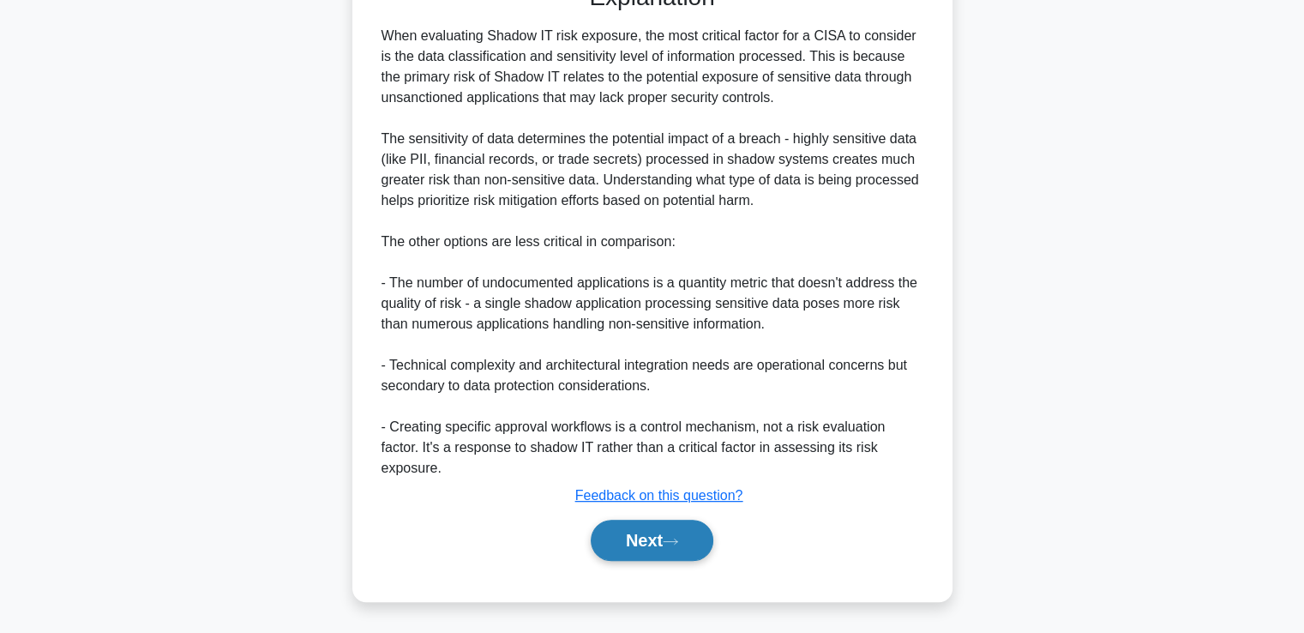
click at [624, 539] on button "Next" at bounding box center [652, 540] width 123 height 41
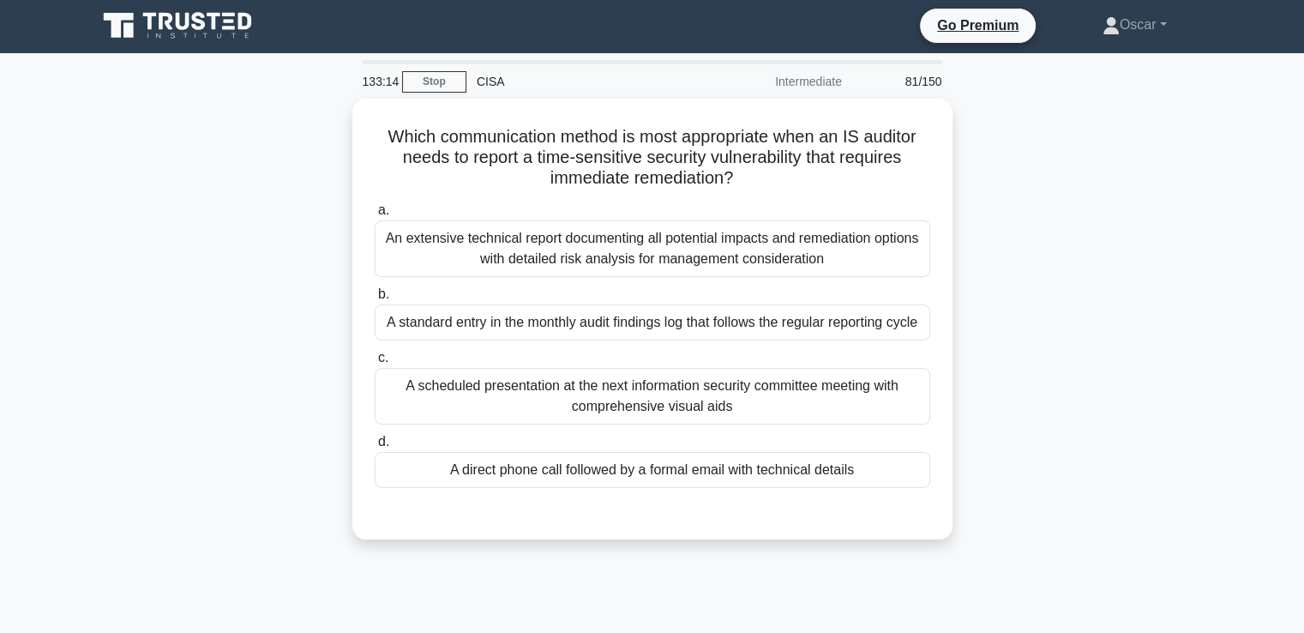
scroll to position [0, 0]
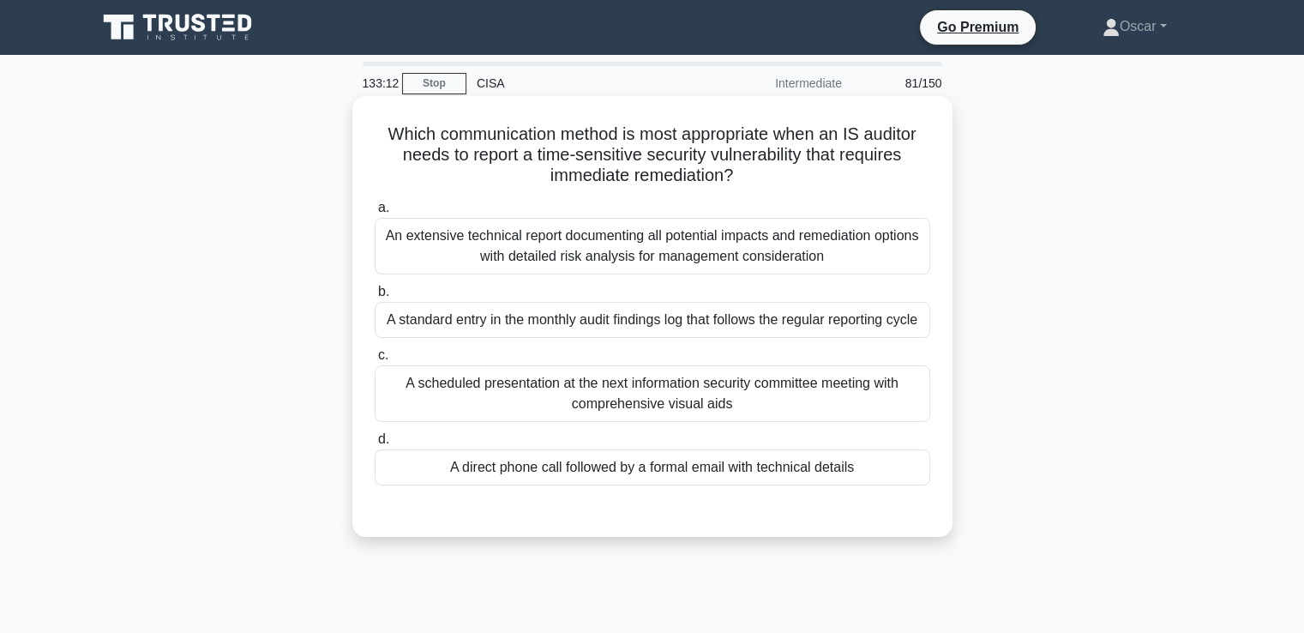
click at [951, 443] on div "Which communication method is most appropriate when an IS auditor needs to repo…" at bounding box center [652, 316] width 600 height 441
click at [871, 485] on div "A direct phone call followed by a formal email with technical details" at bounding box center [653, 467] width 556 height 36
click at [375, 445] on input "d. A direct phone call followed by a formal email with technical details" at bounding box center [375, 439] width 0 height 11
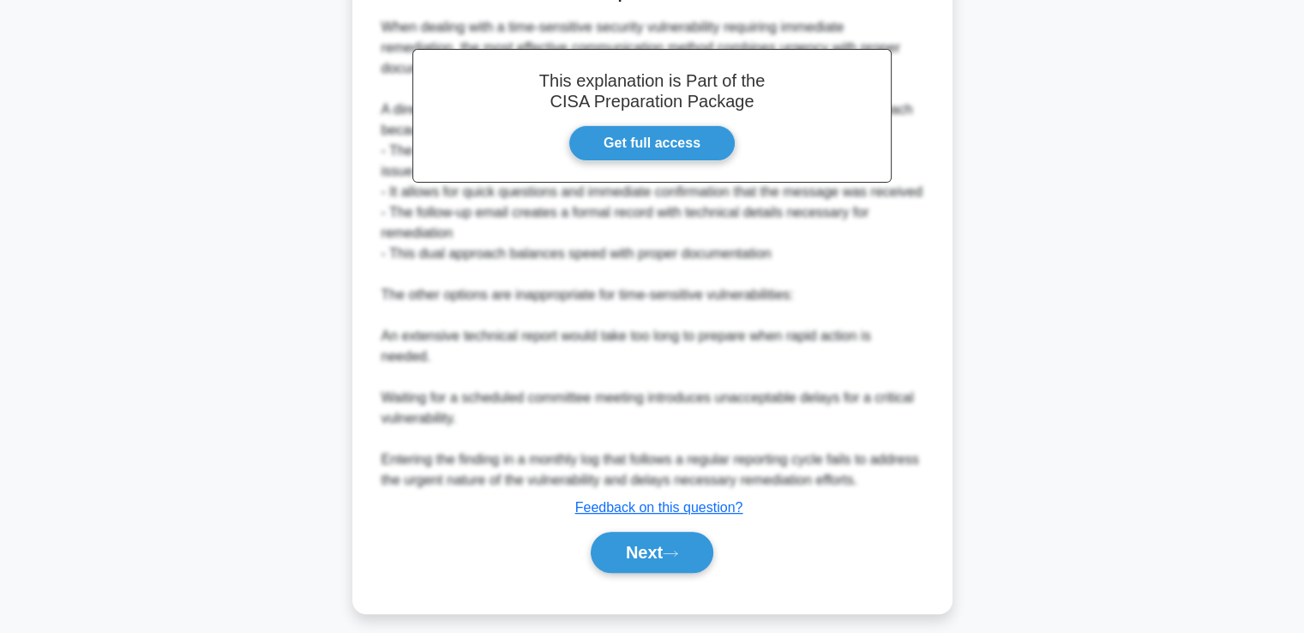
scroll to position [588, 0]
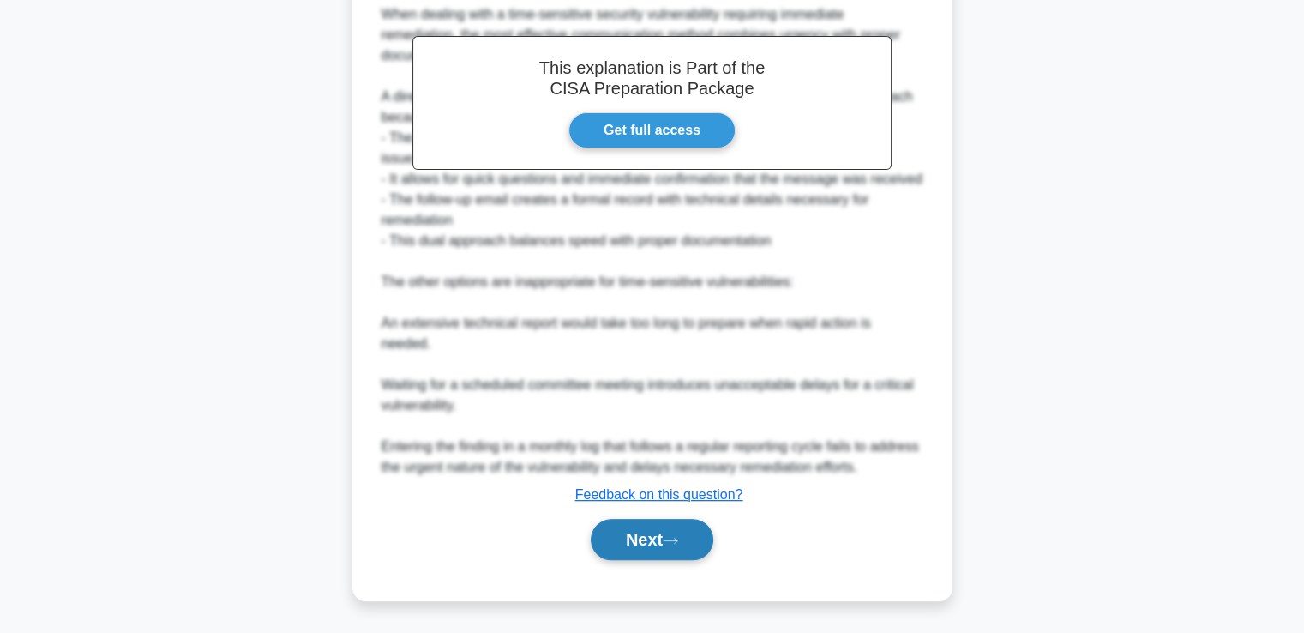
click at [713, 550] on button "Next" at bounding box center [652, 539] width 123 height 41
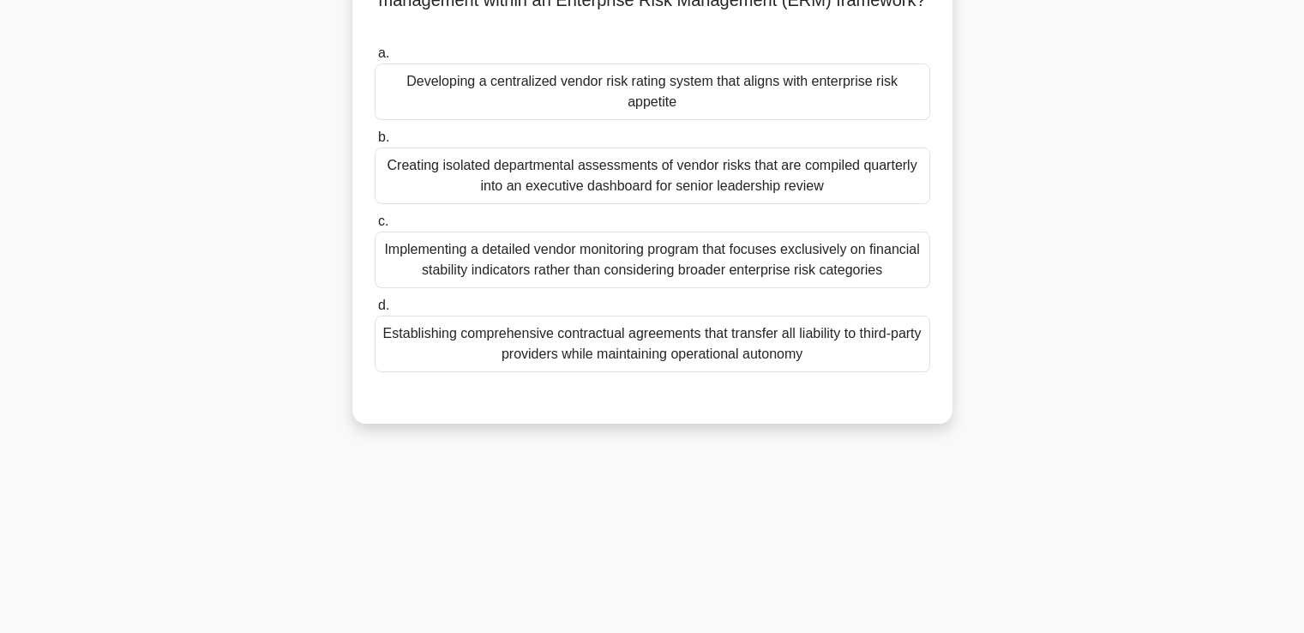
scroll to position [0, 0]
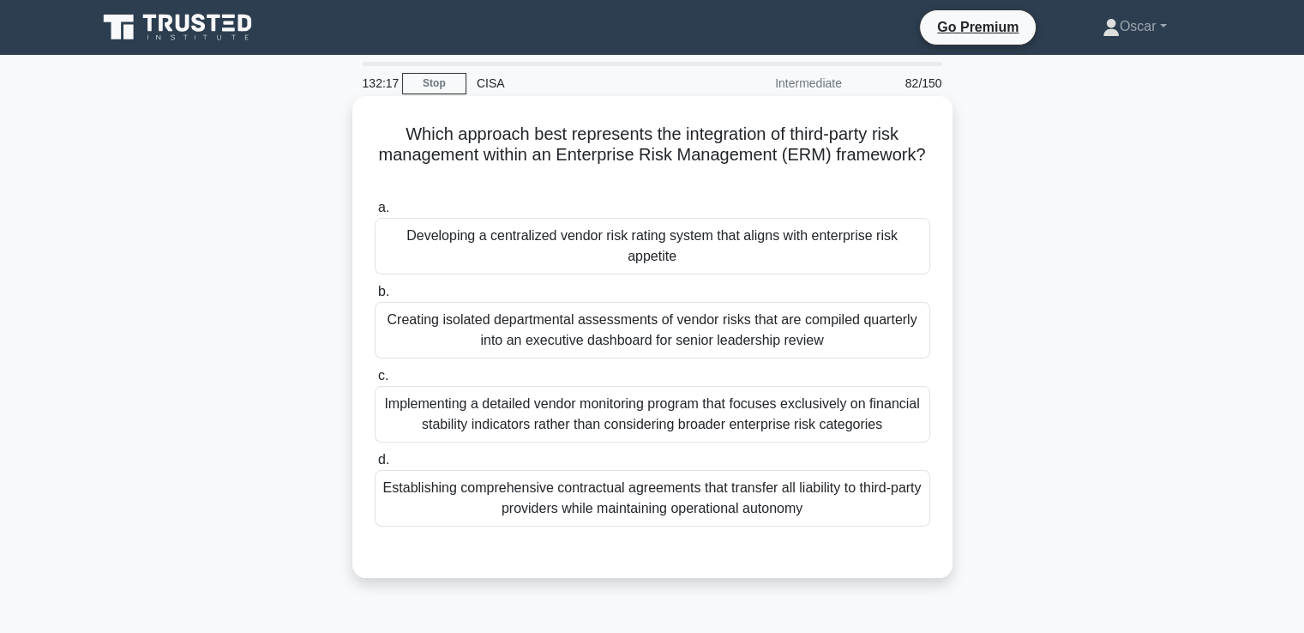
click at [570, 262] on div "Developing a centralized vendor risk rating system that aligns with enterprise …" at bounding box center [653, 246] width 556 height 57
click at [375, 214] on input "a. Developing a centralized vendor risk rating system that aligns with enterpri…" at bounding box center [375, 207] width 0 height 11
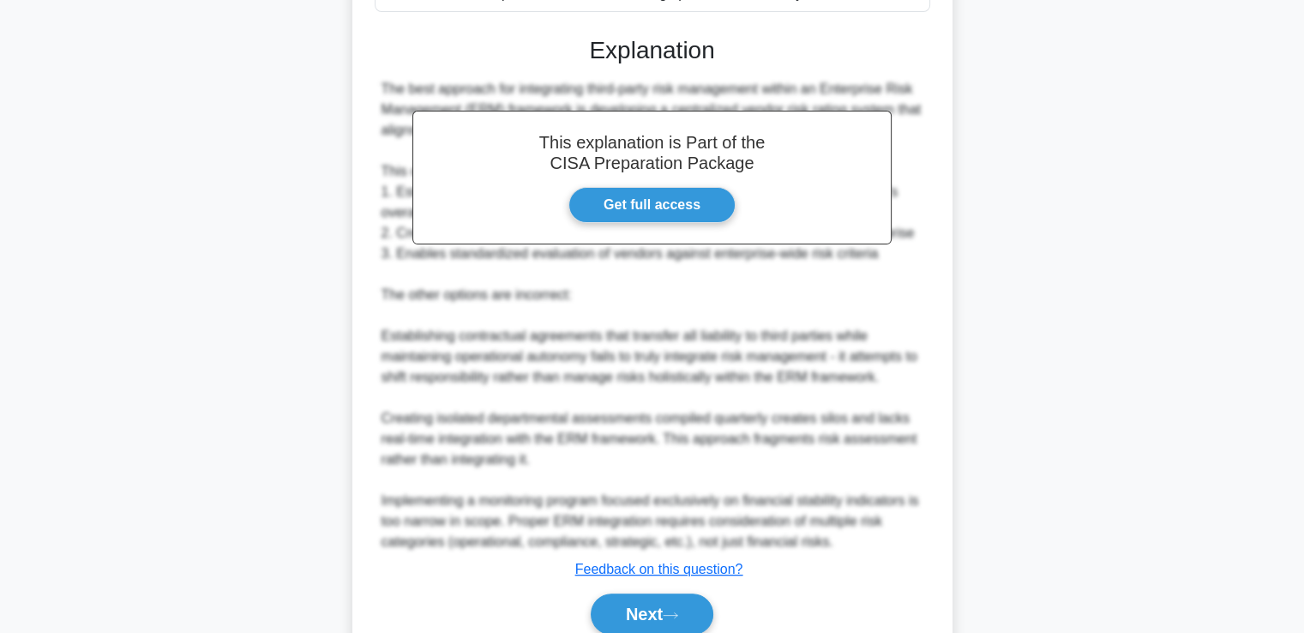
scroll to position [588, 0]
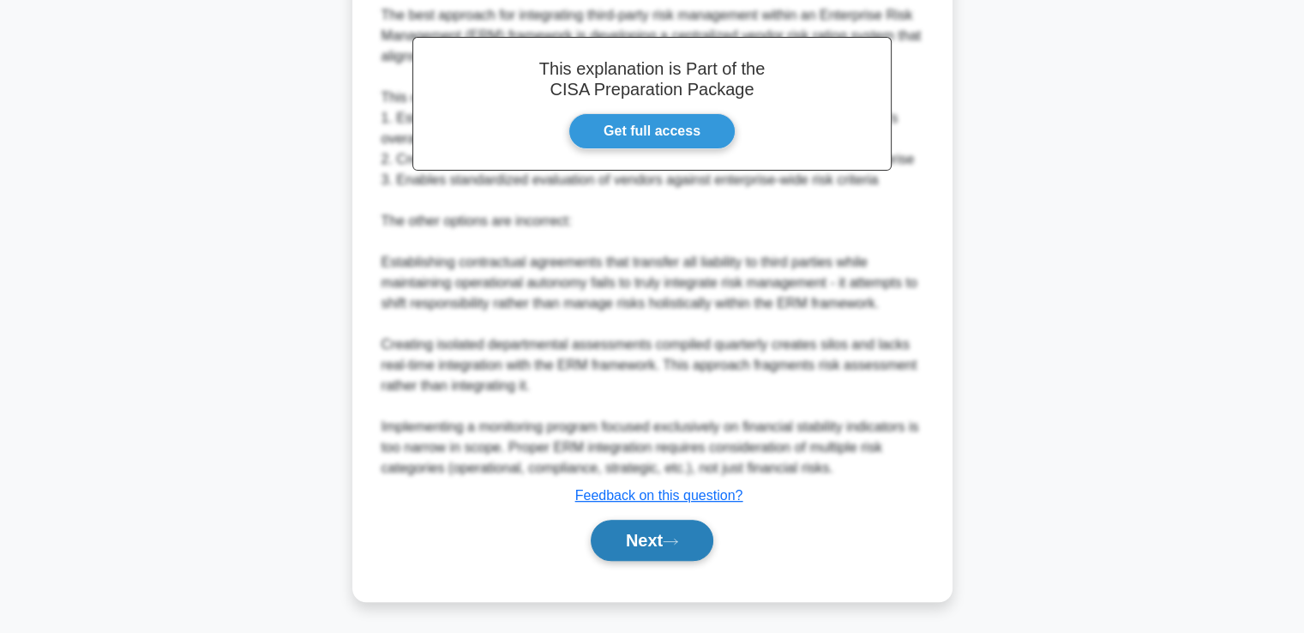
click at [667, 552] on button "Next" at bounding box center [652, 540] width 123 height 41
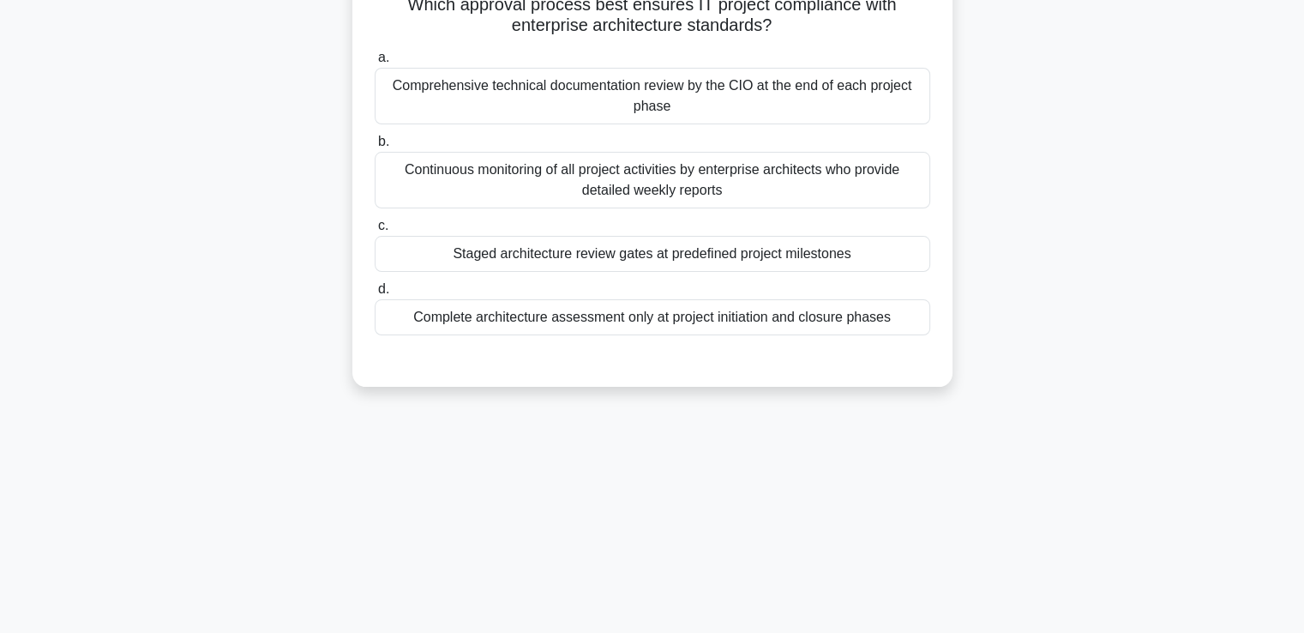
scroll to position [0, 0]
